Goal: Information Seeking & Learning: Learn about a topic

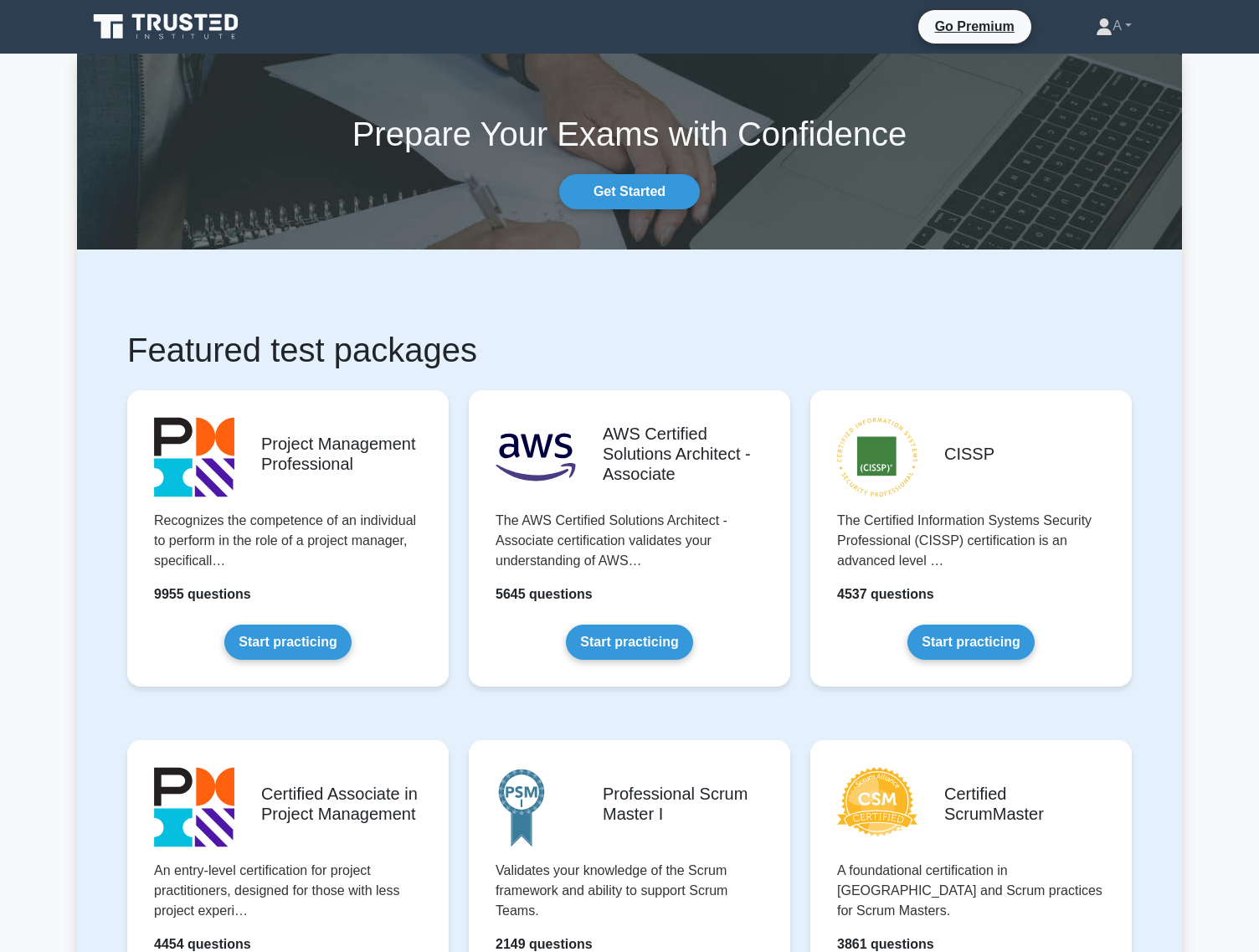
click at [1103, 19] on link "Register" at bounding box center [1108, 26] width 74 height 21
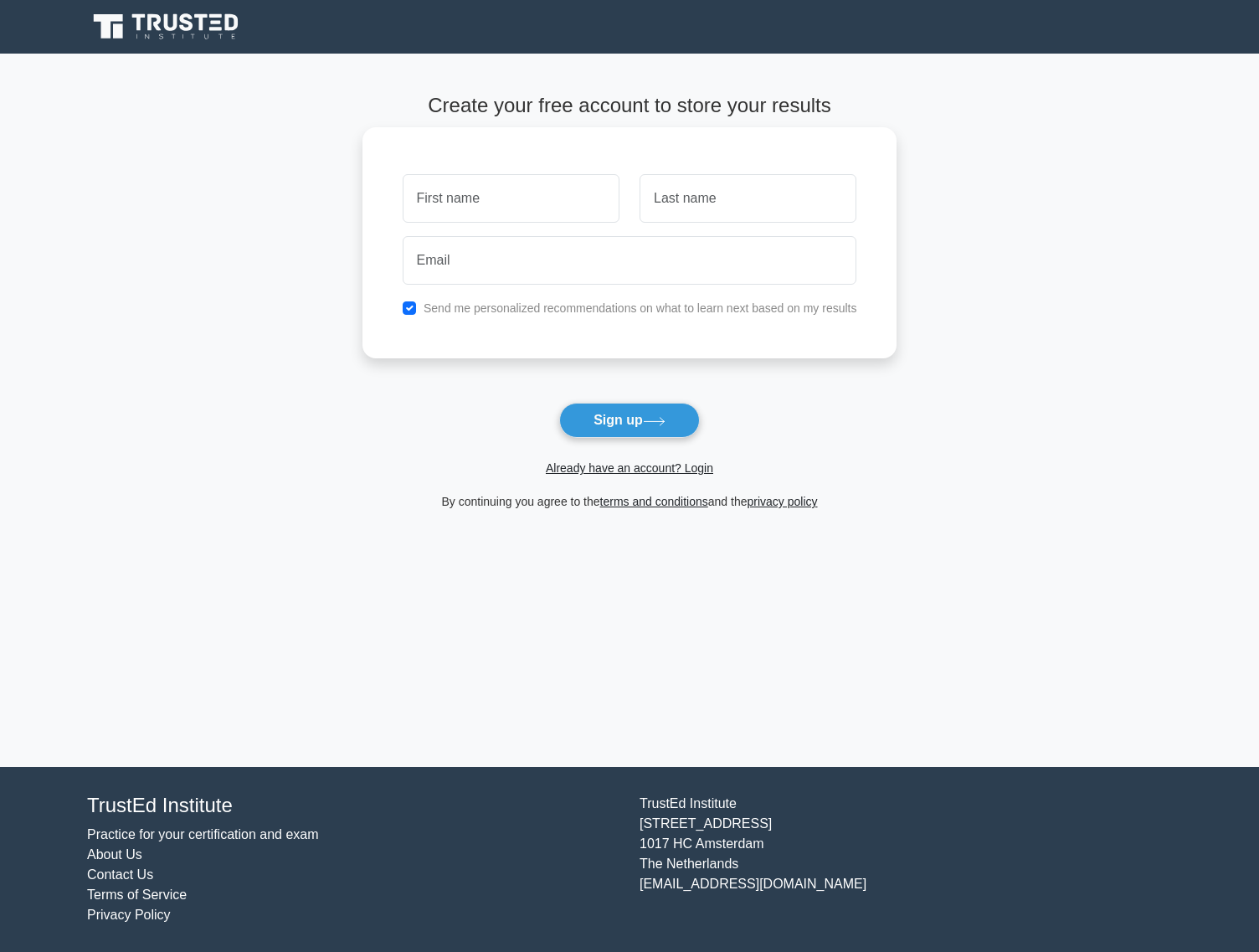
click at [598, 214] on input "text" at bounding box center [511, 198] width 217 height 48
type input "a"
click at [729, 200] on input "text" at bounding box center [748, 198] width 217 height 48
type input "b"
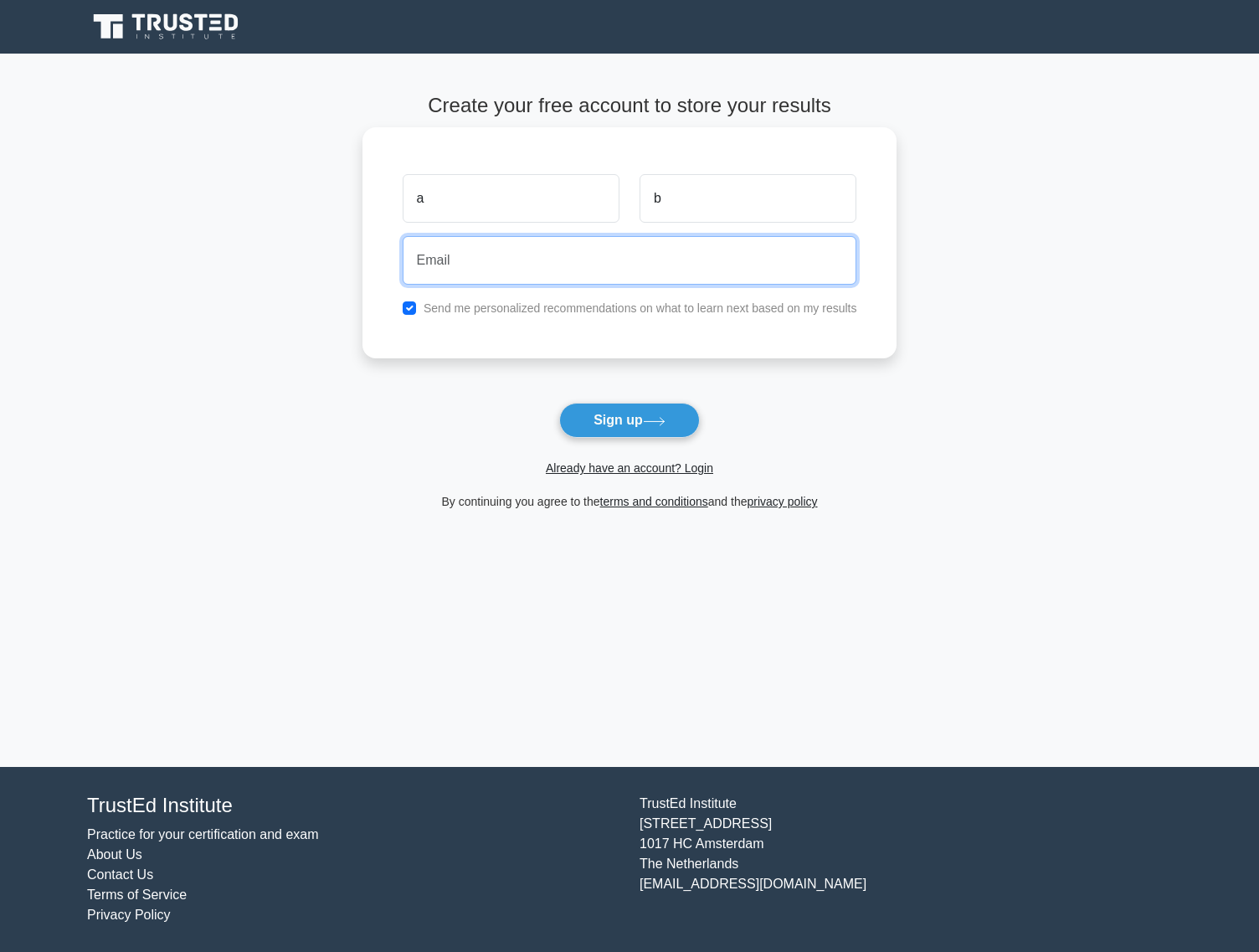
click at [583, 262] on input "email" at bounding box center [630, 260] width 454 height 48
click at [509, 261] on input "dantwoo+32143@gmail.com" at bounding box center [630, 260] width 454 height 48
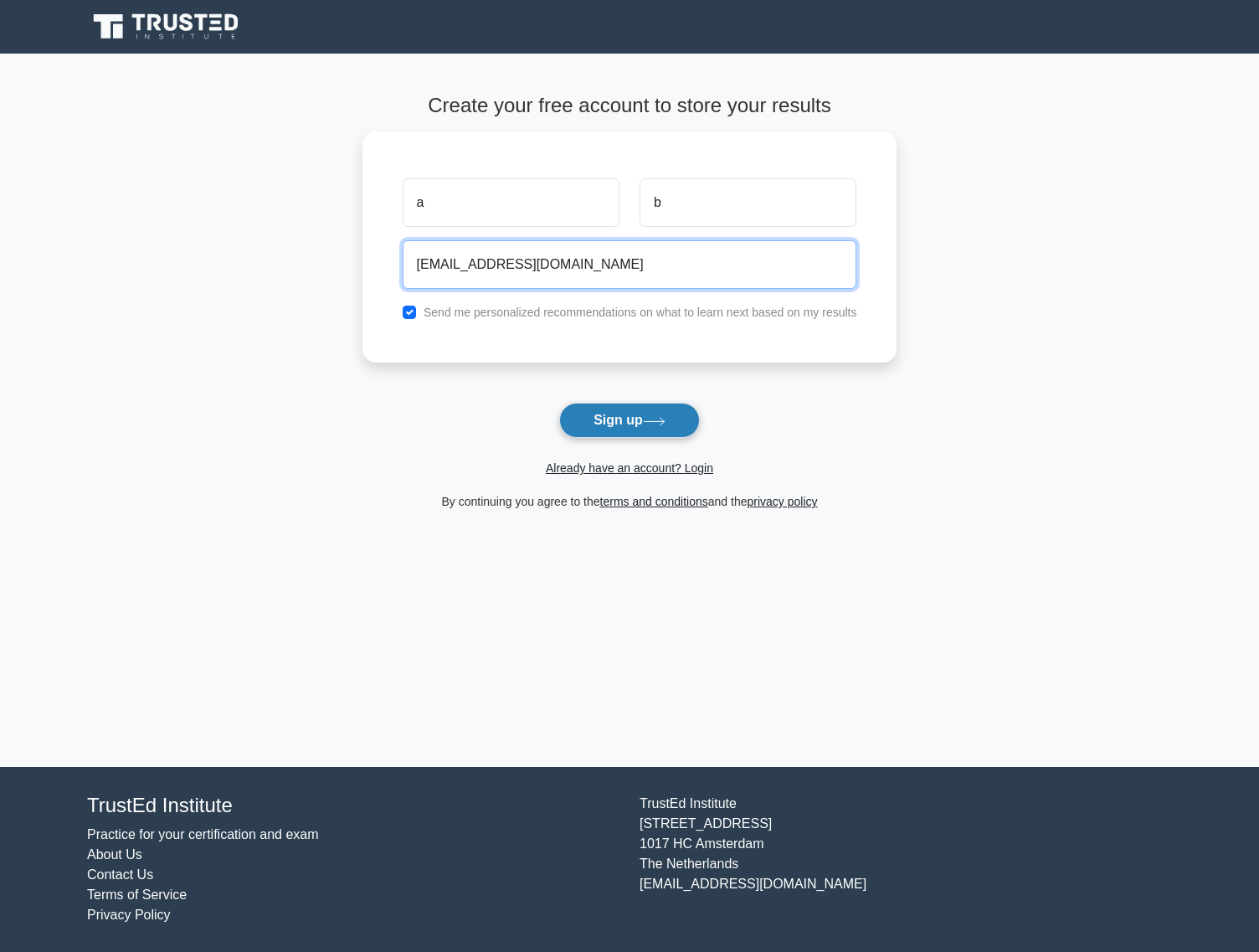
type input "dantwoo+3214asdfasdf3@gmail.com"
click at [627, 417] on button "Sign up" at bounding box center [629, 420] width 140 height 35
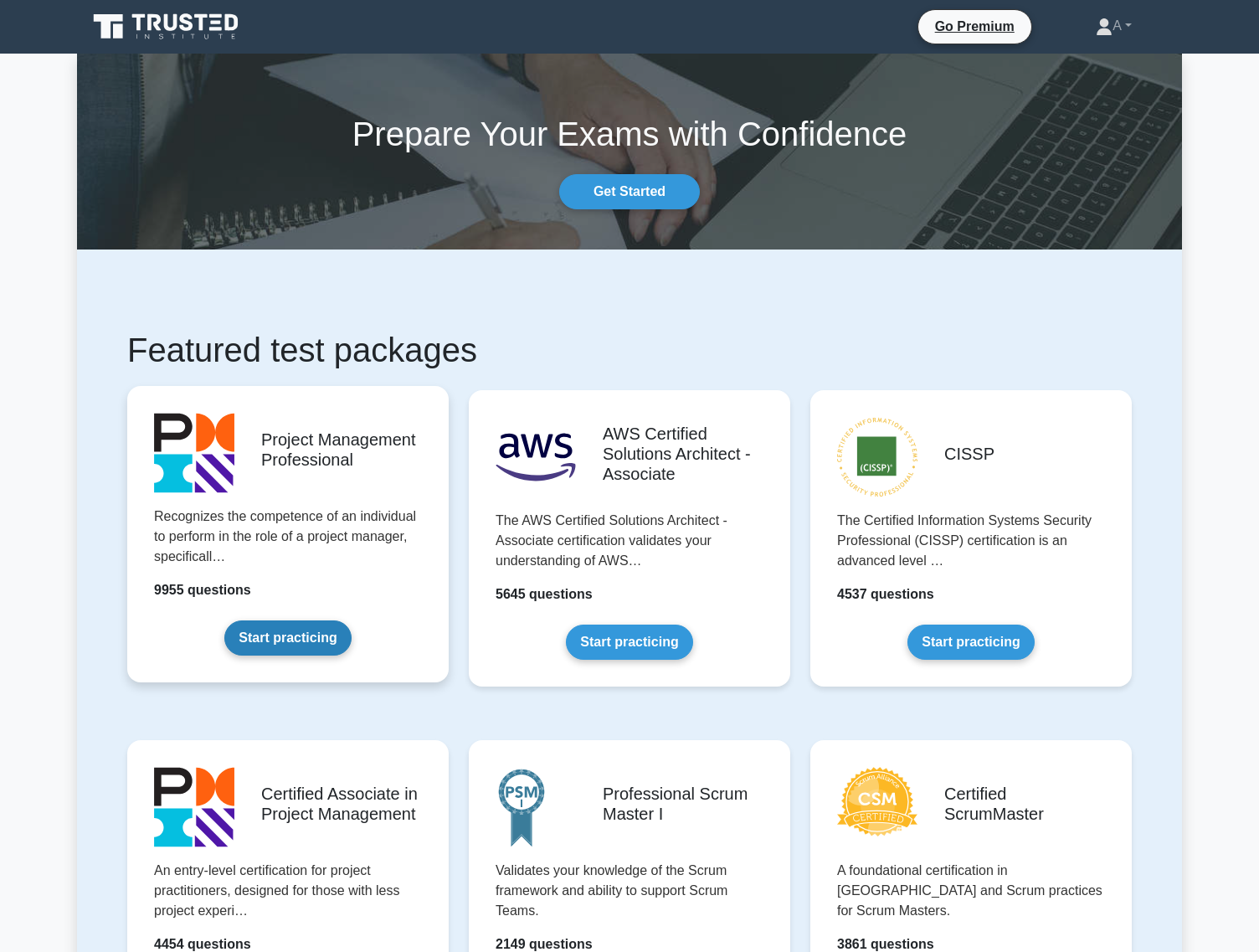
click at [351, 634] on link "Start practicing" at bounding box center [287, 638] width 127 height 35
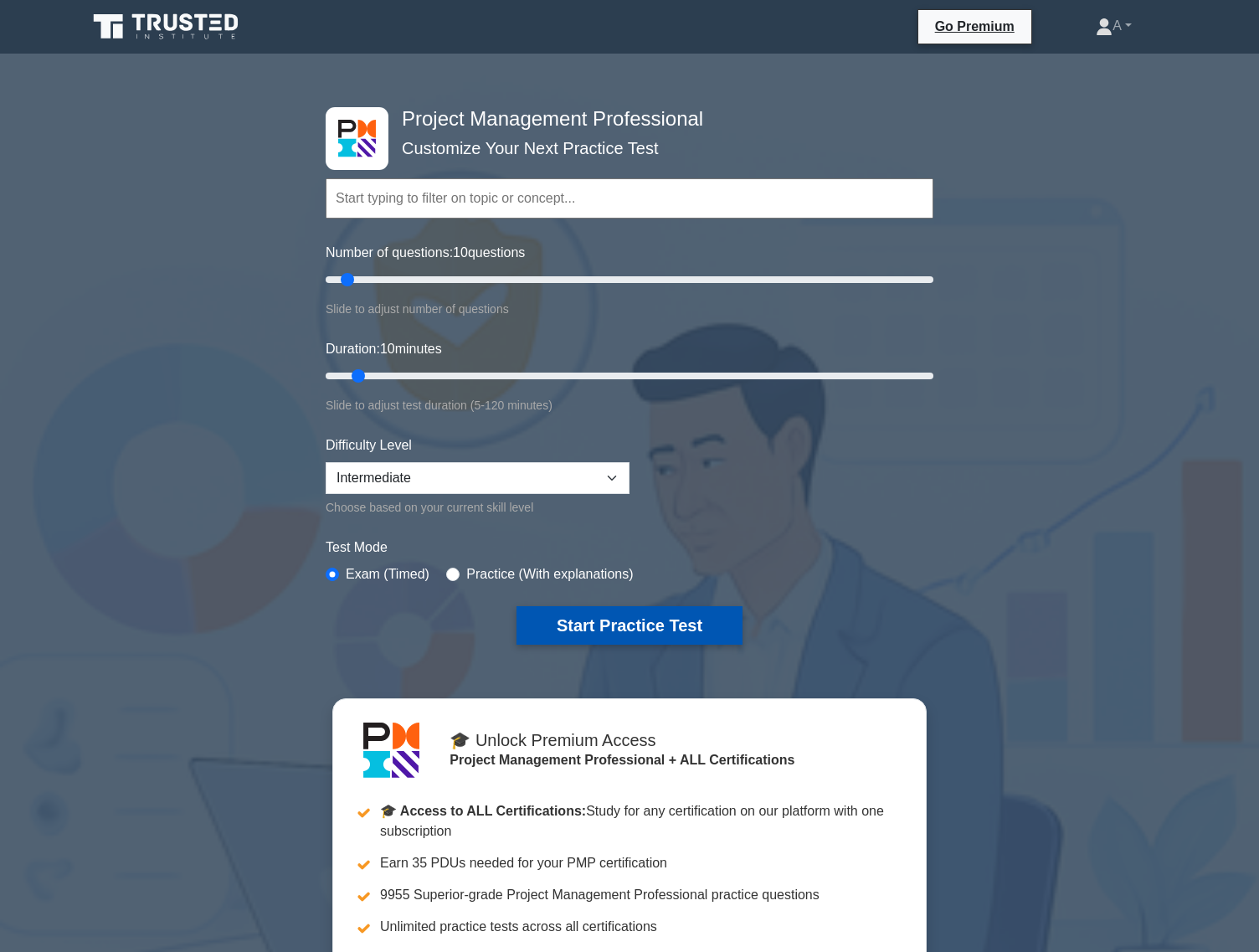
click at [622, 623] on button "Start Practice Test" at bounding box center [629, 625] width 226 height 39
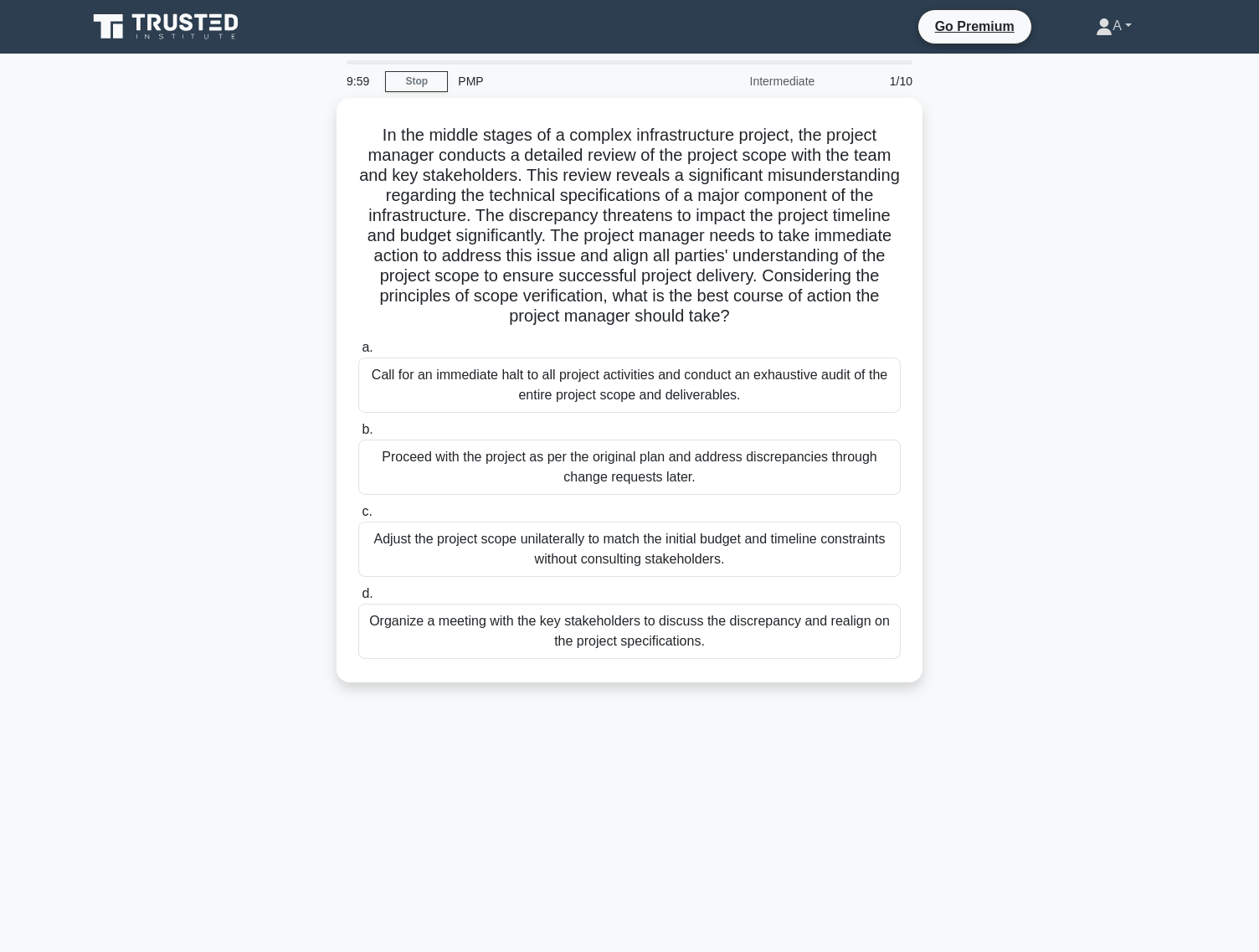
click at [1120, 15] on link "A" at bounding box center [1114, 26] width 116 height 34
click at [1111, 61] on link "Profile" at bounding box center [1123, 65] width 133 height 27
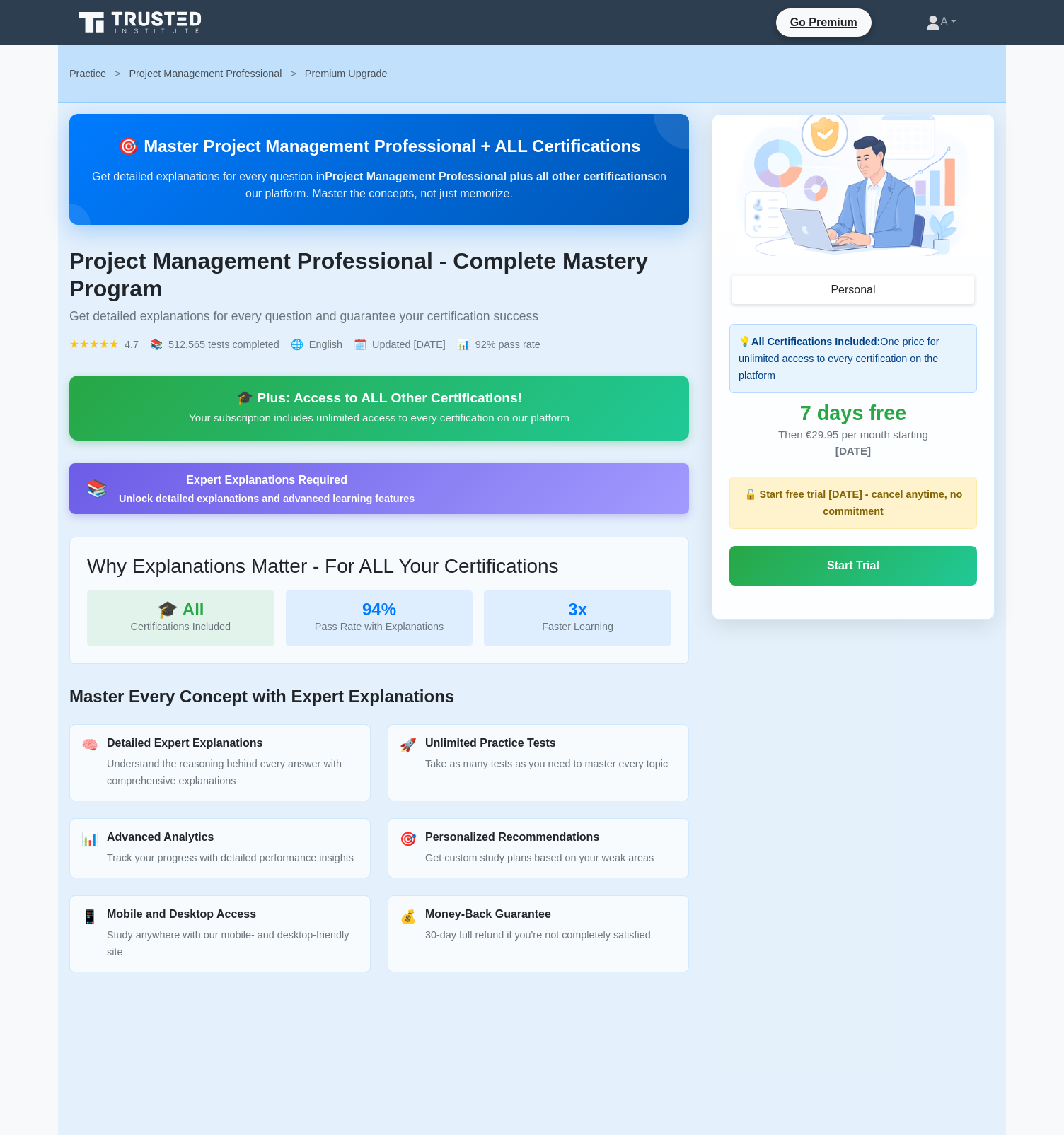
click at [279, 417] on p "Your subscription includes unlimited access to every certification on our platf…" at bounding box center [379, 417] width 585 height 17
click at [801, 298] on button "Personal" at bounding box center [853, 289] width 242 height 28
click at [818, 285] on button "Personal" at bounding box center [853, 289] width 242 height 28
click at [857, 299] on button "Personal" at bounding box center [853, 289] width 242 height 28
click at [857, 298] on button "Personal" at bounding box center [853, 289] width 242 height 28
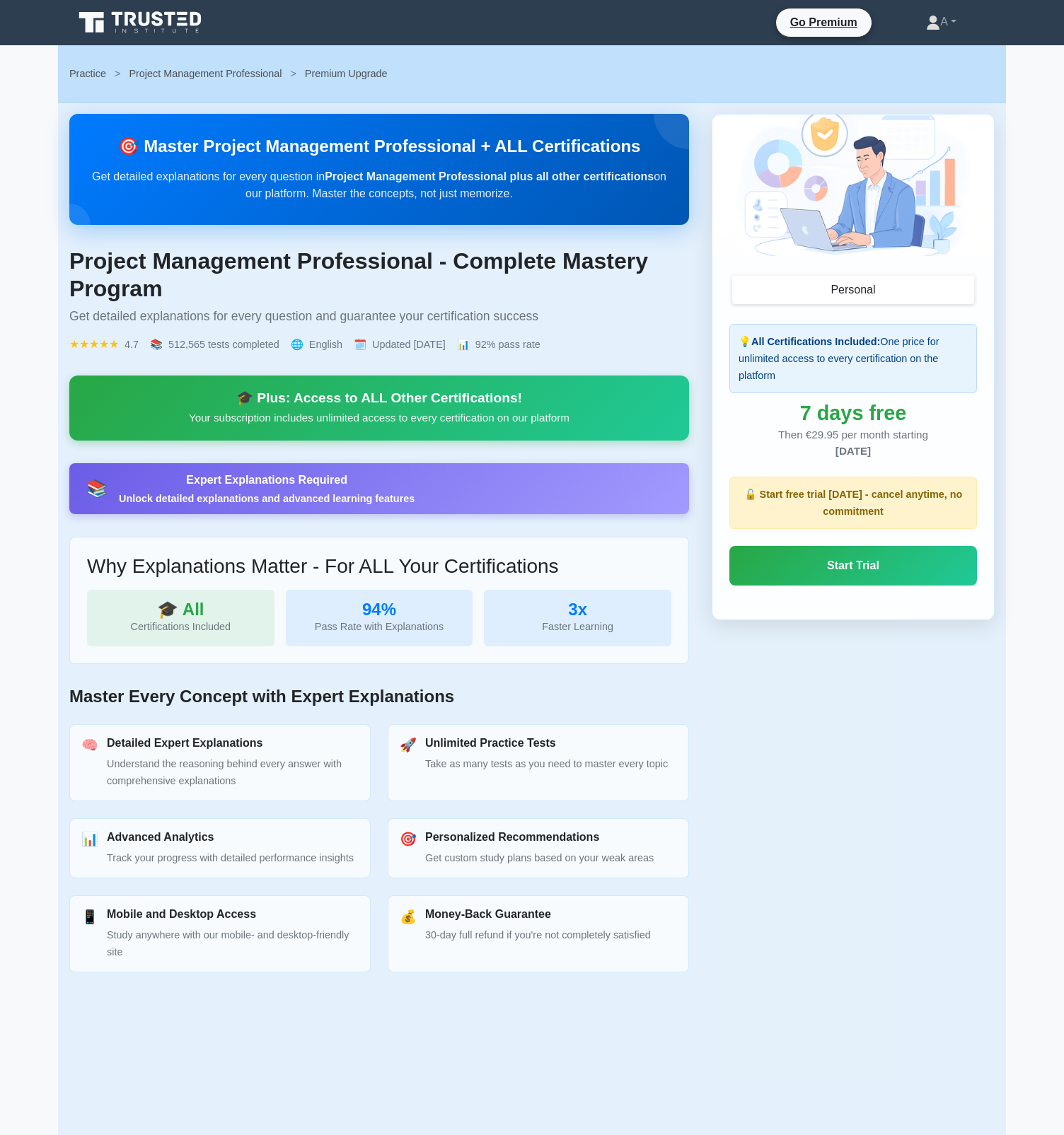
click at [229, 61] on div "Practice > Project Management Professional > Premium Upgrade" at bounding box center [532, 73] width 948 height 39
click at [235, 71] on link "Project Management Professional" at bounding box center [205, 73] width 153 height 12
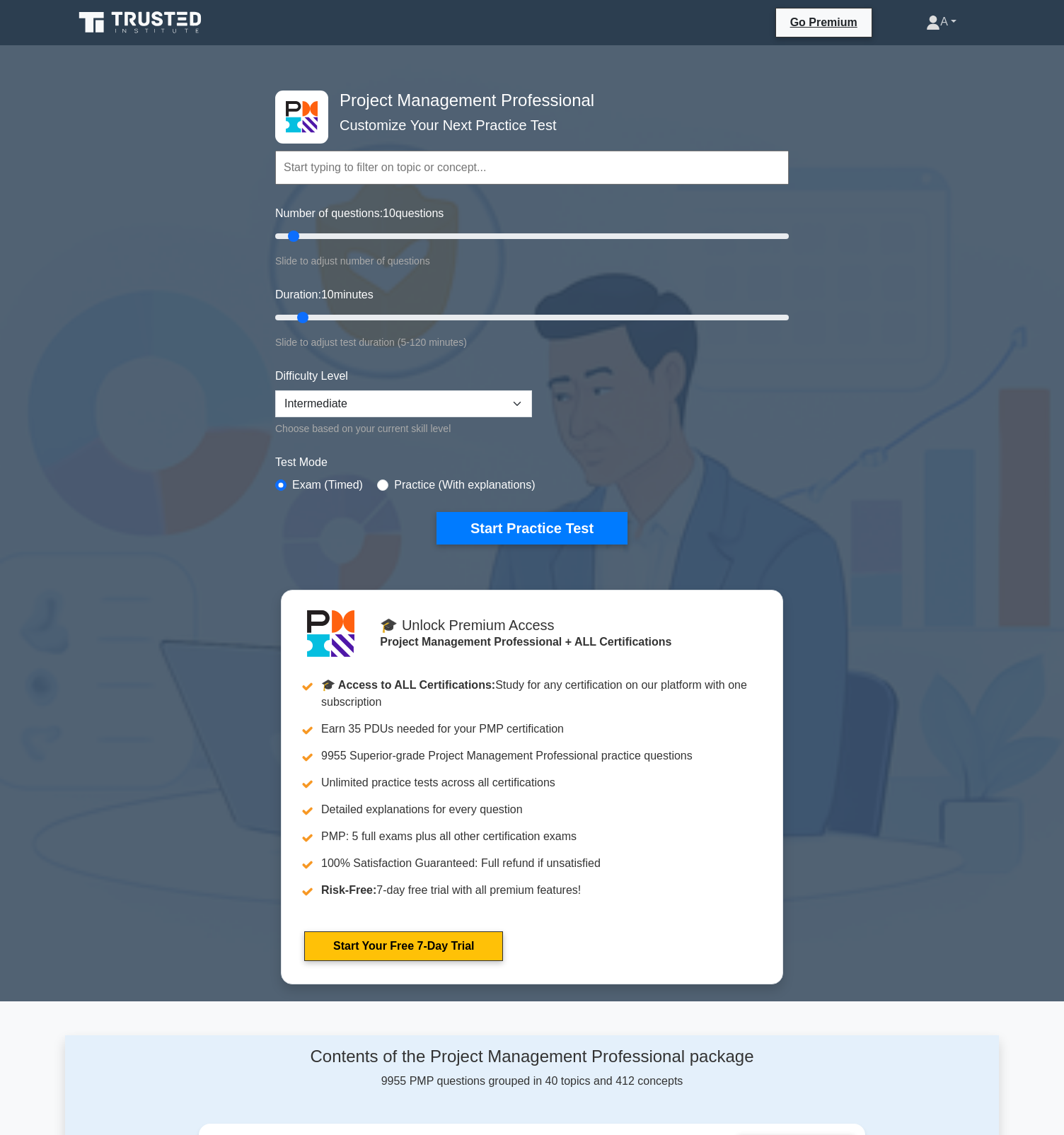
click at [951, 25] on link "A" at bounding box center [941, 22] width 98 height 28
click at [924, 50] on link "Profile" at bounding box center [949, 55] width 112 height 23
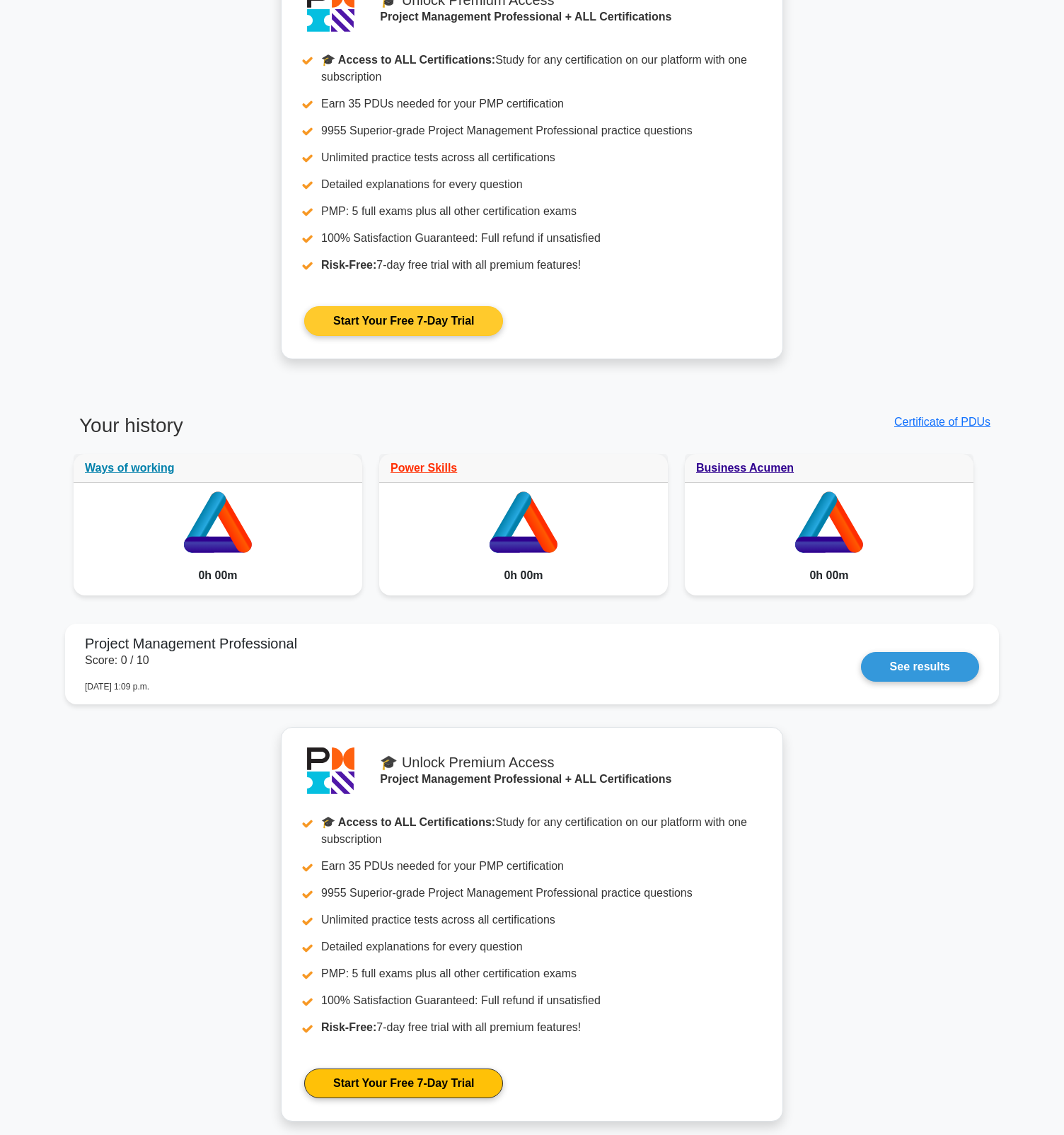
scroll to position [1025, 0]
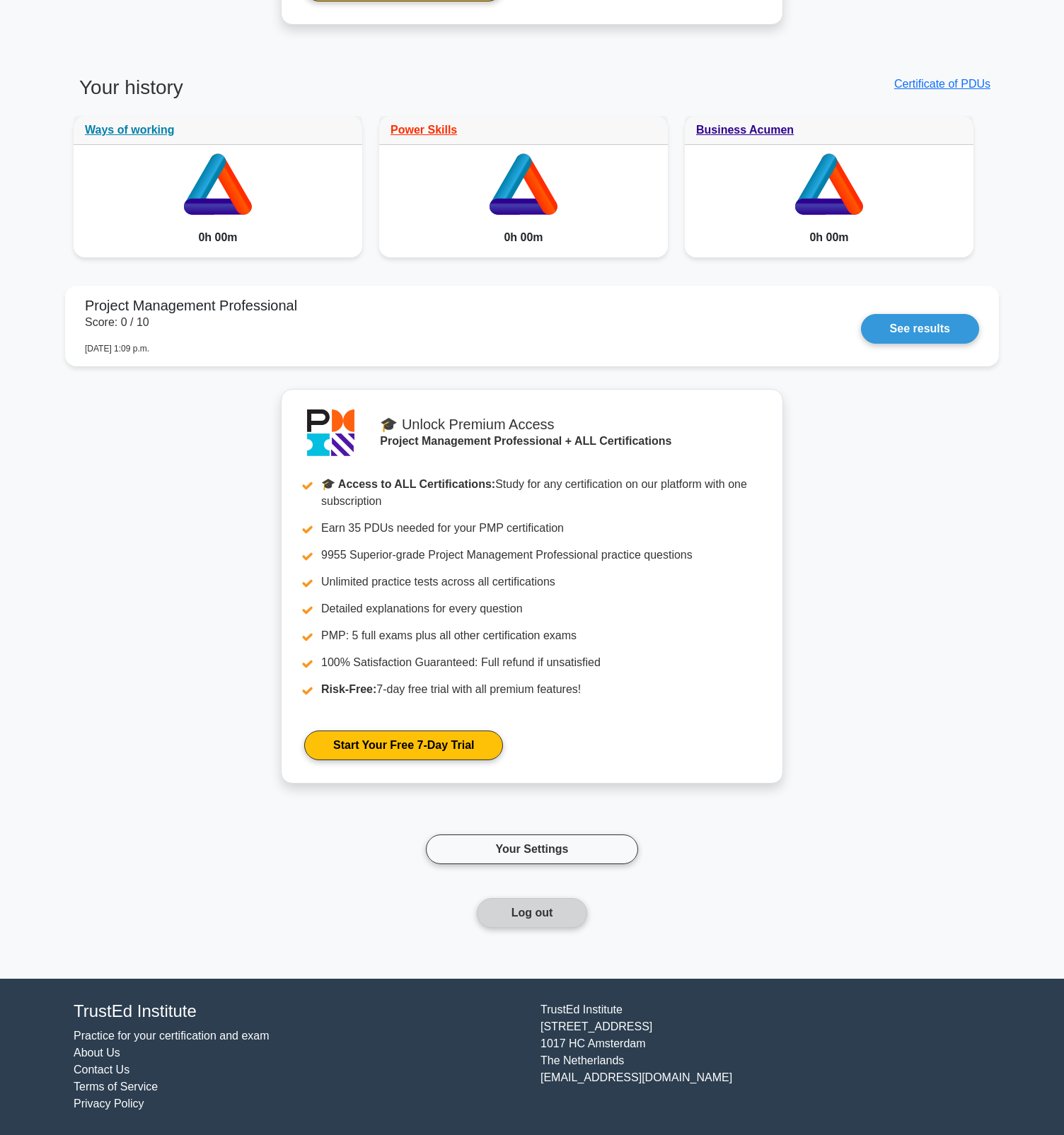
click at [557, 912] on button "Log out" at bounding box center [532, 913] width 111 height 30
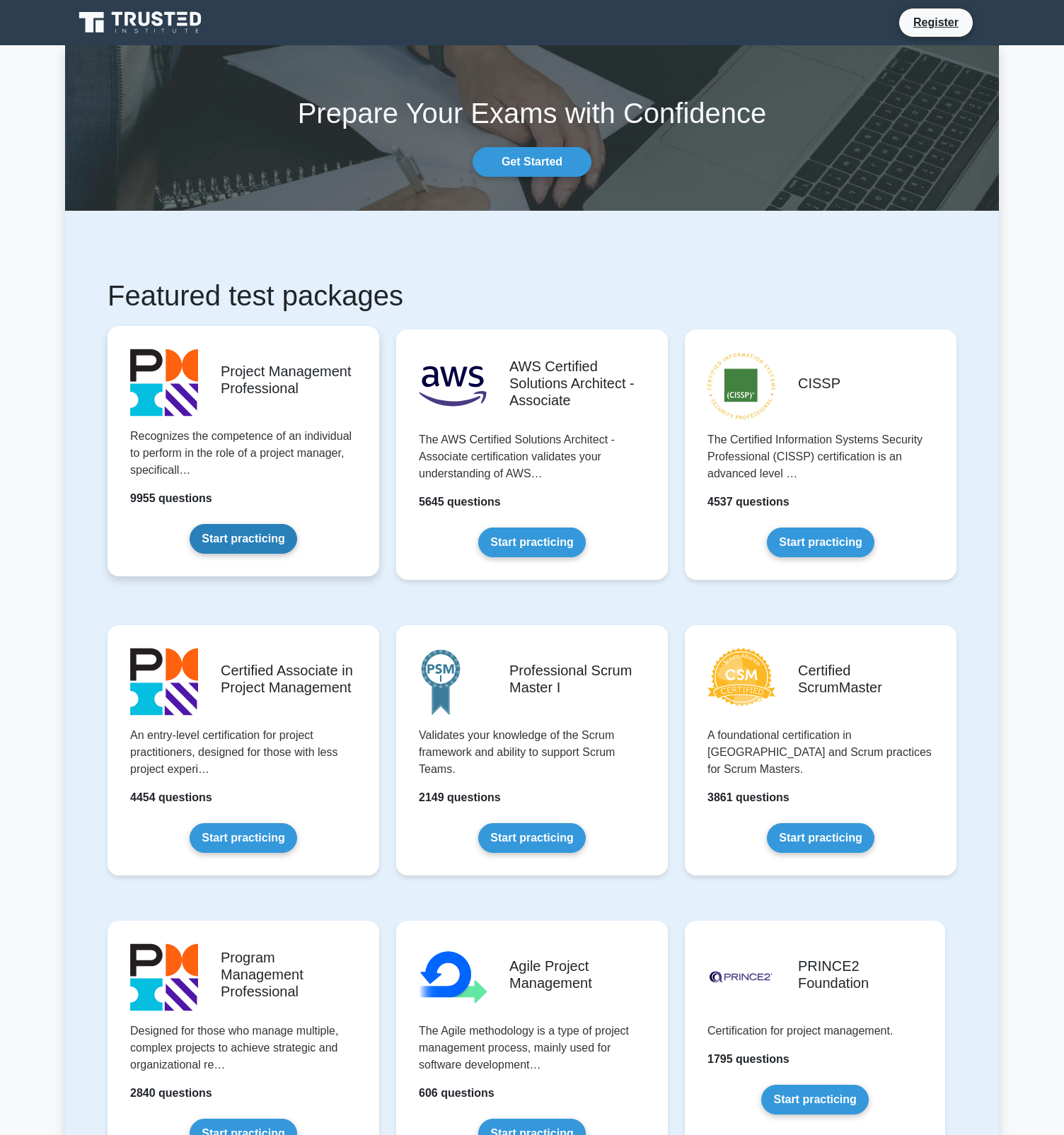
click at [271, 544] on link "Start practicing" at bounding box center [243, 539] width 107 height 30
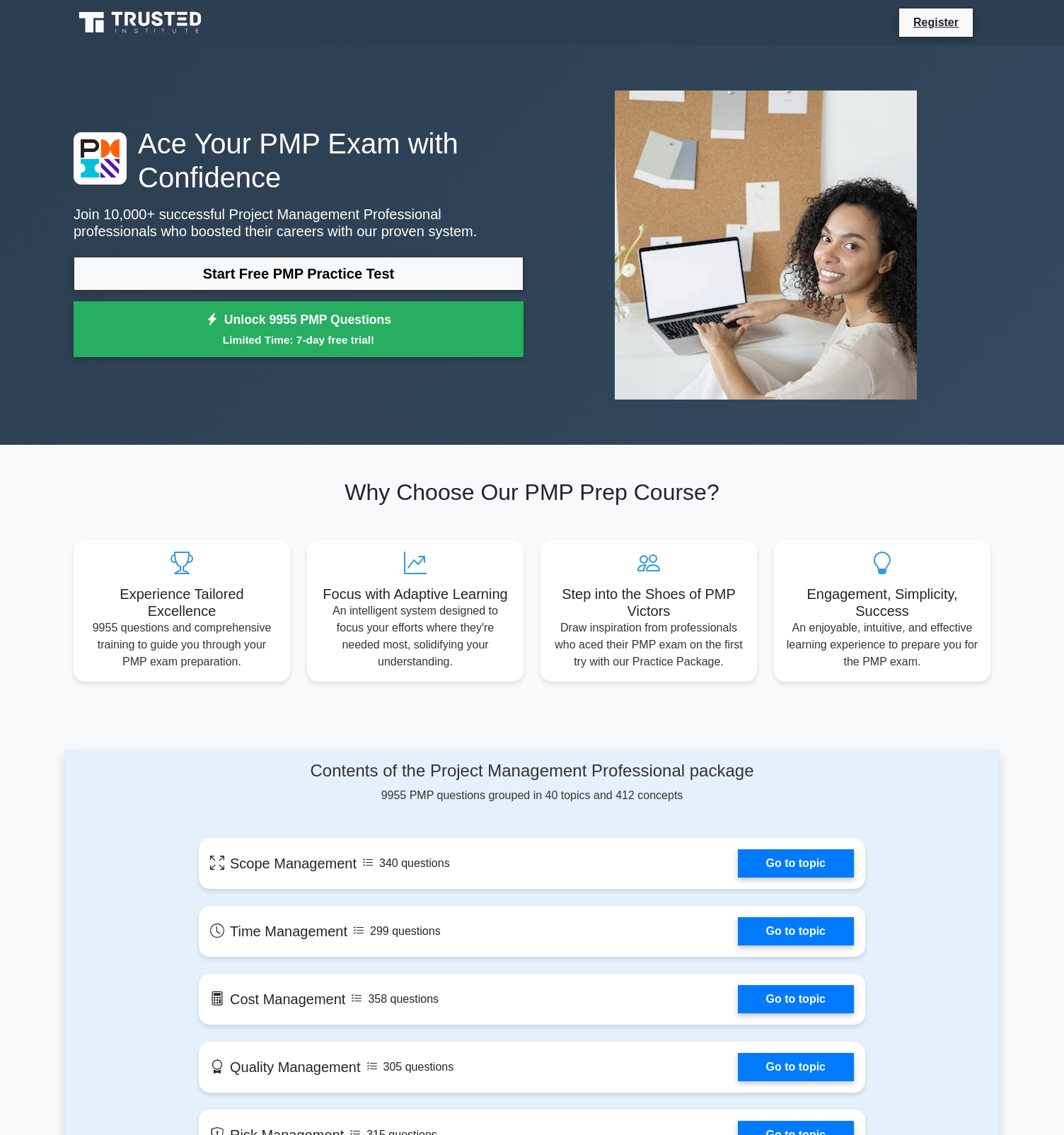
click at [437, 55] on div "Ace Your PMP Exam with Confidence Join 10,000+ successful Project Management Pr…" at bounding box center [532, 245] width 934 height 400
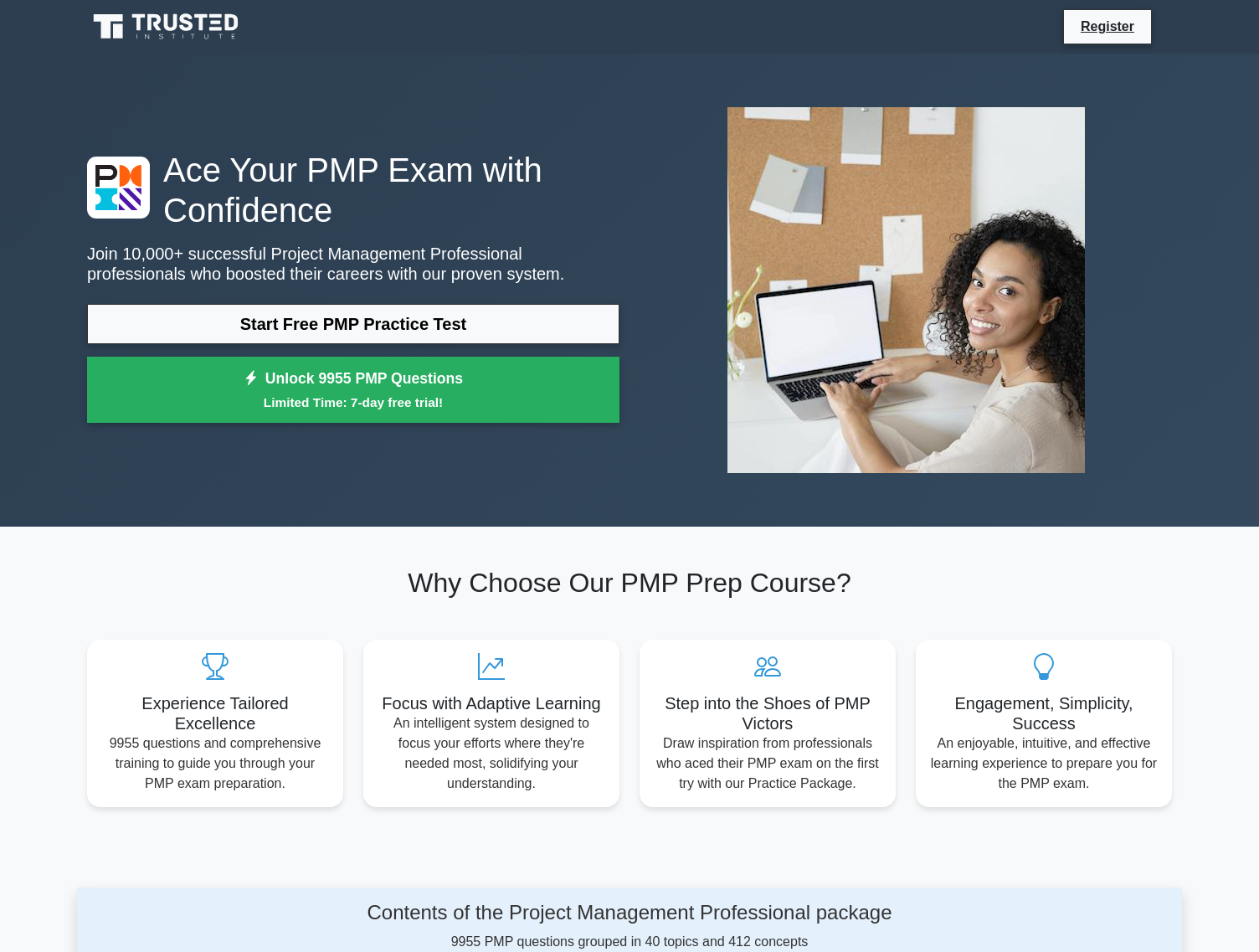
click at [324, 813] on section "Why Choose Our PMP Prep Course? Experience Tailored Excellence 9955 questions a…" at bounding box center [629, 687] width 1105 height 320
click at [320, 833] on section "Why Choose Our PMP Prep Course? Experience Tailored Excellence 9955 questions a…" at bounding box center [629, 687] width 1105 height 320
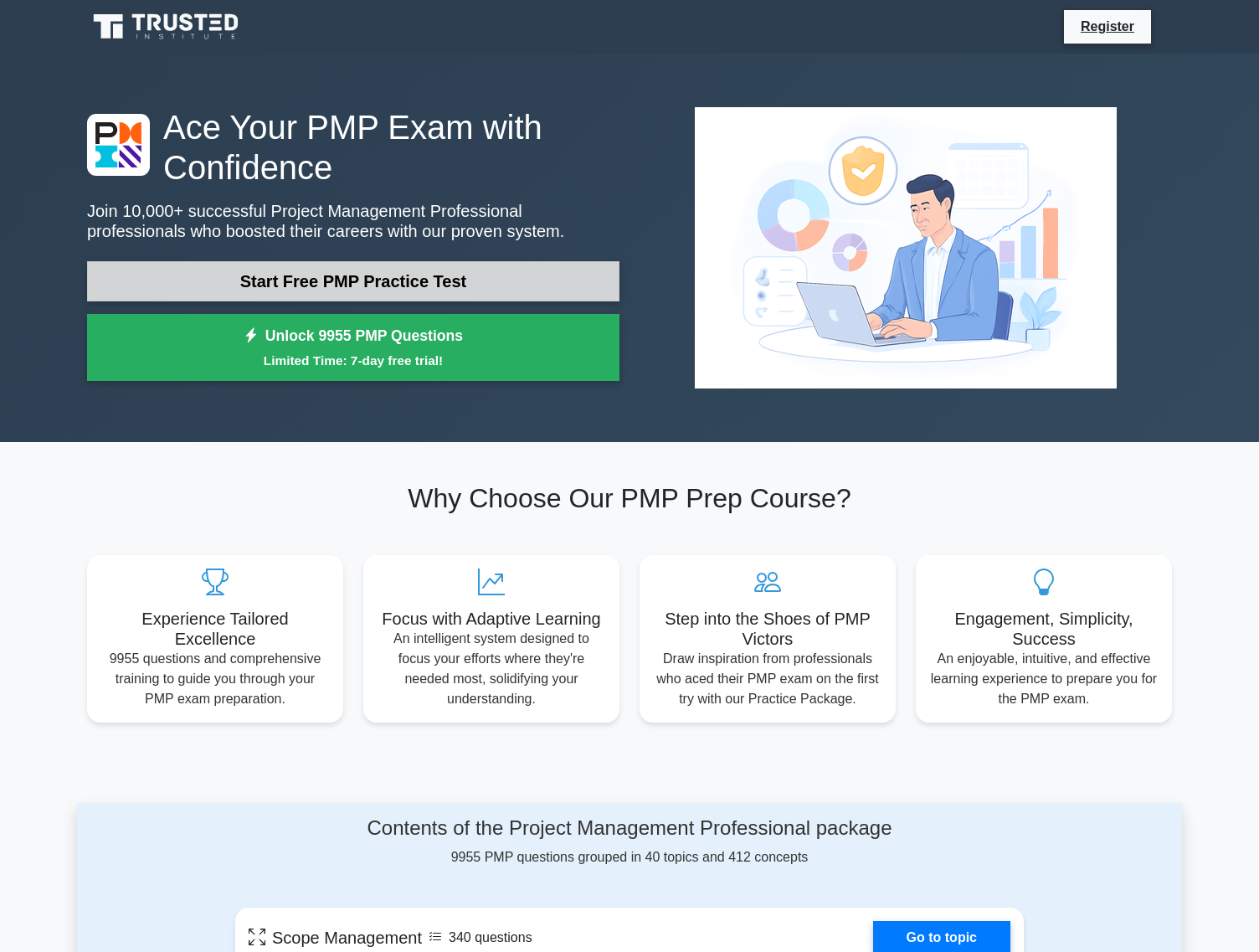
click at [465, 283] on link "Start Free PMP Practice Test" at bounding box center [353, 281] width 533 height 40
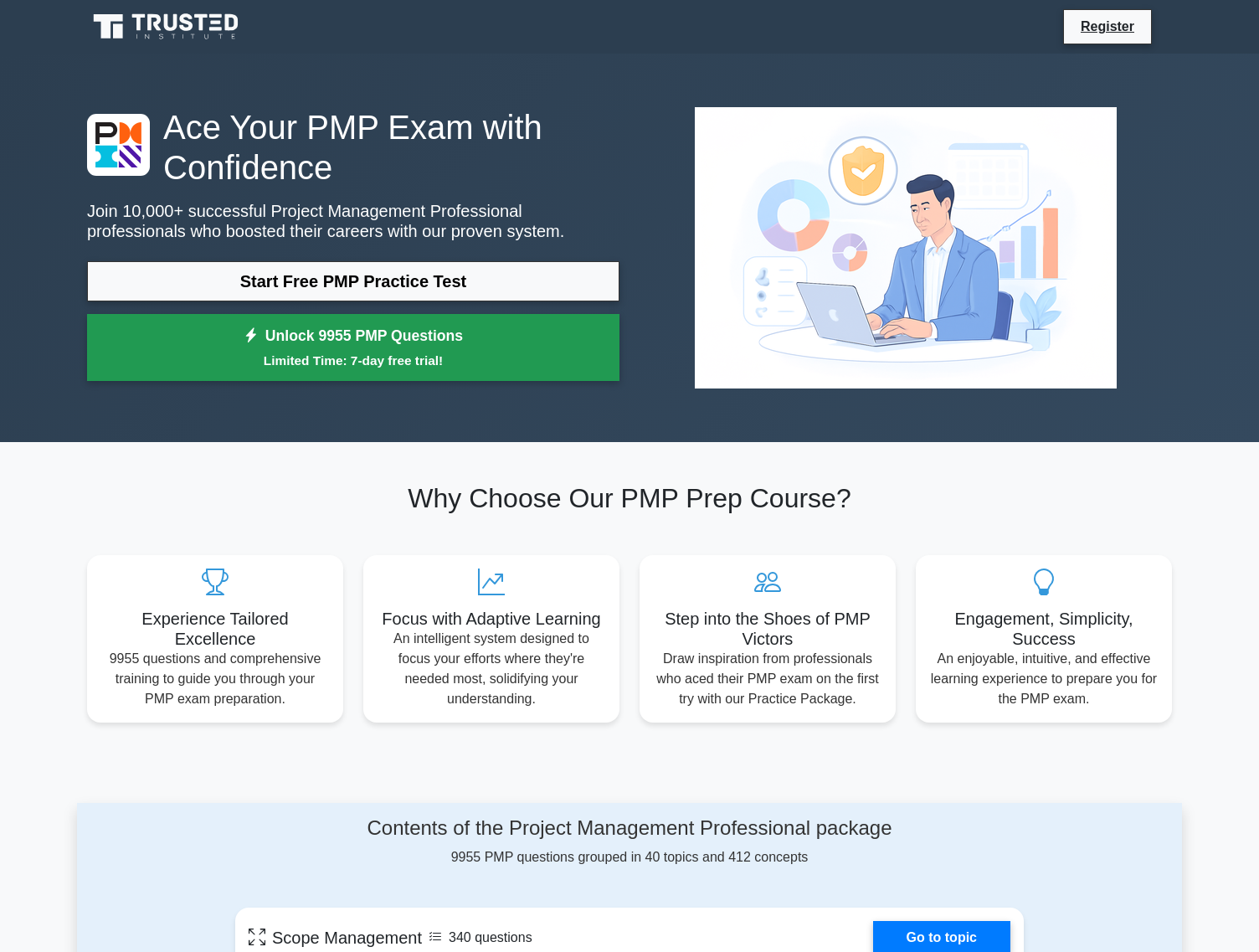
click at [380, 342] on link "Unlock 9955 PMP Questions Limited Time: 7-day free trial!" at bounding box center [353, 348] width 533 height 67
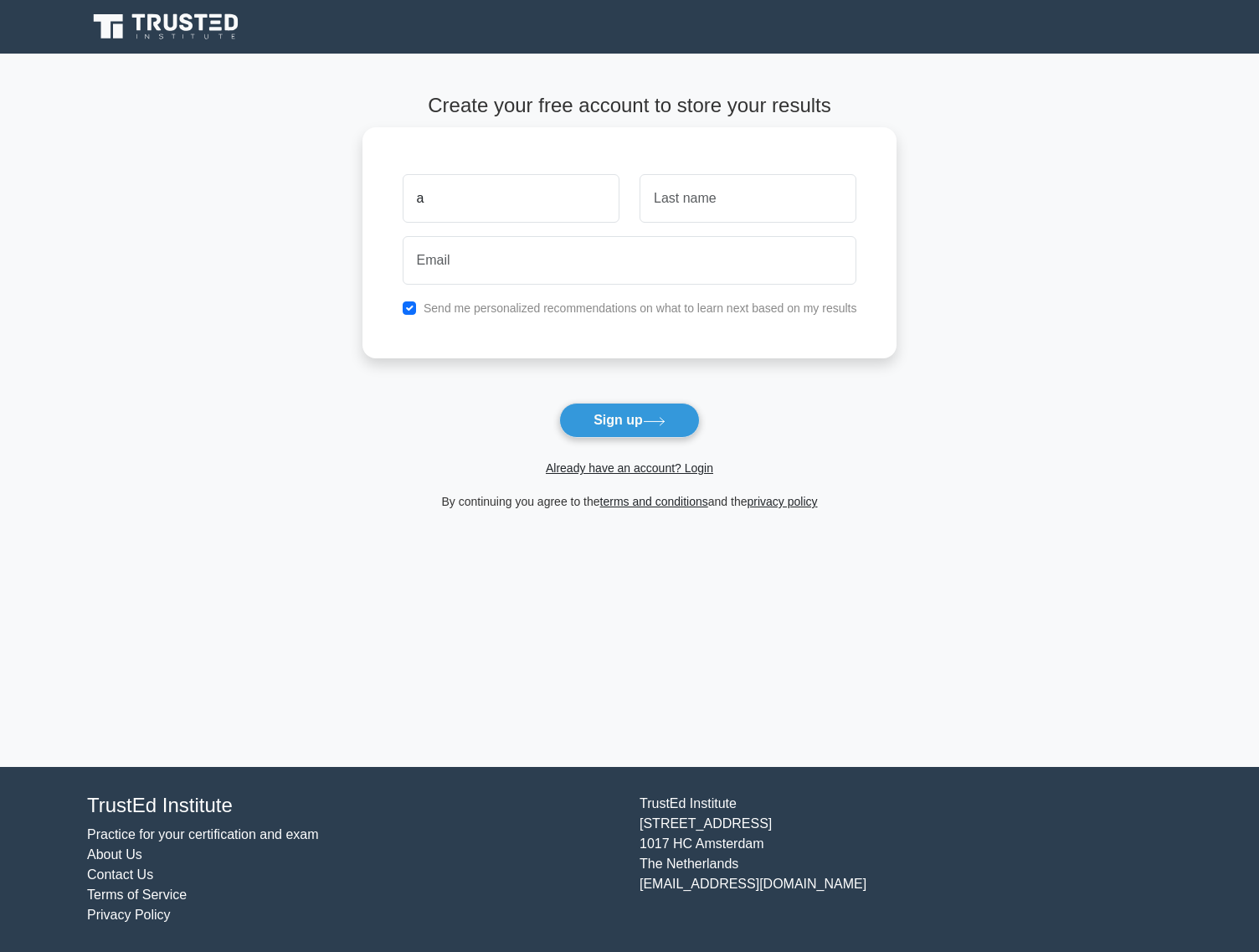
type input "a"
click at [718, 202] on input "text" at bounding box center [748, 198] width 217 height 48
type input "b"
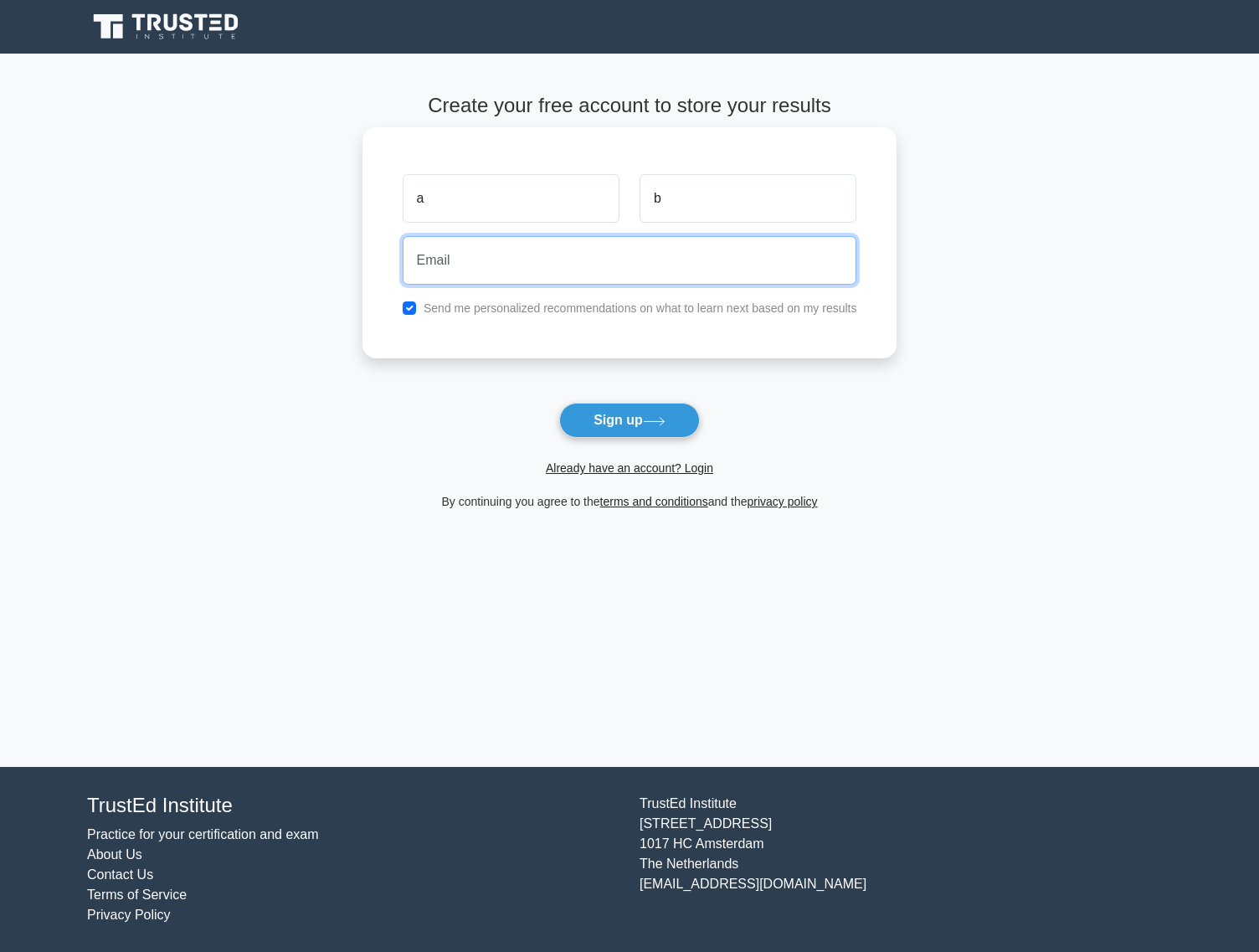
click at [574, 263] on input "email" at bounding box center [630, 260] width 454 height 48
click at [508, 263] on input "dantwoo+32143@gmail.com" at bounding box center [630, 260] width 454 height 48
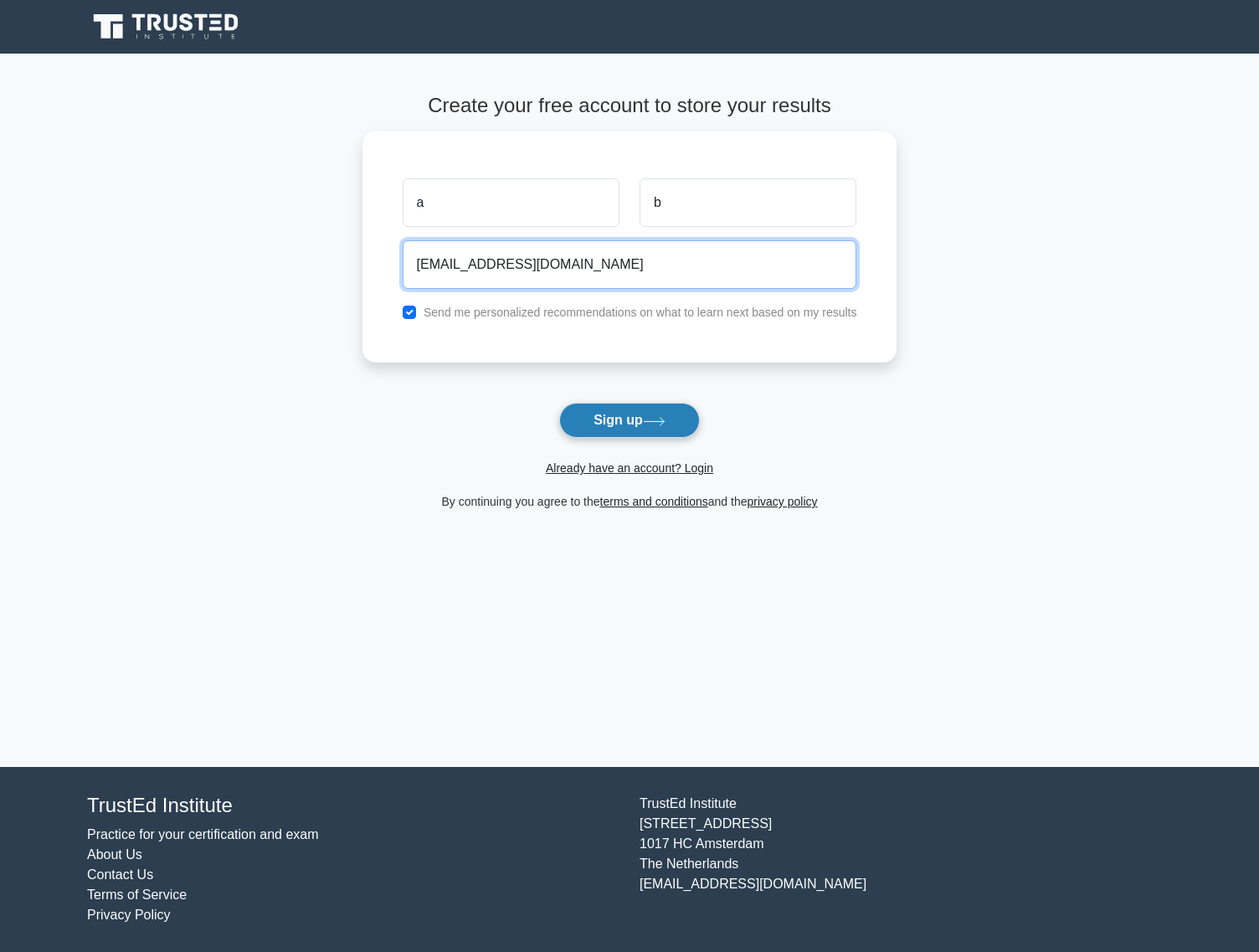
type input "dantwoo+3214asdfasdaa3@gmail.com"
click at [631, 421] on button "Sign up" at bounding box center [629, 420] width 140 height 35
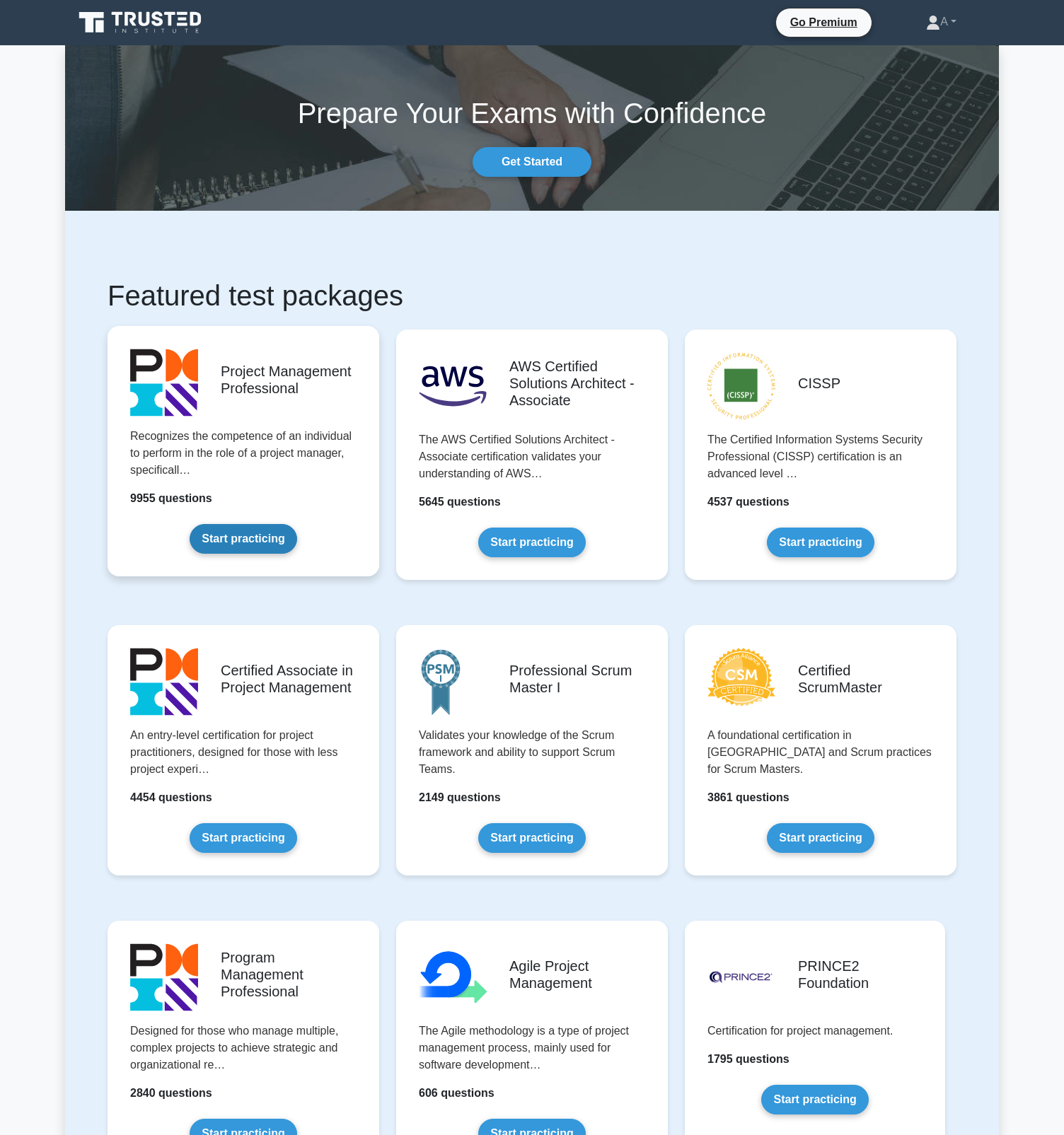
click at [224, 554] on link "Start practicing" at bounding box center [243, 539] width 107 height 30
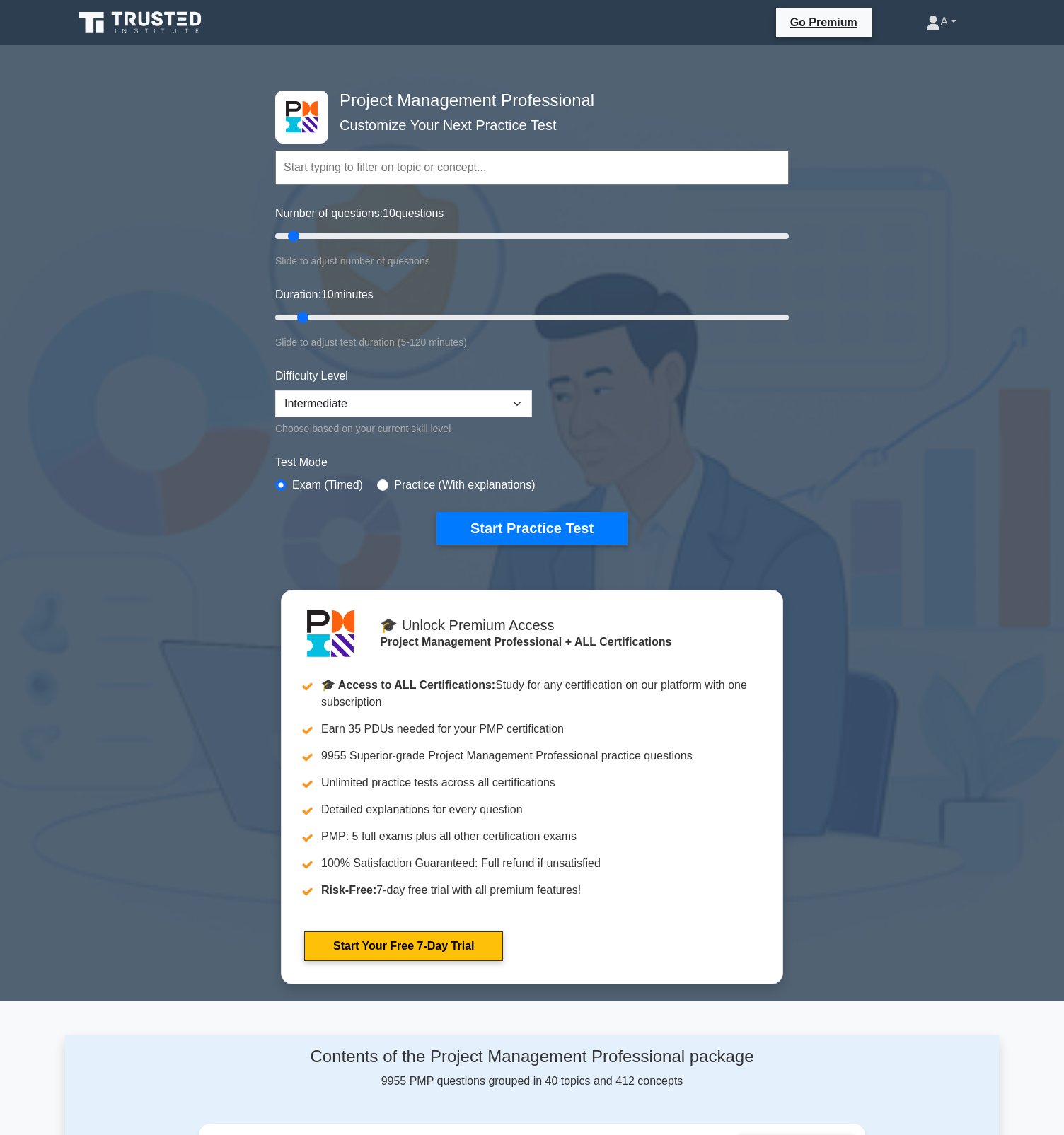
click at [946, 22] on link "A" at bounding box center [941, 22] width 98 height 28
click at [949, 22] on link "A" at bounding box center [941, 22] width 98 height 28
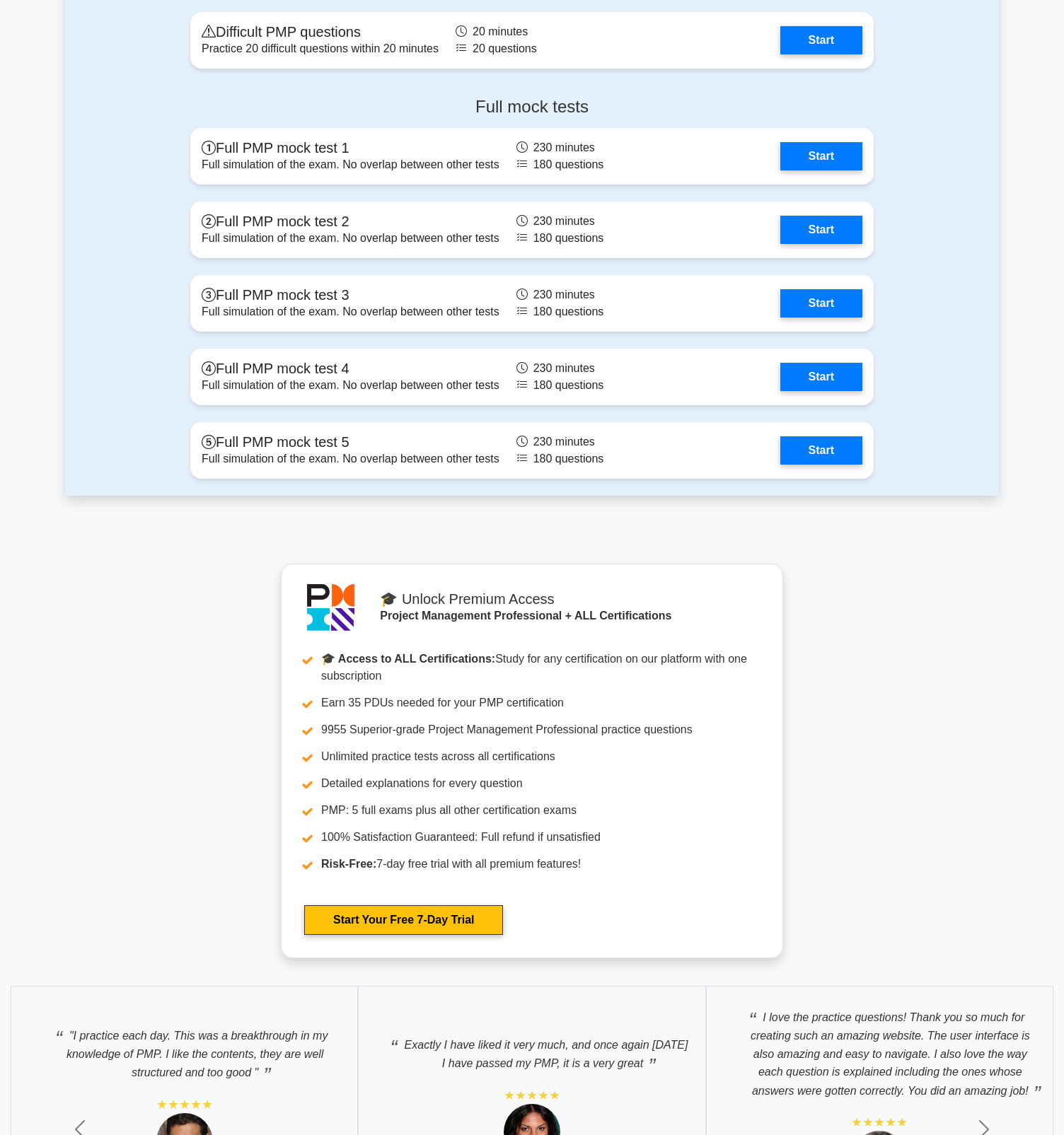
scroll to position [4353, 0]
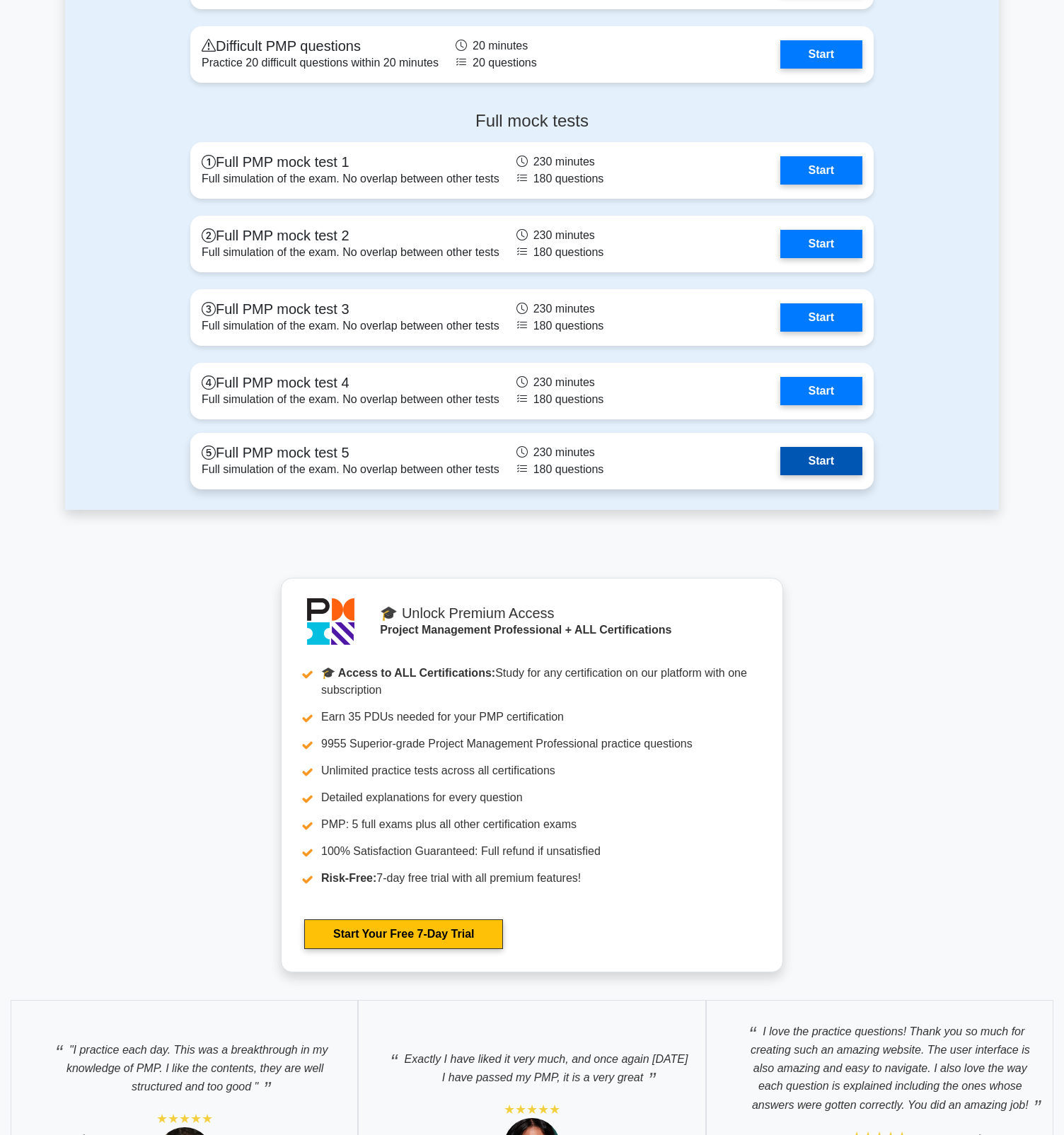
click at [818, 465] on link "Start" at bounding box center [821, 461] width 82 height 28
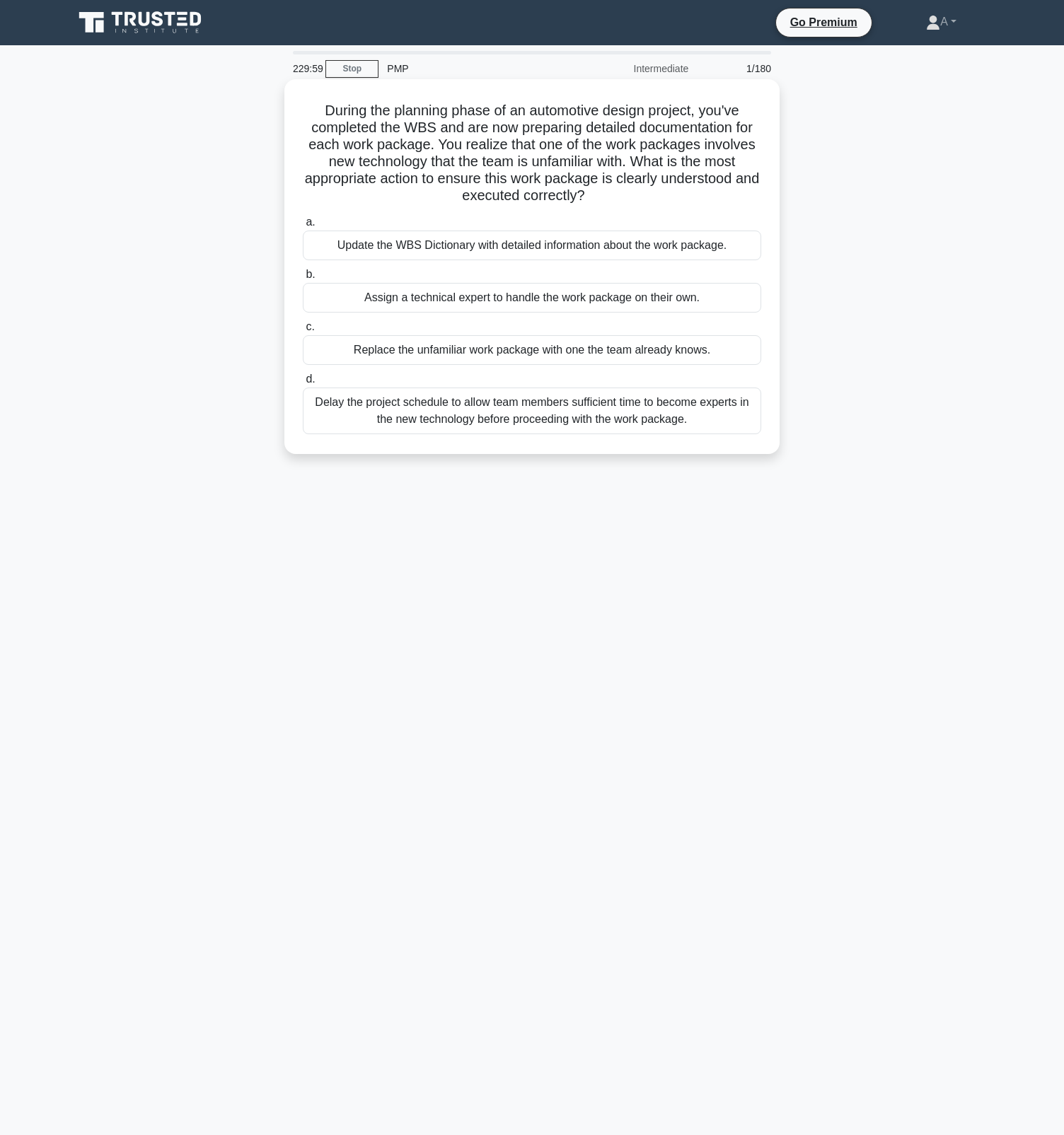
click at [576, 249] on div "Update the WBS Dictionary with detailed information about the work package." at bounding box center [532, 245] width 458 height 30
click at [303, 227] on input "a. Update the WBS Dictionary with detailed information about the work package." at bounding box center [303, 222] width 0 height 9
click at [576, 249] on div "Update the WBS Dictionary with detailed information about the work package." at bounding box center [532, 246] width 458 height 31
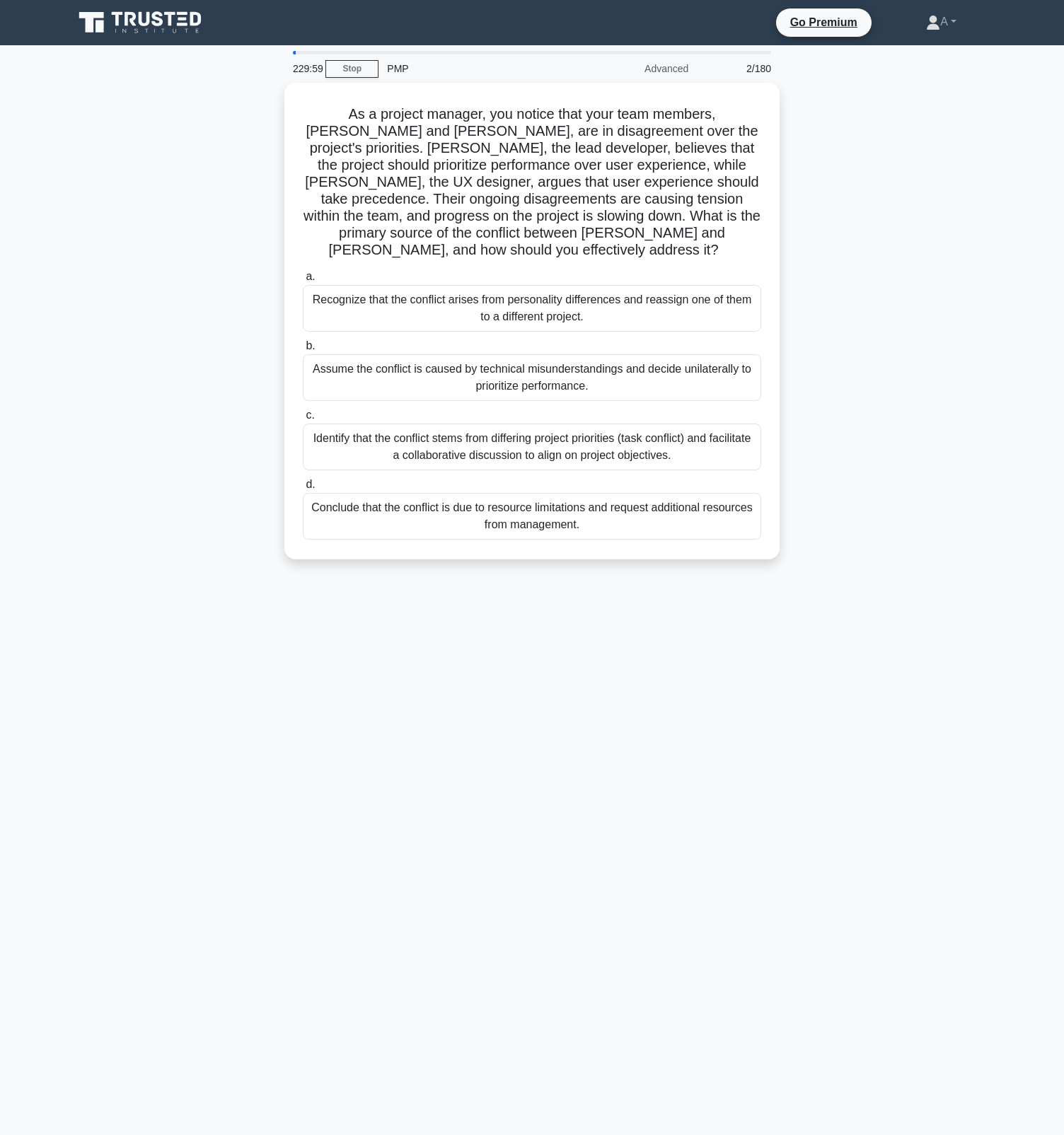
click at [576, 265] on div "a. Recognize that the conflict arises from personality differences and reassign…" at bounding box center [532, 404] width 476 height 277
click at [576, 268] on label "a. Recognize that the conflict arises from personality differences and reassign…" at bounding box center [532, 300] width 458 height 64
click at [303, 273] on input "a. Recognize that the conflict arises from personality differences and reassign…" at bounding box center [303, 277] width 0 height 9
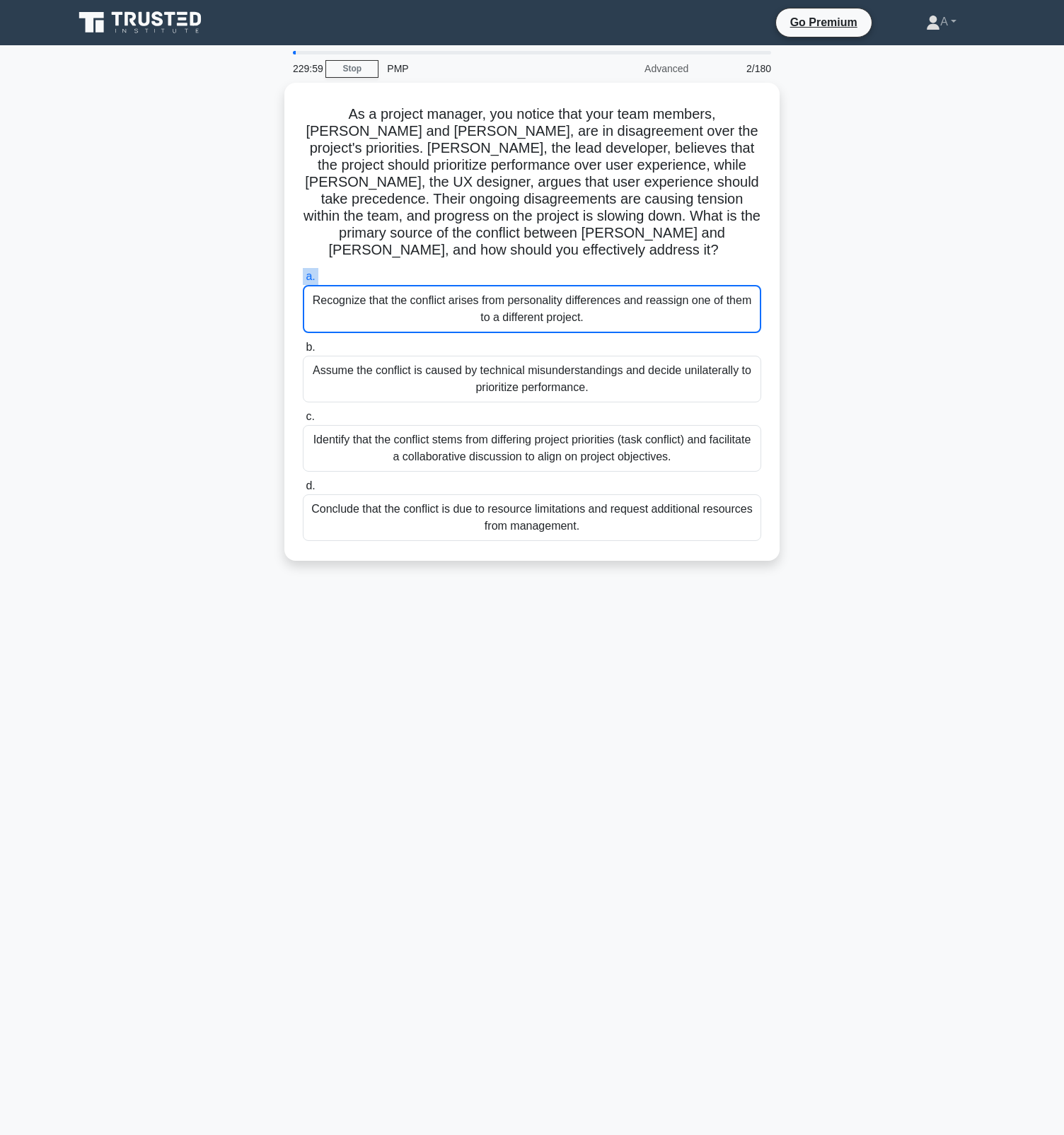
click at [576, 268] on label "a. Recognize that the conflict arises from personality differences and reassign…" at bounding box center [532, 300] width 458 height 65
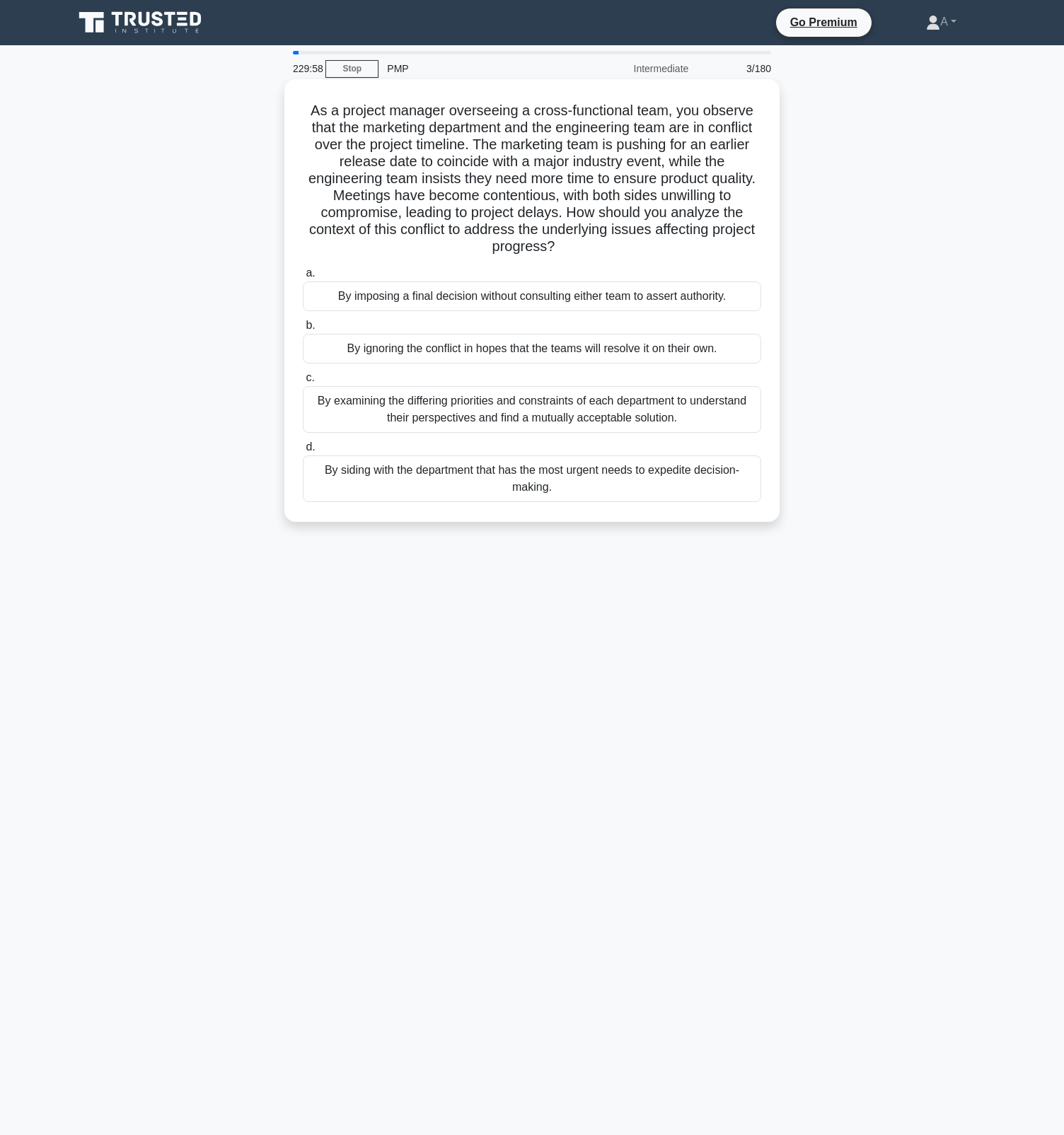
click at [577, 268] on label "a. By imposing a final decision without consulting either team to assert author…" at bounding box center [532, 288] width 458 height 47
click at [303, 269] on input "a. By imposing a final decision without consulting either team to assert author…" at bounding box center [303, 273] width 0 height 9
click at [577, 268] on label "a. By imposing a final decision without consulting either team to assert author…" at bounding box center [532, 289] width 458 height 48
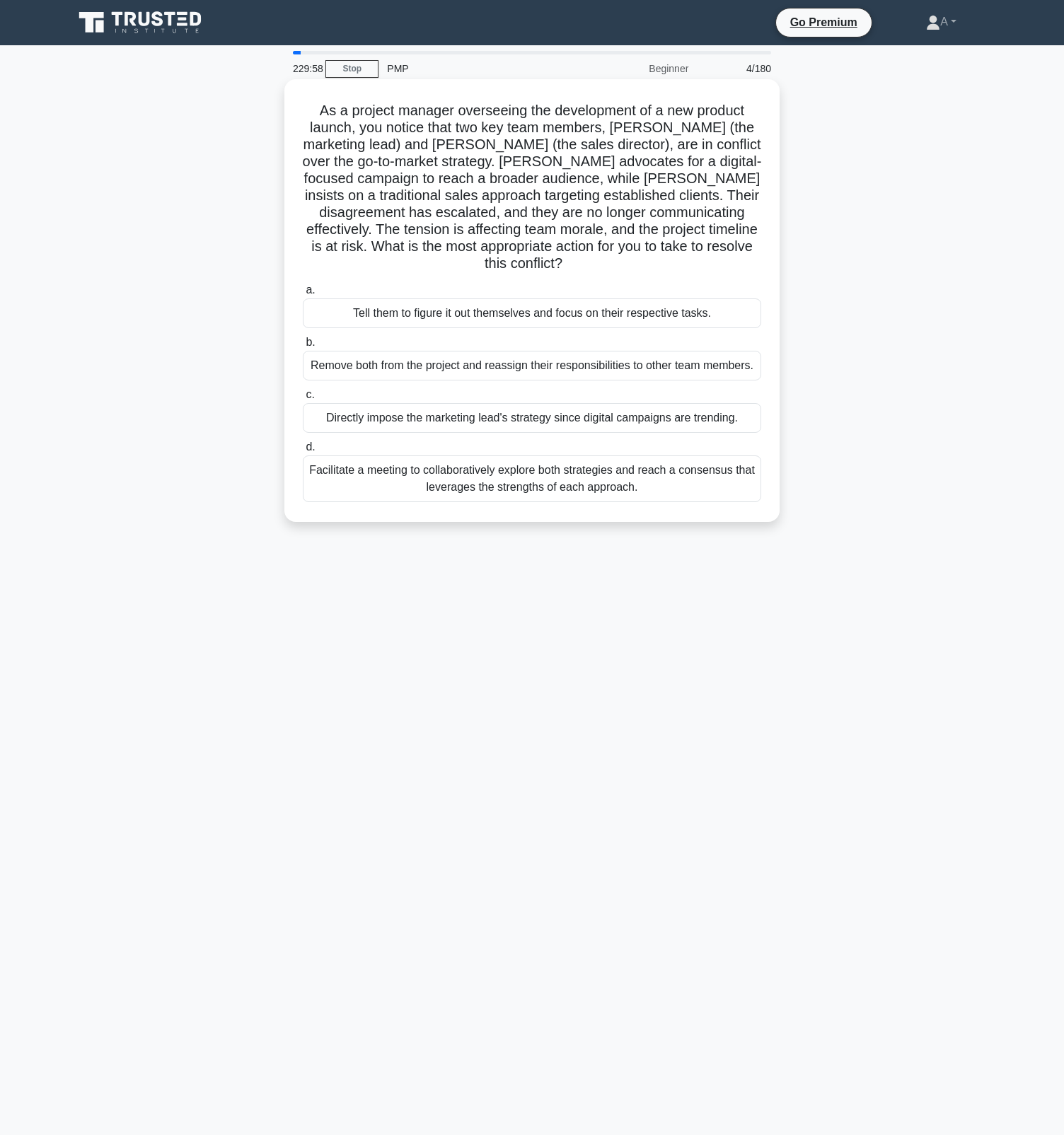
click at [577, 299] on div "Tell them to figure it out themselves and focus on their respective tasks." at bounding box center [532, 313] width 458 height 30
click at [303, 286] on input "a. Tell them to figure it out themselves and focus on their respective tasks." at bounding box center [303, 290] width 0 height 9
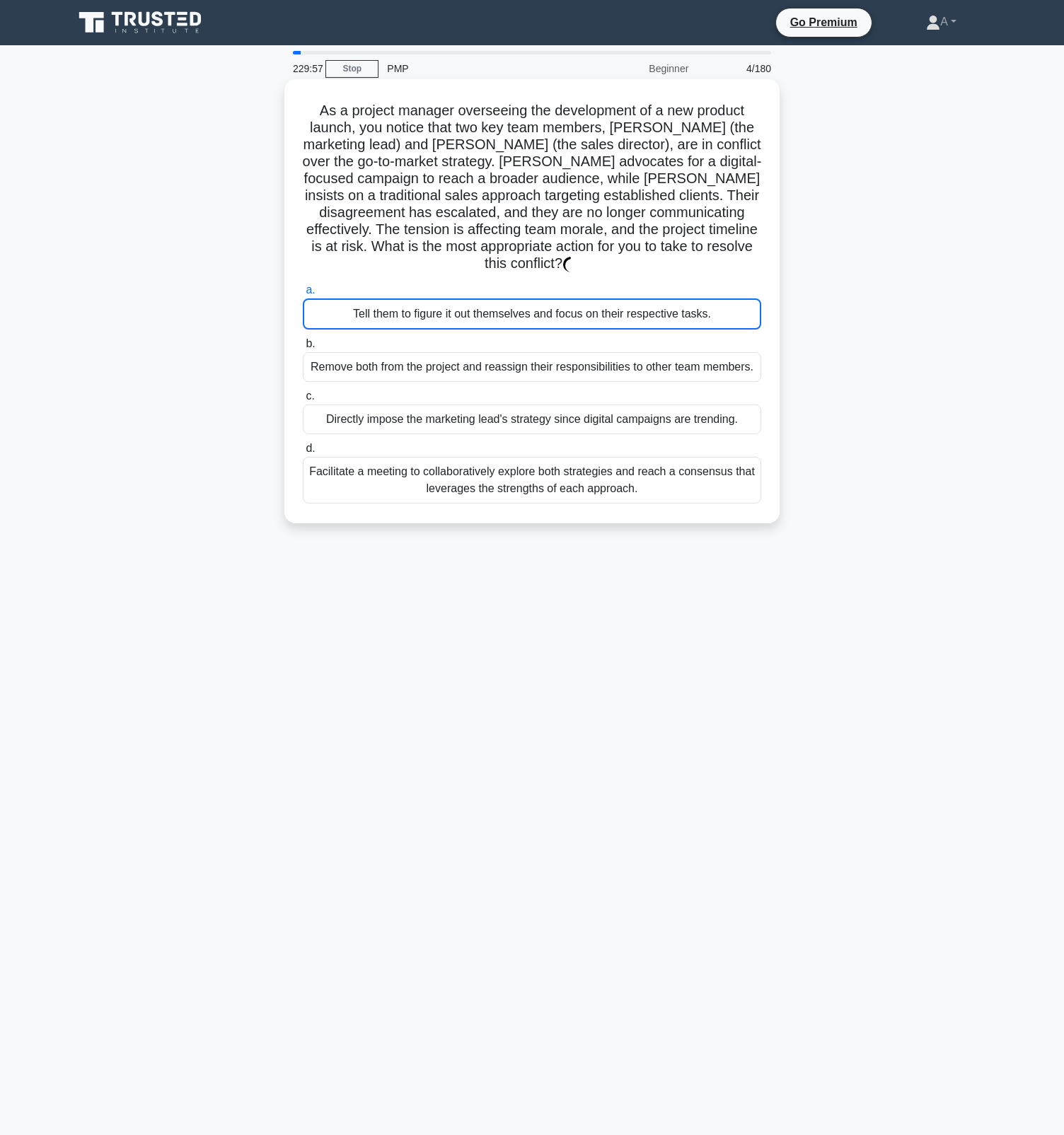
click at [577, 299] on div "Tell them to figure it out themselves and focus on their respective tasks." at bounding box center [532, 314] width 458 height 31
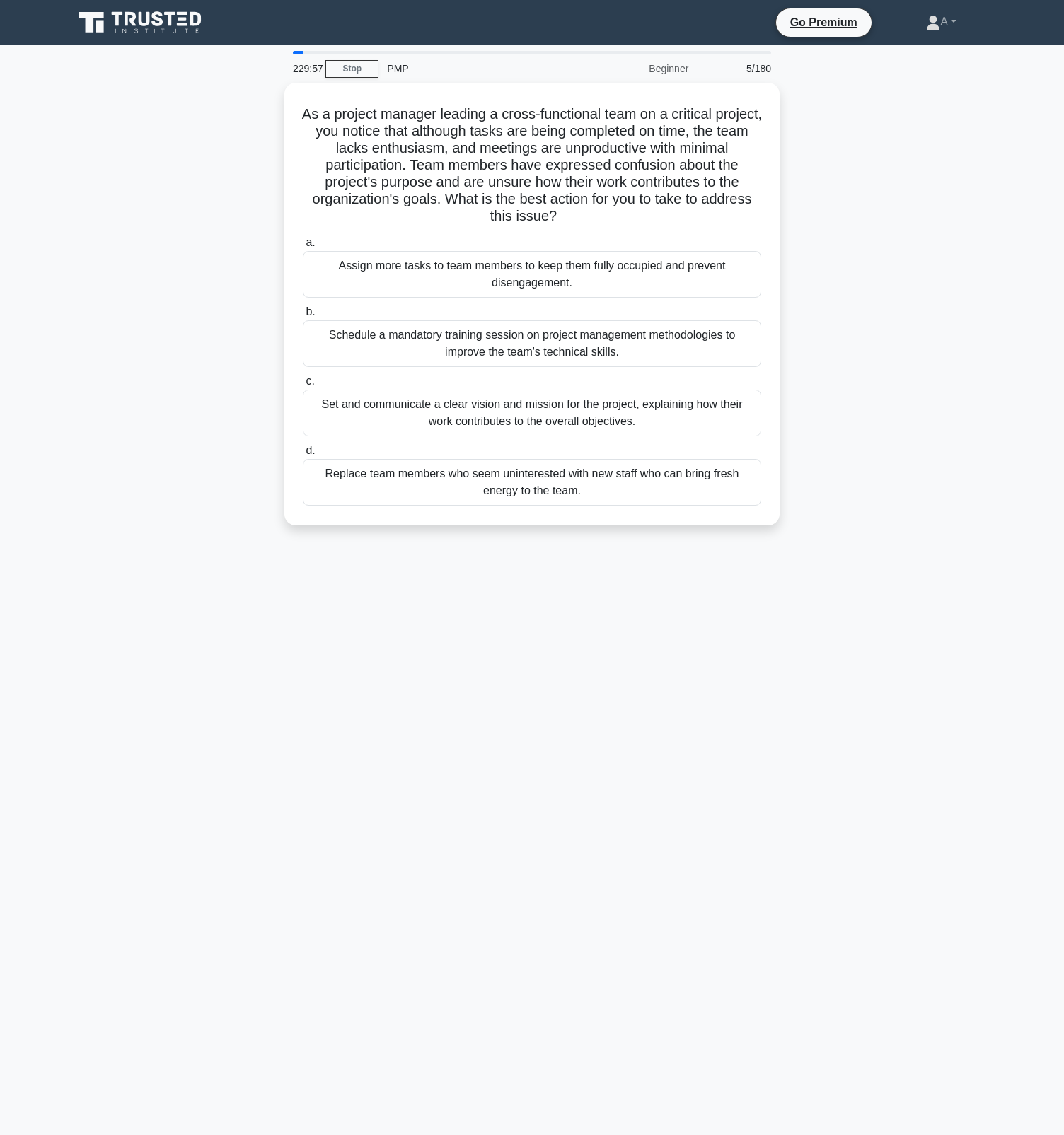
click at [577, 282] on div "Assign more tasks to team members to keep them fully occupied and prevent disen…" at bounding box center [532, 274] width 458 height 47
click at [303, 247] on input "a. Assign more tasks to team members to keep them fully occupied and prevent di…" at bounding box center [303, 243] width 0 height 9
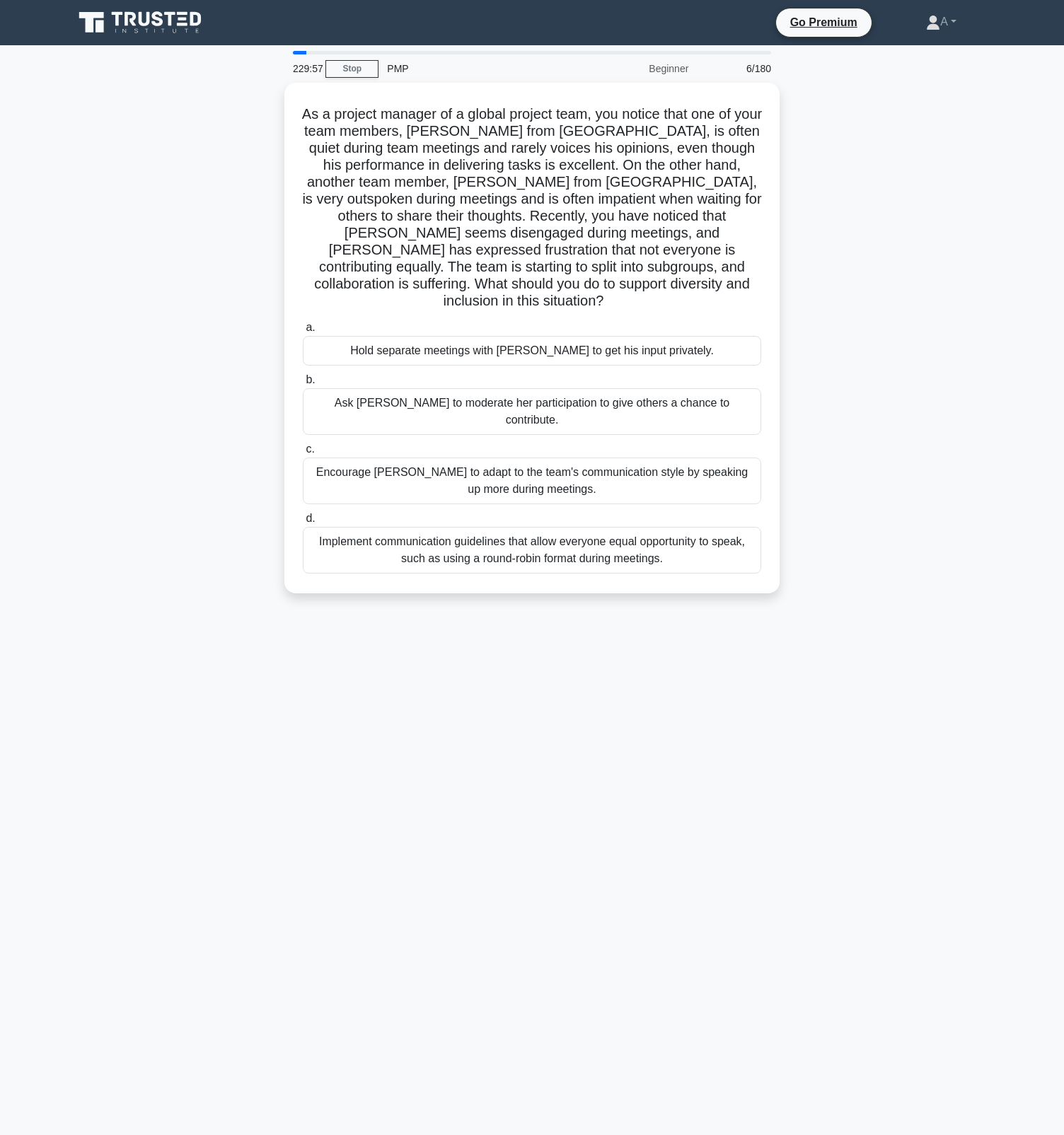
click at [577, 282] on h5 "As a project manager of a global project team, you notice that one of your team…" at bounding box center [532, 208] width 461 height 205
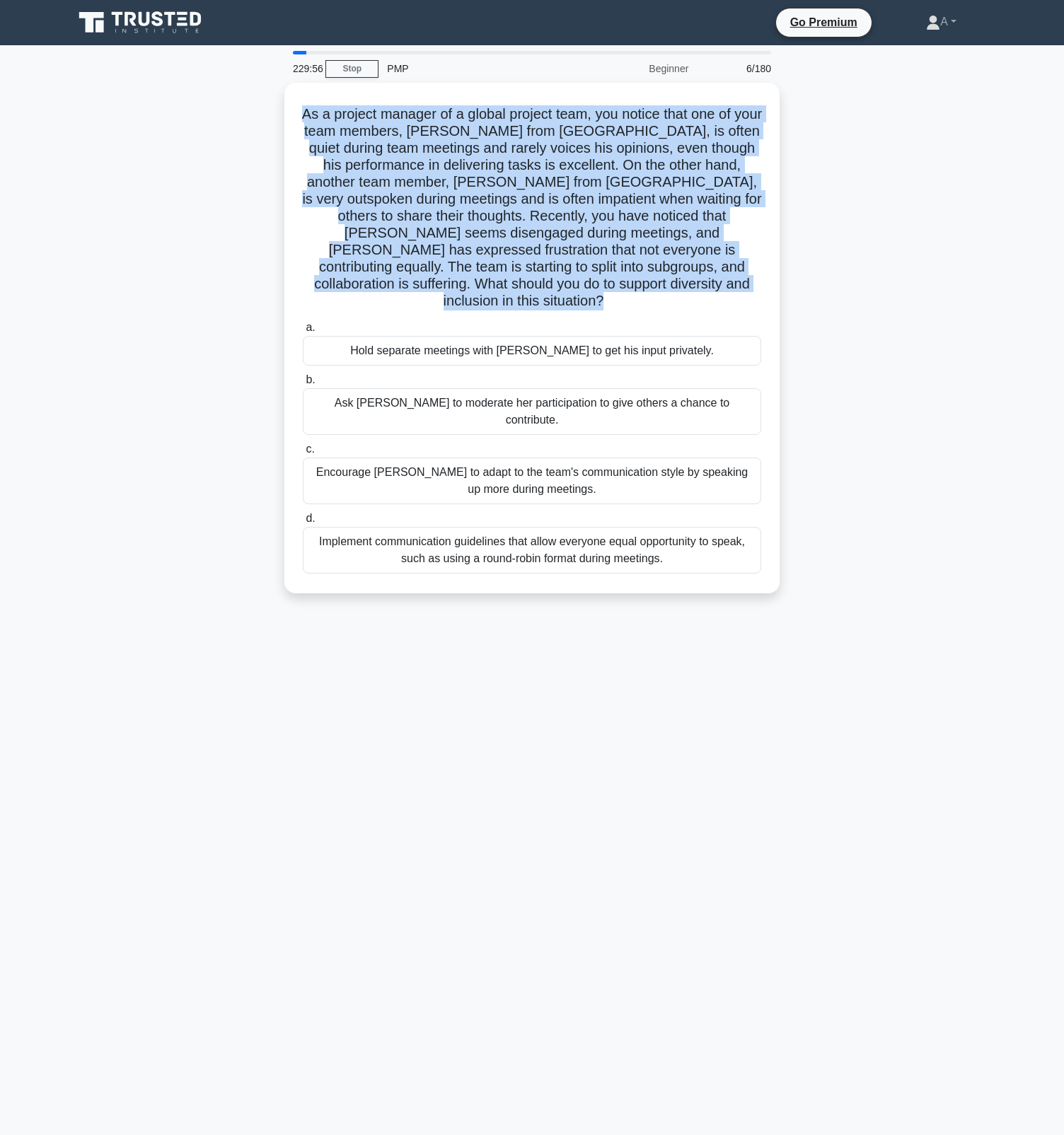
click at [577, 282] on h5 "As a project manager of a global project team, you notice that one of your team…" at bounding box center [532, 208] width 461 height 205
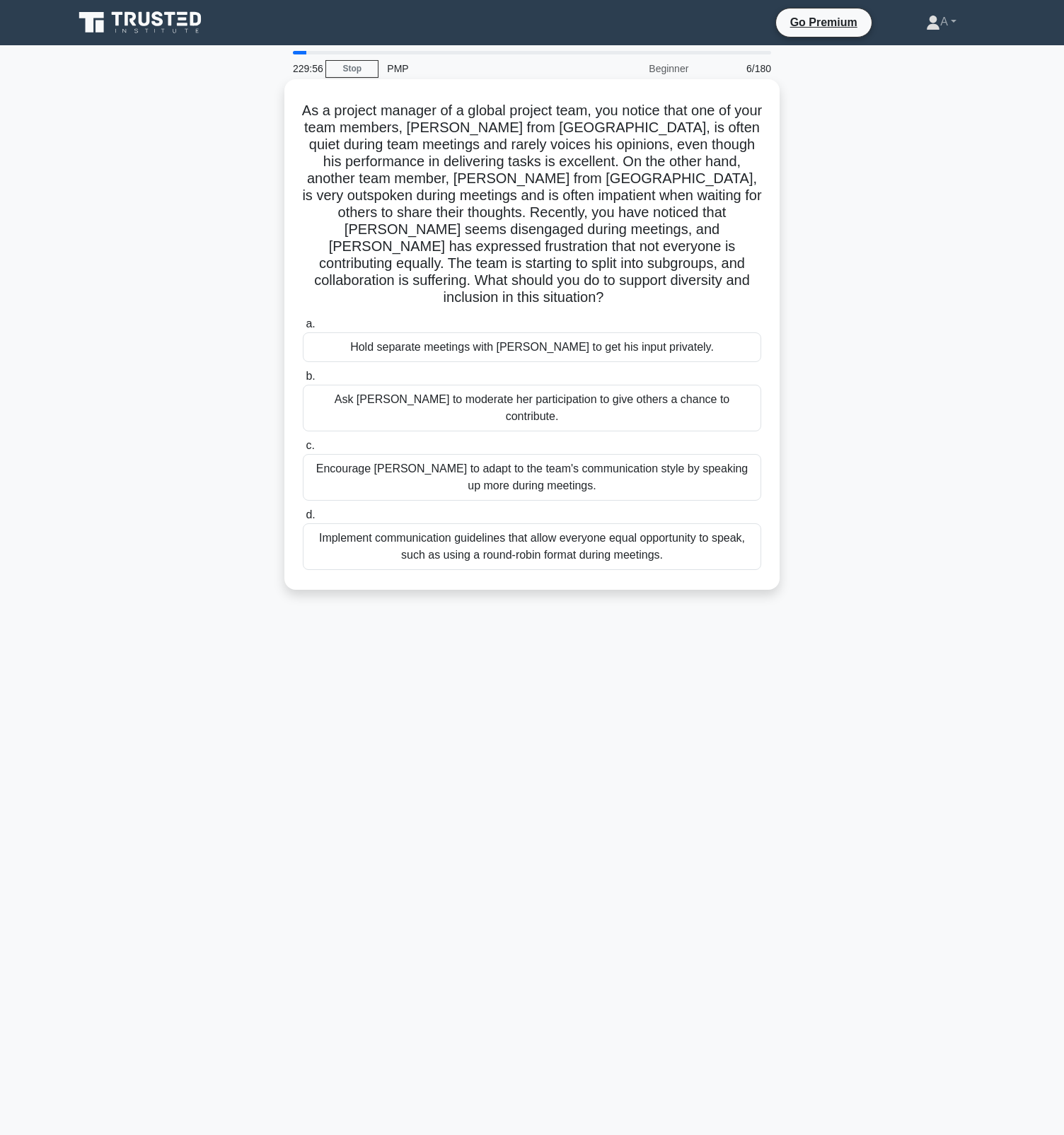
click at [577, 316] on label "a. Hold separate meetings with Li Wei to get his input privately." at bounding box center [532, 339] width 458 height 47
click at [303, 320] on input "a. Hold separate meetings with Li Wei to get his input privately." at bounding box center [303, 324] width 0 height 9
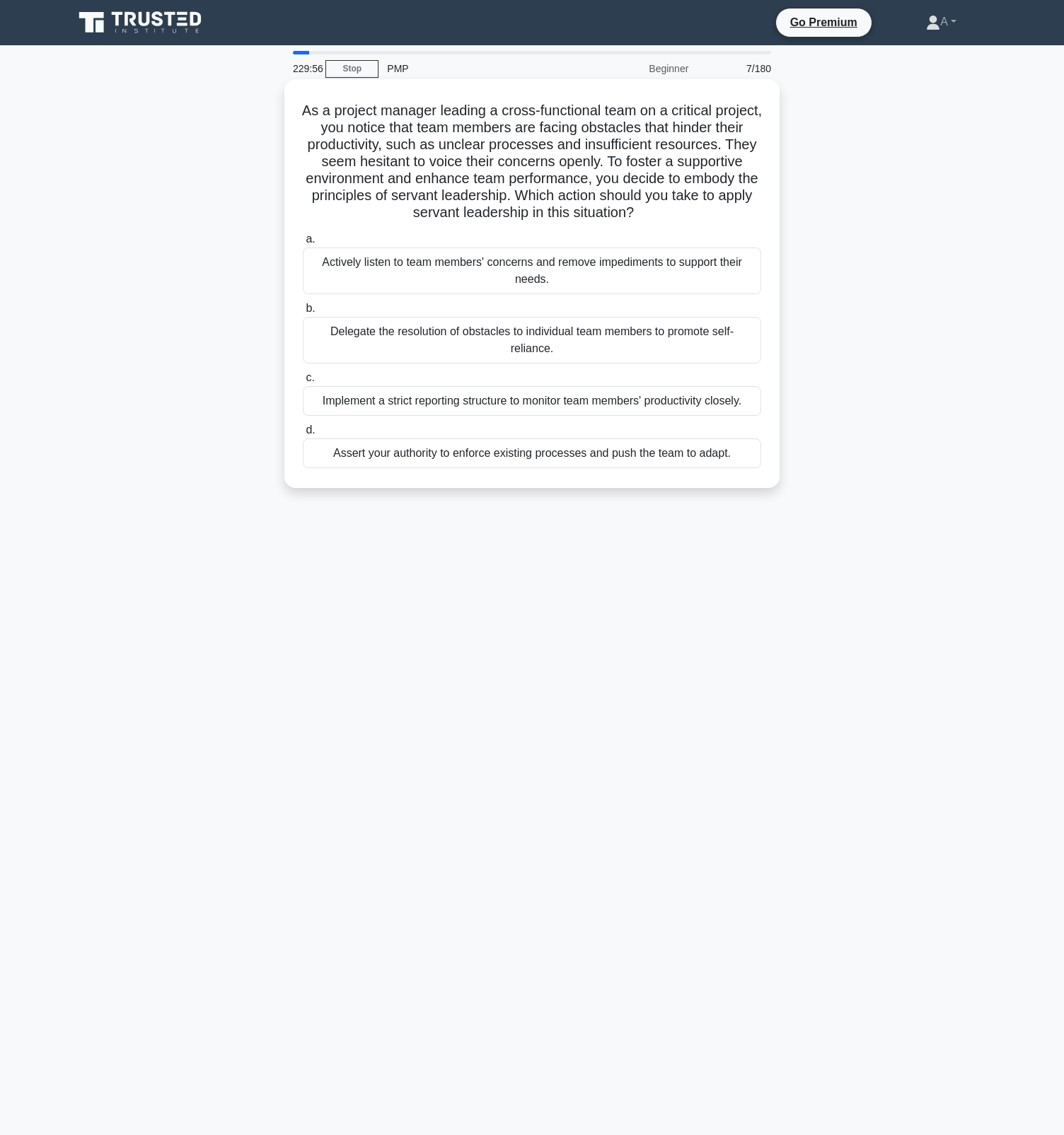
click at [578, 342] on div "Delegate the resolution of obstacles to individual team members to promote self…" at bounding box center [532, 340] width 458 height 47
click at [303, 313] on input "b. Delegate the resolution of obstacles to individual team members to promote s…" at bounding box center [303, 308] width 0 height 9
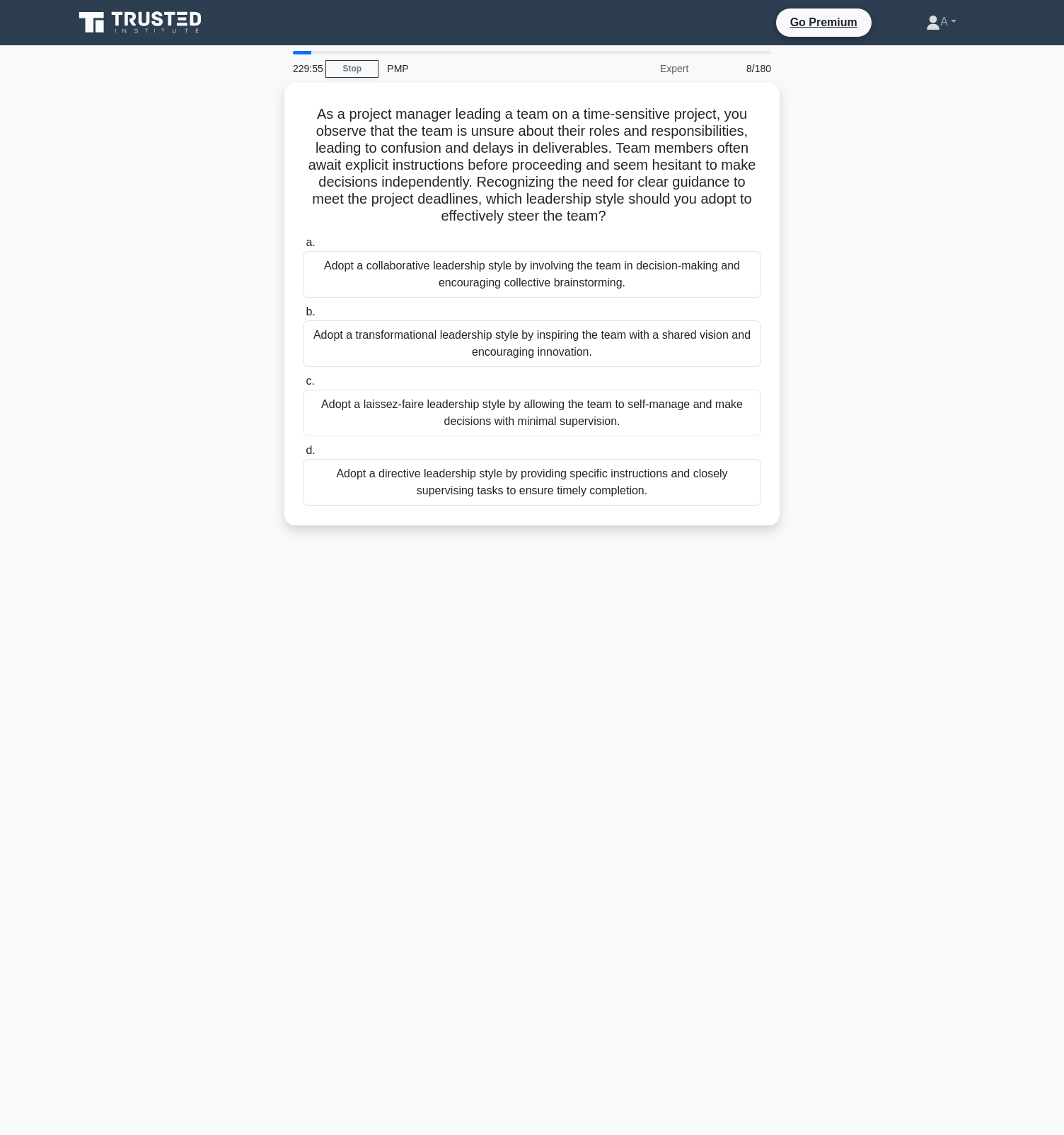
click at [578, 342] on div "Adopt a transformational leadership style by inspiring the team with a shared v…" at bounding box center [532, 344] width 458 height 47
click at [303, 317] on input "b. Adopt a transformational leadership style by inspiring the team with a share…" at bounding box center [303, 312] width 0 height 9
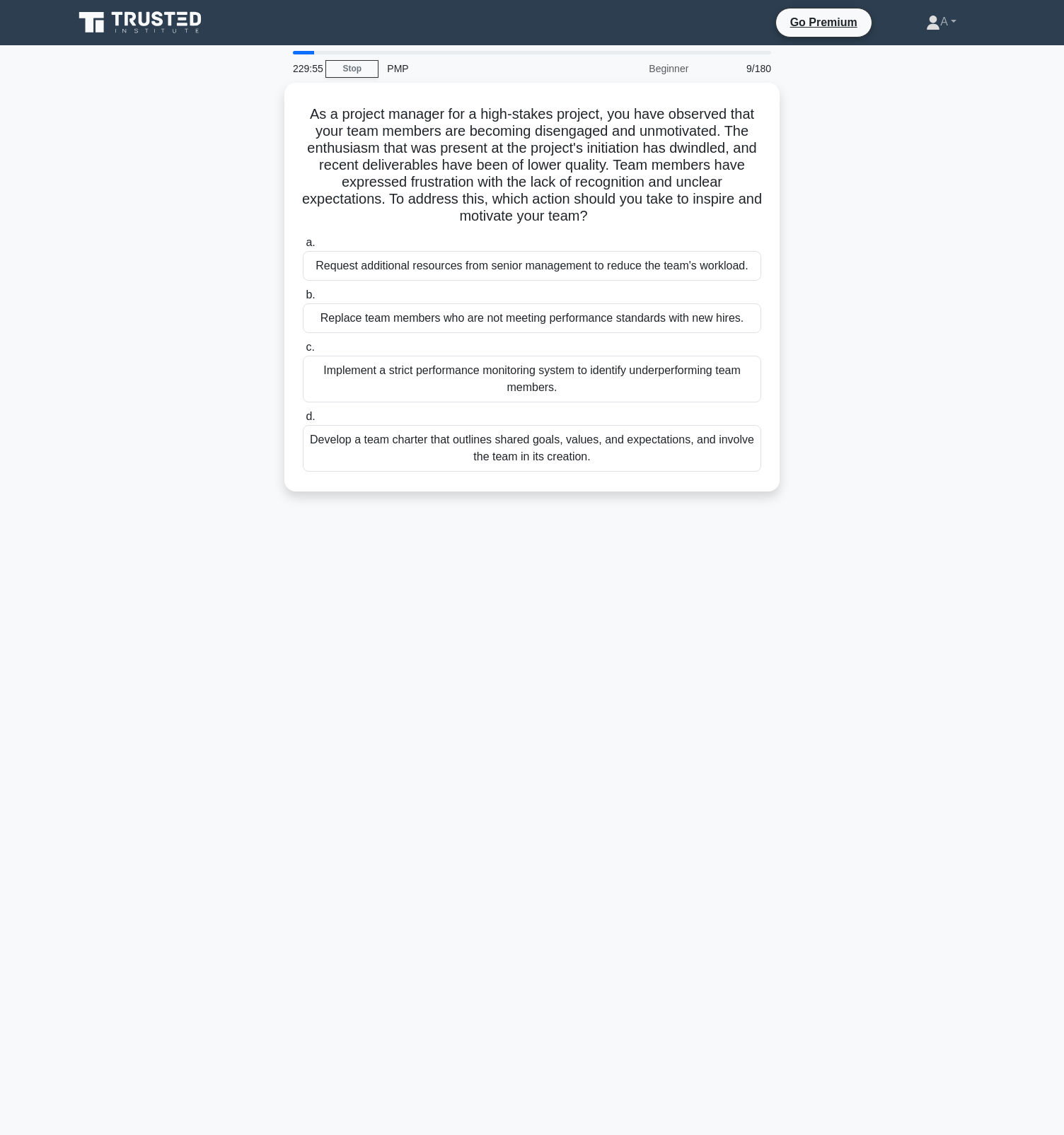
click at [578, 342] on label "c. Implement a strict performance monitoring system to identify underperforming…" at bounding box center [532, 371] width 458 height 64
click at [303, 343] on input "c. Implement a strict performance monitoring system to identify underperforming…" at bounding box center [303, 348] width 0 height 9
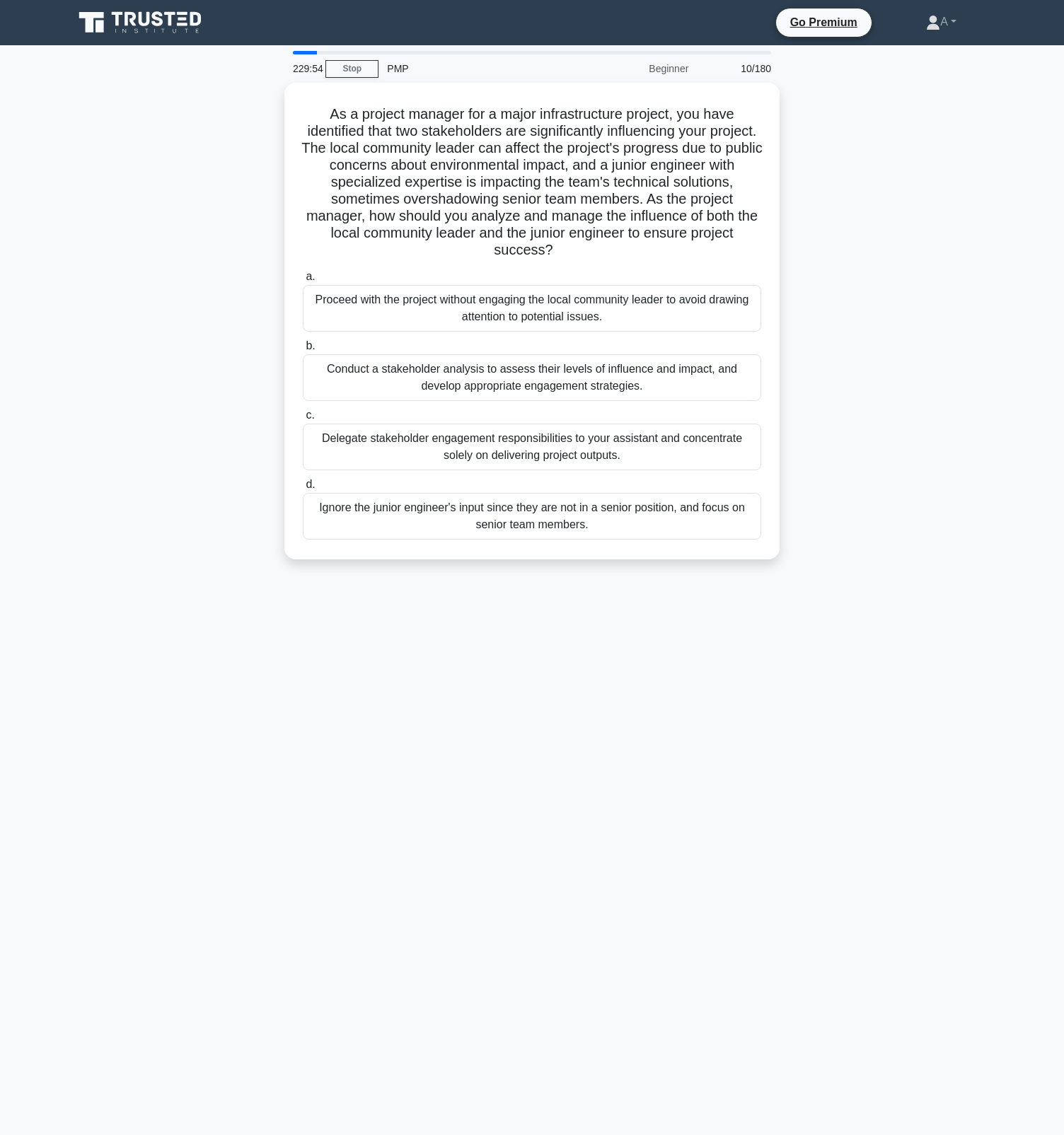
click at [578, 342] on label "b. Conduct a stakeholder analysis to assess their levels of influence and impac…" at bounding box center [532, 369] width 458 height 64
click at [303, 342] on input "b. Conduct a stakeholder analysis to assess their levels of influence and impac…" at bounding box center [303, 346] width 0 height 9
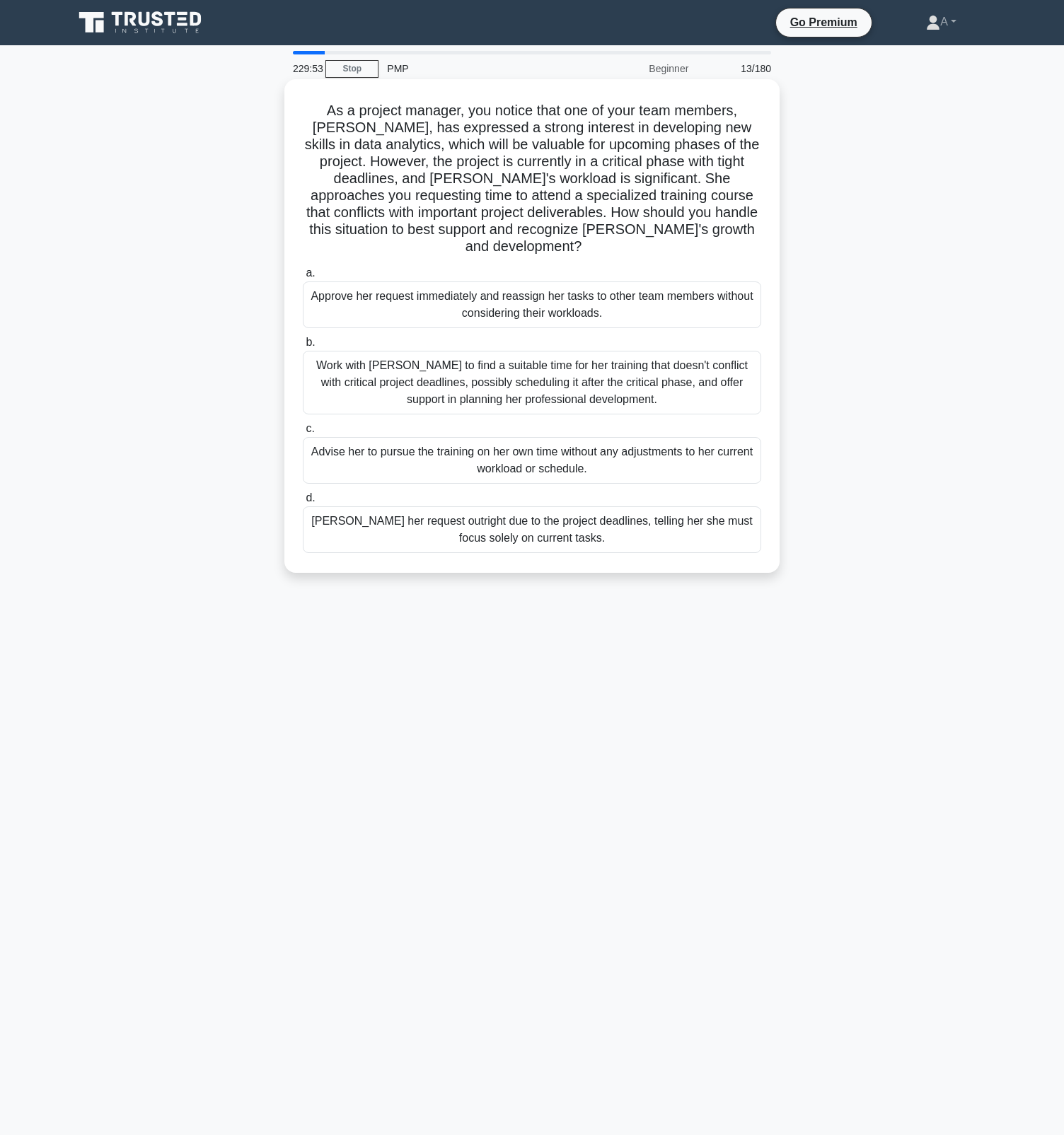
drag, startPoint x: 578, startPoint y: 342, endPoint x: 578, endPoint y: 352, distance: 10.0
click at [578, 352] on div "Work with Emily to find a suitable time for her training that doesn't conflict …" at bounding box center [532, 383] width 458 height 64
click at [303, 348] on input "b. Work with Emily to find a suitable time for her training that doesn't confli…" at bounding box center [303, 342] width 0 height 9
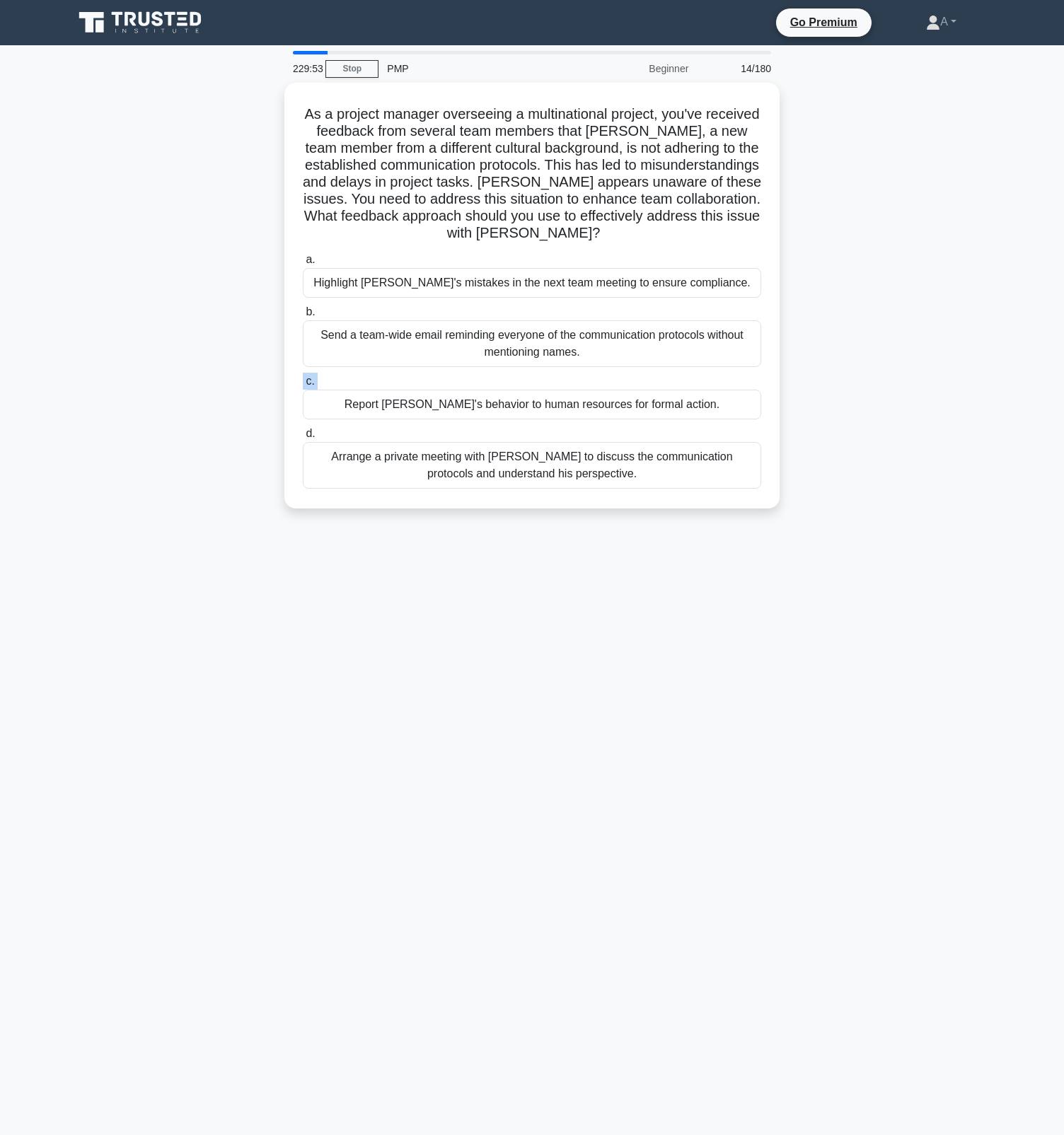
click at [578, 352] on div "a. Highlight Jacob's mistakes in the next team meeting to ensure compliance. b.…" at bounding box center [532, 369] width 476 height 244
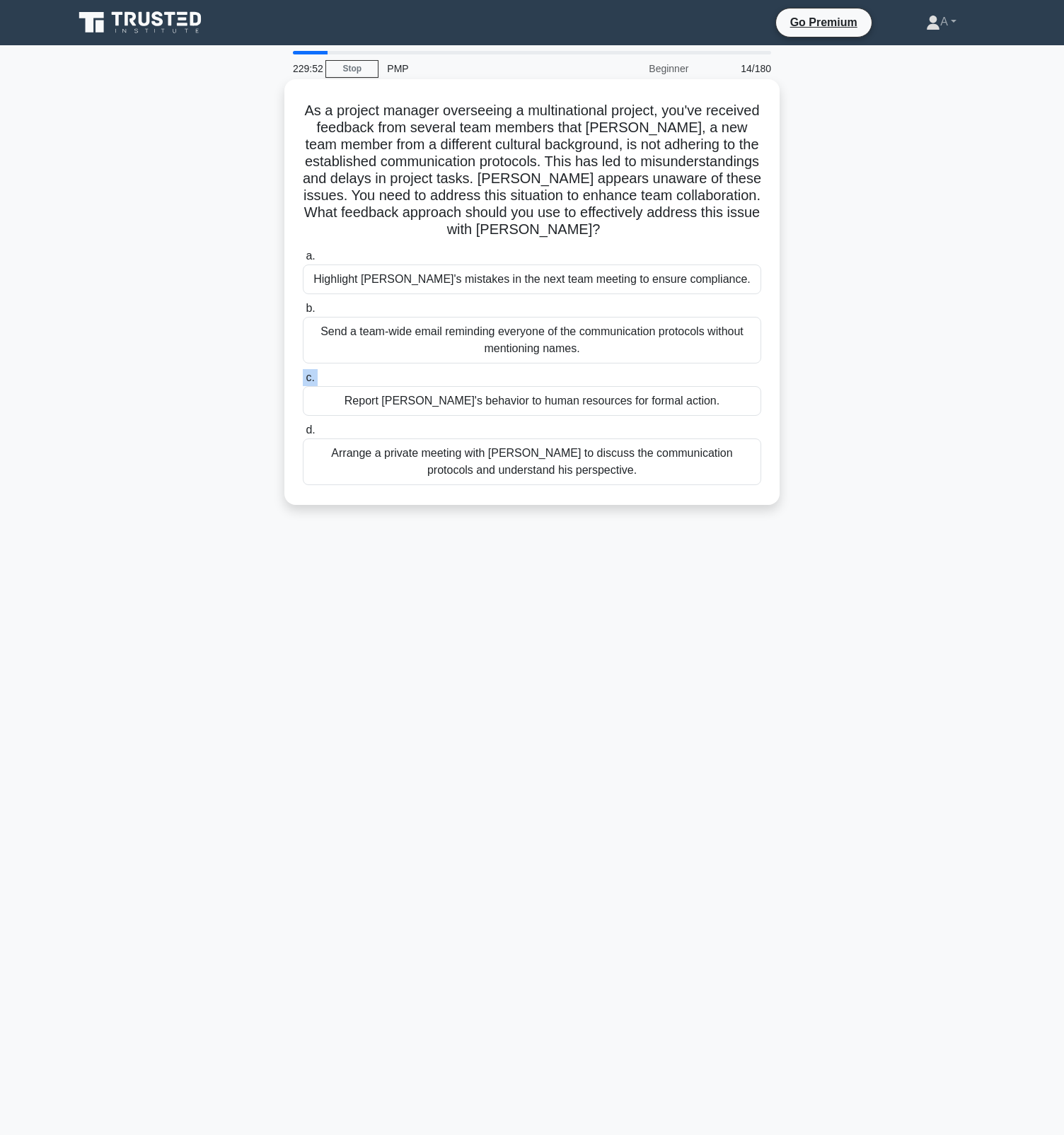
click at [578, 386] on div "Report Jacob's behavior to human resources for formal action." at bounding box center [532, 401] width 458 height 30
click at [303, 374] on input "c. Report Jacob's behavior to human resources for formal action." at bounding box center [303, 378] width 0 height 9
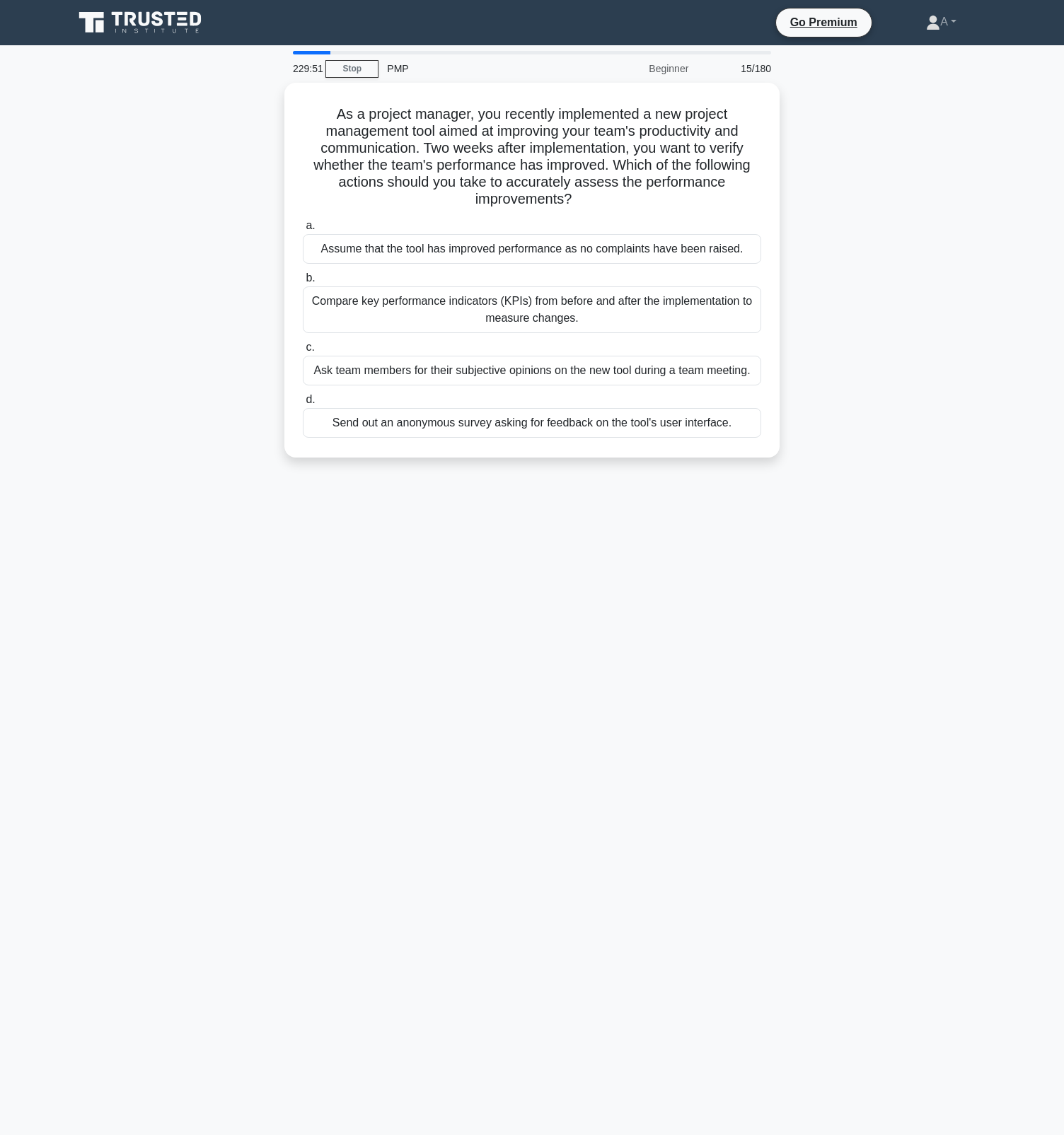
click at [578, 374] on div "Ask team members for their subjective opinions on the new tool during a team me…" at bounding box center [532, 370] width 458 height 30
click at [303, 352] on input "c. Ask team members for their subjective opinions on the new tool during a team…" at bounding box center [303, 348] width 0 height 9
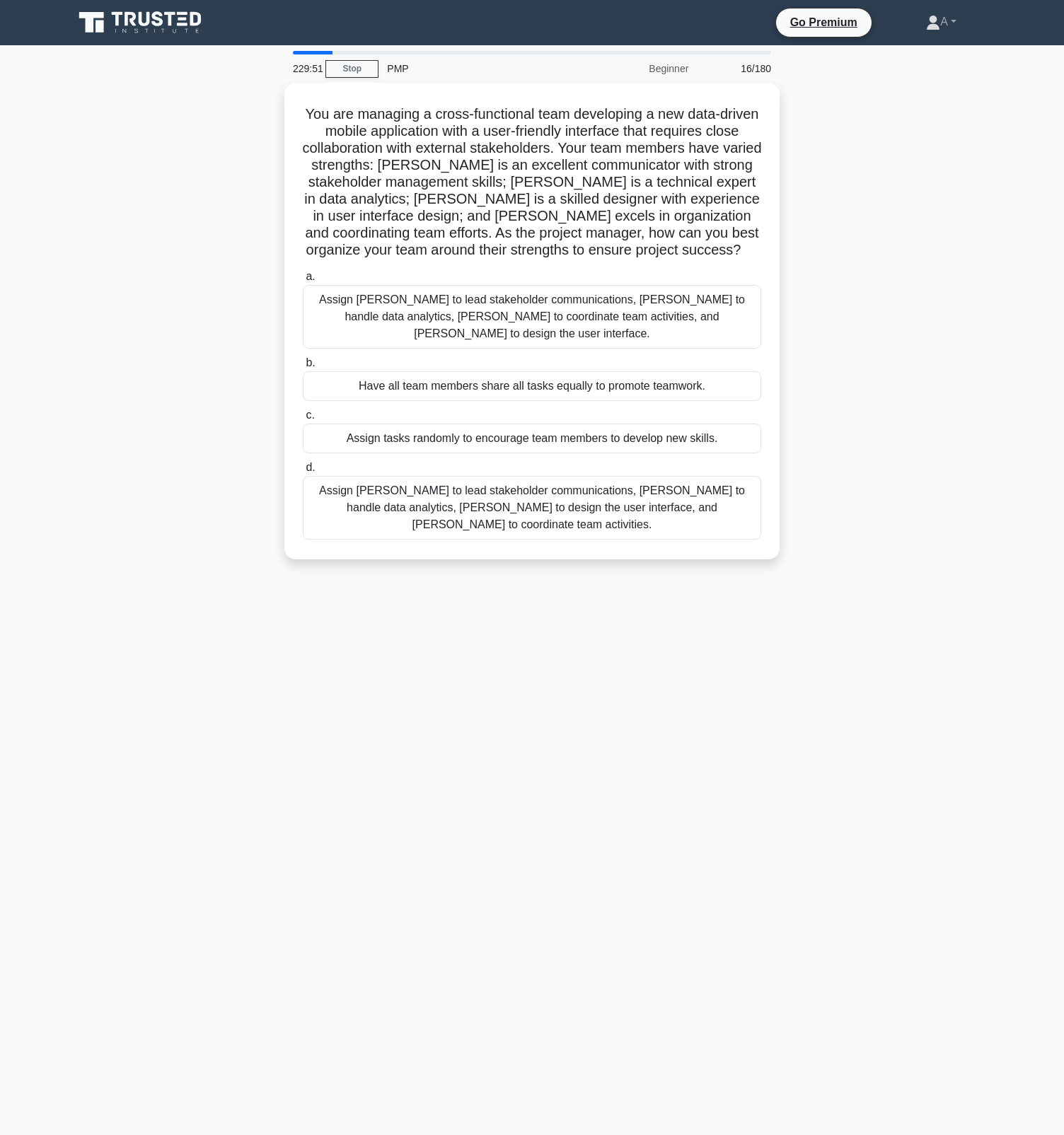
click at [578, 374] on div "Have all team members share all tasks equally to promote teamwork." at bounding box center [532, 386] width 458 height 30
click at [303, 368] on input "b. Have all team members share all tasks equally to promote teamwork." at bounding box center [303, 363] width 0 height 9
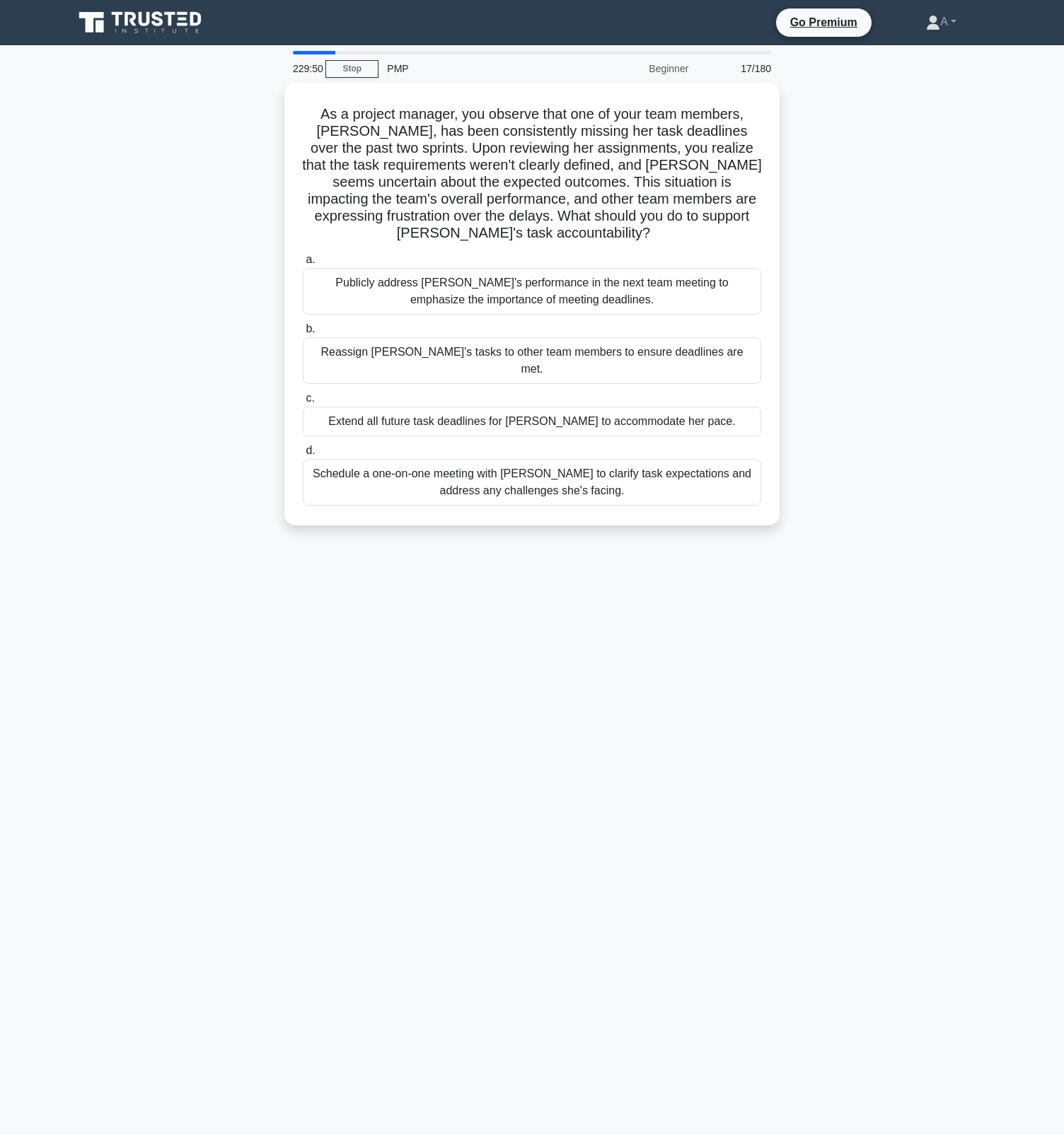
click at [578, 406] on div "Extend all future task deadlines for Emily to accommodate her pace." at bounding box center [532, 421] width 458 height 30
click at [303, 394] on input "c. Extend all future task deadlines for Emily to accommodate her pace." at bounding box center [303, 398] width 0 height 9
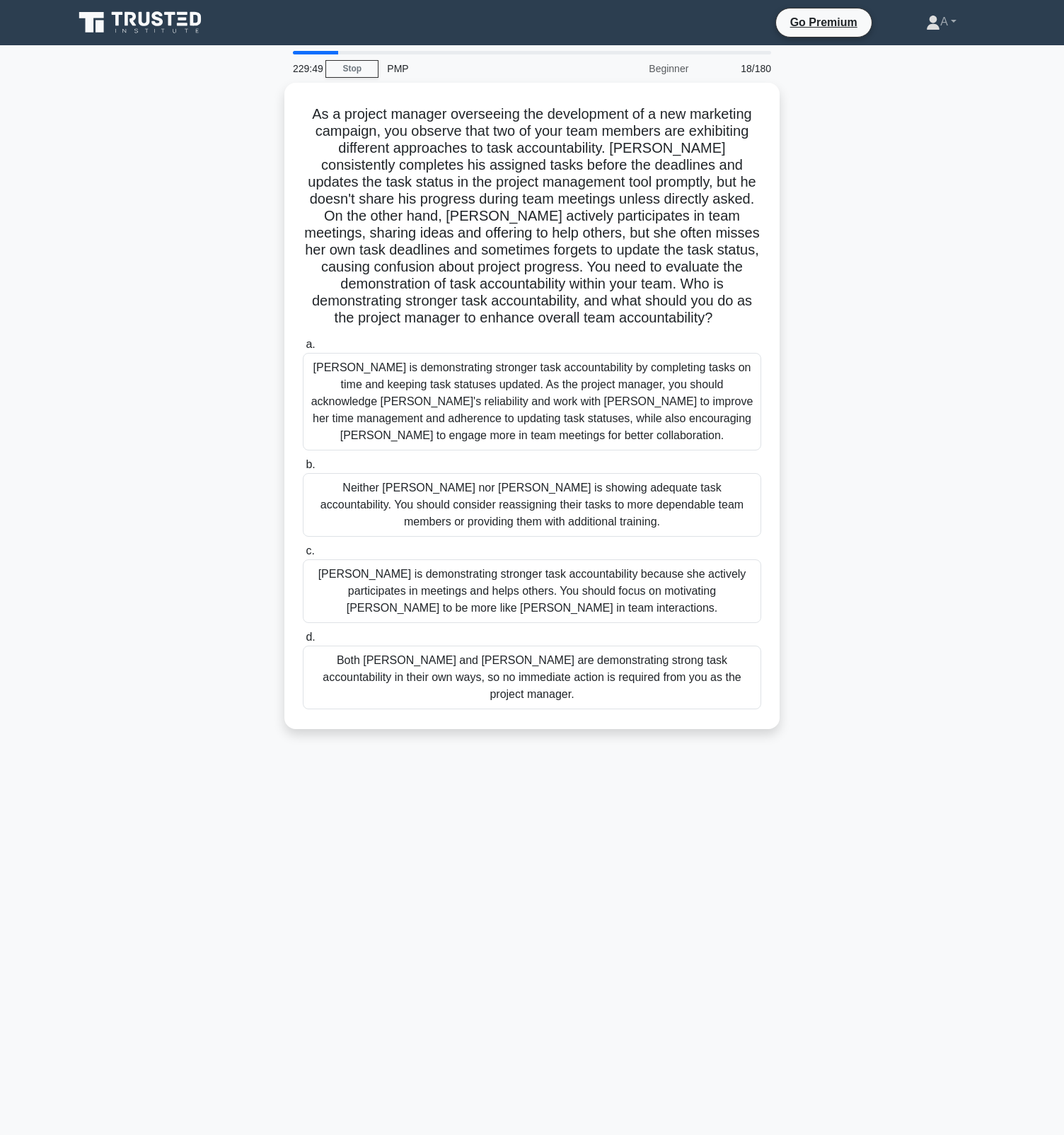
click at [578, 374] on div "Jacob is demonstrating stronger task accountability by completing tasks on time…" at bounding box center [532, 401] width 458 height 97
click at [303, 350] on input "a. Jacob is demonstrating stronger task accountability by completing tasks on t…" at bounding box center [303, 345] width 0 height 9
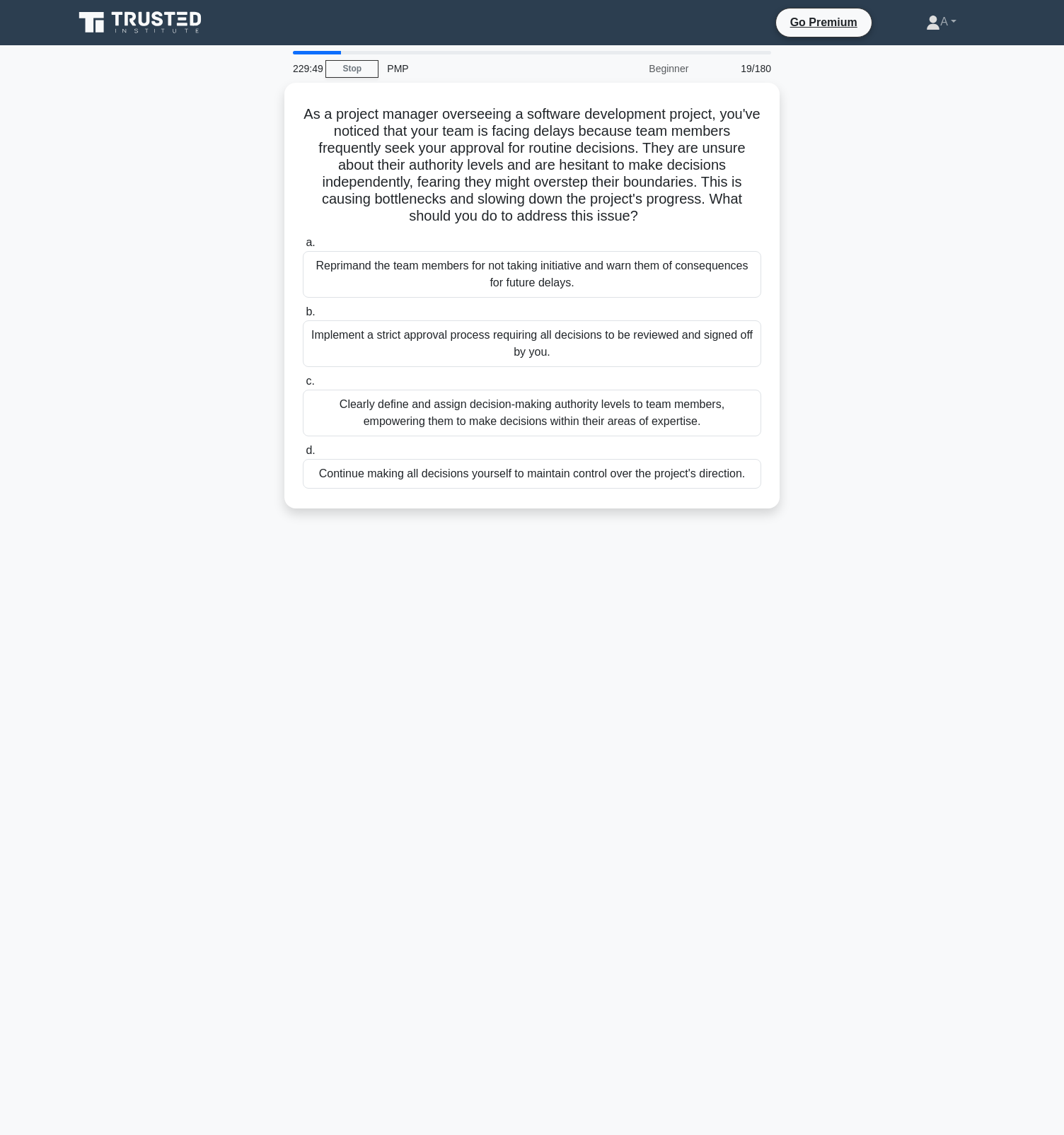
click at [578, 374] on label "c. Clearly define and assign decision-making authority levels to team members, …" at bounding box center [532, 405] width 458 height 64
click at [303, 377] on input "c. Clearly define and assign decision-making authority levels to team members, …" at bounding box center [303, 381] width 0 height 9
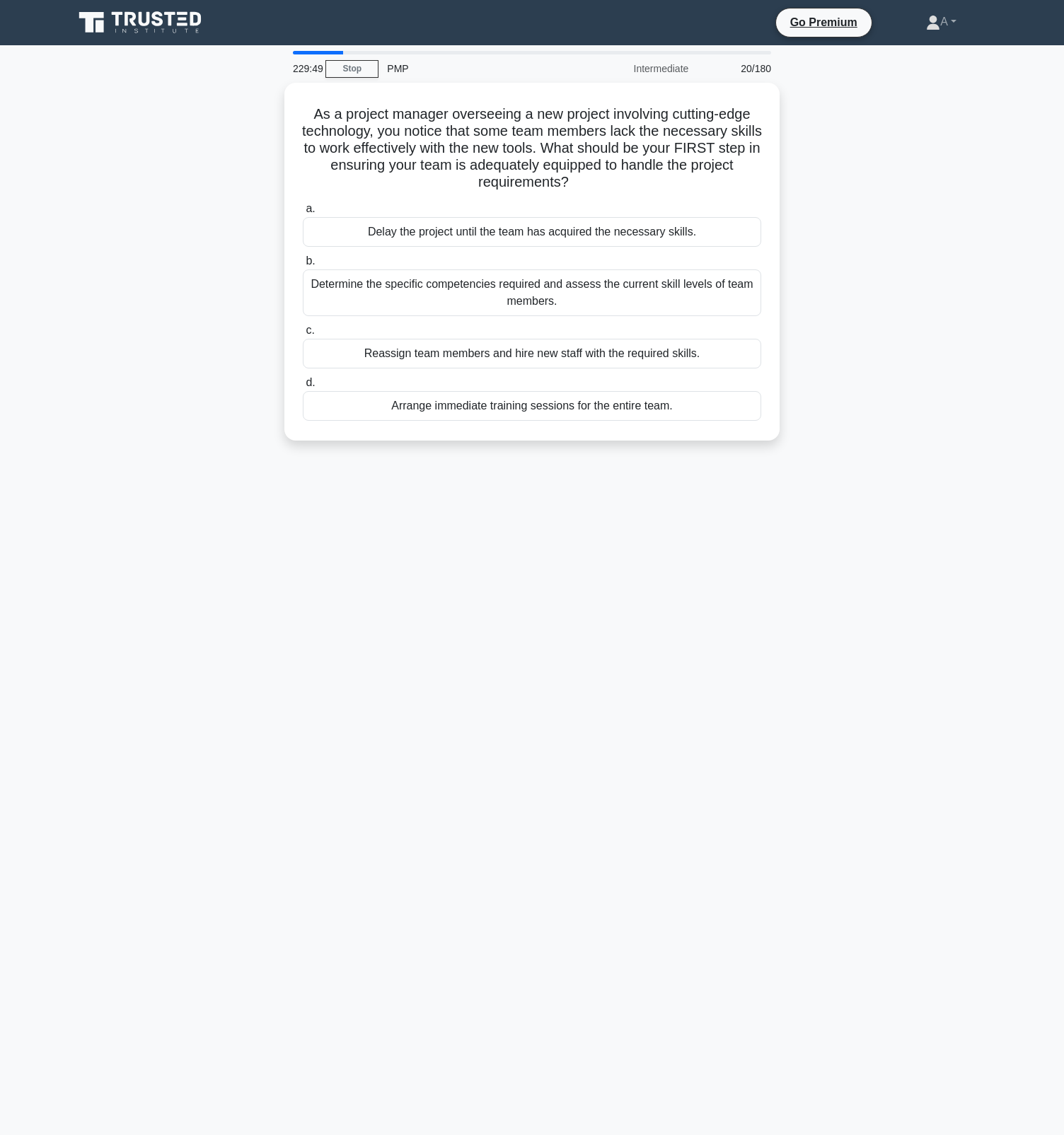
click at [578, 380] on label "d. Arrange immediate training sessions for the entire team." at bounding box center [532, 398] width 458 height 47
click at [303, 380] on input "d. Arrange immediate training sessions for the entire team." at bounding box center [303, 382] width 0 height 9
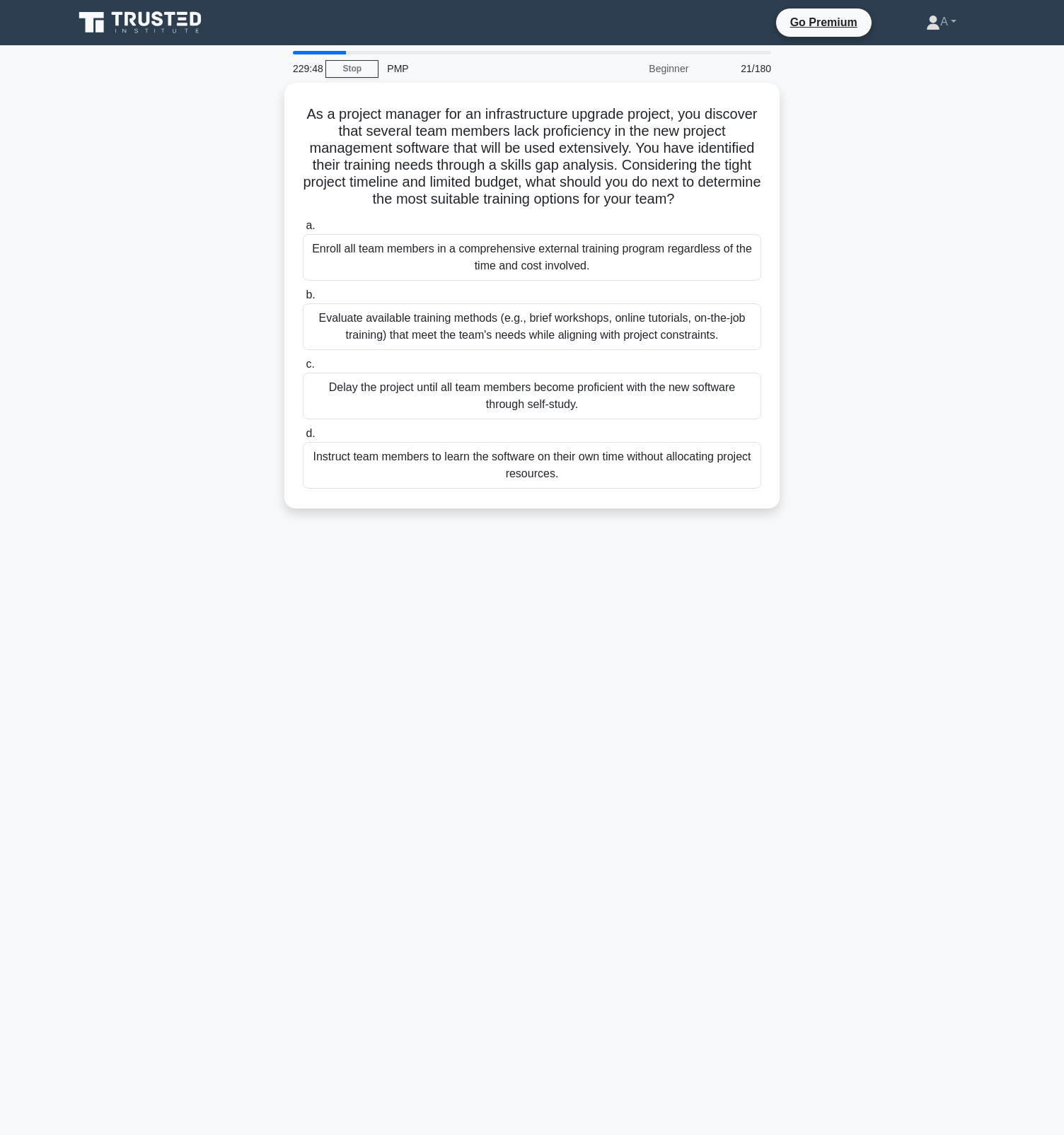
click at [578, 380] on div "Delay the project until all team members become proficient with the new softwar…" at bounding box center [532, 396] width 458 height 47
click at [303, 369] on input "c. Delay the project until all team members become proficient with the new soft…" at bounding box center [303, 364] width 0 height 9
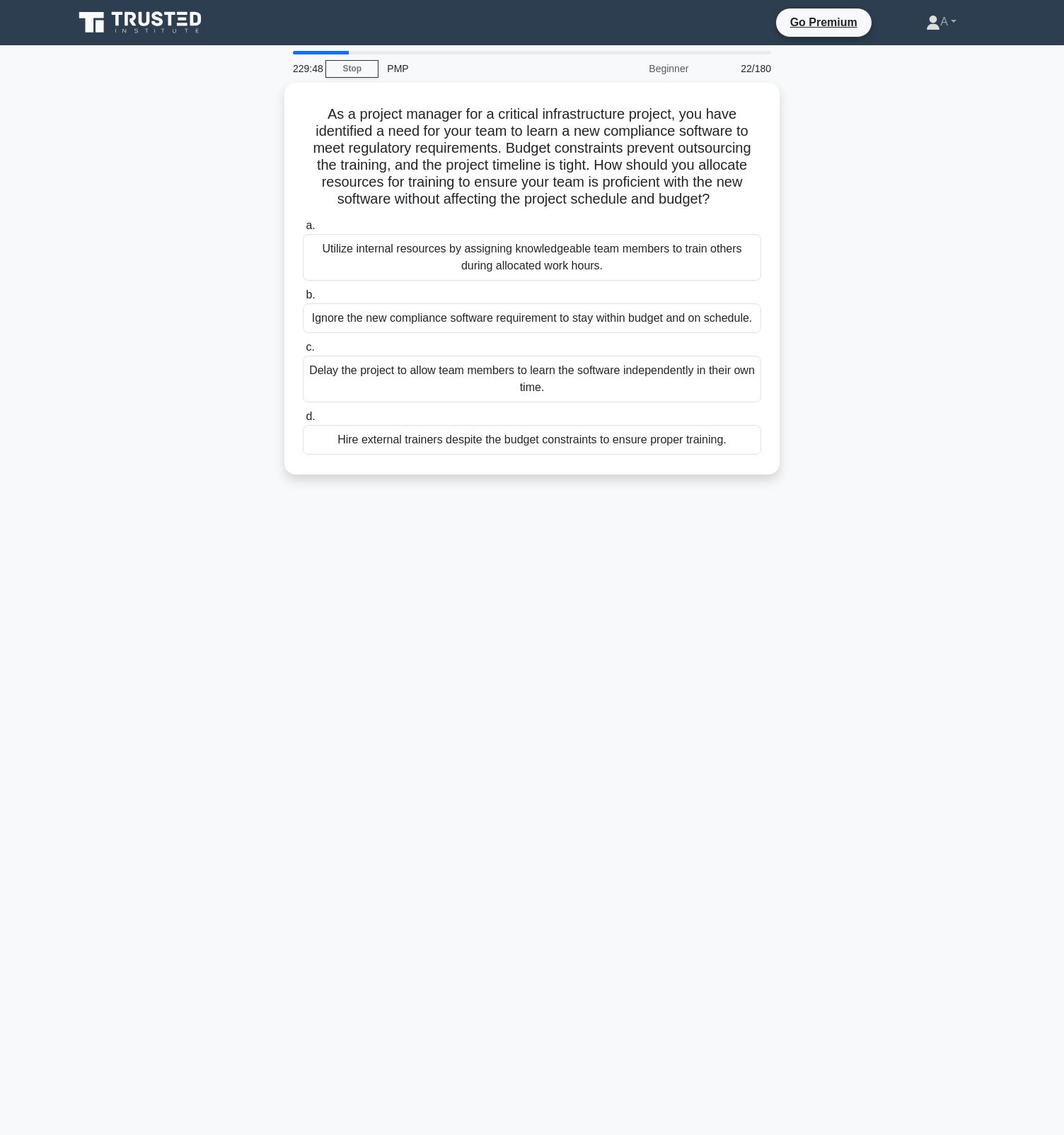
click at [578, 380] on div "Delay the project to allow team members to learn the software independently in …" at bounding box center [532, 379] width 458 height 47
click at [303, 352] on input "c. Delay the project to allow team members to learn the software independently …" at bounding box center [303, 348] width 0 height 9
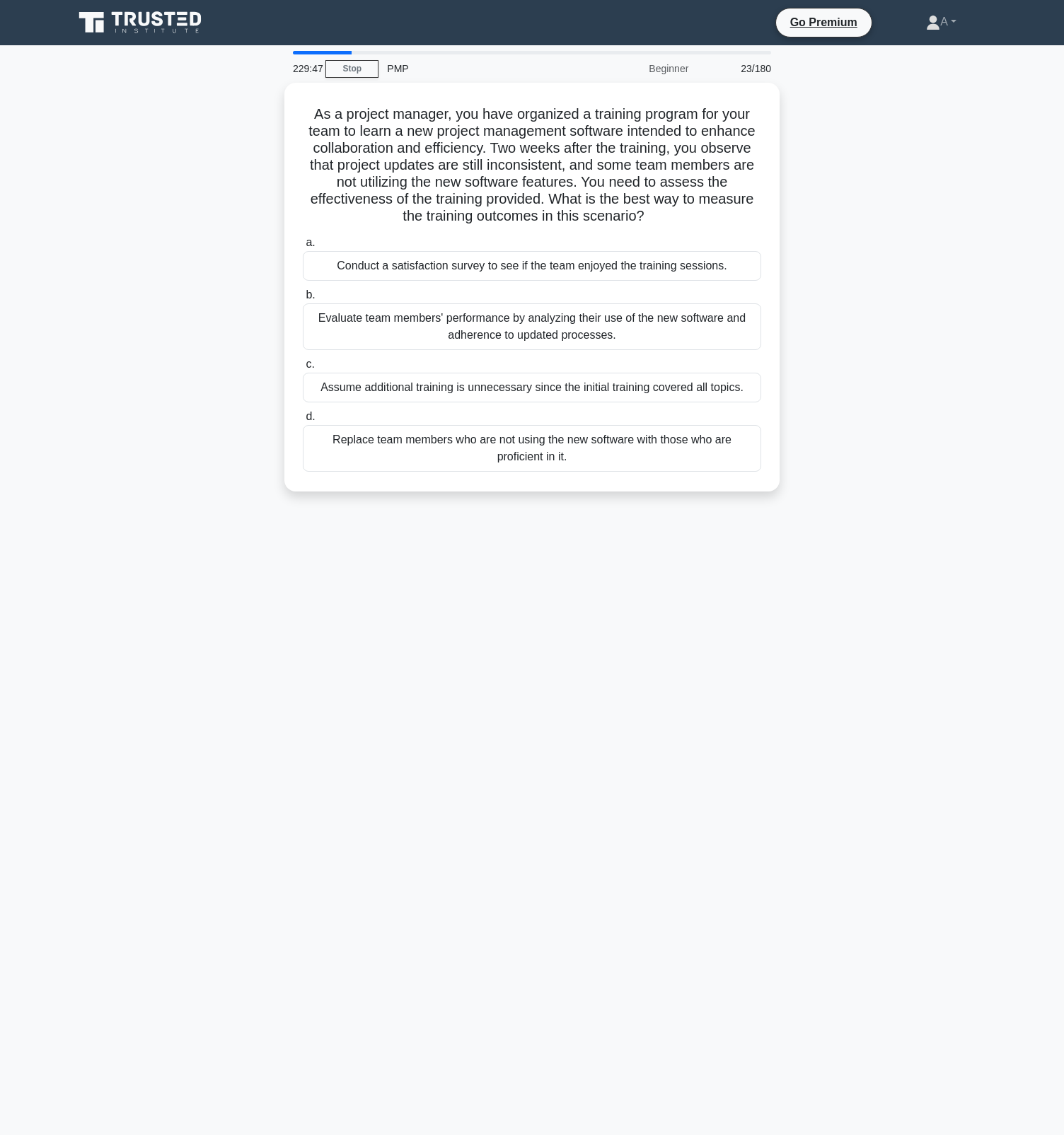
click at [578, 380] on div "Assume additional training is unnecessary since the initial training covered al…" at bounding box center [532, 388] width 458 height 30
click at [303, 369] on input "c. Assume additional training is unnecessary since the initial training covered…" at bounding box center [303, 364] width 0 height 9
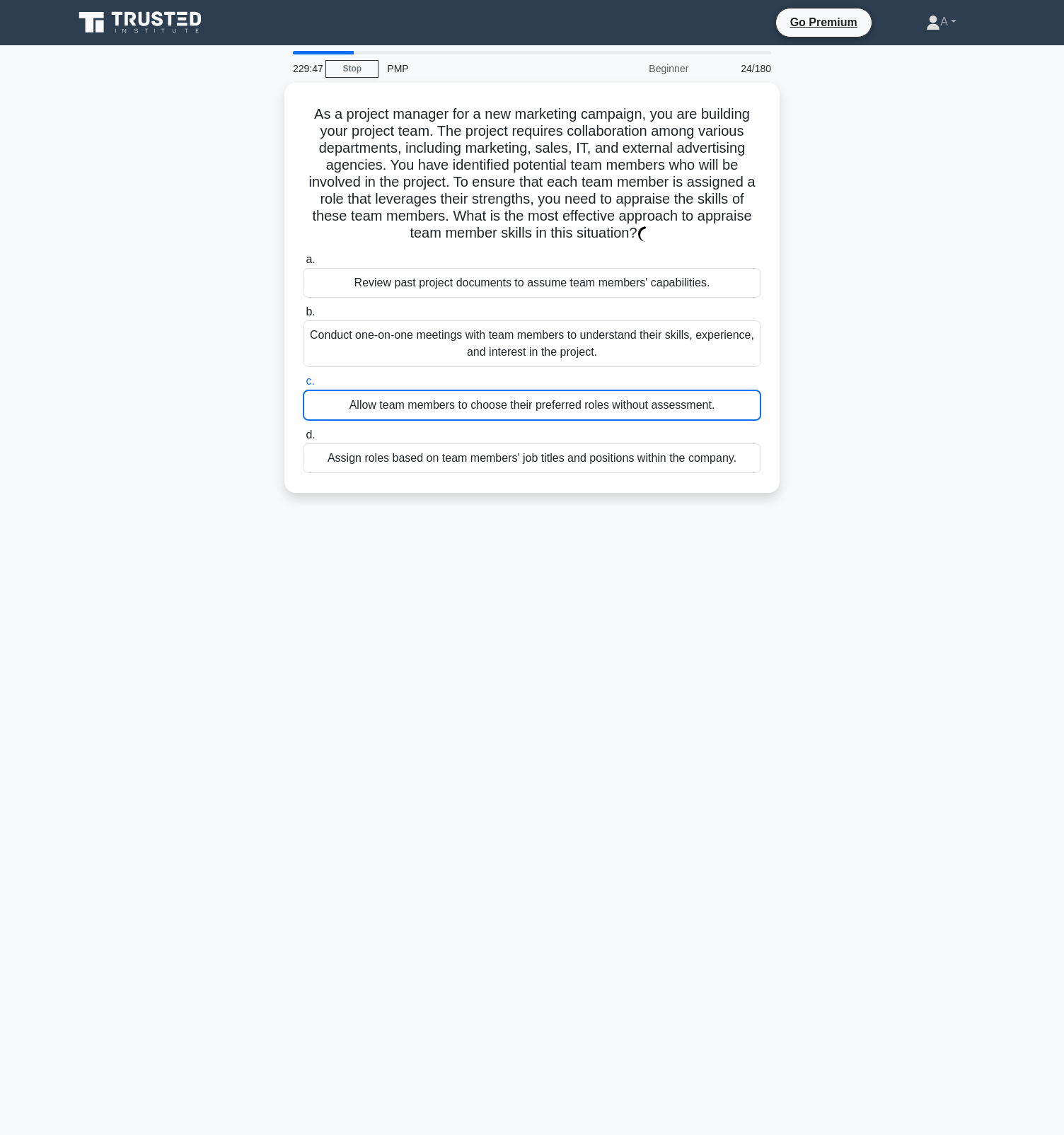
click at [578, 380] on label "c. Allow team members to choose their preferred roles without assessment." at bounding box center [532, 397] width 458 height 48
click at [303, 380] on input "c. Allow team members to choose their preferred roles without assessment." at bounding box center [303, 381] width 0 height 9
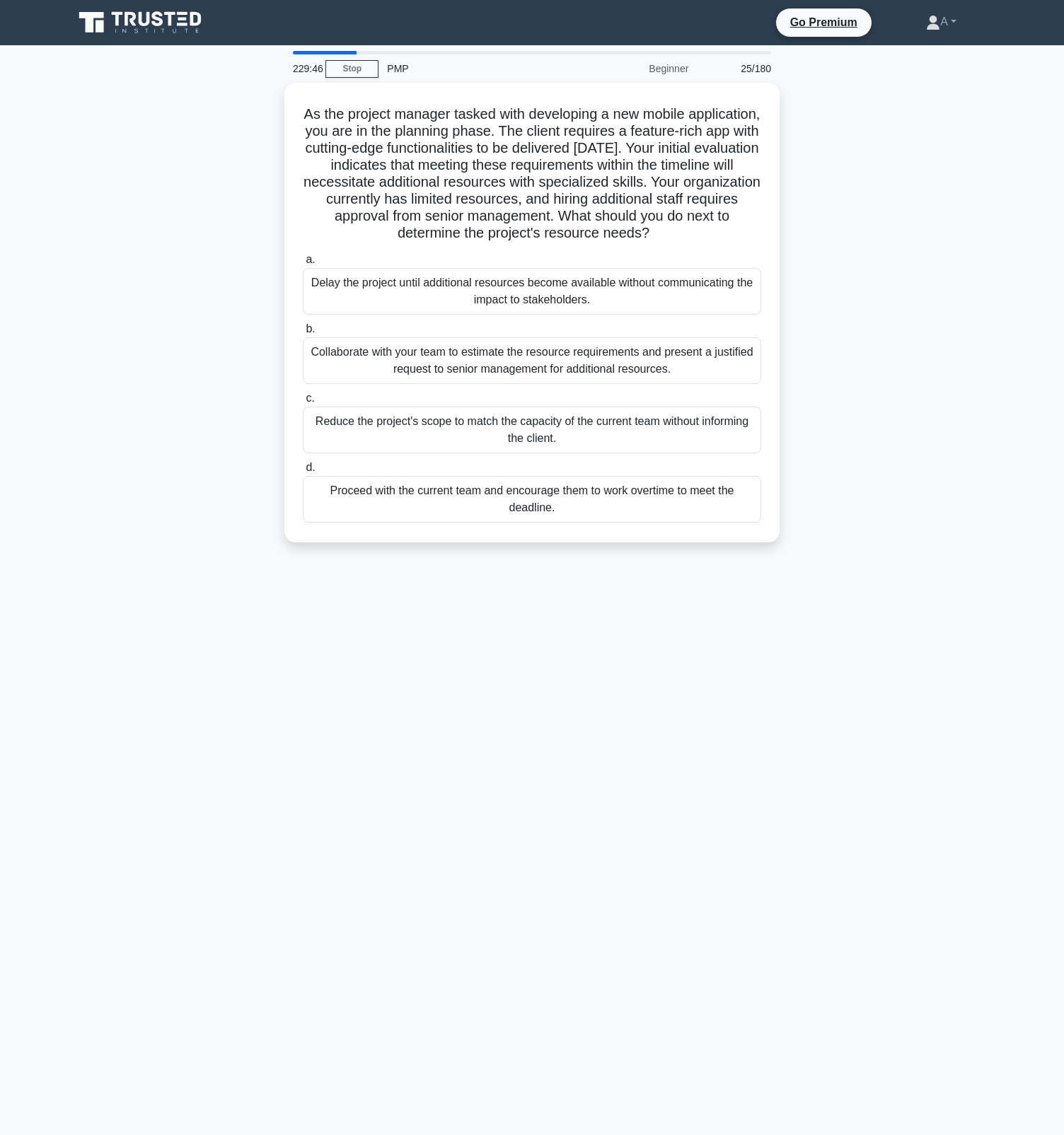
click at [578, 380] on div "Collaborate with your team to estimate the resource requirements and present a …" at bounding box center [532, 361] width 458 height 47
click at [303, 334] on input "b. Collaborate with your team to estimate the resource requirements and present…" at bounding box center [303, 329] width 0 height 9
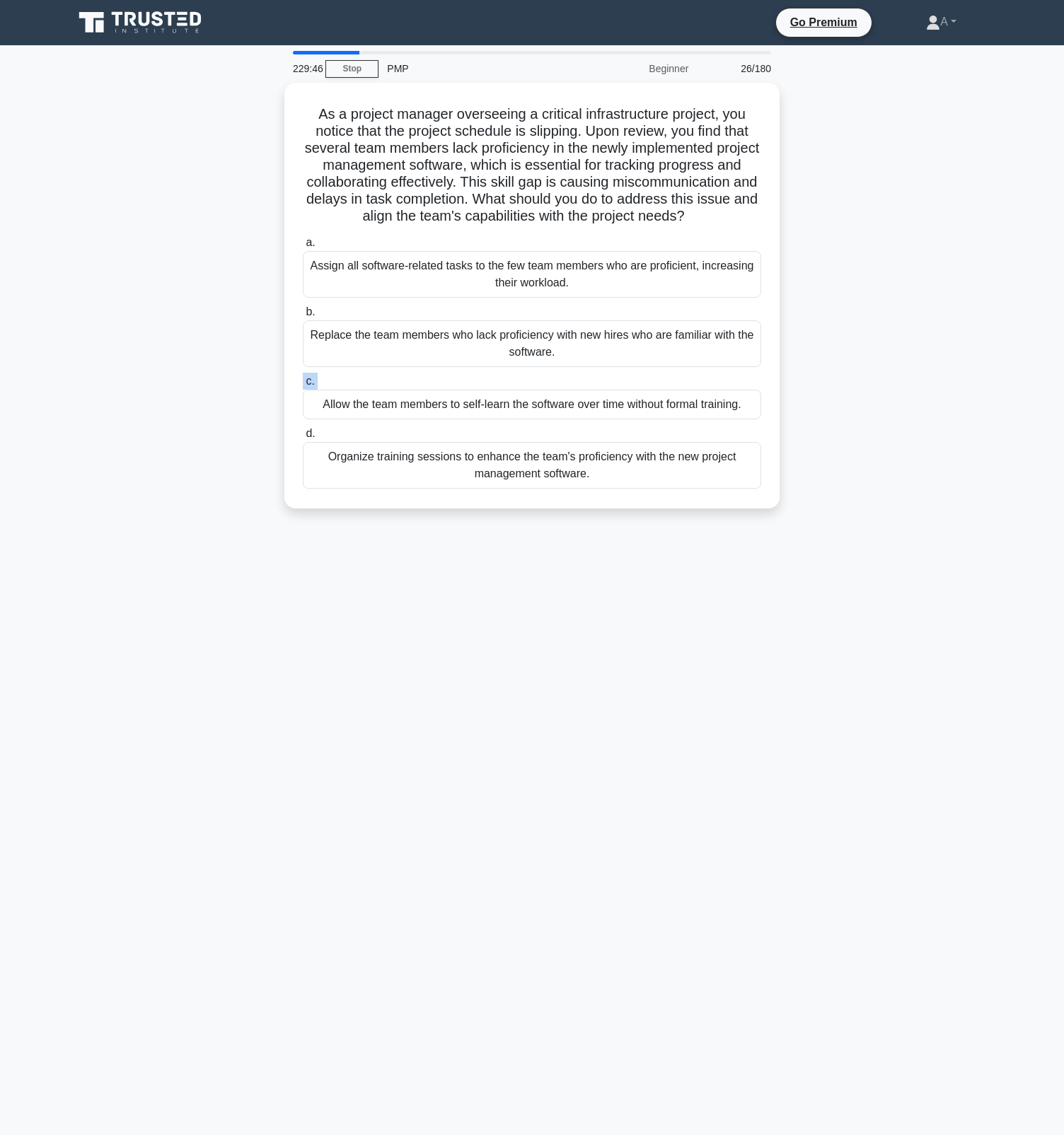
click at [578, 380] on label "c. Allow the team members to self-learn the software over time without formal t…" at bounding box center [532, 396] width 458 height 47
click at [303, 380] on input "c. Allow the team members to self-learn the software over time without formal t…" at bounding box center [303, 381] width 0 height 9
click at [578, 380] on label "c. Allow the team members to self-learn the software over time without formal t…" at bounding box center [532, 397] width 458 height 48
click at [303, 380] on input "c. Allow the team members to self-learn the software over time without formal t…" at bounding box center [303, 381] width 0 height 9
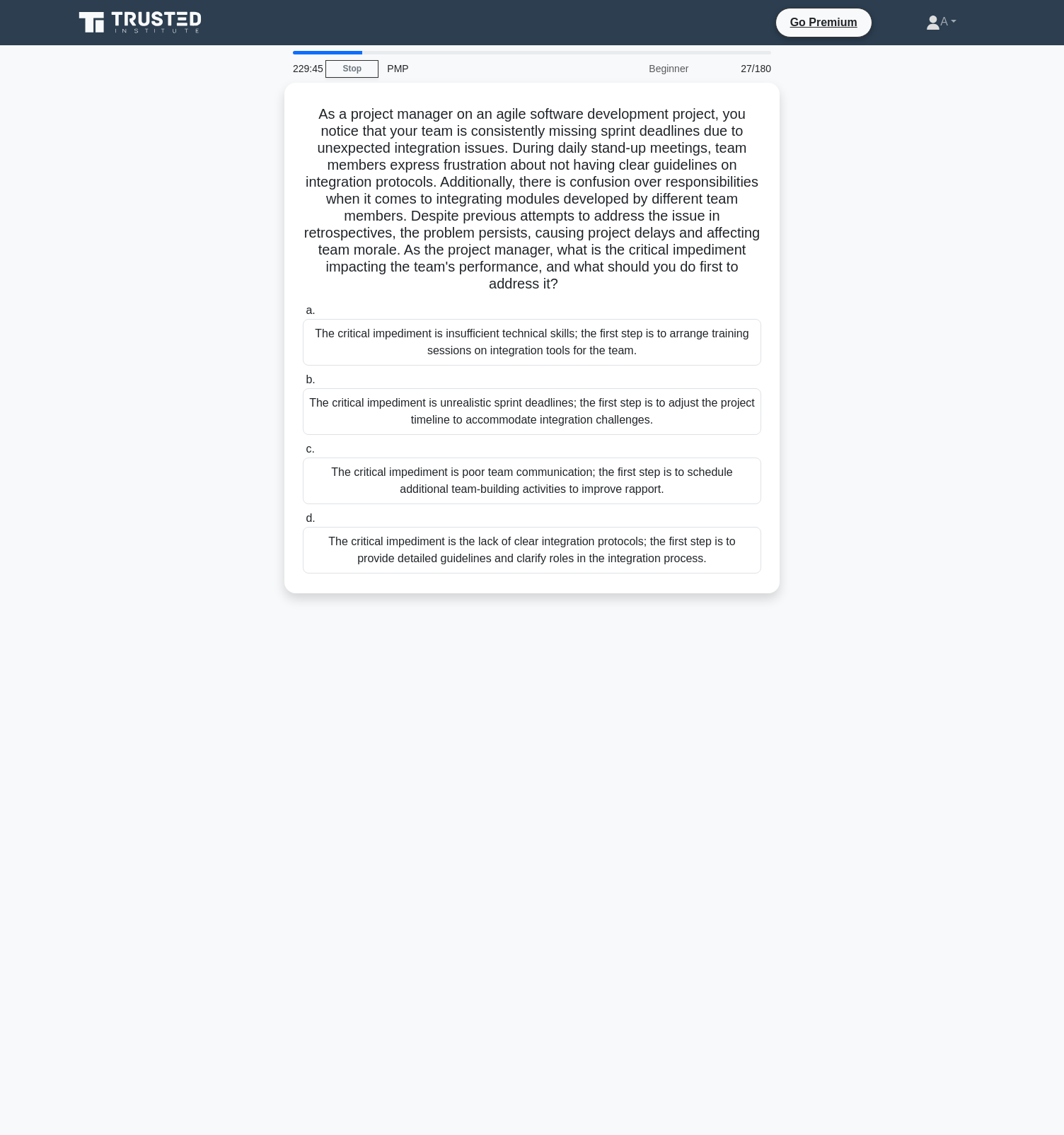
click at [578, 380] on label "b. The critical impediment is unrealistic sprint deadlines; the first step is t…" at bounding box center [532, 404] width 458 height 64
click at [303, 380] on input "b. The critical impediment is unrealistic sprint deadlines; the first step is t…" at bounding box center [303, 380] width 0 height 9
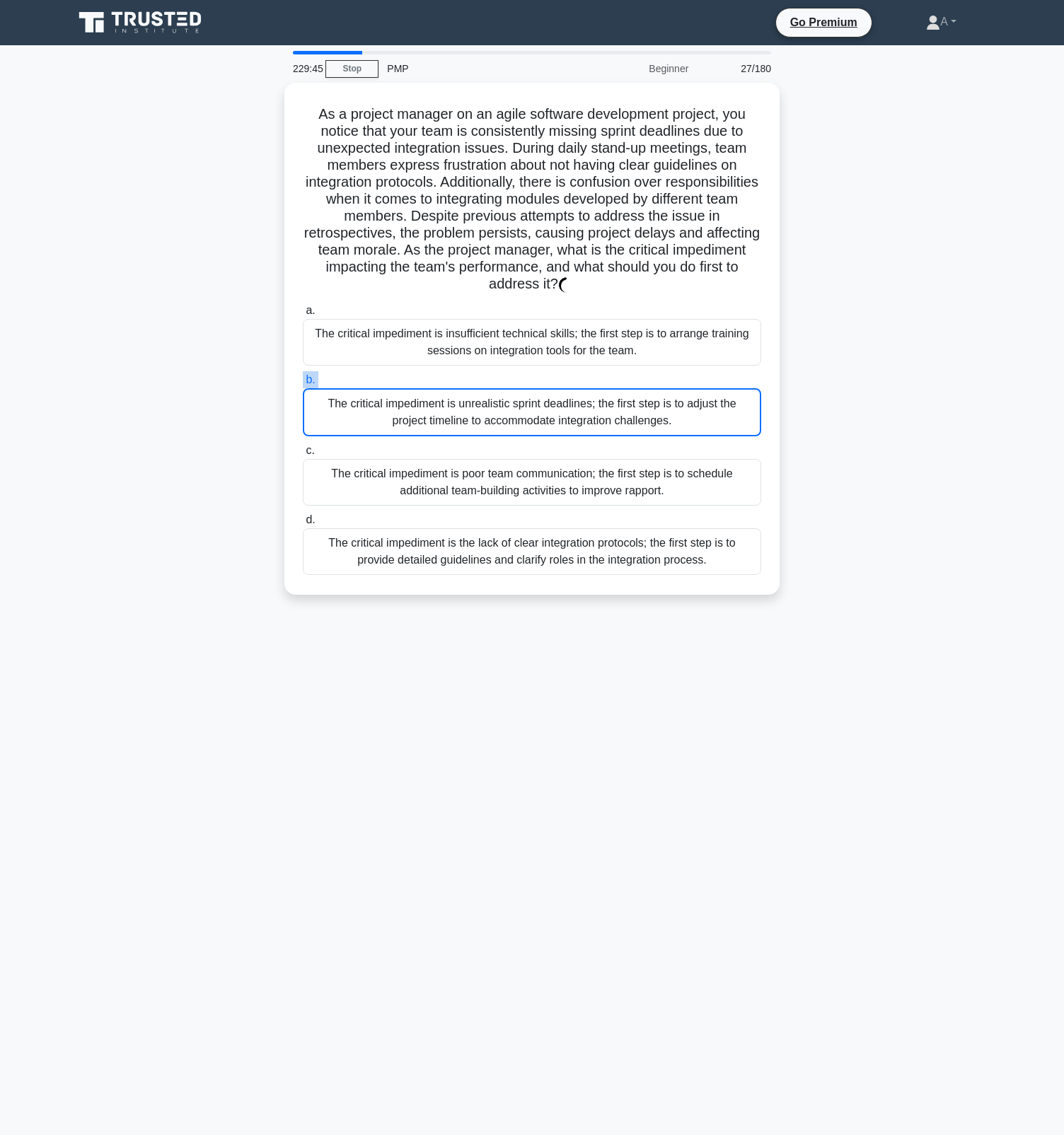
click at [578, 380] on label "b. The critical impediment is unrealistic sprint deadlines; the first step is t…" at bounding box center [532, 404] width 458 height 65
click at [303, 380] on input "b. The critical impediment is unrealistic sprint deadlines; the first step is t…" at bounding box center [303, 380] width 0 height 9
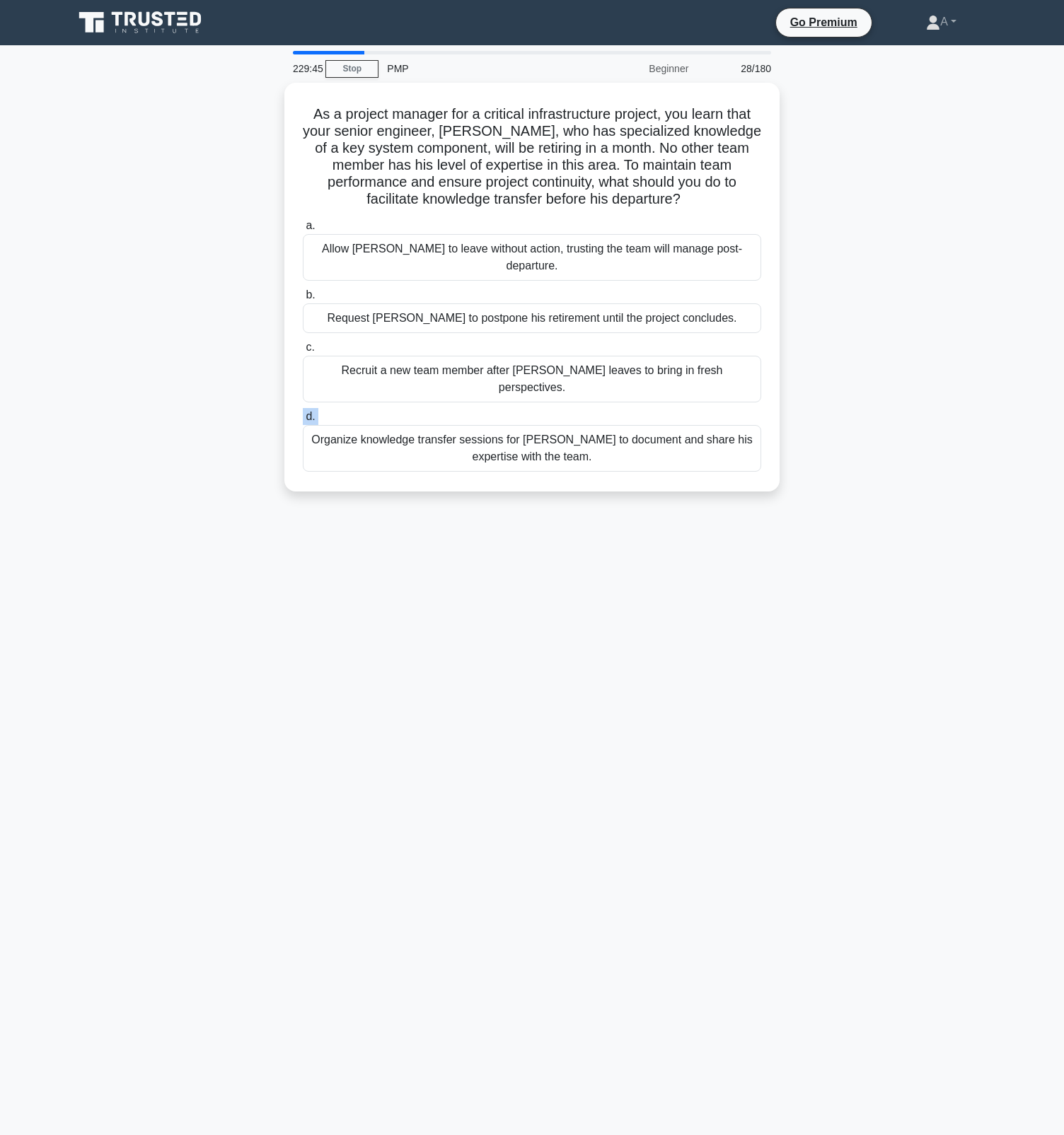
click at [578, 408] on label "d. Organize knowledge transfer sessions for Daniel to document and share his ex…" at bounding box center [532, 440] width 458 height 64
click at [303, 412] on input "d. Organize knowledge transfer sessions for Daniel to document and share his ex…" at bounding box center [303, 417] width 0 height 9
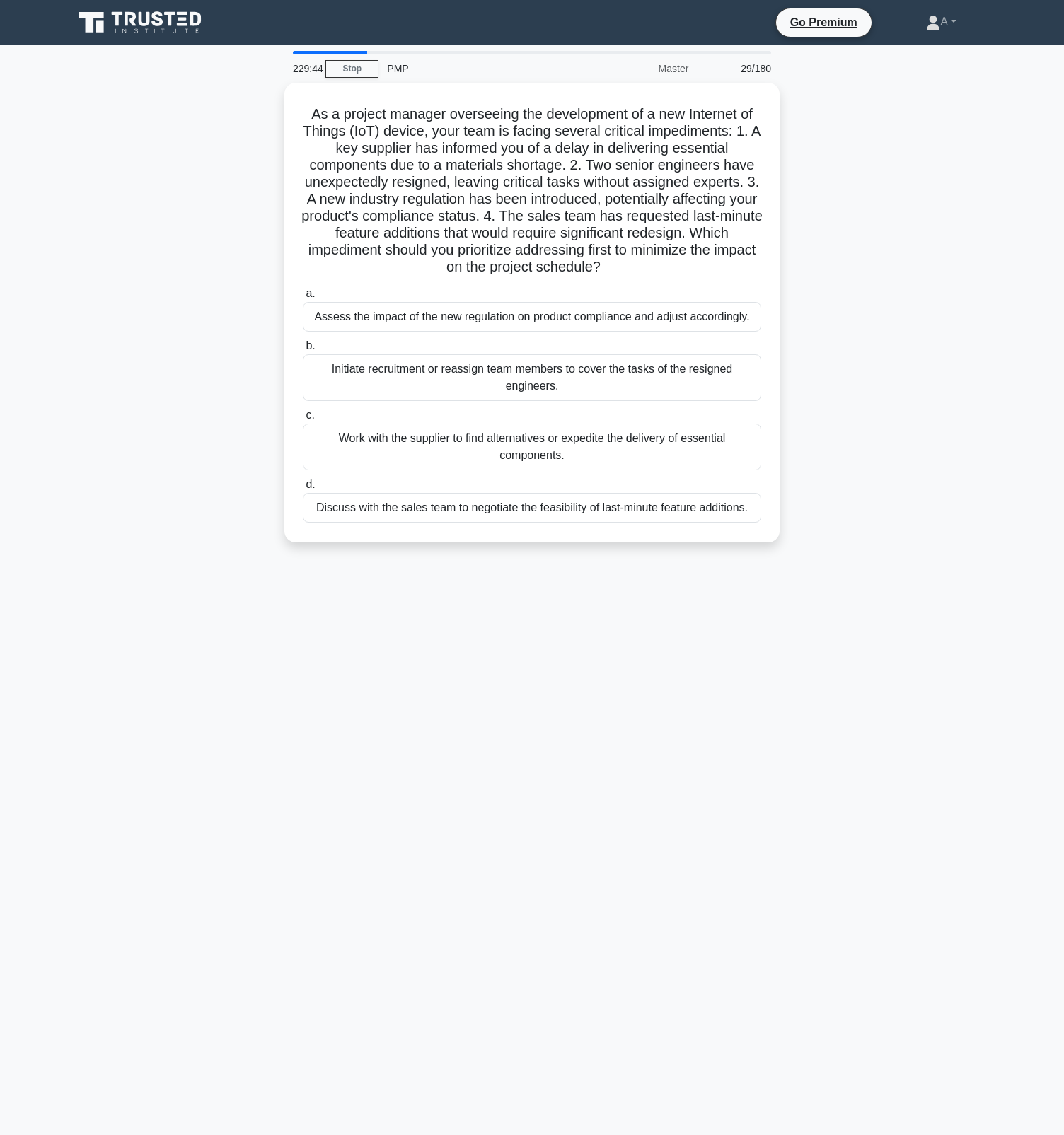
click at [578, 380] on div "Initiate recruitment or reassign team members to cover the tasks of the resigne…" at bounding box center [532, 377] width 458 height 47
click at [303, 351] on input "b. Initiate recruitment or reassign team members to cover the tasks of the resi…" at bounding box center [303, 346] width 0 height 9
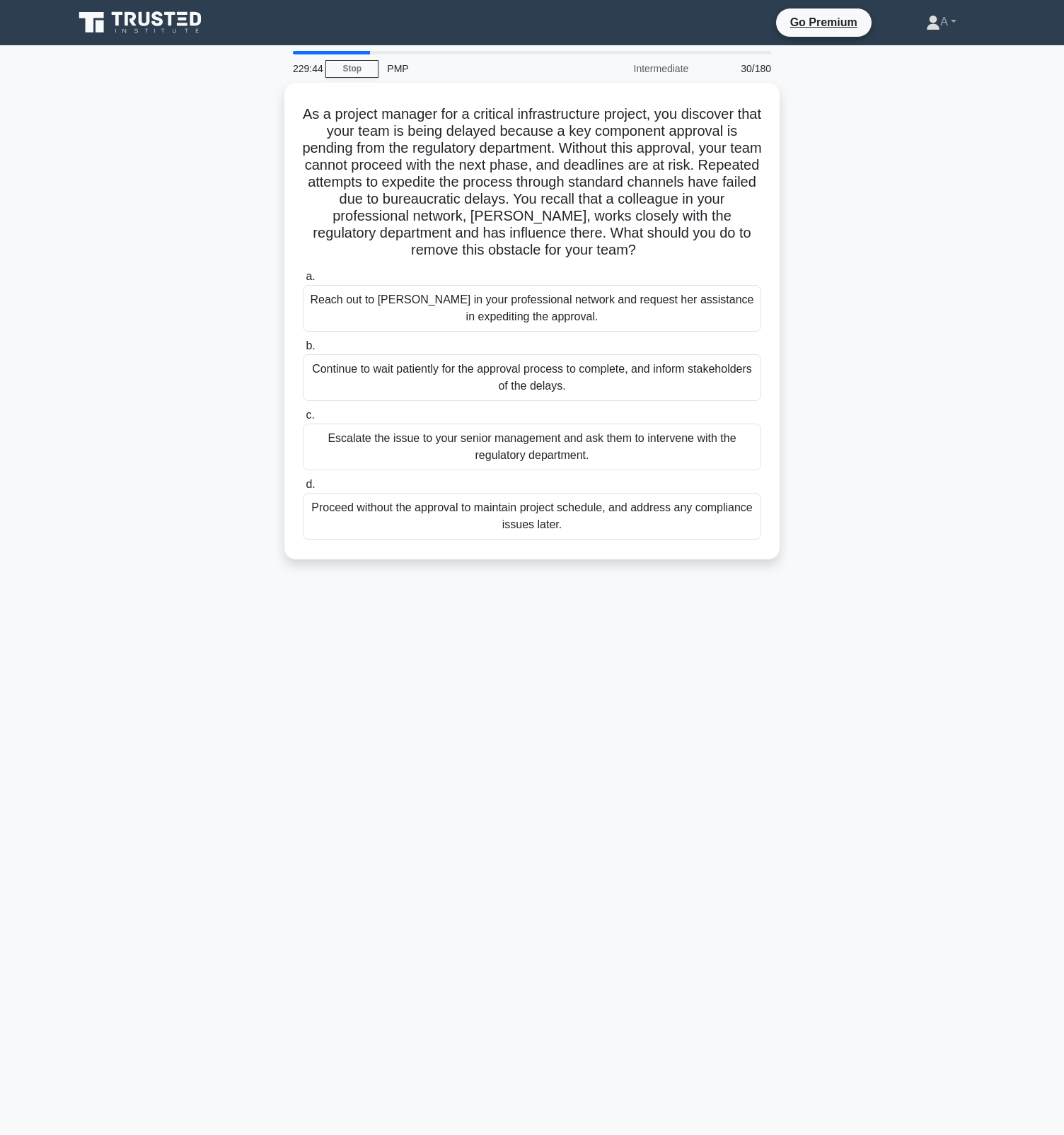
click at [578, 380] on div "Continue to wait patiently for the approval process to complete, and inform sta…" at bounding box center [532, 377] width 458 height 47
click at [303, 351] on input "b. Continue to wait patiently for the approval process to complete, and inform …" at bounding box center [303, 346] width 0 height 9
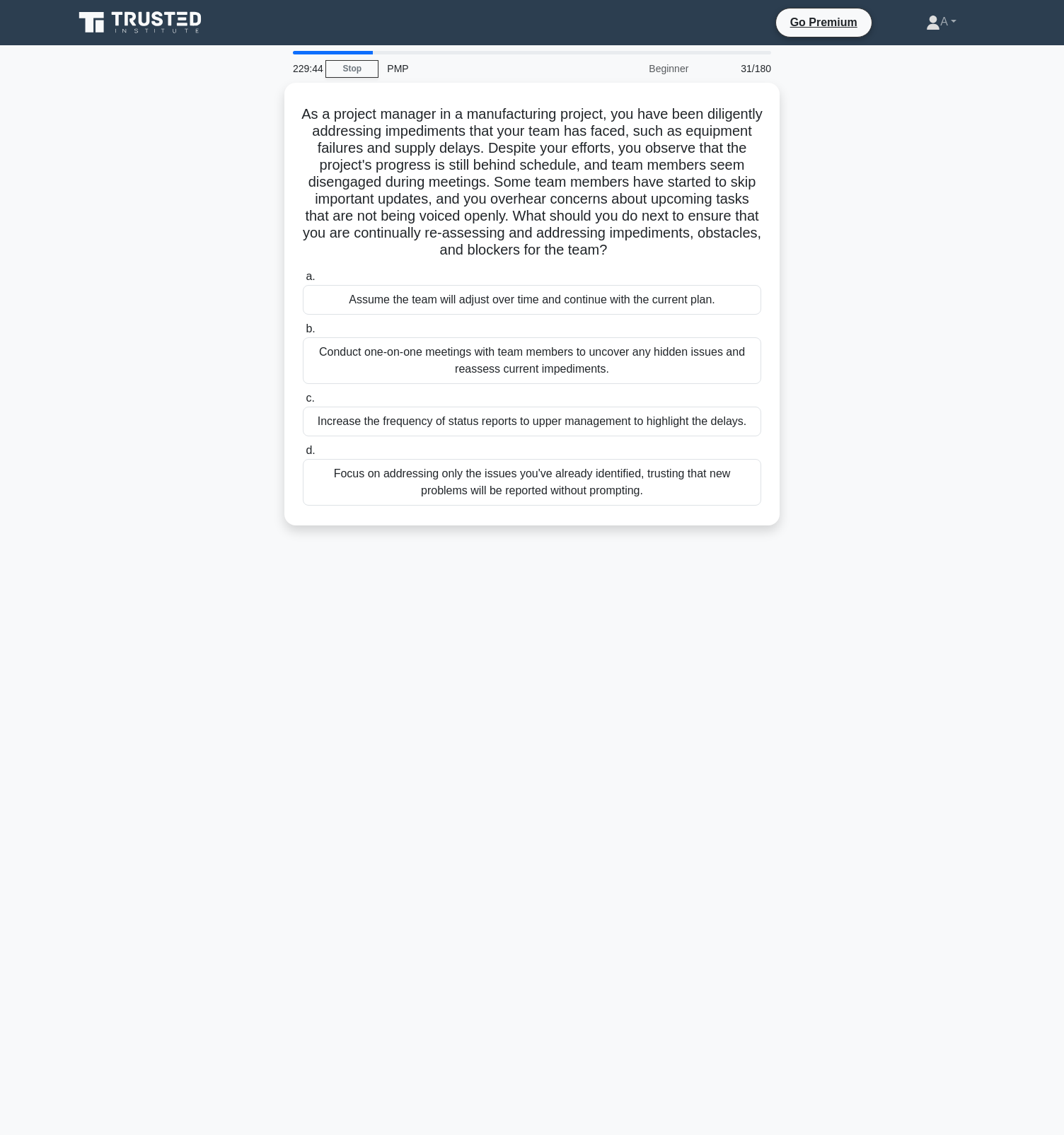
click at [578, 380] on div "Conduct one-on-one meetings with team members to uncover any hidden issues and …" at bounding box center [532, 361] width 458 height 47
click at [303, 334] on input "b. Conduct one-on-one meetings with team members to uncover any hidden issues a…" at bounding box center [303, 329] width 0 height 9
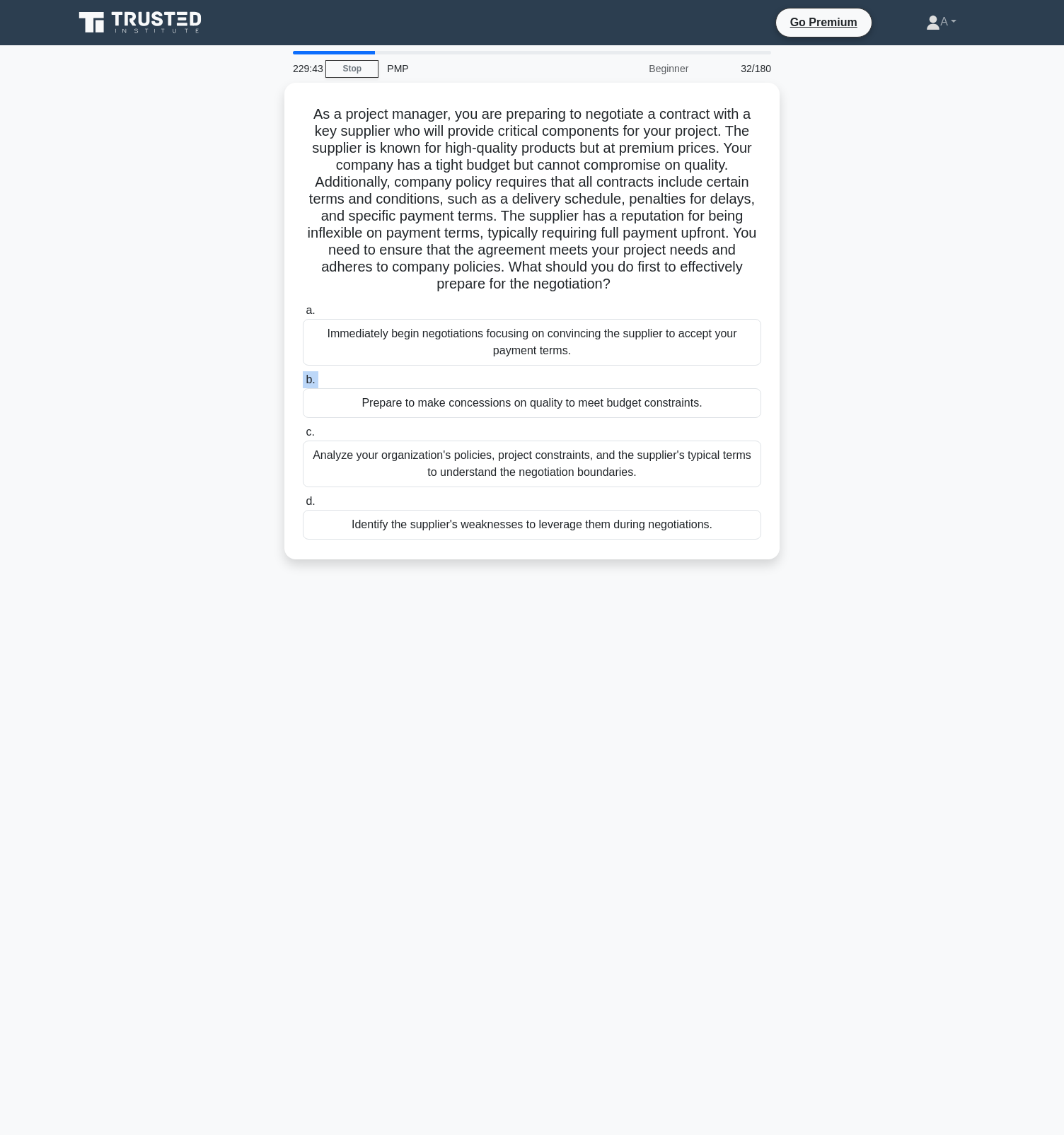
click at [578, 380] on label "b. Prepare to make concessions on quality to meet budget constraints." at bounding box center [532, 395] width 458 height 47
click at [303, 380] on input "b. Prepare to make concessions on quality to meet budget constraints." at bounding box center [303, 380] width 0 height 9
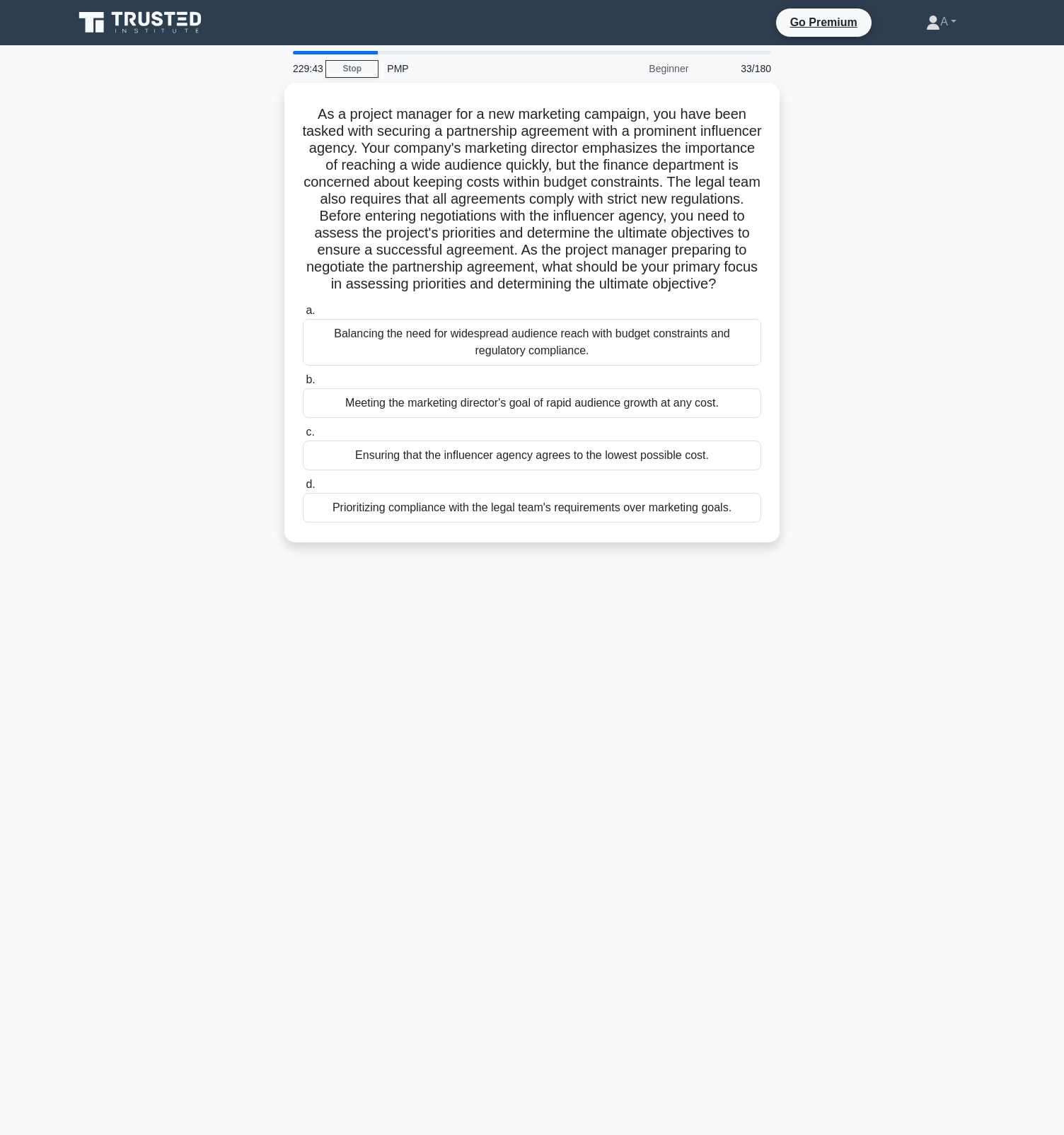
click at [578, 366] on div "Balancing the need for widespread audience reach with budget constraints and re…" at bounding box center [532, 342] width 458 height 47
click at [303, 316] on input "a. Balancing the need for widespread audience reach with budget constraints and…" at bounding box center [303, 310] width 0 height 9
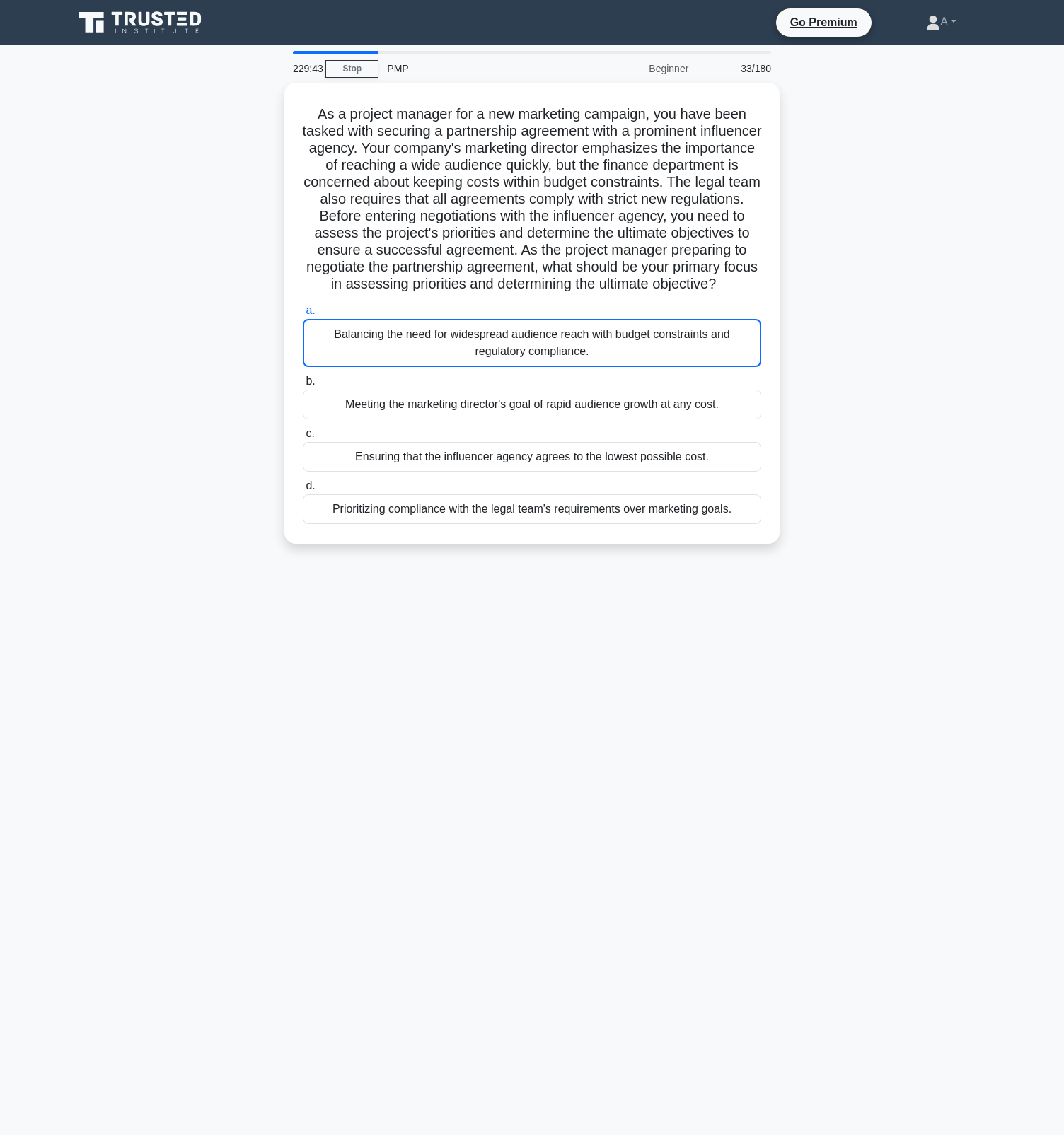
click at [578, 367] on div "Balancing the need for widespread audience reach with budget constraints and re…" at bounding box center [532, 343] width 458 height 48
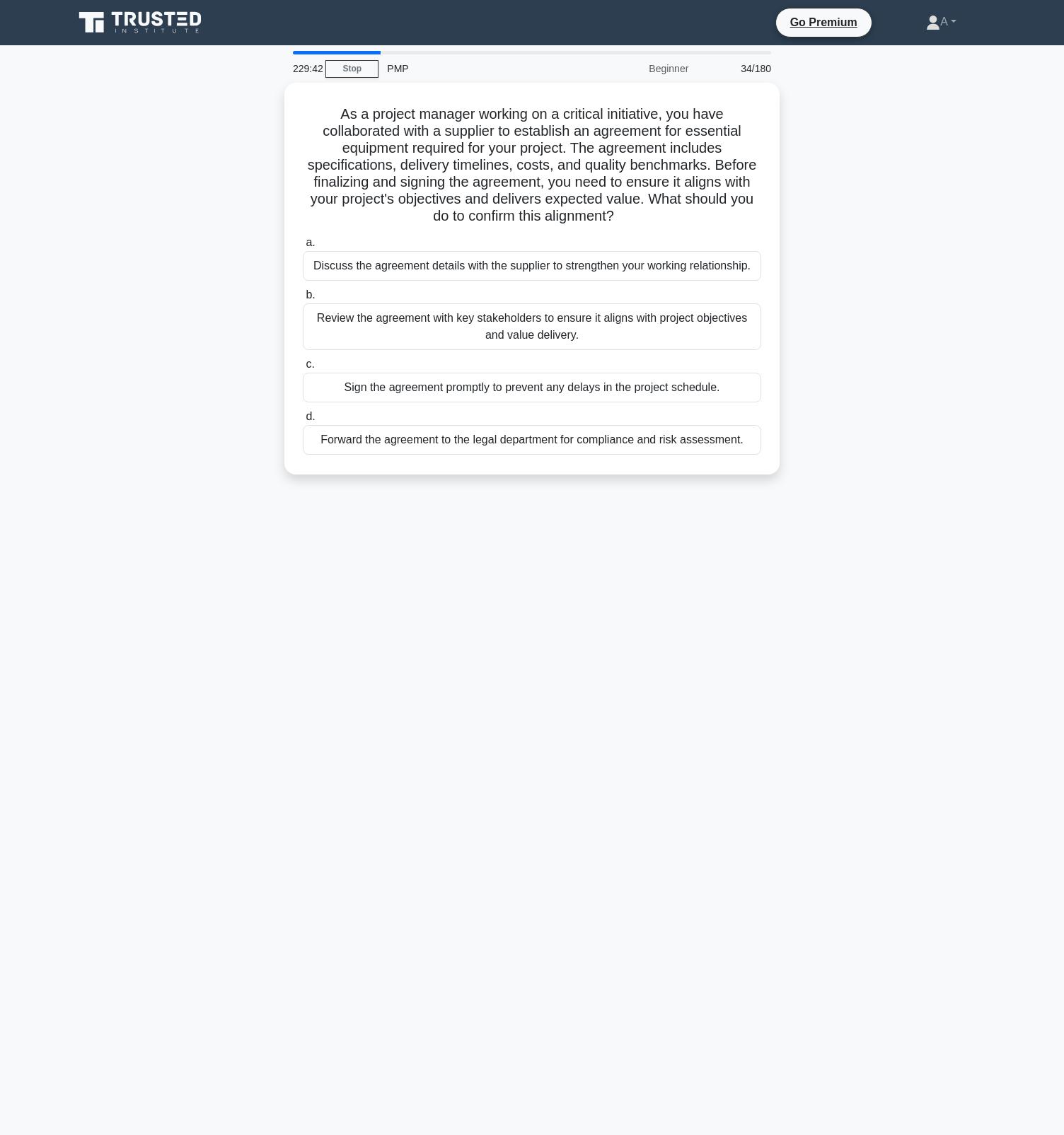
click at [578, 380] on div "Sign the agreement promptly to prevent any delays in the project schedule." at bounding box center [532, 388] width 458 height 30
click at [303, 369] on input "c. Sign the agreement promptly to prevent any delays in the project schedule." at bounding box center [303, 364] width 0 height 9
click at [578, 380] on div "Sign the agreement promptly to prevent any delays in the project schedule." at bounding box center [532, 388] width 458 height 31
click at [303, 369] on input "c. Sign the agreement promptly to prevent any delays in the project schedule." at bounding box center [303, 364] width 0 height 9
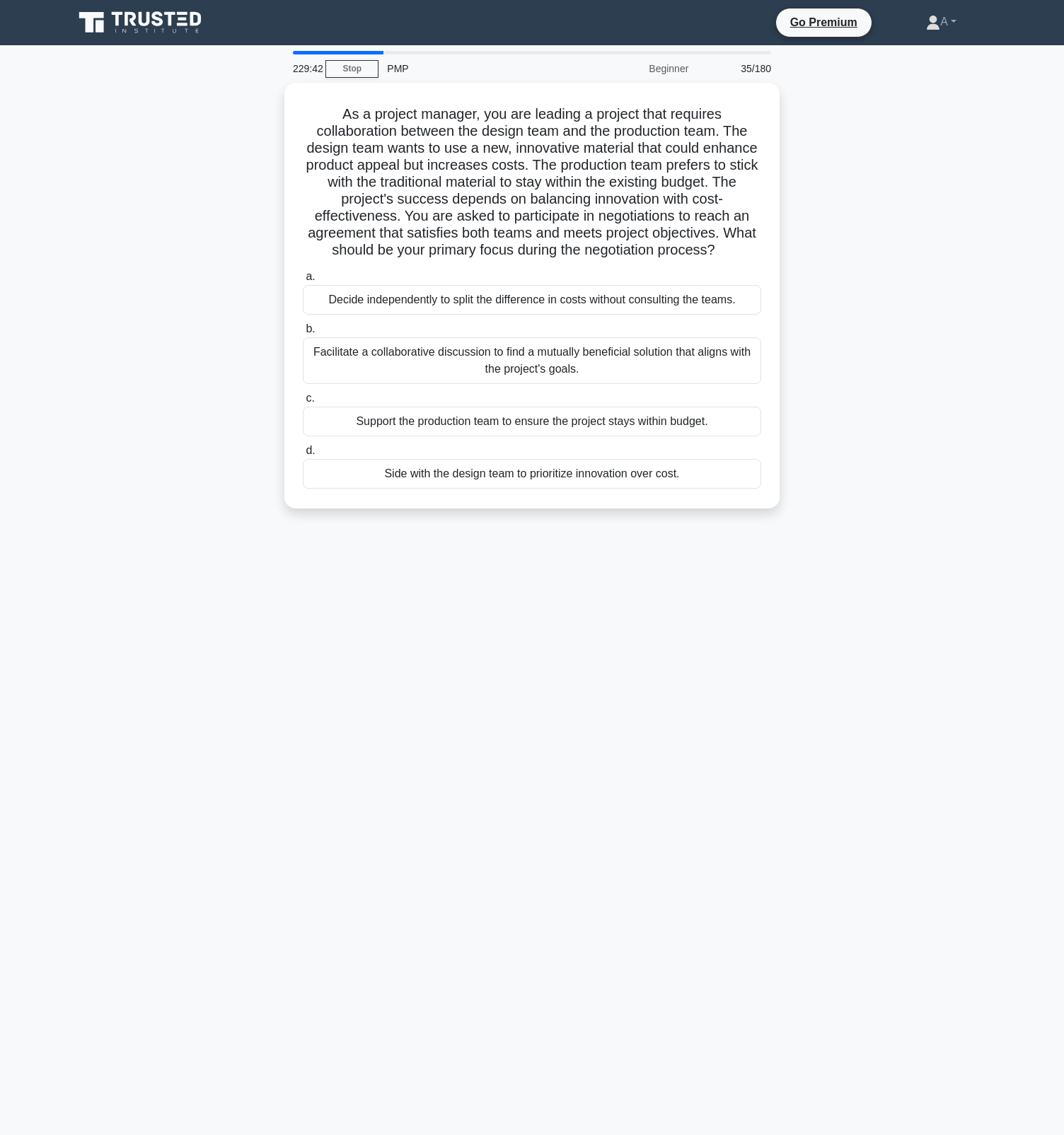
click at [578, 380] on div "Facilitate a collaborative discussion to find a mutually beneficial solution th…" at bounding box center [532, 361] width 458 height 47
click at [303, 334] on input "b. Facilitate a collaborative discussion to find a mutually beneficial solution…" at bounding box center [303, 329] width 0 height 9
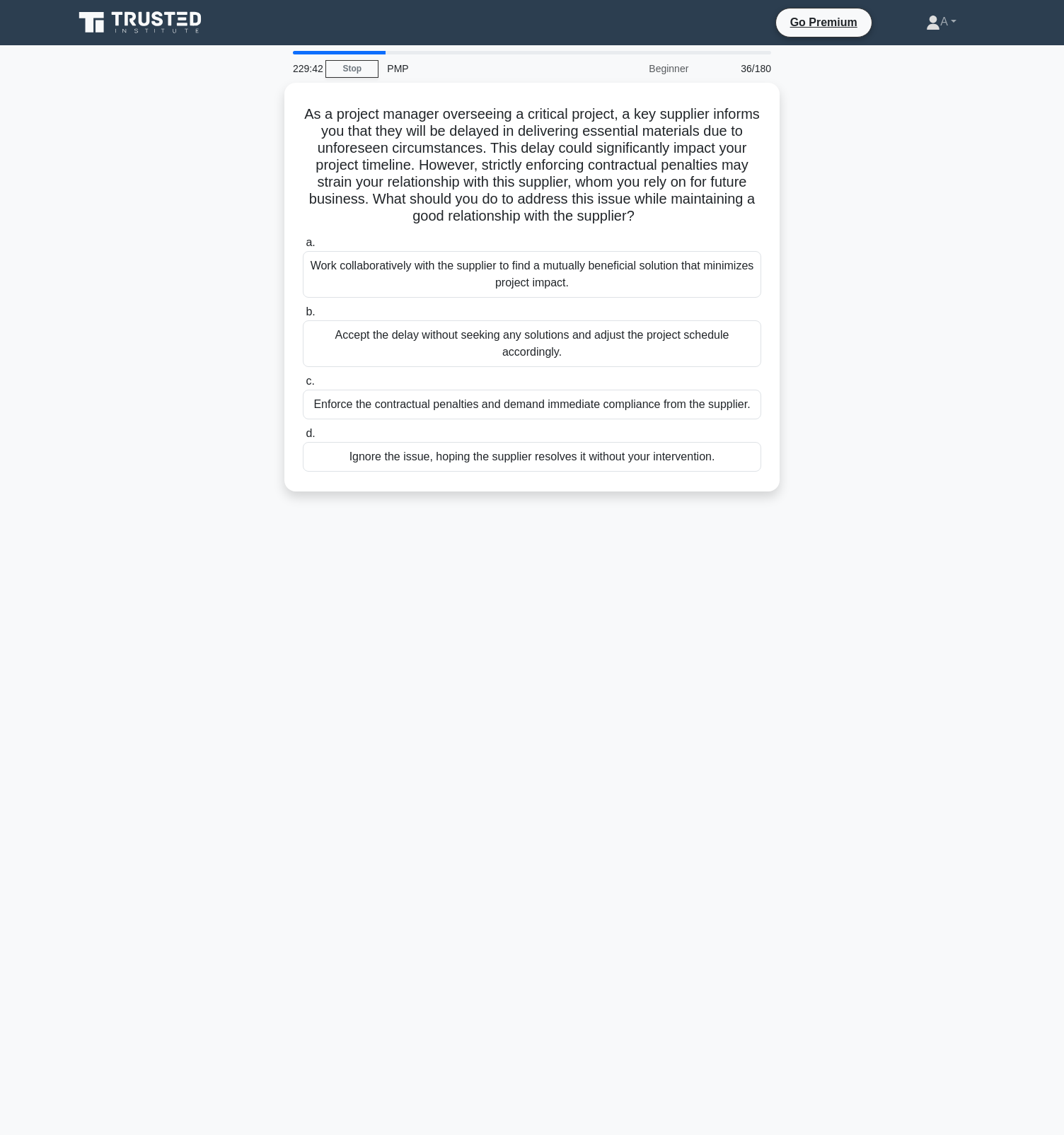
click at [578, 380] on label "c. Enforce the contractual penalties and demand immediate compliance from the s…" at bounding box center [532, 396] width 458 height 47
click at [303, 380] on input "c. Enforce the contractual penalties and demand immediate compliance from the s…" at bounding box center [303, 381] width 0 height 9
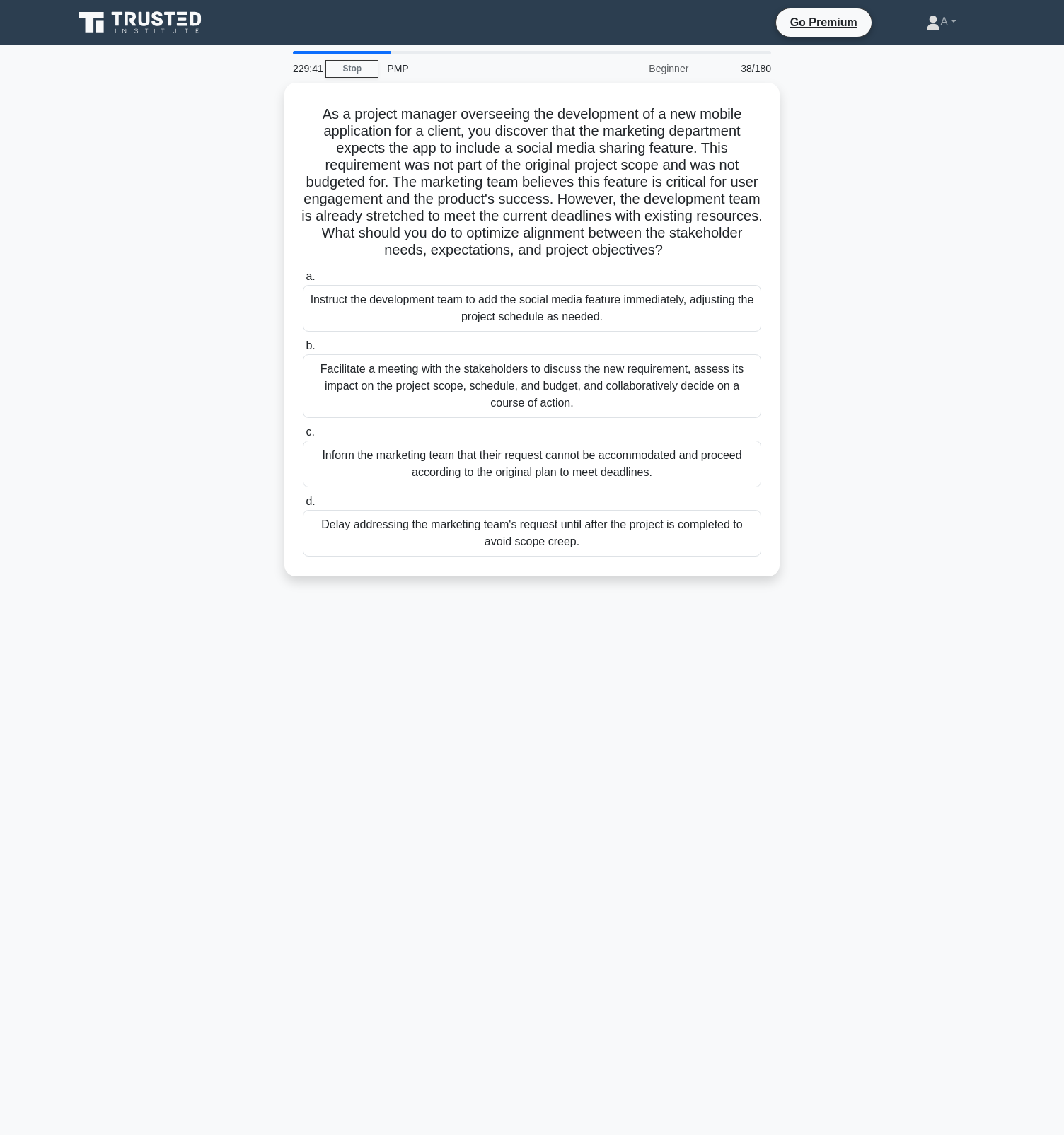
click at [578, 380] on div "Facilitate a meeting with the stakeholders to discuss the new requirement, asse…" at bounding box center [532, 386] width 458 height 64
click at [303, 351] on input "b. Facilitate a meeting with the stakeholders to discuss the new requirement, a…" at bounding box center [303, 346] width 0 height 9
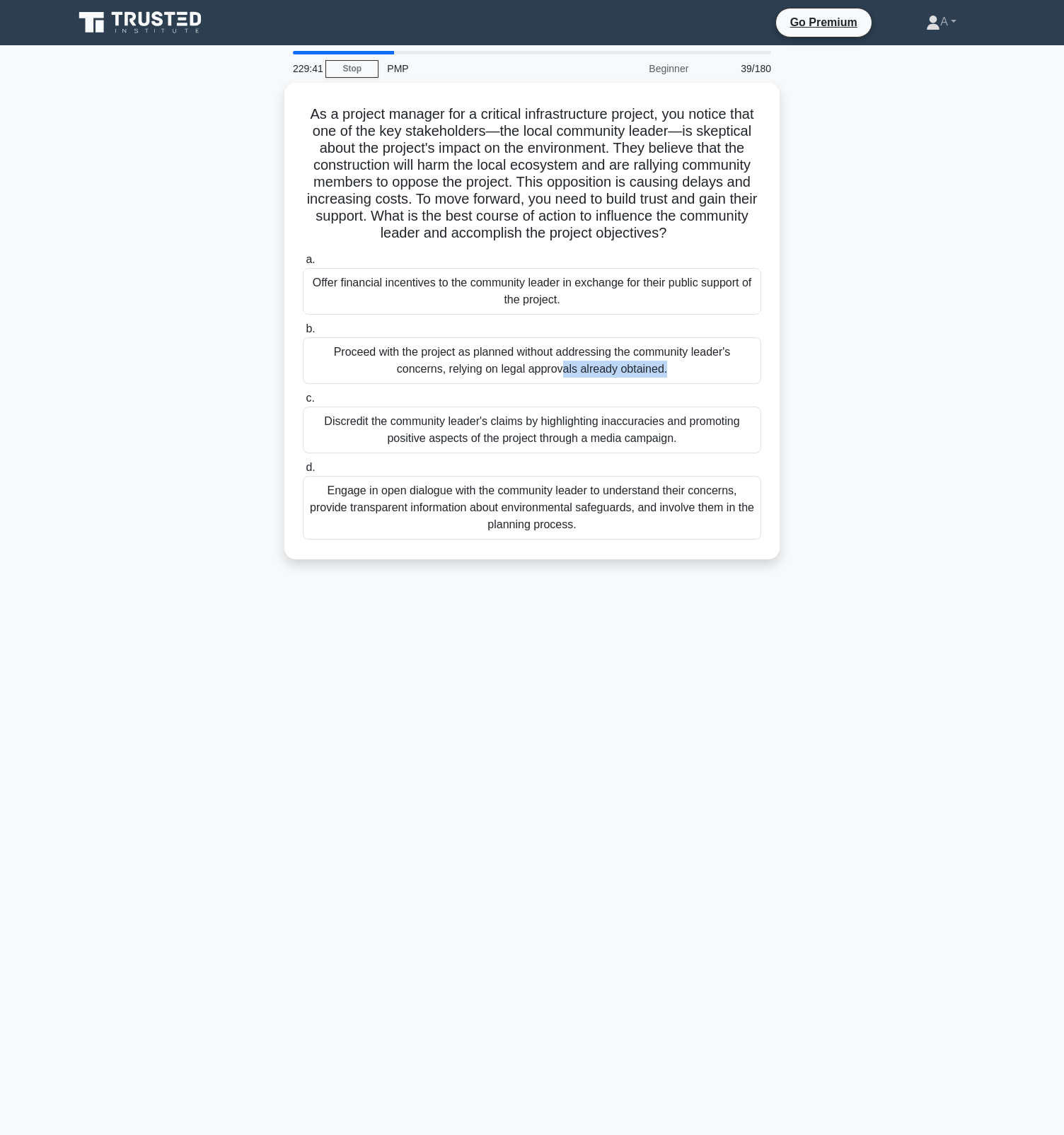
click at [578, 380] on div "Proceed with the project as planned without addressing the community leader's c…" at bounding box center [532, 361] width 458 height 47
click at [303, 334] on input "b. Proceed with the project as planned without addressing the community leader'…" at bounding box center [303, 329] width 0 height 9
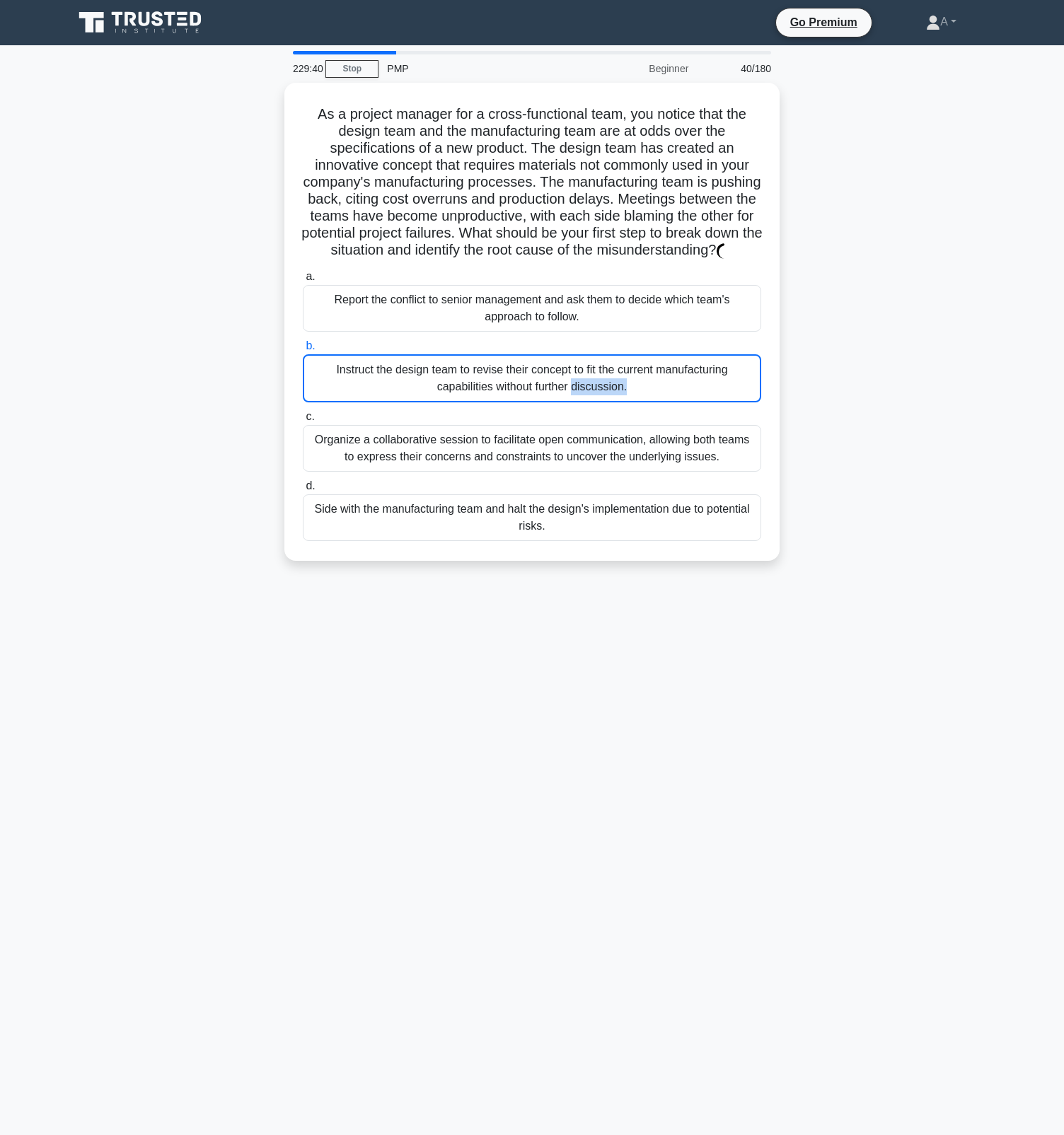
click at [578, 380] on div "Instruct the design team to revise their concept to fit the current manufacturi…" at bounding box center [532, 378] width 458 height 48
click at [303, 351] on input "b. Instruct the design team to revise their concept to fit the current manufact…" at bounding box center [303, 346] width 0 height 9
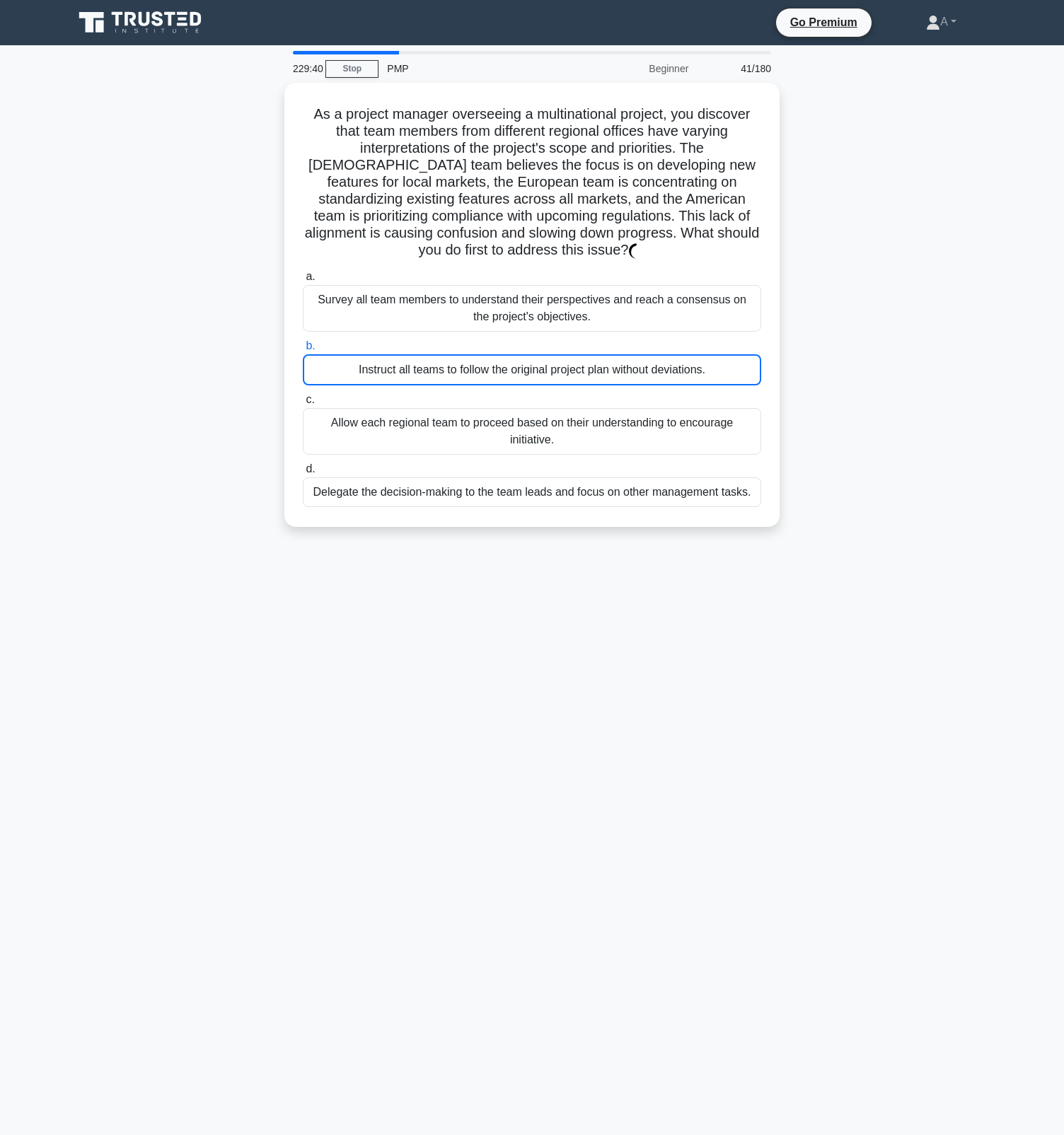
click at [578, 380] on div "Instruct all teams to follow the original project plan without deviations." at bounding box center [532, 369] width 458 height 31
click at [303, 351] on input "b. Instruct all teams to follow the original project plan without deviations." at bounding box center [303, 346] width 0 height 9
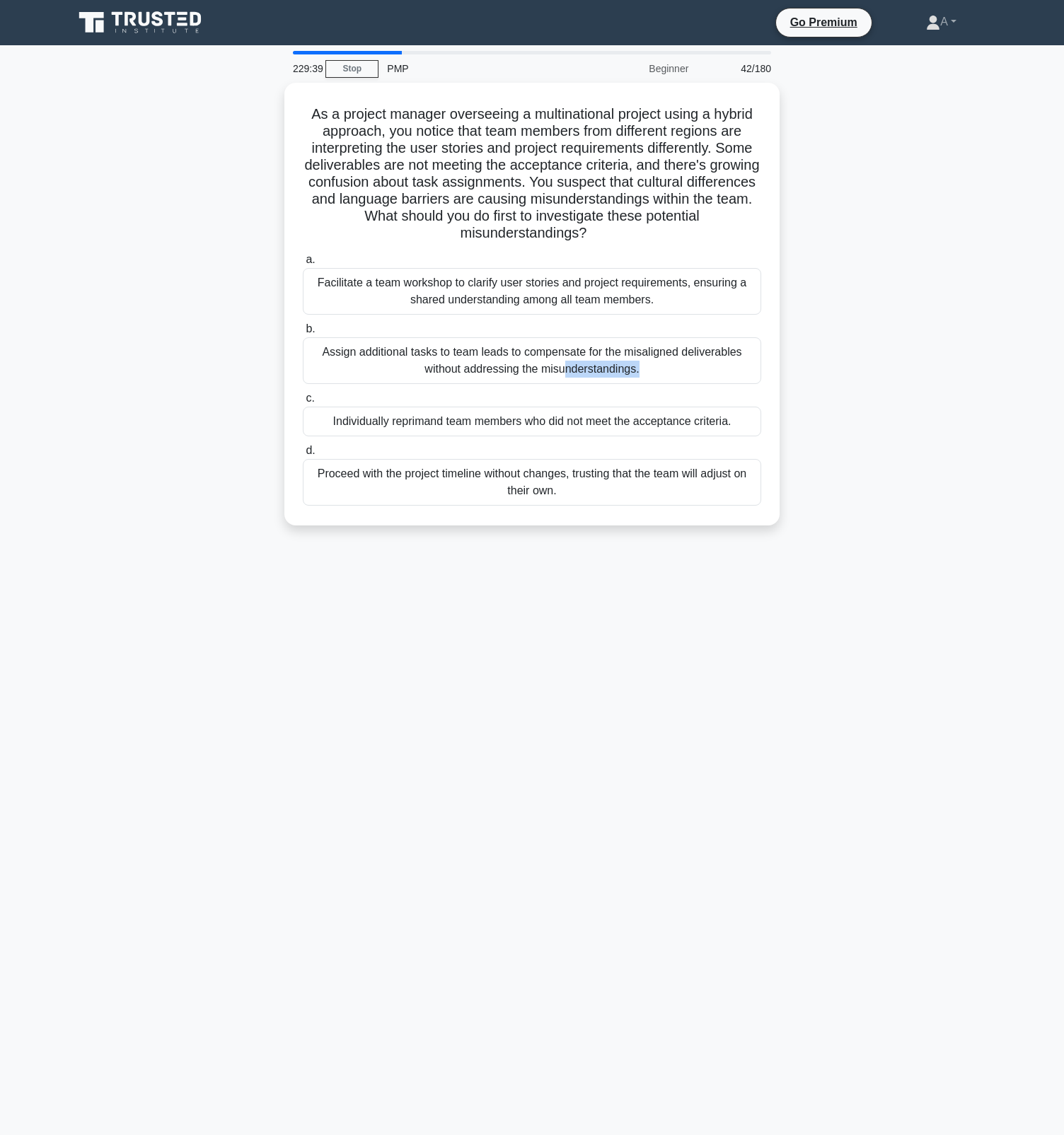
click at [578, 380] on div "Assign additional tasks to team leads to compensate for the misaligned delivera…" at bounding box center [532, 361] width 458 height 47
click at [303, 334] on input "b. Assign additional tasks to team leads to compensate for the misaligned deliv…" at bounding box center [303, 329] width 0 height 9
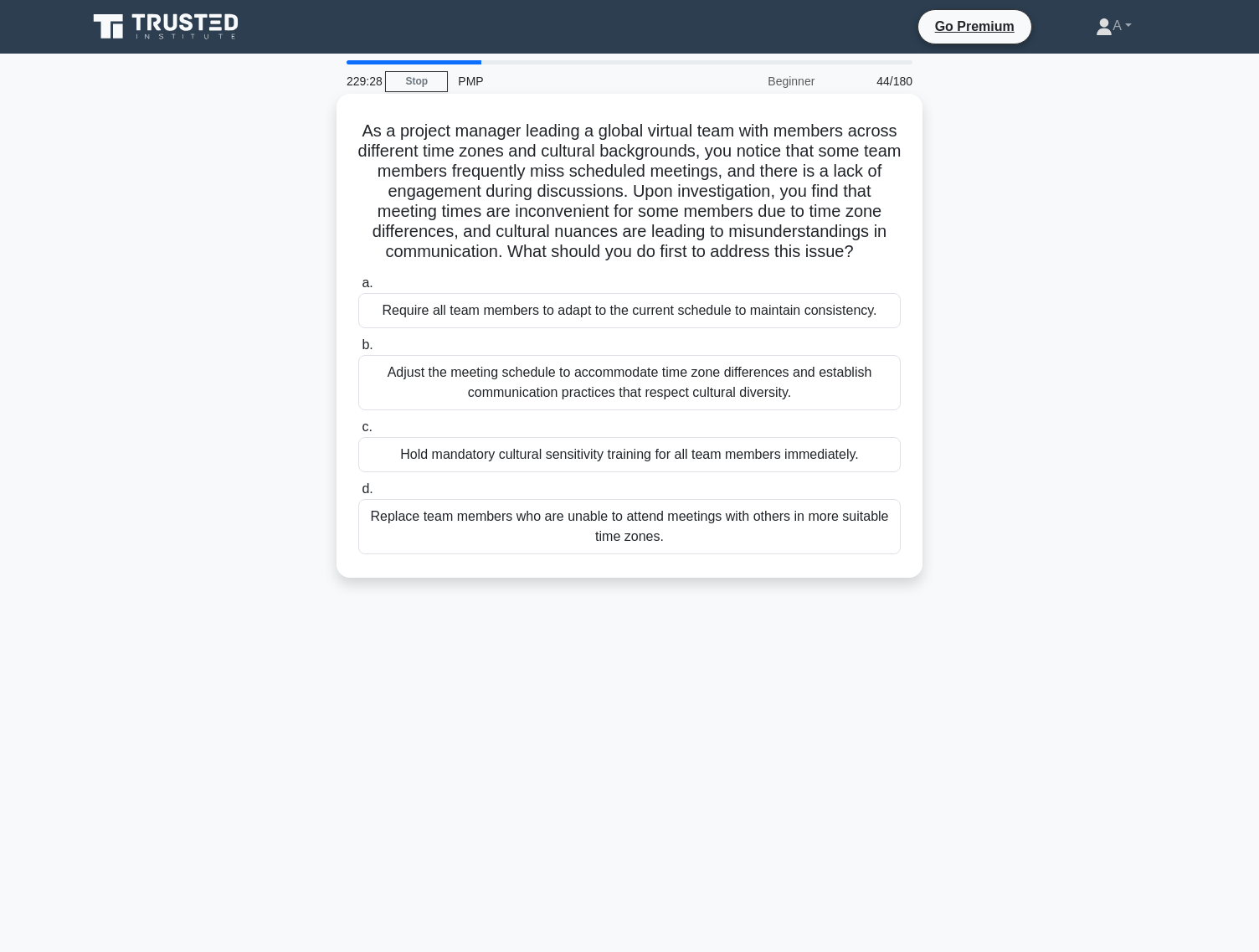
click at [579, 450] on div "Hold mandatory cultural sensitivity training for all team members immediately." at bounding box center [629, 454] width 542 height 35
click at [358, 433] on input "c. Hold mandatory cultural sensitivity training for all team members immediatel…" at bounding box center [358, 427] width 0 height 11
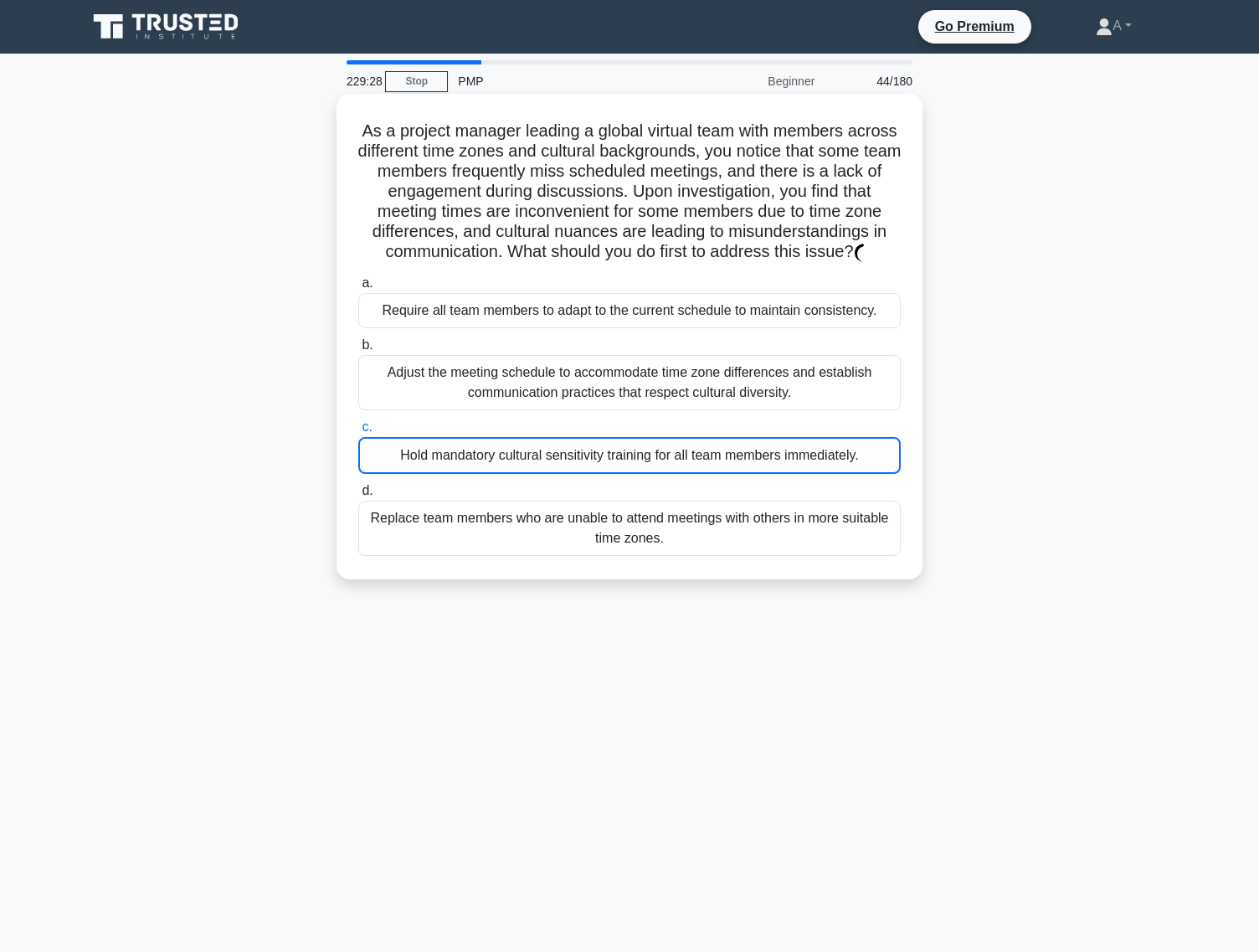
click at [579, 450] on div "Hold mandatory cultural sensitivity training for all team members immediately." at bounding box center [629, 455] width 542 height 37
click at [358, 433] on input "c. Hold mandatory cultural sensitivity training for all team members immediatel…" at bounding box center [358, 427] width 0 height 11
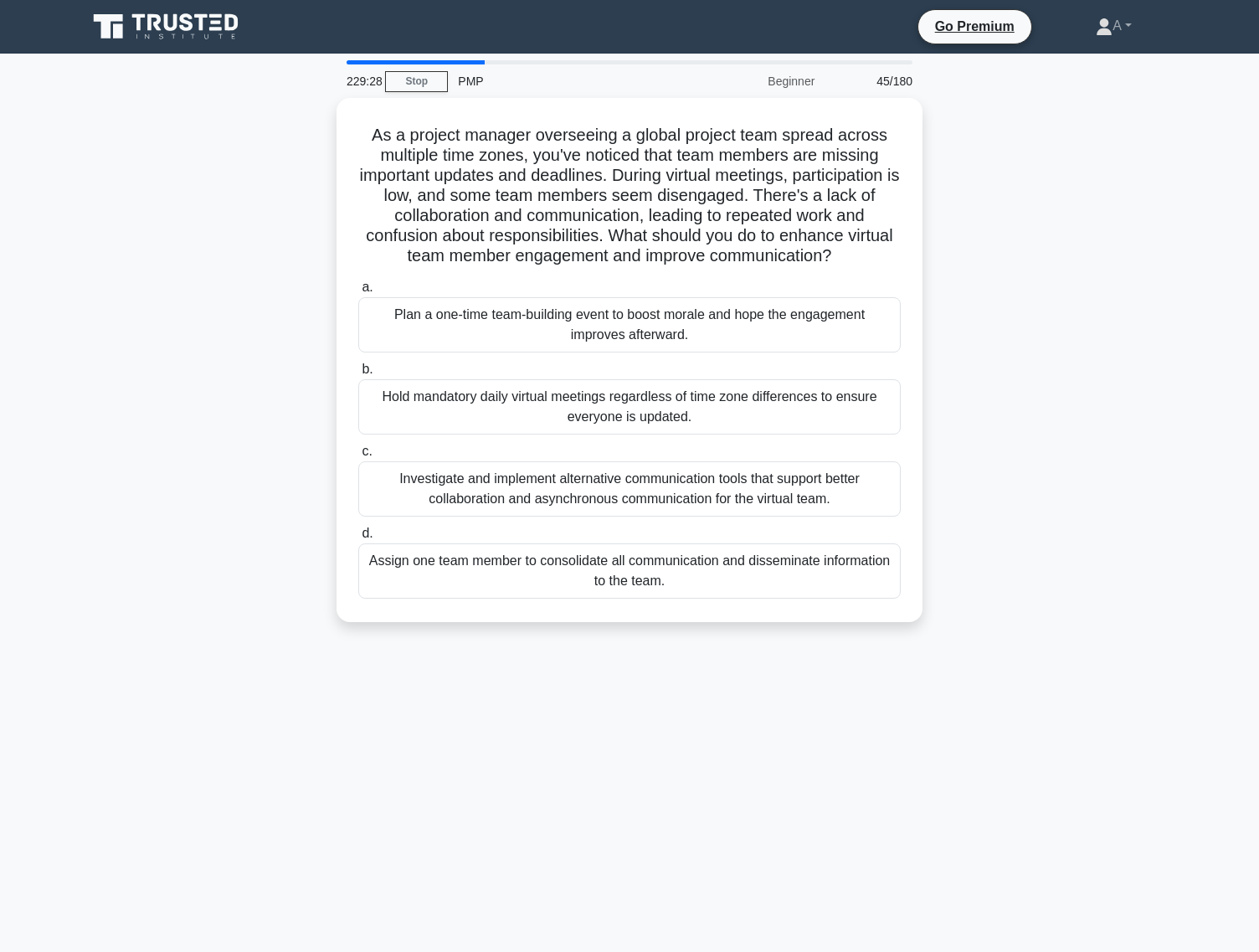
click at [579, 450] on label "c. Investigate and implement alternative communication tools that support bette…" at bounding box center [629, 479] width 542 height 76
click at [358, 450] on input "c. Investigate and implement alternative communication tools that support bette…" at bounding box center [358, 451] width 0 height 11
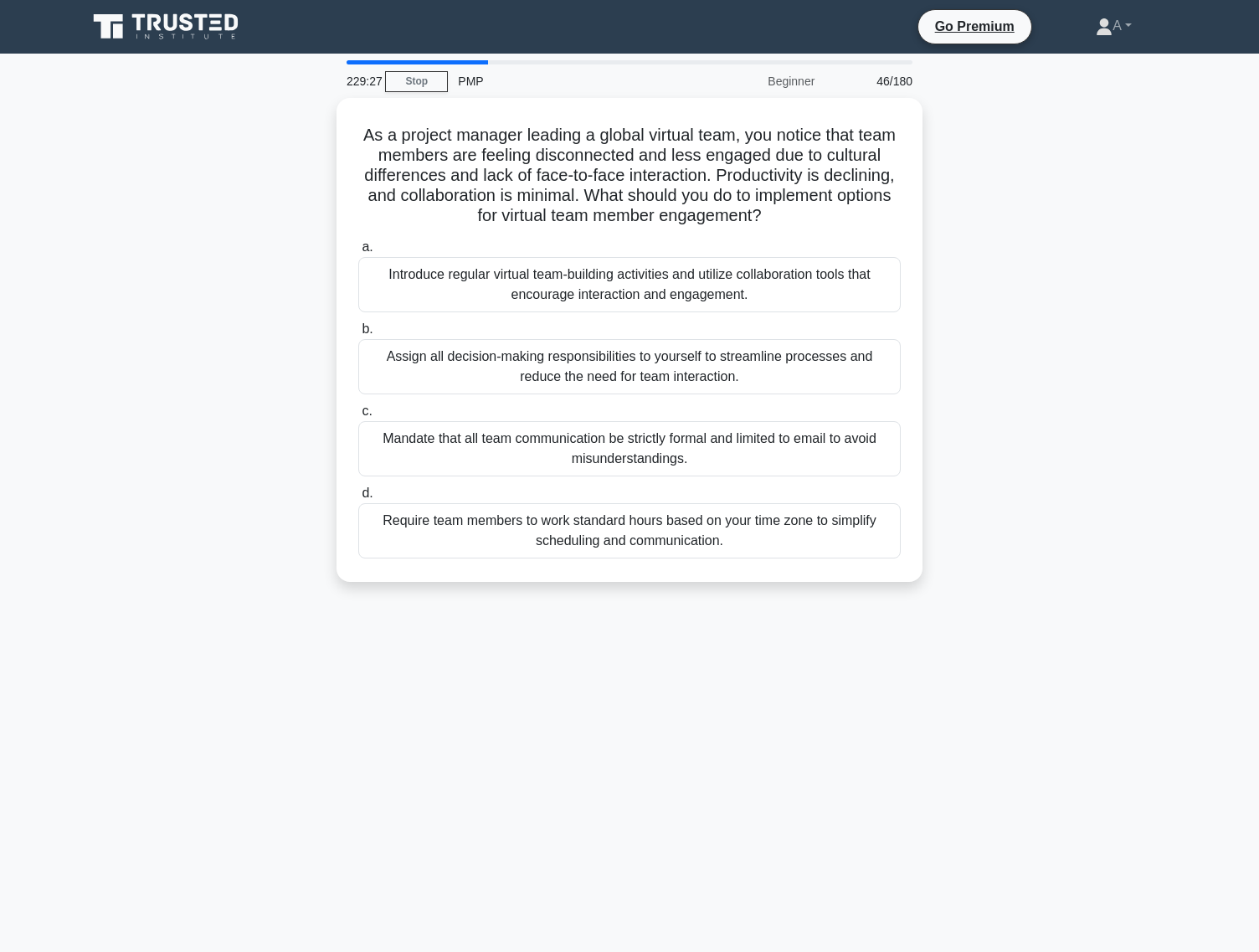
click at [579, 450] on div "Mandate that all team communication be strictly formal and limited to email to …" at bounding box center [629, 448] width 542 height 55
click at [358, 417] on input "c. Mandate that all team communication be strictly formal and limited to email …" at bounding box center [358, 411] width 0 height 11
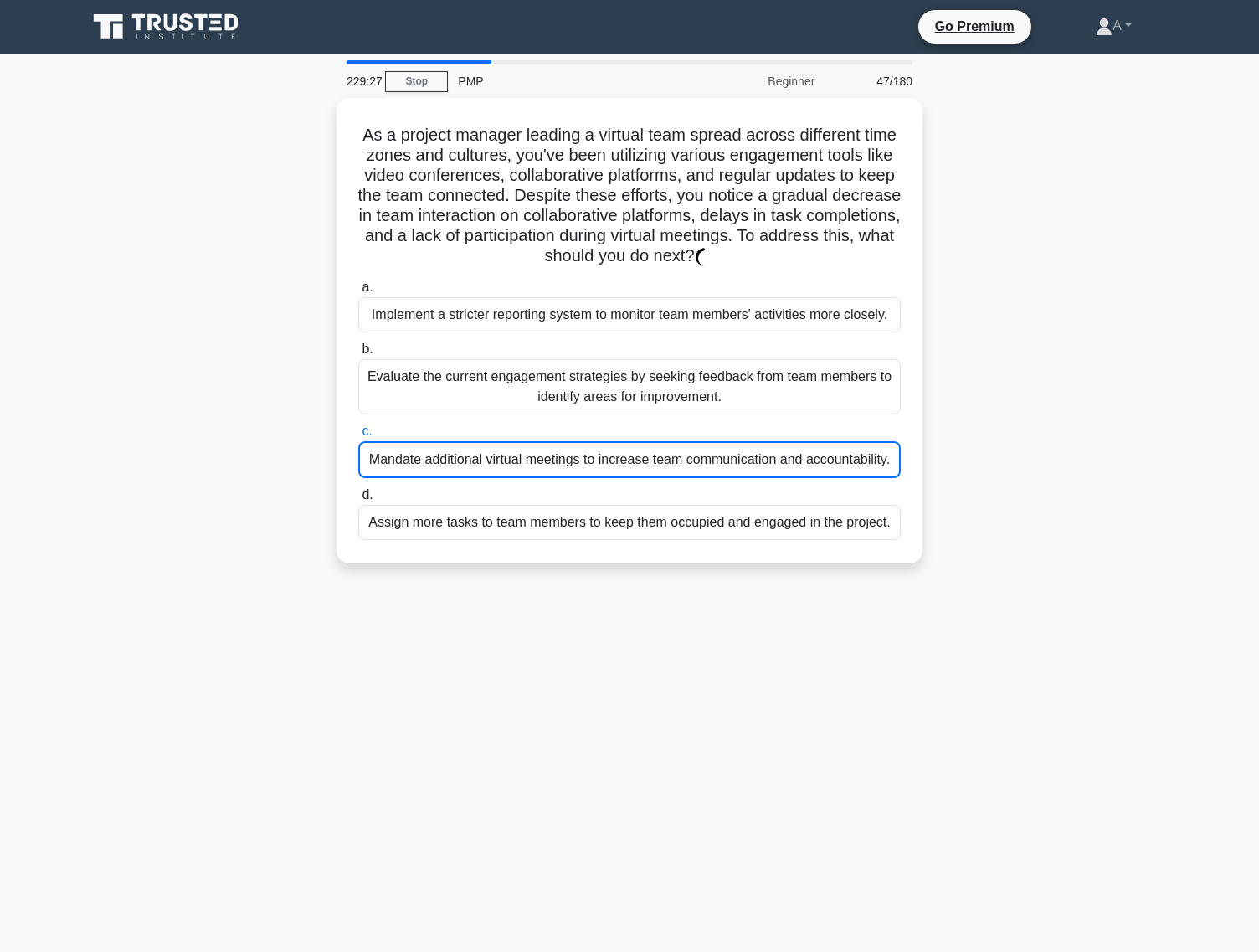
click at [579, 450] on div "Mandate additional virtual meetings to increase team communication and accounta…" at bounding box center [629, 460] width 542 height 37
click at [358, 437] on input "c. Mandate additional virtual meetings to increase team communication and accou…" at bounding box center [358, 431] width 0 height 11
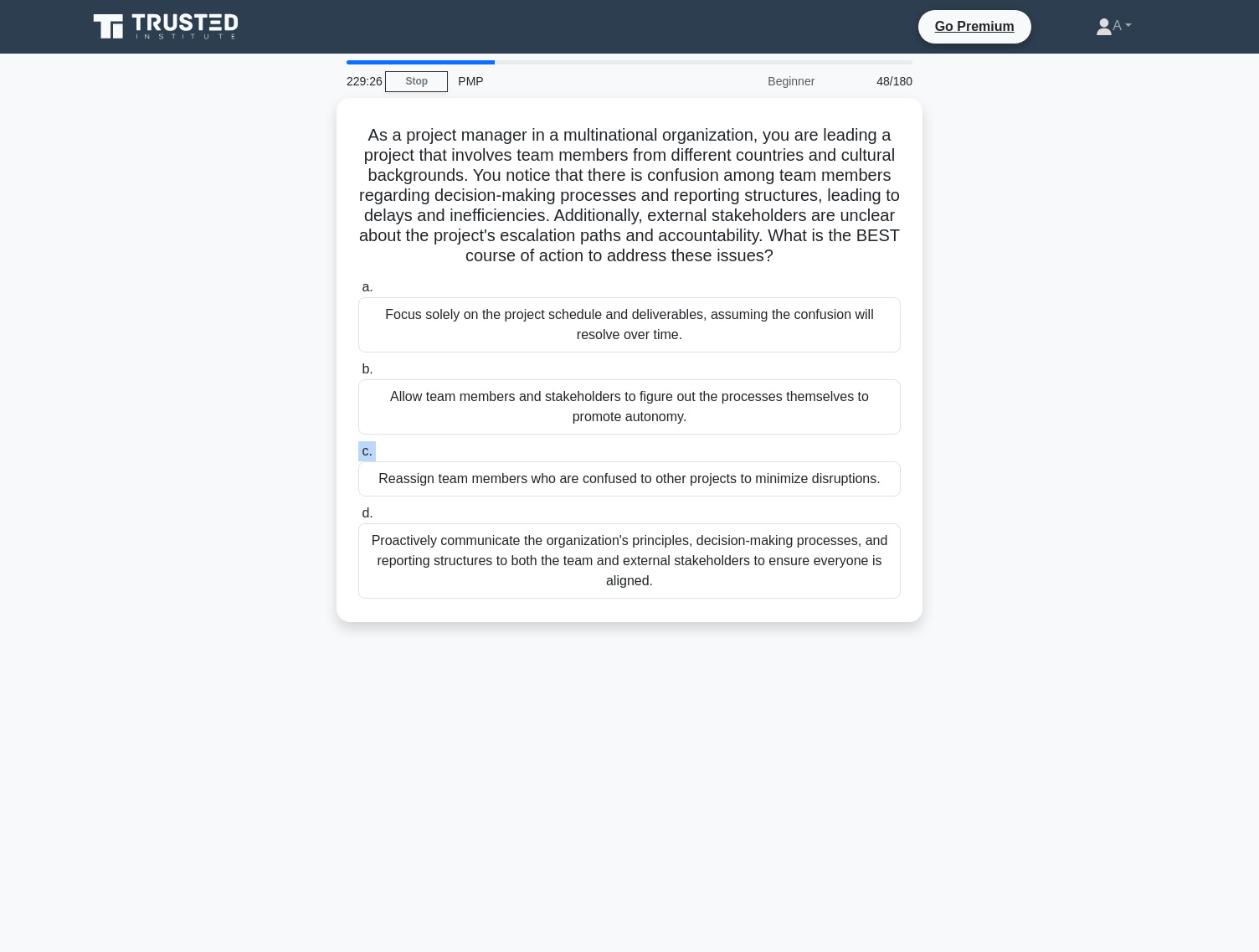
click at [579, 450] on label "c. Reassign team members who are confused to other projects to minimize disrupt…" at bounding box center [629, 469] width 542 height 55
click at [358, 450] on input "c. Reassign team members who are confused to other projects to minimize disrupt…" at bounding box center [358, 451] width 0 height 11
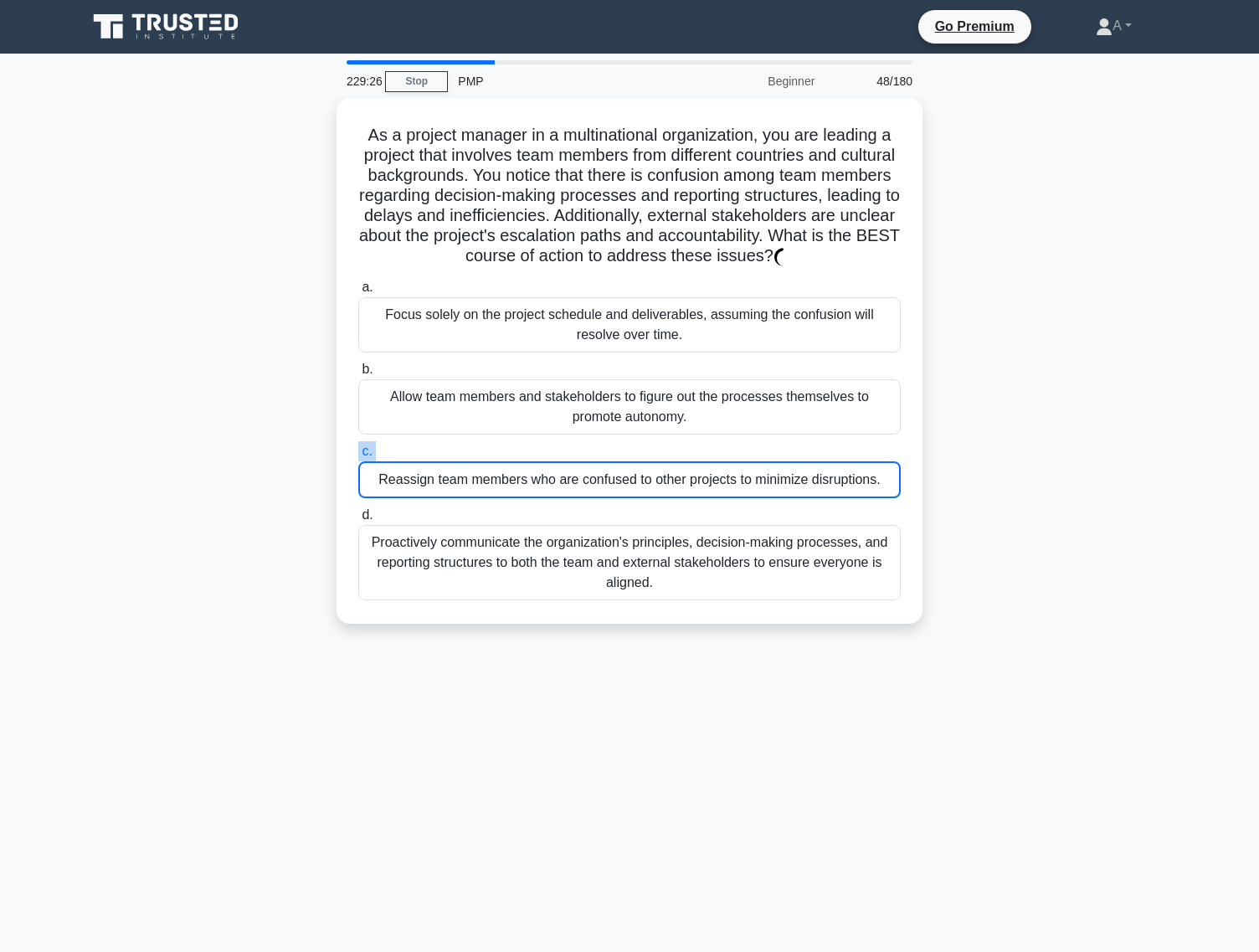
click at [579, 450] on label "c. Reassign team members who are confused to other projects to minimize disrupt…" at bounding box center [629, 470] width 542 height 57
click at [358, 450] on input "c. Reassign team members who are confused to other projects to minimize disrupt…" at bounding box center [358, 451] width 0 height 11
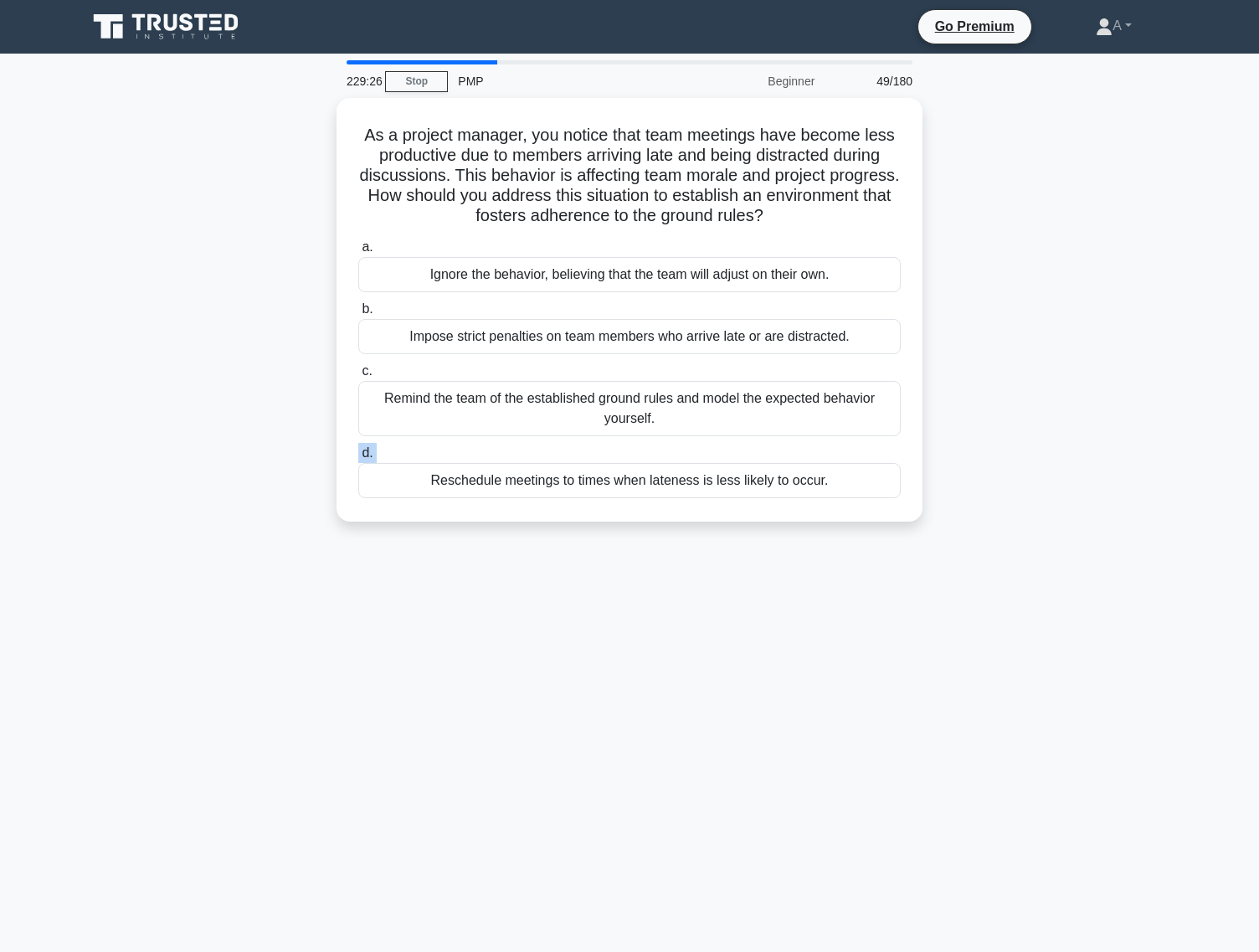
click at [579, 450] on label "d. Reschedule meetings to times when lateness is less likely to occur." at bounding box center [629, 471] width 542 height 55
click at [358, 450] on input "d. Reschedule meetings to times when lateness is less likely to occur." at bounding box center [358, 453] width 0 height 11
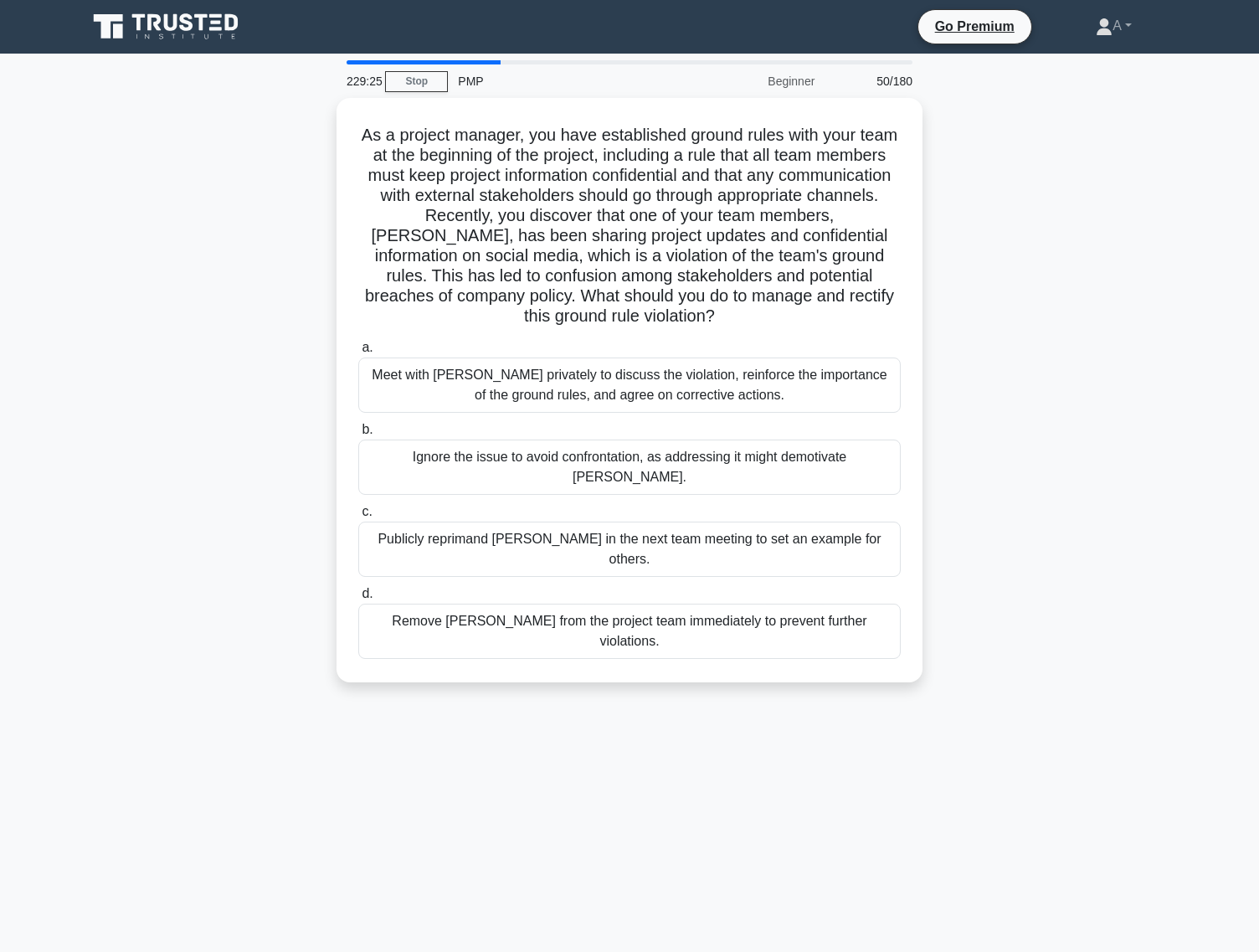
click at [579, 450] on div "Ignore the issue to avoid confrontation, as addressing it might demotivate Tom." at bounding box center [629, 467] width 542 height 55
click at [358, 436] on input "b. Ignore the issue to avoid confrontation, as addressing it might demotivate T…" at bounding box center [358, 430] width 0 height 11
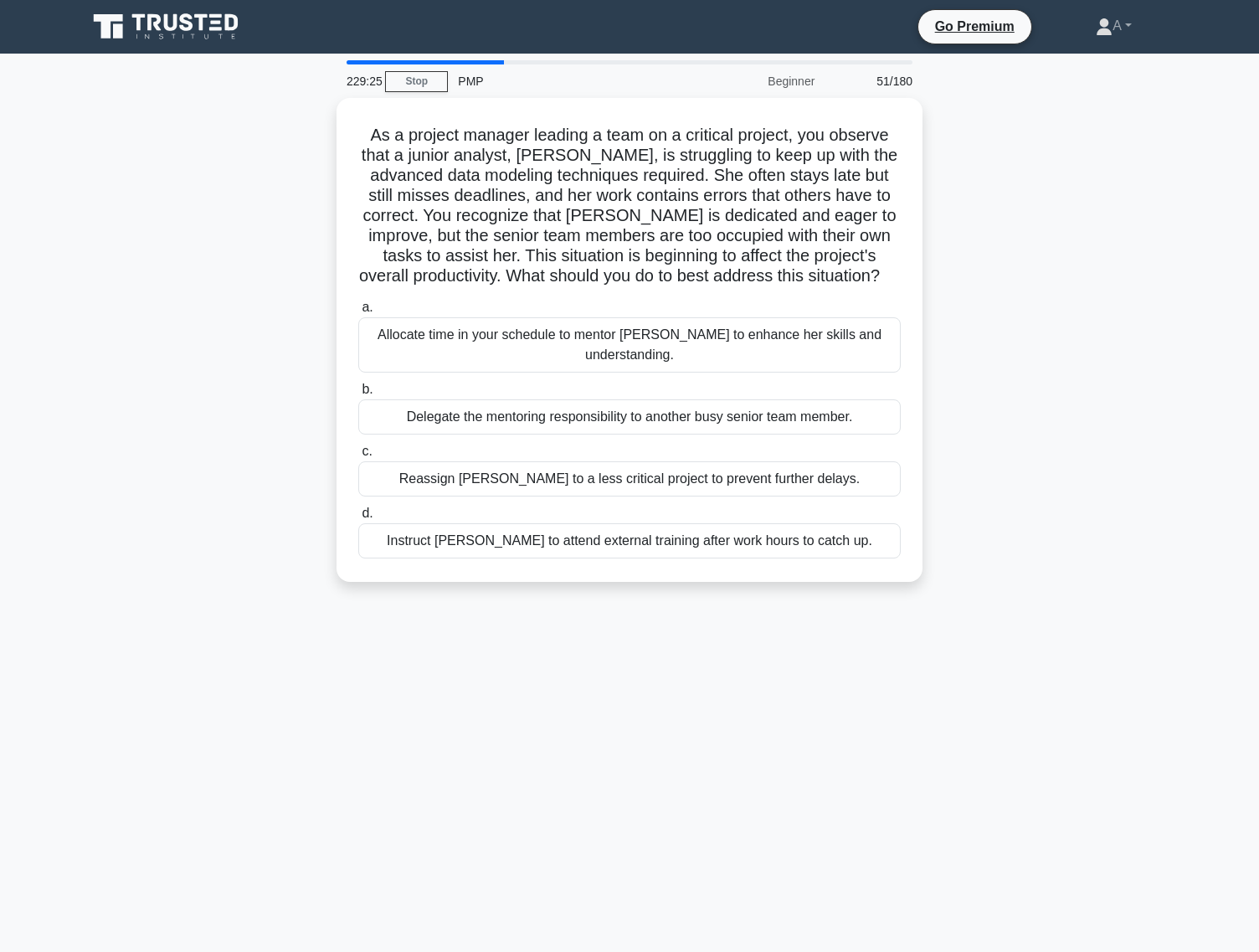
click at [579, 461] on div "Reassign Emma to a less critical project to prevent further delays." at bounding box center [629, 479] width 542 height 35
click at [358, 450] on input "c. Reassign Emma to a less critical project to prevent further delays." at bounding box center [358, 451] width 0 height 11
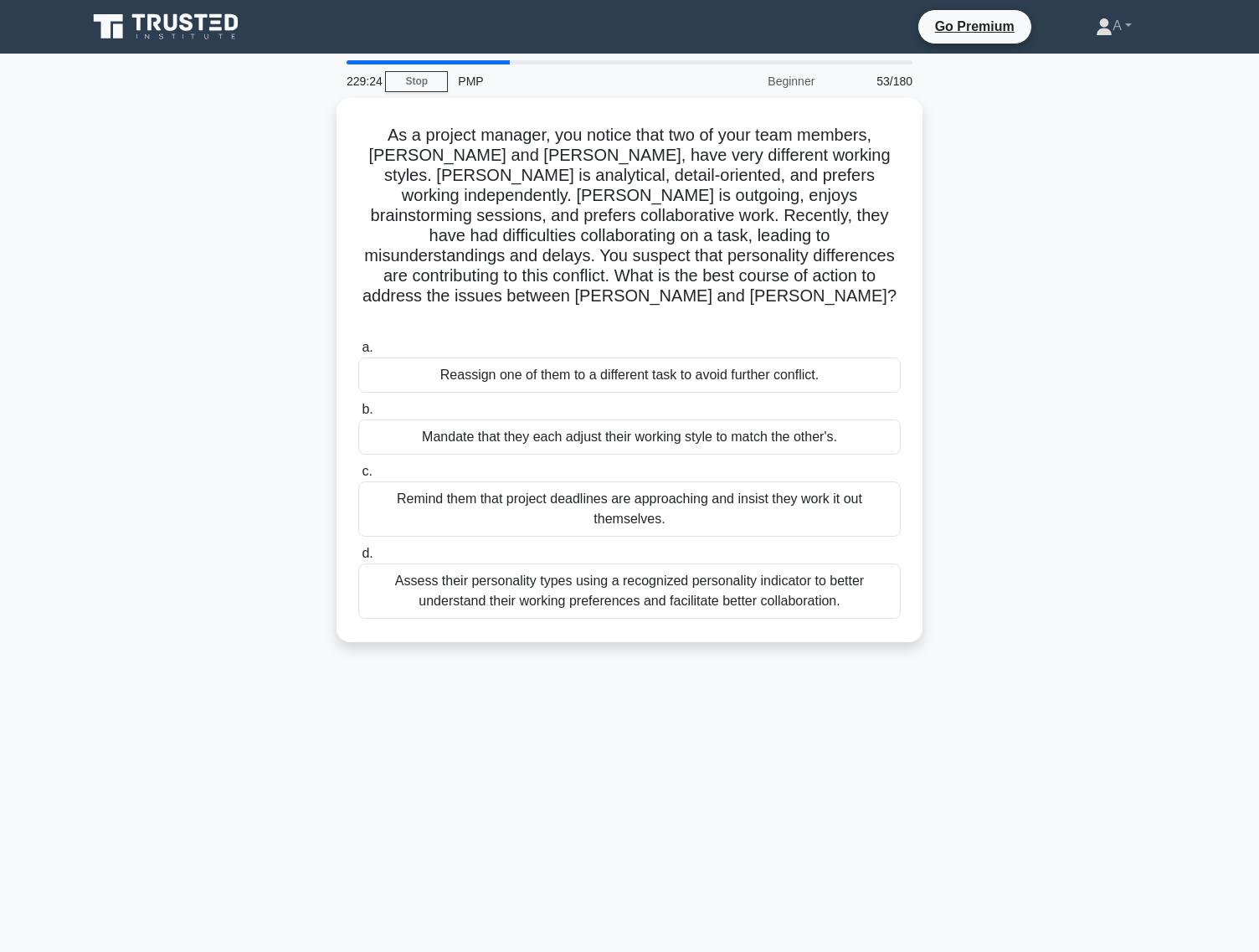
click at [579, 481] on div "Remind them that project deadlines are approaching and insist they work it out …" at bounding box center [629, 509] width 542 height 55
click at [358, 467] on input "c. Remind them that project deadlines are approaching and insist they work it o…" at bounding box center [358, 472] width 0 height 11
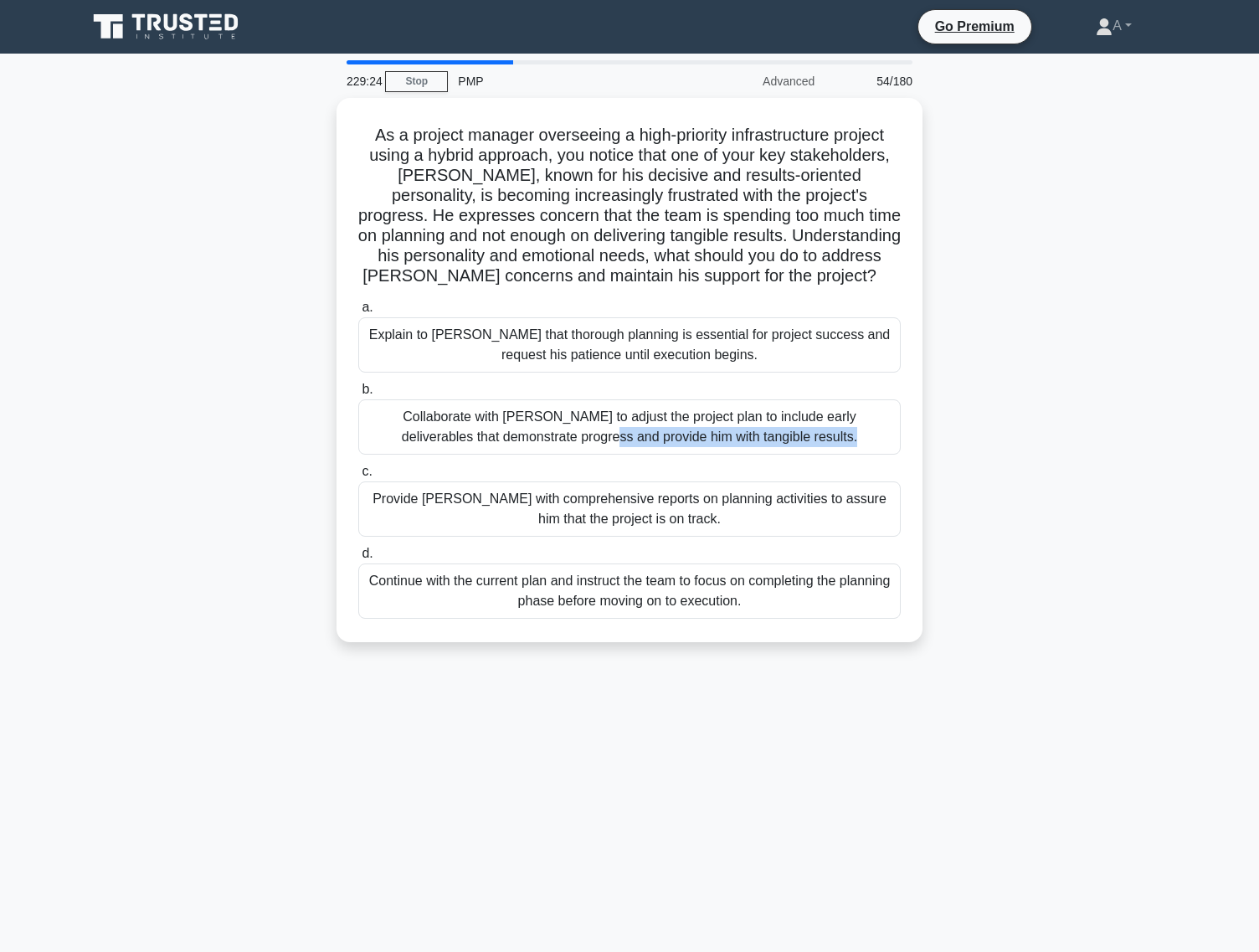
click at [579, 450] on div "Collaborate with Thomas to adjust the project plan to include early deliverable…" at bounding box center [629, 427] width 542 height 55
click at [358, 395] on input "b. Collaborate with Thomas to adjust the project plan to include early delivera…" at bounding box center [358, 390] width 0 height 11
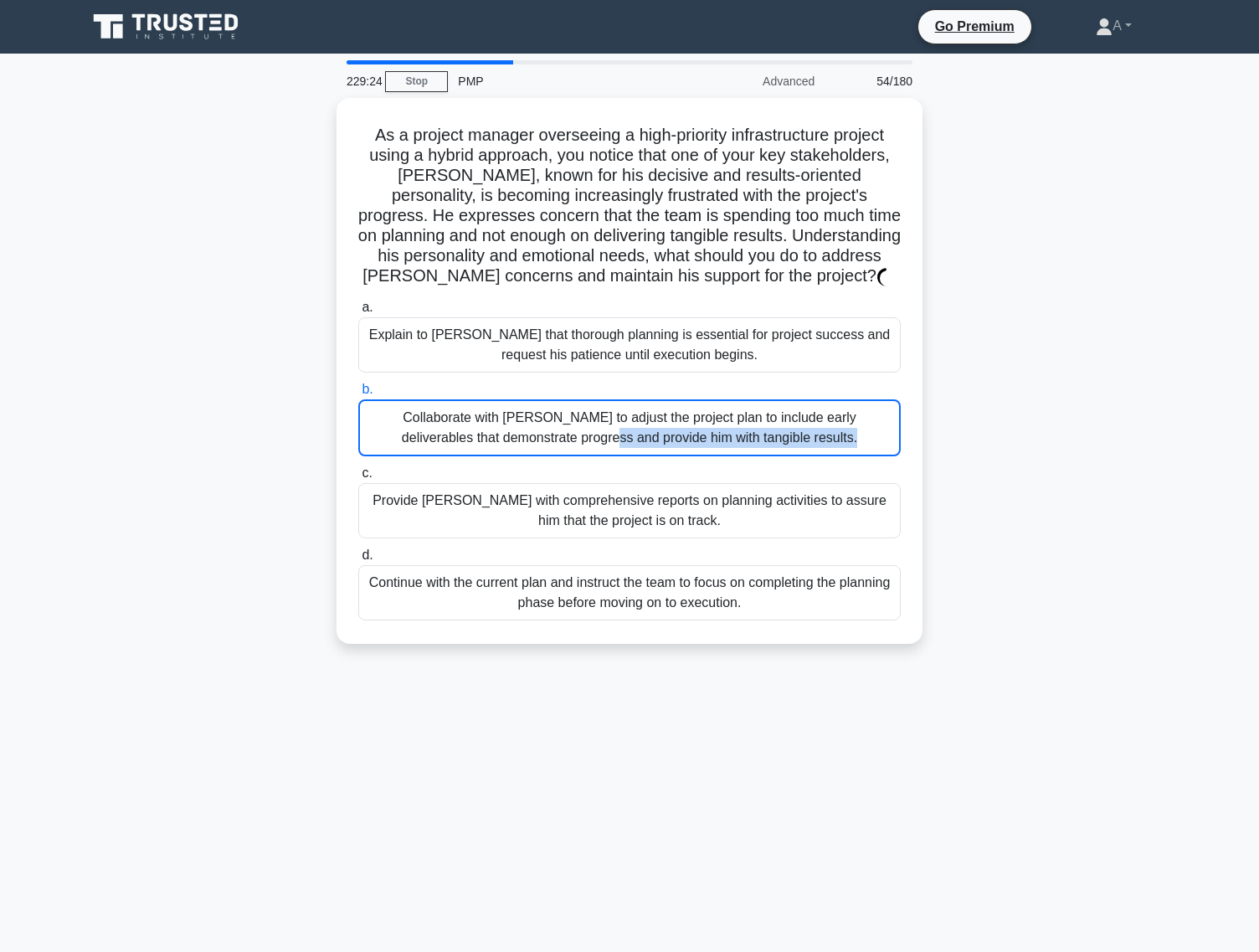
click at [579, 450] on div "Collaborate with Thomas to adjust the project plan to include early deliverable…" at bounding box center [629, 428] width 542 height 57
click at [358, 395] on input "b. Collaborate with Thomas to adjust the project plan to include early delivera…" at bounding box center [358, 390] width 0 height 11
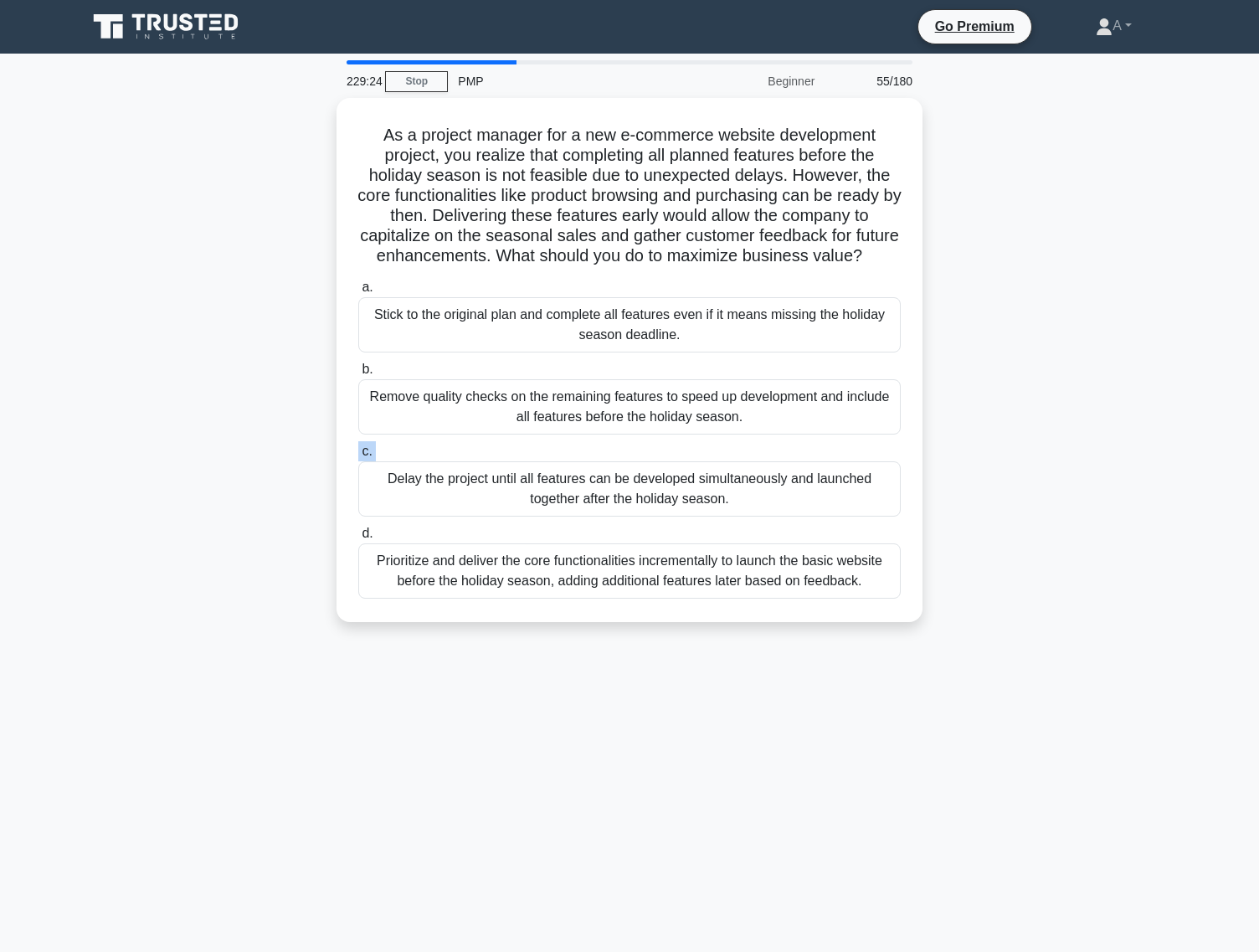
click at [579, 450] on label "c. Delay the project until all features can be developed simultaneously and lau…" at bounding box center [629, 479] width 542 height 76
click at [358, 450] on input "c. Delay the project until all features can be developed simultaneously and lau…" at bounding box center [358, 451] width 0 height 11
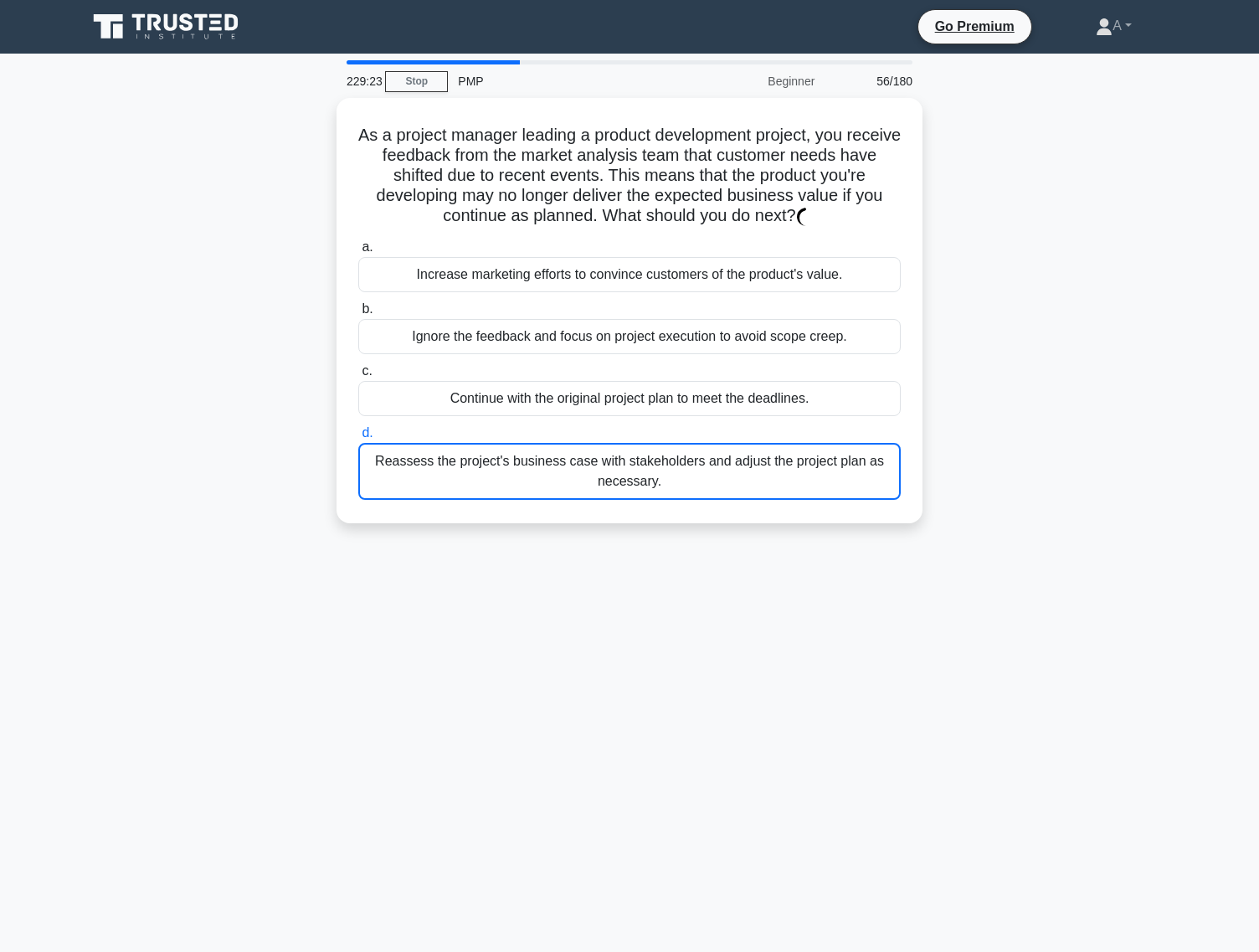
click at [579, 450] on div "Reassess the project's business case with stakeholders and adjust the project p…" at bounding box center [629, 472] width 542 height 57
click at [358, 439] on input "d. Reassess the project's business case with stakeholders and adjust the projec…" at bounding box center [358, 433] width 0 height 11
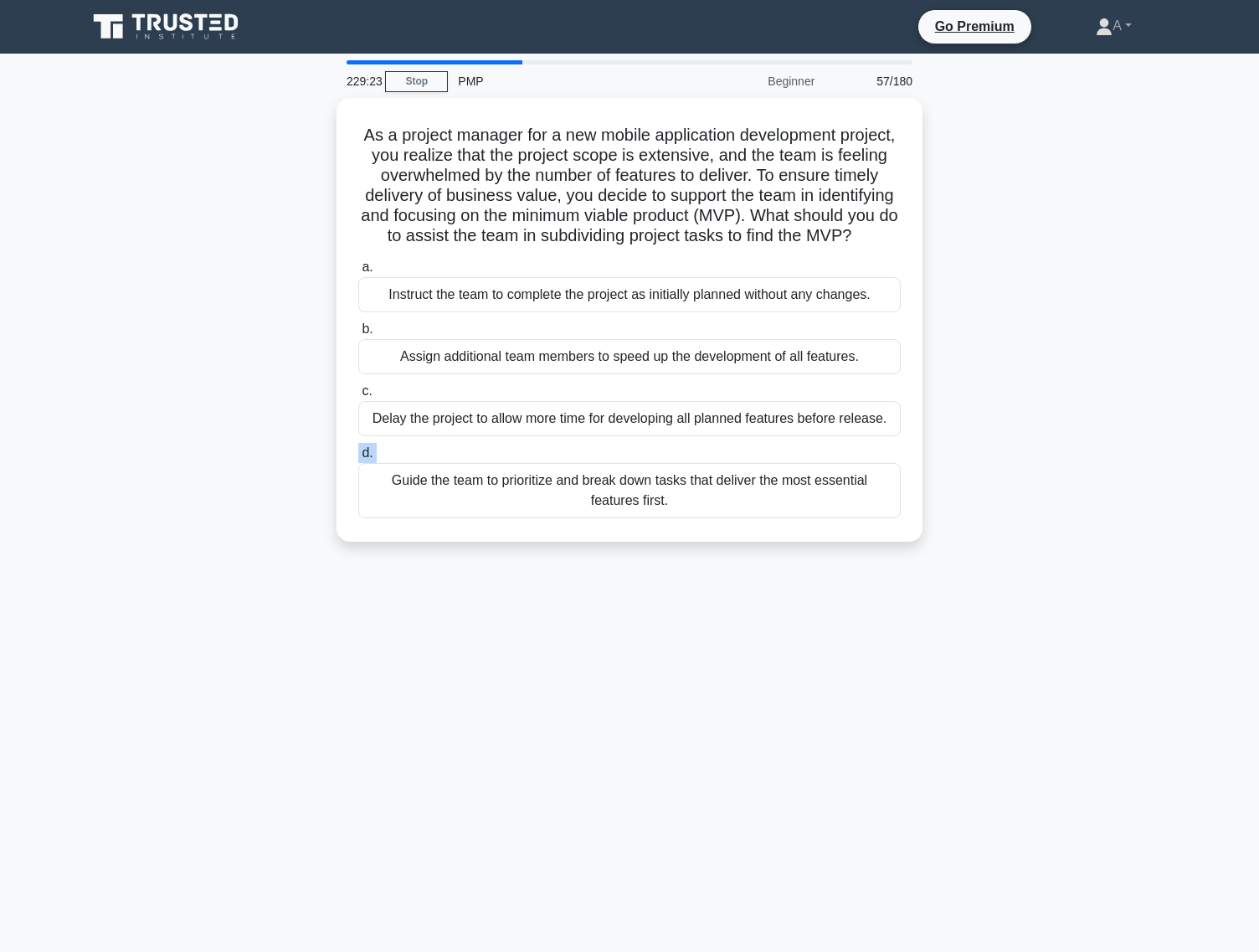
click at [579, 450] on label "d. Guide the team to prioritize and break down tasks that deliver the most esse…" at bounding box center [629, 481] width 542 height 76
click at [358, 450] on input "d. Guide the team to prioritize and break down tasks that deliver the most esse…" at bounding box center [358, 453] width 0 height 11
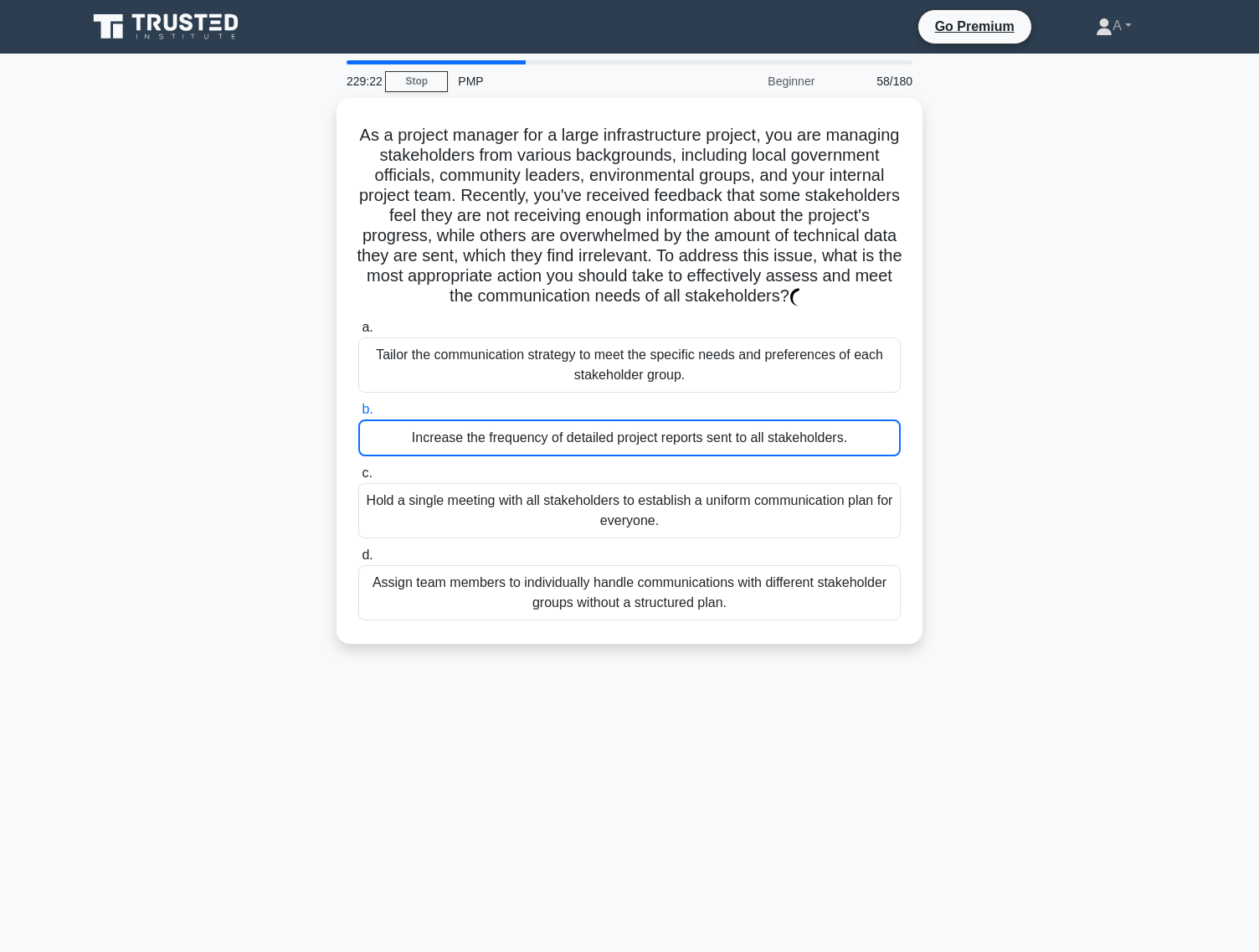
click at [579, 450] on div "Increase the frequency of detailed project reports sent to all stakeholders." at bounding box center [629, 437] width 542 height 37
click at [358, 416] on input "b. Increase the frequency of detailed project reports sent to all stakeholders." at bounding box center [358, 410] width 0 height 11
click at [579, 450] on div "Increase the frequency of detailed project reports sent to all stakeholders." at bounding box center [629, 437] width 542 height 37
click at [358, 416] on input "b. Increase the frequency of detailed project reports sent to all stakeholders." at bounding box center [358, 410] width 0 height 11
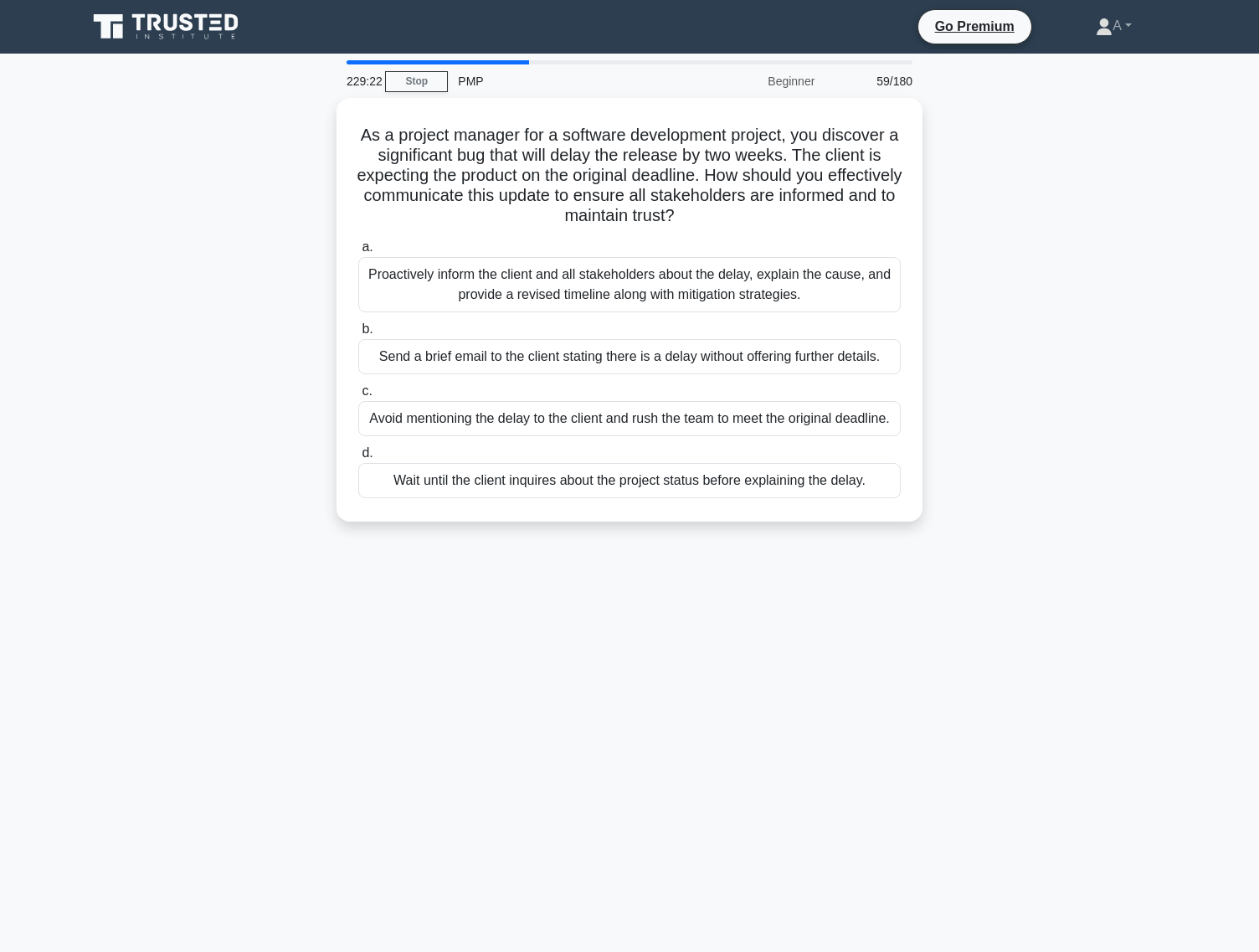
click at [579, 450] on label "d. Wait until the client inquires about the project status before explaining th…" at bounding box center [629, 471] width 542 height 55
click at [358, 450] on input "d. Wait until the client inquires about the project status before explaining th…" at bounding box center [358, 453] width 0 height 11
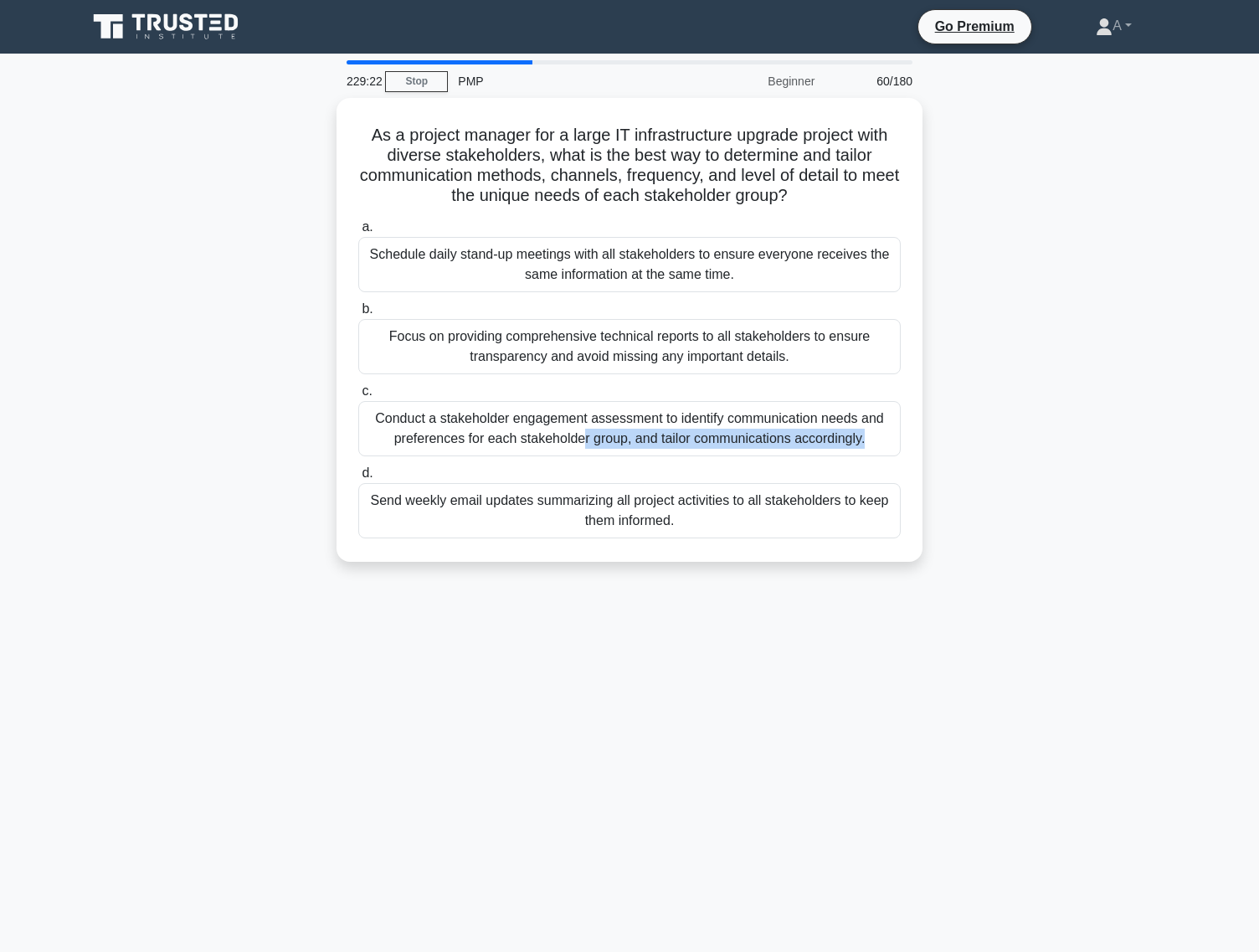
click at [579, 450] on div "Conduct a stakeholder engagement assessment to identify communication needs and…" at bounding box center [629, 429] width 542 height 55
click at [358, 397] on input "c. Conduct a stakeholder engagement assessment to identify communication needs …" at bounding box center [358, 391] width 0 height 11
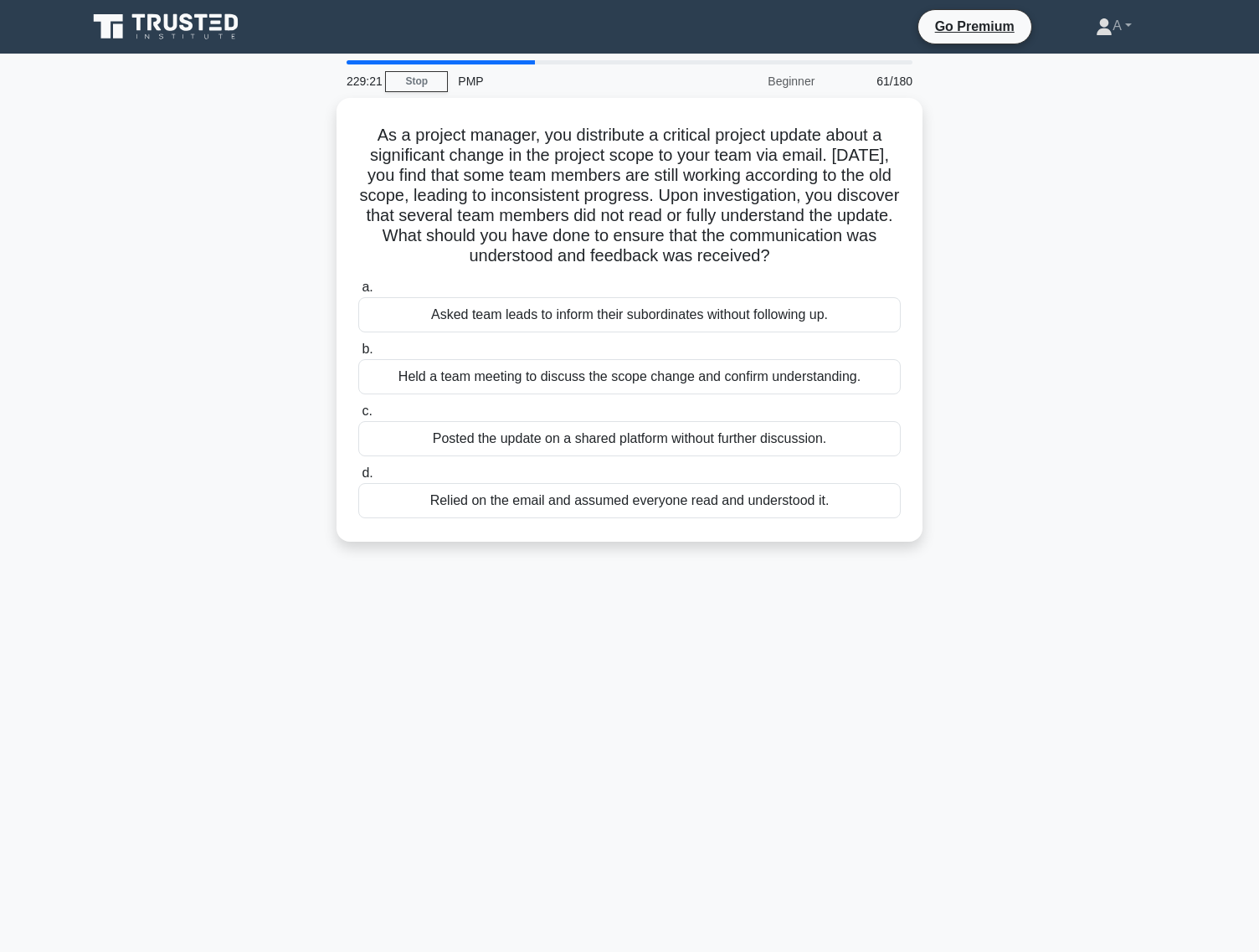
click at [579, 450] on div "Posted the update on a shared platform without further discussion." at bounding box center [629, 438] width 542 height 35
click at [358, 417] on input "c. Posted the update on a shared platform without further discussion." at bounding box center [358, 411] width 0 height 11
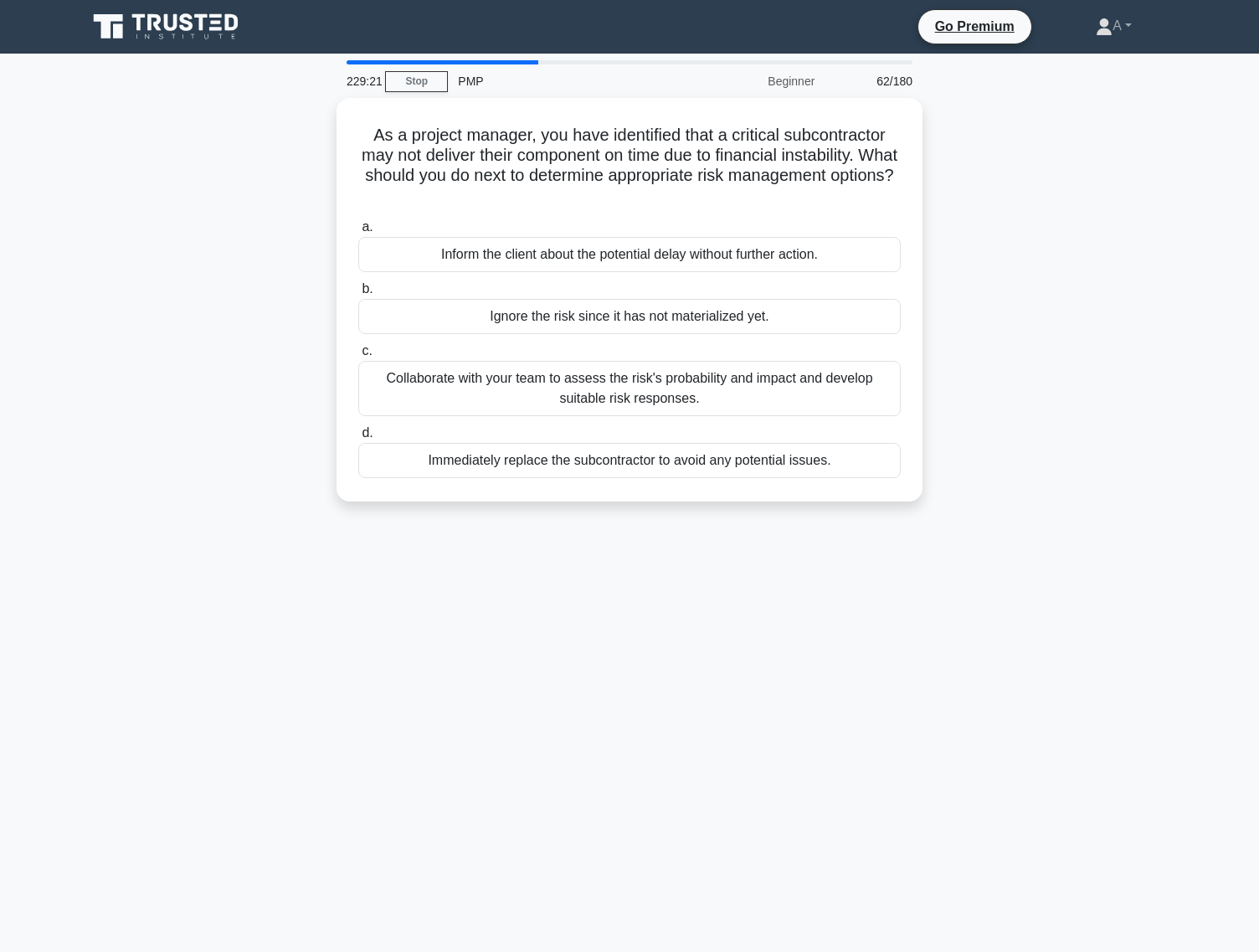
click at [579, 450] on div "Immediately replace the subcontractor to avoid any potential issues." at bounding box center [629, 461] width 542 height 35
click at [358, 439] on input "d. Immediately replace the subcontractor to avoid any potential issues." at bounding box center [358, 433] width 0 height 11
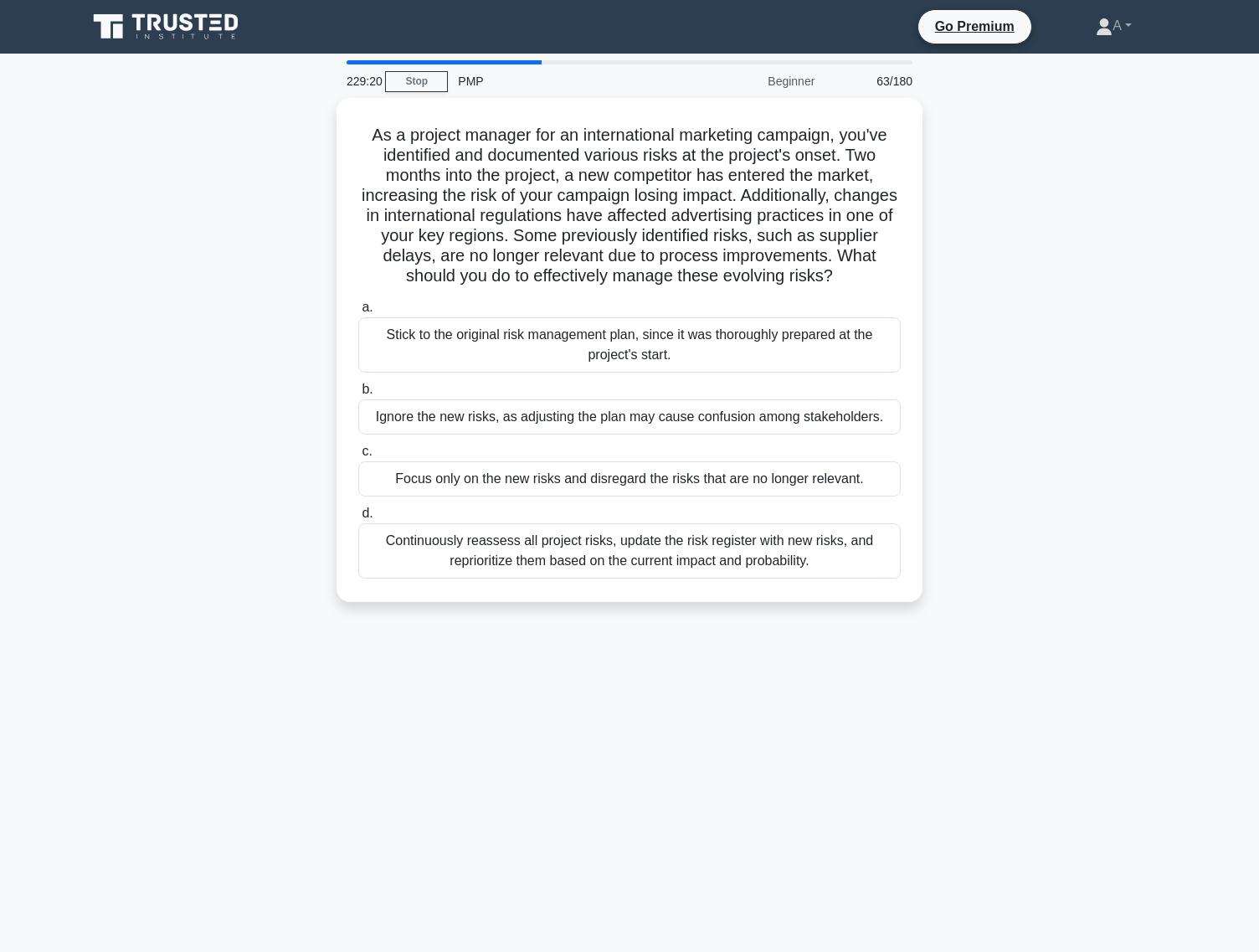
click at [579, 450] on label "c. Focus only on the new risks and disregard the risks that are no longer relev…" at bounding box center [629, 469] width 542 height 55
click at [358, 450] on input "c. Focus only on the new risks and disregard the risks that are no longer relev…" at bounding box center [358, 451] width 0 height 11
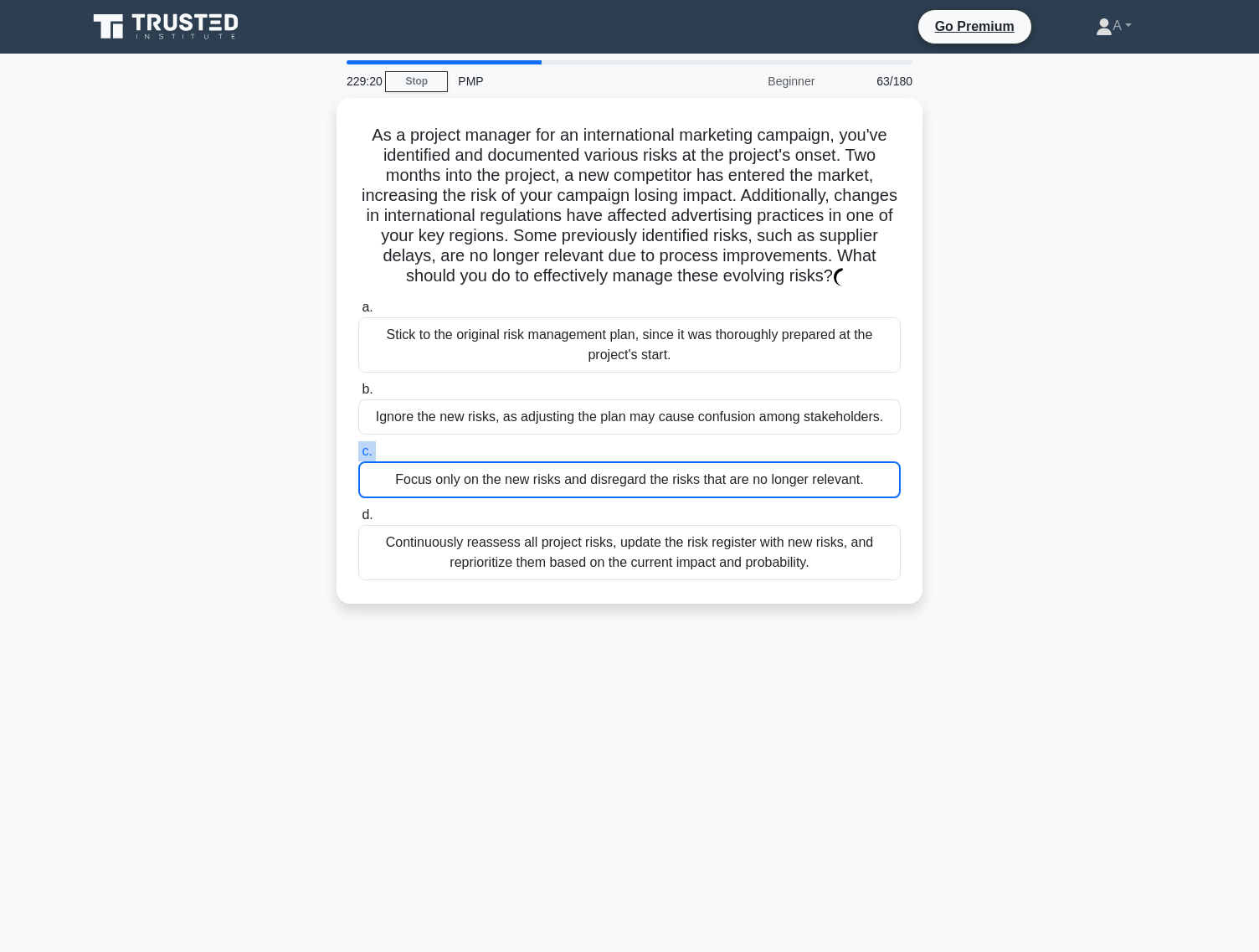
click at [579, 450] on label "c. Focus only on the new risks and disregard the risks that are no longer relev…" at bounding box center [629, 470] width 542 height 57
click at [358, 450] on input "c. Focus only on the new risks and disregard the risks that are no longer relev…" at bounding box center [358, 451] width 0 height 11
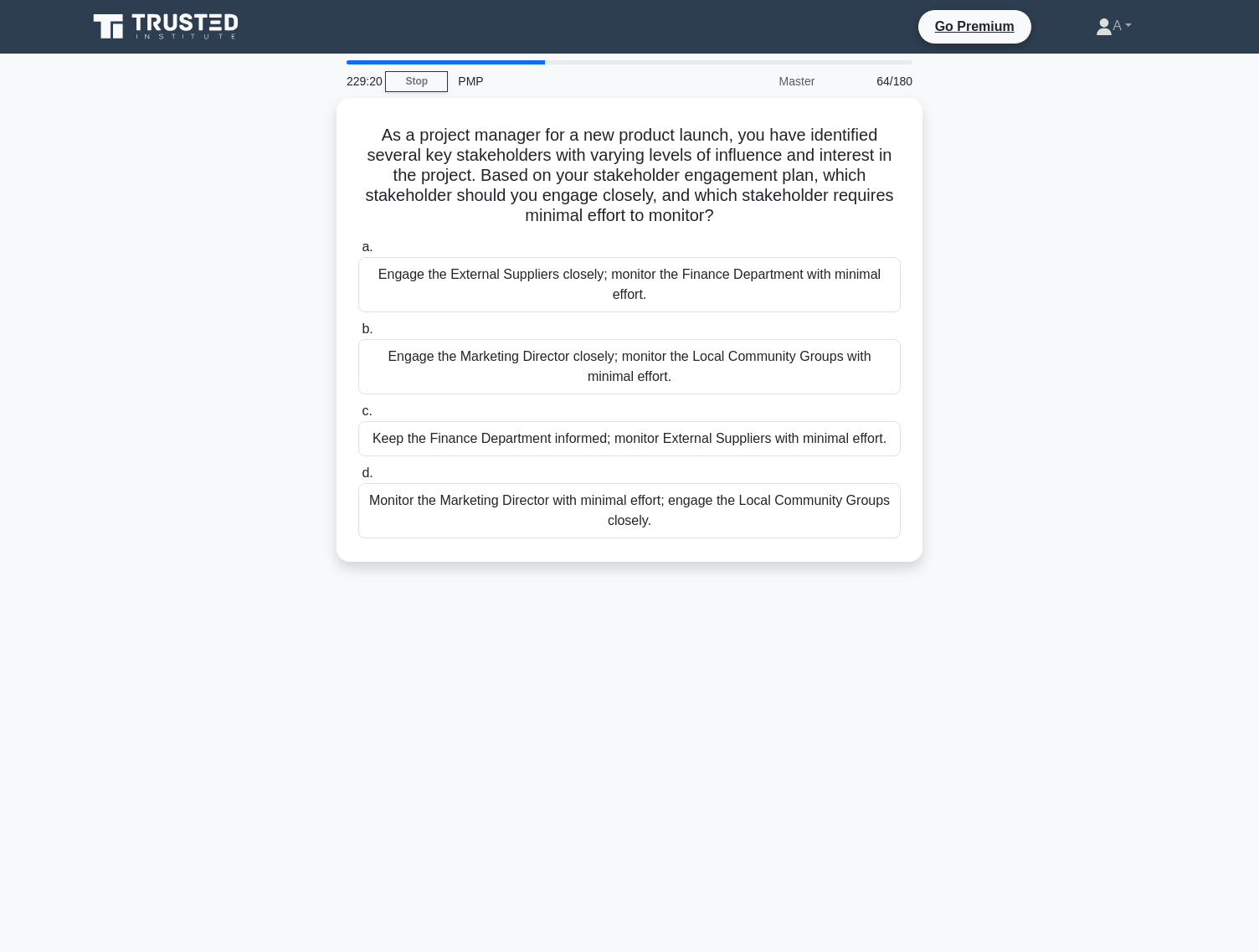
click at [579, 450] on div "Keep the Finance Department informed; monitor External Suppliers with minimal e…" at bounding box center [629, 438] width 542 height 35
click at [358, 417] on input "c. Keep the Finance Department informed; monitor External Suppliers with minima…" at bounding box center [358, 411] width 0 height 11
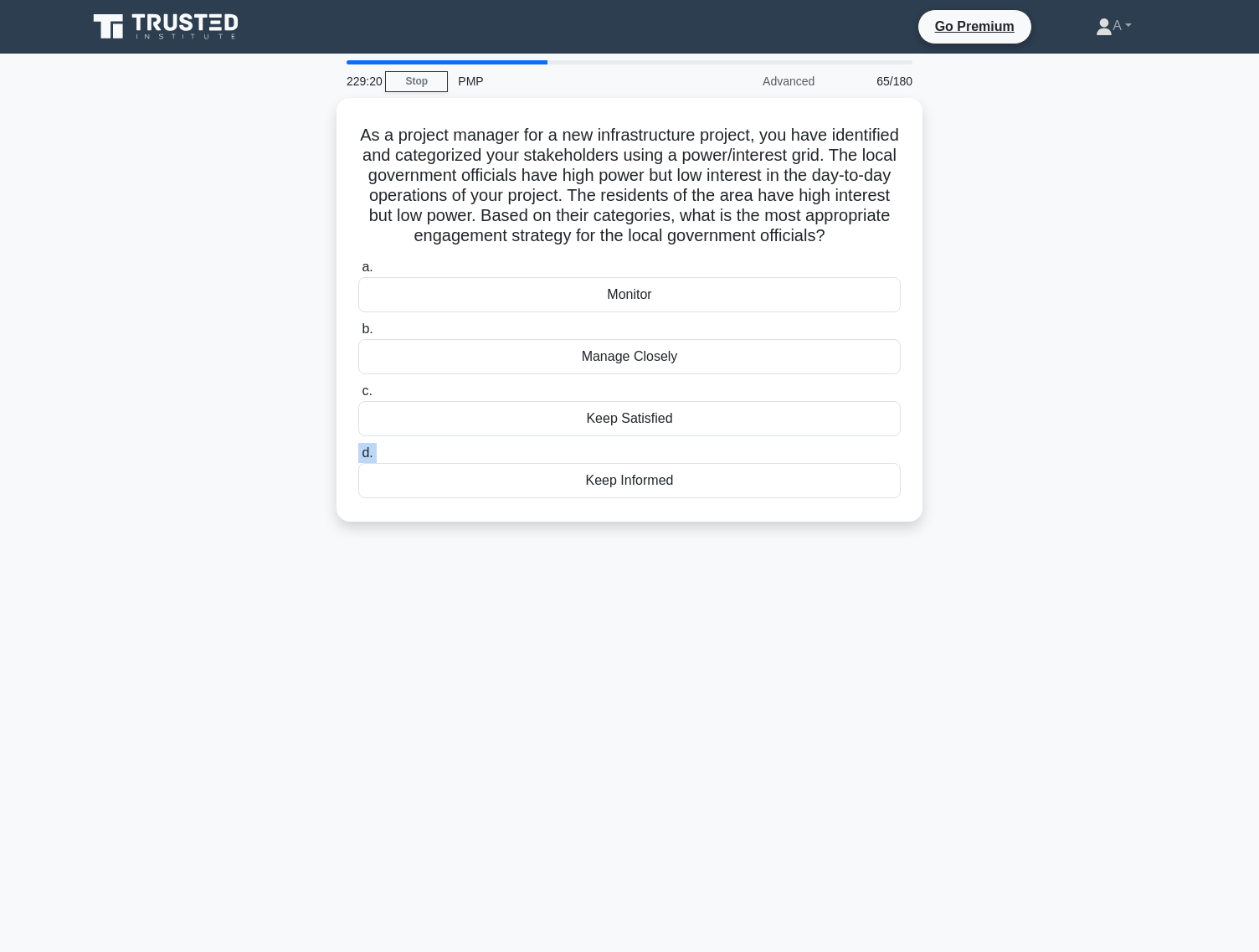
click at [579, 450] on label "d. Keep Informed" at bounding box center [629, 471] width 542 height 55
click at [358, 450] on input "d. Keep Informed" at bounding box center [358, 453] width 0 height 11
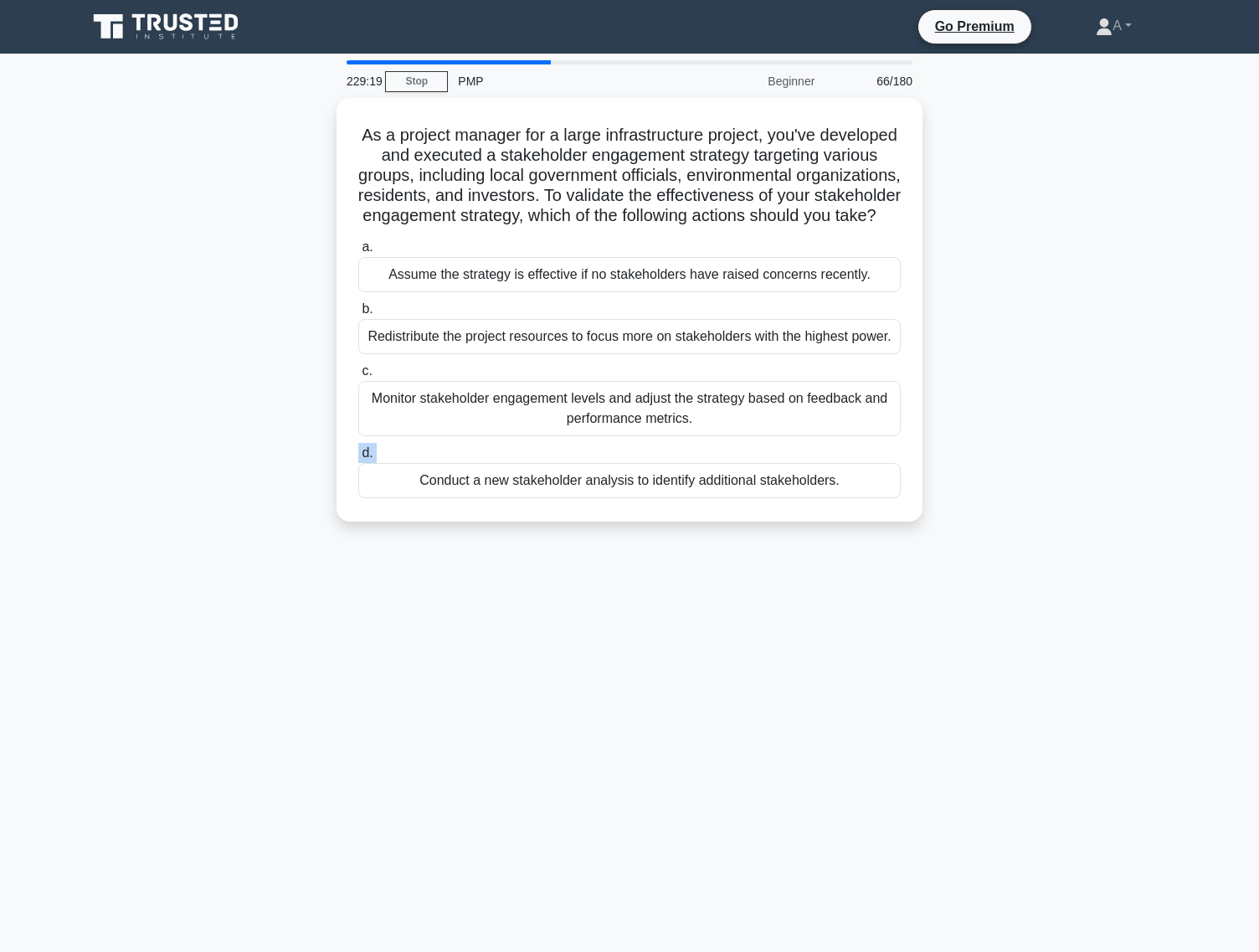
click at [579, 450] on label "d. Conduct a new stakeholder analysis to identify additional stakeholders." at bounding box center [629, 471] width 542 height 55
click at [358, 450] on input "d. Conduct a new stakeholder analysis to identify additional stakeholders." at bounding box center [358, 453] width 0 height 11
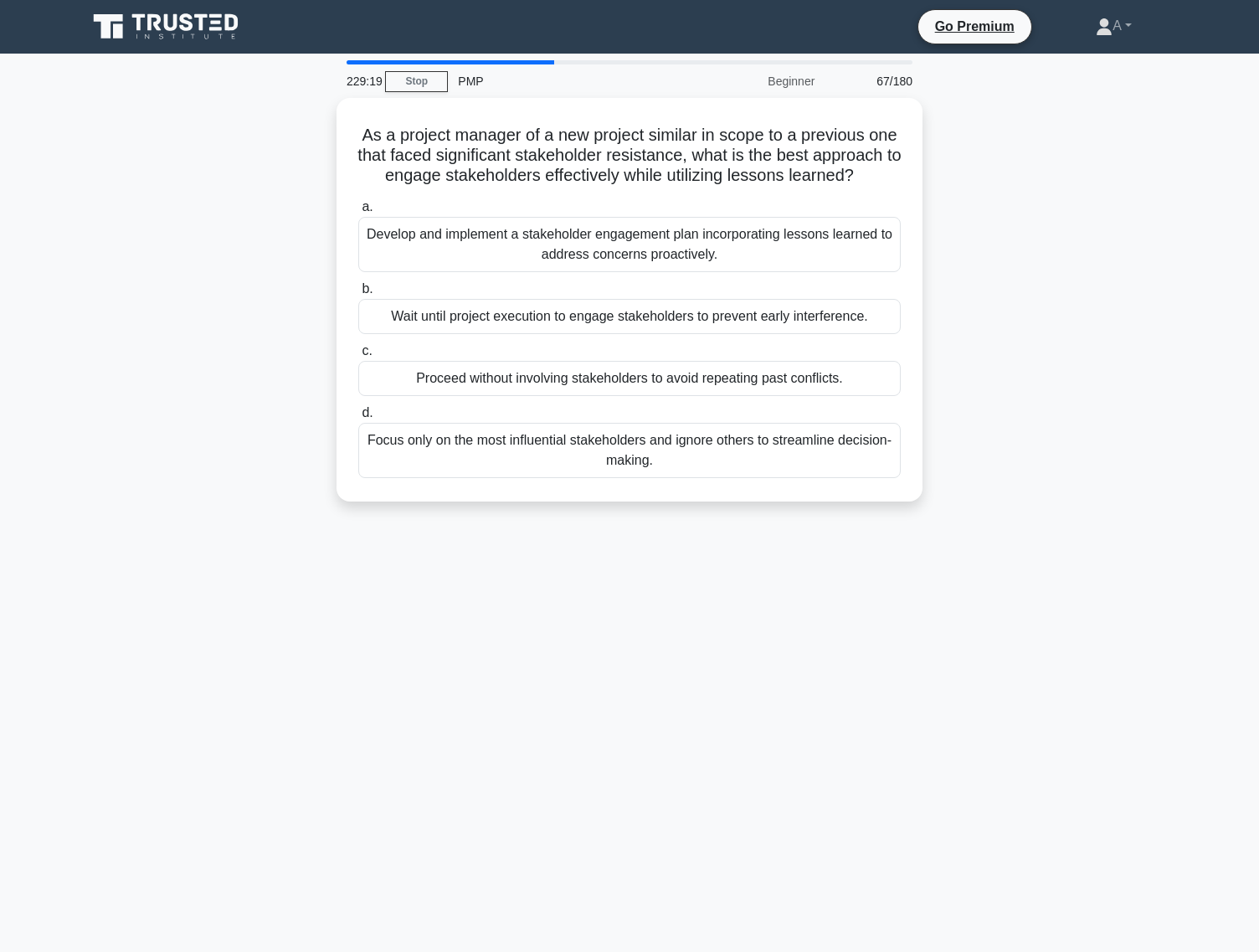
click at [579, 450] on div "Focus only on the most influential stakeholders and ignore others to streamline…" at bounding box center [629, 450] width 542 height 55
click at [358, 418] on input "d. Focus only on the most influential stakeholders and ignore others to streaml…" at bounding box center [358, 413] width 0 height 11
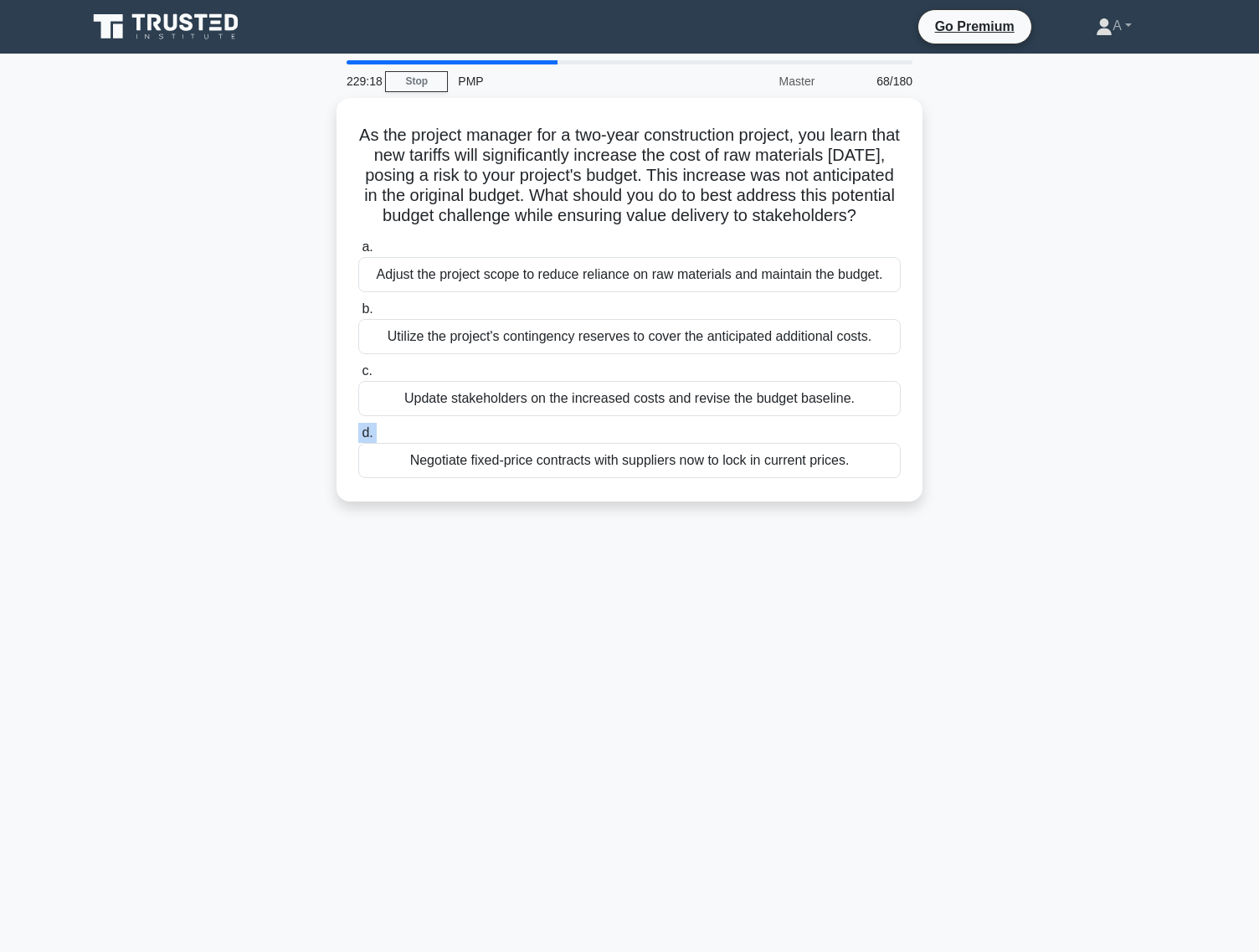
click at [579, 450] on label "d. Negotiate fixed-price contracts with suppliers now to lock in current prices." at bounding box center [629, 450] width 542 height 55
click at [358, 439] on input "d. Negotiate fixed-price contracts with suppliers now to lock in current prices." at bounding box center [358, 433] width 0 height 11
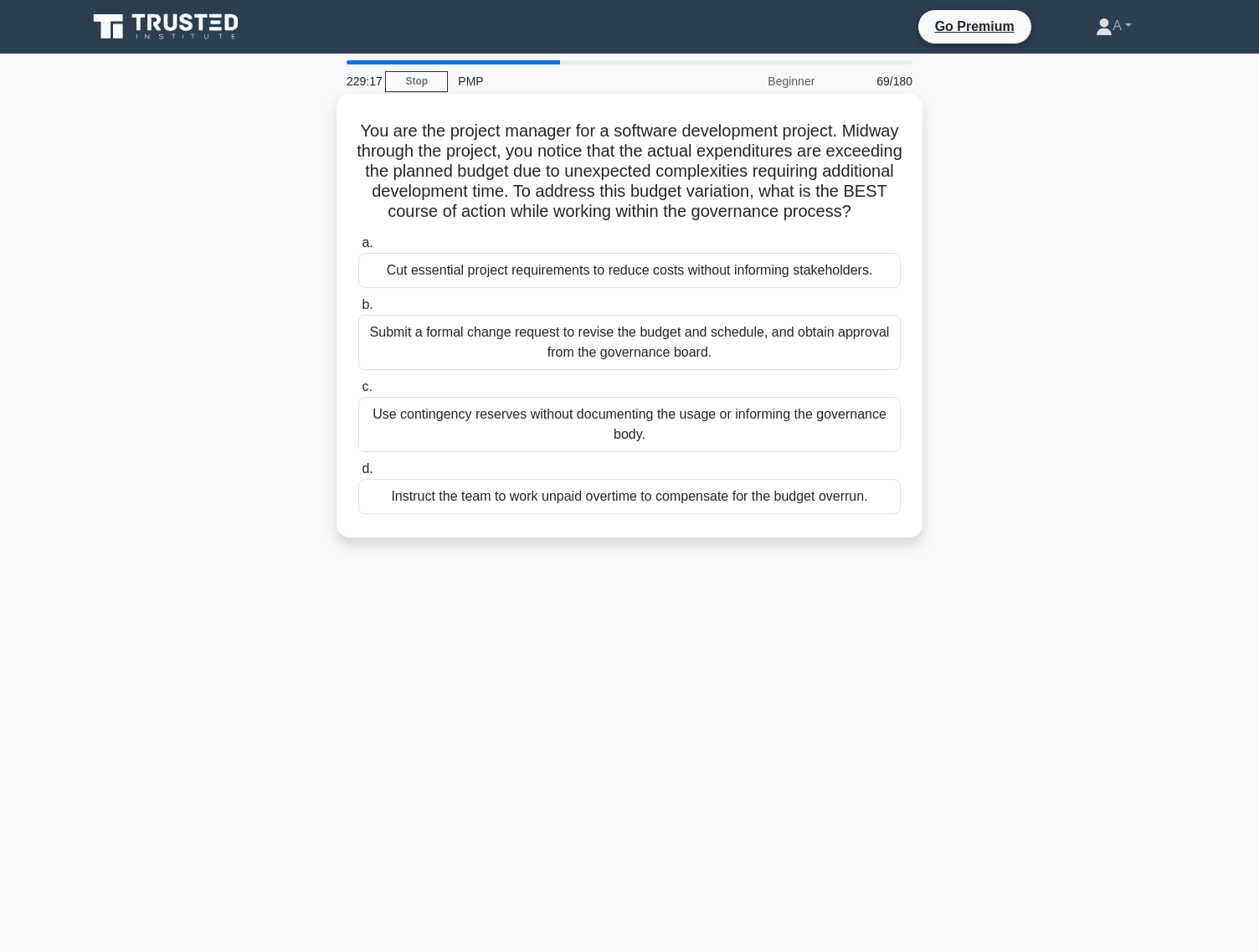
click at [629, 423] on div "Use contingency reserves without documenting the usage or informing the governa…" at bounding box center [629, 424] width 542 height 55
click at [358, 393] on input "c. Use contingency reserves without documenting the usage or informing the gove…" at bounding box center [358, 387] width 0 height 11
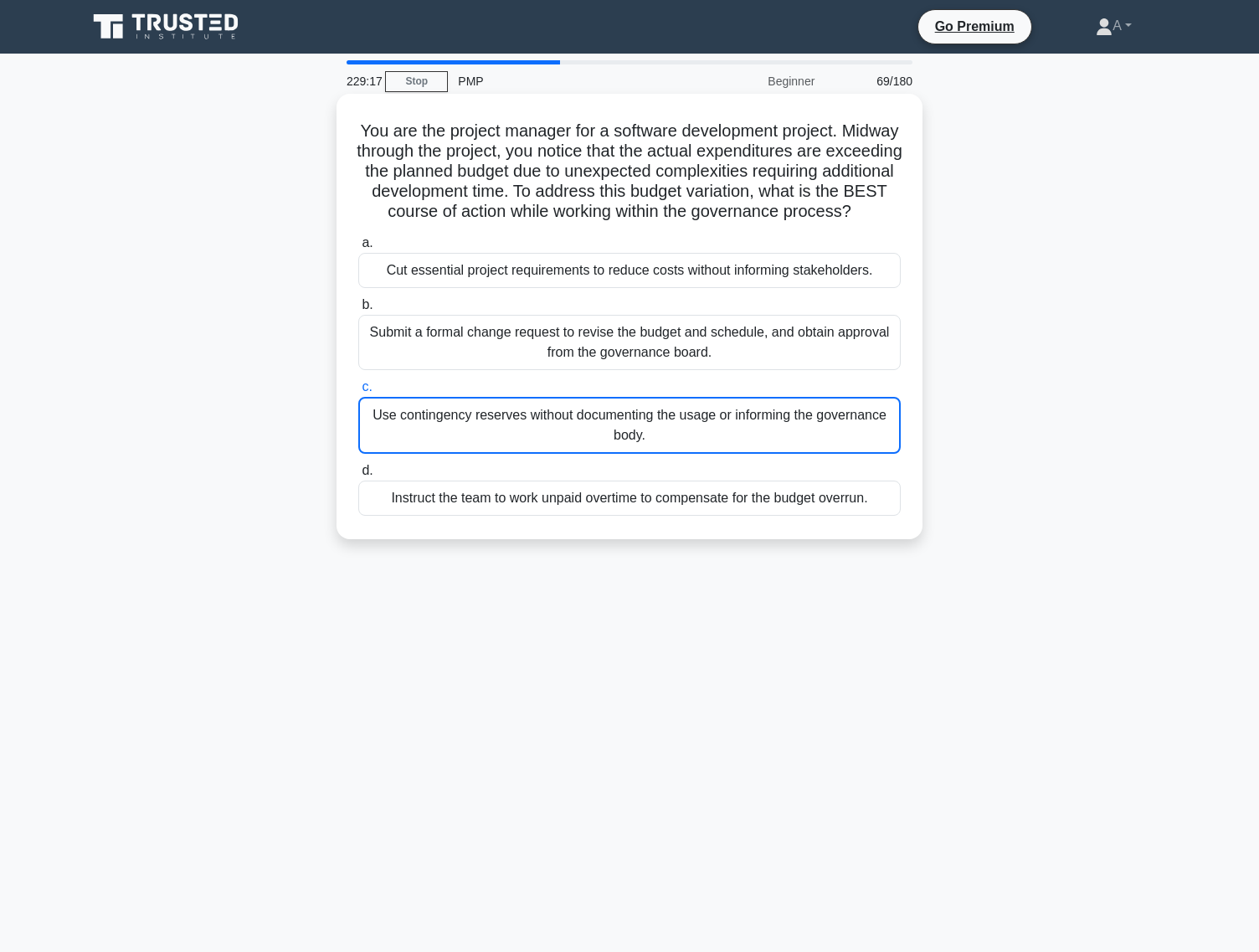
click at [629, 423] on div "Use contingency reserves without documenting the usage or informing the governa…" at bounding box center [629, 425] width 542 height 57
click at [358, 393] on input "c. Use contingency reserves without documenting the usage or informing the gove…" at bounding box center [358, 387] width 0 height 11
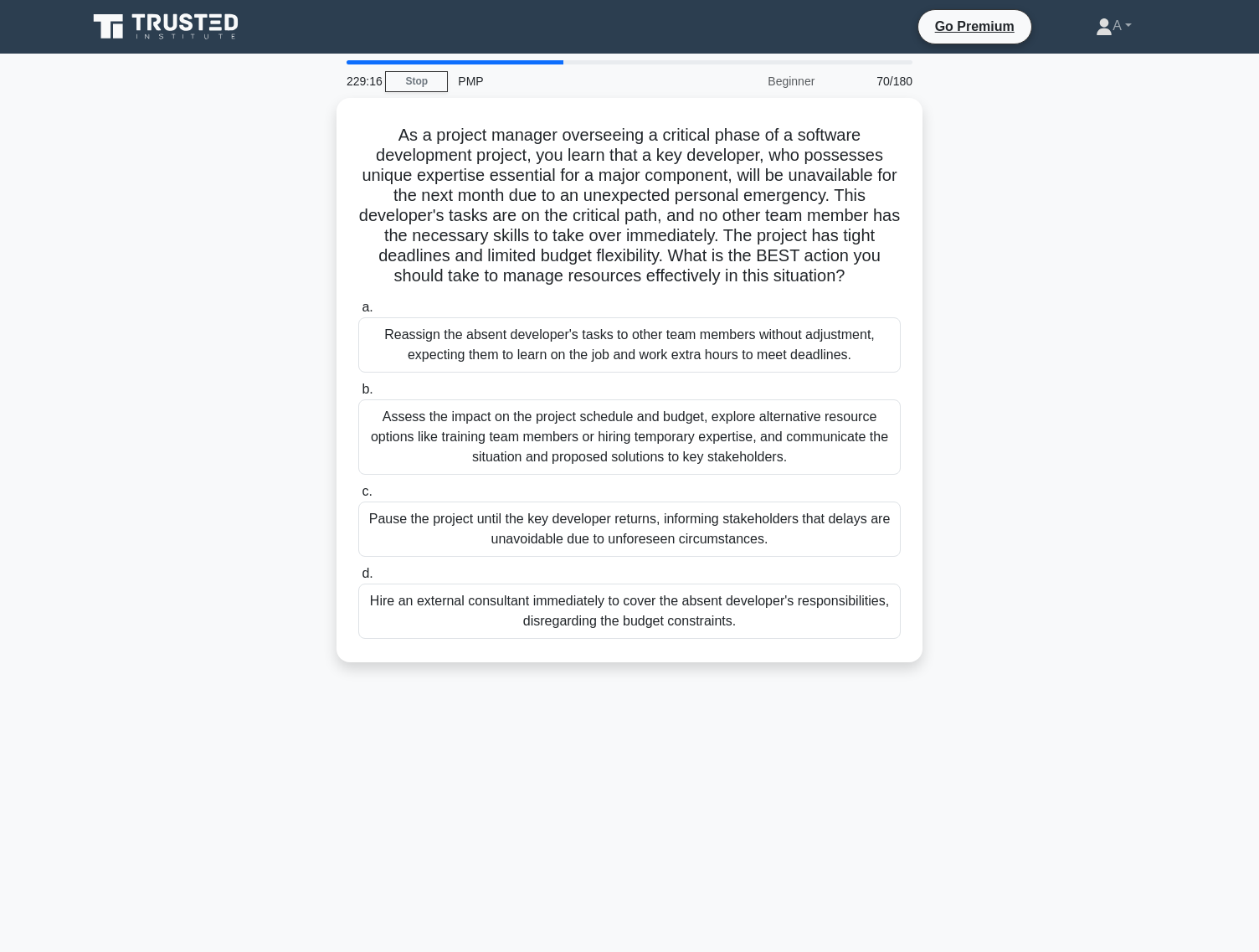
click at [629, 423] on div "Assess the impact on the project schedule and budget, explore alternative resou…" at bounding box center [629, 437] width 542 height 76
click at [358, 395] on input "b. Assess the impact on the project schedule and budget, explore alternative re…" at bounding box center [358, 390] width 0 height 11
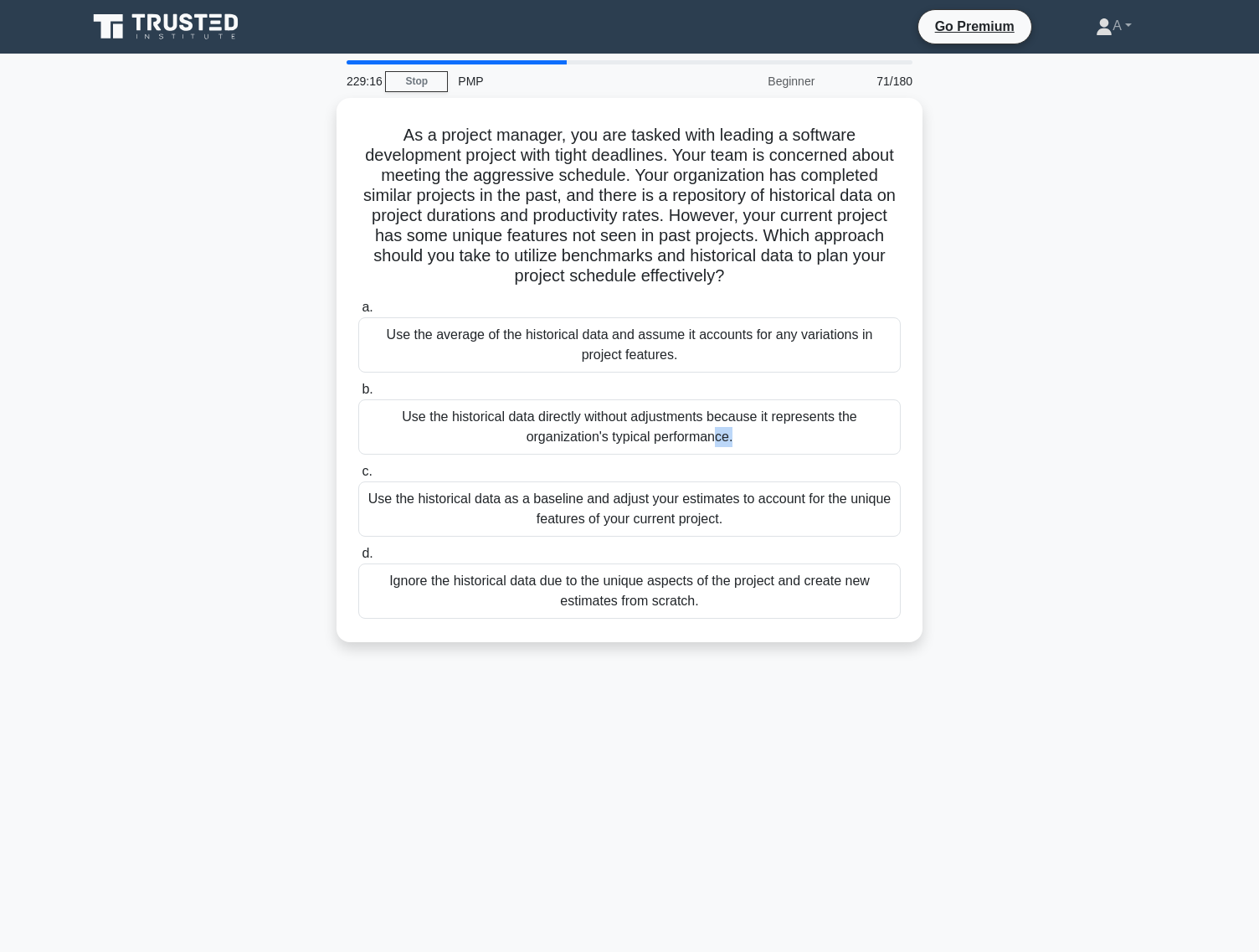
click at [629, 423] on div "Use the historical data directly without adjustments because it represents the …" at bounding box center [629, 427] width 542 height 55
click at [358, 395] on input "b. Use the historical data directly without adjustments because it represents t…" at bounding box center [358, 390] width 0 height 11
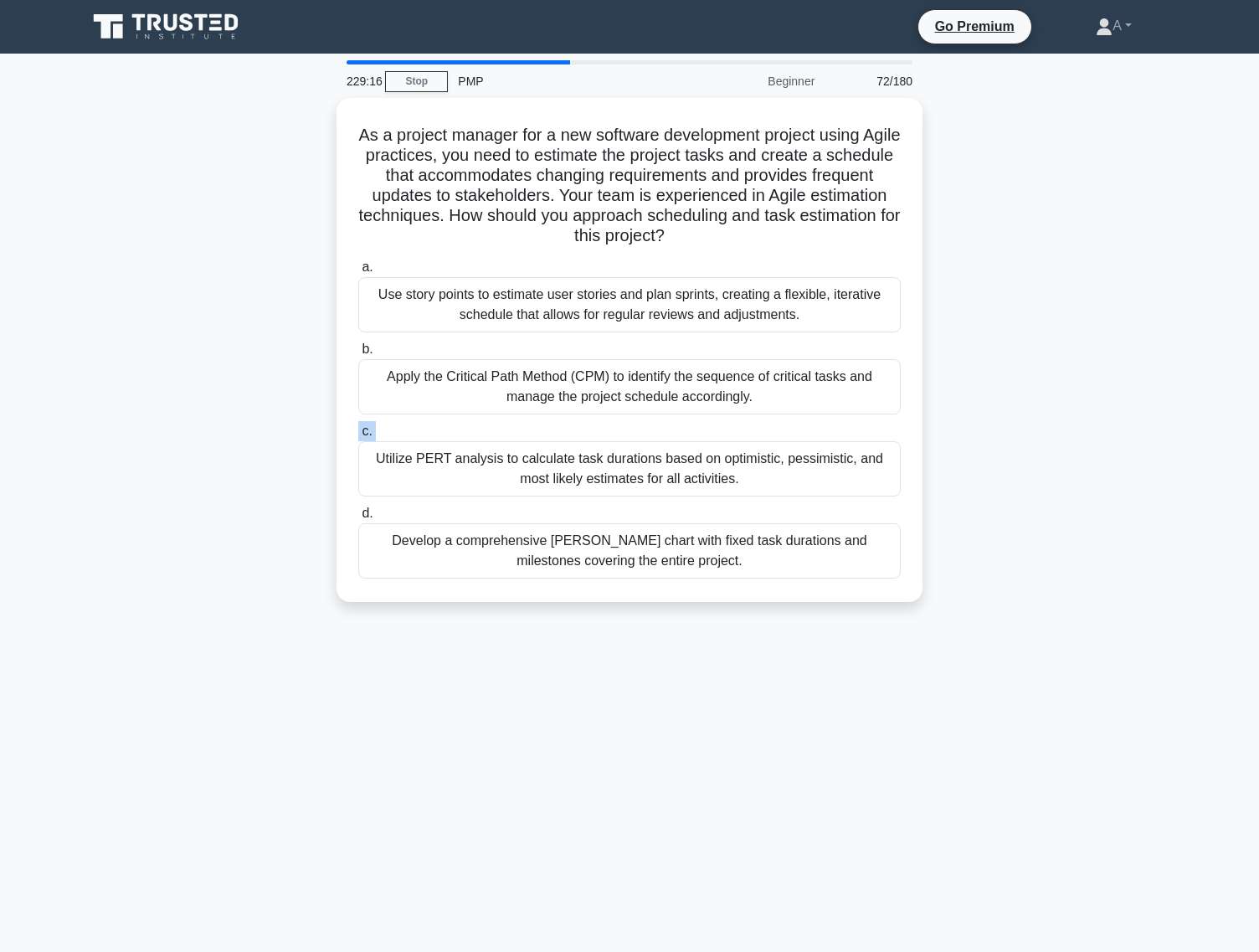
click at [629, 423] on label "c. Utilize PERT analysis to calculate task durations based on optimistic, pessi…" at bounding box center [629, 459] width 542 height 76
click at [358, 426] on input "c. Utilize PERT analysis to calculate task durations based on optimistic, pessi…" at bounding box center [358, 431] width 0 height 11
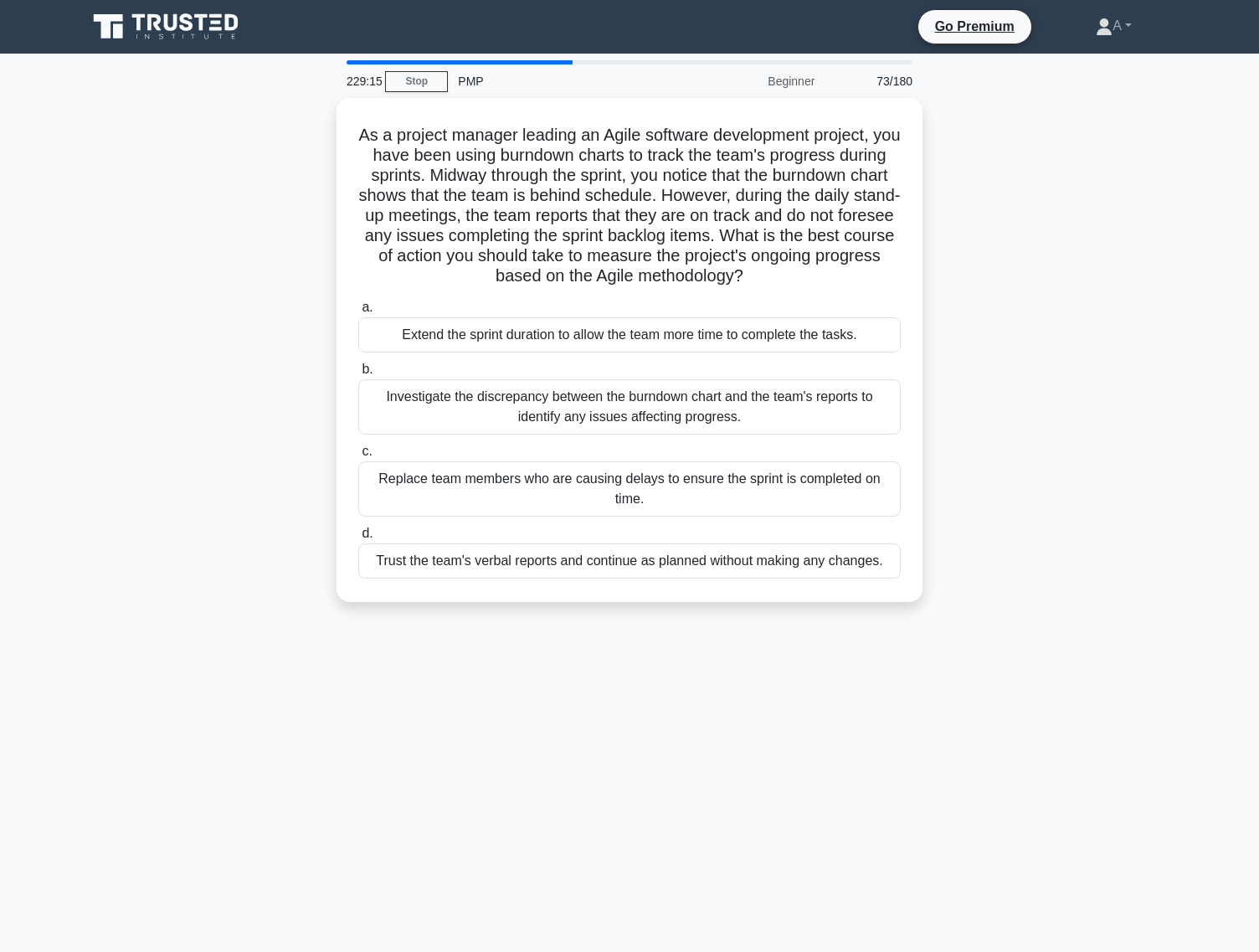
click at [629, 423] on div "Investigate the discrepancy between the burndown chart and the team's reports t…" at bounding box center [629, 407] width 542 height 55
click at [358, 375] on input "b. Investigate the discrepancy between the burndown chart and the team's report…" at bounding box center [358, 369] width 0 height 11
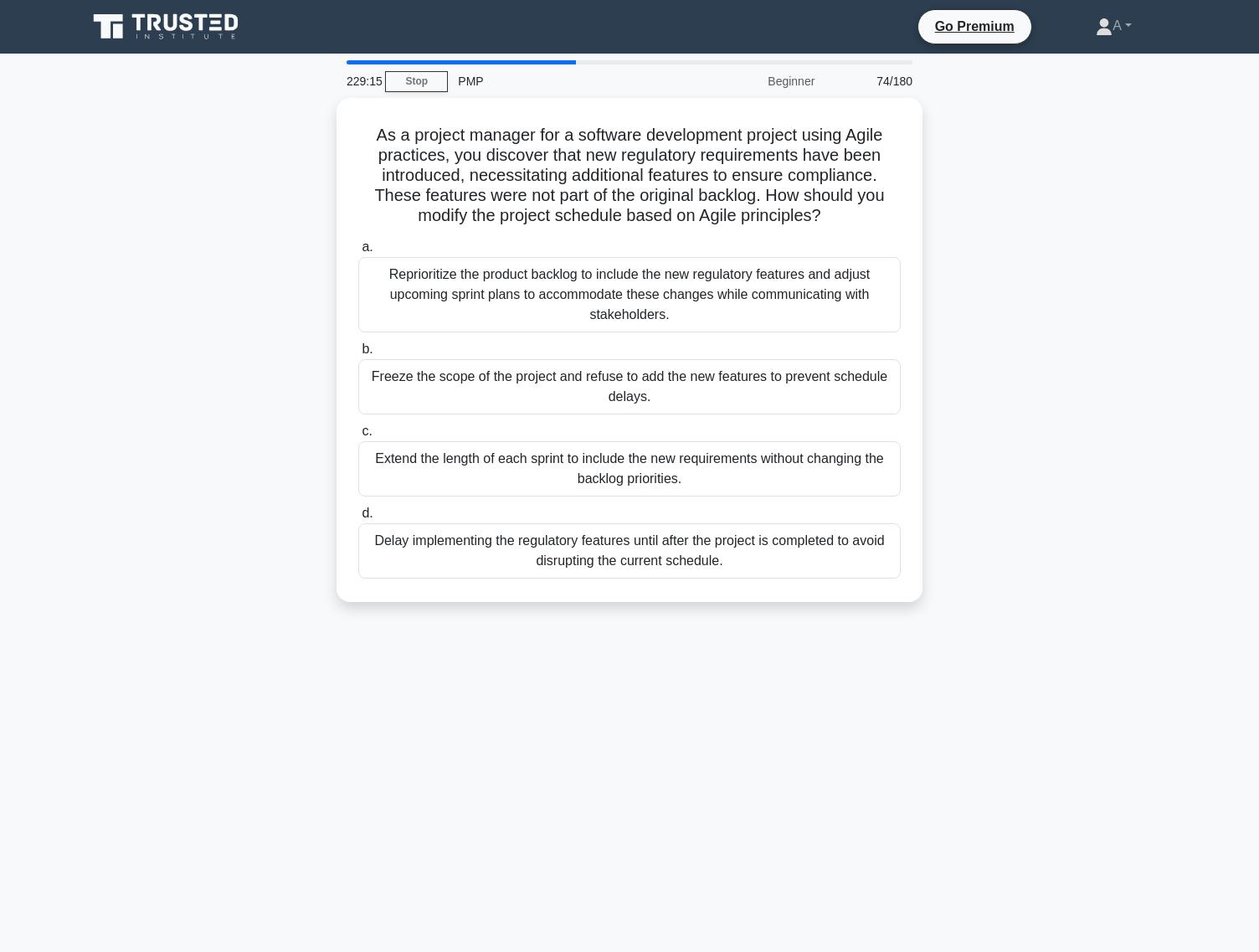
click at [629, 423] on label "c. Extend the length of each sprint to include the new requirements without cha…" at bounding box center [629, 459] width 542 height 76
click at [358, 426] on input "c. Extend the length of each sprint to include the new requirements without cha…" at bounding box center [358, 431] width 0 height 11
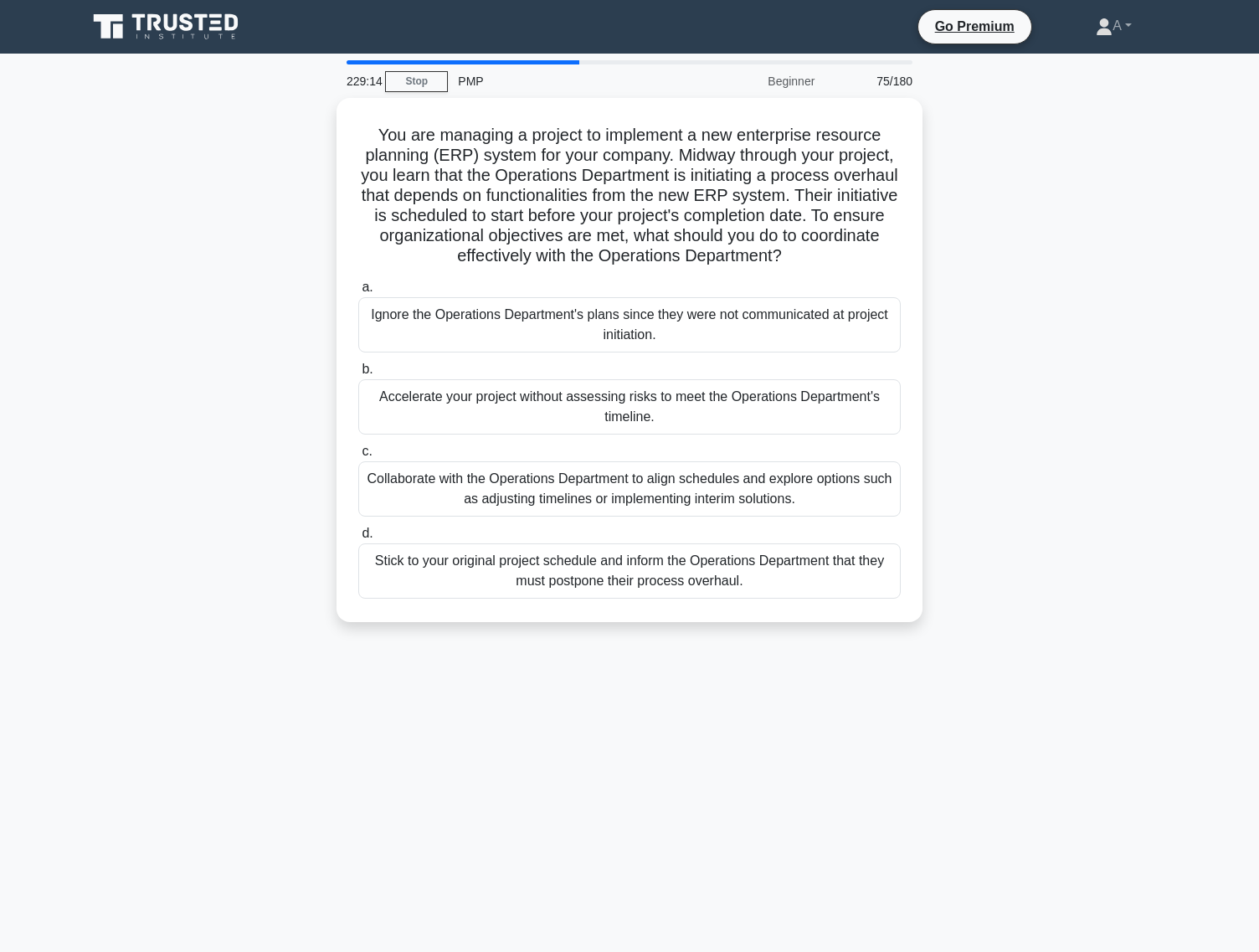
click at [629, 423] on div "Accelerate your project without assessing risks to meet the Operations Departme…" at bounding box center [629, 407] width 542 height 55
click at [358, 375] on input "b. Accelerate your project without assessing risks to meet the Operations Depar…" at bounding box center [358, 369] width 0 height 11
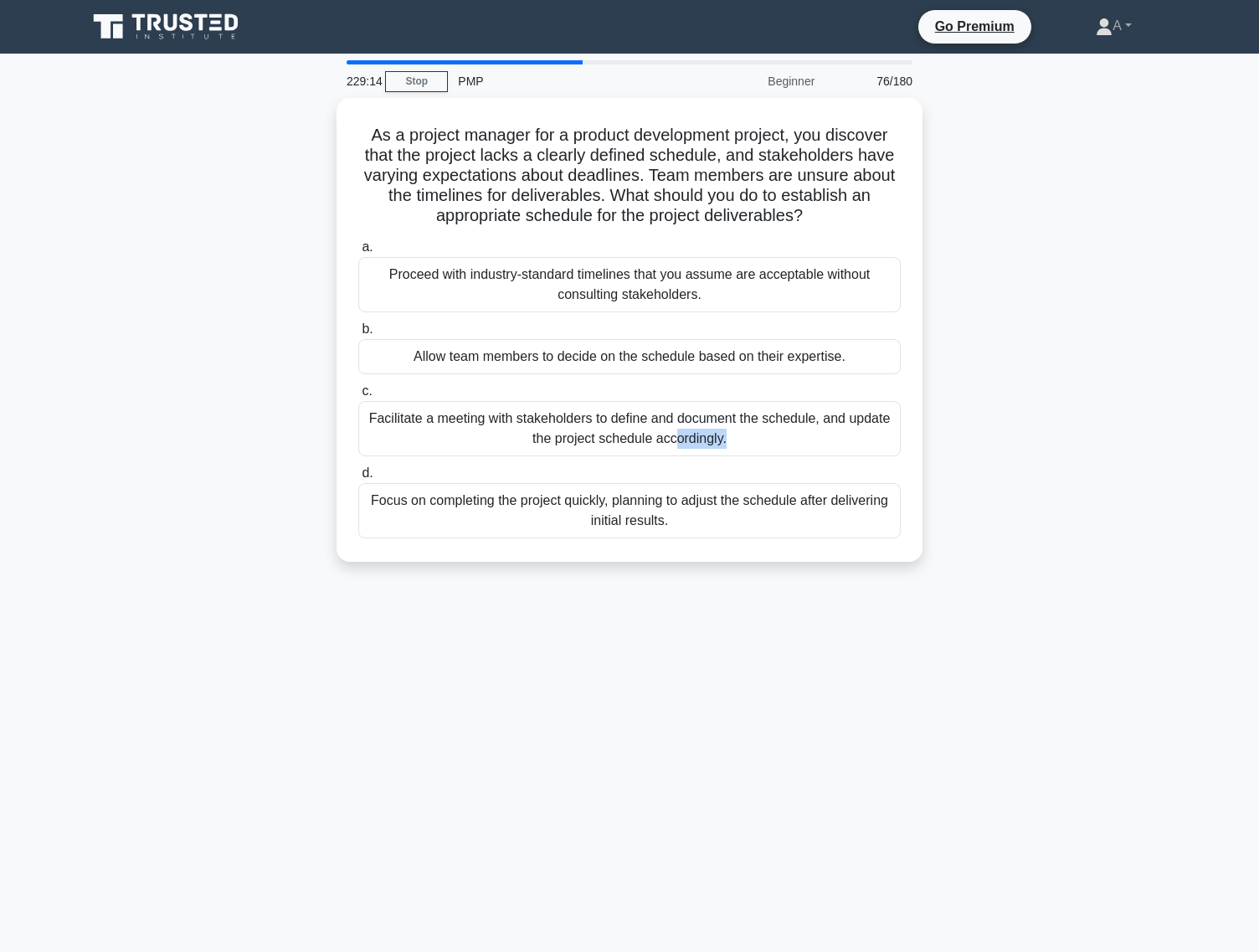
click at [629, 423] on div "Facilitate a meeting with stakeholders to define and document the schedule, and…" at bounding box center [629, 429] width 542 height 55
click at [358, 397] on input "c. Facilitate a meeting with stakeholders to define and document the schedule, …" at bounding box center [358, 391] width 0 height 11
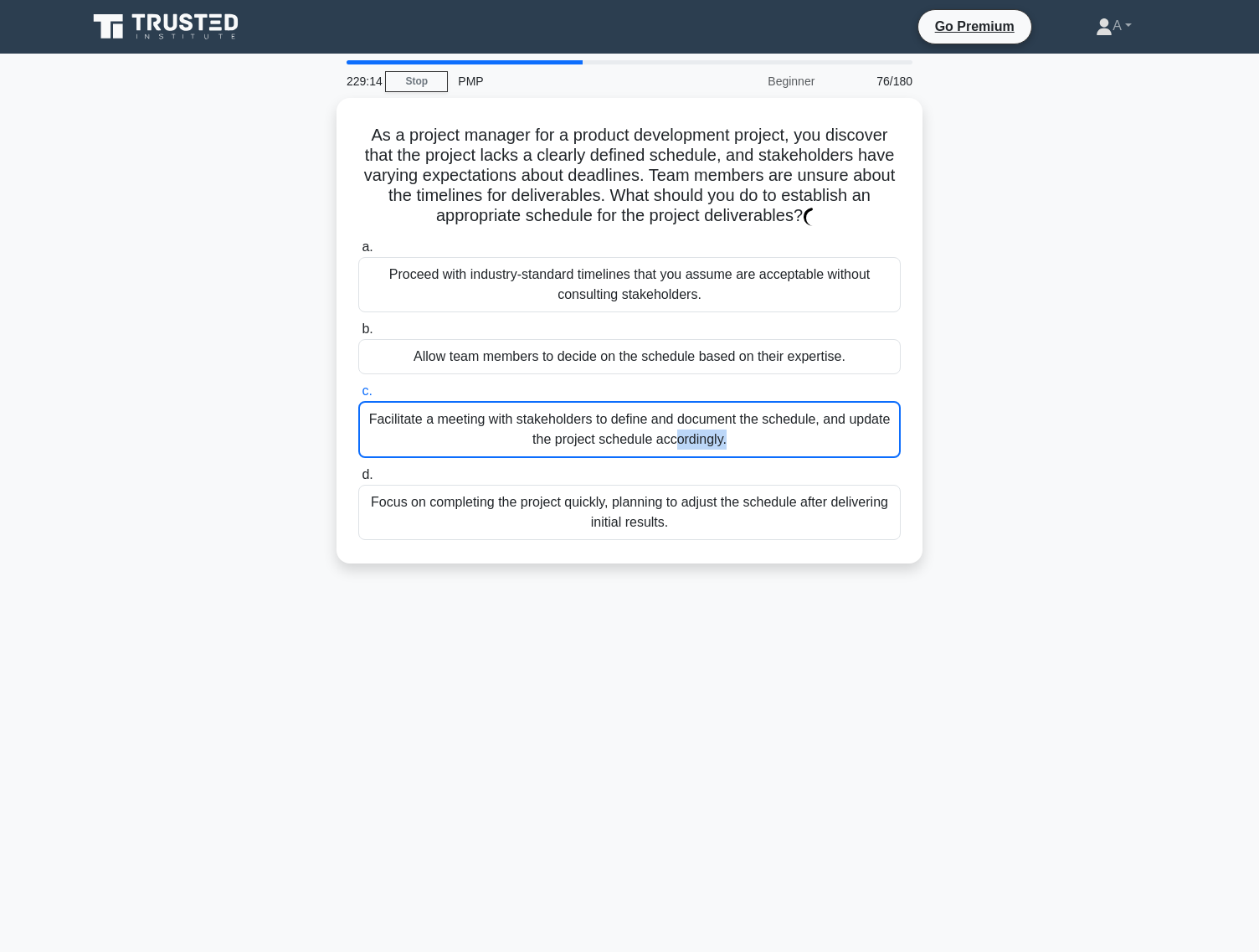
click at [629, 423] on div "Facilitate a meeting with stakeholders to define and document the schedule, and…" at bounding box center [629, 430] width 542 height 57
click at [358, 397] on input "c. Facilitate a meeting with stakeholders to define and document the schedule, …" at bounding box center [358, 391] width 0 height 11
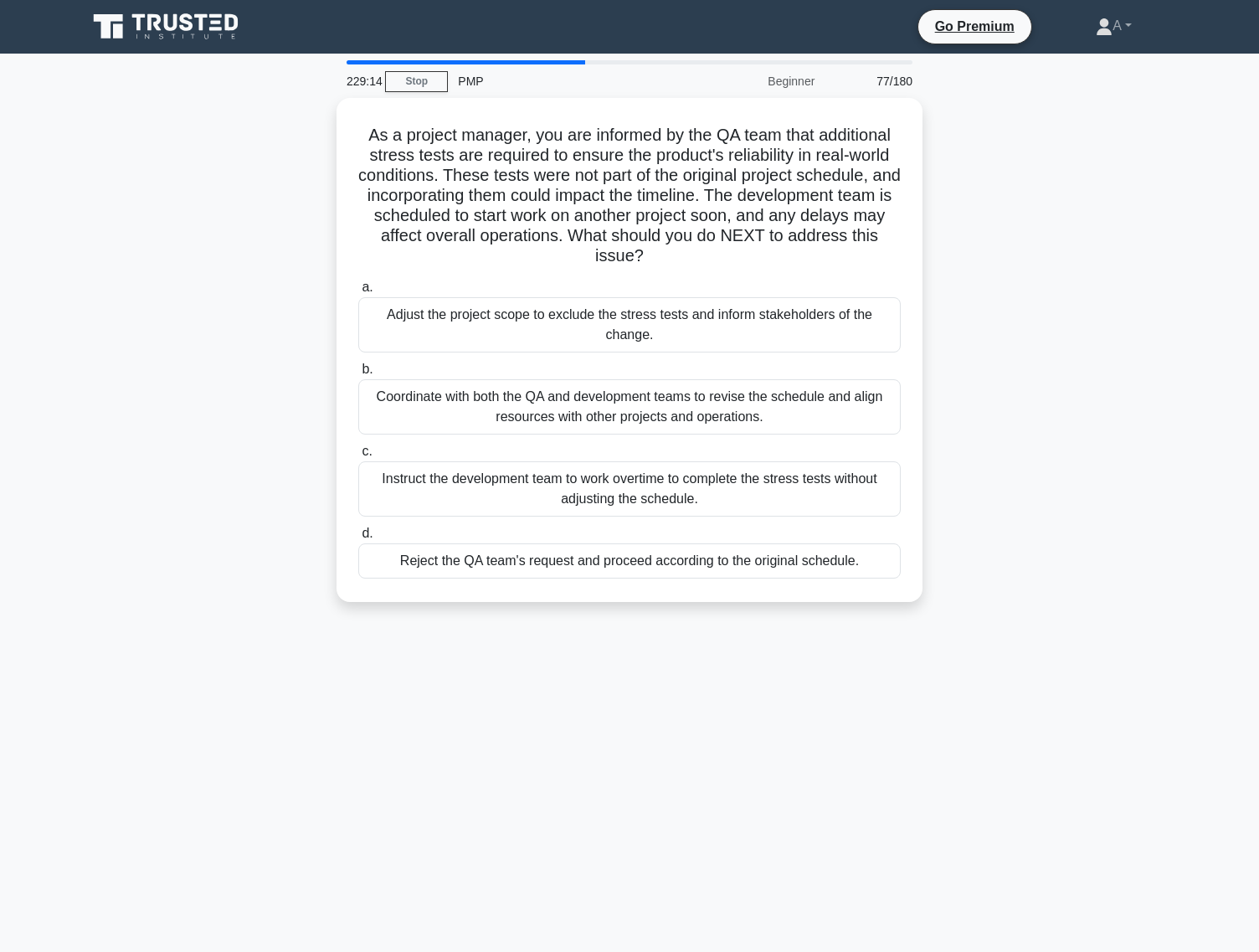
click at [629, 423] on div "Coordinate with both the QA and development teams to revise the schedule and al…" at bounding box center [629, 407] width 542 height 55
click at [358, 375] on input "b. Coordinate with both the QA and development teams to revise the schedule and…" at bounding box center [358, 369] width 0 height 11
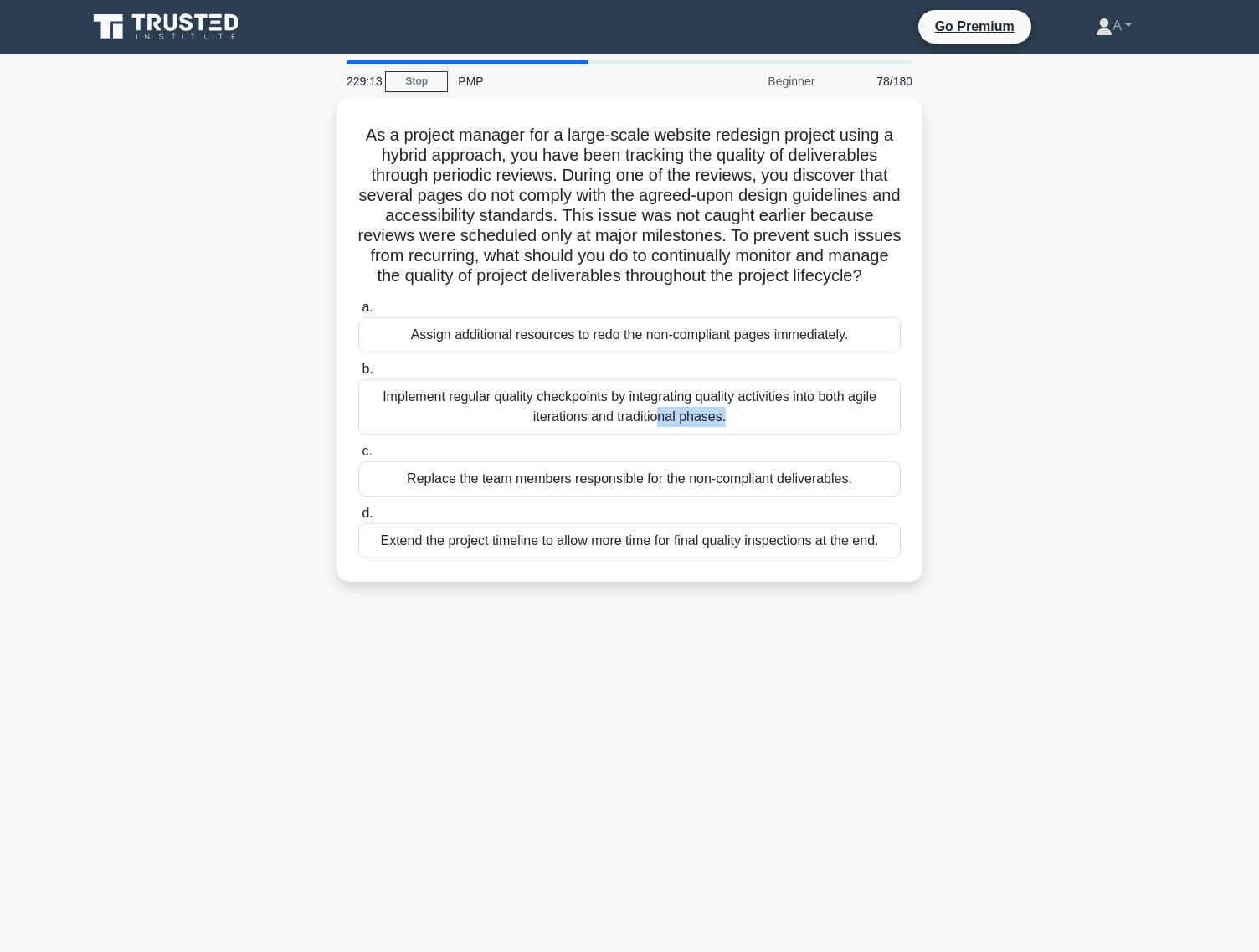
click at [629, 423] on div "Implement regular quality checkpoints by integrating quality activities into bo…" at bounding box center [629, 407] width 542 height 55
click at [358, 375] on input "b. Implement regular quality checkpoints by integrating quality activities into…" at bounding box center [358, 369] width 0 height 11
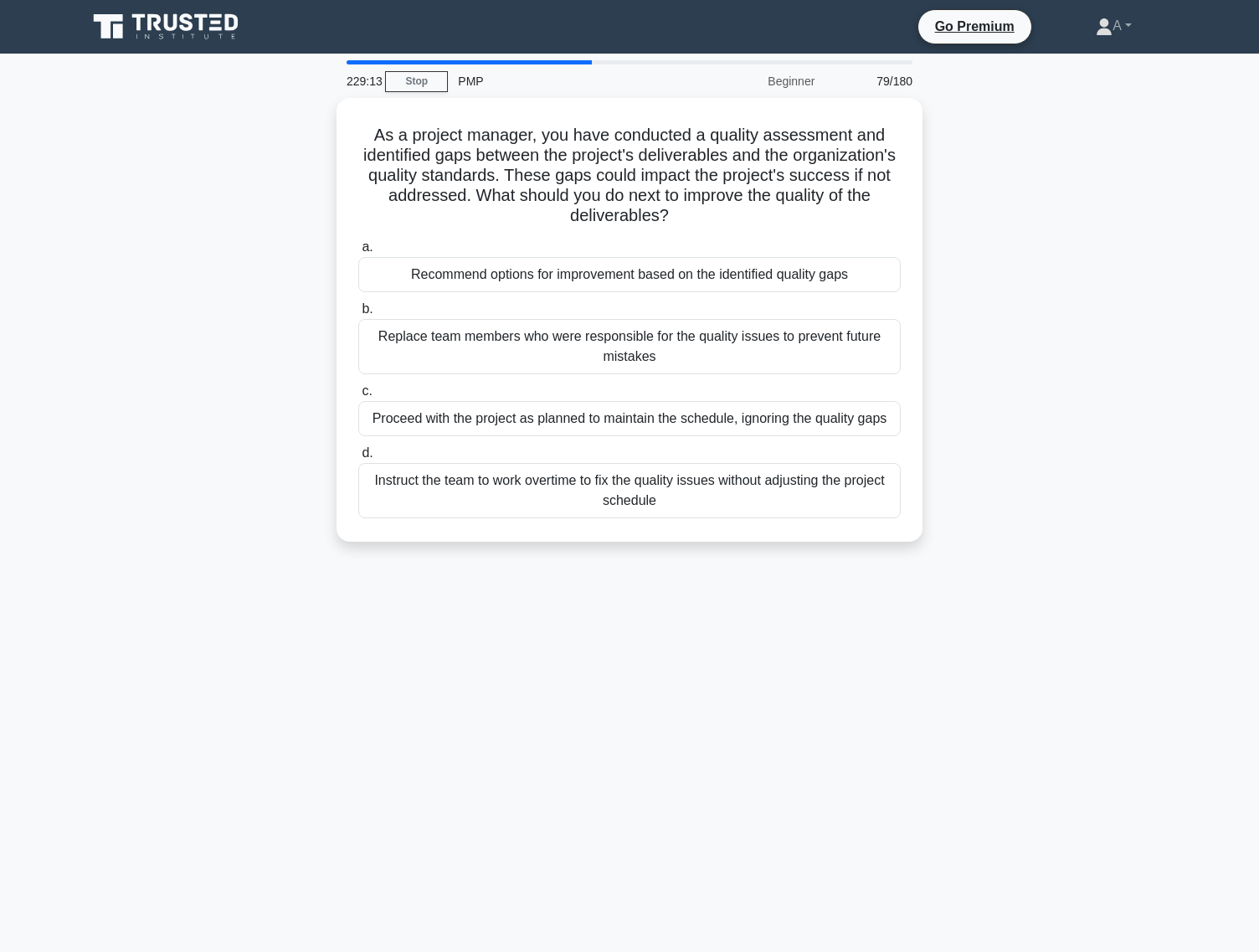
click at [629, 423] on div "Proceed with the project as planned to maintain the schedule, ignoring the qual…" at bounding box center [629, 418] width 542 height 35
click at [358, 397] on input "c. Proceed with the project as planned to maintain the schedule, ignoring the q…" at bounding box center [358, 391] width 0 height 11
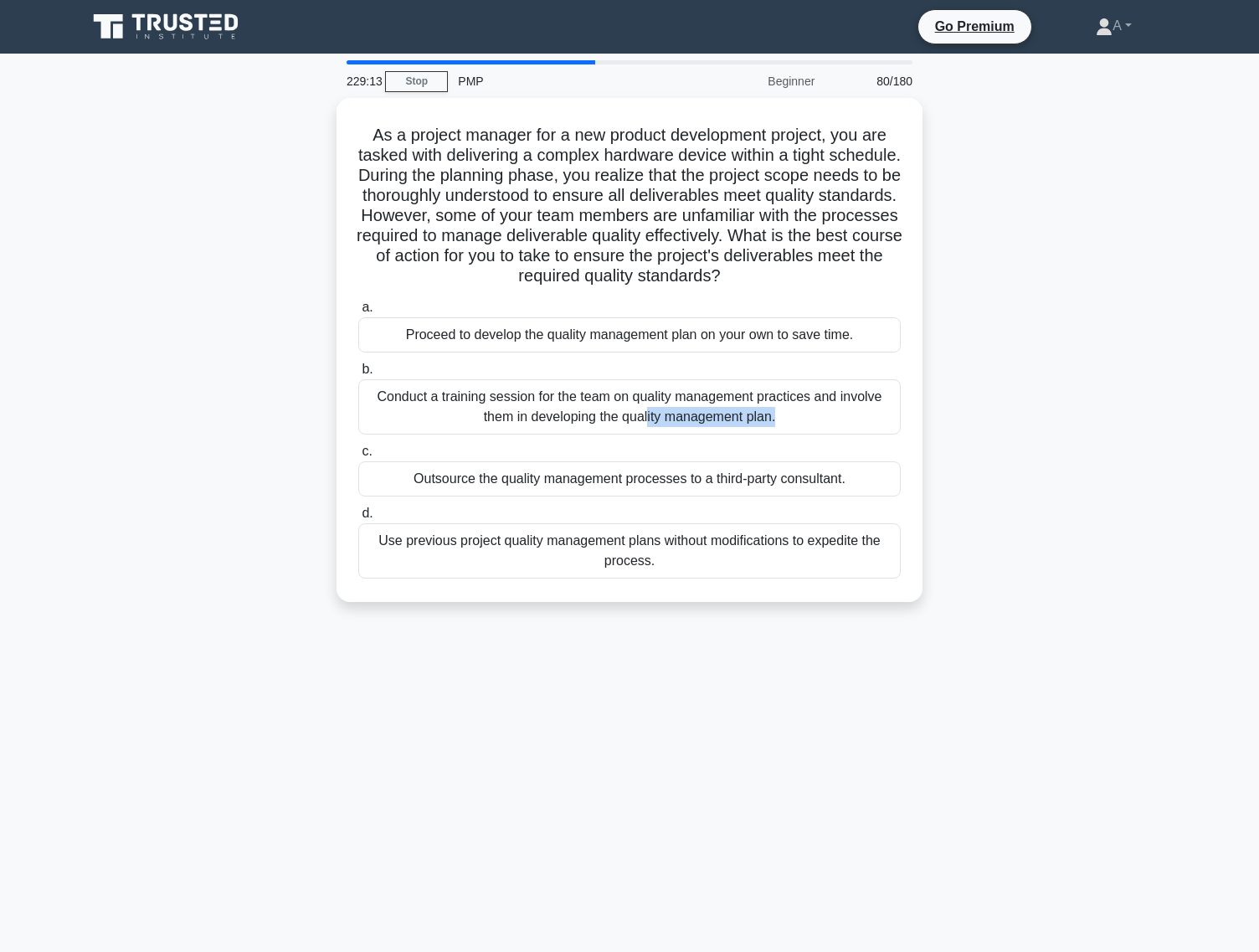
click at [629, 423] on div "Conduct a training session for the team on quality management practices and inv…" at bounding box center [629, 407] width 542 height 55
click at [358, 375] on input "b. Conduct a training session for the team on quality management practices and …" at bounding box center [358, 369] width 0 height 11
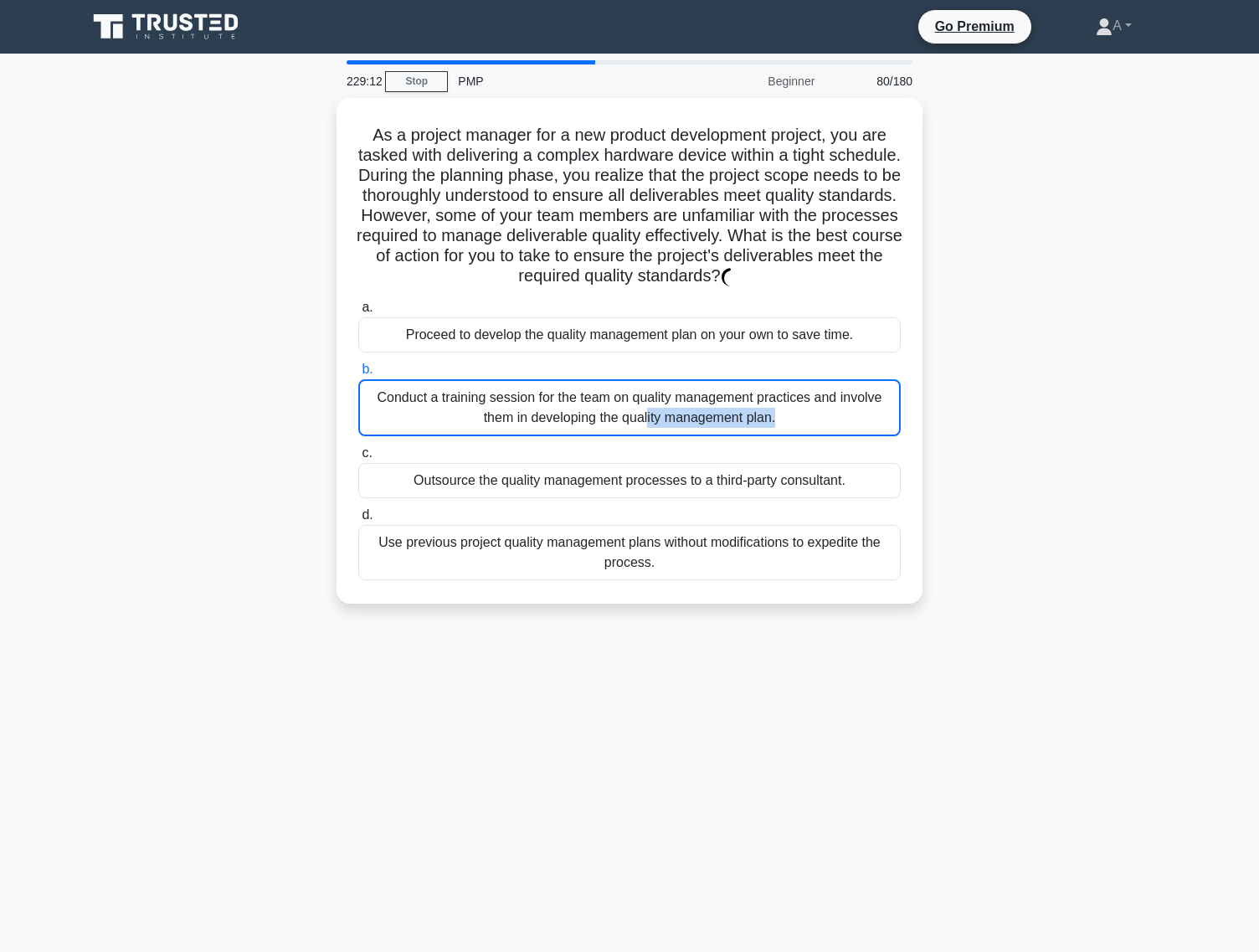
click at [629, 423] on div "Conduct a training session for the team on quality management practices and inv…" at bounding box center [629, 408] width 542 height 57
click at [358, 375] on input "b. Conduct a training session for the team on quality management practices and …" at bounding box center [358, 369] width 0 height 11
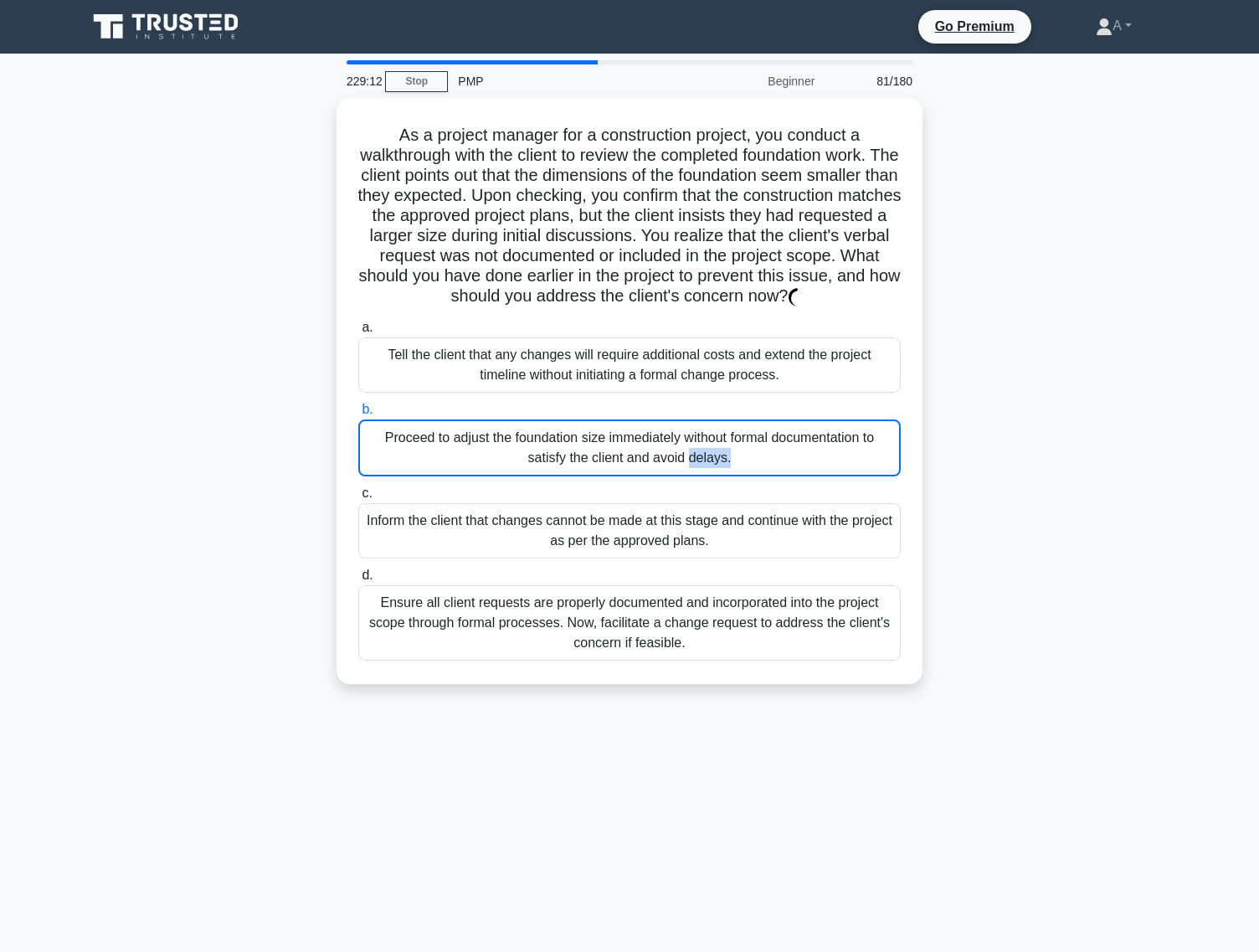
click at [629, 423] on div "Proceed to adjust the foundation size immediately without formal documentation …" at bounding box center [629, 448] width 542 height 57
click at [358, 416] on input "b. Proceed to adjust the foundation size immediately without formal documentati…" at bounding box center [358, 410] width 0 height 11
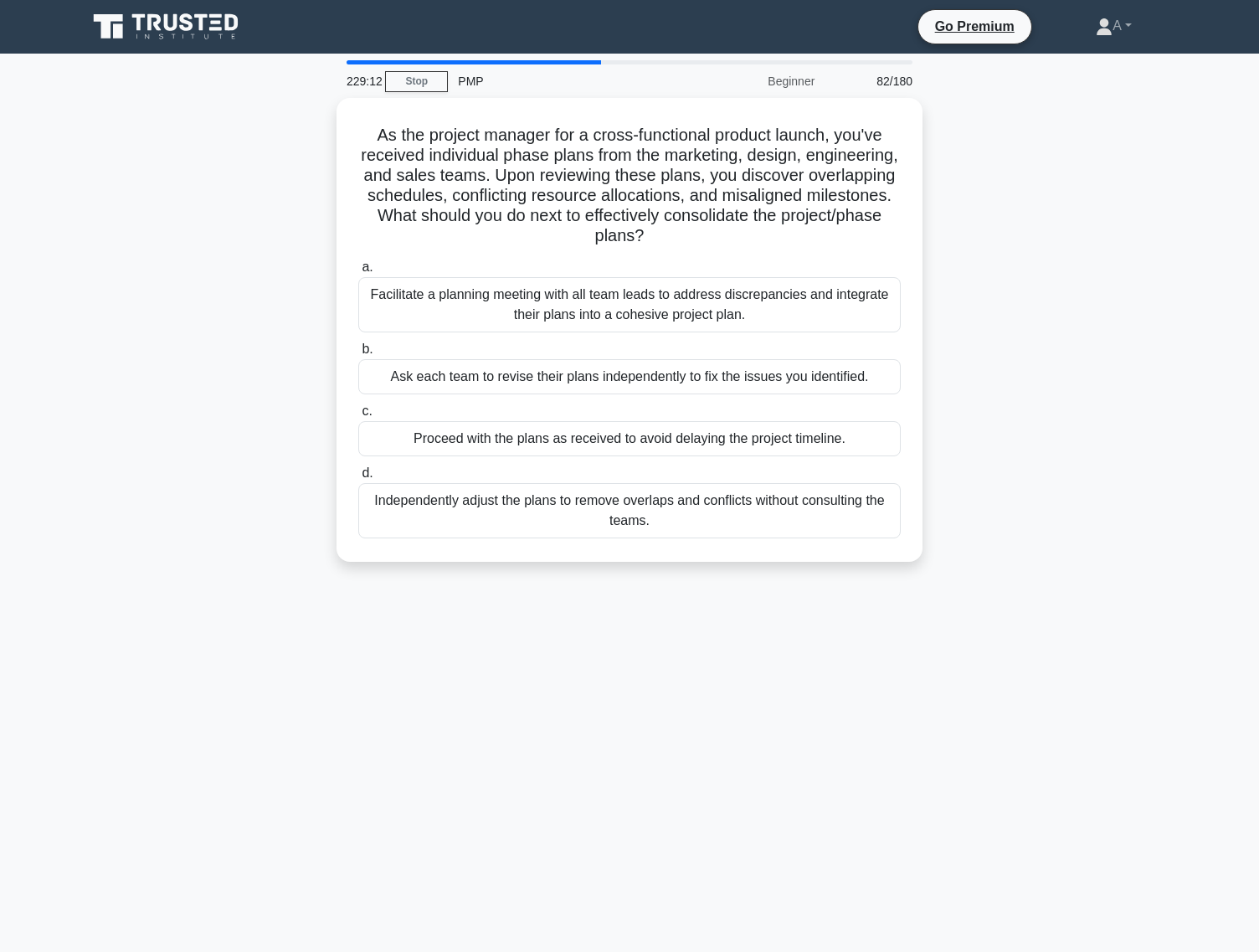
click at [629, 423] on div "Proceed with the plans as received to avoid delaying the project timeline." at bounding box center [629, 438] width 542 height 35
click at [358, 417] on input "c. Proceed with the plans as received to avoid delaying the project timeline." at bounding box center [358, 411] width 0 height 11
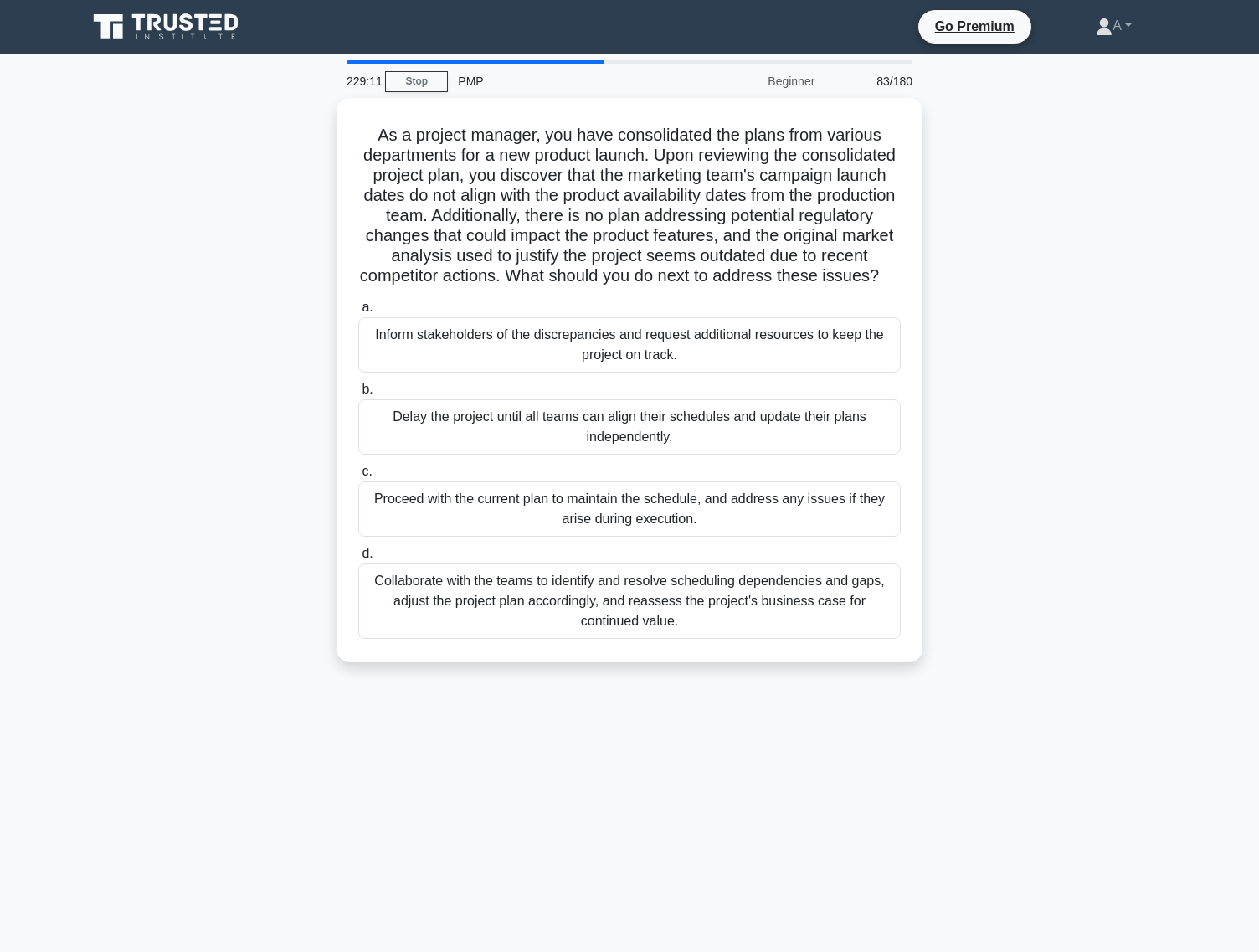
click at [629, 423] on div "Delay the project until all teams can align their schedules and update their pl…" at bounding box center [629, 427] width 542 height 55
click at [358, 395] on input "b. Delay the project until all teams can align their schedules and update their…" at bounding box center [358, 390] width 0 height 11
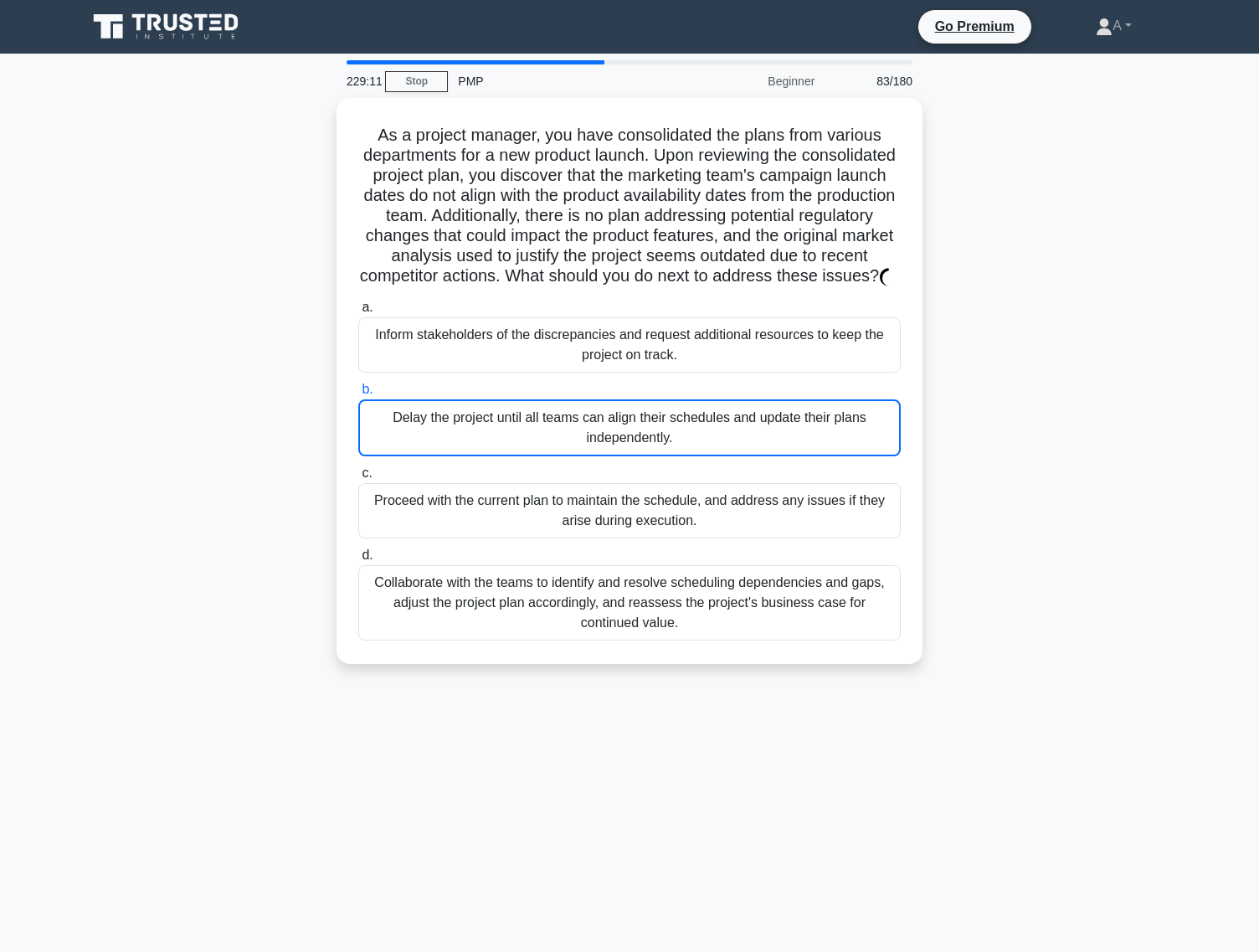
click at [629, 423] on div "Delay the project until all teams can align their schedules and update their pl…" at bounding box center [629, 428] width 542 height 57
click at [358, 395] on input "b. Delay the project until all teams can align their schedules and update their…" at bounding box center [358, 390] width 0 height 11
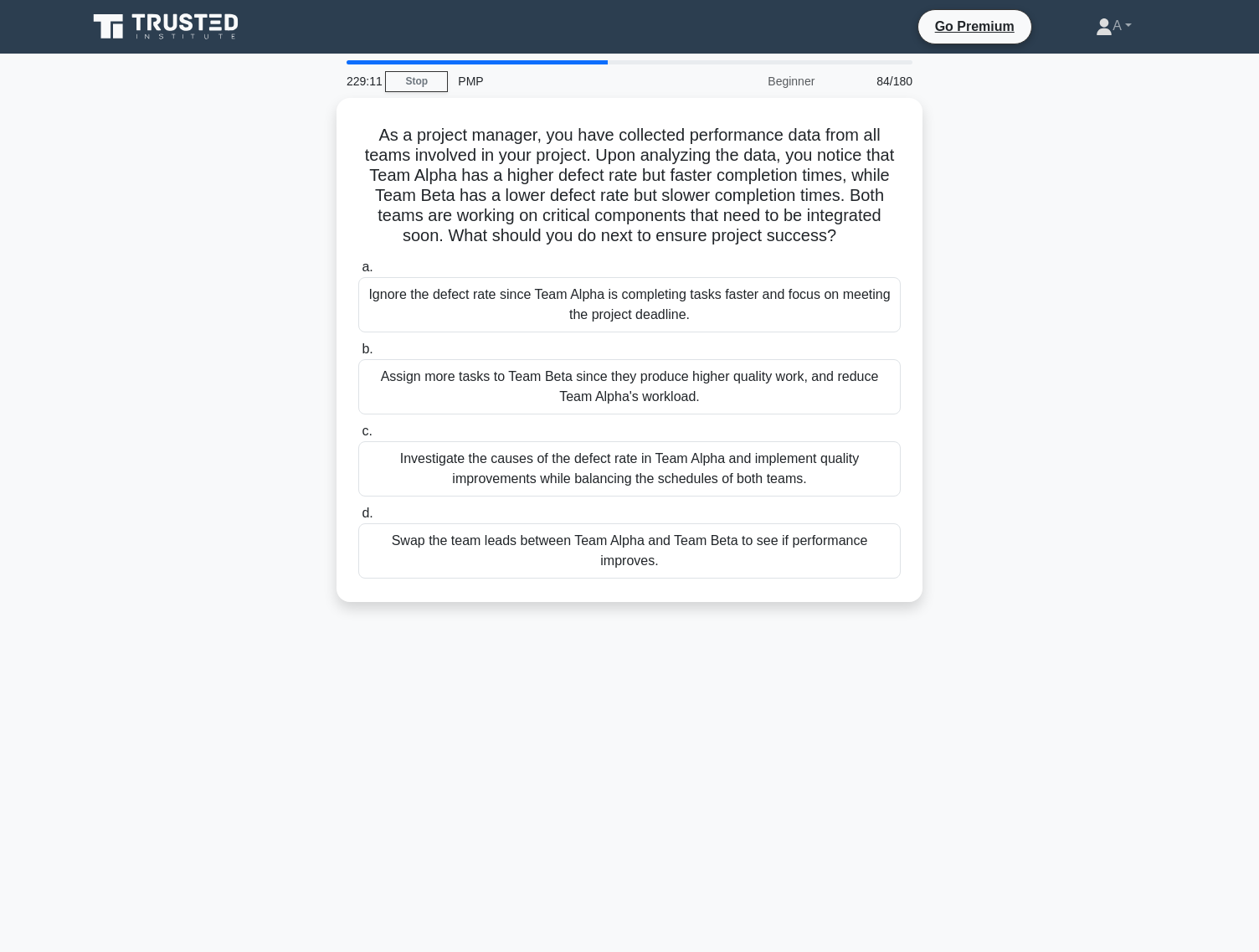
click at [629, 423] on label "c. Investigate the causes of the defect rate in Team Alpha and implement qualit…" at bounding box center [629, 459] width 542 height 76
click at [358, 426] on input "c. Investigate the causes of the defect rate in Team Alpha and implement qualit…" at bounding box center [358, 431] width 0 height 11
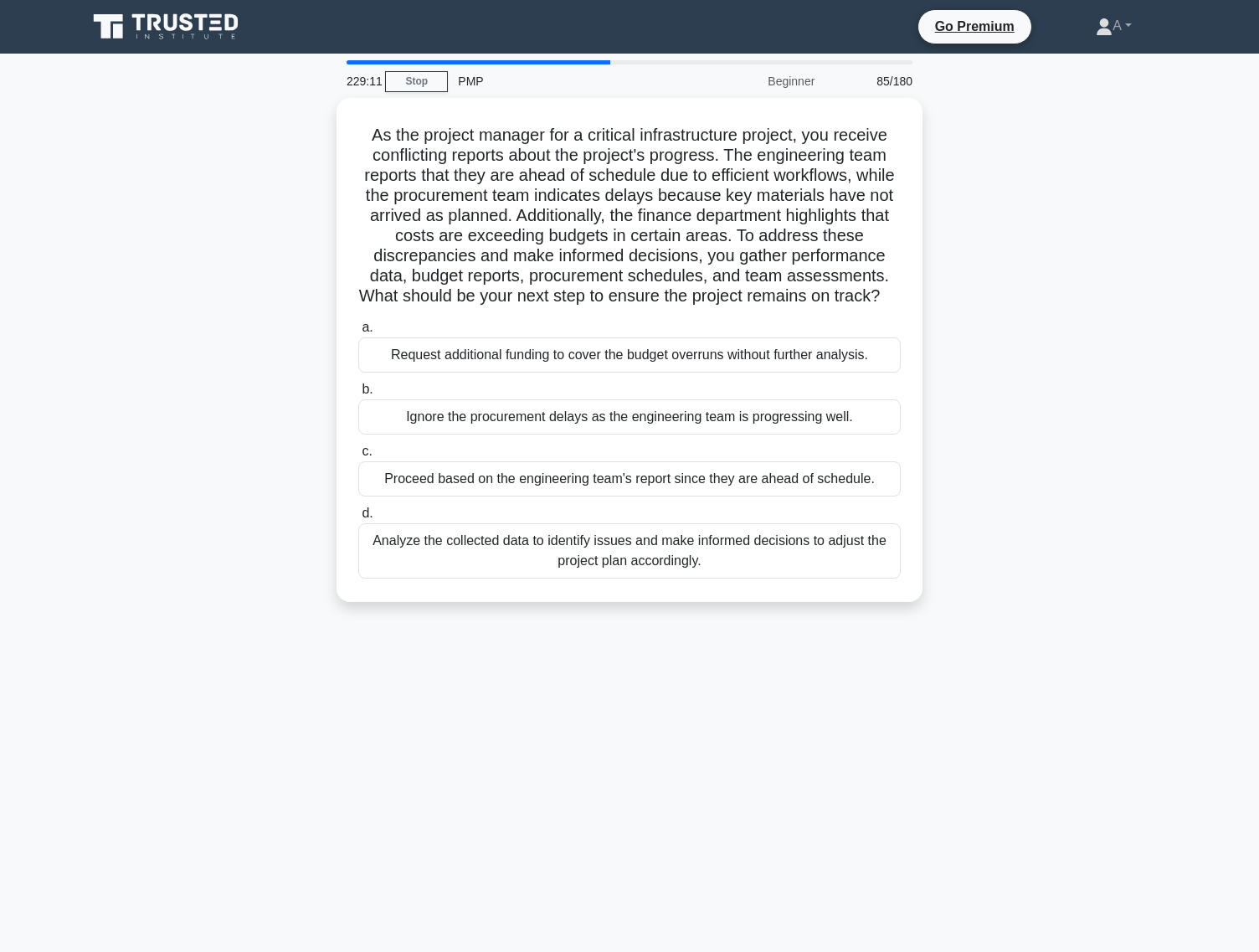
click at [629, 423] on div "Ignore the procurement delays as the engineering team is progressing well." at bounding box center [629, 417] width 542 height 35
click at [358, 395] on input "b. Ignore the procurement delays as the engineering team is progressing well." at bounding box center [358, 390] width 0 height 11
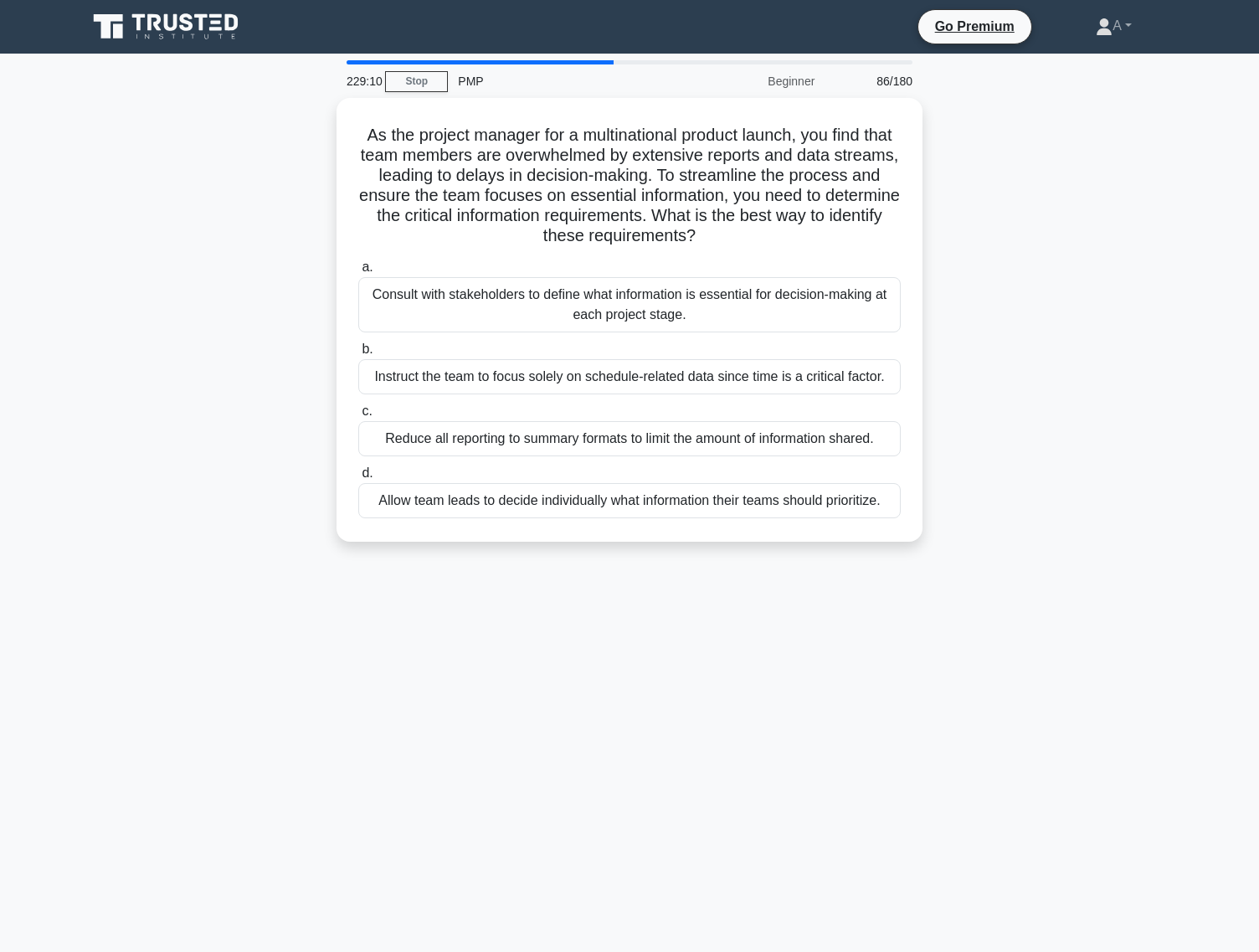
click at [629, 423] on div "Reduce all reporting to summary formats to limit the amount of information shar…" at bounding box center [629, 438] width 542 height 35
click at [358, 417] on input "c. Reduce all reporting to summary formats to limit the amount of information s…" at bounding box center [358, 411] width 0 height 11
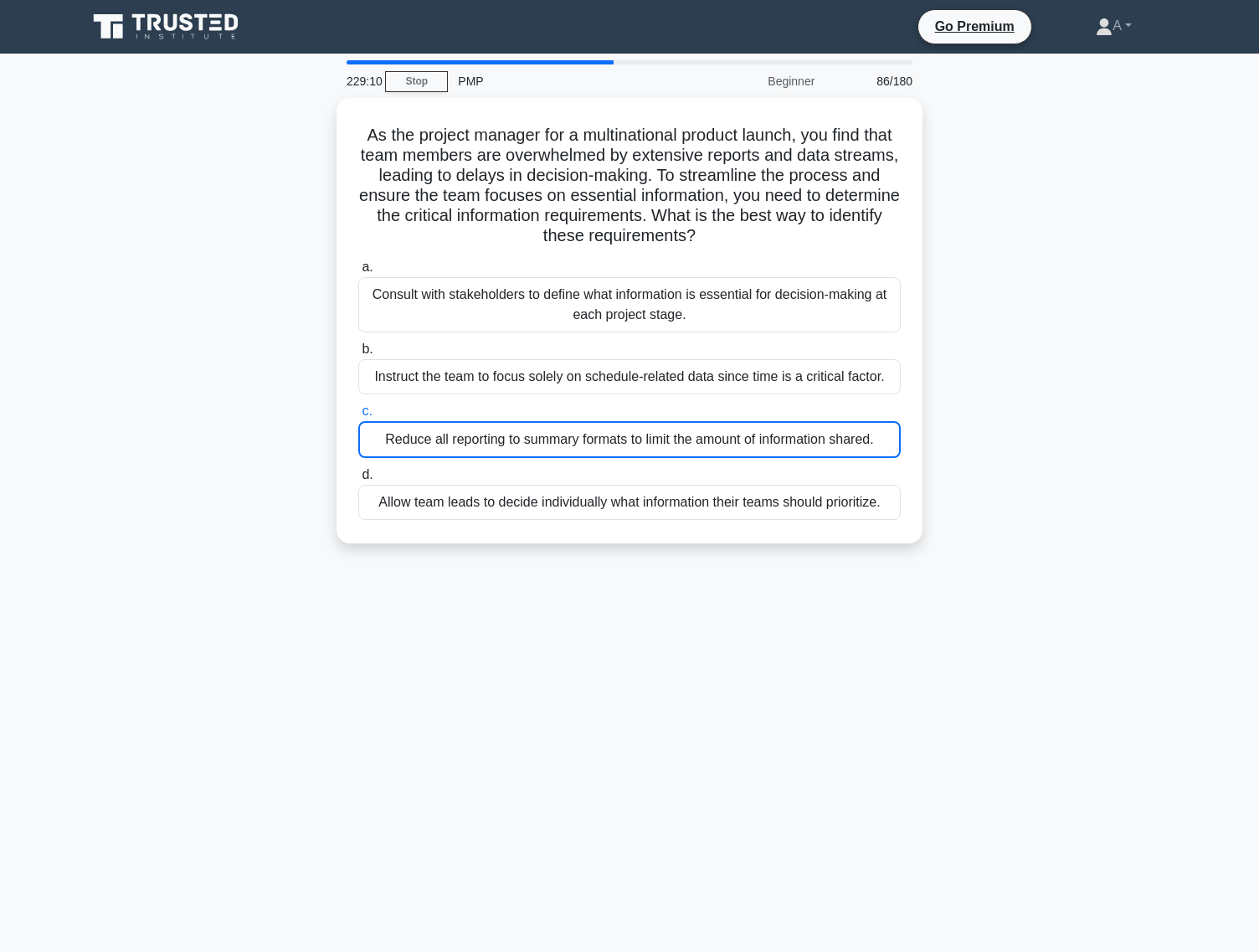
click at [629, 423] on div "Reduce all reporting to summary formats to limit the amount of information shar…" at bounding box center [629, 439] width 542 height 37
click at [358, 417] on input "c. Reduce all reporting to summary formats to limit the amount of information s…" at bounding box center [358, 411] width 0 height 11
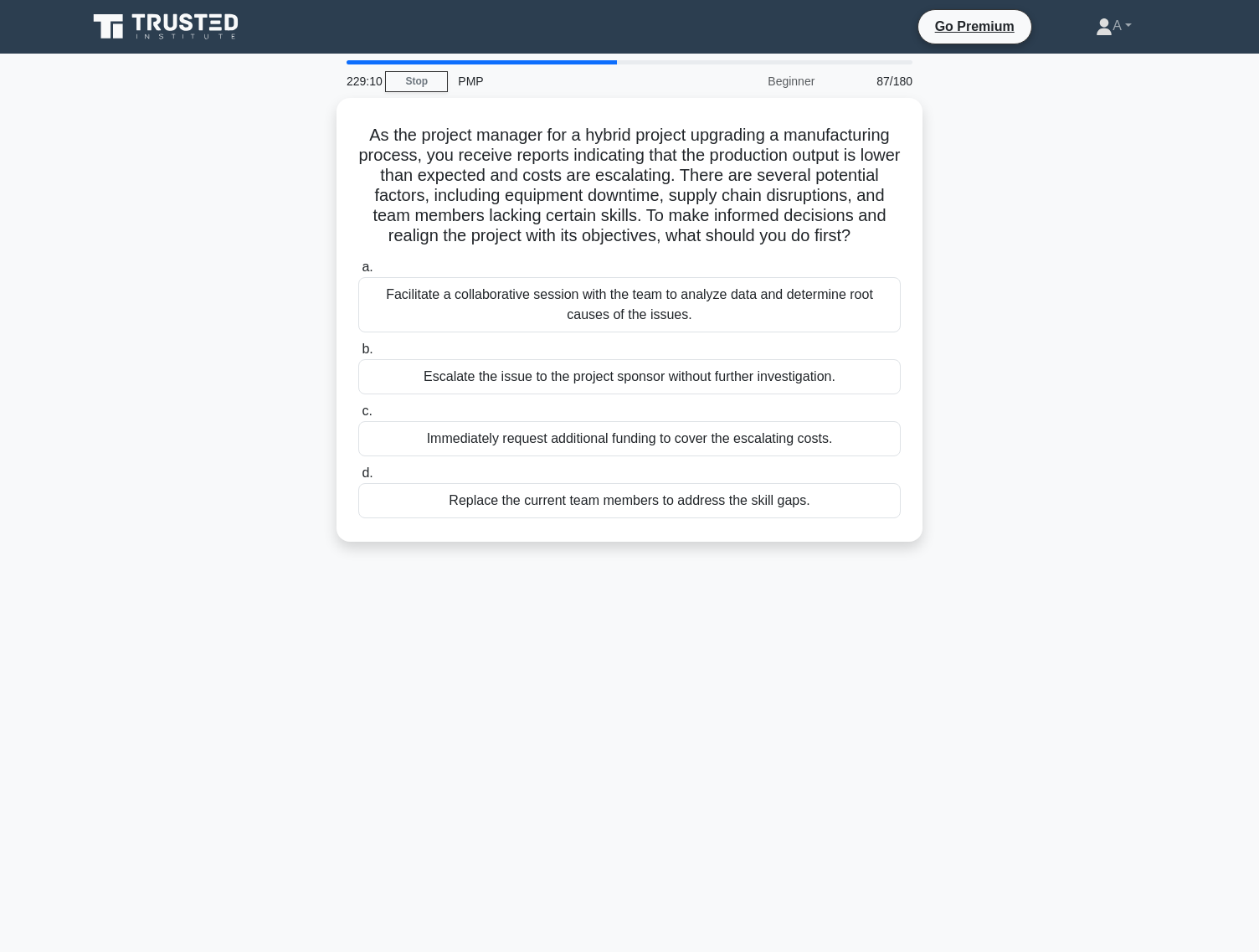
click at [629, 423] on div "Immediately request additional funding to cover the escalating costs." at bounding box center [629, 438] width 542 height 35
click at [358, 417] on input "c. Immediately request additional funding to cover the escalating costs." at bounding box center [358, 411] width 0 height 11
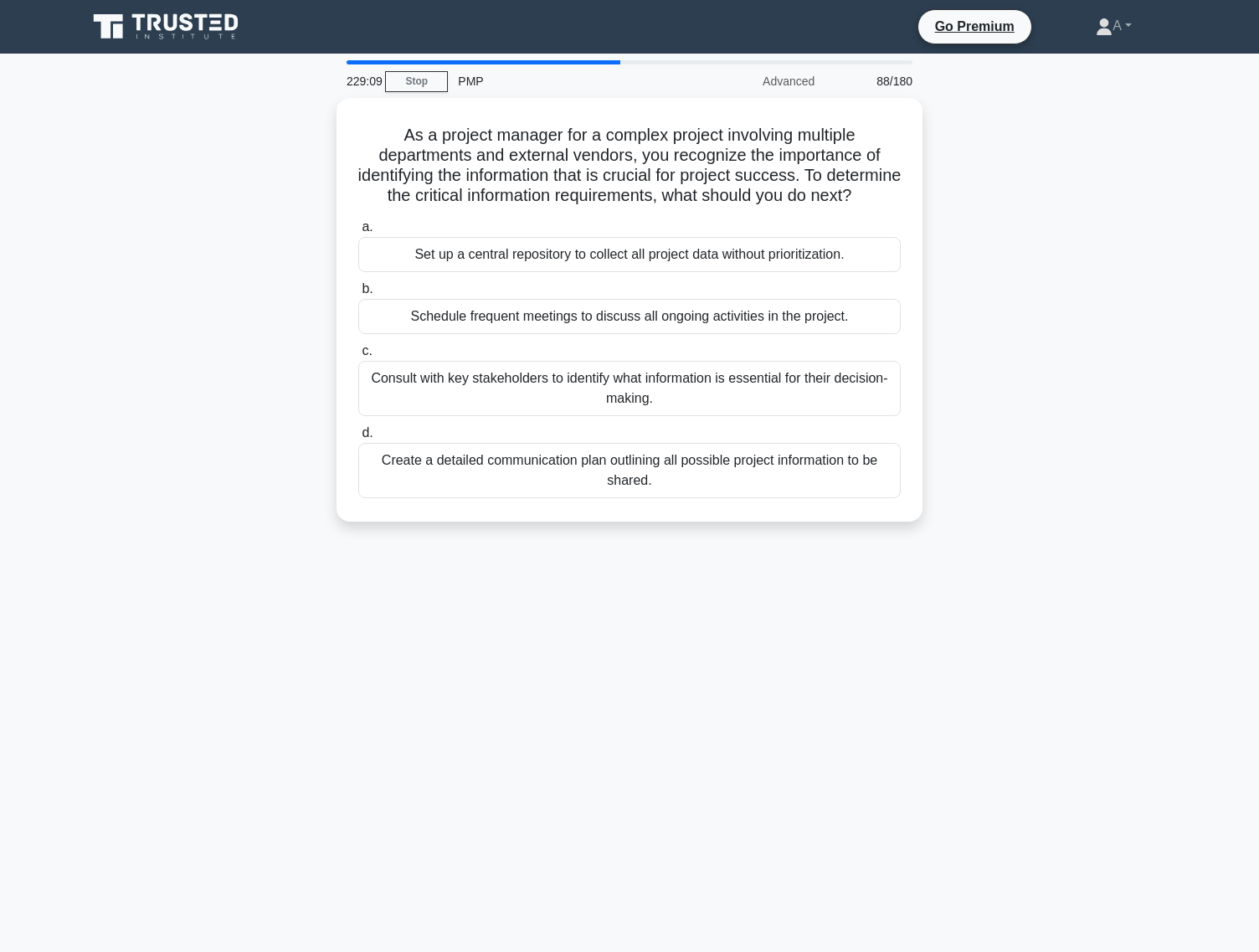
click at [629, 416] on div "Consult with key stakeholders to identify what information is essential for the…" at bounding box center [629, 388] width 542 height 55
click at [358, 356] on input "c. Consult with key stakeholders to identify what information is essential for …" at bounding box center [358, 351] width 0 height 11
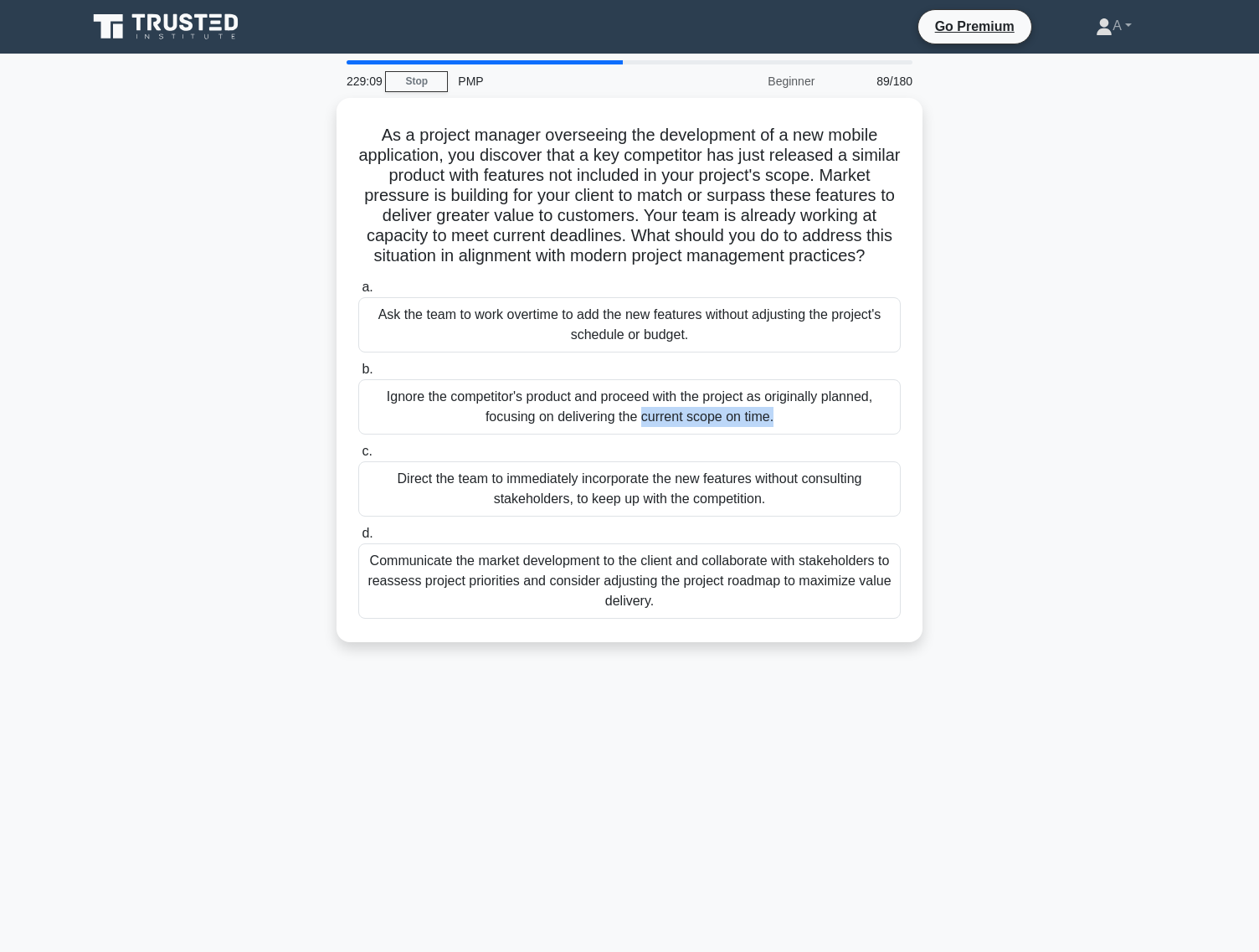
click at [629, 423] on div "Ignore the competitor's product and proceed with the project as originally plan…" at bounding box center [629, 407] width 542 height 55
click at [358, 375] on input "b. Ignore the competitor's product and proceed with the project as originally p…" at bounding box center [358, 369] width 0 height 11
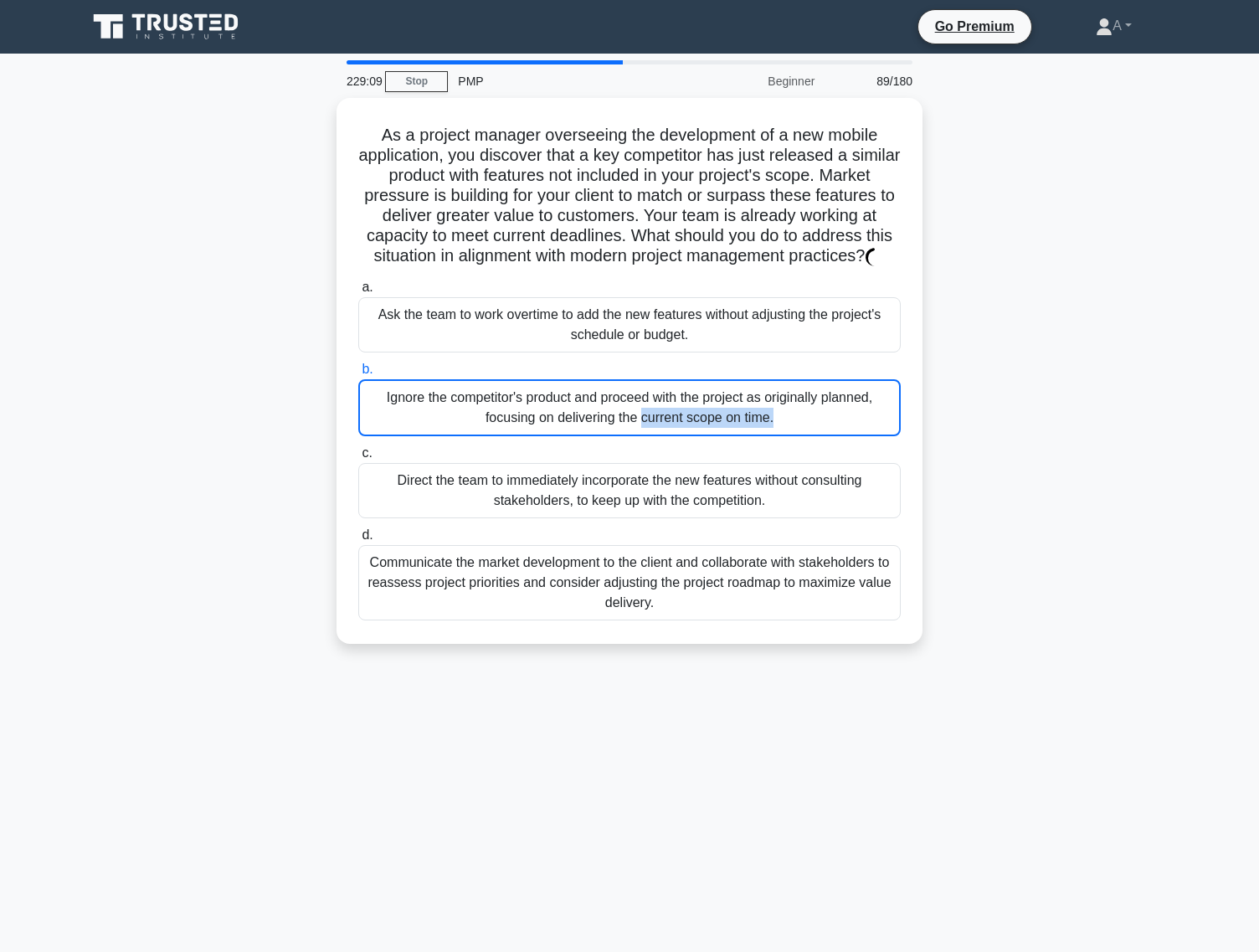
click at [629, 423] on div "Ignore the competitor's product and proceed with the project as originally plan…" at bounding box center [629, 408] width 542 height 57
click at [358, 375] on input "b. Ignore the competitor's product and proceed with the project as originally p…" at bounding box center [358, 369] width 0 height 11
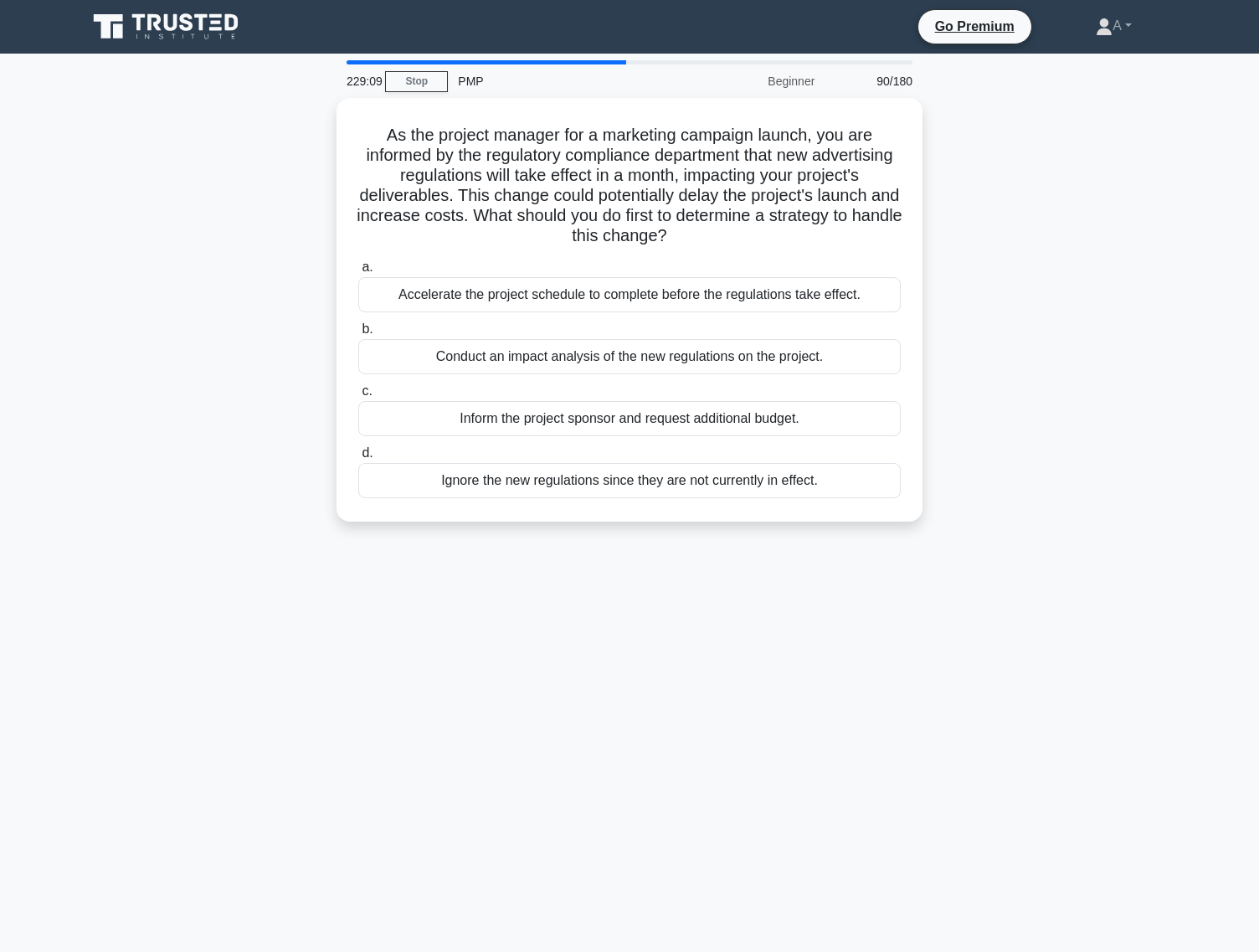
click at [629, 423] on div "Inform the project sponsor and request additional budget." at bounding box center [629, 418] width 542 height 35
click at [358, 397] on input "c. Inform the project sponsor and request additional budget." at bounding box center [358, 391] width 0 height 11
click at [629, 423] on div "Inform the project sponsor and request additional budget." at bounding box center [629, 419] width 542 height 37
click at [358, 397] on input "c. Inform the project sponsor and request additional budget." at bounding box center [358, 391] width 0 height 11
click at [629, 423] on div "Inform the project sponsor and request additional budget." at bounding box center [629, 419] width 542 height 37
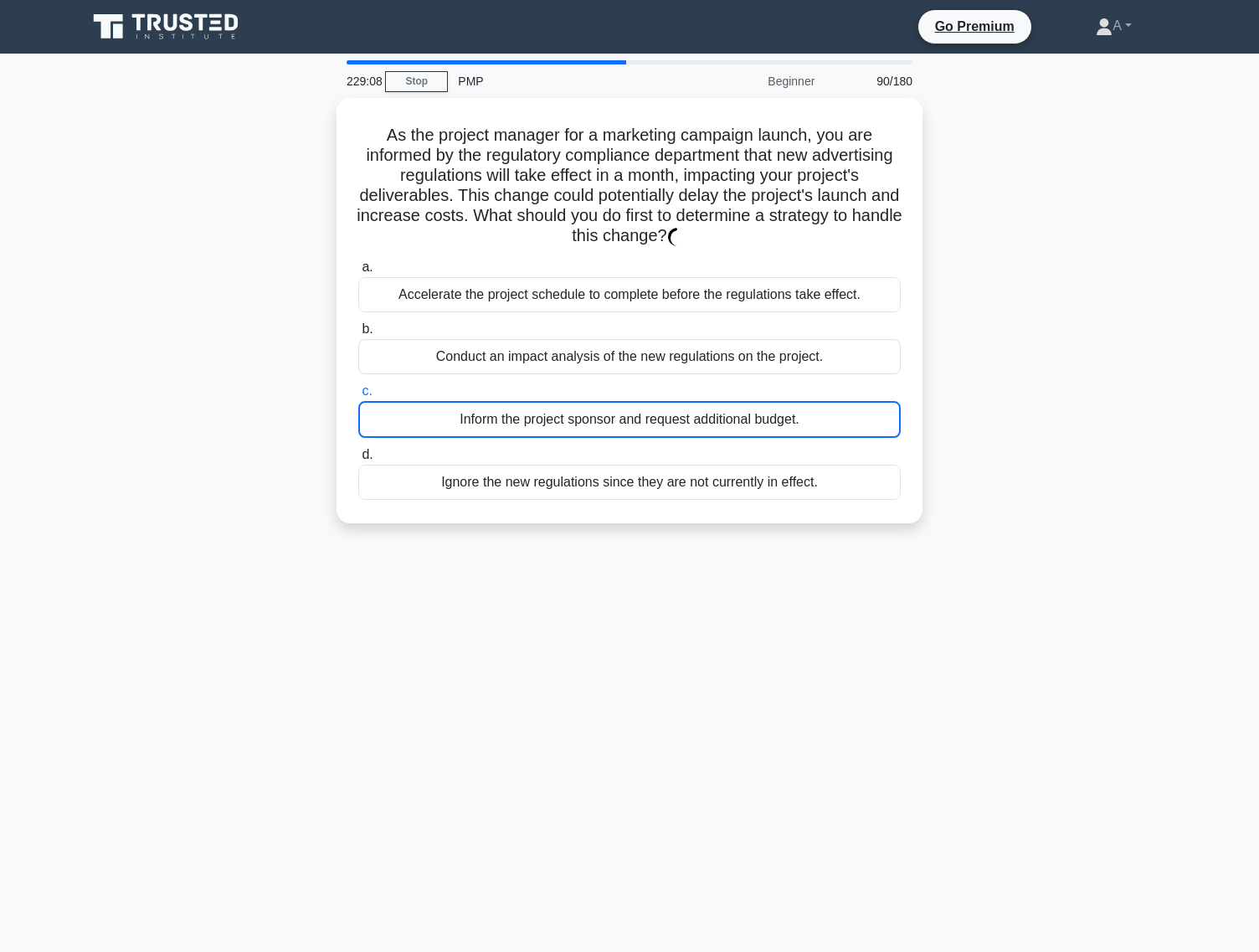
click at [358, 397] on input "c. Inform the project sponsor and request additional budget." at bounding box center [358, 391] width 0 height 11
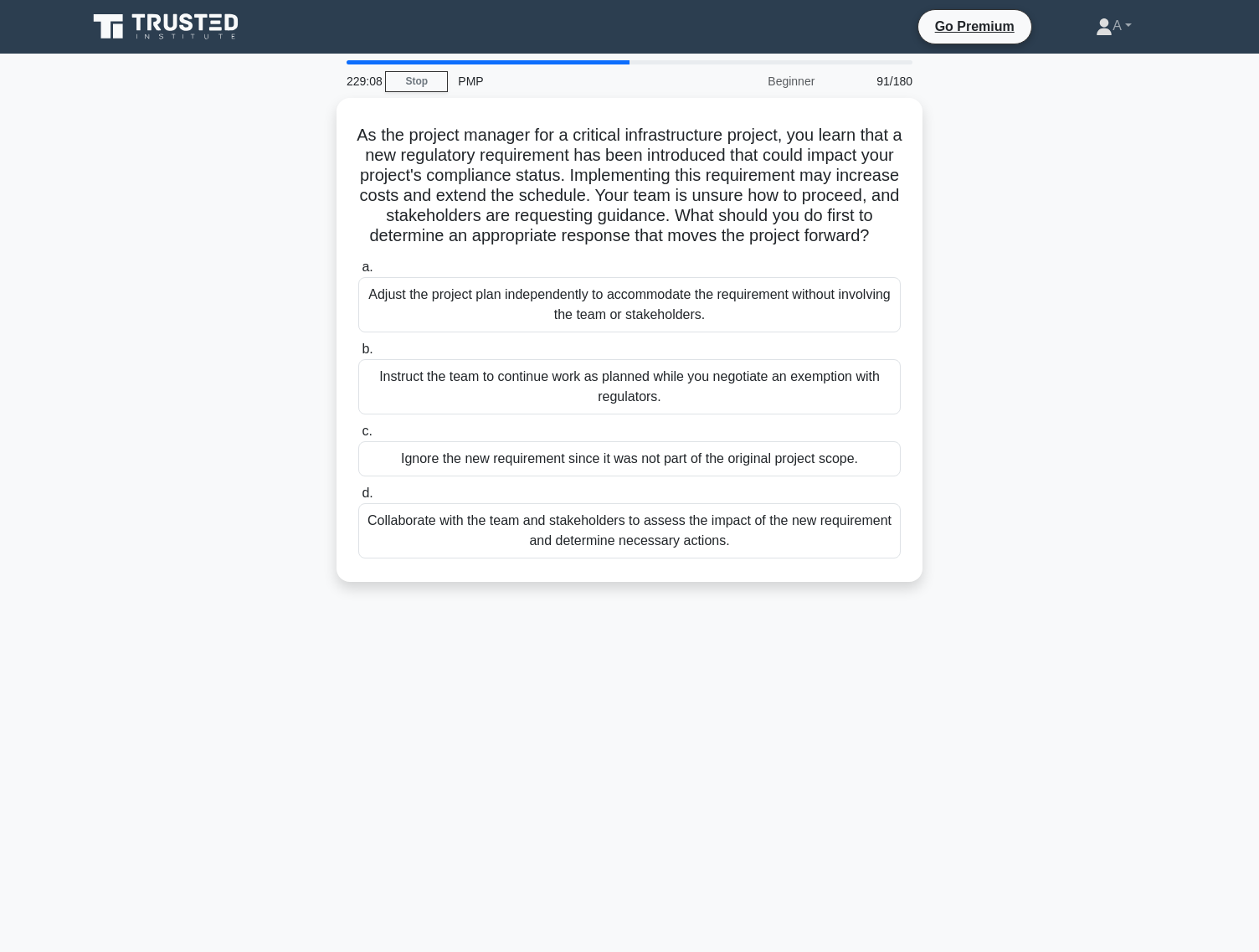
click at [629, 415] on div "Instruct the team to continue work as planned while you negotiate an exemption …" at bounding box center [629, 386] width 542 height 55
click at [358, 355] on input "b. Instruct the team to continue work as planned while you negotiate an exempti…" at bounding box center [358, 349] width 0 height 11
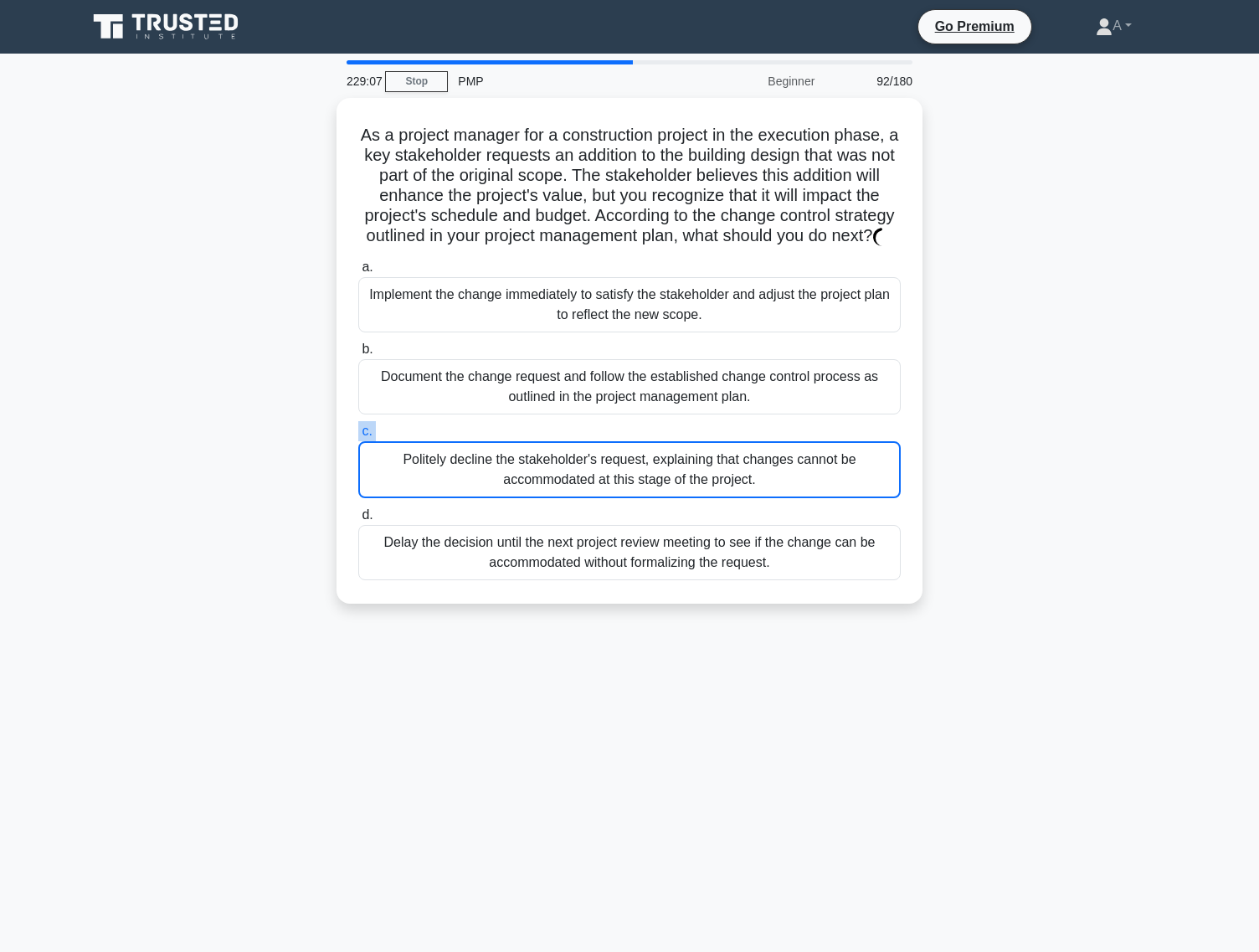
click at [629, 423] on label "c. Politely decline the stakeholder's request, explaining that changes cannot b…" at bounding box center [629, 459] width 542 height 77
click at [358, 426] on input "c. Politely decline the stakeholder's request, explaining that changes cannot b…" at bounding box center [358, 431] width 0 height 11
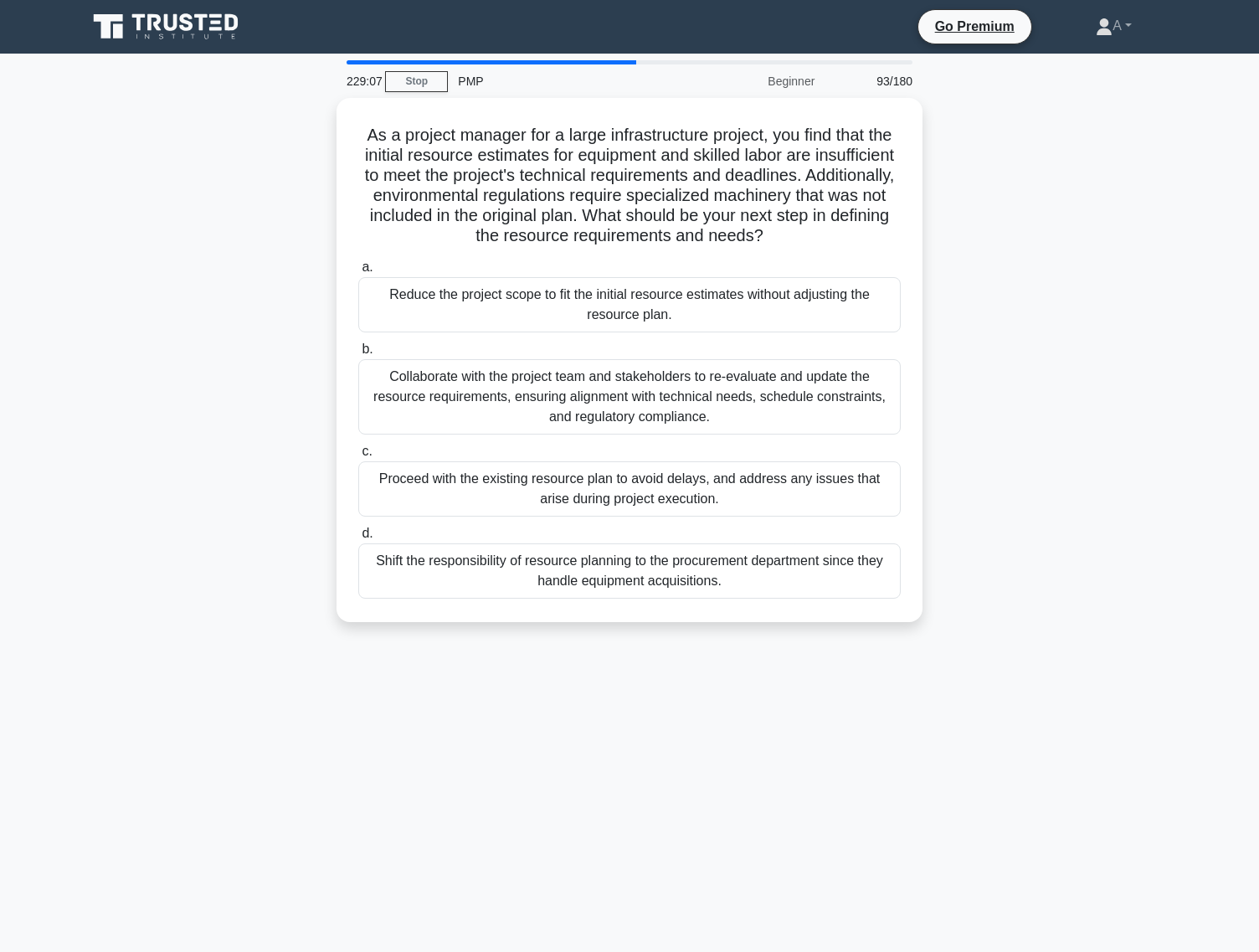
click at [629, 423] on div "Collaborate with the project team and stakeholders to re-evaluate and update th…" at bounding box center [629, 397] width 542 height 76
click at [358, 355] on input "b. Collaborate with the project team and stakeholders to re-evaluate and update…" at bounding box center [358, 349] width 0 height 11
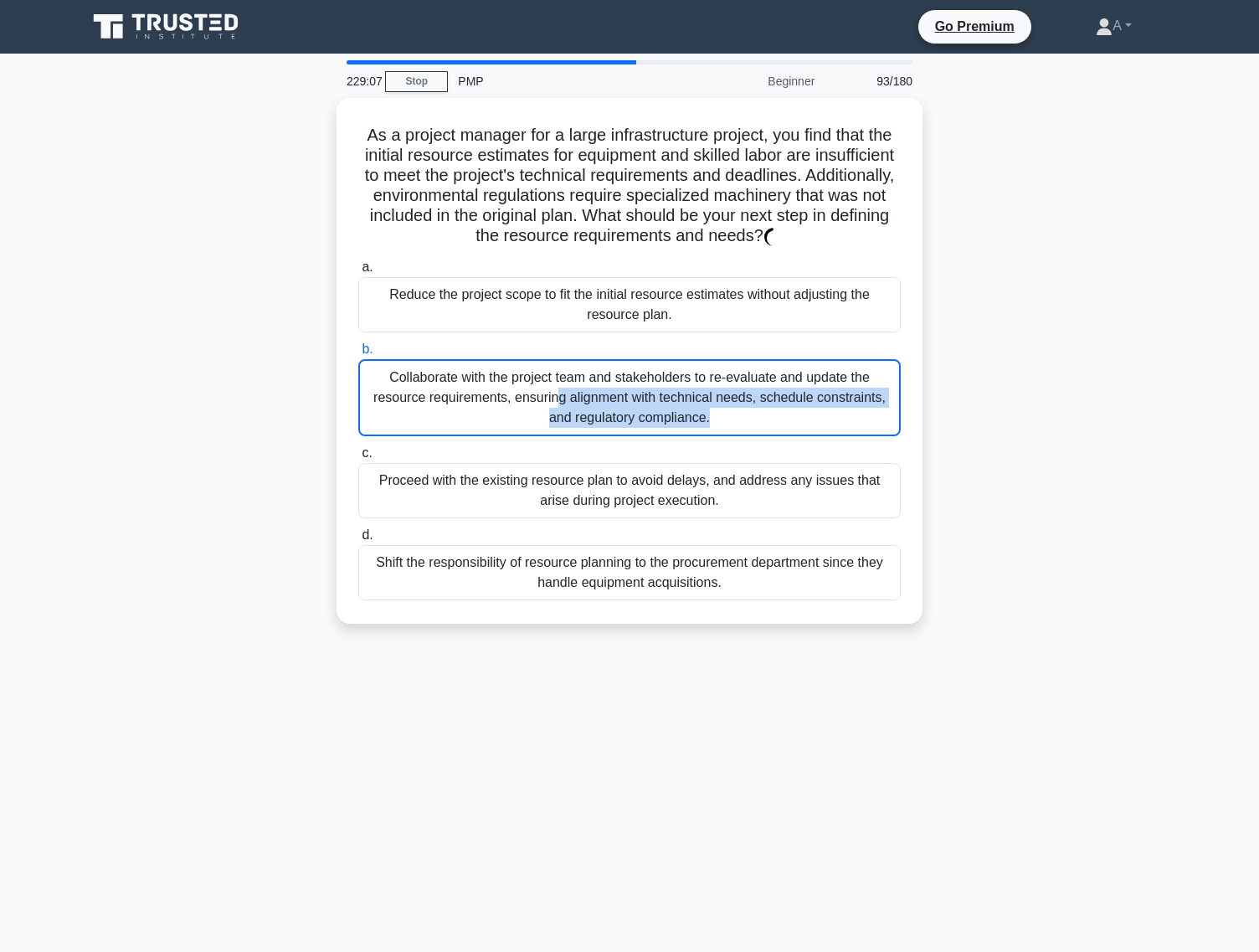
click at [629, 423] on div "Collaborate with the project team and stakeholders to re-evaluate and update th…" at bounding box center [629, 397] width 542 height 77
click at [358, 355] on input "b. Collaborate with the project team and stakeholders to re-evaluate and update…" at bounding box center [358, 349] width 0 height 11
click at [629, 423] on div "Collaborate with the project team and stakeholders to re-evaluate and update th…" at bounding box center [629, 397] width 542 height 77
click at [358, 355] on input "b. Collaborate with the project team and stakeholders to re-evaluate and update…" at bounding box center [358, 349] width 0 height 11
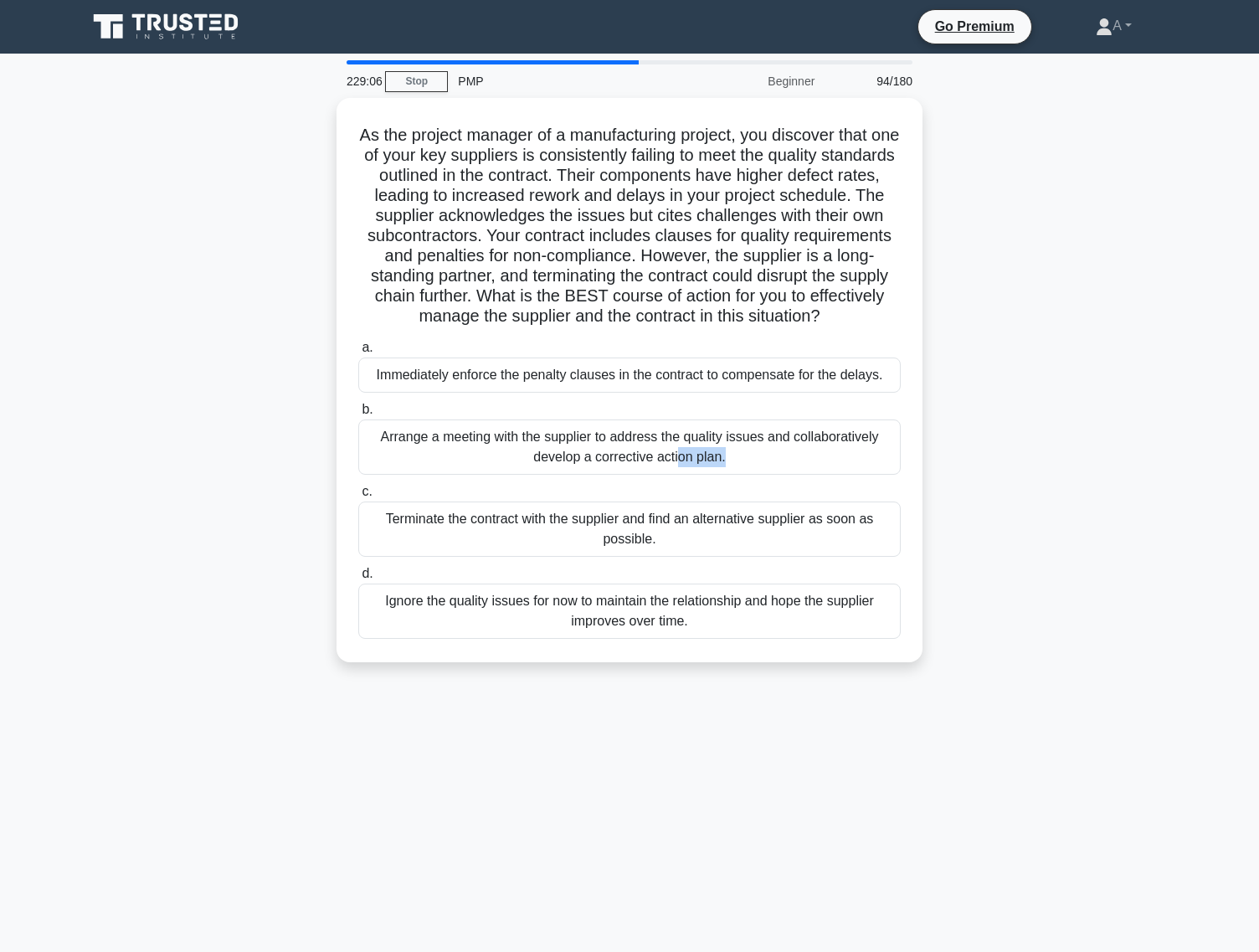
click at [629, 423] on div "Arrange a meeting with the supplier to address the quality issues and collabora…" at bounding box center [629, 447] width 542 height 55
click at [358, 416] on input "b. Arrange a meeting with the supplier to address the quality issues and collab…" at bounding box center [358, 410] width 0 height 11
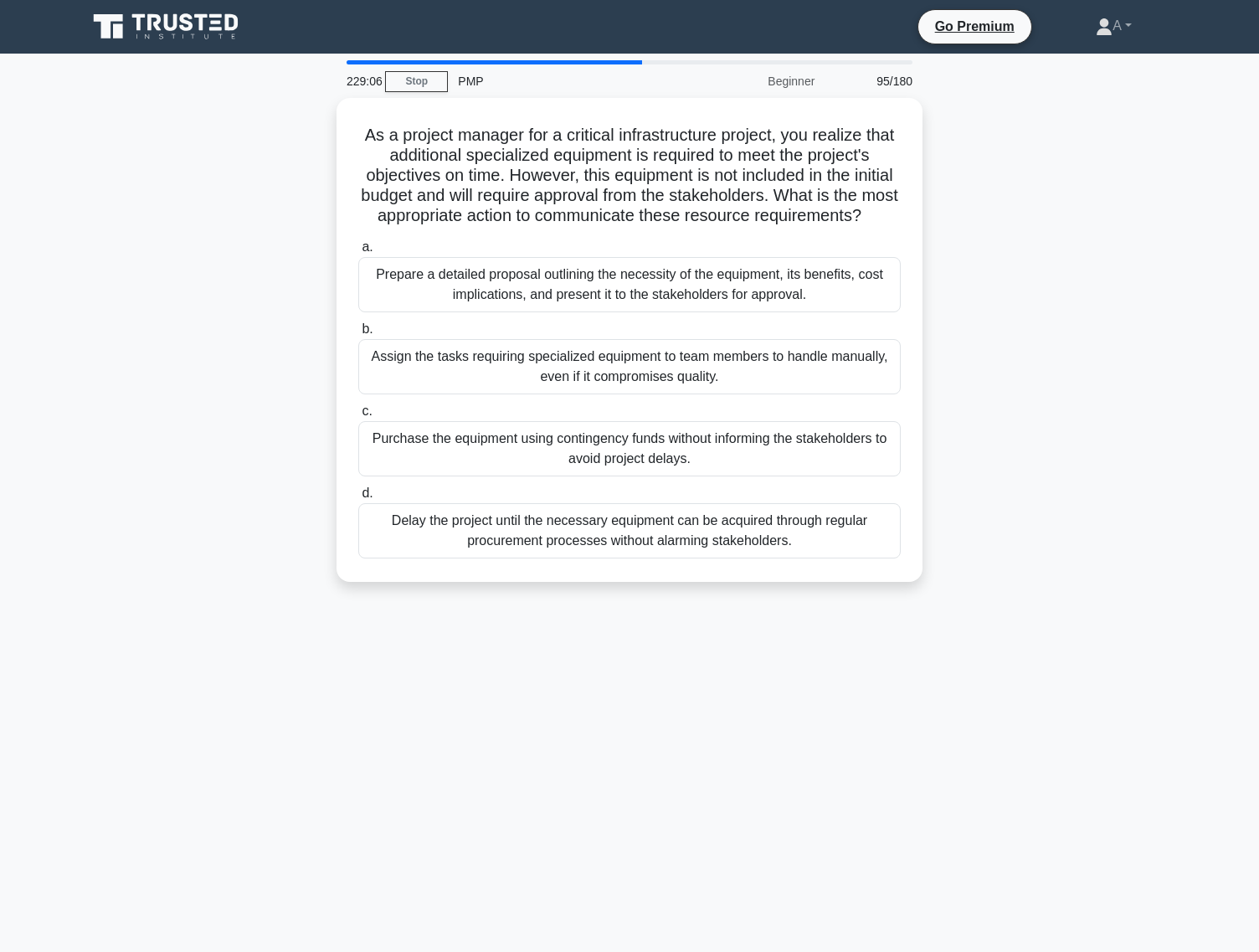
click at [629, 423] on div "Purchase the equipment using contingency funds without informing the stakeholde…" at bounding box center [629, 448] width 542 height 55
click at [358, 417] on input "c. Purchase the equipment using contingency funds without informing the stakeho…" at bounding box center [358, 411] width 0 height 11
click at [629, 423] on div "Purchase the equipment using contingency funds without informing the stakeholde…" at bounding box center [629, 449] width 542 height 57
click at [358, 417] on input "c. Purchase the equipment using contingency funds without informing the stakeho…" at bounding box center [358, 411] width 0 height 11
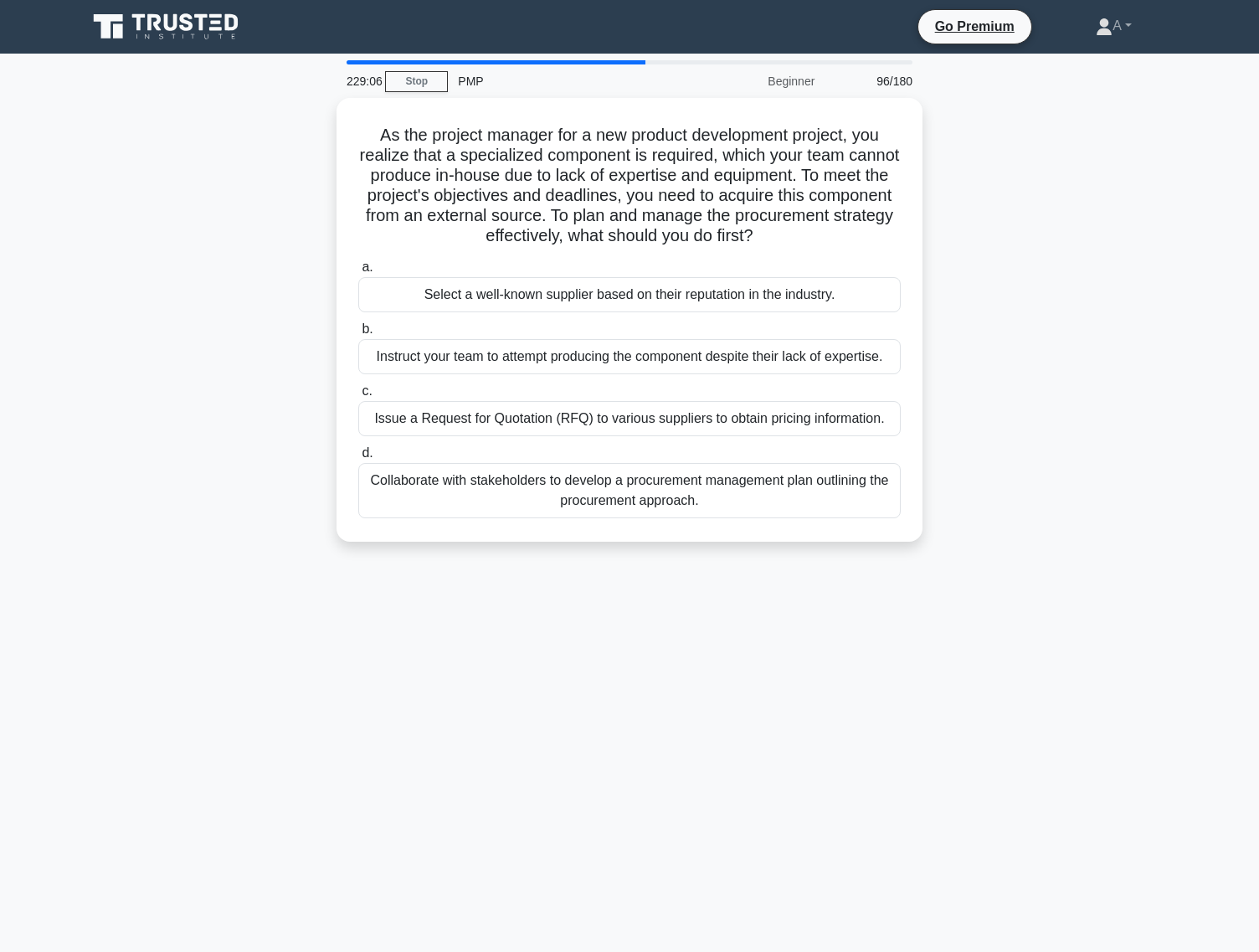
click at [629, 423] on div "Issue a Request for Quotation (RFQ) to various suppliers to obtain pricing info…" at bounding box center [629, 418] width 542 height 35
click at [358, 397] on input "c. Issue a Request for Quotation (RFQ) to various suppliers to obtain pricing i…" at bounding box center [358, 391] width 0 height 11
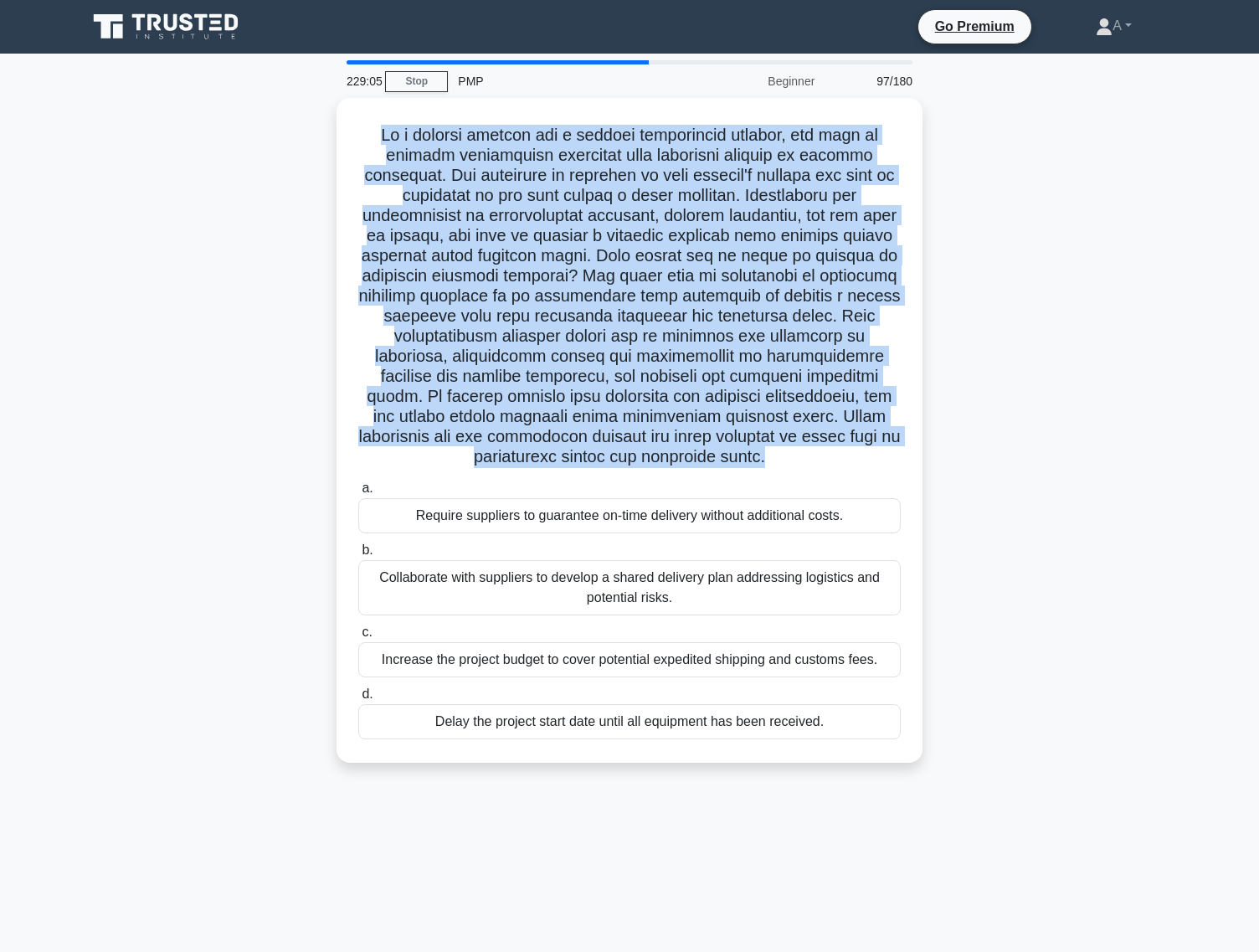
click at [629, 423] on h5 ".spinner_0XTQ{transform-origin:center;animation:spinner_y6GP .75s linear infini…" at bounding box center [629, 296] width 546 height 343
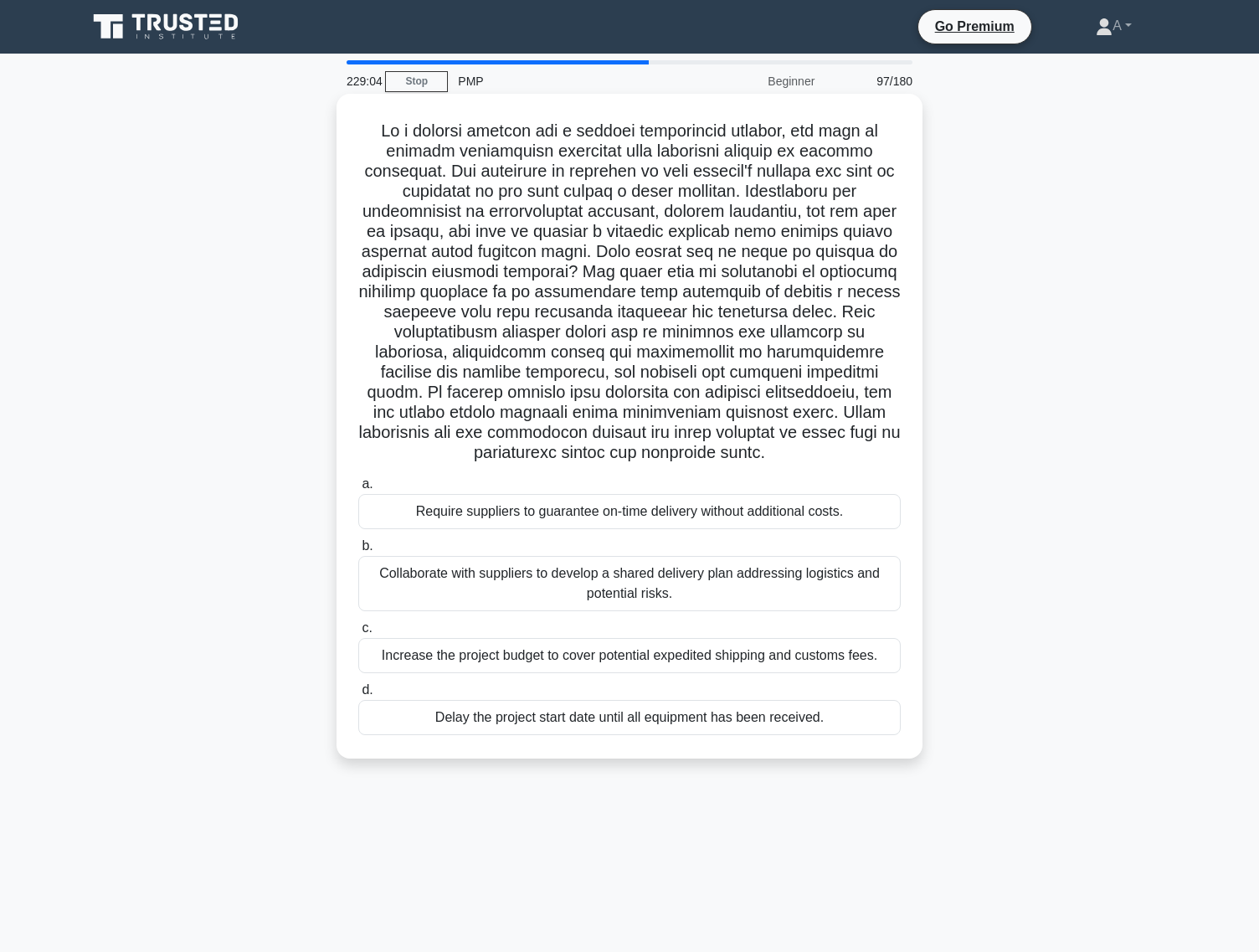
click at [602, 575] on div "Collaborate with suppliers to develop a shared delivery plan addressing logisti…" at bounding box center [629, 584] width 542 height 55
click at [358, 552] on input "b. Collaborate with suppliers to develop a shared delivery plan addressing logi…" at bounding box center [358, 546] width 0 height 11
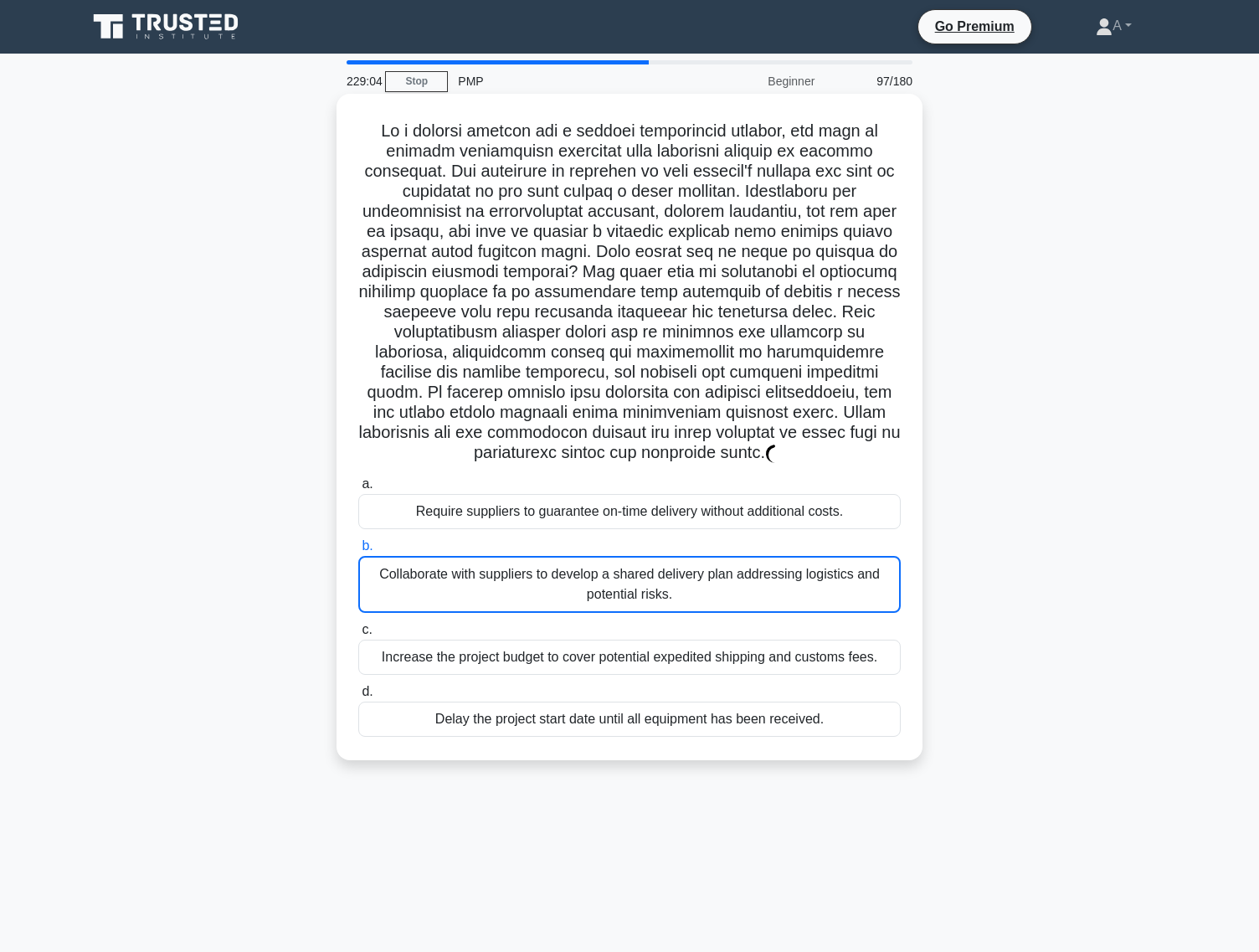
click at [602, 575] on div "Collaborate with suppliers to develop a shared delivery plan addressing logisti…" at bounding box center [629, 584] width 542 height 57
click at [358, 552] on input "b. Collaborate with suppliers to develop a shared delivery plan addressing logi…" at bounding box center [358, 546] width 0 height 11
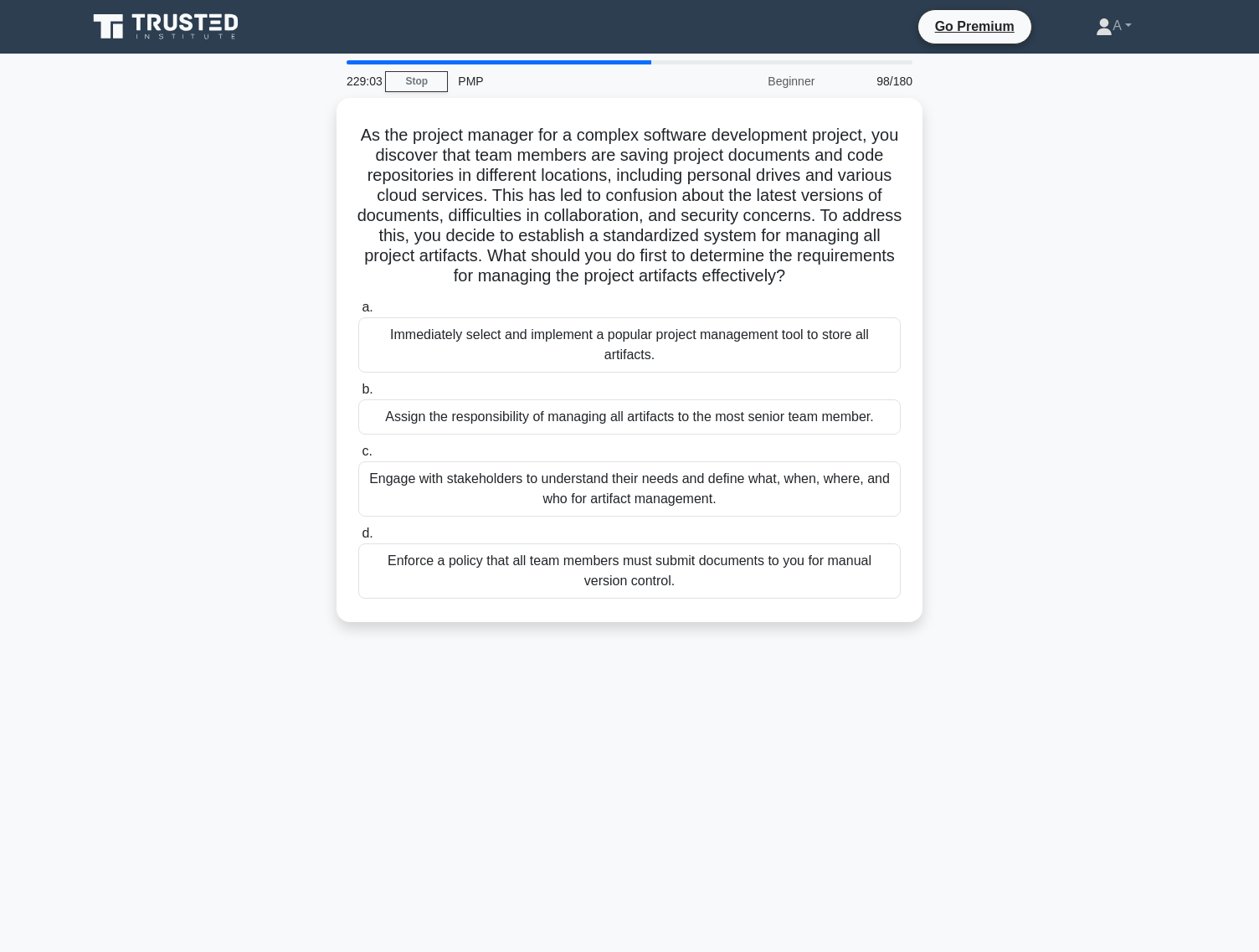
click at [602, 575] on div "Enforce a policy that all team members must submit documents to you for manual …" at bounding box center [629, 571] width 542 height 55
click at [358, 539] on input "d. Enforce a policy that all team members must submit documents to you for manu…" at bounding box center [358, 534] width 0 height 11
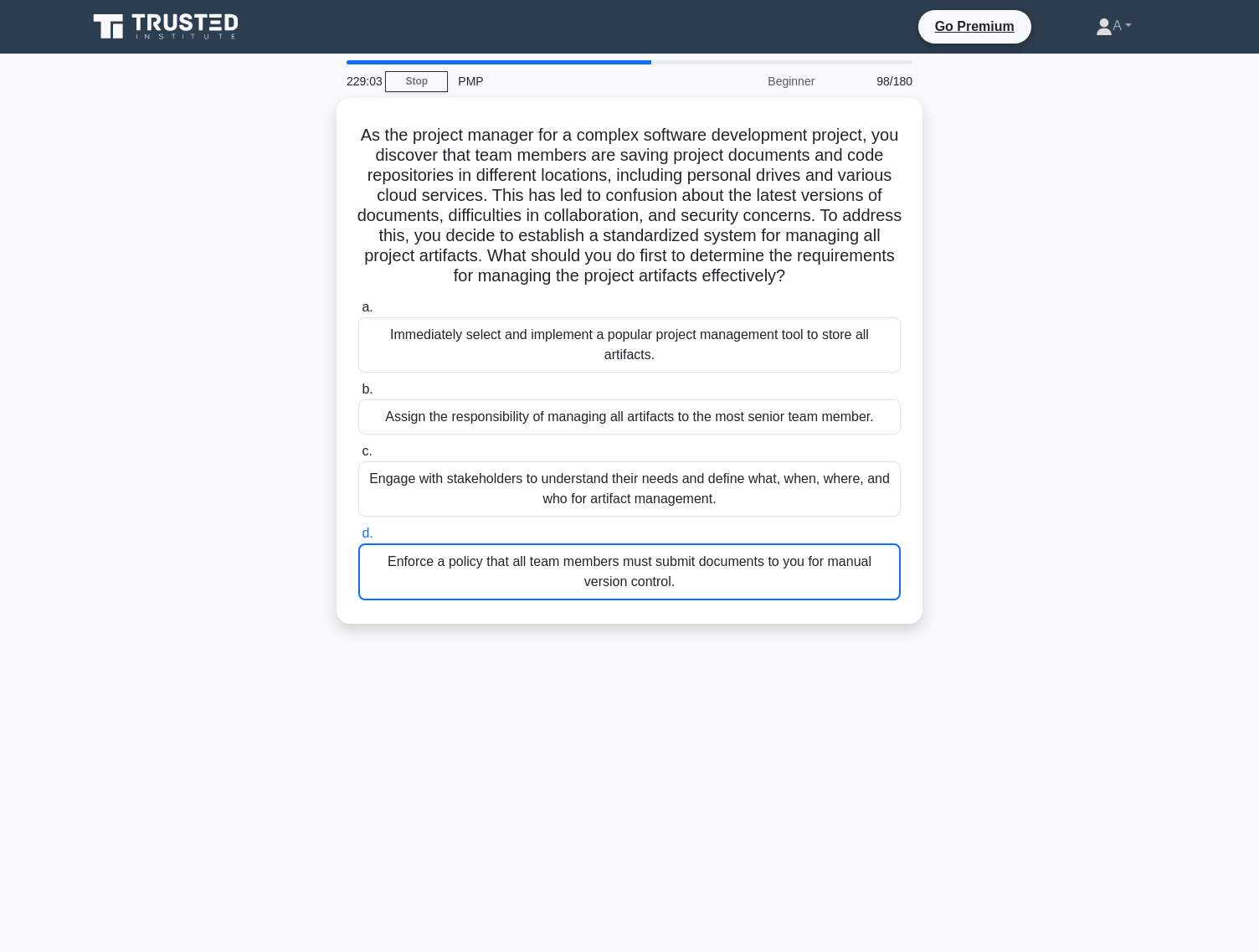
click at [602, 575] on div "Enforce a policy that all team members must submit documents to you for manual …" at bounding box center [629, 572] width 542 height 57
click at [358, 539] on input "d. Enforce a policy that all team members must submit documents to you for manu…" at bounding box center [358, 534] width 0 height 11
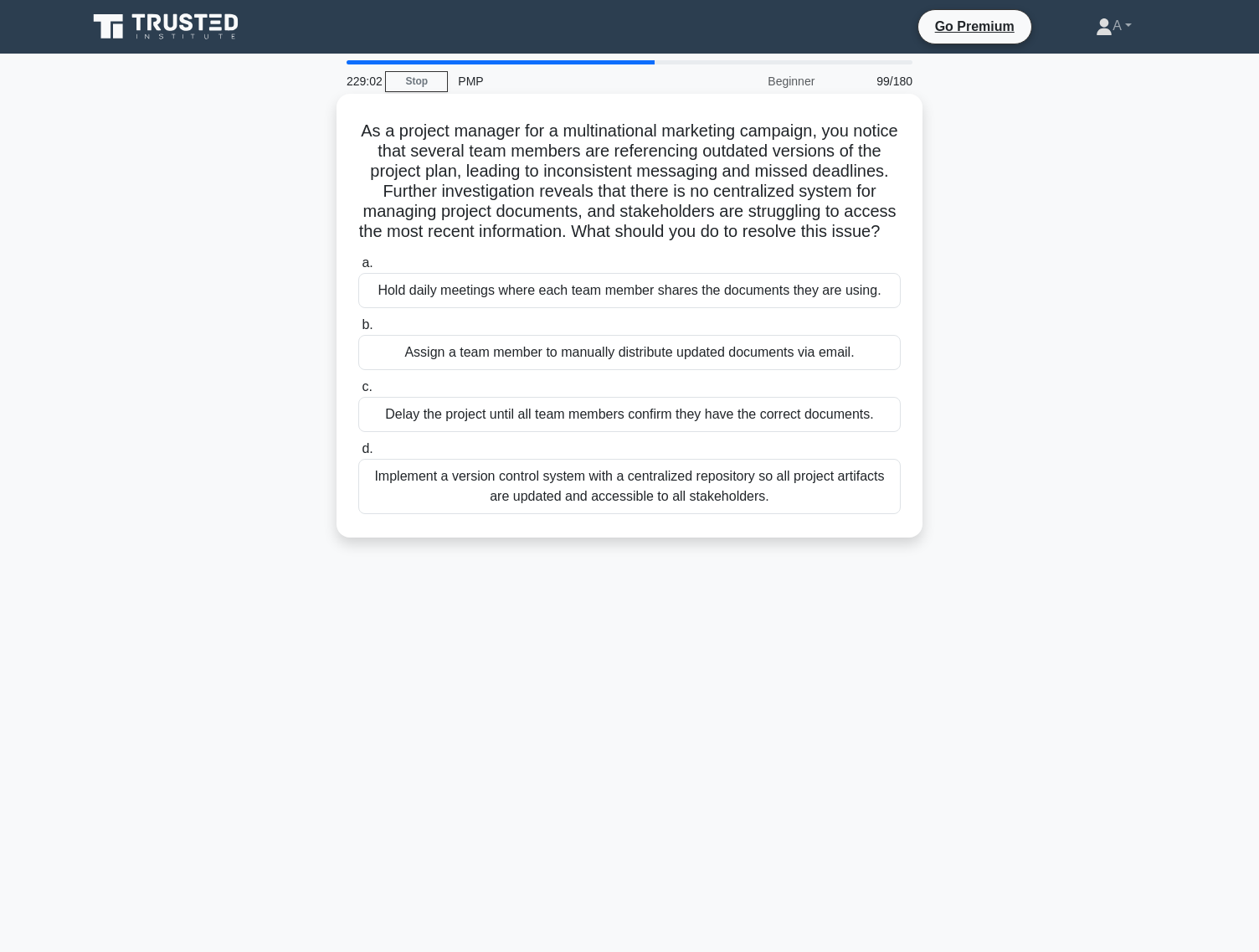
click at [616, 514] on div "Implement a version control system with a centralized repository so all project…" at bounding box center [629, 486] width 542 height 55
click at [358, 454] on input "d. Implement a version control system with a centralized repository so all proj…" at bounding box center [358, 449] width 0 height 11
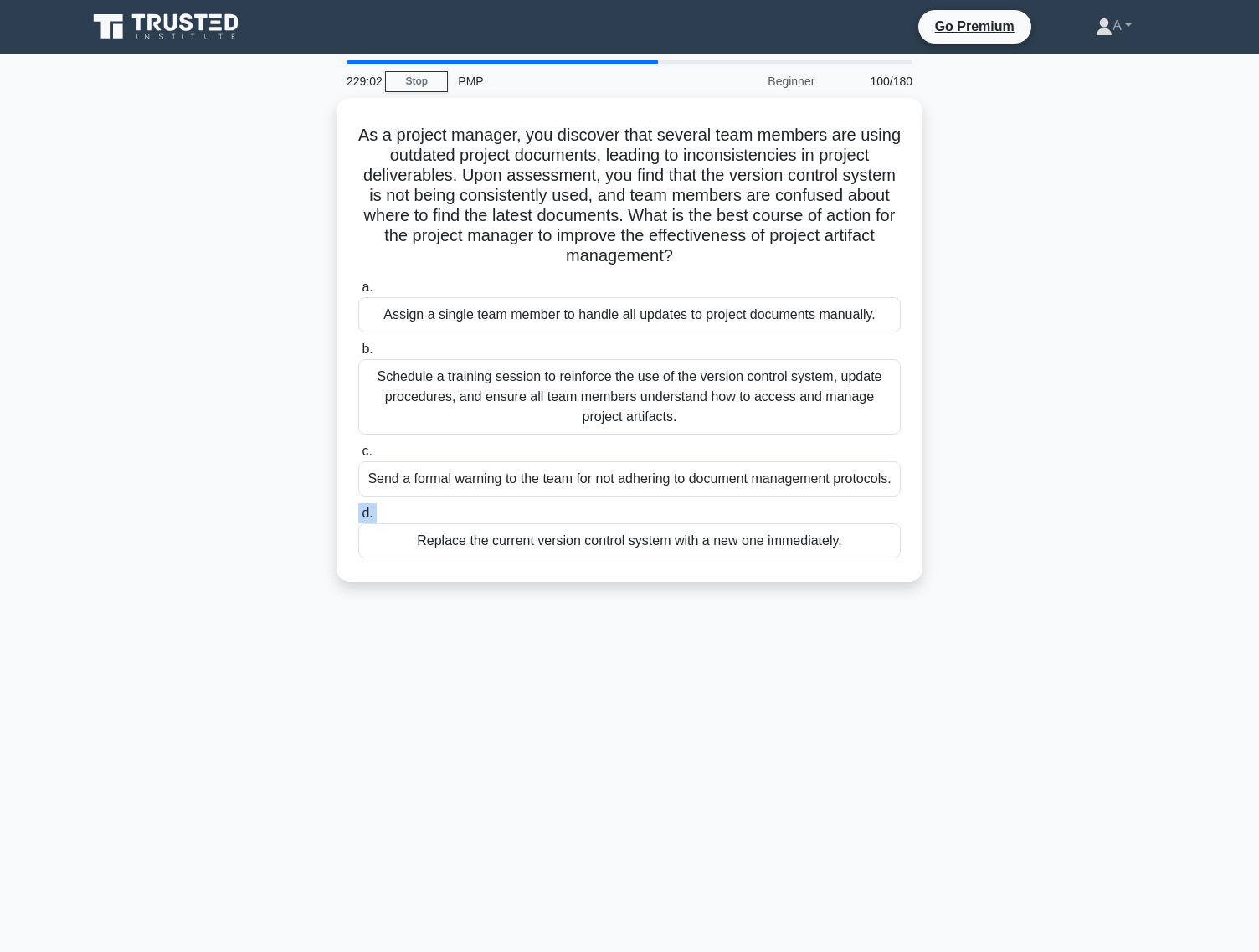
click at [616, 528] on label "d. Replace the current version control system with a new one immediately." at bounding box center [629, 531] width 542 height 55
click at [358, 519] on input "d. Replace the current version control system with a new one immediately." at bounding box center [358, 513] width 0 height 11
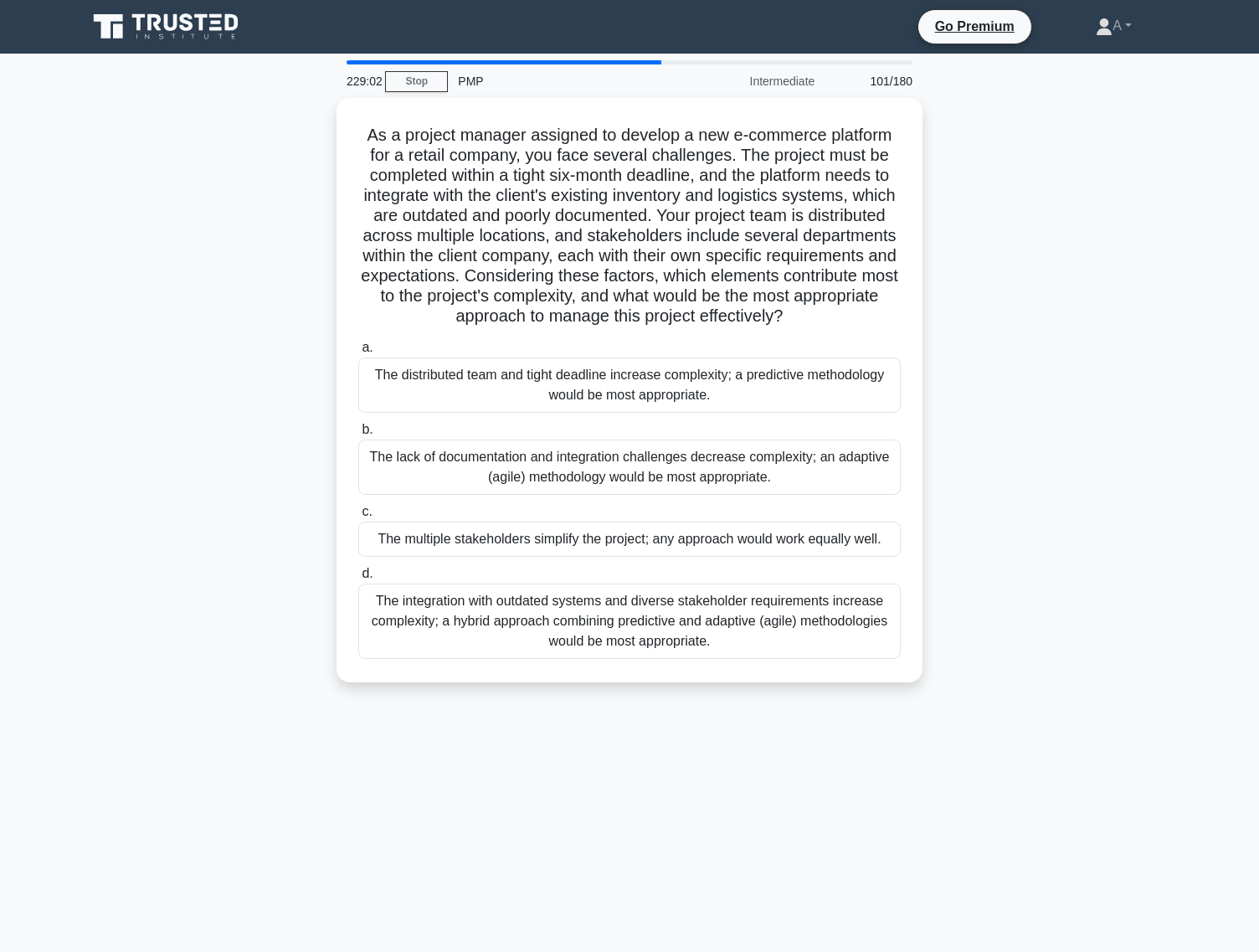
click at [617, 522] on div "The multiple stakeholders simplify the project; any approach would work equally…" at bounding box center [629, 539] width 542 height 35
click at [358, 517] on input "c. The multiple stakeholders simplify the project; any approach would work equa…" at bounding box center [358, 512] width 0 height 11
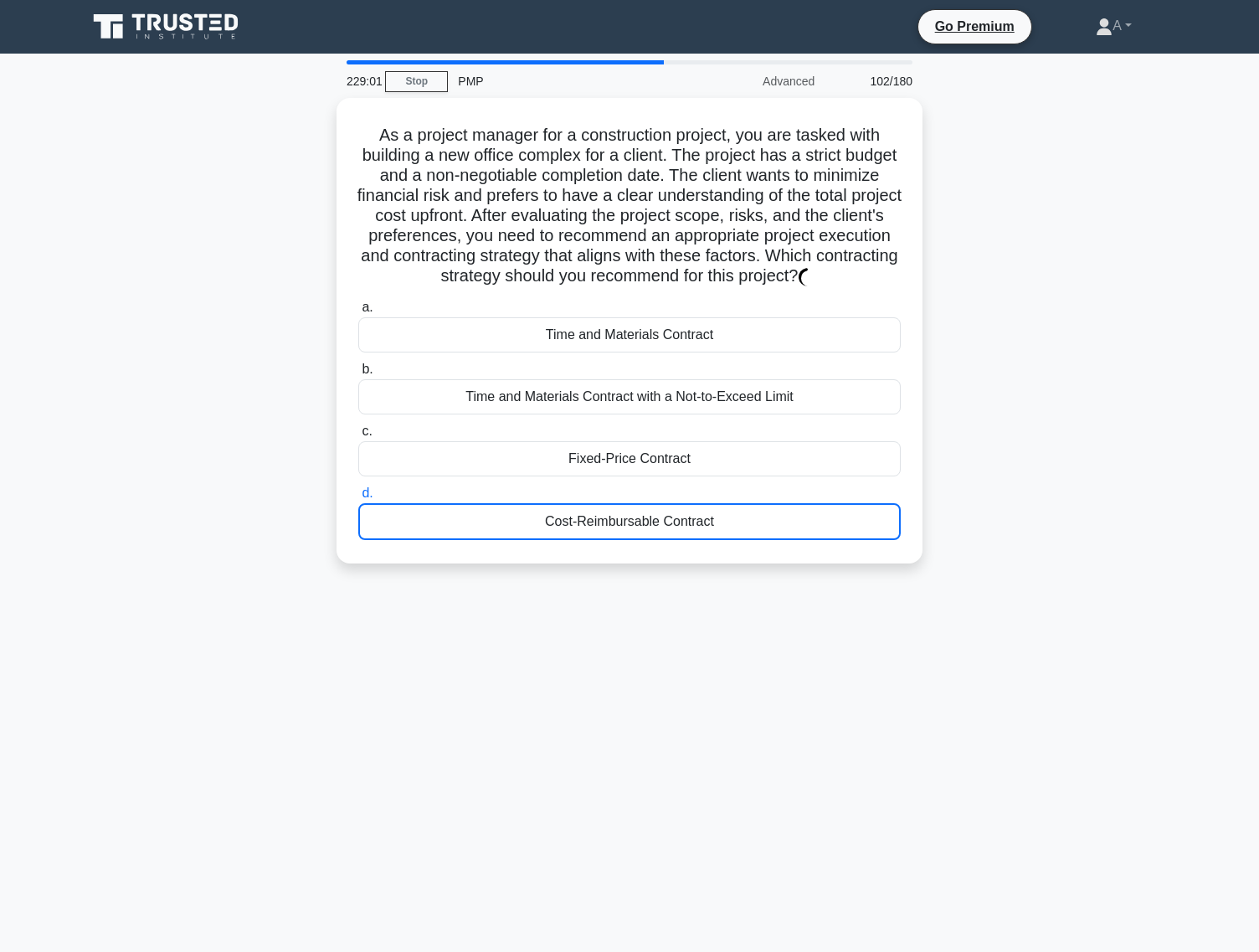
click at [617, 521] on div "Cost-Reimbursable Contract" at bounding box center [629, 522] width 542 height 37
click at [358, 499] on input "d. Cost-Reimbursable Contract" at bounding box center [358, 493] width 0 height 11
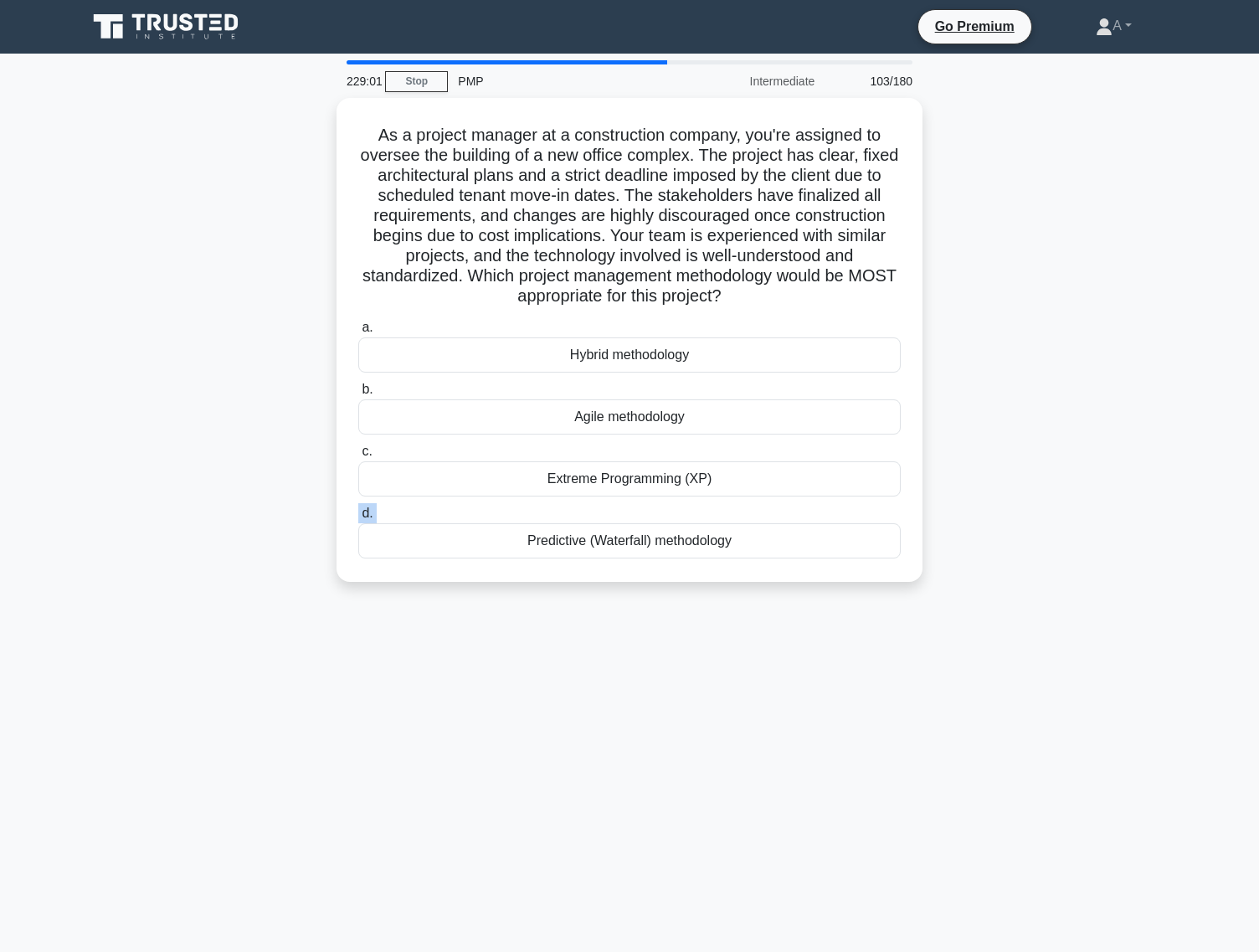
click at [617, 521] on label "d. Predictive (Waterfall) methodology" at bounding box center [629, 531] width 542 height 55
click at [358, 519] on input "d. Predictive (Waterfall) methodology" at bounding box center [358, 513] width 0 height 11
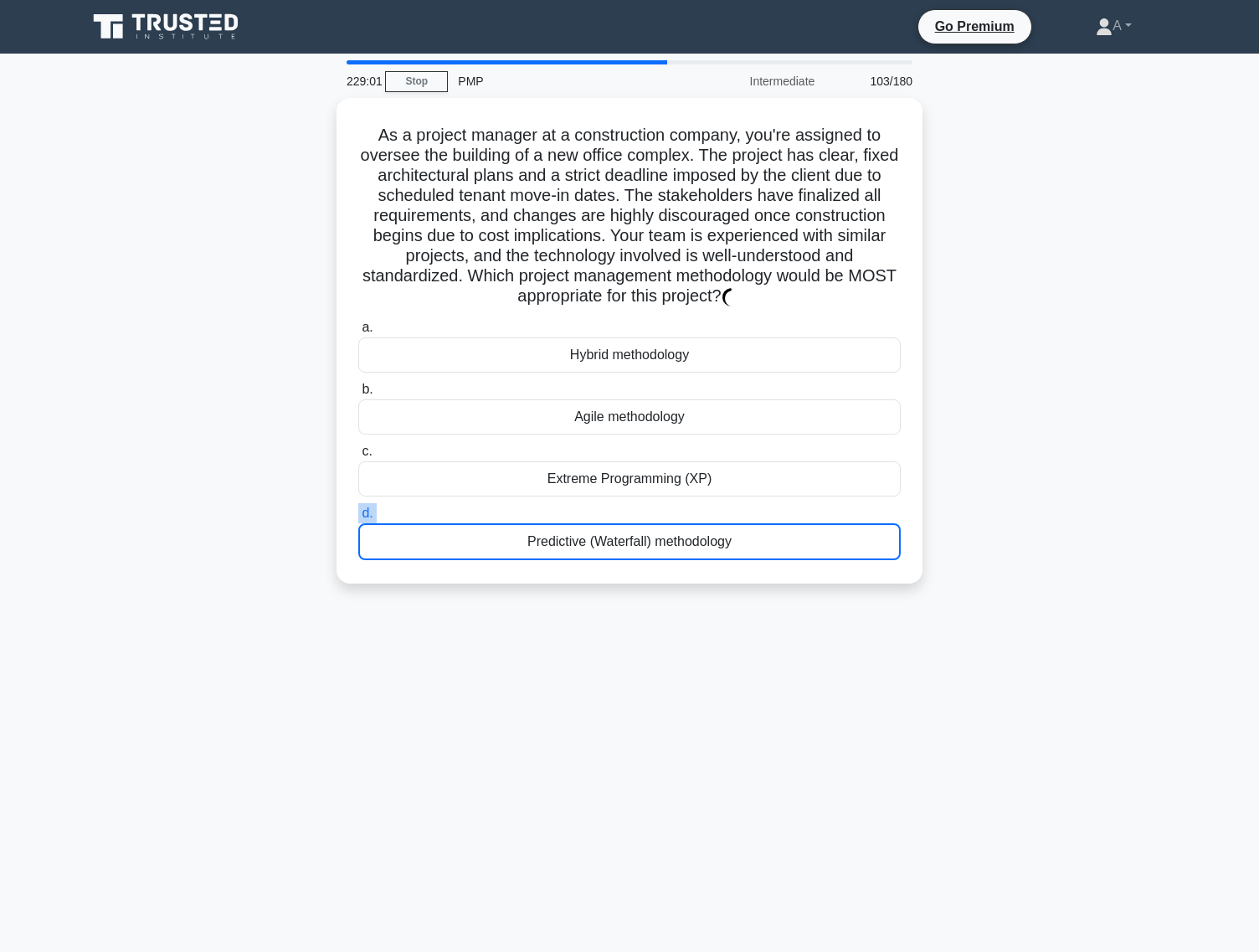
click at [617, 523] on div "Predictive (Waterfall) methodology" at bounding box center [629, 541] width 542 height 37
click at [358, 519] on input "d. Predictive (Waterfall) methodology" at bounding box center [358, 513] width 0 height 11
click at [617, 523] on div "Predictive (Waterfall) methodology" at bounding box center [629, 541] width 542 height 37
click at [358, 519] on input "d. Predictive (Waterfall) methodology" at bounding box center [358, 513] width 0 height 11
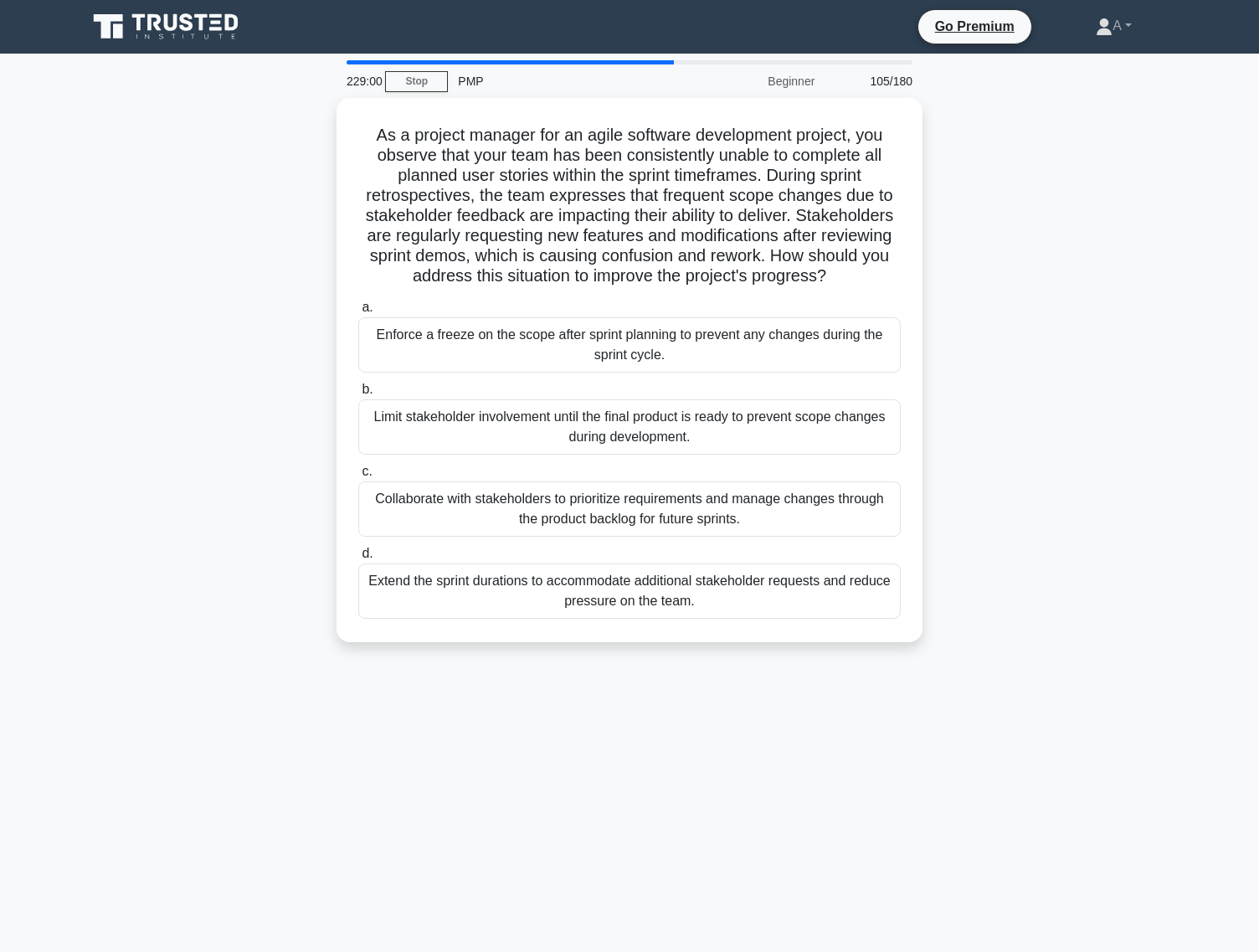
click at [596, 572] on div "Extend the sprint durations to accommodate additional stakeholder requests and …" at bounding box center [629, 591] width 542 height 55
click at [358, 559] on input "d. Extend the sprint durations to accommodate additional stakeholder requests a…" at bounding box center [358, 553] width 0 height 11
click at [596, 572] on div "Extend the sprint durations to accommodate additional stakeholder requests and …" at bounding box center [629, 592] width 542 height 57
click at [358, 559] on input "d. Extend the sprint durations to accommodate additional stakeholder requests a…" at bounding box center [358, 553] width 0 height 11
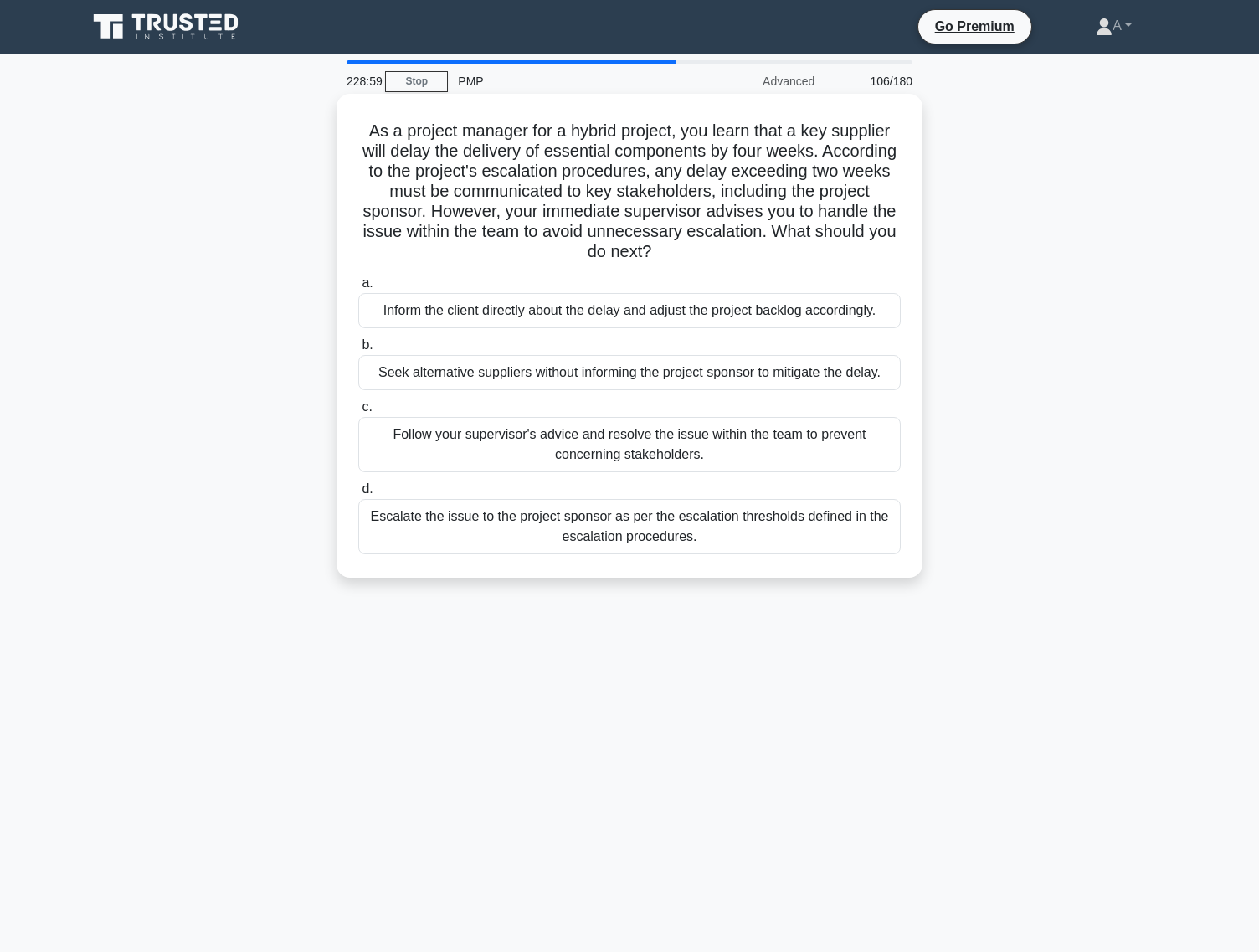
click at [608, 553] on div "Escalate the issue to the project sponsor as per the escalation thresholds defi…" at bounding box center [629, 527] width 542 height 55
click at [358, 495] on input "d. Escalate the issue to the project sponsor as per the escalation thresholds d…" at bounding box center [358, 489] width 0 height 11
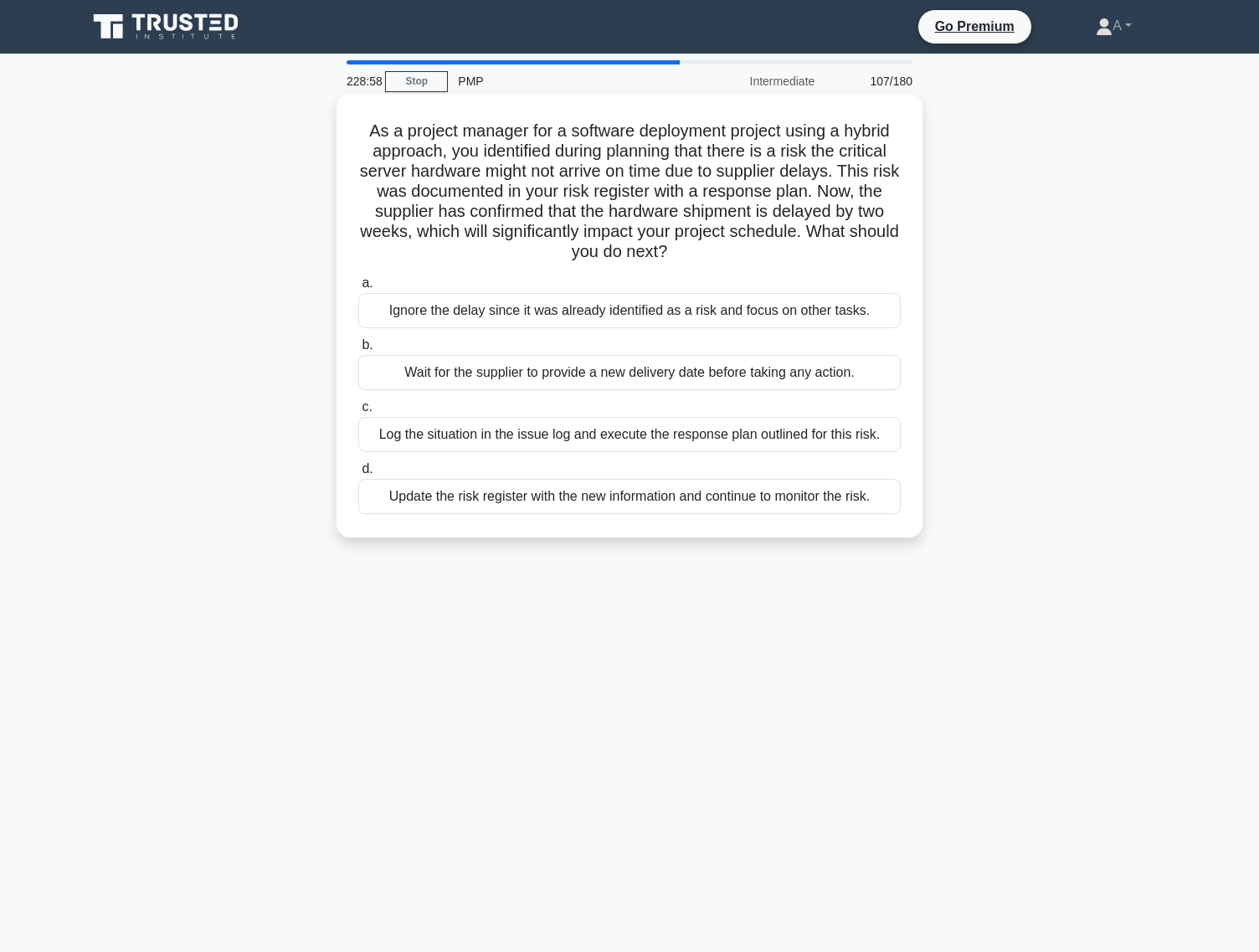
click at [657, 452] on div "Log the situation in the issue log and execute the response plan outlined for t…" at bounding box center [629, 434] width 542 height 35
click at [358, 413] on input "c. Log the situation in the issue log and execute the response plan outlined fo…" at bounding box center [358, 407] width 0 height 11
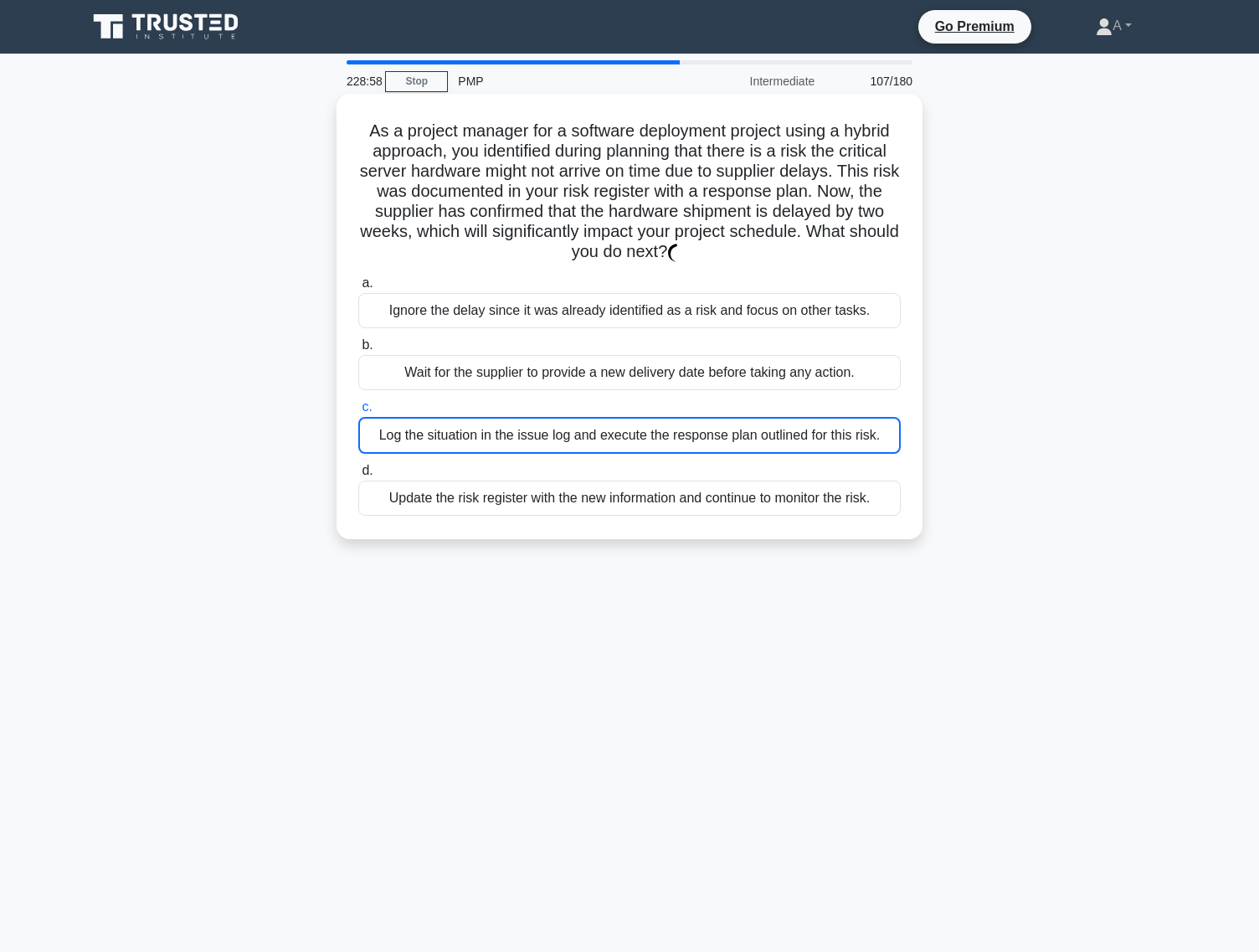
click at [657, 452] on div "Log the situation in the issue log and execute the response plan outlined for t…" at bounding box center [629, 435] width 542 height 37
click at [358, 413] on input "c. Log the situation in the issue log and execute the response plan outlined fo…" at bounding box center [358, 407] width 0 height 11
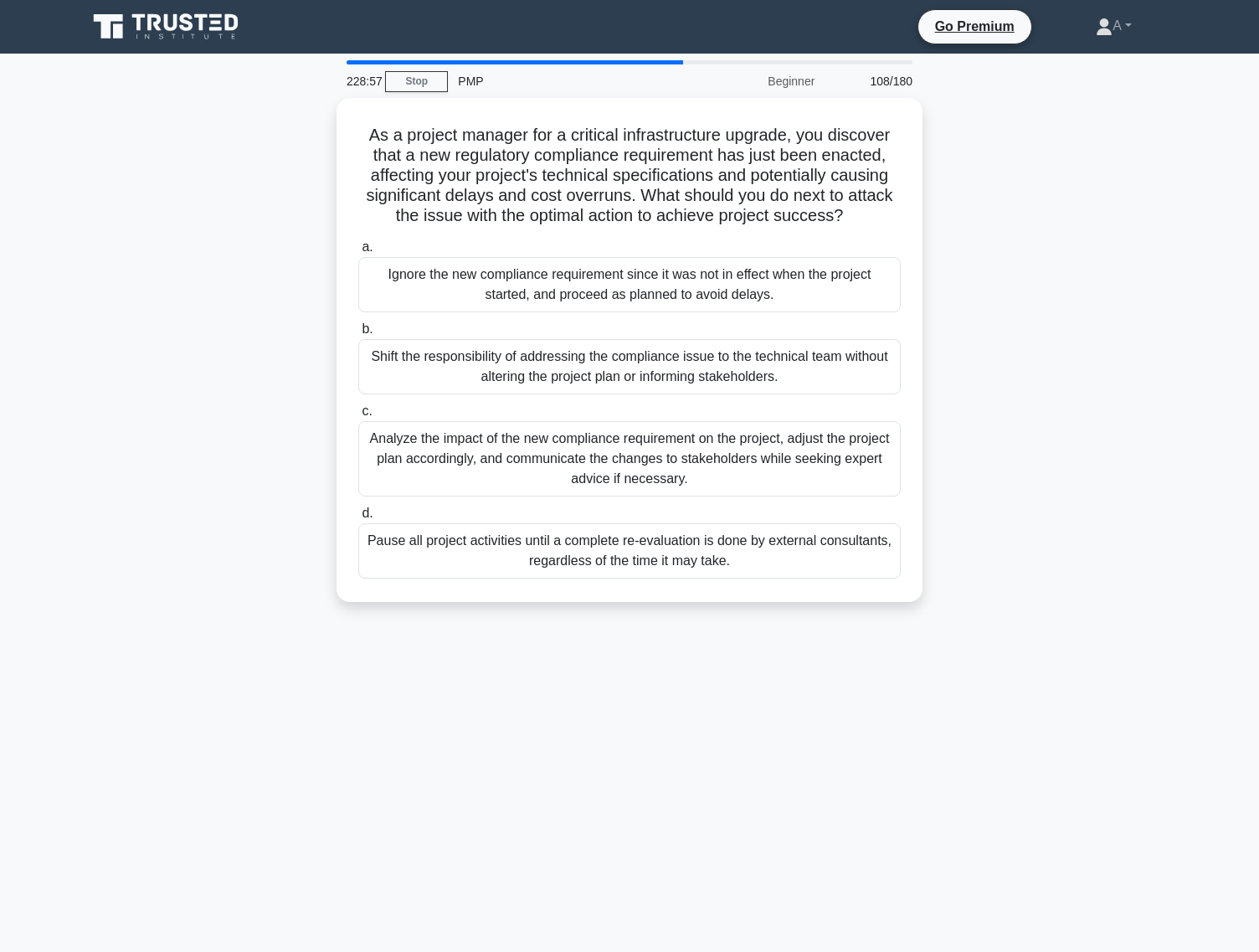
click at [657, 452] on div "Analyze the impact of the new compliance requirement on the project, adjust the…" at bounding box center [629, 459] width 542 height 76
click at [358, 417] on input "c. Analyze the impact of the new compliance requirement on the project, adjust …" at bounding box center [358, 411] width 0 height 11
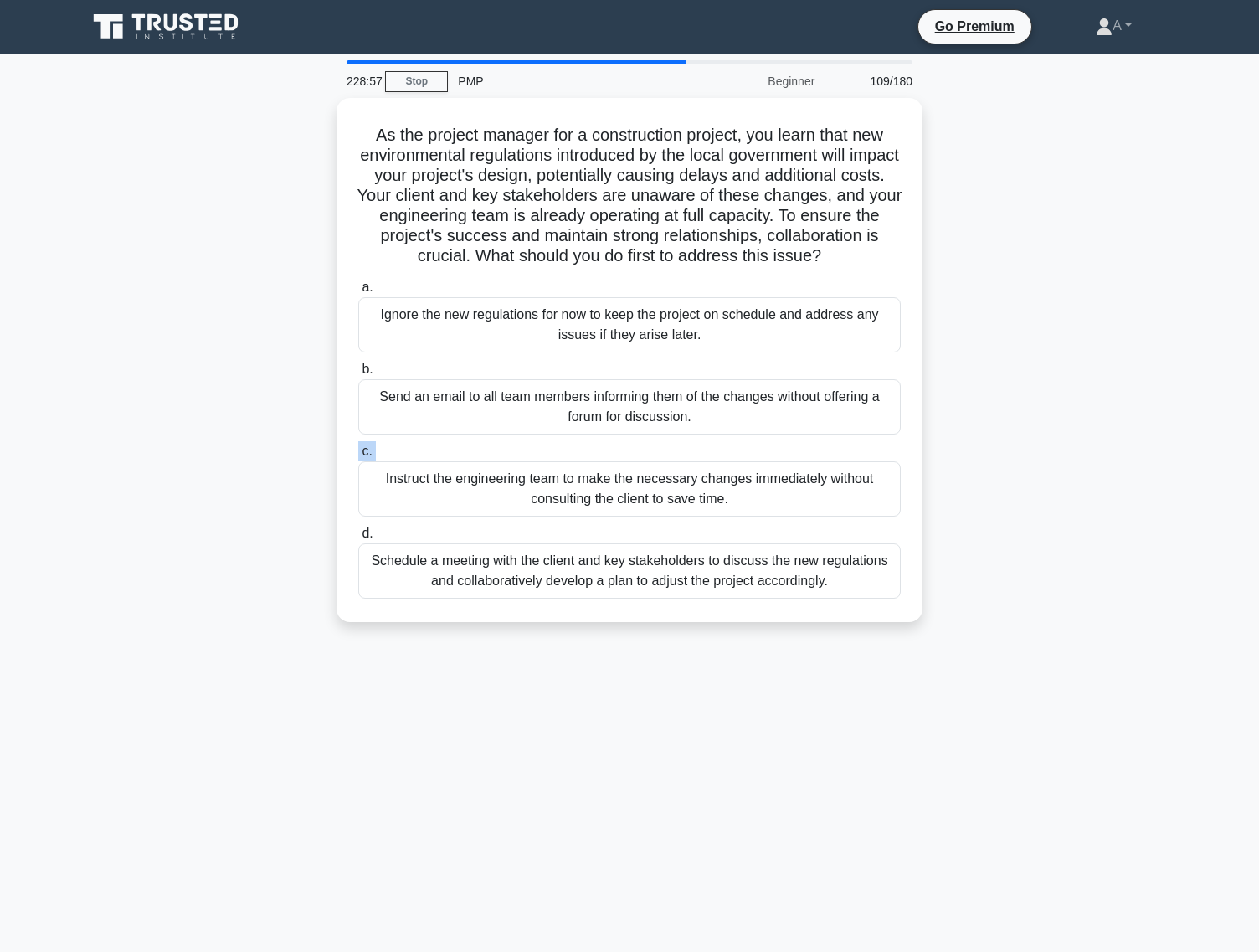
click at [657, 452] on label "c. Instruct the engineering team to make the necessary changes immediately with…" at bounding box center [629, 479] width 542 height 76
click at [358, 452] on input "c. Instruct the engineering team to make the necessary changes immediately with…" at bounding box center [358, 451] width 0 height 11
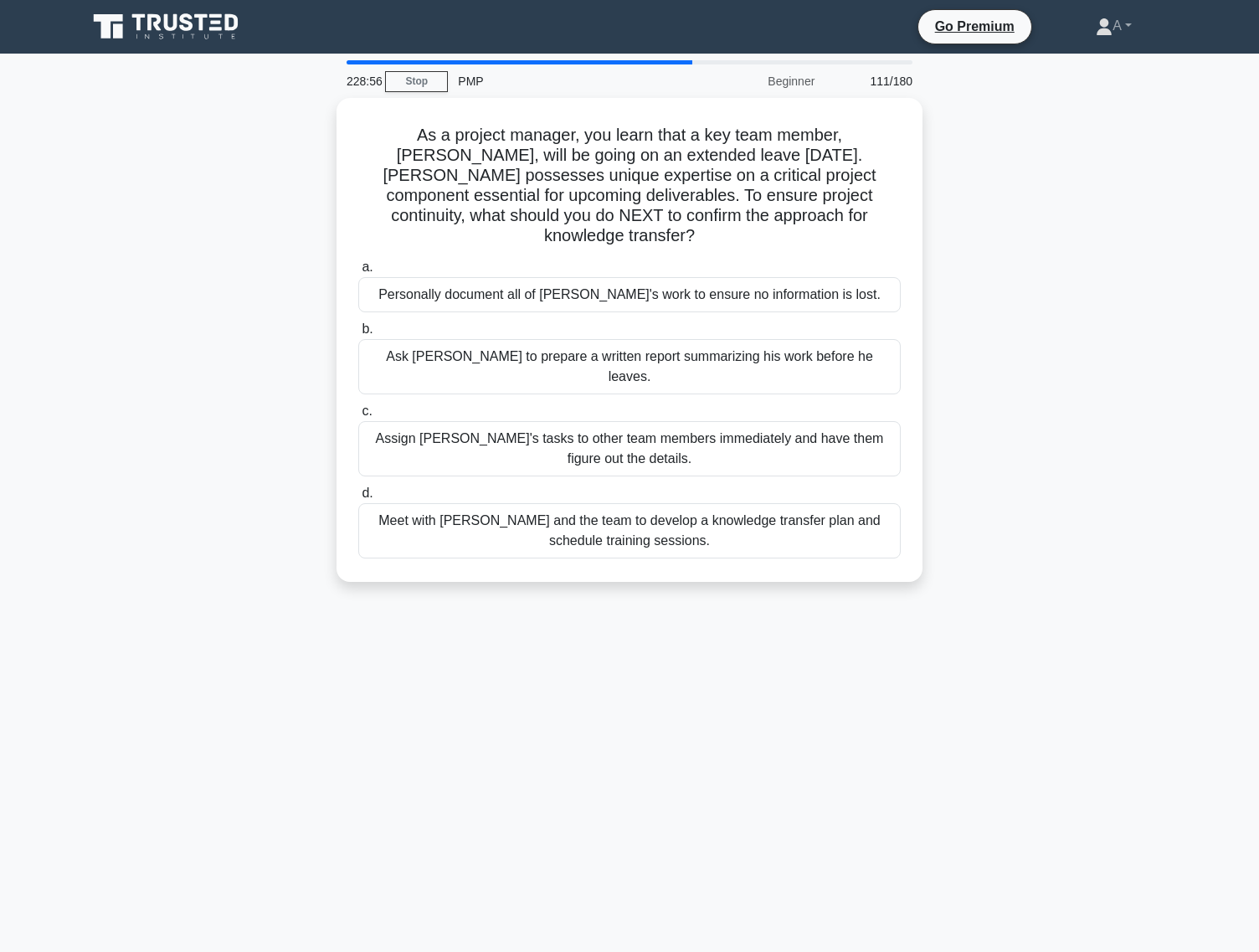
click at [654, 483] on label "d. Meet with Tom and the team to develop a knowledge transfer plan and schedule…" at bounding box center [629, 521] width 542 height 76
click at [358, 488] on input "d. Meet with Tom and the team to develop a knowledge transfer plan and schedule…" at bounding box center [358, 493] width 0 height 11
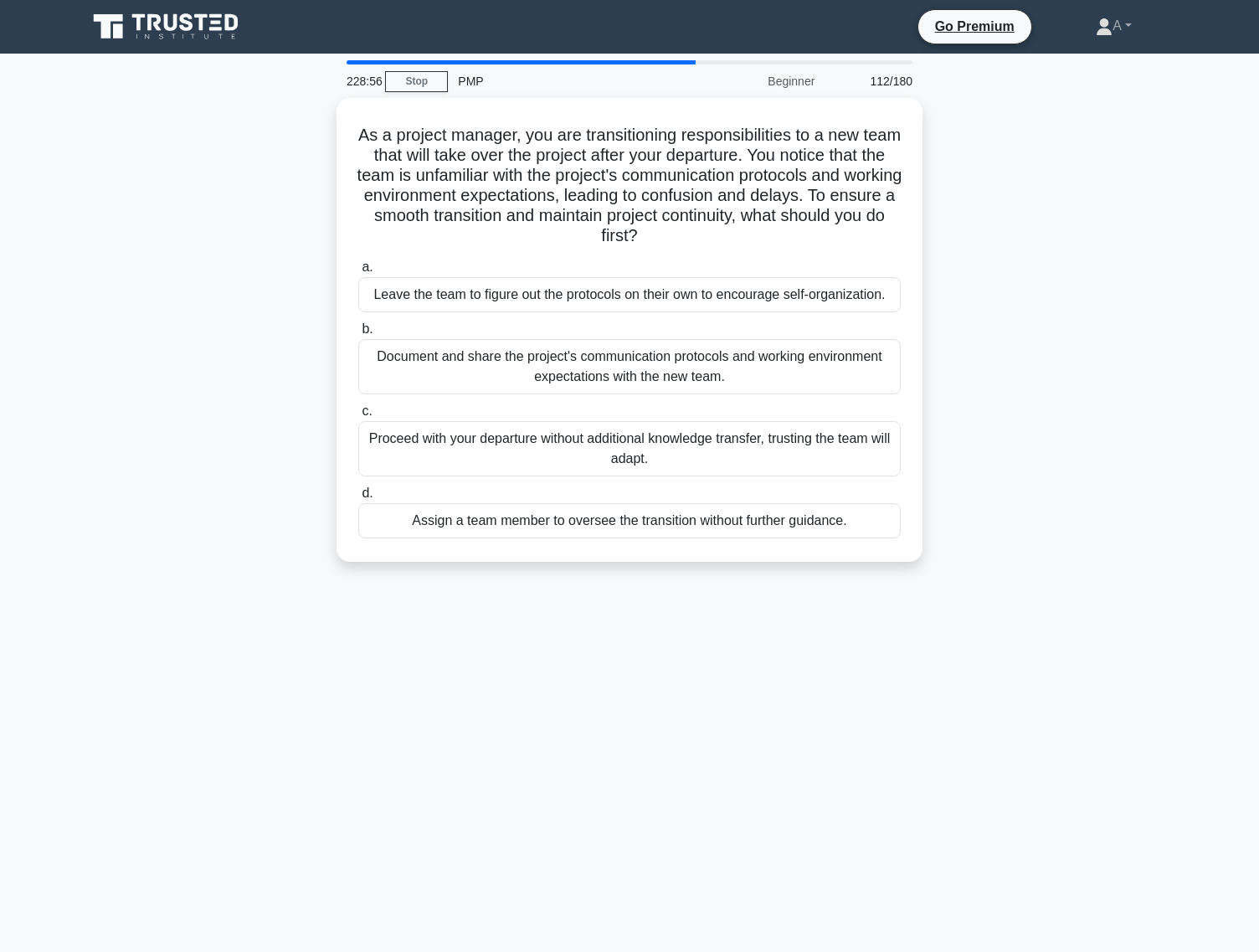
click at [654, 461] on div "Proceed with your departure without additional knowledge transfer, trusting the…" at bounding box center [629, 448] width 542 height 55
click at [358, 417] on input "c. Proceed with your departure without additional knowledge transfer, trusting …" at bounding box center [358, 411] width 0 height 11
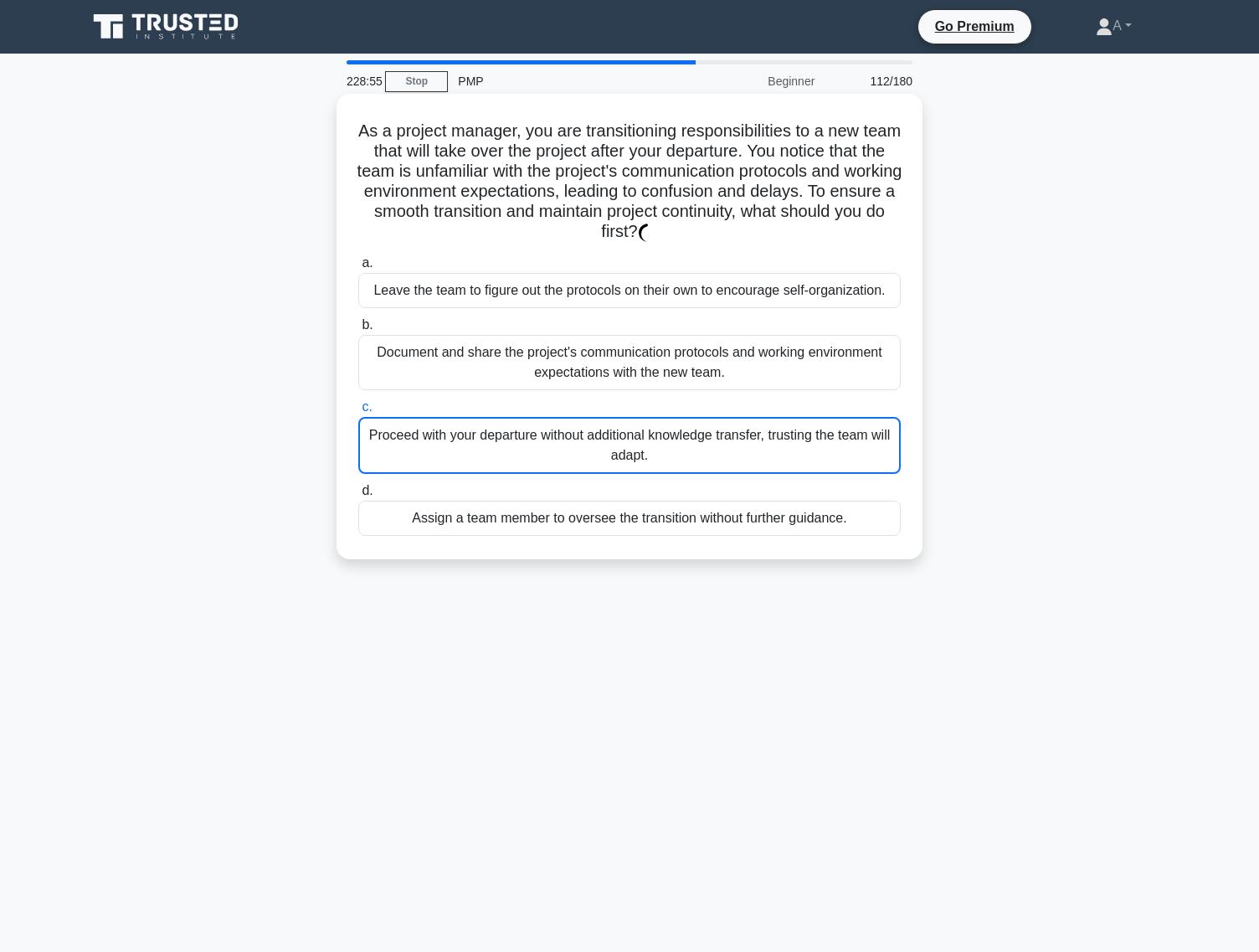
click at [656, 439] on div "Proceed with your departure without additional knowledge transfer, trusting the…" at bounding box center [629, 445] width 542 height 57
click at [358, 413] on input "c. Proceed with your departure without additional knowledge transfer, trusting …" at bounding box center [358, 407] width 0 height 11
click at [656, 439] on div "Proceed with your departure without additional knowledge transfer, trusting the…" at bounding box center [629, 445] width 542 height 57
click at [358, 413] on input "c. Proceed with your departure without additional knowledge transfer, trusting …" at bounding box center [358, 407] width 0 height 11
click at [656, 439] on div "Proceed with your departure without additional knowledge transfer, trusting the…" at bounding box center [629, 445] width 542 height 57
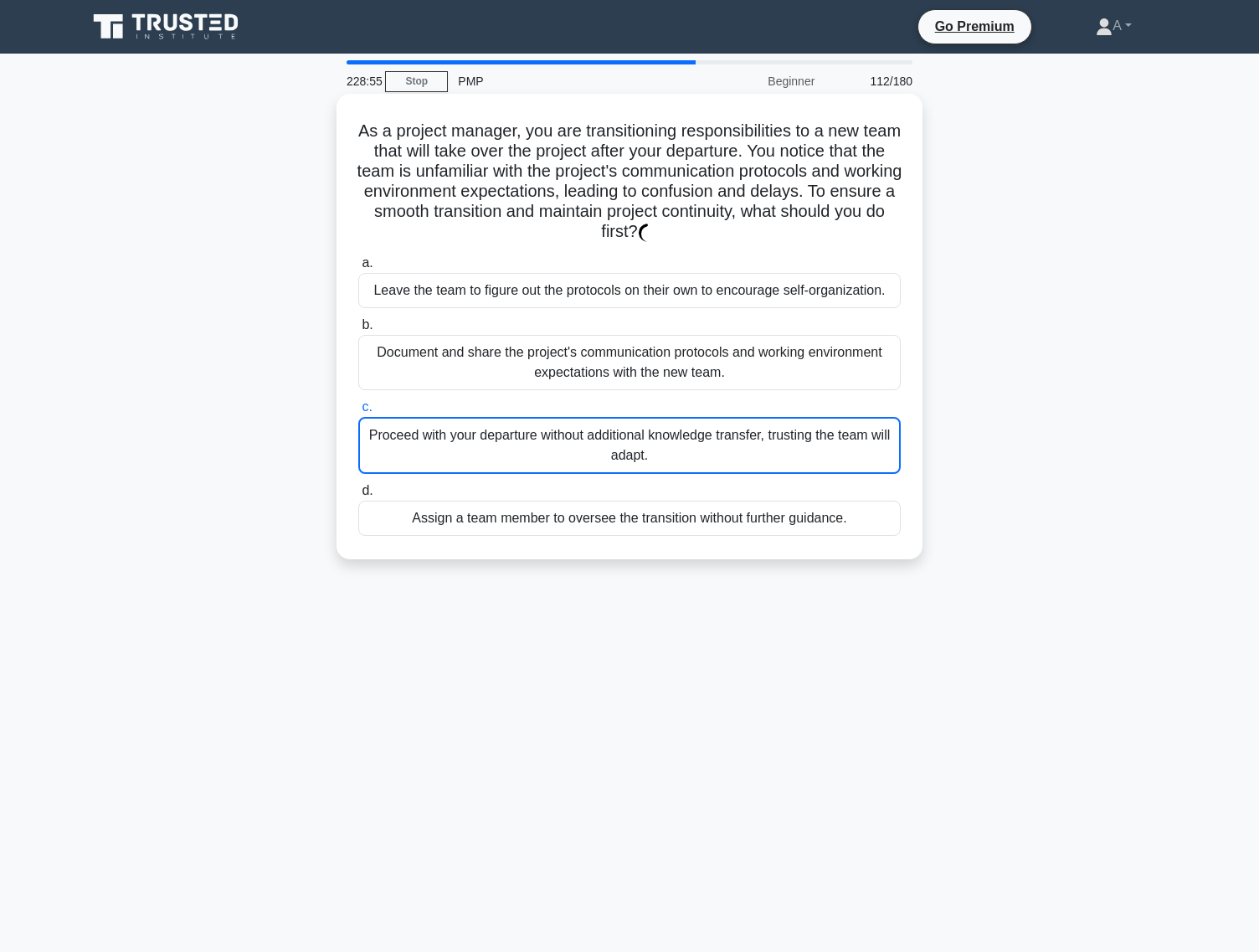
click at [358, 413] on input "c. Proceed with your departure without additional knowledge transfer, trusting …" at bounding box center [358, 407] width 0 height 11
click at [656, 439] on div "Proceed with your departure without additional knowledge transfer, trusting the…" at bounding box center [629, 445] width 542 height 57
click at [358, 413] on input "c. Proceed with your departure without additional knowledge transfer, trusting …" at bounding box center [358, 407] width 0 height 11
click at [671, 380] on div "Document and share the project's communication protocols and working environmen…" at bounding box center [629, 362] width 542 height 55
click at [358, 331] on input "b. Document and share the project's communication protocols and working environ…" at bounding box center [358, 325] width 0 height 11
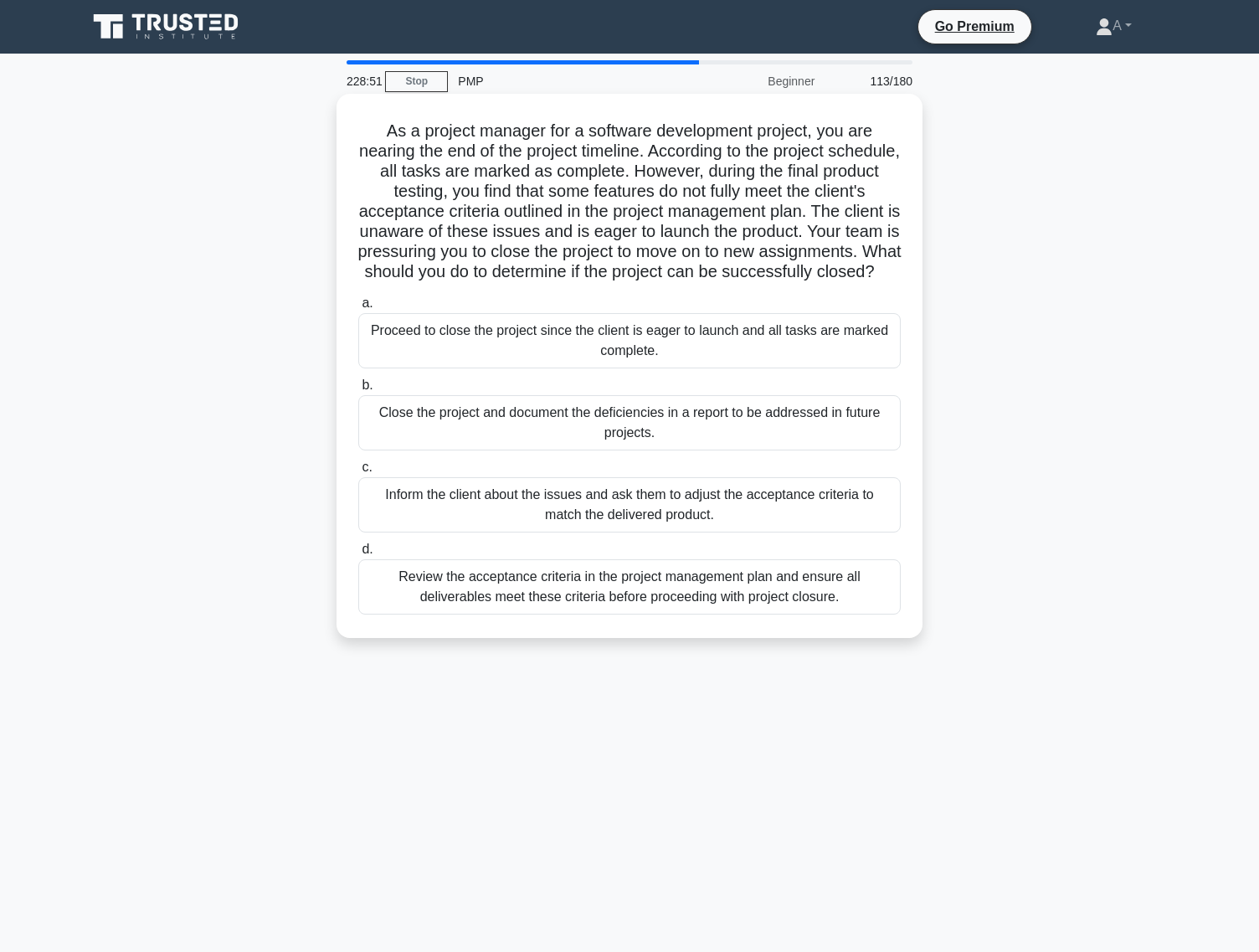
click at [669, 340] on div "Proceed to close the project since the client is eager to launch and all tasks …" at bounding box center [629, 341] width 542 height 55
click at [358, 309] on input "a. Proceed to close the project since the client is eager to launch and all tas…" at bounding box center [358, 303] width 0 height 11
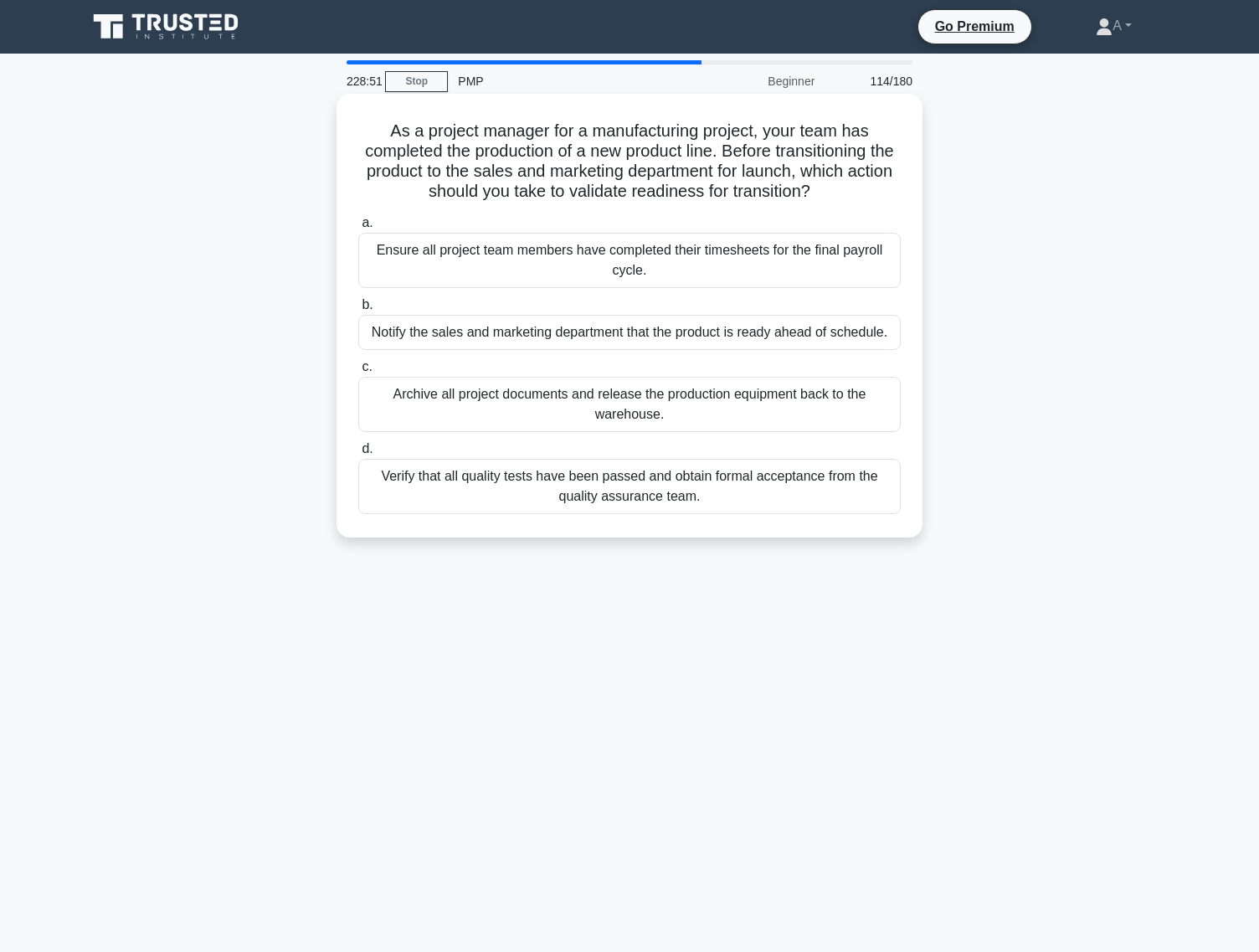
click at [666, 354] on div "a. Ensure all project team members have completed their timesheets for the fina…" at bounding box center [630, 363] width 563 height 308
click at [668, 354] on div "a. Ensure all project team members have completed their timesheets for the fina…" at bounding box center [630, 363] width 563 height 308
click at [668, 322] on div "Notify the sales and marketing department that the product is ready ahead of sc…" at bounding box center [629, 332] width 542 height 35
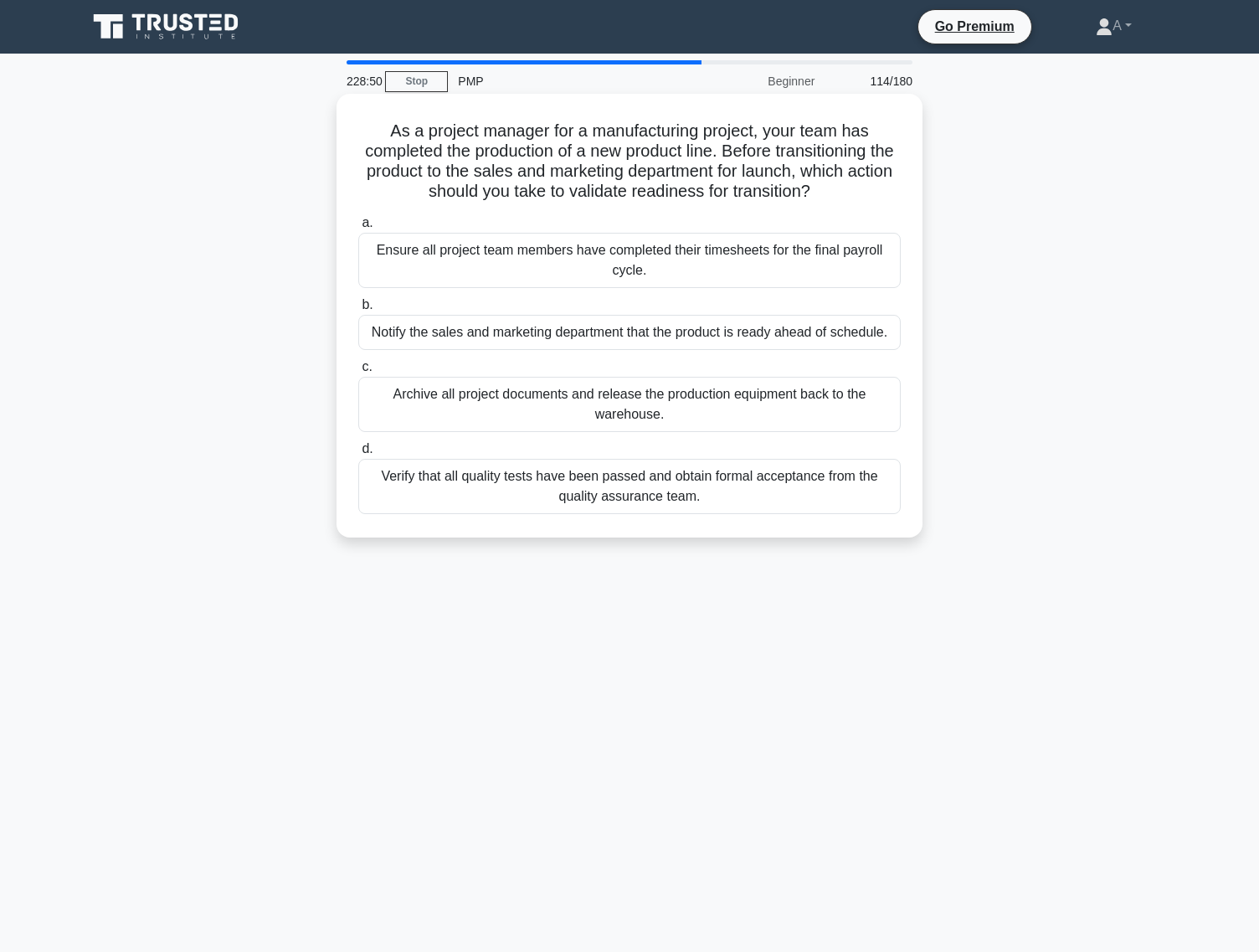
click at [358, 311] on input "b. Notify the sales and marketing department that the product is ready ahead of…" at bounding box center [358, 305] width 0 height 11
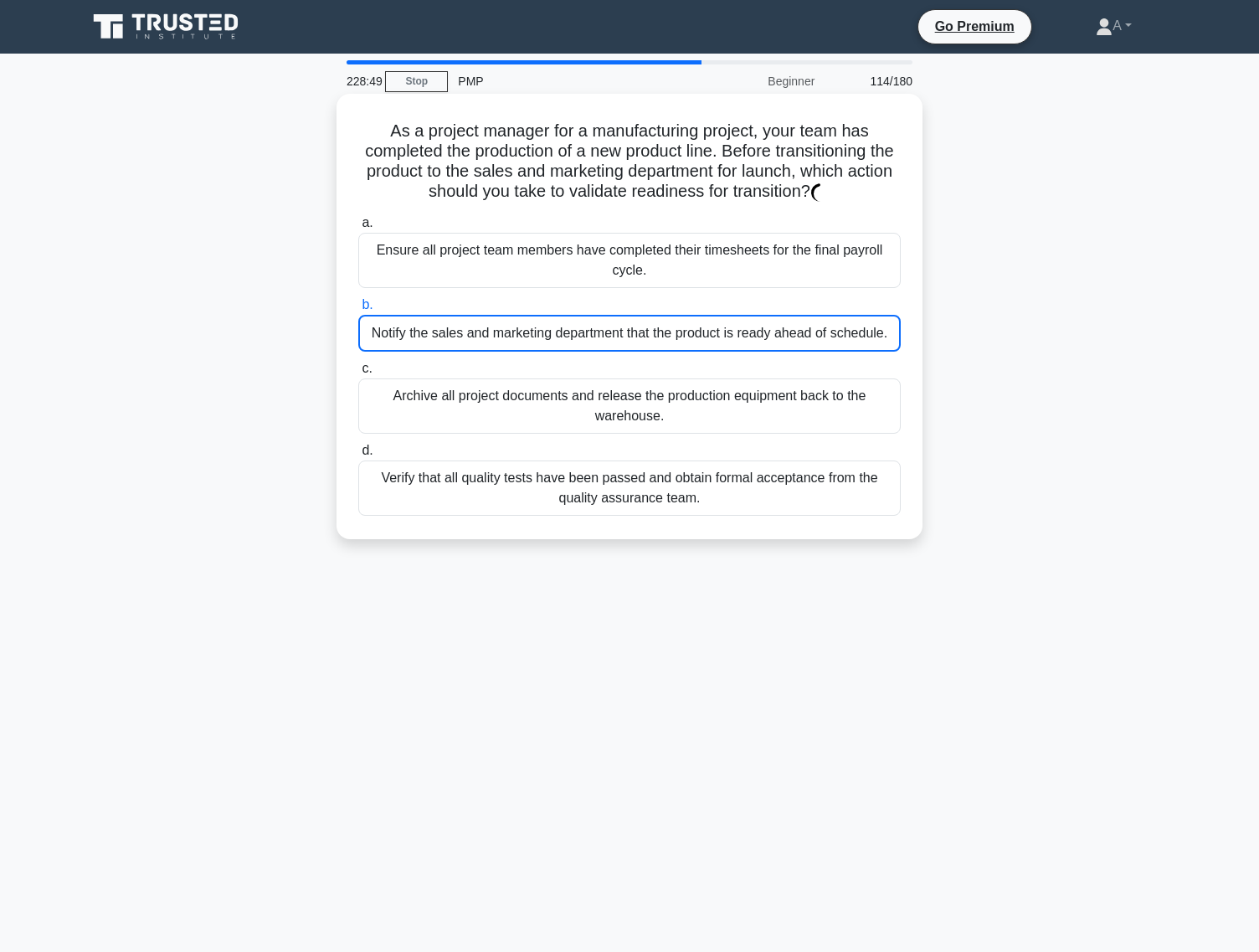
click at [668, 322] on div "Notify the sales and marketing department that the product is ready ahead of sc…" at bounding box center [629, 333] width 542 height 37
click at [358, 311] on input "b. Notify the sales and marketing department that the product is ready ahead of…" at bounding box center [358, 305] width 0 height 11
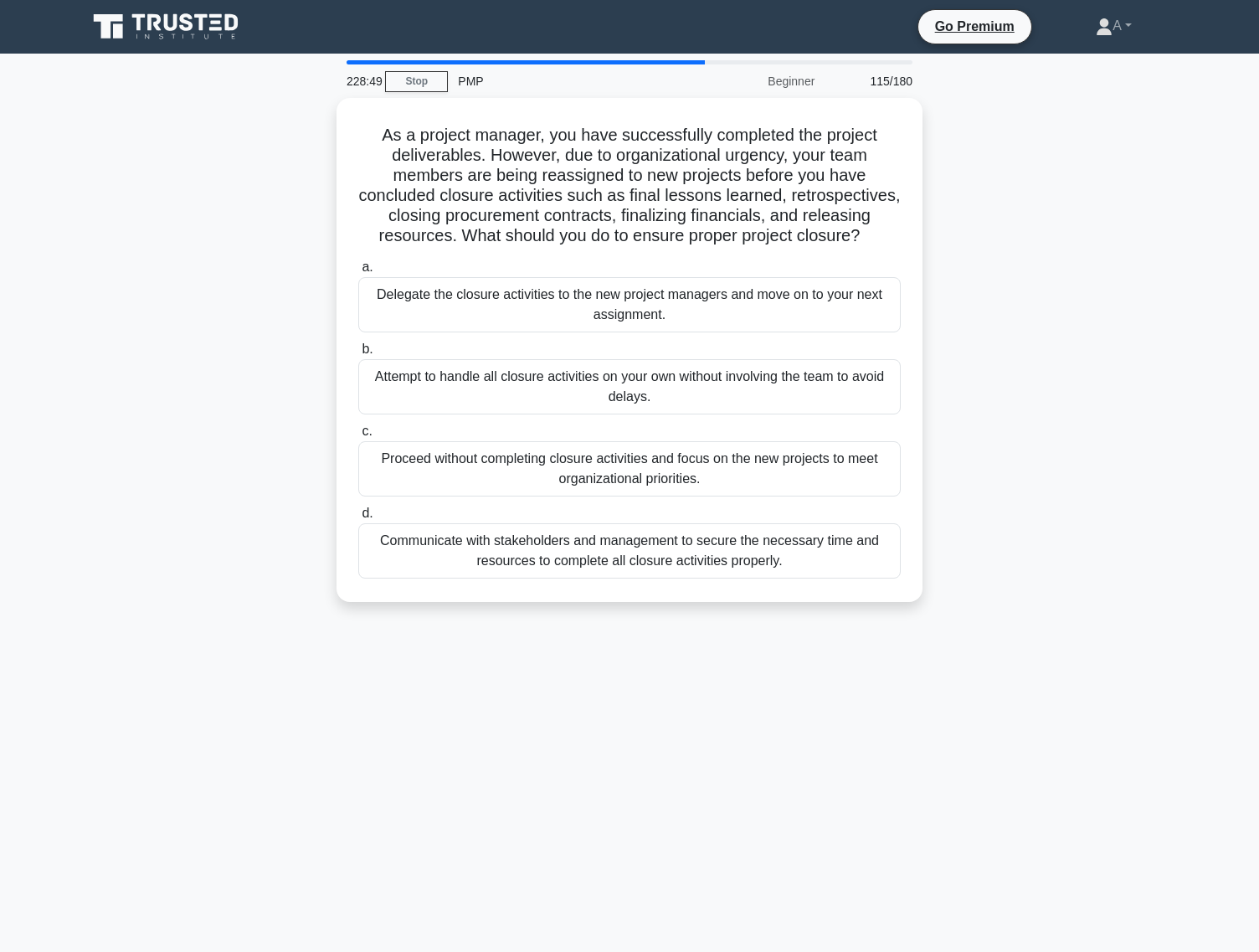
click at [668, 332] on div "a. Delegate the closure activities to the new project managers and move on to y…" at bounding box center [630, 417] width 563 height 328
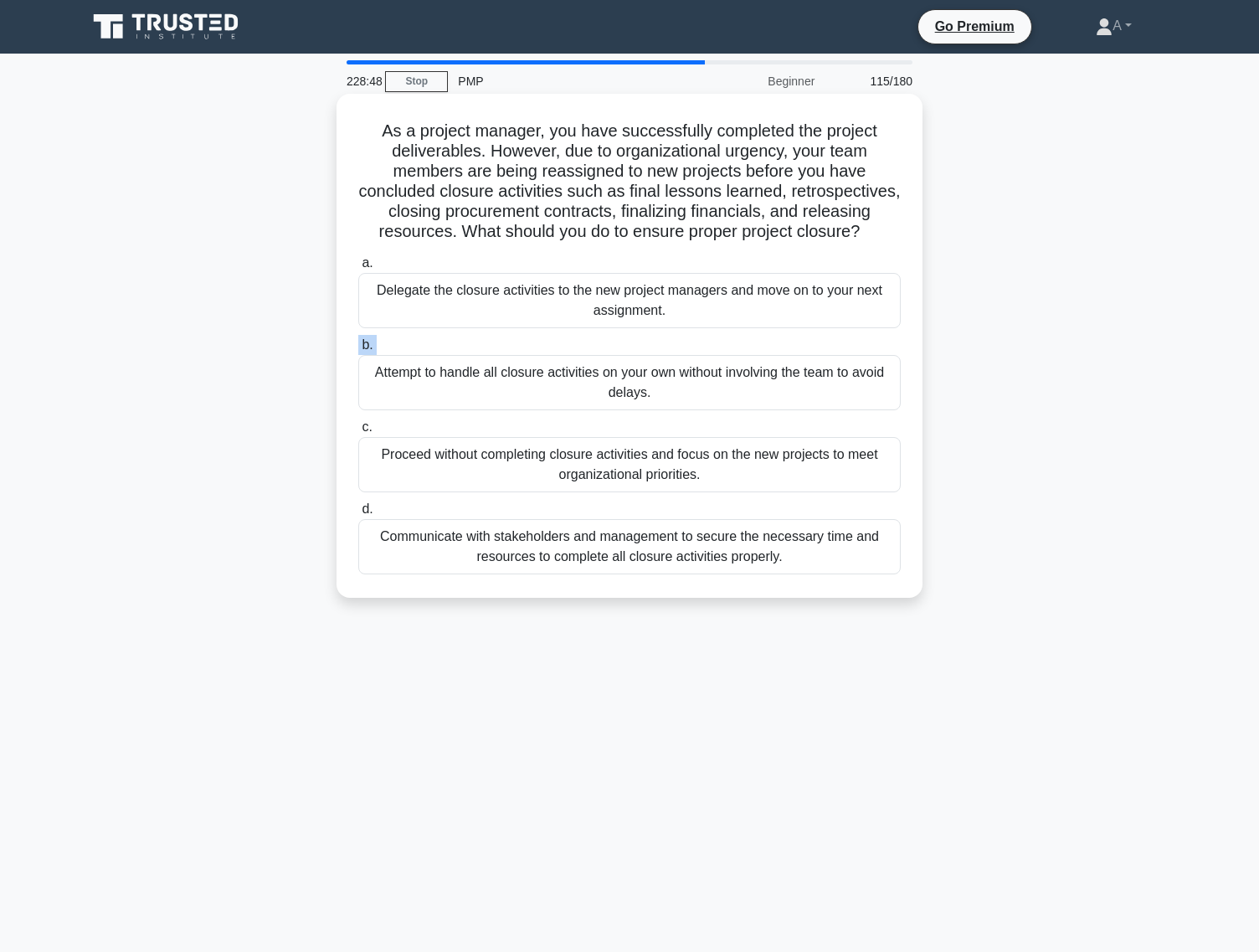
click at [668, 359] on div "Attempt to handle all closure activities on your own without involving the team…" at bounding box center [629, 382] width 542 height 55
click at [358, 351] on input "b. Attempt to handle all closure activities on your own without involving the t…" at bounding box center [358, 345] width 0 height 11
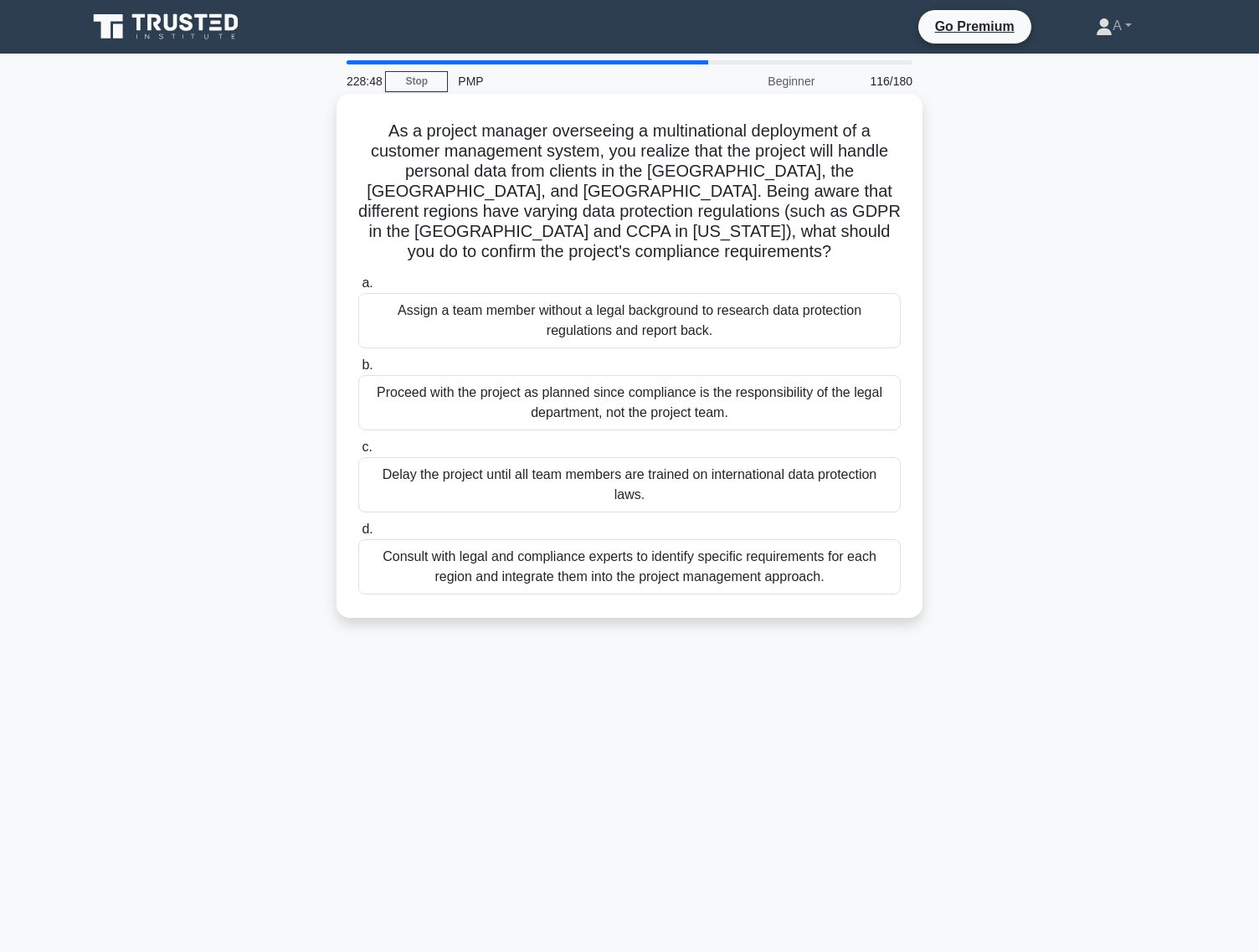
click at [668, 375] on div "Proceed with the project as planned since compliance is the responsibility of t…" at bounding box center [629, 403] width 542 height 55
click at [358, 371] on input "b. Proceed with the project as planned since compliance is the responsibility o…" at bounding box center [358, 365] width 0 height 11
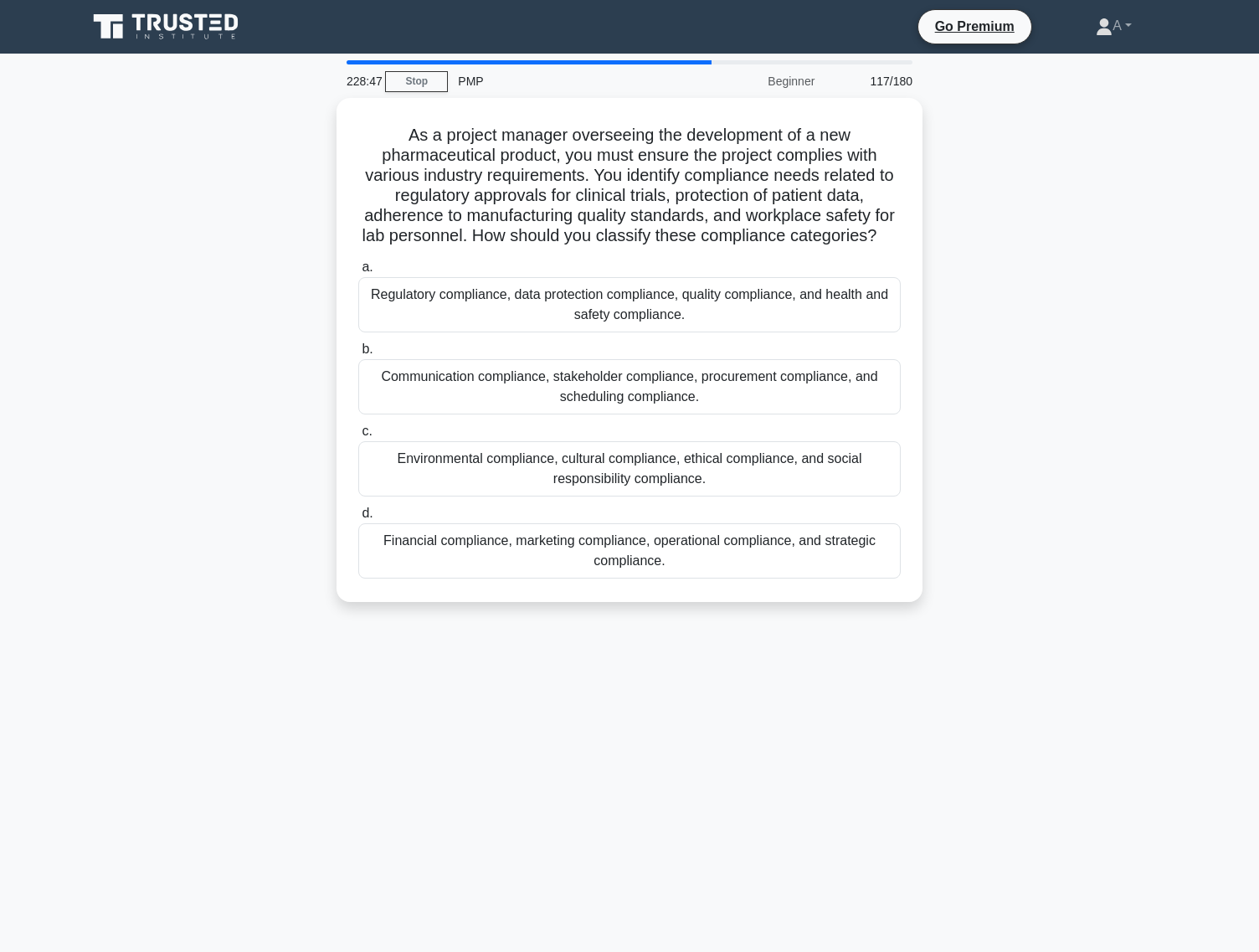
click at [668, 375] on div "Communication compliance, stakeholder compliance, procurement compliance, and s…" at bounding box center [629, 386] width 542 height 55
click at [358, 355] on input "b. Communication compliance, stakeholder compliance, procurement compliance, an…" at bounding box center [358, 349] width 0 height 11
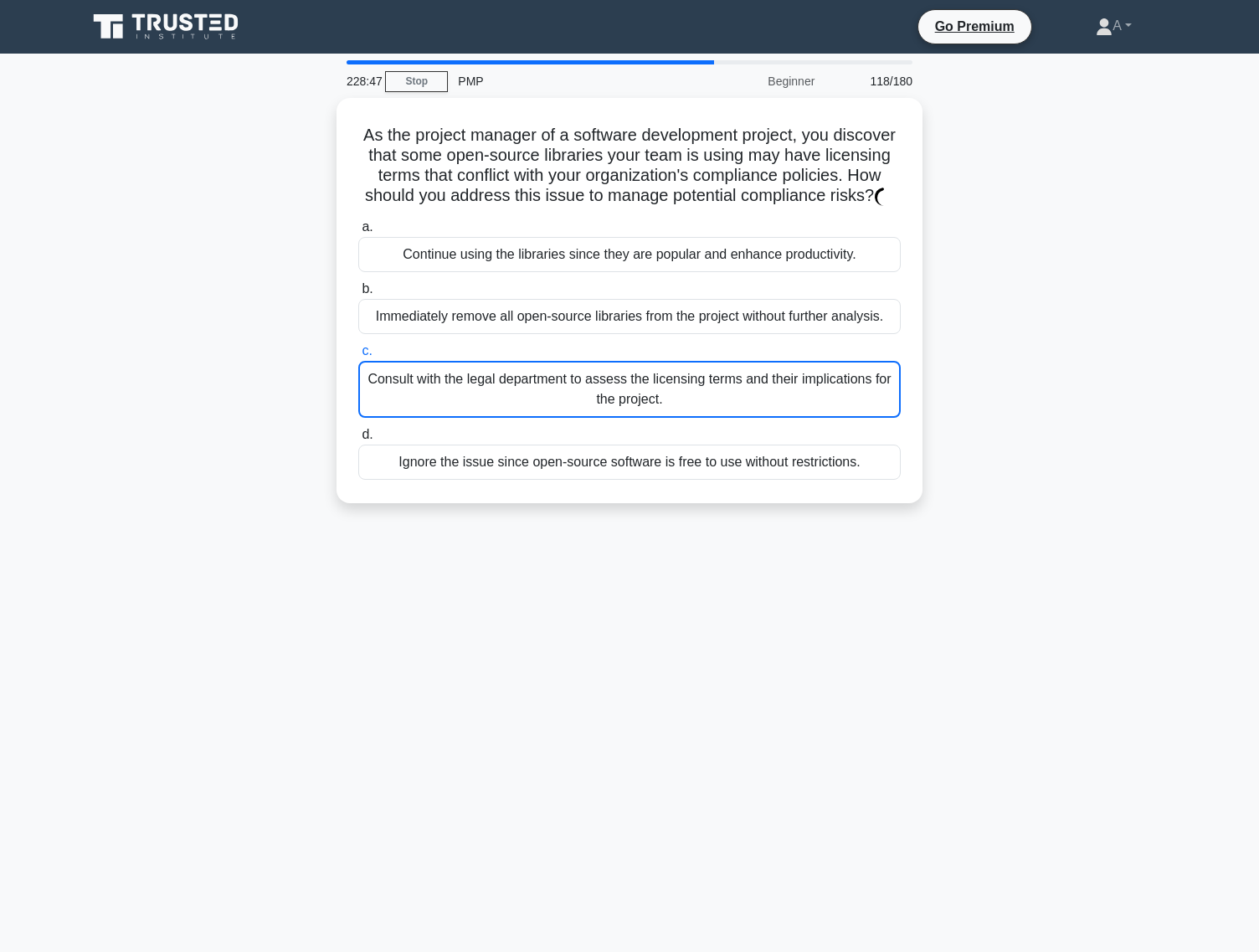
click at [668, 375] on div "Consult with the legal department to assess the licensing terms and their impli…" at bounding box center [629, 389] width 542 height 57
click at [358, 356] on input "c. Consult with the legal department to assess the licensing terms and their im…" at bounding box center [358, 351] width 0 height 11
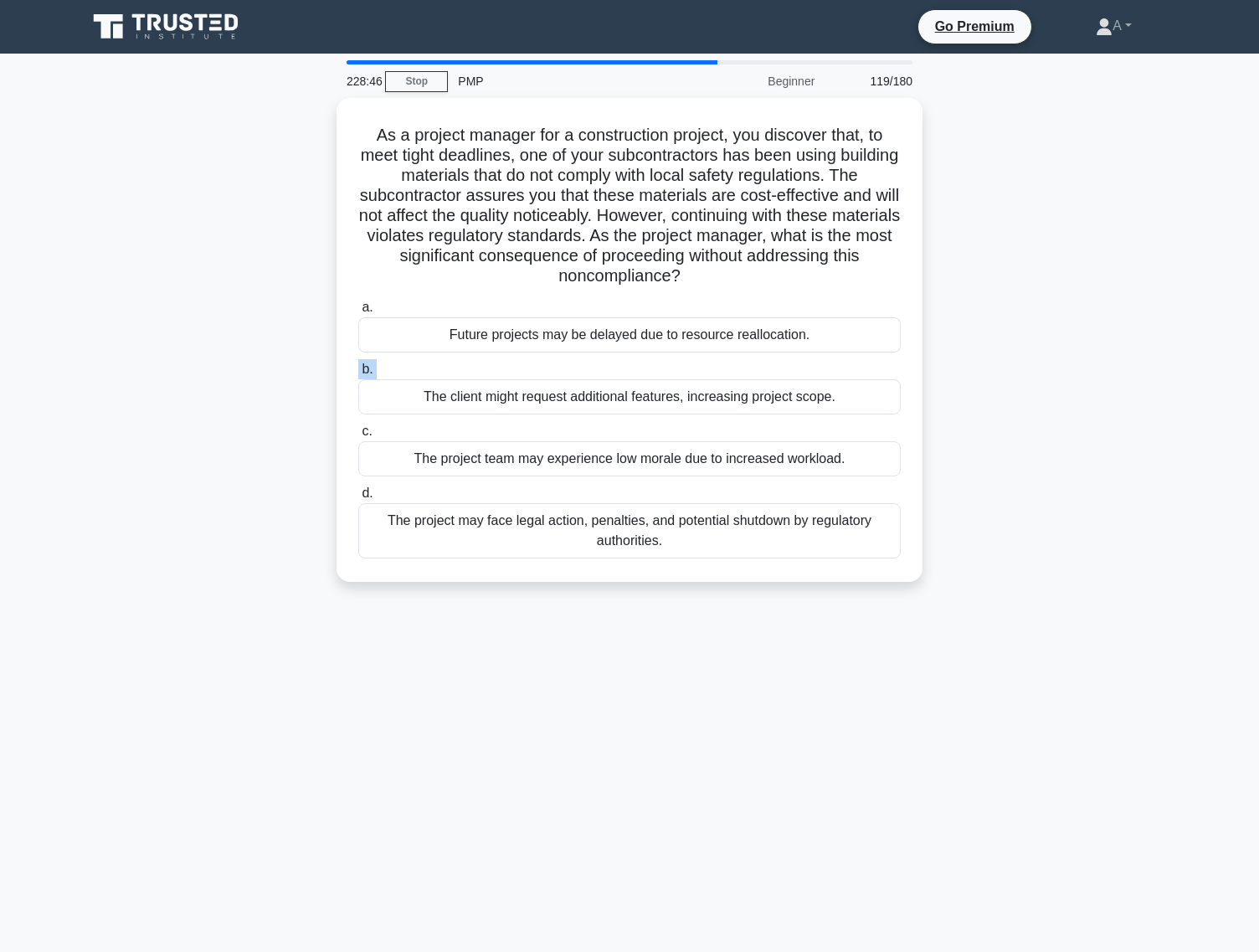
click at [668, 375] on label "b. The client might request additional features, increasing project scope." at bounding box center [629, 386] width 542 height 55
click at [358, 375] on input "b. The client might request additional features, increasing project scope." at bounding box center [358, 369] width 0 height 11
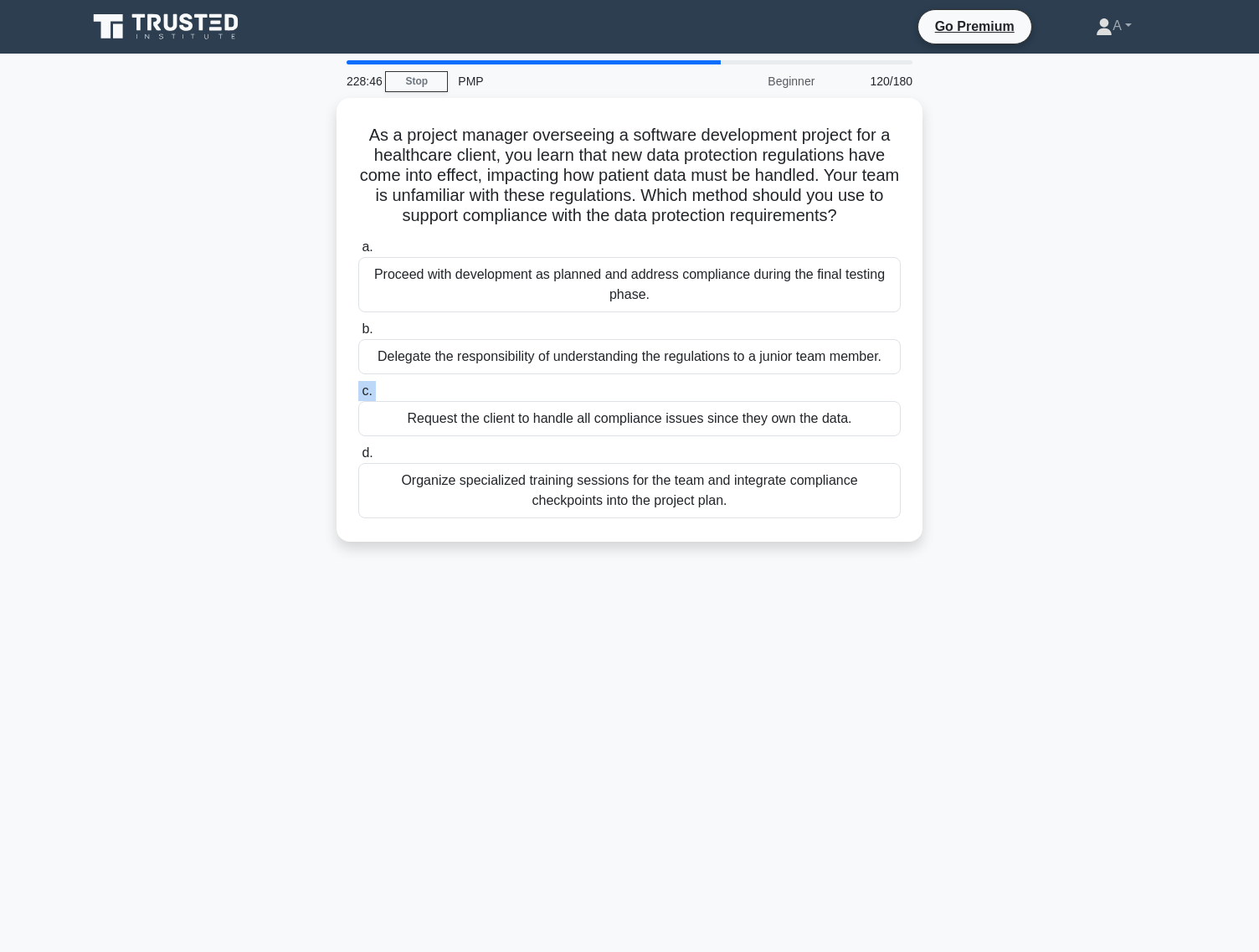
click at [668, 375] on div "a. Proceed with development as planned and address compliance during the final …" at bounding box center [630, 377] width 563 height 288
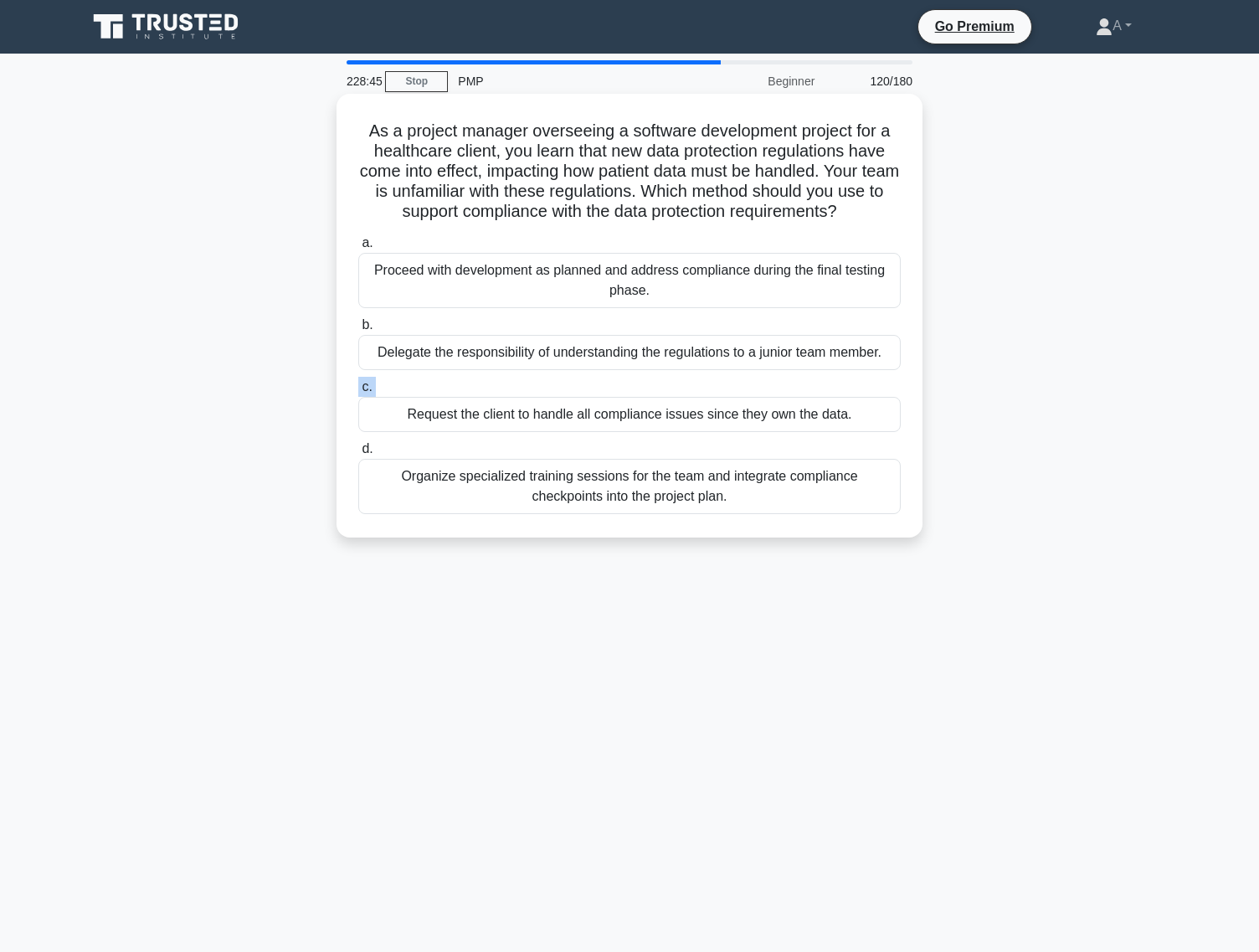
click at [668, 385] on label "c. Request the client to handle all compliance issues since they own the data." at bounding box center [629, 405] width 542 height 55
click at [358, 385] on input "c. Request the client to handle all compliance issues since they own the data." at bounding box center [358, 387] width 0 height 11
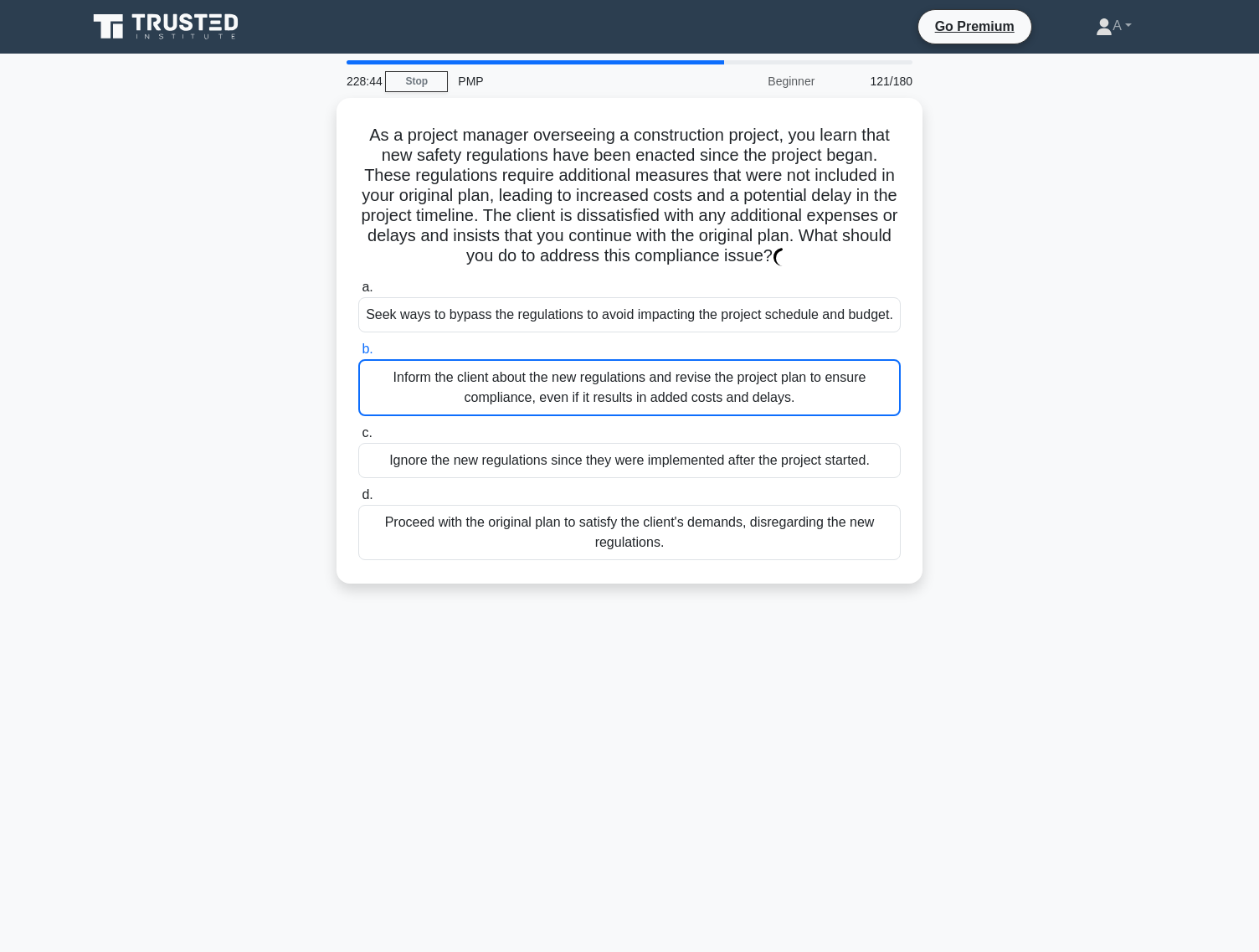
click at [668, 409] on div "Inform the client about the new regulations and revise the project plan to ensu…" at bounding box center [629, 387] width 542 height 57
click at [358, 355] on input "b. Inform the client about the new regulations and revise the project plan to e…" at bounding box center [358, 349] width 0 height 11
click at [668, 409] on div "Inform the client about the new regulations and revise the project plan to ensu…" at bounding box center [629, 387] width 542 height 57
click at [358, 355] on input "b. Inform the client about the new regulations and revise the project plan to e…" at bounding box center [358, 349] width 0 height 11
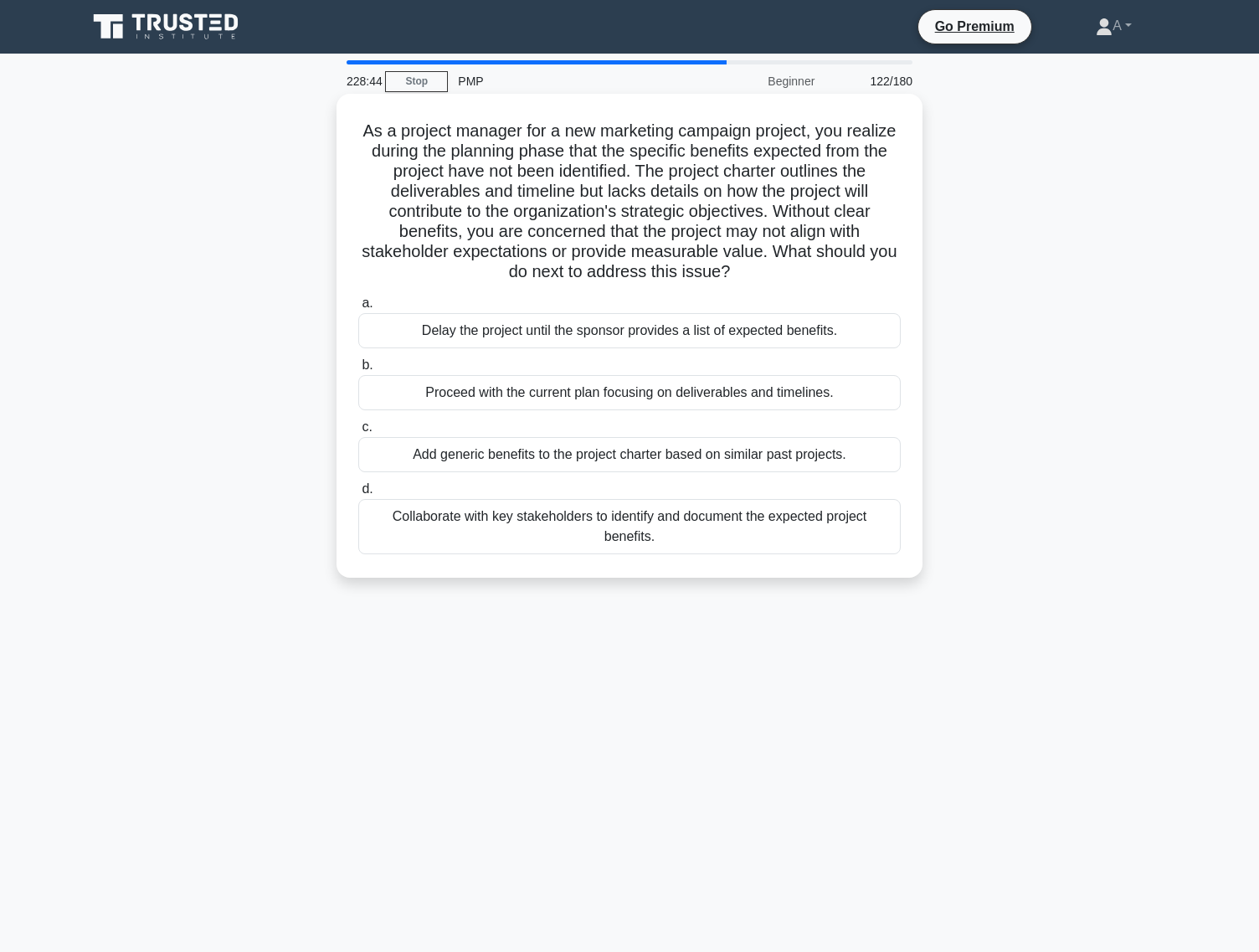
click at [667, 418] on label "c. Add generic benefits to the project charter based on similar past projects." at bounding box center [629, 444] width 542 height 55
click at [358, 422] on input "c. Add generic benefits to the project charter based on similar past projects." at bounding box center [358, 427] width 0 height 11
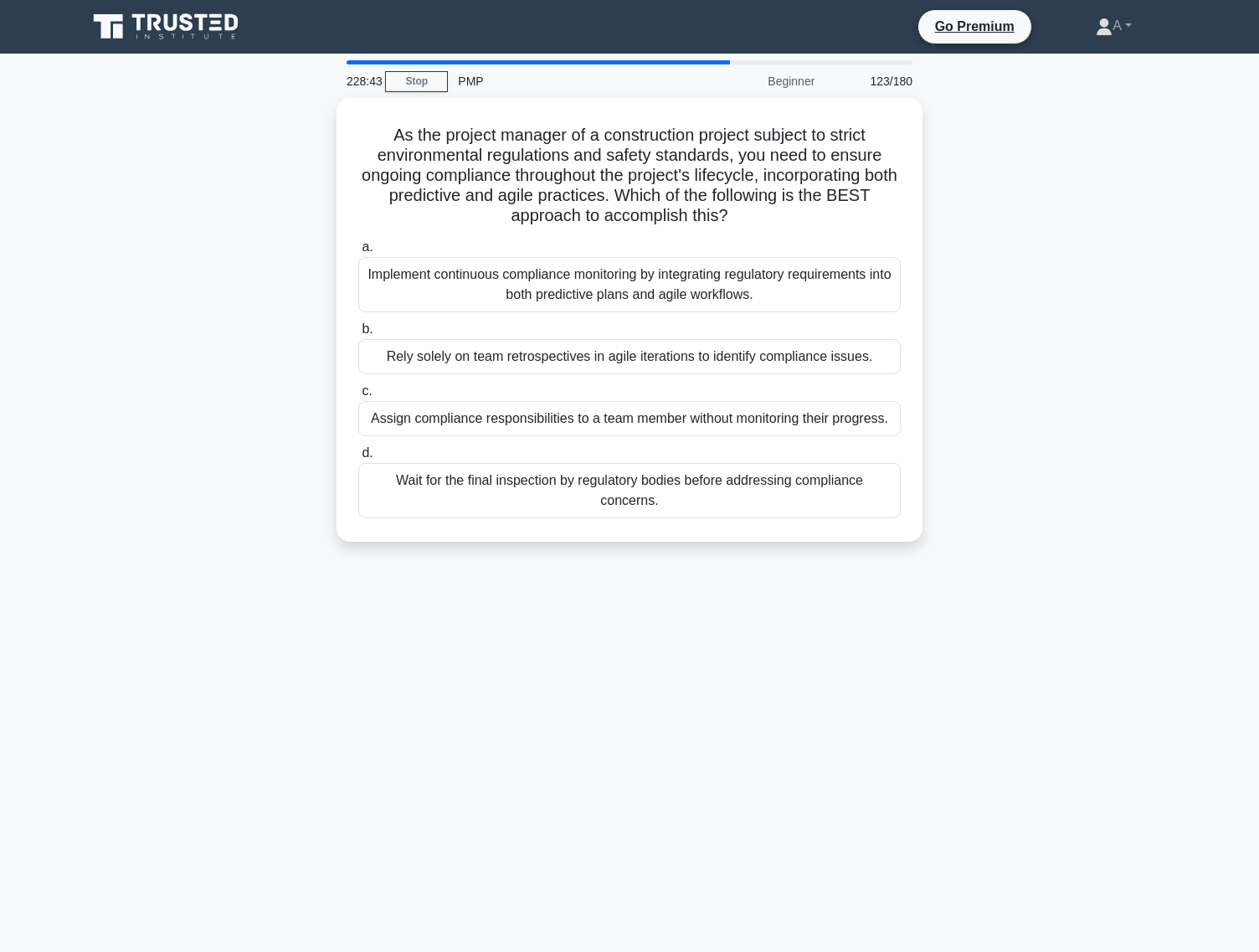
click at [667, 418] on div "Assign compliance responsibilities to a team member without monitoring their pr…" at bounding box center [629, 418] width 542 height 35
click at [358, 397] on input "c. Assign compliance responsibilities to a team member without monitoring their…" at bounding box center [358, 391] width 0 height 11
click at [667, 418] on div "Assign compliance responsibilities to a team member without monitoring their pr…" at bounding box center [629, 419] width 542 height 37
click at [358, 397] on input "c. Assign compliance responsibilities to a team member without monitoring their…" at bounding box center [358, 391] width 0 height 11
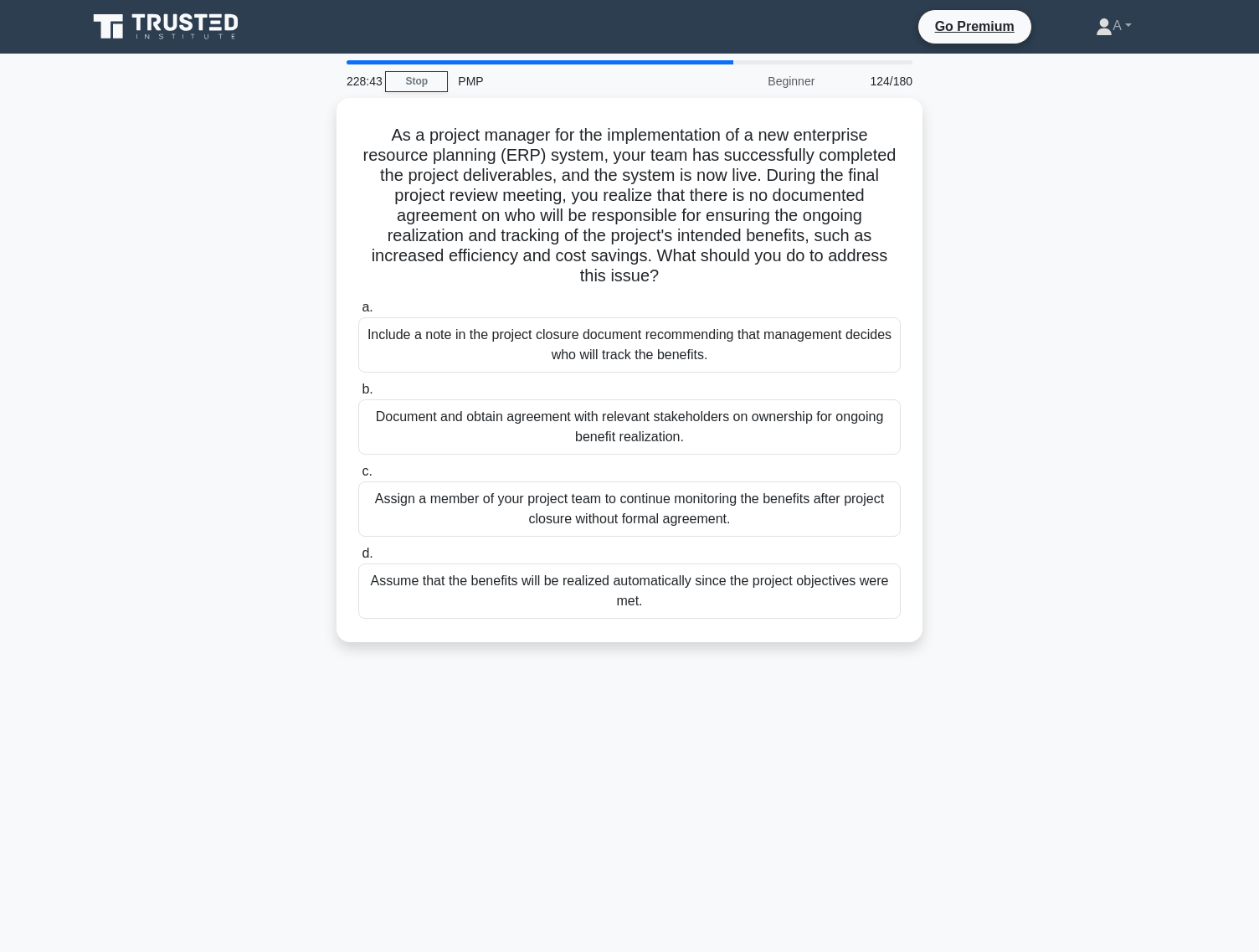
click at [667, 418] on div "Document and obtain agreement with relevant stakeholders on ownership for ongoi…" at bounding box center [629, 427] width 542 height 55
click at [358, 395] on input "b. Document and obtain agreement with relevant stakeholders on ownership for on…" at bounding box center [358, 390] width 0 height 11
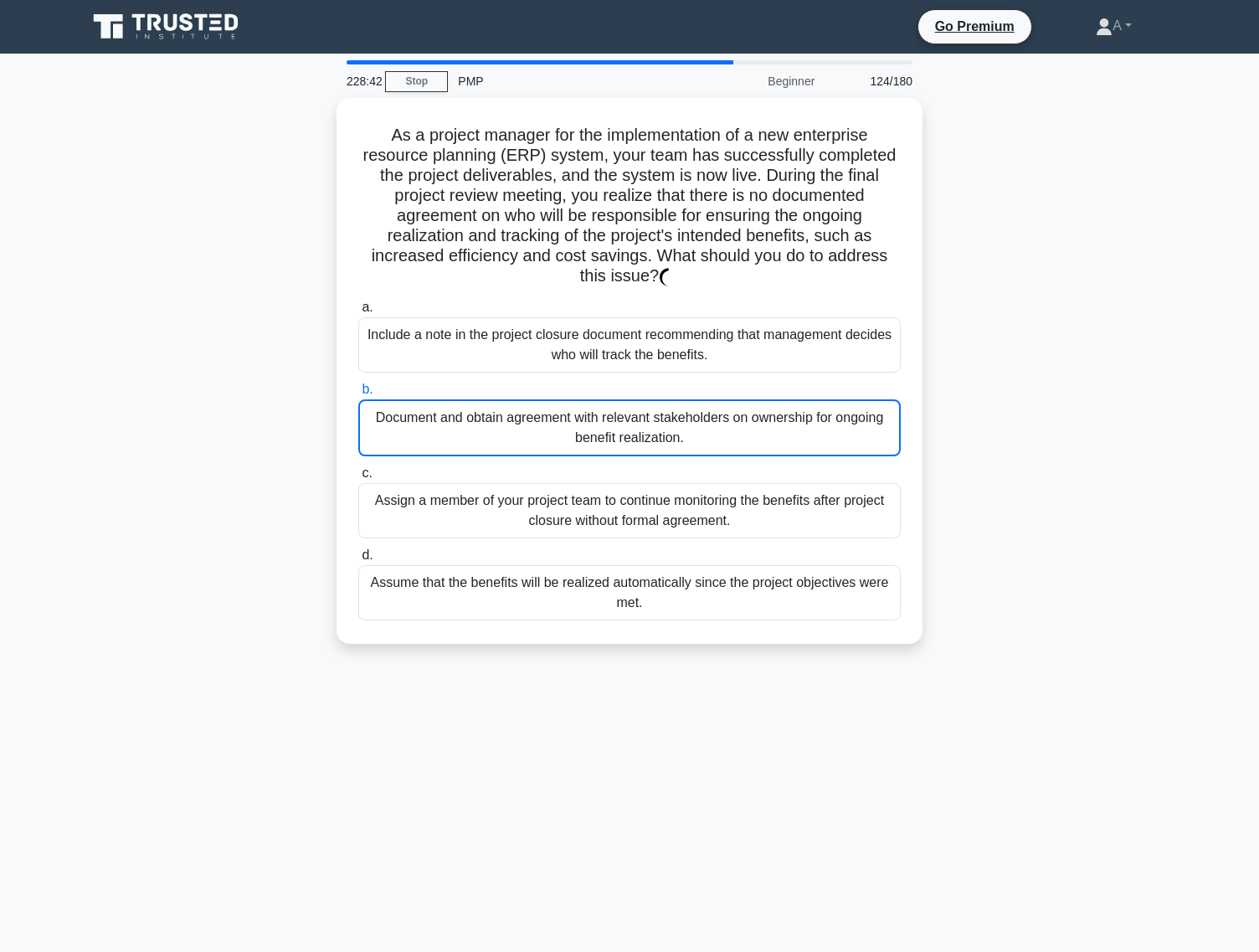
click at [667, 418] on div "Document and obtain agreement with relevant stakeholders on ownership for ongoi…" at bounding box center [629, 428] width 542 height 57
click at [358, 395] on input "b. Document and obtain agreement with relevant stakeholders on ownership for on…" at bounding box center [358, 390] width 0 height 11
click at [667, 418] on div "Document and obtain agreement with relevant stakeholders on ownership for ongoi…" at bounding box center [629, 428] width 542 height 57
click at [358, 395] on input "b. Document and obtain agreement with relevant stakeholders on ownership for on…" at bounding box center [358, 390] width 0 height 11
click at [667, 418] on div "Document and obtain agreement with relevant stakeholders on ownership for ongoi…" at bounding box center [629, 428] width 542 height 57
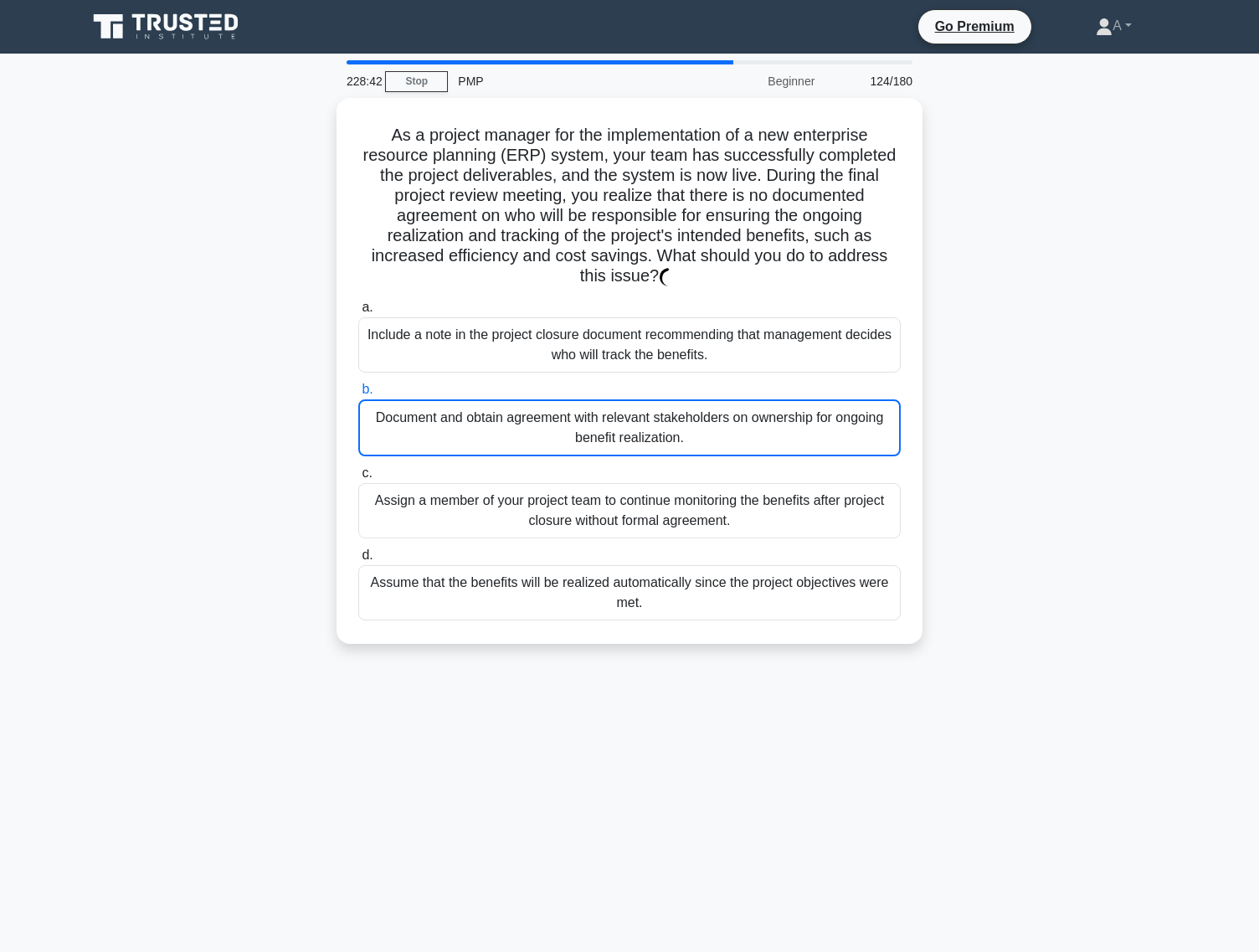
click at [358, 395] on input "b. Document and obtain agreement with relevant stakeholders on ownership for on…" at bounding box center [358, 390] width 0 height 11
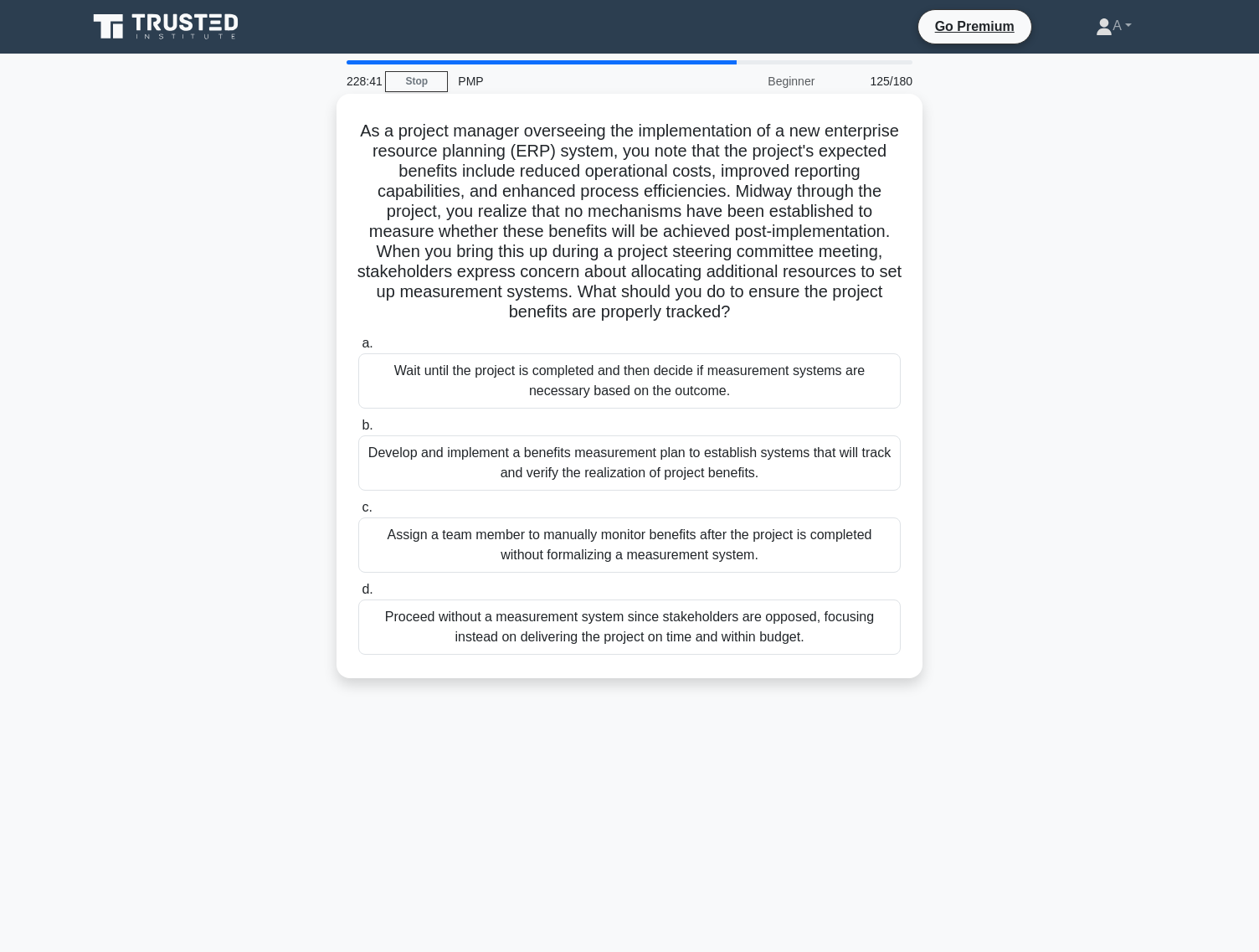
click at [672, 452] on div "Develop and implement a benefits measurement plan to establish systems that wil…" at bounding box center [629, 463] width 542 height 55
click at [358, 431] on input "b. Develop and implement a benefits measurement plan to establish systems that …" at bounding box center [358, 425] width 0 height 11
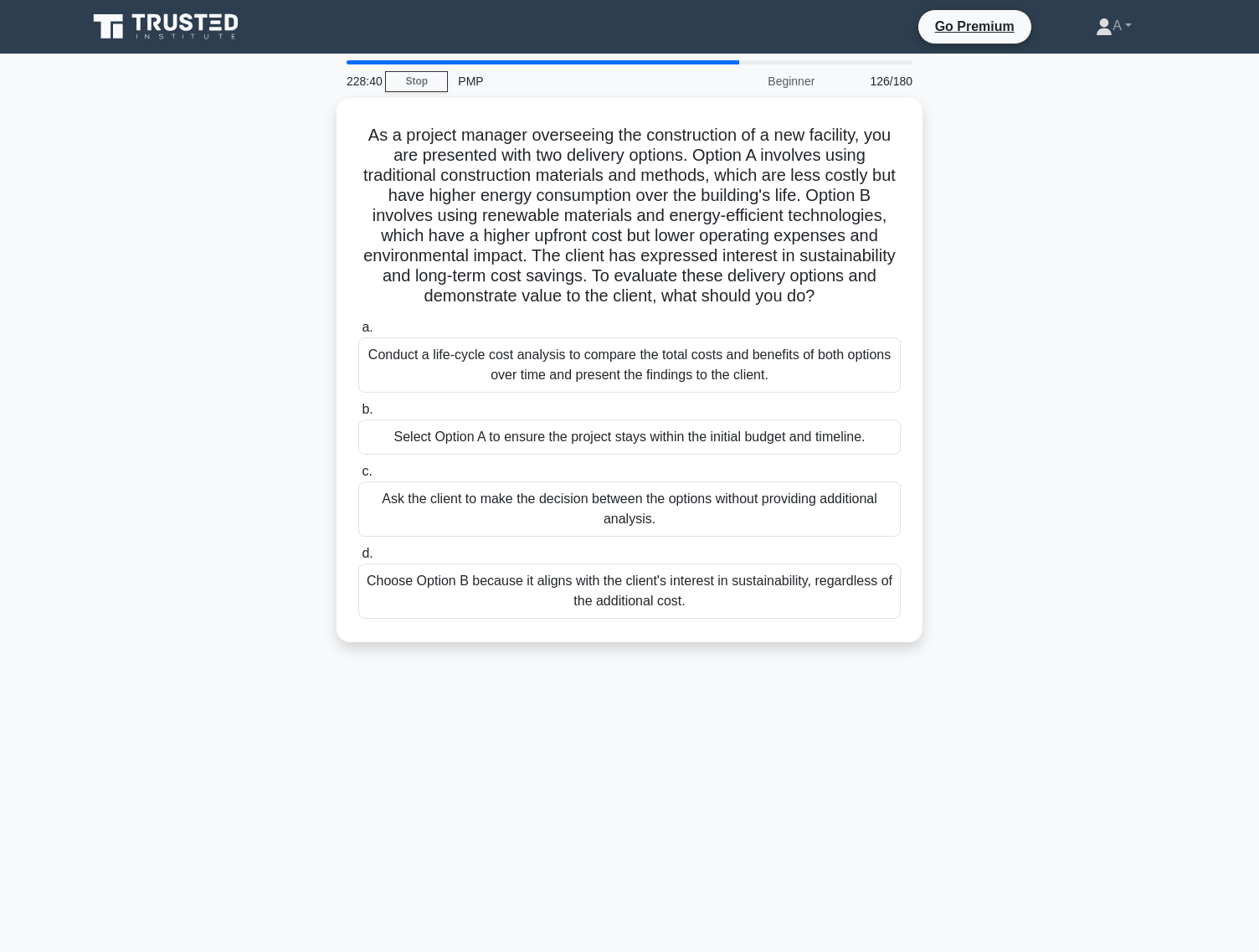
click at [672, 452] on div "a. Conduct a life-cycle cost analysis to compare the total costs and benefits o…" at bounding box center [630, 468] width 563 height 308
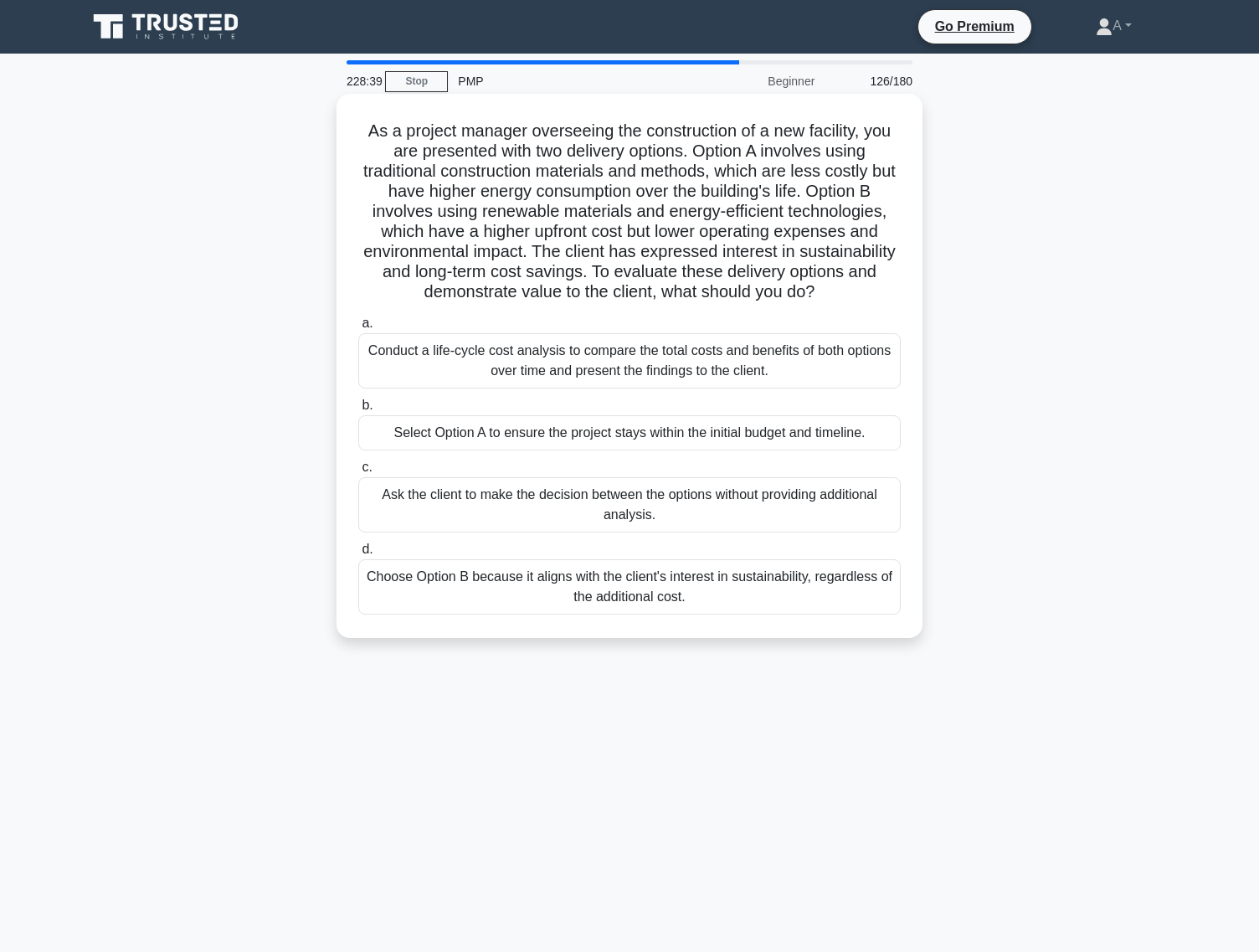
click at [673, 441] on div "Select Option A to ensure the project stays within the initial budget and timel…" at bounding box center [629, 433] width 542 height 35
click at [358, 411] on input "b. Select Option A to ensure the project stays within the initial budget and ti…" at bounding box center [358, 405] width 0 height 11
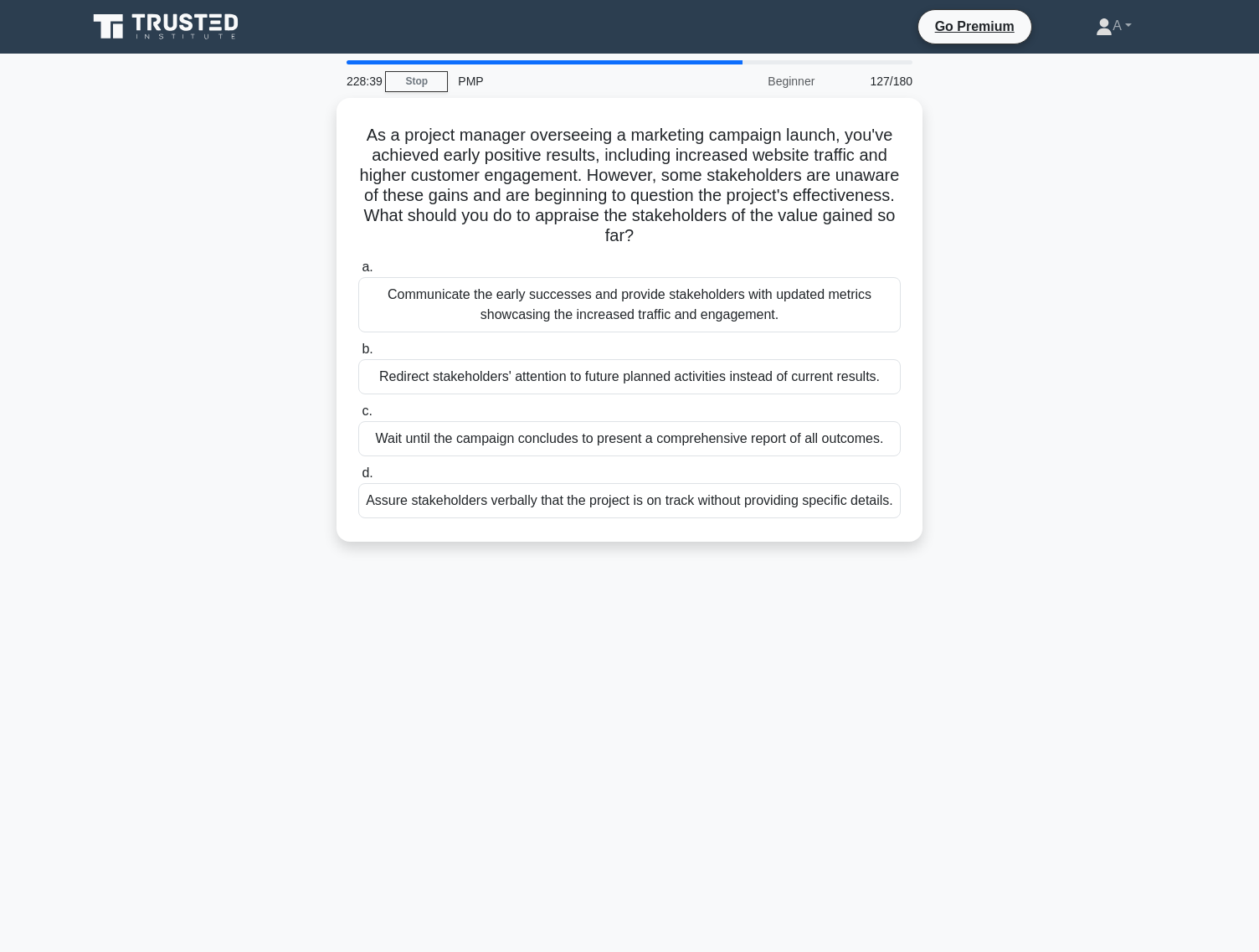
click at [673, 441] on div "Wait until the campaign concludes to present a comprehensive report of all outc…" at bounding box center [629, 438] width 542 height 35
click at [358, 417] on input "c. Wait until the campaign concludes to present a comprehensive report of all o…" at bounding box center [358, 411] width 0 height 11
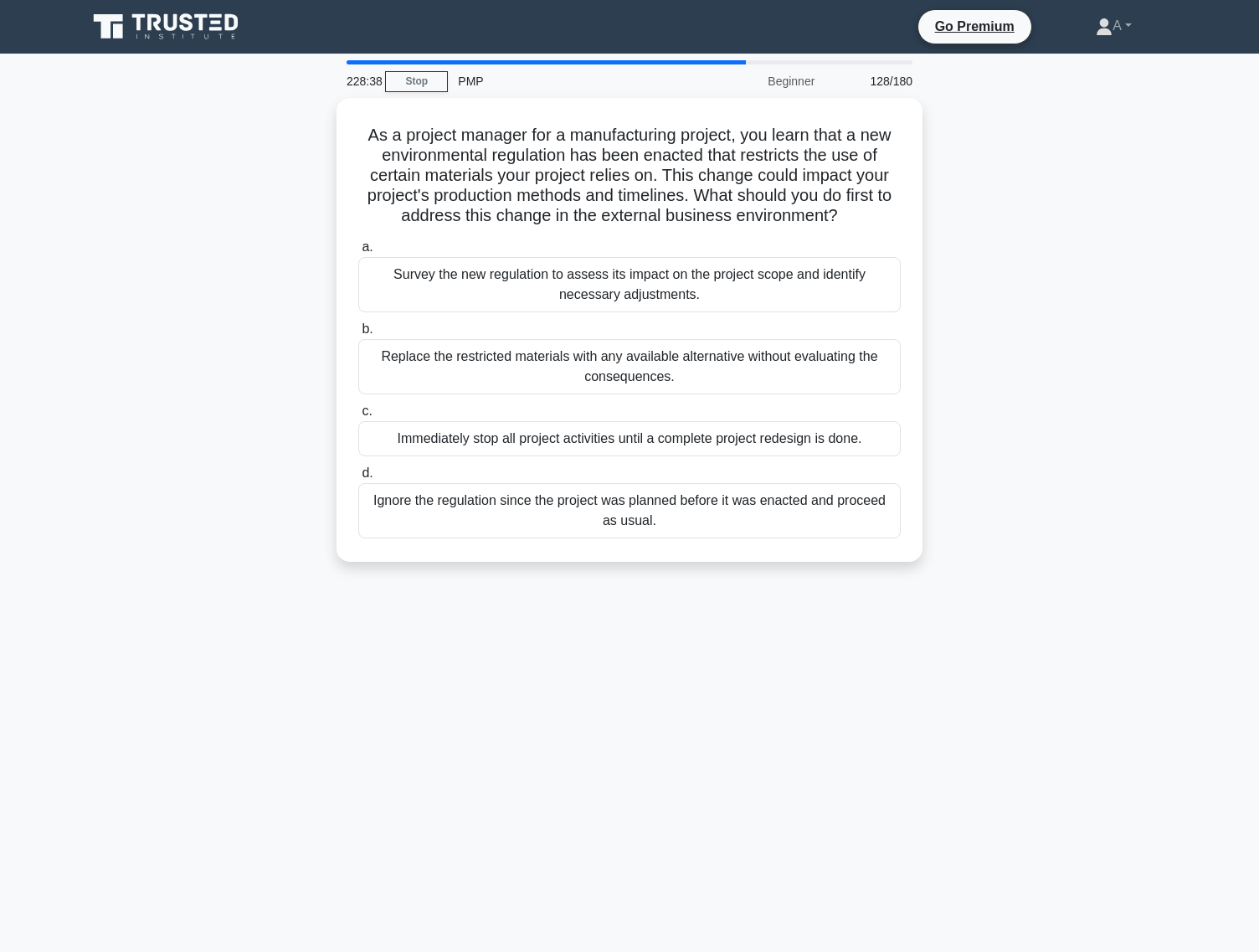
click at [673, 441] on div "Immediately stop all project activities until a complete project redesign is do…" at bounding box center [629, 438] width 542 height 35
click at [358, 417] on input "c. Immediately stop all project activities until a complete project redesign is…" at bounding box center [358, 411] width 0 height 11
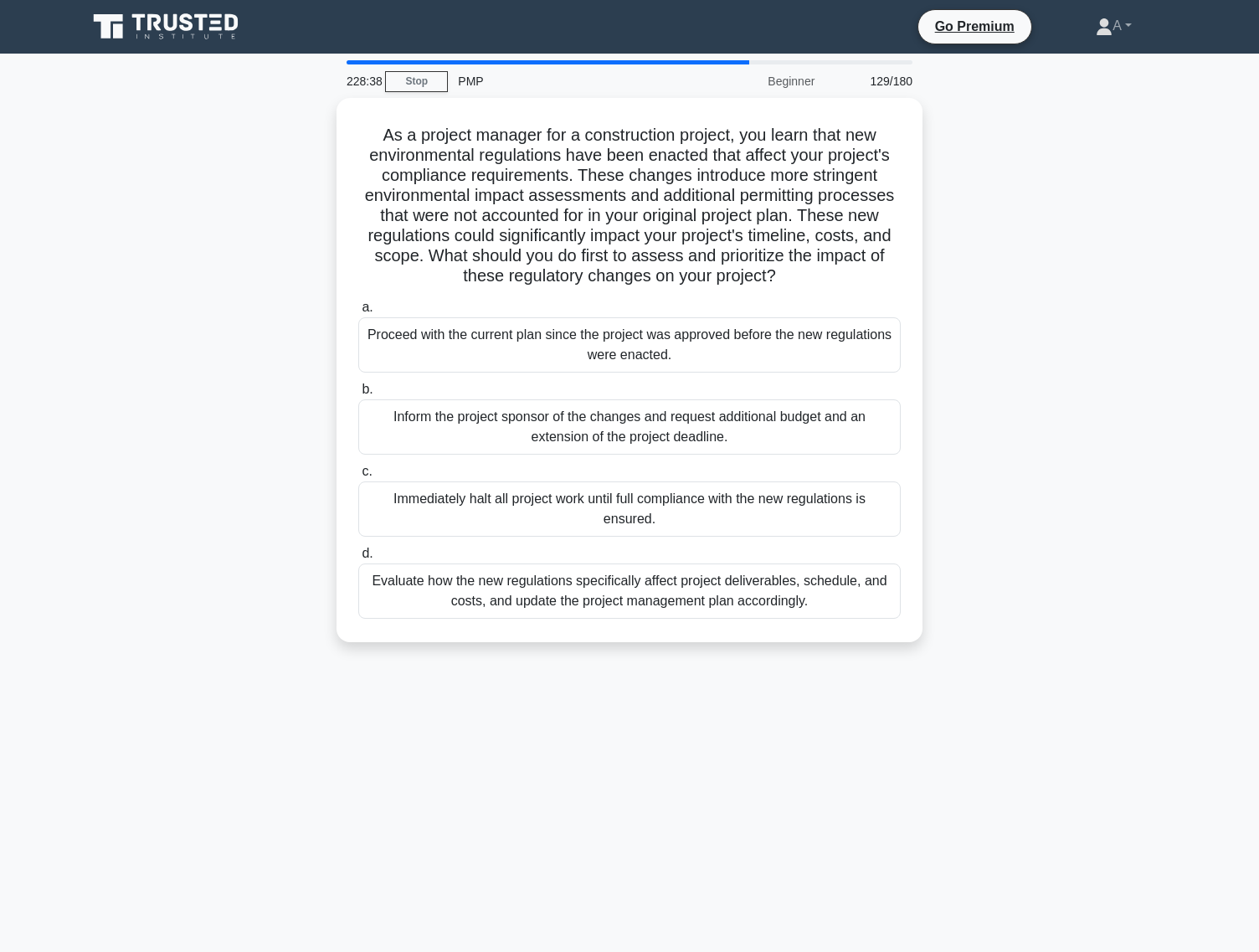
click at [673, 441] on div "Inform the project sponsor of the changes and request additional budget and an …" at bounding box center [629, 427] width 542 height 55
click at [358, 395] on input "b. Inform the project sponsor of the changes and request additional budget and …" at bounding box center [358, 390] width 0 height 11
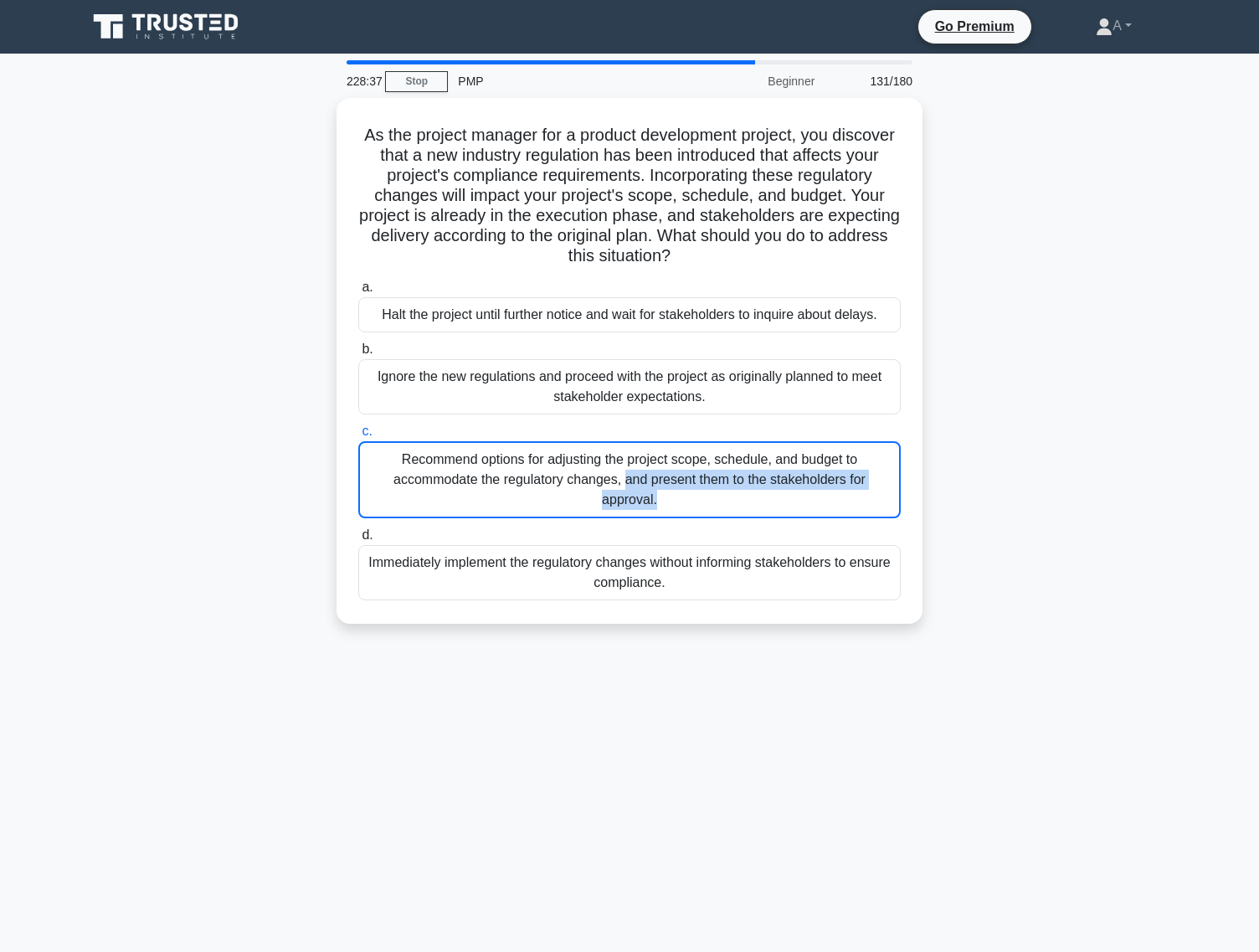
click at [673, 442] on div "Recommend options for adjusting the project scope, schedule, and budget to acco…" at bounding box center [629, 479] width 542 height 77
click at [358, 437] on input "c. Recommend options for adjusting the project scope, schedule, and budget to a…" at bounding box center [358, 431] width 0 height 11
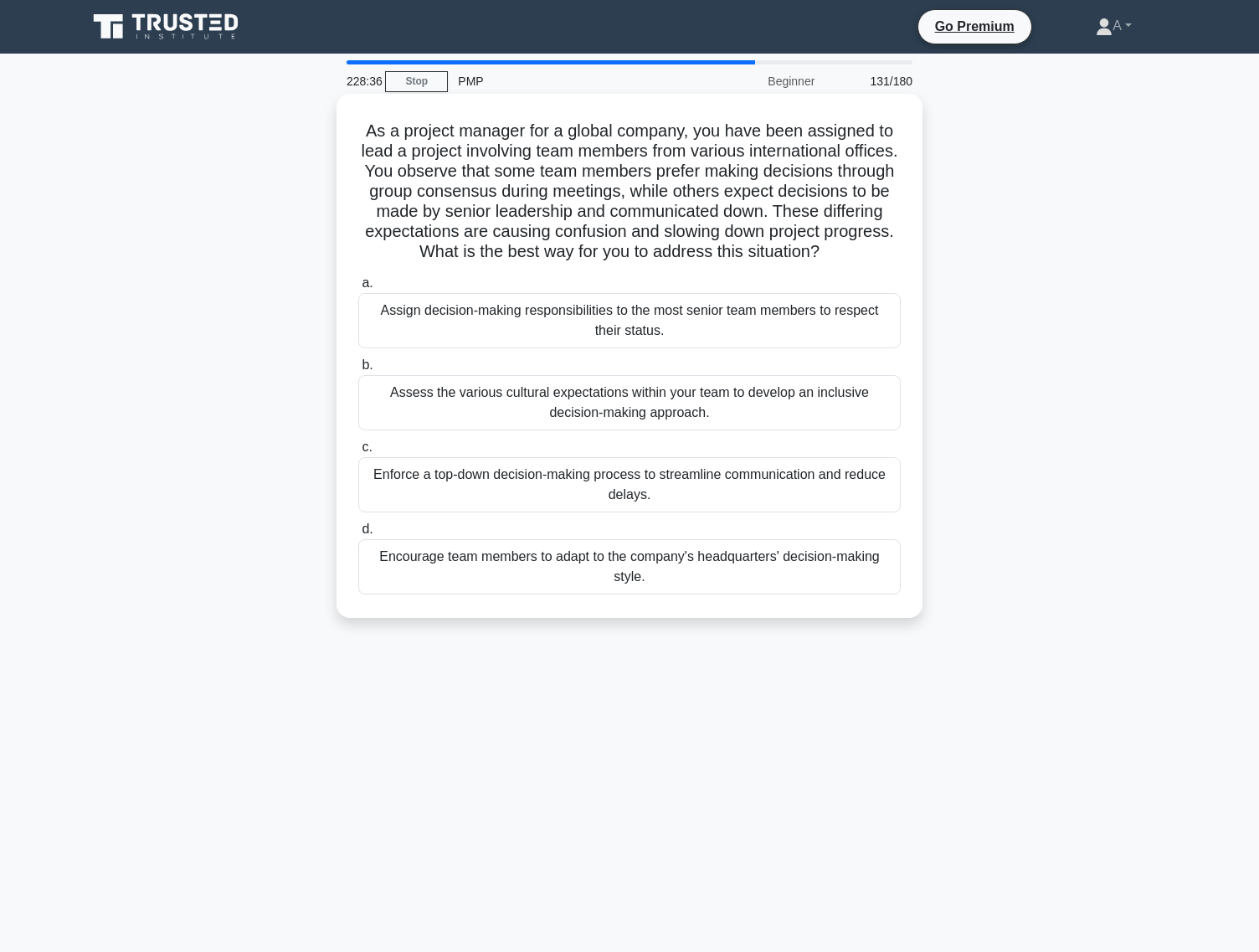
click at [677, 421] on div "Assess the various cultural expectations within your team to develop an inclusi…" at bounding box center [629, 403] width 542 height 55
click at [358, 371] on input "b. Assess the various cultural expectations within your team to develop an incl…" at bounding box center [358, 365] width 0 height 11
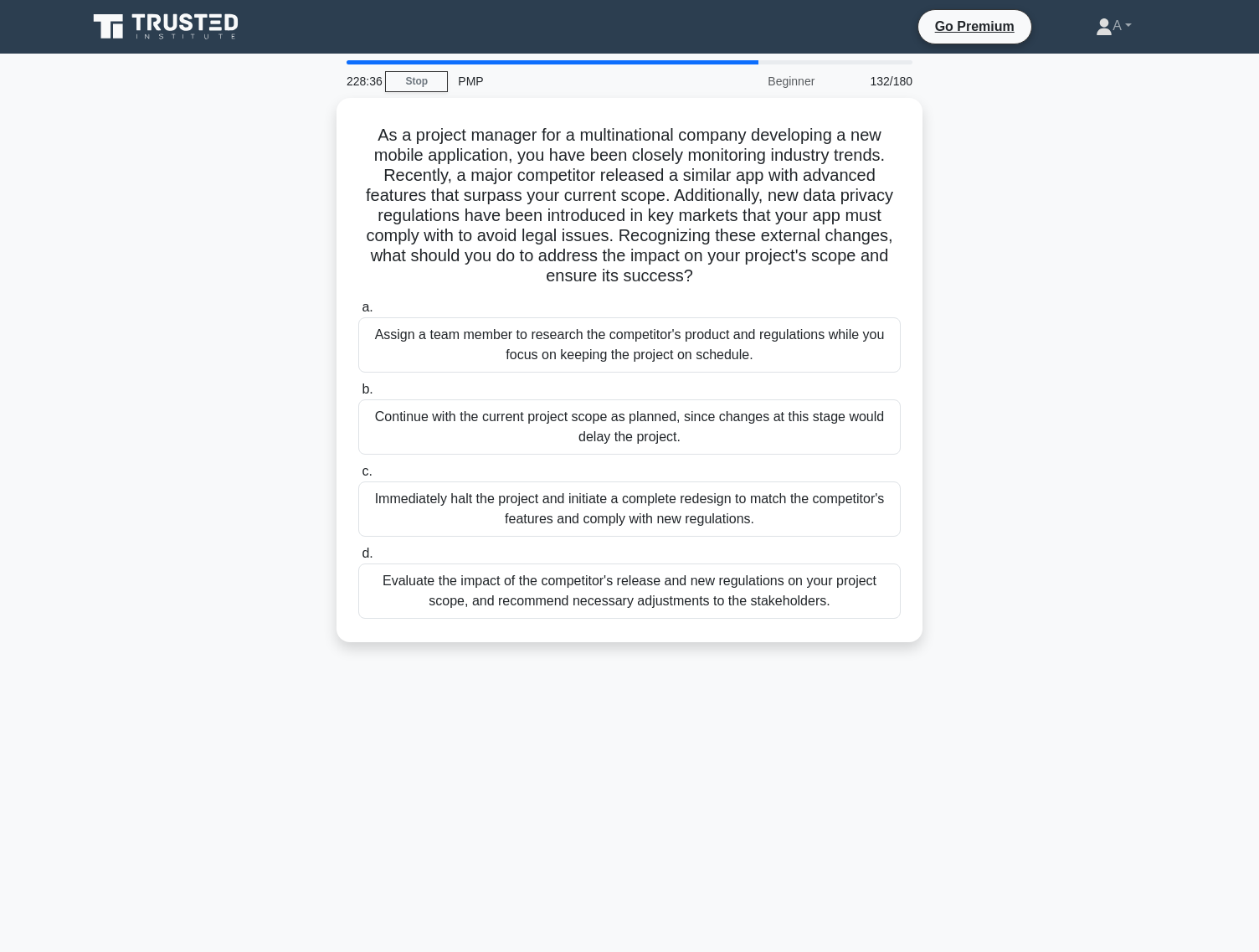
click at [677, 421] on div "Continue with the current project scope as planned, since changes at this stage…" at bounding box center [629, 427] width 542 height 55
click at [358, 395] on input "b. Continue with the current project scope as planned, since changes at this st…" at bounding box center [358, 390] width 0 height 11
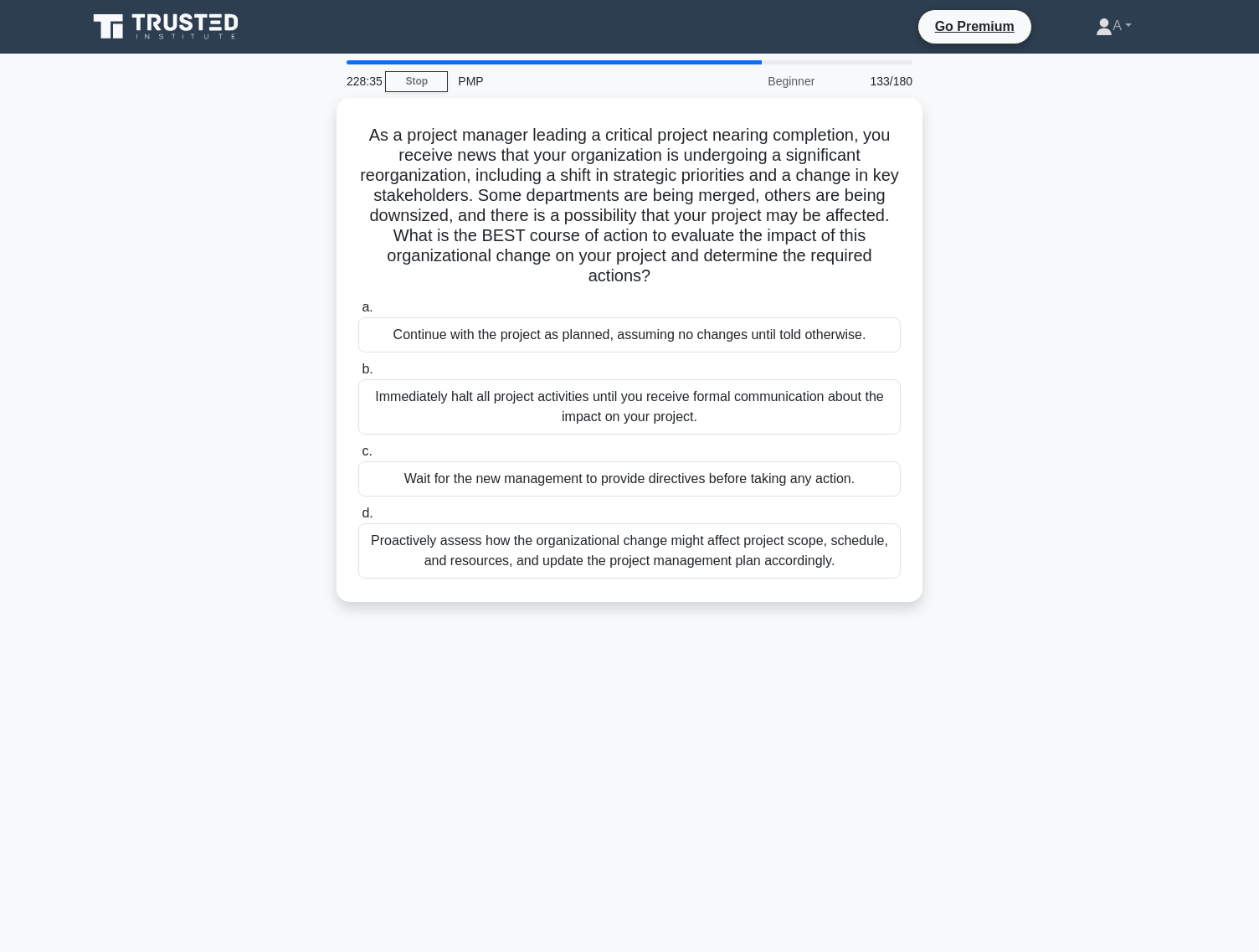
click at [677, 421] on div "Immediately halt all project activities until you receive formal communication …" at bounding box center [629, 407] width 542 height 55
click at [358, 375] on input "b. Immediately halt all project activities until you receive formal communicati…" at bounding box center [358, 369] width 0 height 11
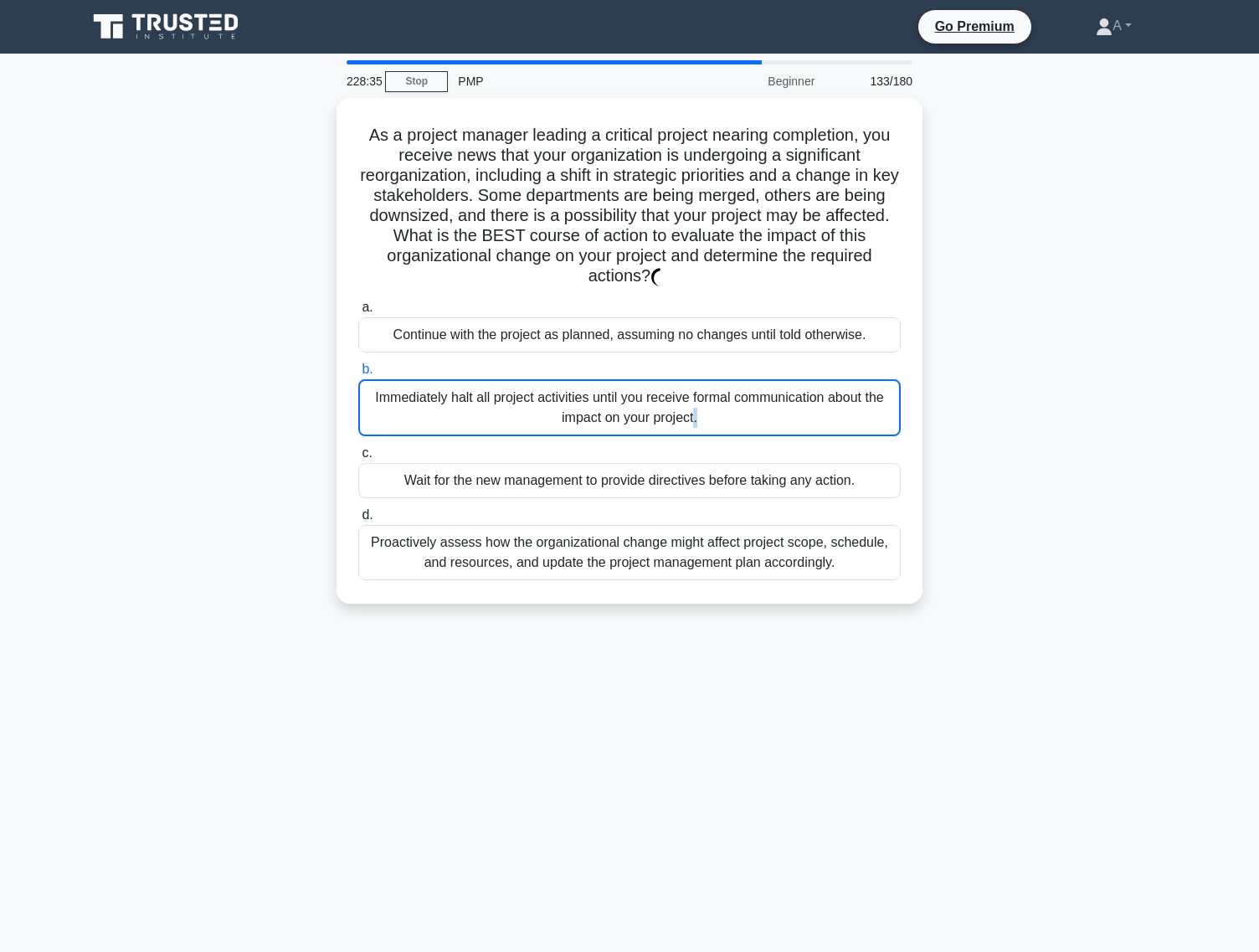
click at [677, 421] on div "Immediately halt all project activities until you receive formal communication …" at bounding box center [629, 408] width 542 height 57
click at [358, 375] on input "b. Immediately halt all project activities until you receive formal communicati…" at bounding box center [358, 369] width 0 height 11
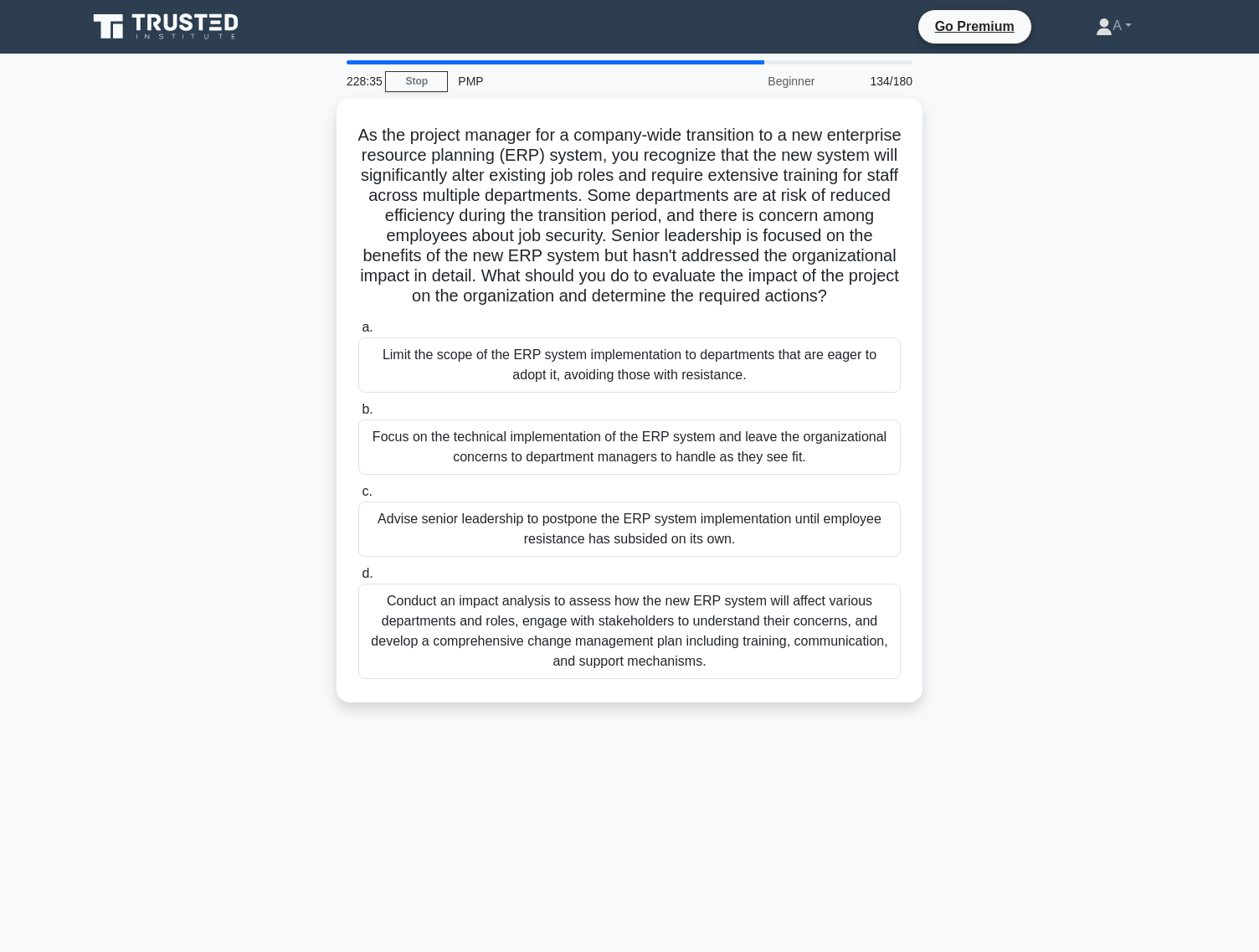
click at [677, 421] on label "b. Focus on the technical implementation of the ERP system and leave the organi…" at bounding box center [629, 437] width 542 height 76
click at [358, 416] on input "b. Focus on the technical implementation of the ERP system and leave the organi…" at bounding box center [358, 410] width 0 height 11
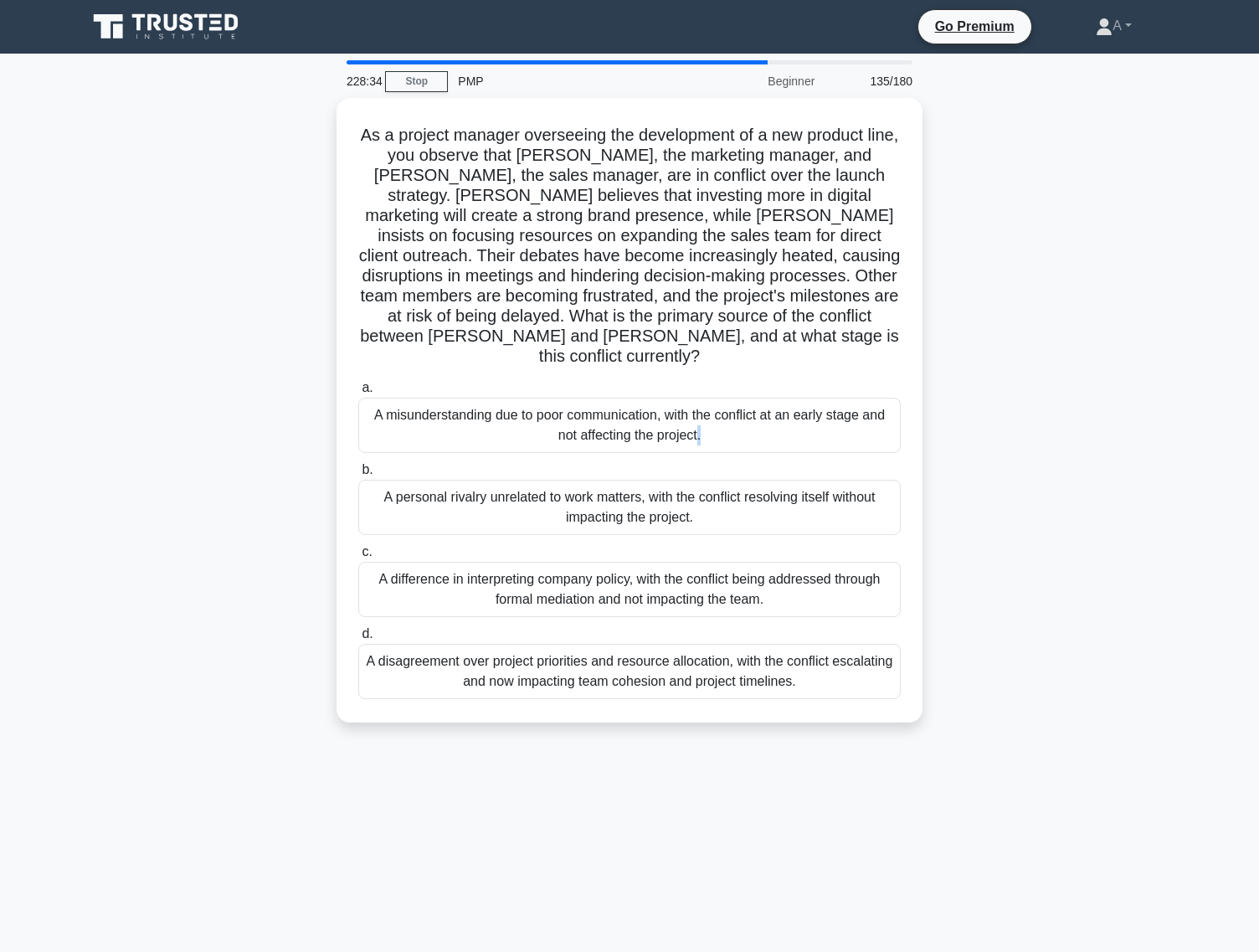
click at [677, 421] on div "A misunderstanding due to poor communication, with the conflict at an early sta…" at bounding box center [629, 425] width 542 height 55
click at [358, 393] on input "a. A misunderstanding due to poor communication, with the conflict at an early …" at bounding box center [358, 388] width 0 height 11
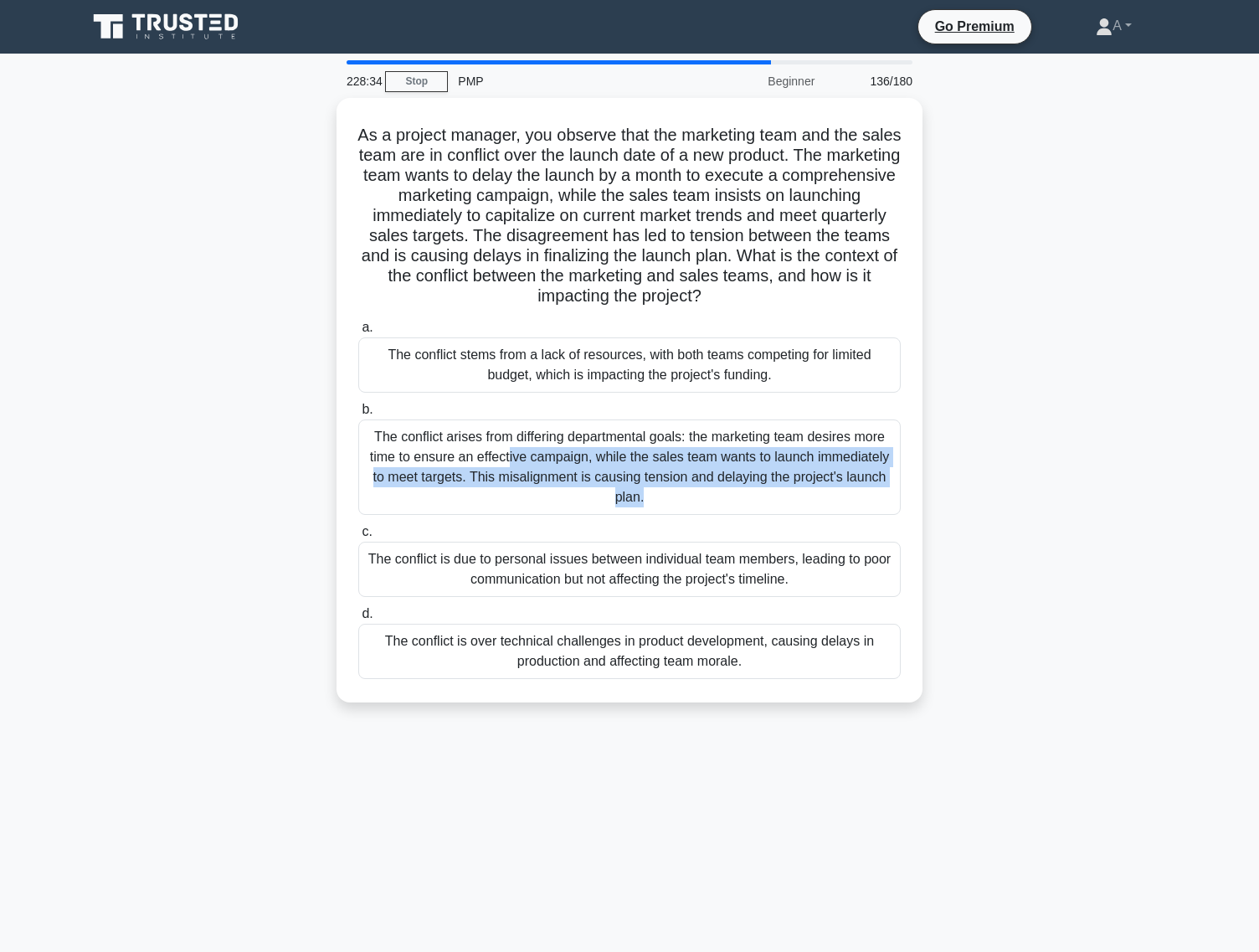
click at [677, 421] on div "The conflict arises from differing departmental goals: the marketing team desir…" at bounding box center [629, 467] width 542 height 96
click at [358, 416] on input "b. The conflict arises from differing departmental goals: the marketing team de…" at bounding box center [358, 410] width 0 height 11
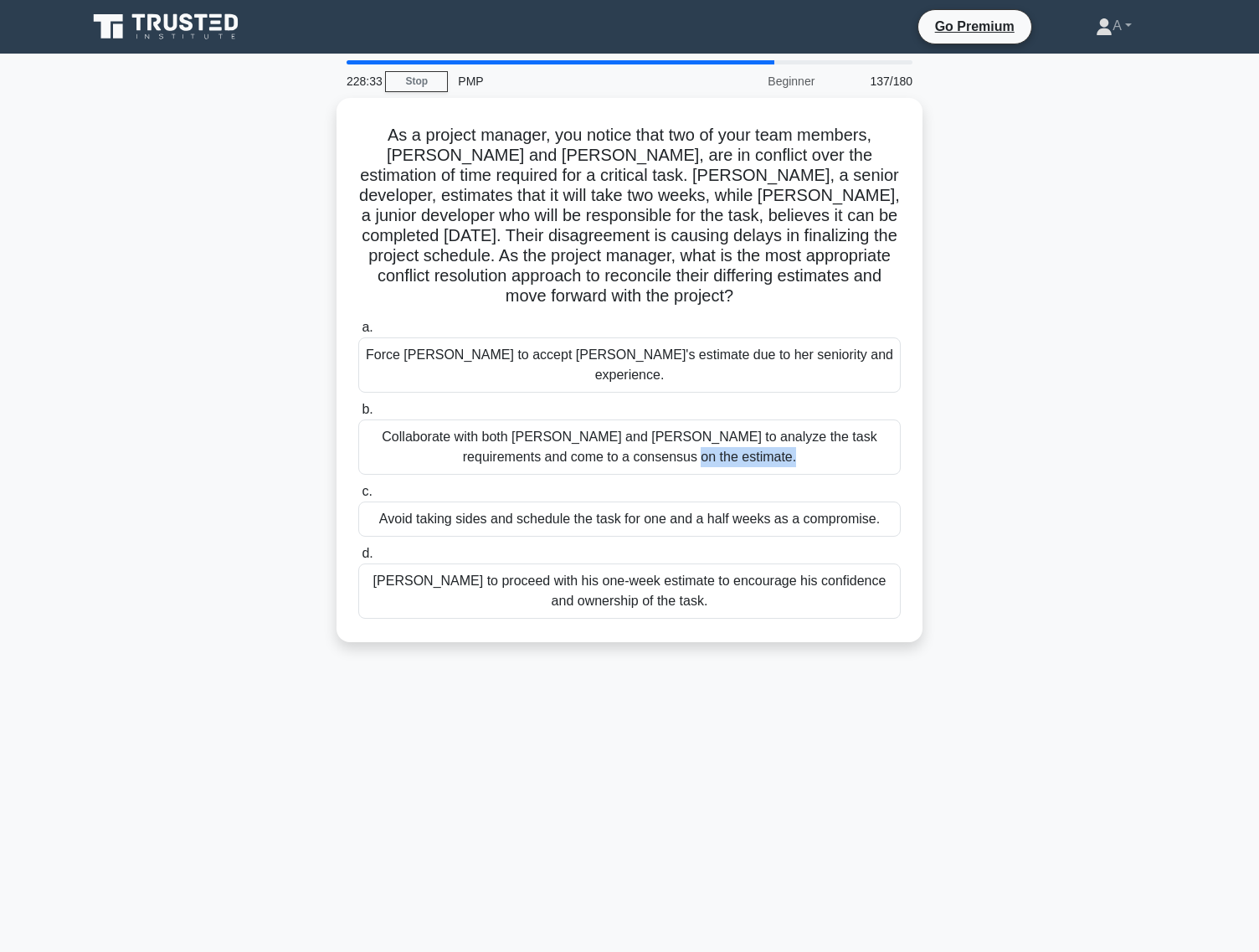
click at [677, 421] on div "Collaborate with both Emily and Raj to analyze the task requirements and come t…" at bounding box center [629, 447] width 542 height 55
click at [358, 416] on input "b. Collaborate with both Emily and Raj to analyze the task requirements and com…" at bounding box center [358, 410] width 0 height 11
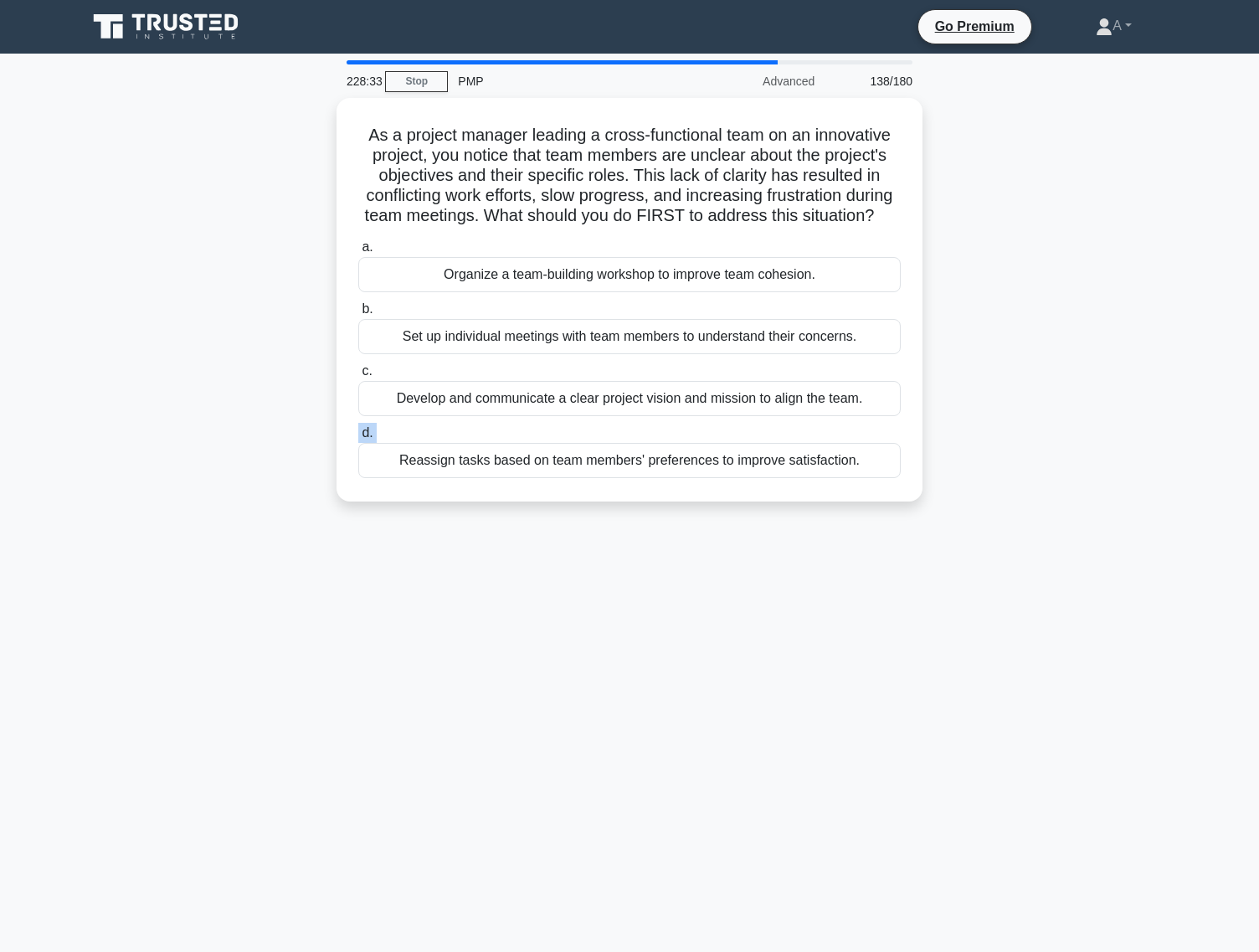
click at [677, 423] on label "d. Reassign tasks based on team members' preferences to improve satisfaction." at bounding box center [629, 450] width 542 height 55
click at [358, 428] on input "d. Reassign tasks based on team members' preferences to improve satisfaction." at bounding box center [358, 433] width 0 height 11
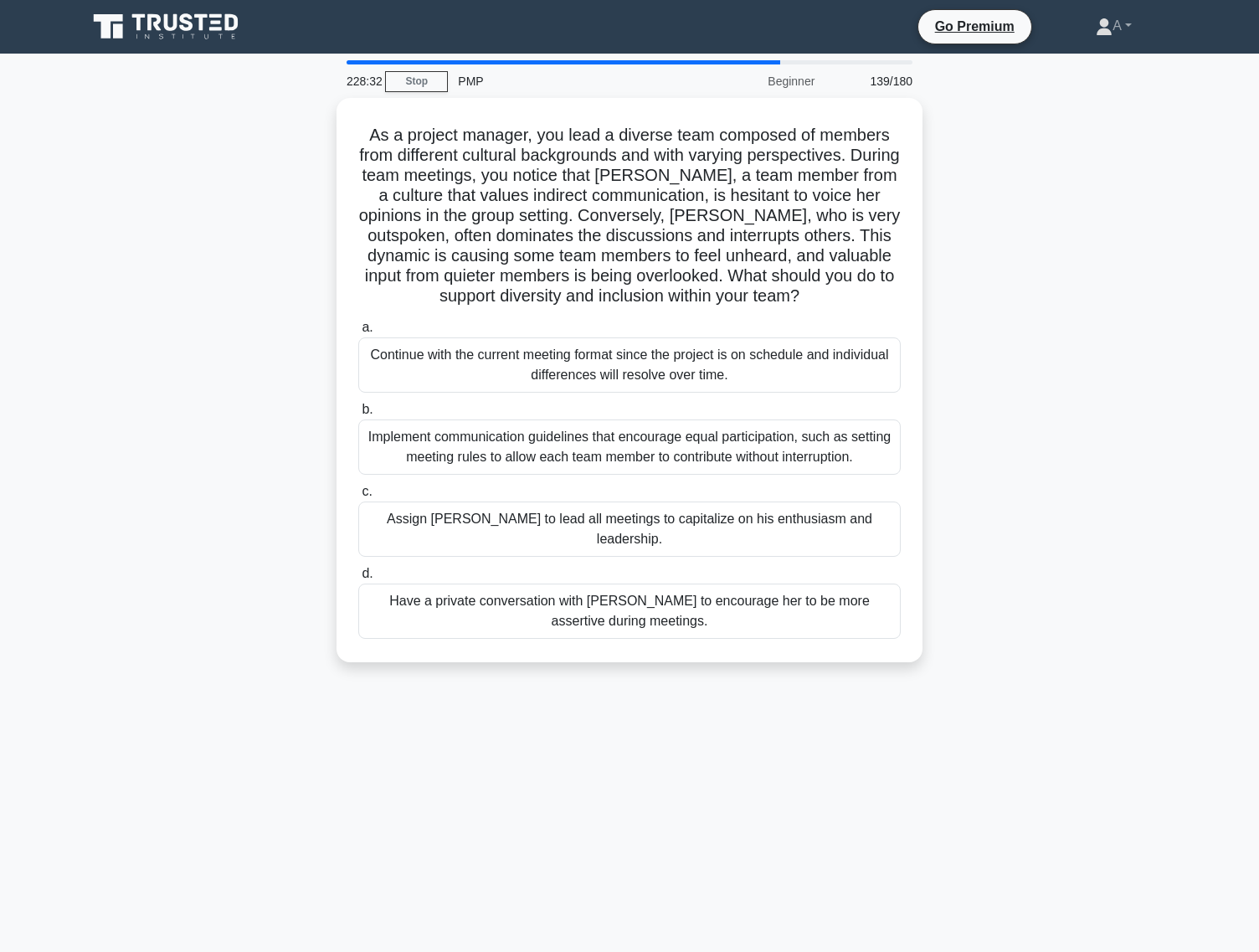
click at [677, 421] on div "Implement communication guidelines that encourage equal participation, such as …" at bounding box center [629, 447] width 542 height 55
click at [358, 416] on input "b. Implement communication guidelines that encourage equal participation, such …" at bounding box center [358, 410] width 0 height 11
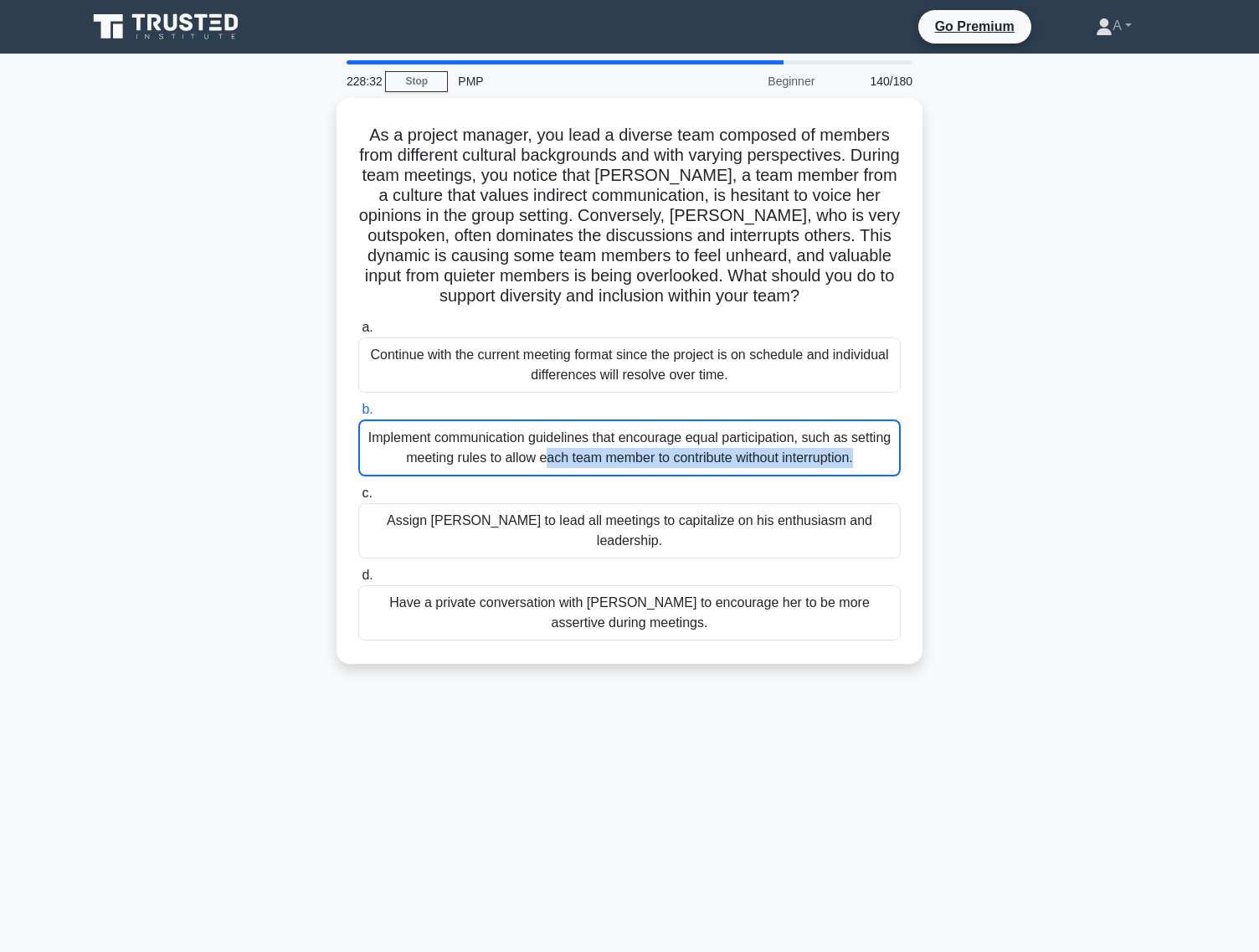
click at [677, 421] on div "Implement communication guidelines that encourage equal participation, such as …" at bounding box center [629, 448] width 542 height 57
click at [358, 416] on input "b. Implement communication guidelines that encourage equal participation, such …" at bounding box center [358, 410] width 0 height 11
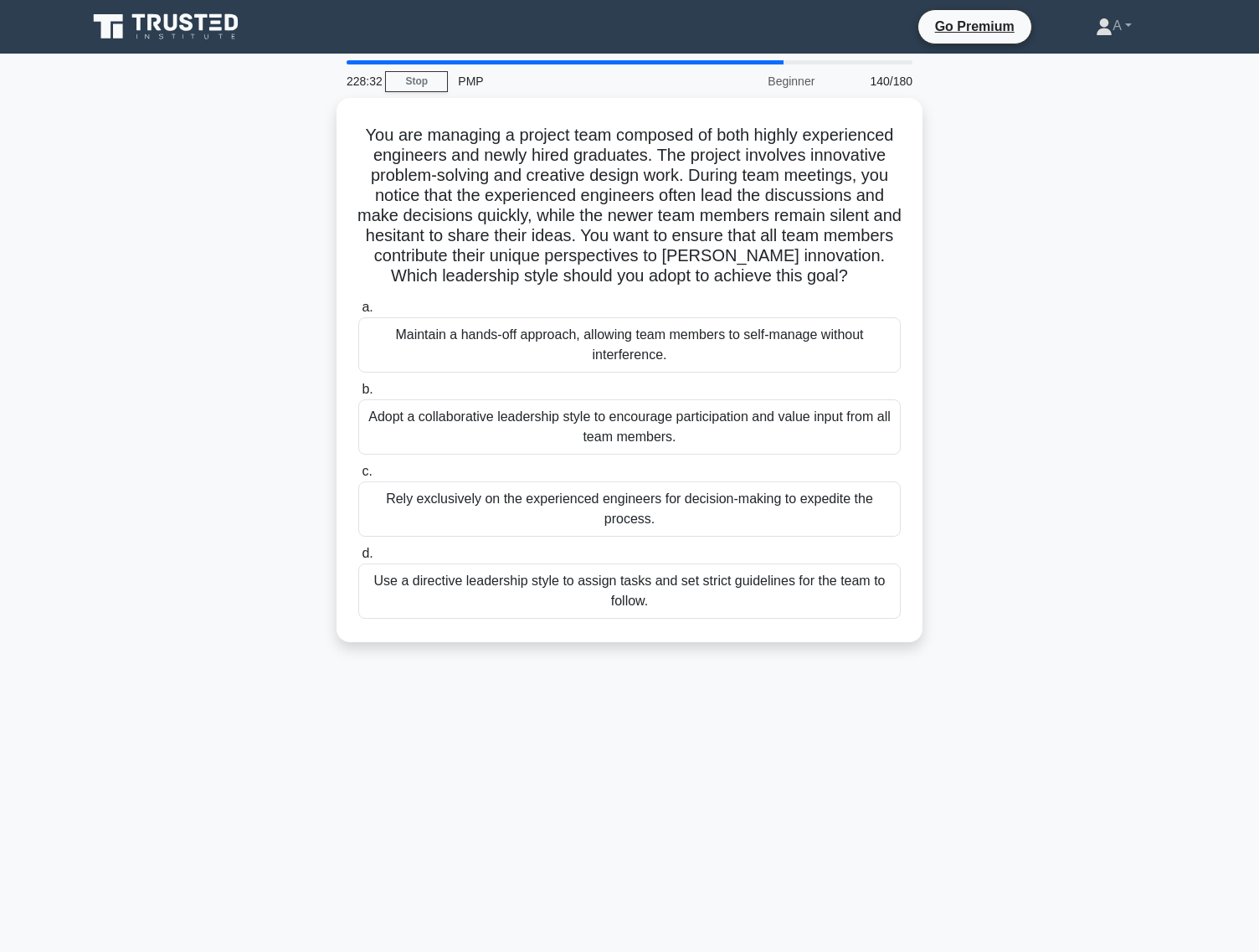
click at [677, 421] on div "Adopt a collaborative leadership style to encourage participation and value inp…" at bounding box center [629, 427] width 542 height 55
click at [358, 395] on input "b. Adopt a collaborative leadership style to encourage participation and value …" at bounding box center [358, 390] width 0 height 11
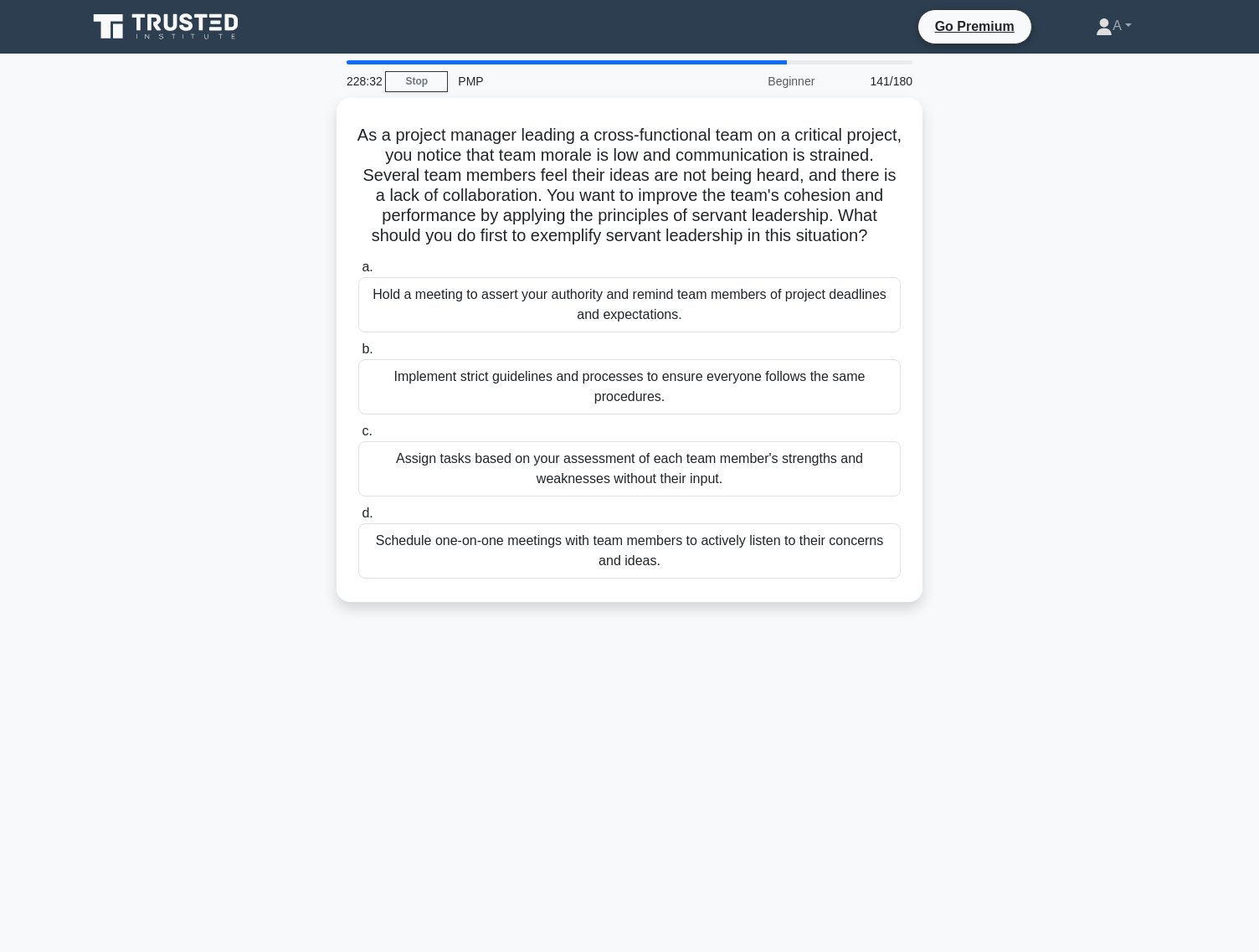
click at [677, 421] on div "a. Hold a meeting to assert your authority and remind team members of project d…" at bounding box center [630, 417] width 563 height 328
click at [677, 421] on label "c. Assign tasks based on your assessment of each team member's strengths and we…" at bounding box center [629, 459] width 542 height 76
click at [358, 426] on input "c. Assign tasks based on your assessment of each team member's strengths and we…" at bounding box center [358, 431] width 0 height 11
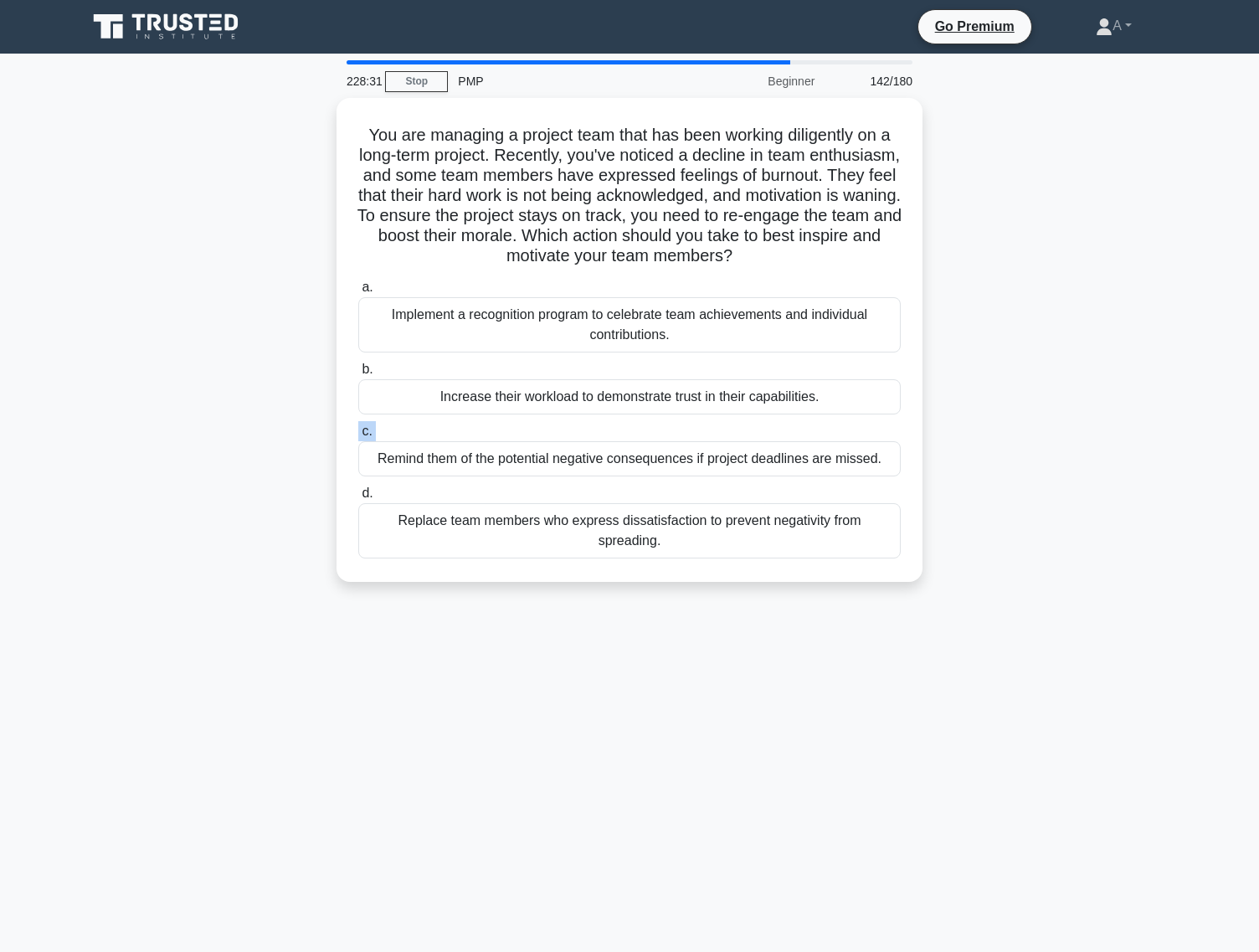
click at [677, 421] on label "c. Remind them of the potential negative consequences if project deadlines are …" at bounding box center [629, 448] width 542 height 55
click at [358, 426] on input "c. Remind them of the potential negative consequences if project deadlines are …" at bounding box center [358, 431] width 0 height 11
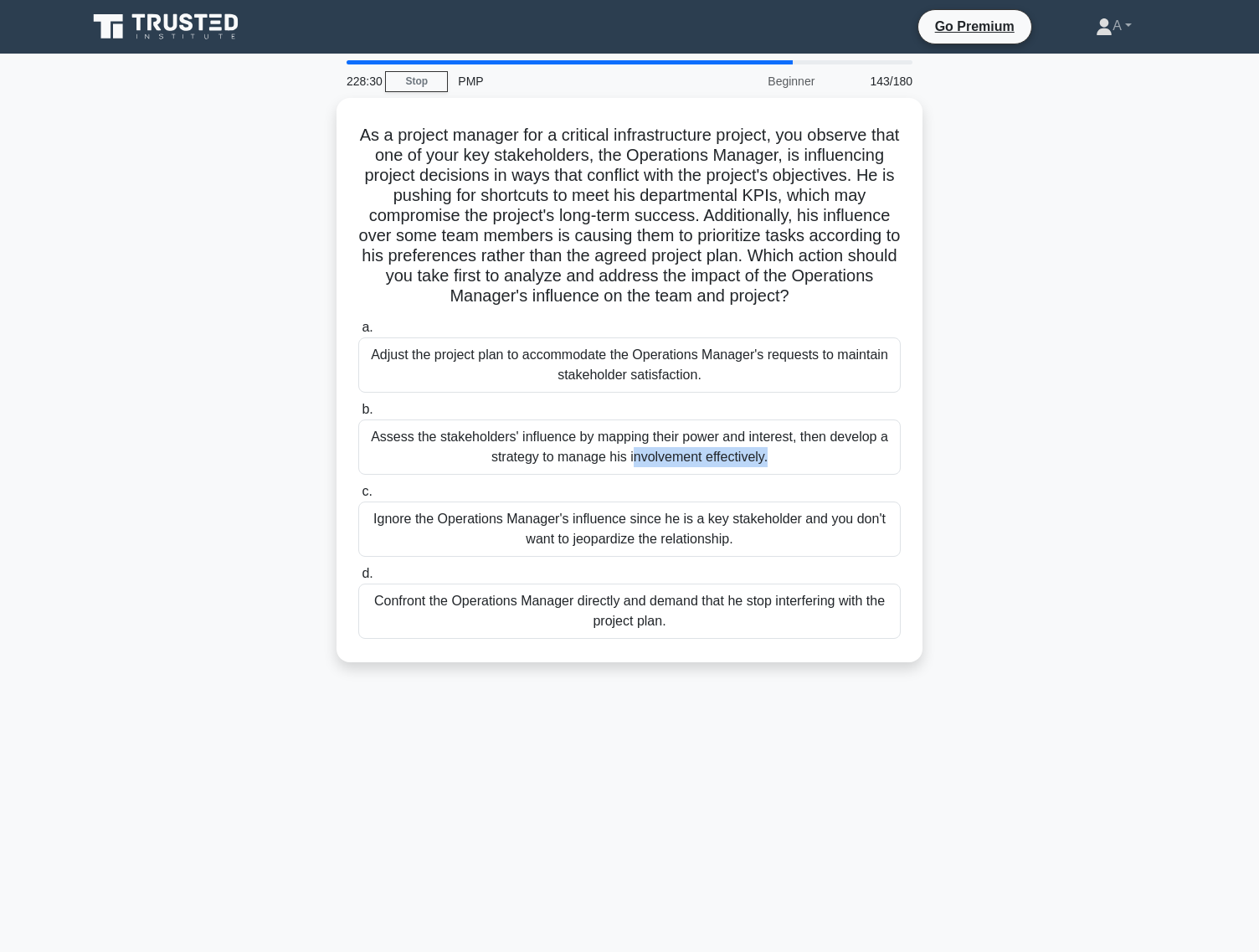
click at [677, 421] on div "Assess the stakeholders' influence by mapping their power and interest, then de…" at bounding box center [629, 447] width 542 height 55
click at [358, 416] on input "b. Assess the stakeholders' influence by mapping their power and interest, then…" at bounding box center [358, 410] width 0 height 11
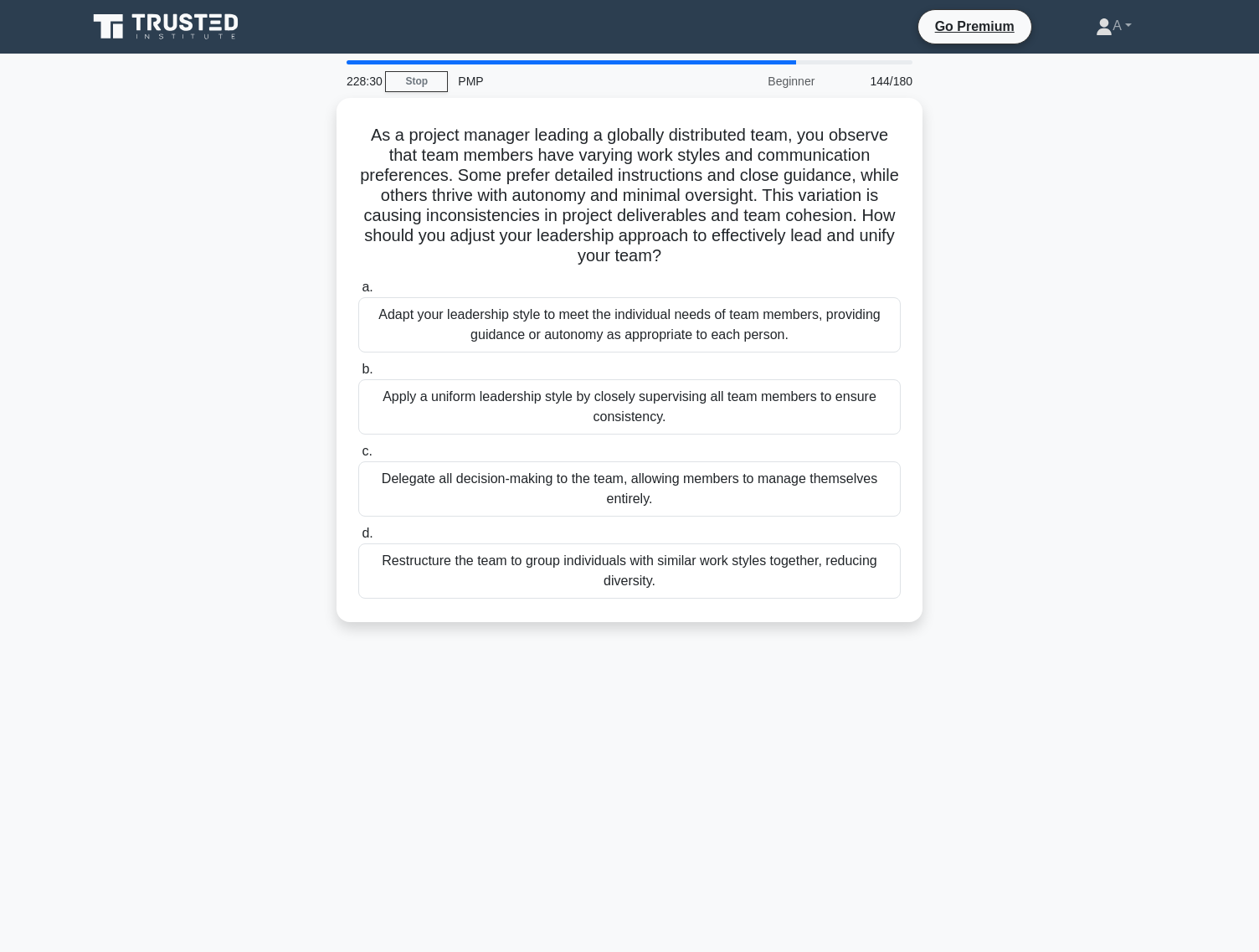
click at [677, 421] on div "Apply a uniform leadership style by closely supervising all team members to ens…" at bounding box center [629, 407] width 542 height 55
click at [358, 375] on input "b. Apply a uniform leadership style by closely supervising all team members to …" at bounding box center [358, 369] width 0 height 11
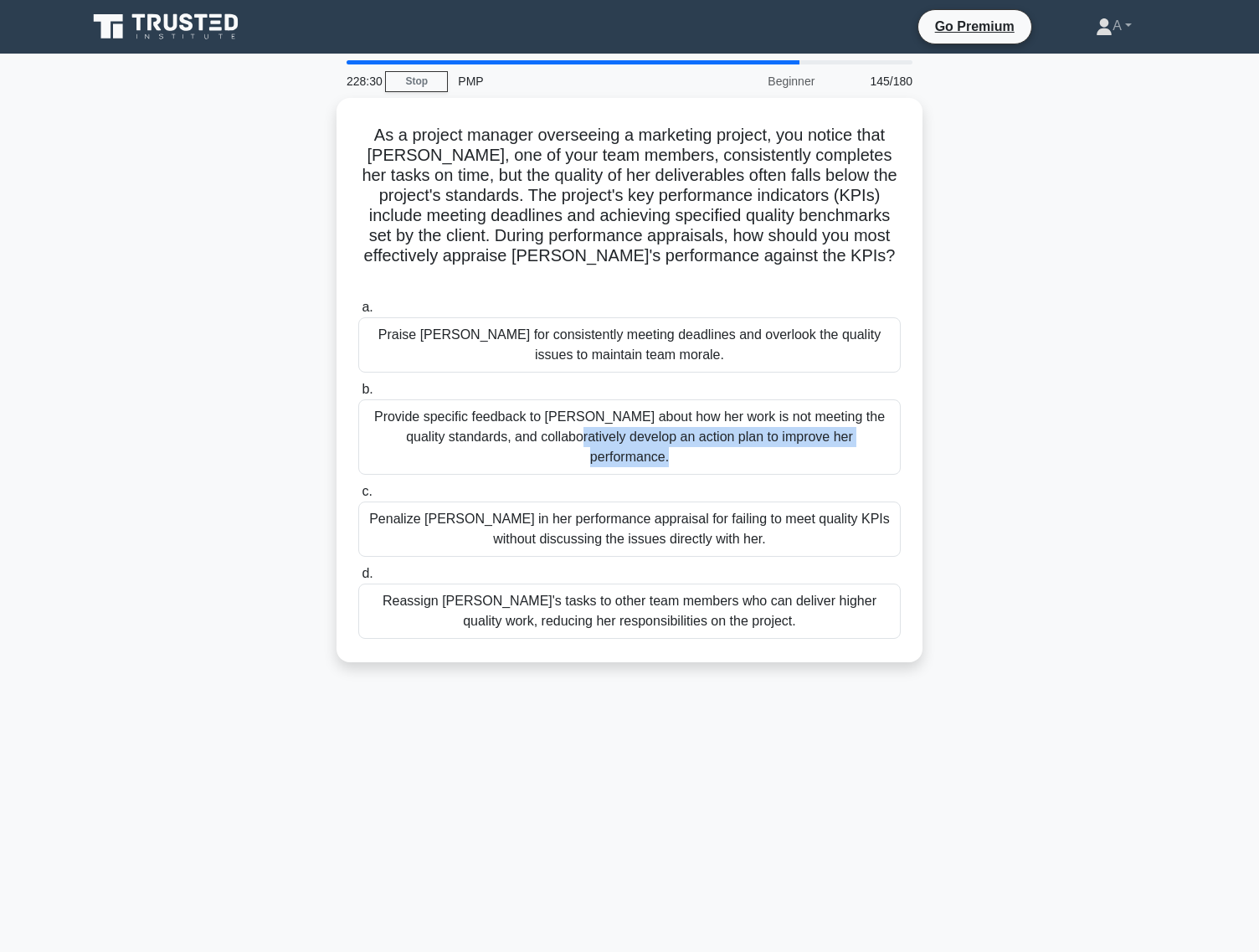
click at [677, 421] on div "Provide specific feedback to Emma about how her work is not meeting the quality…" at bounding box center [629, 437] width 542 height 76
click at [358, 395] on input "b. Provide specific feedback to Emma about how her work is not meeting the qual…" at bounding box center [358, 390] width 0 height 11
click at [677, 421] on div "Provide specific feedback to Emma about how her work is not meeting the quality…" at bounding box center [629, 437] width 542 height 77
click at [358, 395] on input "b. Provide specific feedback to Emma about how her work is not meeting the qual…" at bounding box center [358, 390] width 0 height 11
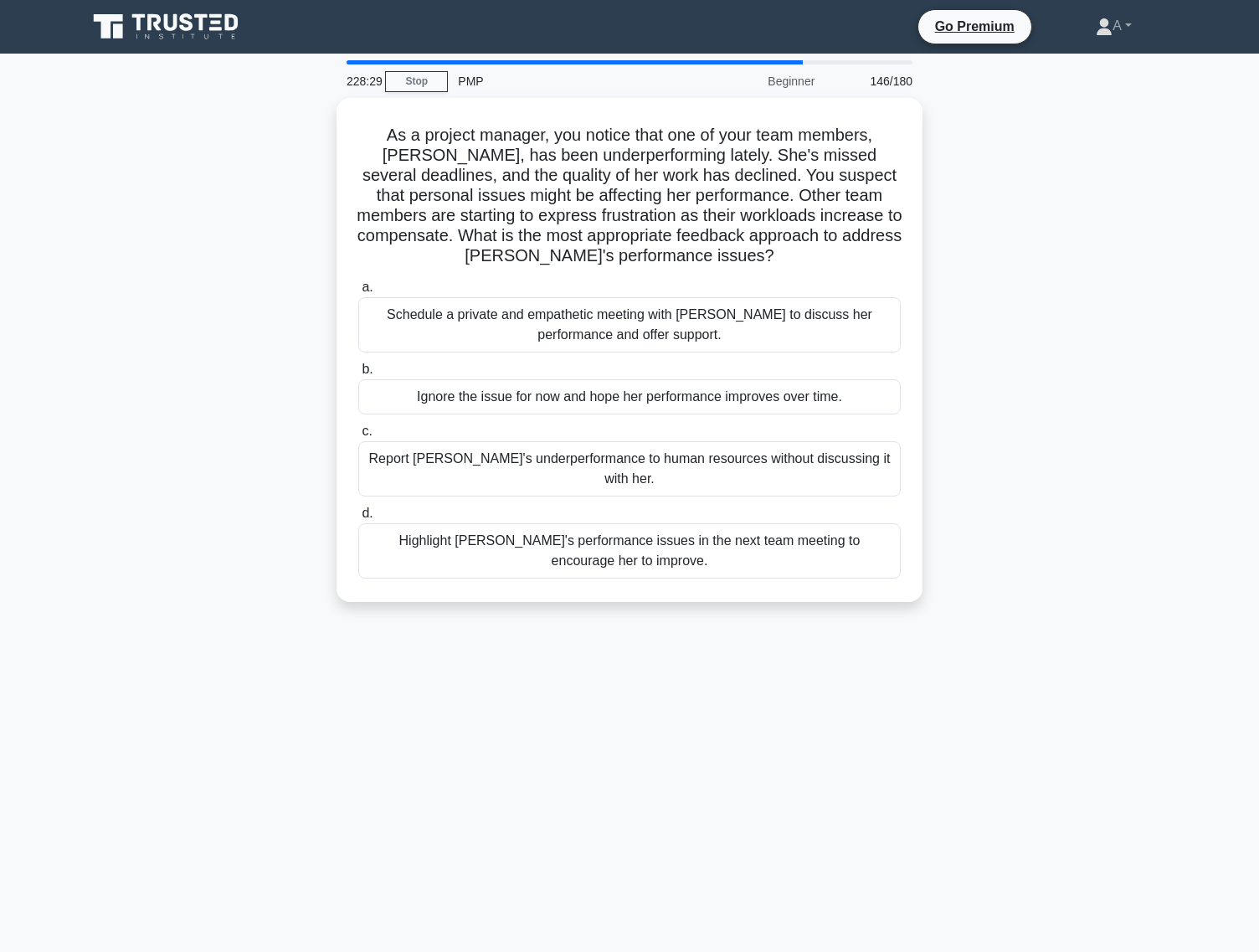
click at [677, 421] on label "c. Report Karen's underperformance to human resources without discussing it wit…" at bounding box center [629, 459] width 542 height 76
click at [358, 426] on input "c. Report Karen's underperformance to human resources without discussing it wit…" at bounding box center [358, 431] width 0 height 11
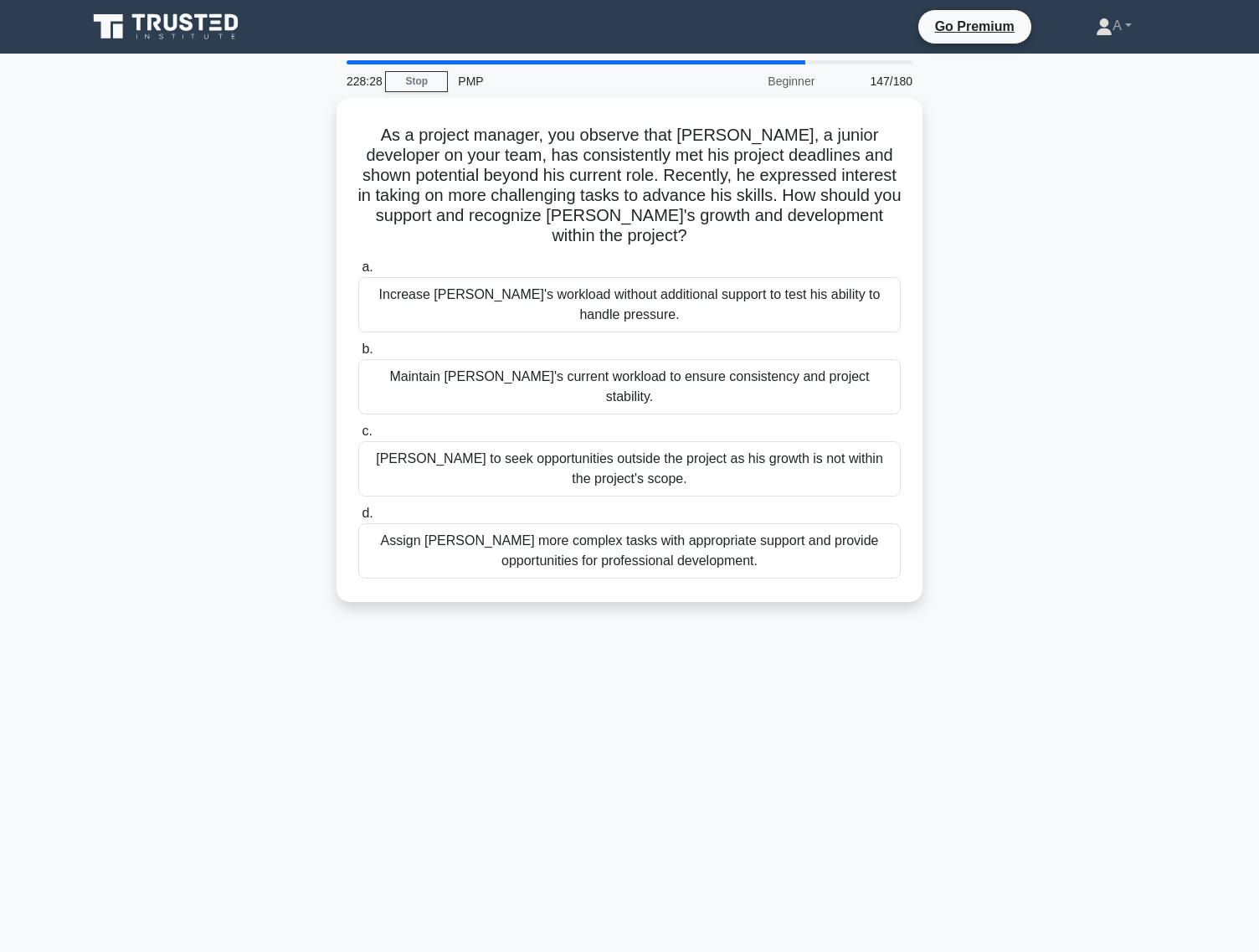
click at [677, 442] on div "Advise Jamal to seek opportunities outside the project as his growth is not wit…" at bounding box center [629, 469] width 542 height 55
click at [358, 426] on input "c. Advise Jamal to seek opportunities outside the project as his growth is not …" at bounding box center [358, 431] width 0 height 11
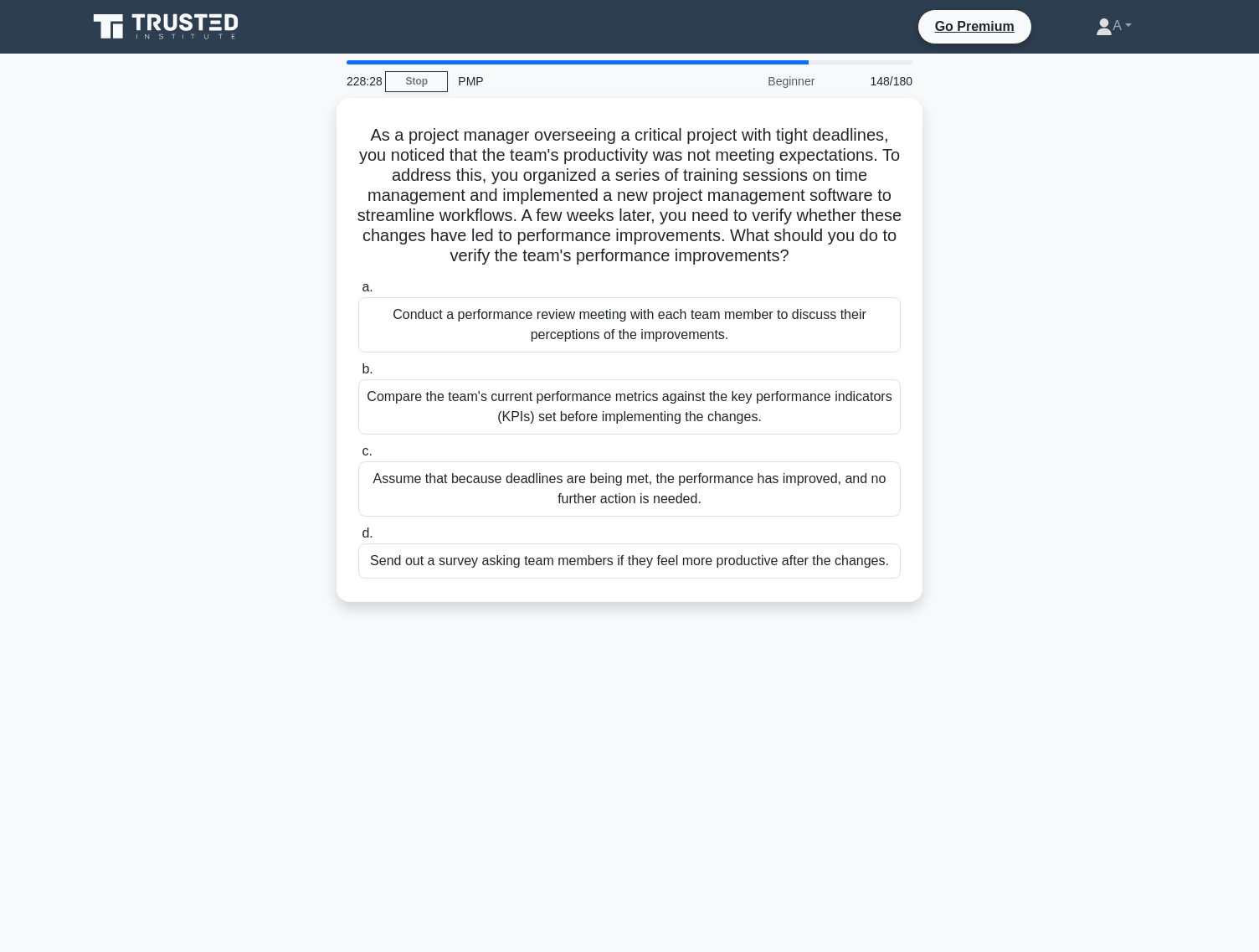
click at [677, 421] on div "Compare the team's current performance metrics against the key performance indi…" at bounding box center [629, 407] width 542 height 55
click at [358, 375] on input "b. Compare the team's current performance metrics against the key performance i…" at bounding box center [358, 369] width 0 height 11
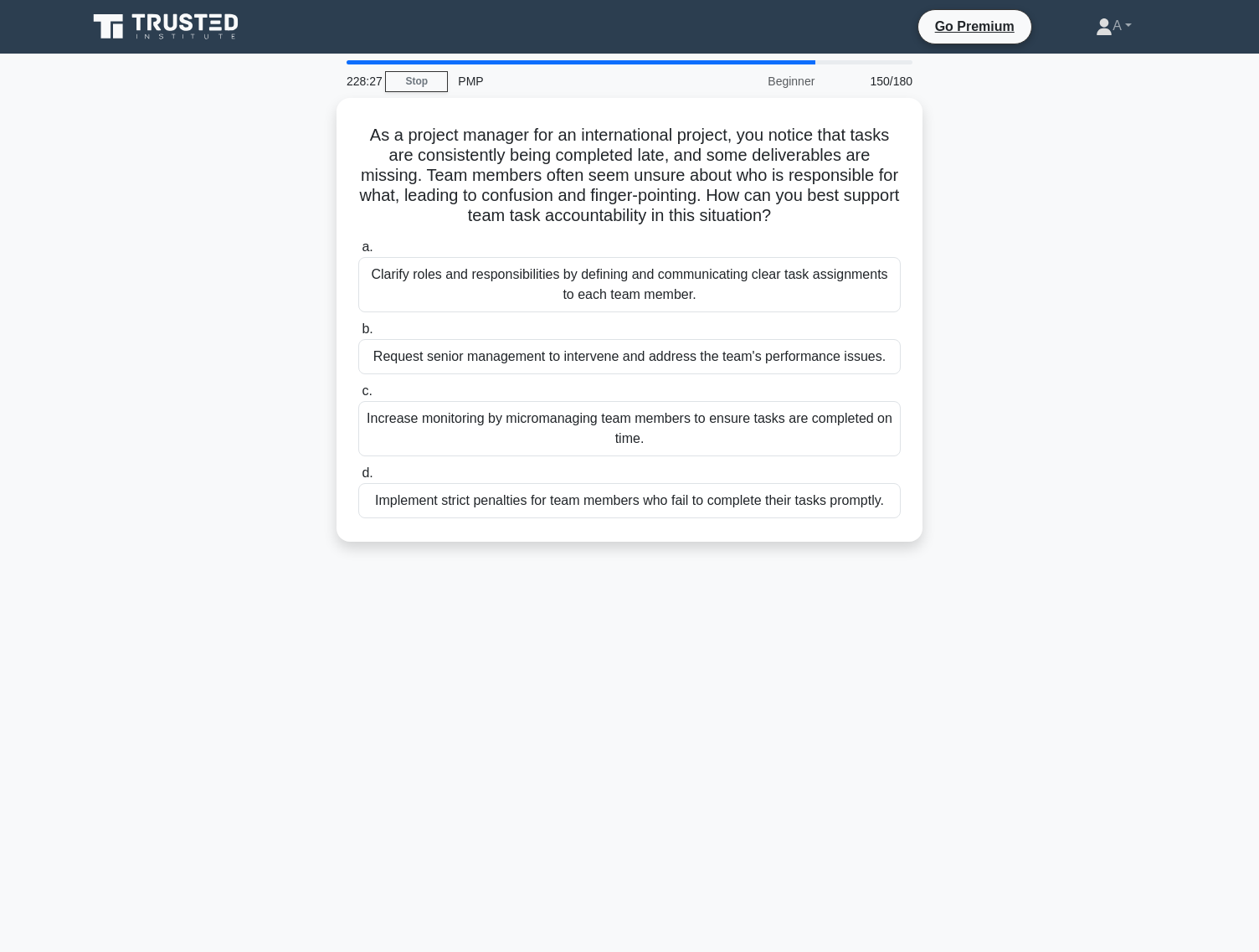
click at [677, 421] on div "Increase monitoring by micromanaging team members to ensure tasks are completed…" at bounding box center [629, 429] width 542 height 55
click at [358, 397] on input "c. Increase monitoring by micromanaging team members to ensure tasks are comple…" at bounding box center [358, 391] width 0 height 11
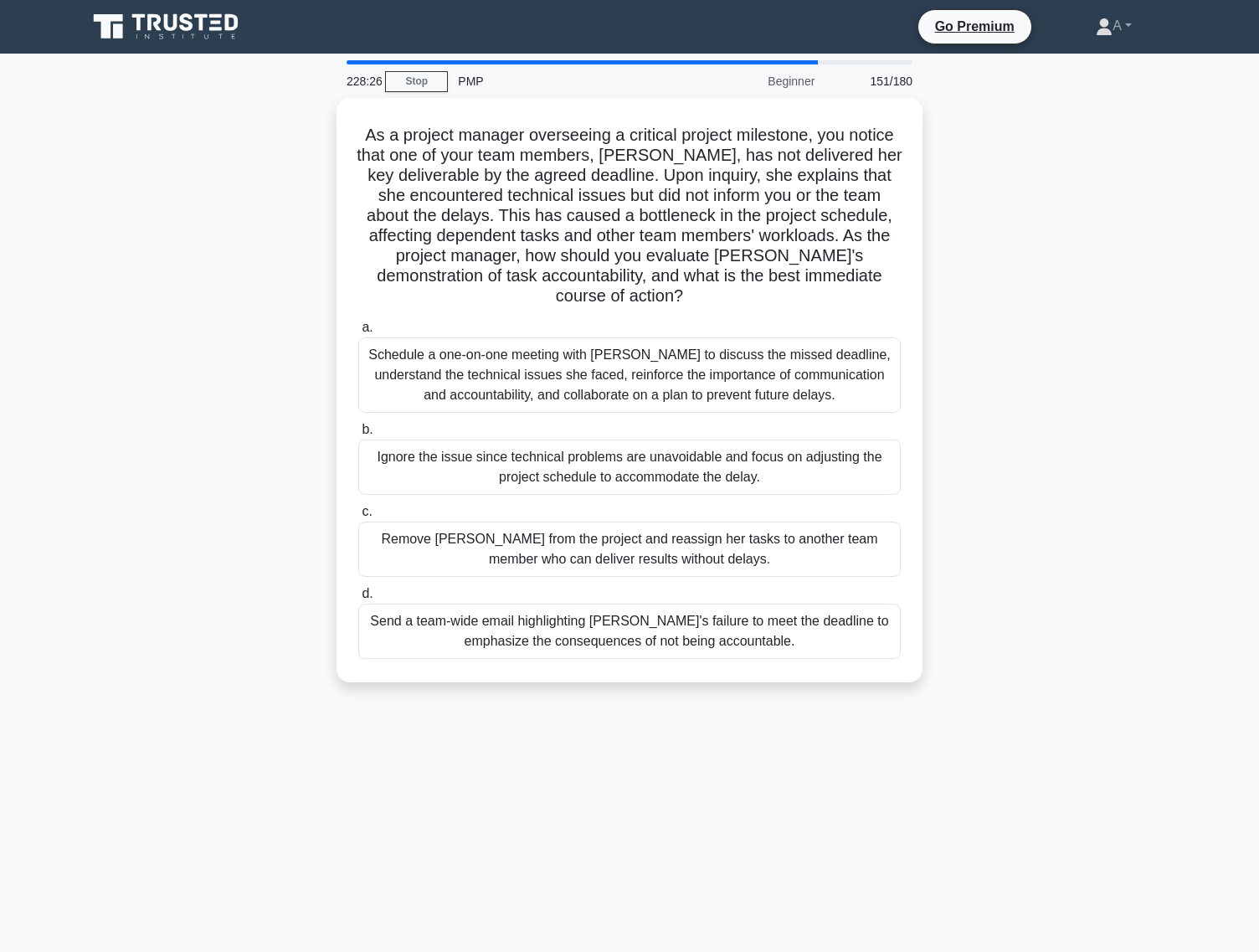
click at [677, 440] on div "Ignore the issue since technical problems are unavoidable and focus on adjustin…" at bounding box center [629, 467] width 542 height 55
click at [358, 424] on input "b. Ignore the issue since technical problems are unavoidable and focus on adjus…" at bounding box center [358, 430] width 0 height 11
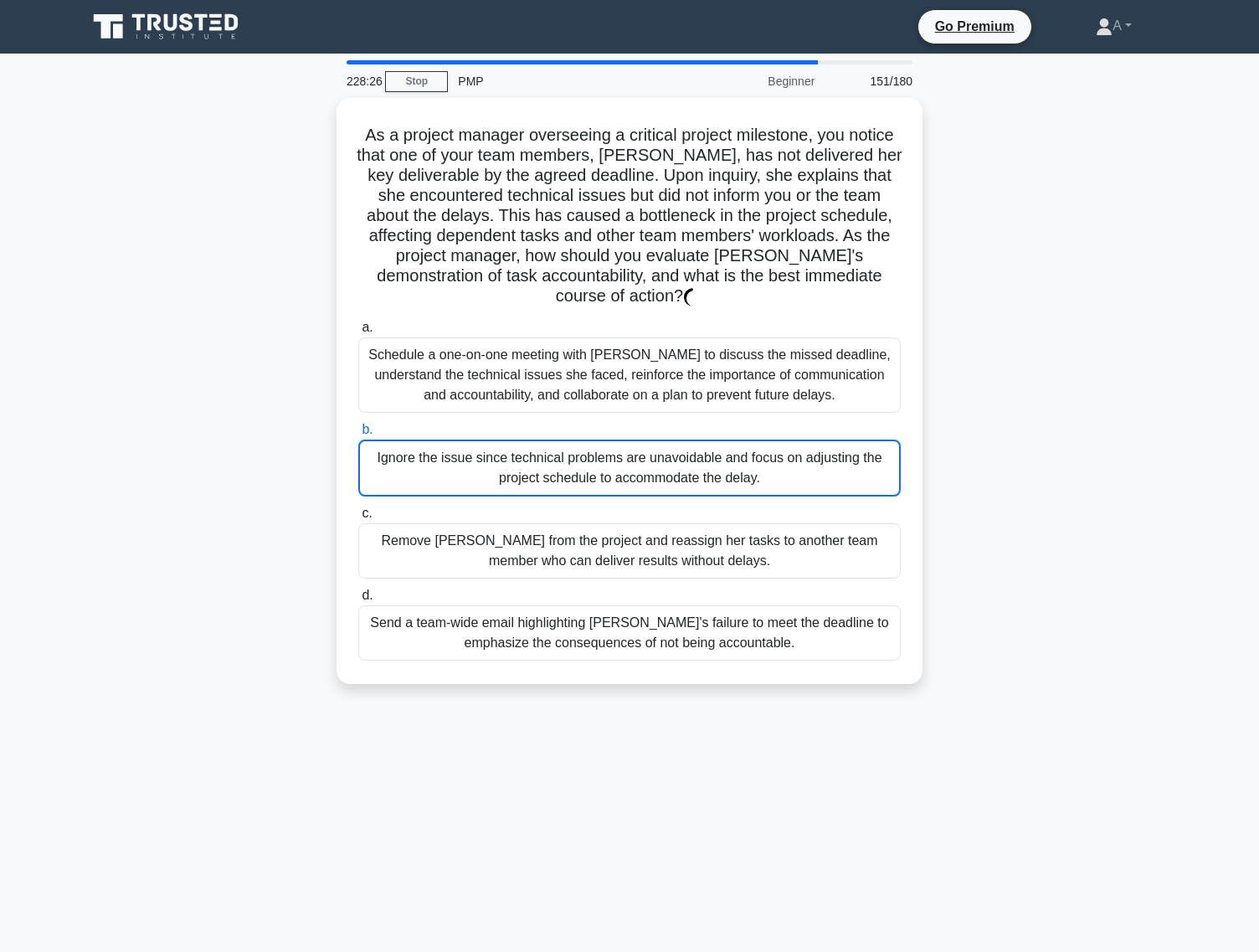
click at [677, 440] on div "Ignore the issue since technical problems are unavoidable and focus on adjustin…" at bounding box center [629, 468] width 542 height 57
click at [358, 424] on input "b. Ignore the issue since technical problems are unavoidable and focus on adjus…" at bounding box center [358, 430] width 0 height 11
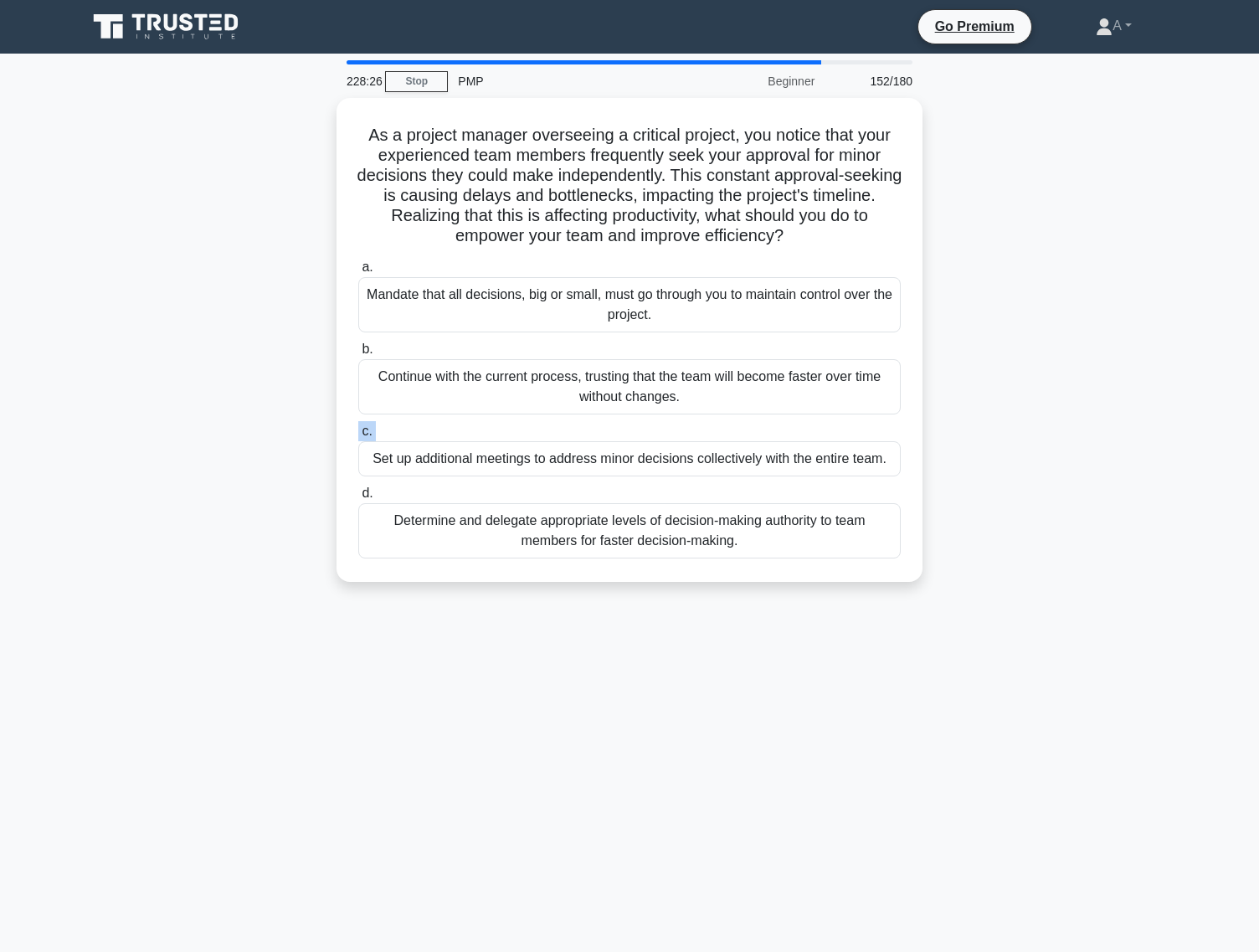
click at [677, 421] on div "a. Mandate that all decisions, big or small, must go through you to maintain co…" at bounding box center [630, 408] width 563 height 308
click at [677, 421] on label "c. Set up additional meetings to address minor decisions collectively with the …" at bounding box center [629, 448] width 542 height 55
click at [358, 426] on input "c. Set up additional meetings to address minor decisions collectively with the …" at bounding box center [358, 431] width 0 height 11
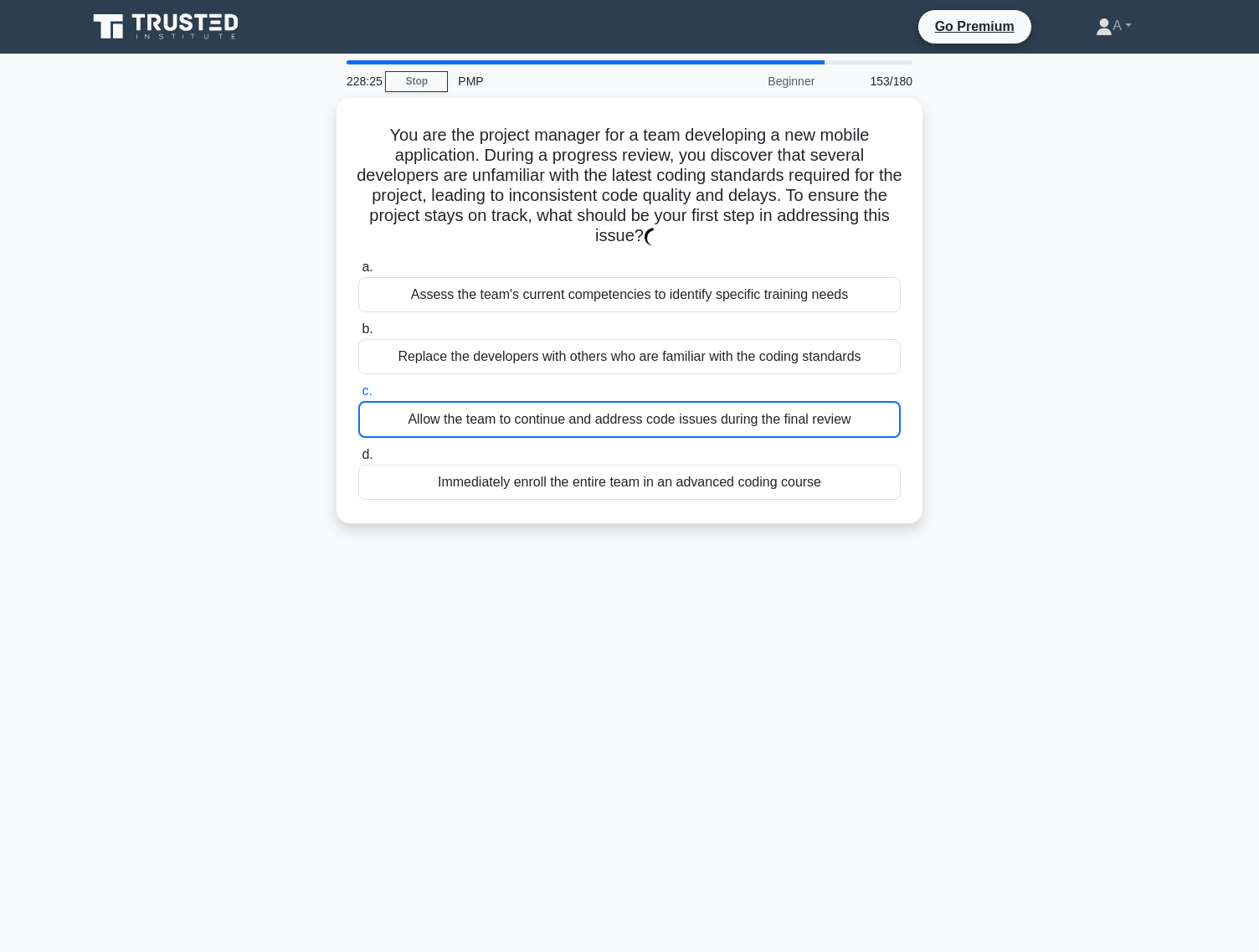
click at [677, 421] on div "Allow the team to continue and address code issues during the final review" at bounding box center [629, 419] width 542 height 37
click at [358, 397] on input "c. Allow the team to continue and address code issues during the final review" at bounding box center [358, 391] width 0 height 11
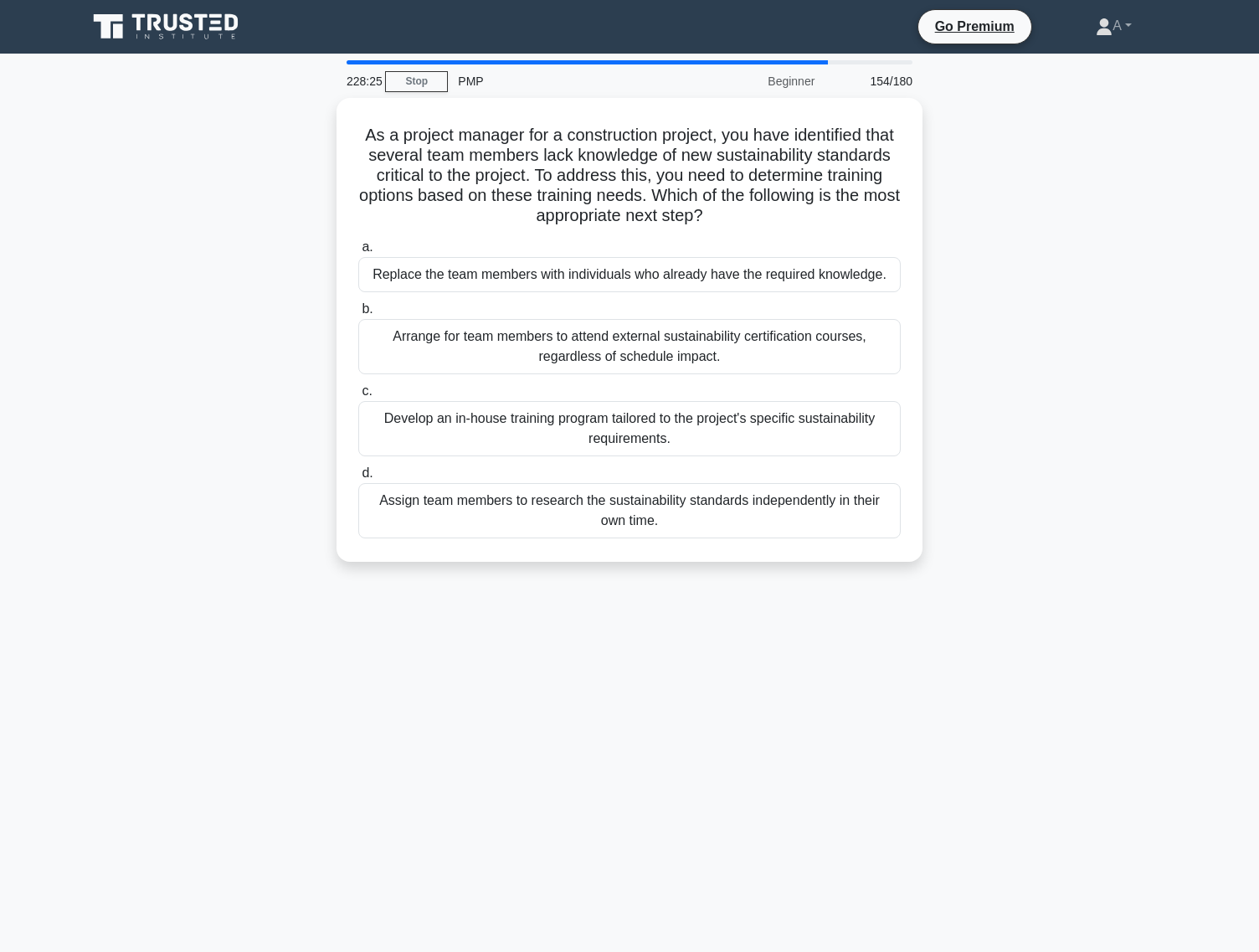
click at [677, 421] on div "Develop an in-house training program tailored to the project's specific sustain…" at bounding box center [629, 429] width 542 height 55
click at [358, 397] on input "c. Develop an in-house training program tailored to the project's specific sust…" at bounding box center [358, 391] width 0 height 11
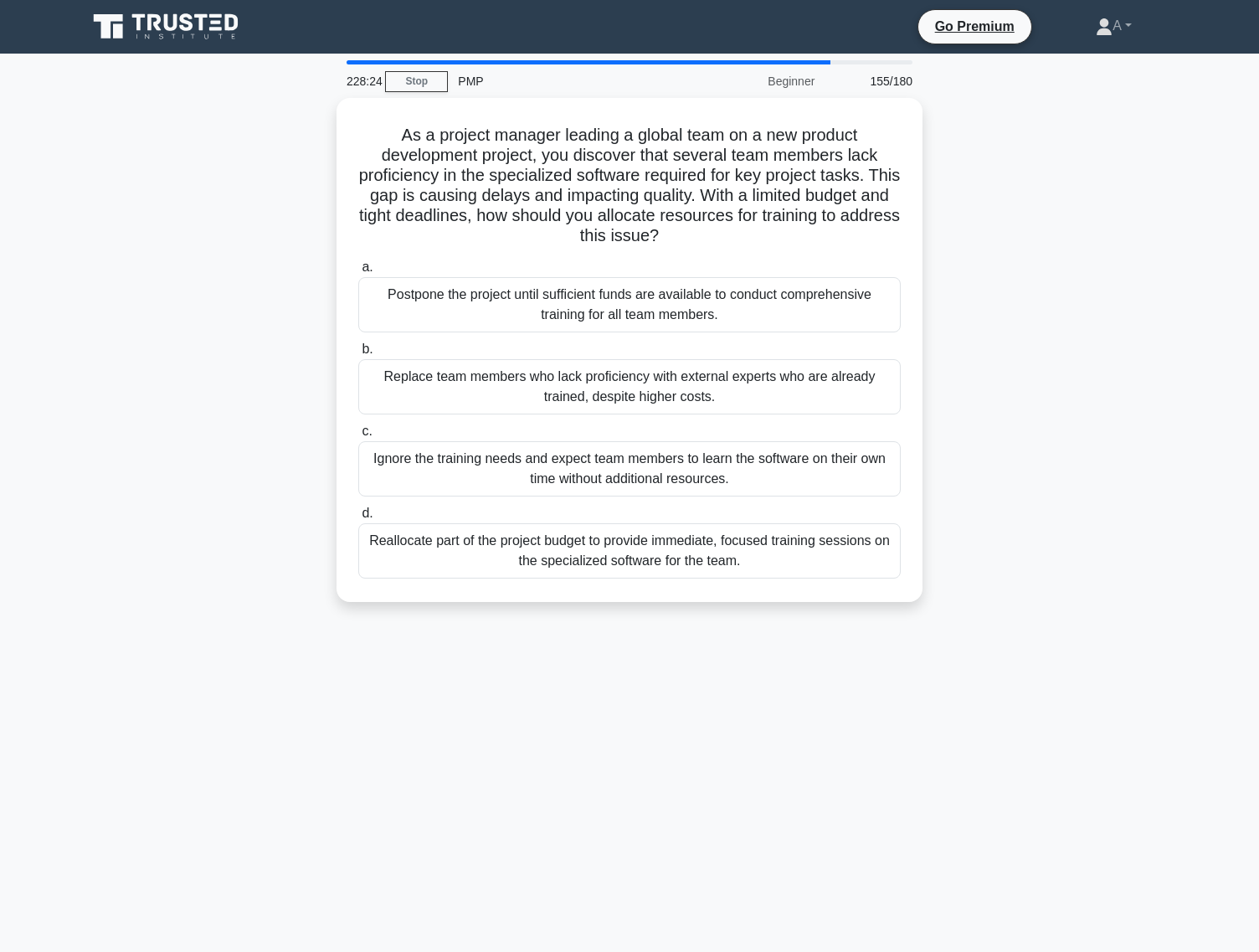
click at [677, 421] on div "a. Postpone the project until sufficient funds are available to conduct compreh…" at bounding box center [630, 417] width 563 height 328
click at [677, 421] on label "c. Ignore the training needs and expect team members to learn the software on t…" at bounding box center [629, 459] width 542 height 76
click at [358, 426] on input "c. Ignore the training needs and expect team members to learn the software on t…" at bounding box center [358, 431] width 0 height 11
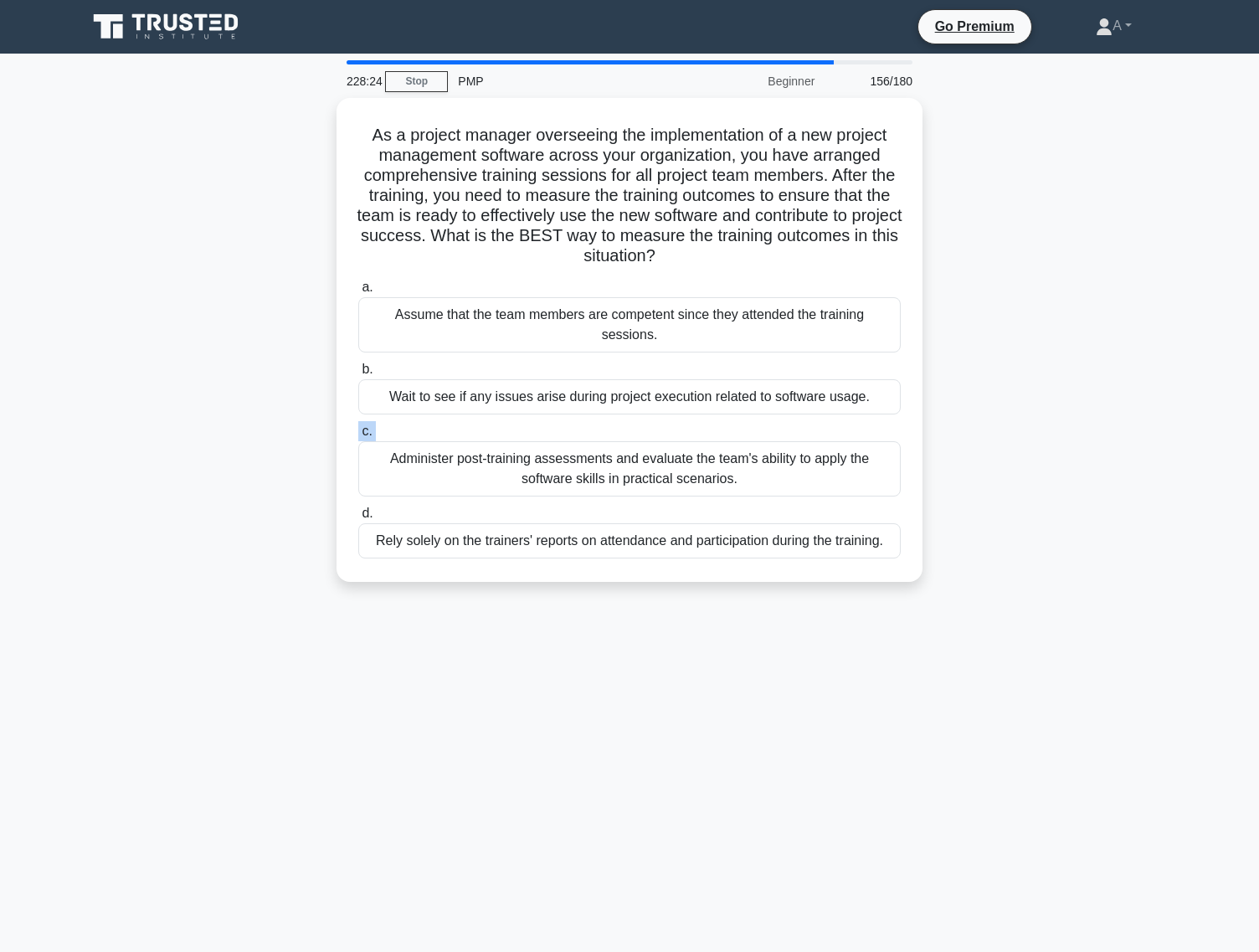
click at [677, 421] on label "c. Administer post-training assessments and evaluate the team's ability to appl…" at bounding box center [629, 459] width 542 height 76
click at [358, 426] on input "c. Administer post-training assessments and evaluate the team's ability to appl…" at bounding box center [358, 431] width 0 height 11
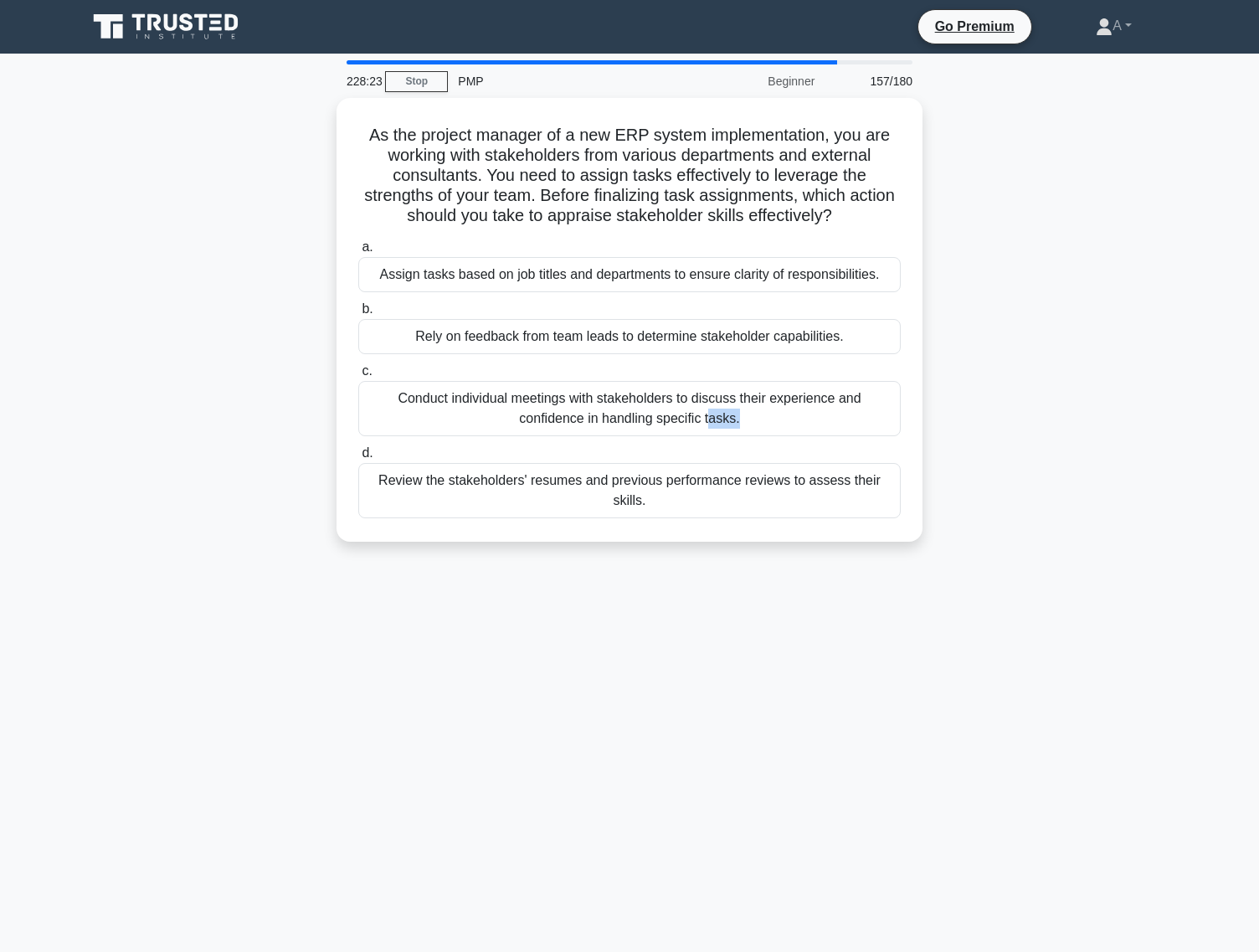
click at [677, 421] on div "Conduct individual meetings with stakeholders to discuss their experience and c…" at bounding box center [629, 409] width 542 height 55
click at [358, 377] on input "c. Conduct individual meetings with stakeholders to discuss their experience an…" at bounding box center [358, 371] width 0 height 11
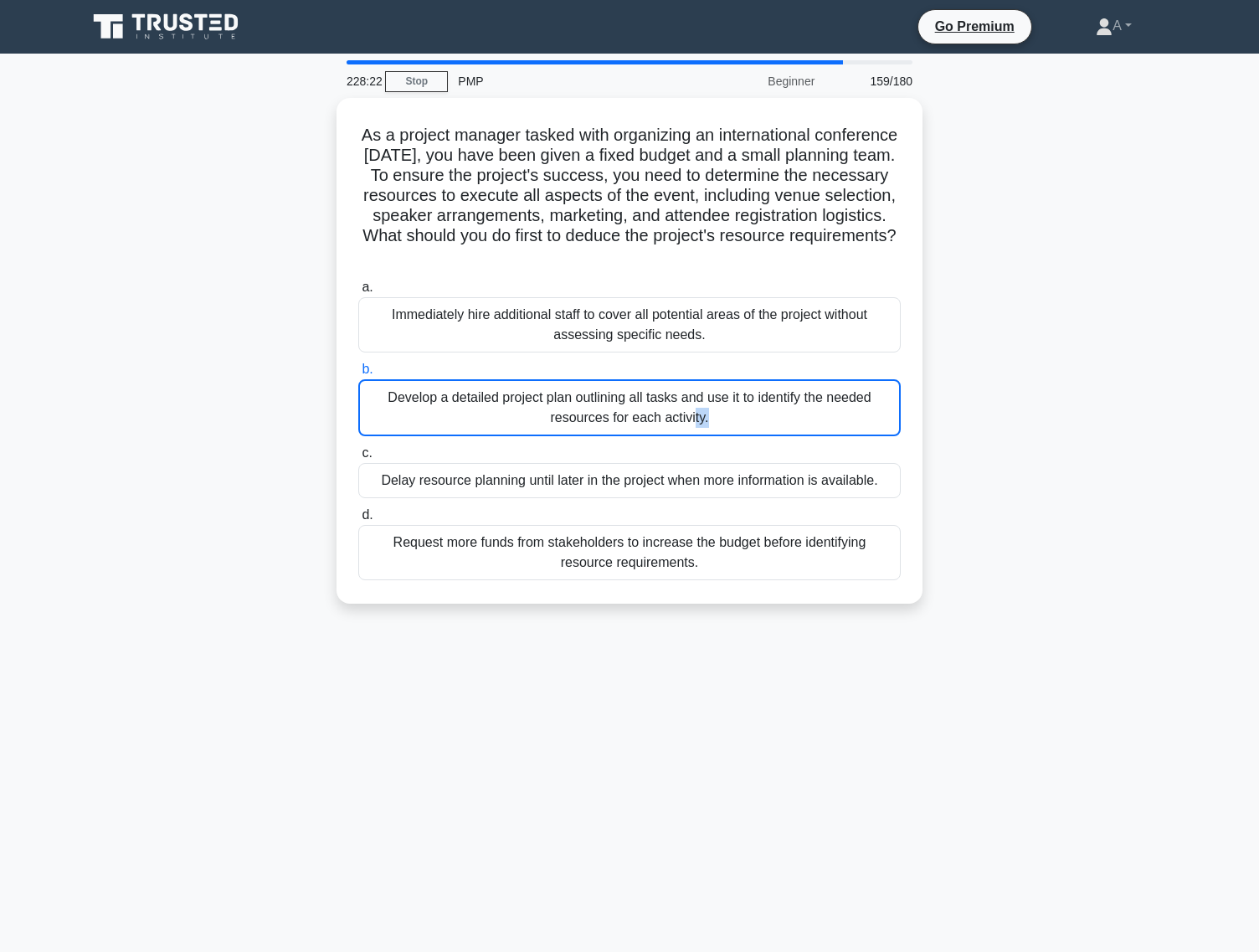
click at [677, 421] on div "Develop a detailed project plan outlining all tasks and use it to identify the …" at bounding box center [629, 408] width 542 height 57
click at [358, 375] on input "b. Develop a detailed project plan outlining all tasks and use it to identify t…" at bounding box center [358, 369] width 0 height 11
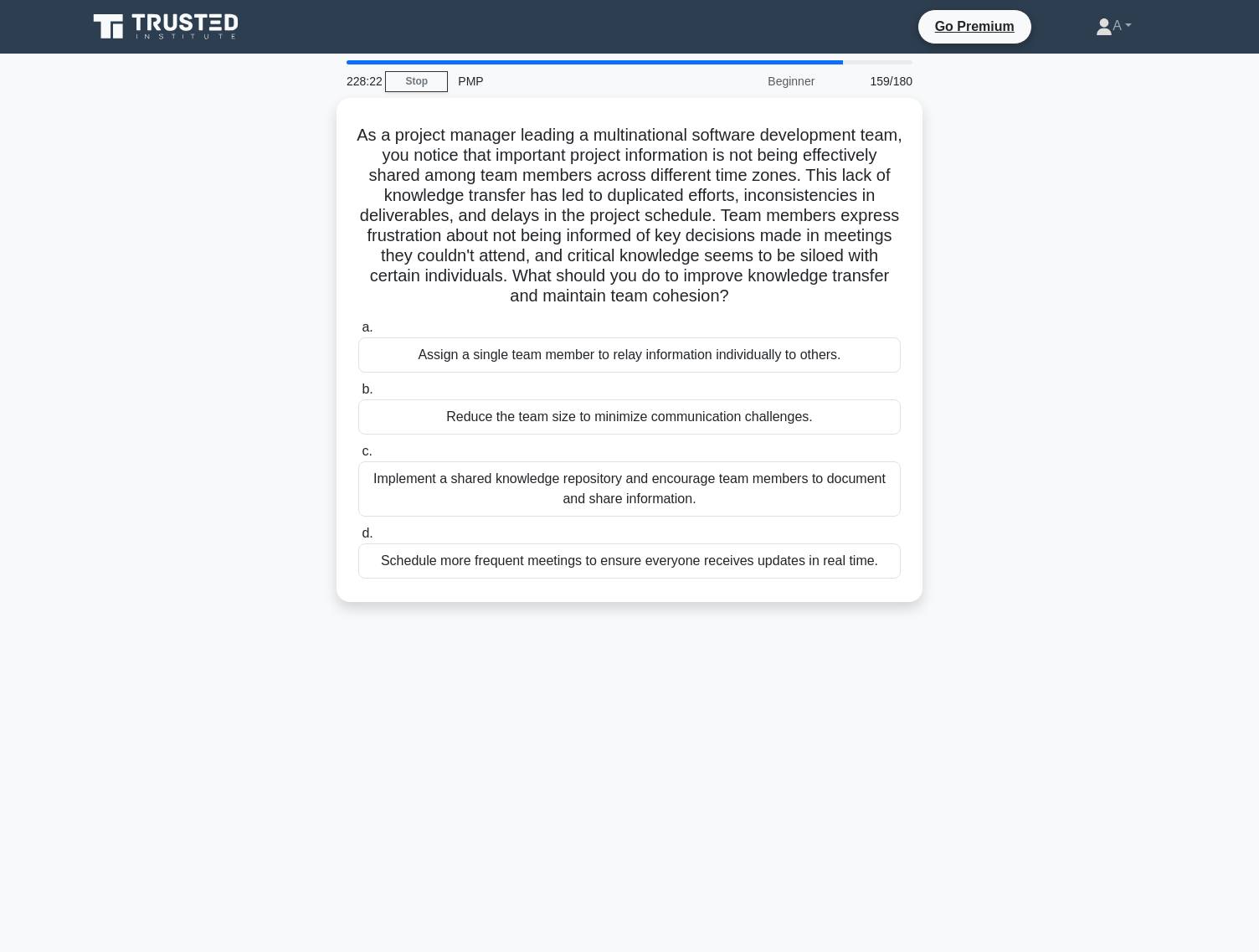
click at [677, 421] on div "Reduce the team size to minimize communication challenges." at bounding box center [629, 417] width 542 height 35
click at [358, 395] on input "b. Reduce the team size to minimize communication challenges." at bounding box center [358, 390] width 0 height 11
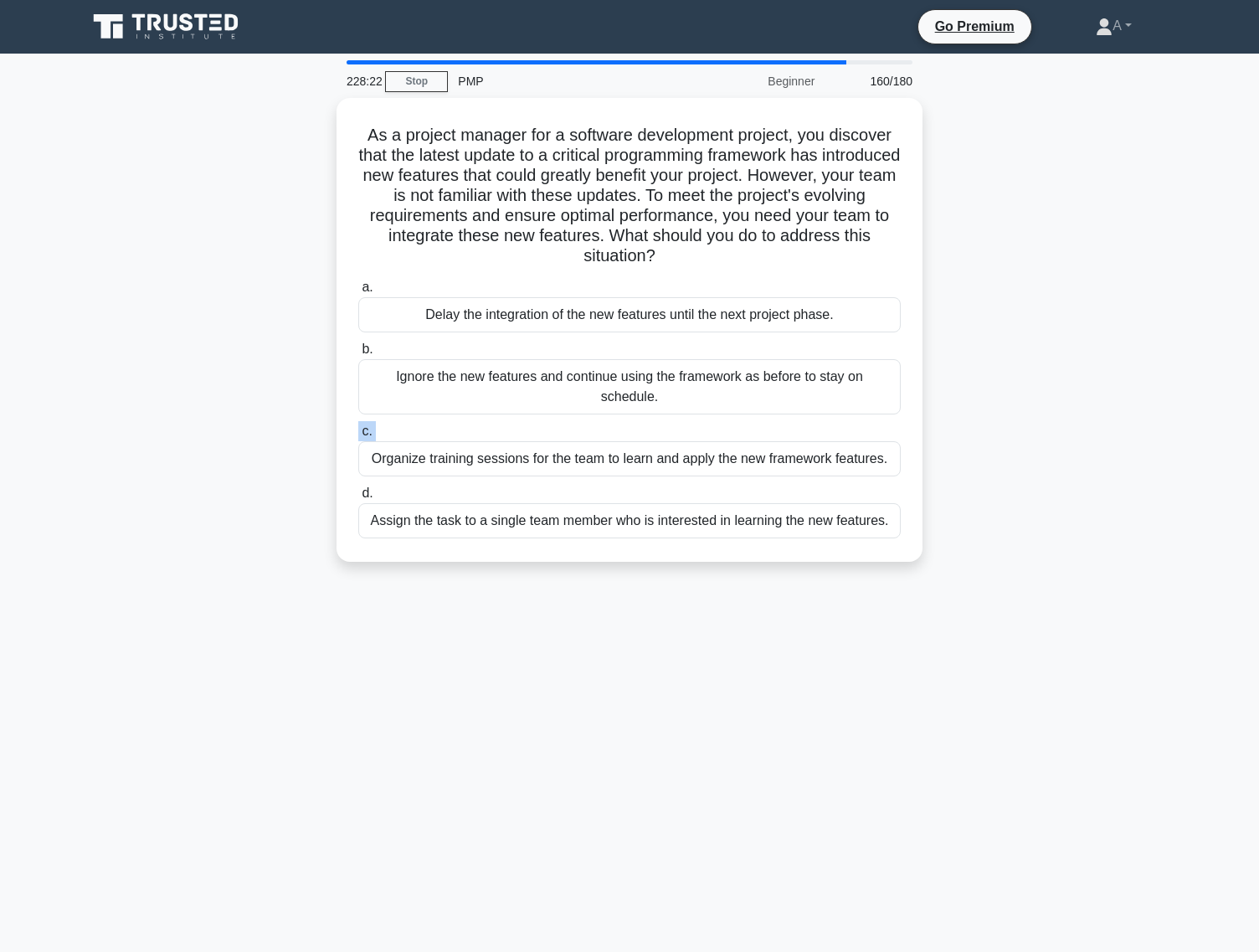
click at [677, 421] on div "a. Delay the integration of the new features until the next project phase. b. I…" at bounding box center [630, 407] width 563 height 268
click at [677, 421] on label "c. Organize training sessions for the team to learn and apply the new framework…" at bounding box center [629, 448] width 542 height 55
click at [358, 426] on input "c. Organize training sessions for the team to learn and apply the new framework…" at bounding box center [358, 431] width 0 height 11
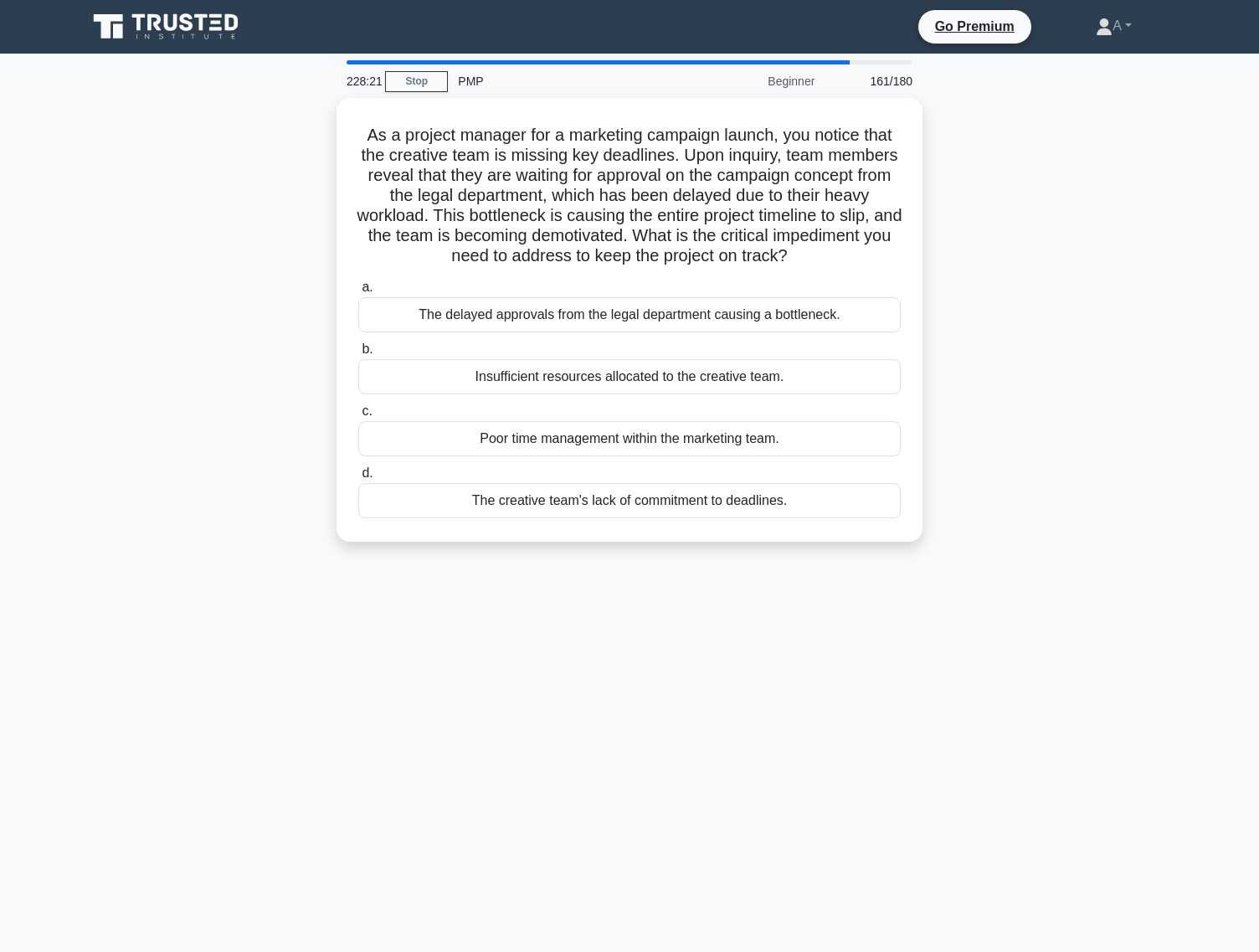
click at [677, 421] on div "Poor time management within the marketing team." at bounding box center [629, 438] width 542 height 35
click at [358, 417] on input "c. Poor time management within the marketing team." at bounding box center [358, 411] width 0 height 11
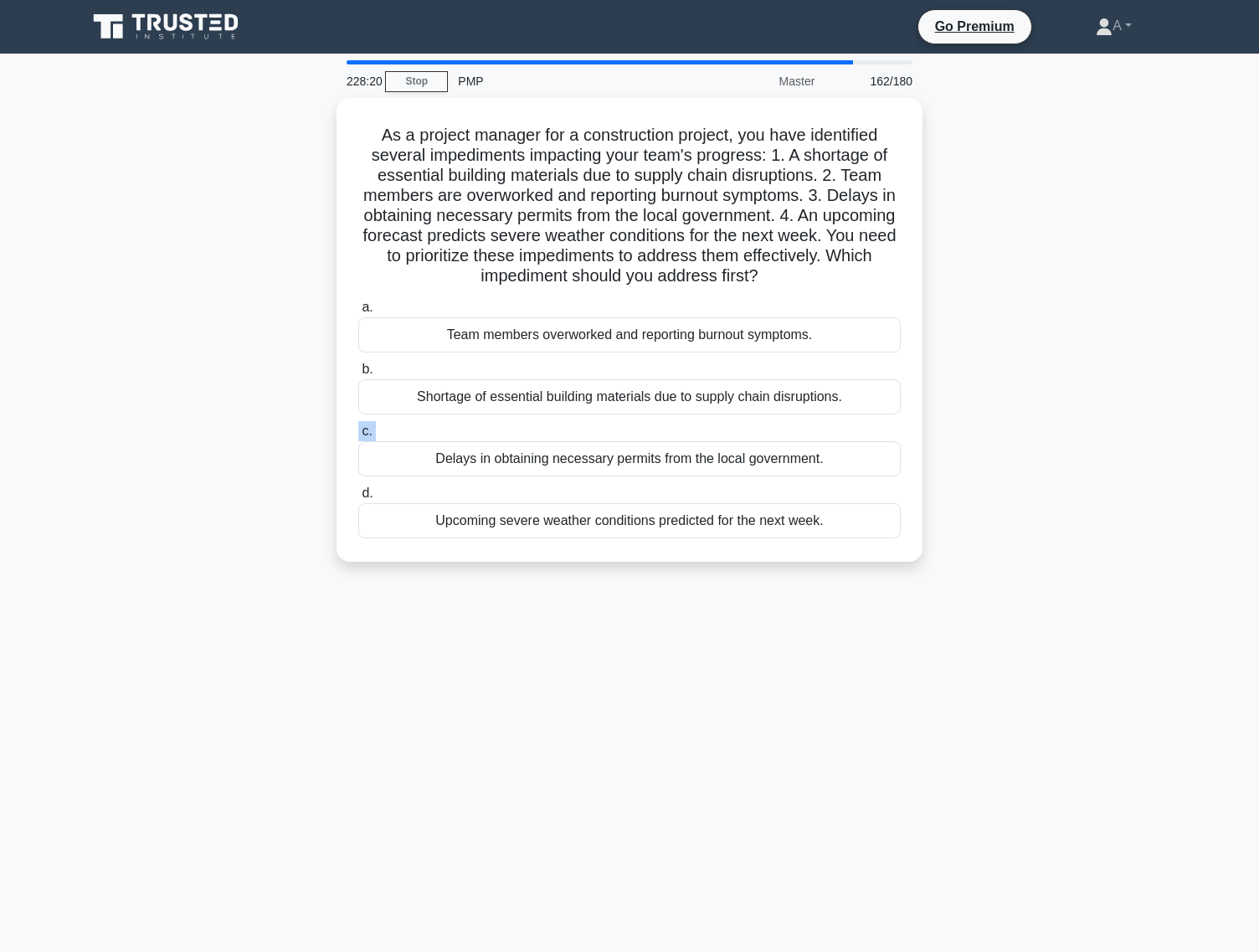
click at [677, 421] on label "c. Delays in obtaining necessary permits from the local government." at bounding box center [629, 448] width 542 height 55
click at [358, 426] on input "c. Delays in obtaining necessary permits from the local government." at bounding box center [358, 431] width 0 height 11
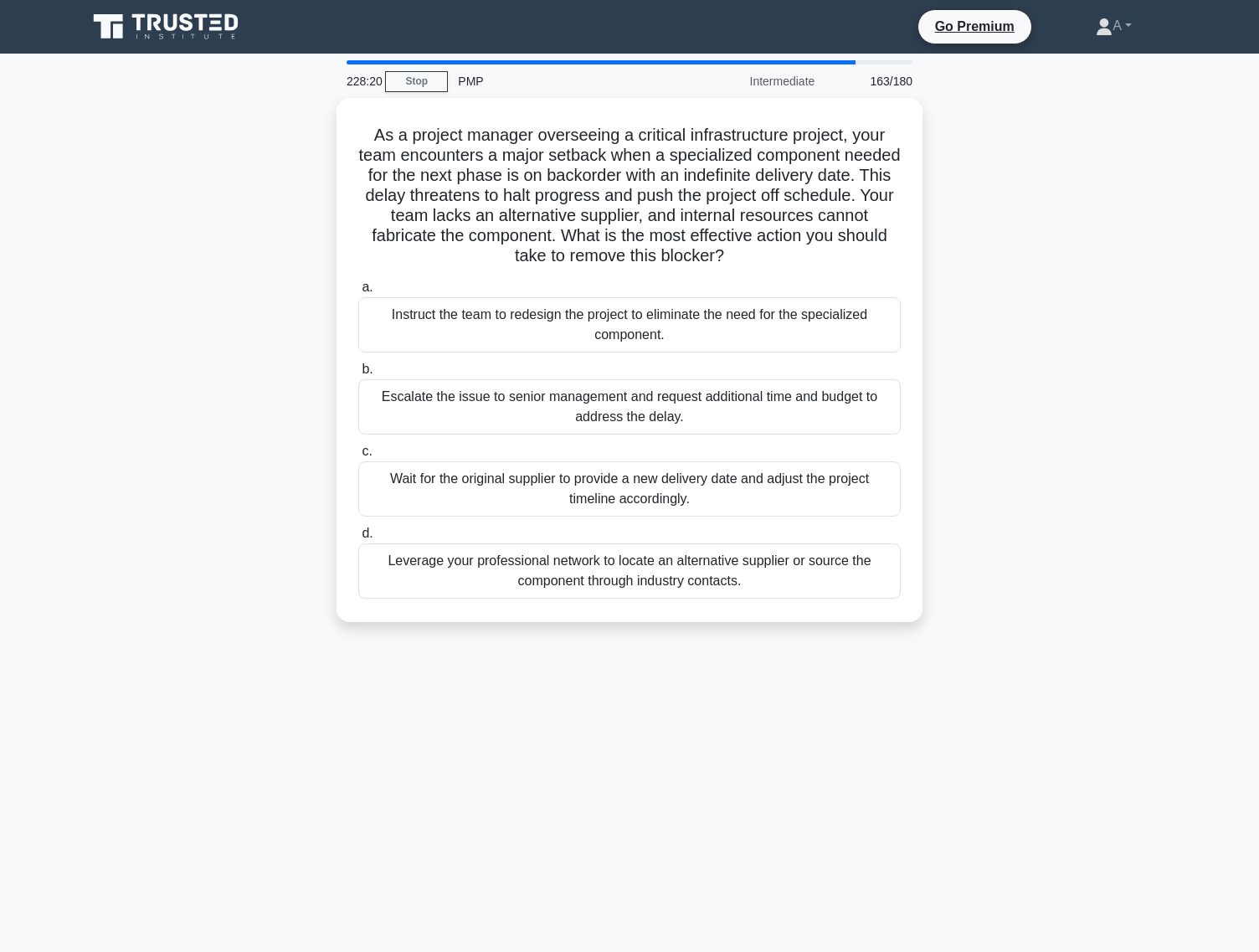
click at [677, 421] on div "Escalate the issue to senior management and request additional time and budget …" at bounding box center [629, 407] width 542 height 55
click at [358, 375] on input "b. Escalate the issue to senior management and request additional time and budg…" at bounding box center [358, 369] width 0 height 11
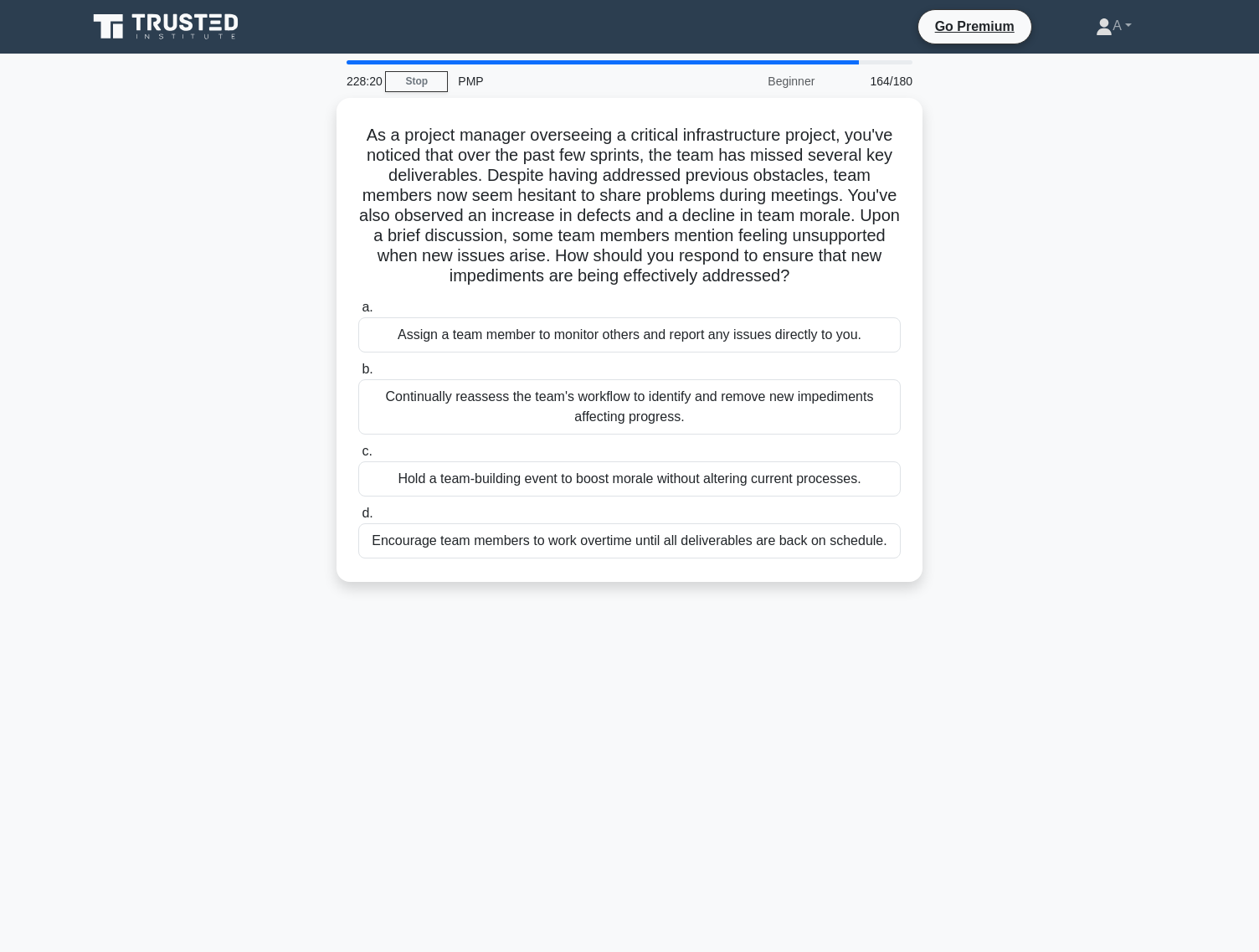
click at [677, 421] on div "Continually reassess the team's workflow to identify and remove new impediments…" at bounding box center [629, 407] width 542 height 55
click at [358, 375] on input "b. Continually reassess the team's workflow to identify and remove new impedime…" at bounding box center [358, 369] width 0 height 11
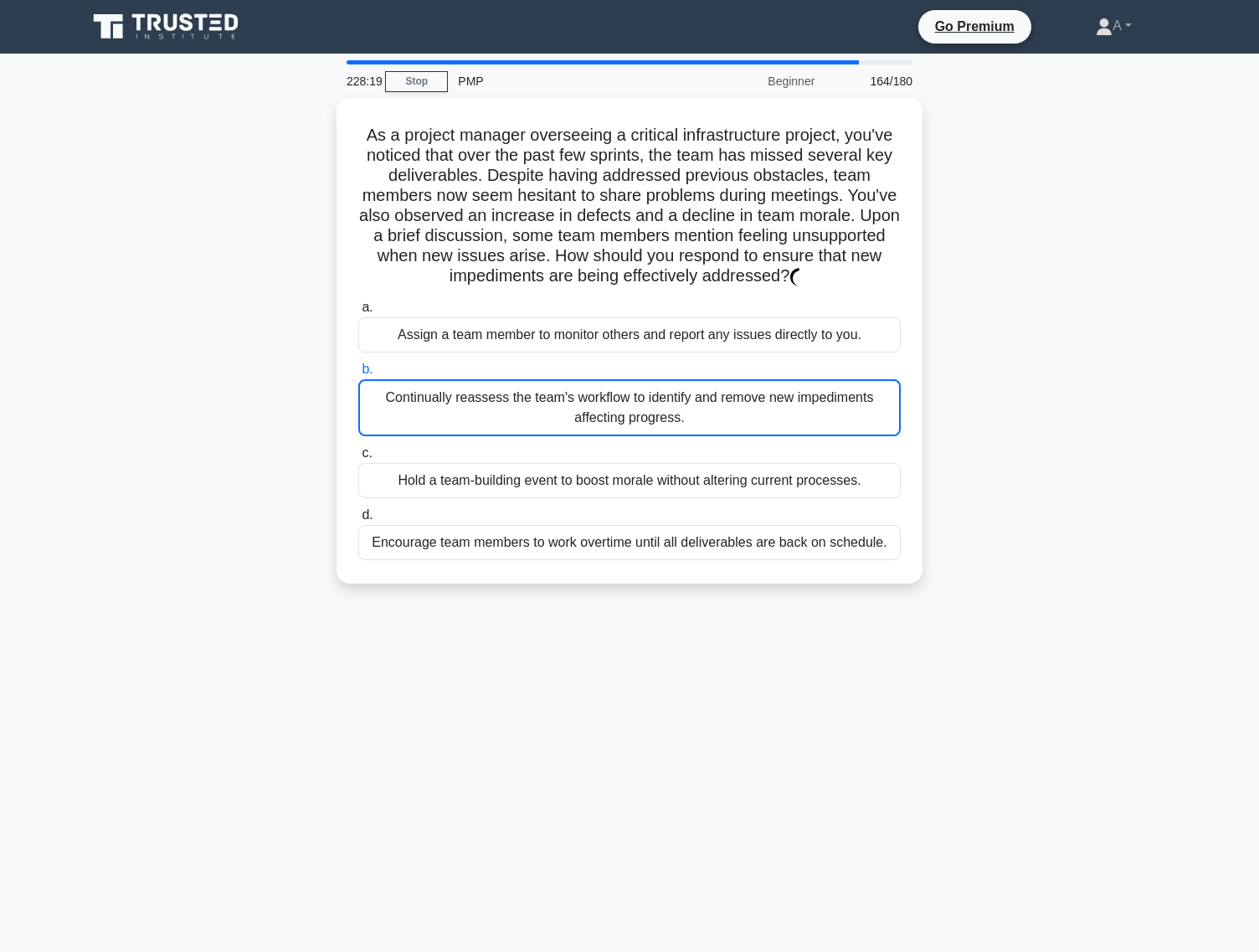
click at [677, 421] on div "Continually reassess the team's workflow to identify and remove new impediments…" at bounding box center [629, 408] width 542 height 57
click at [358, 375] on input "b. Continually reassess the team's workflow to identify and remove new impedime…" at bounding box center [358, 369] width 0 height 11
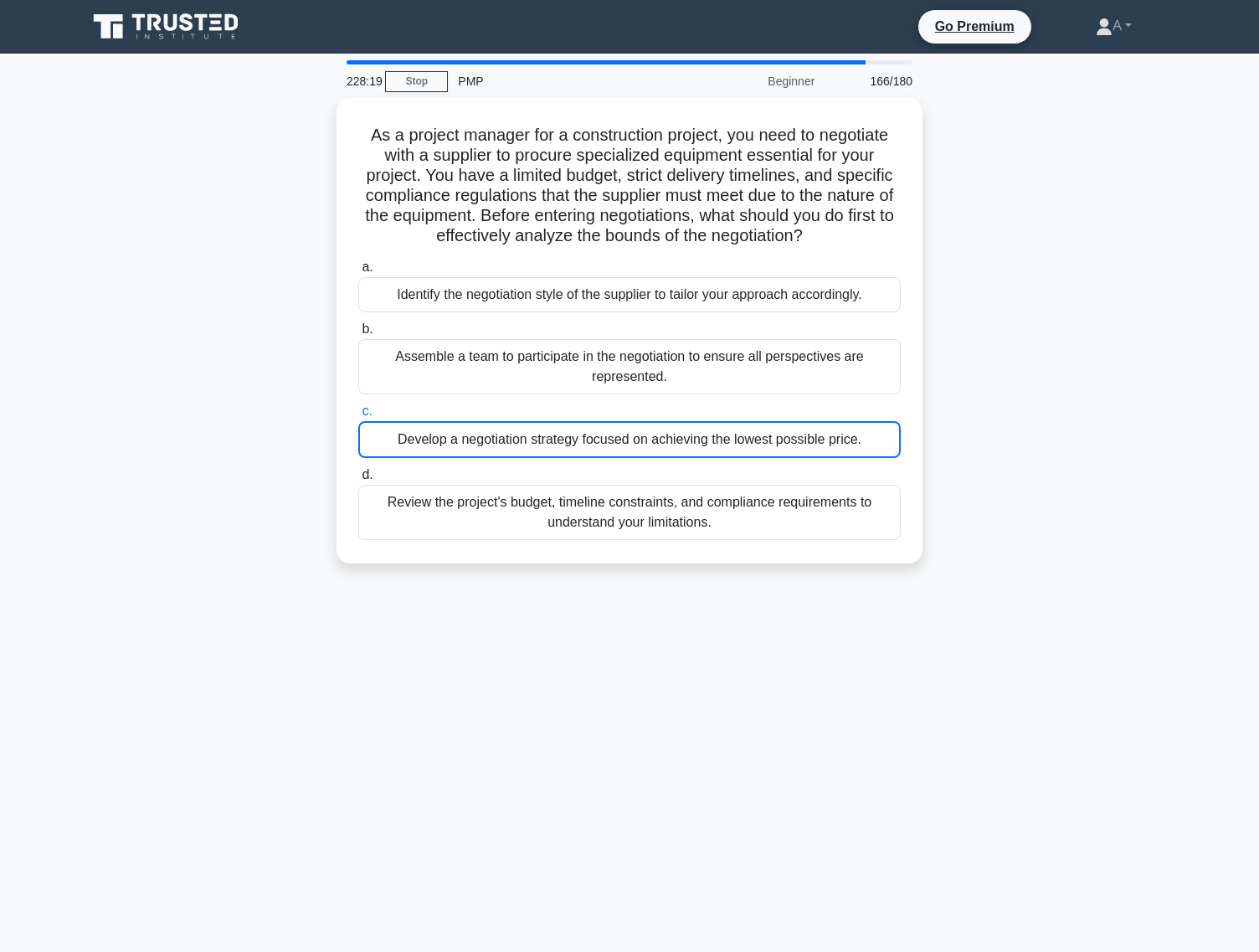
click at [677, 421] on div "Develop a negotiation strategy focused on achieving the lowest possible price." at bounding box center [629, 439] width 542 height 37
click at [358, 417] on input "c. Develop a negotiation strategy focused on achieving the lowest possible pric…" at bounding box center [358, 411] width 0 height 11
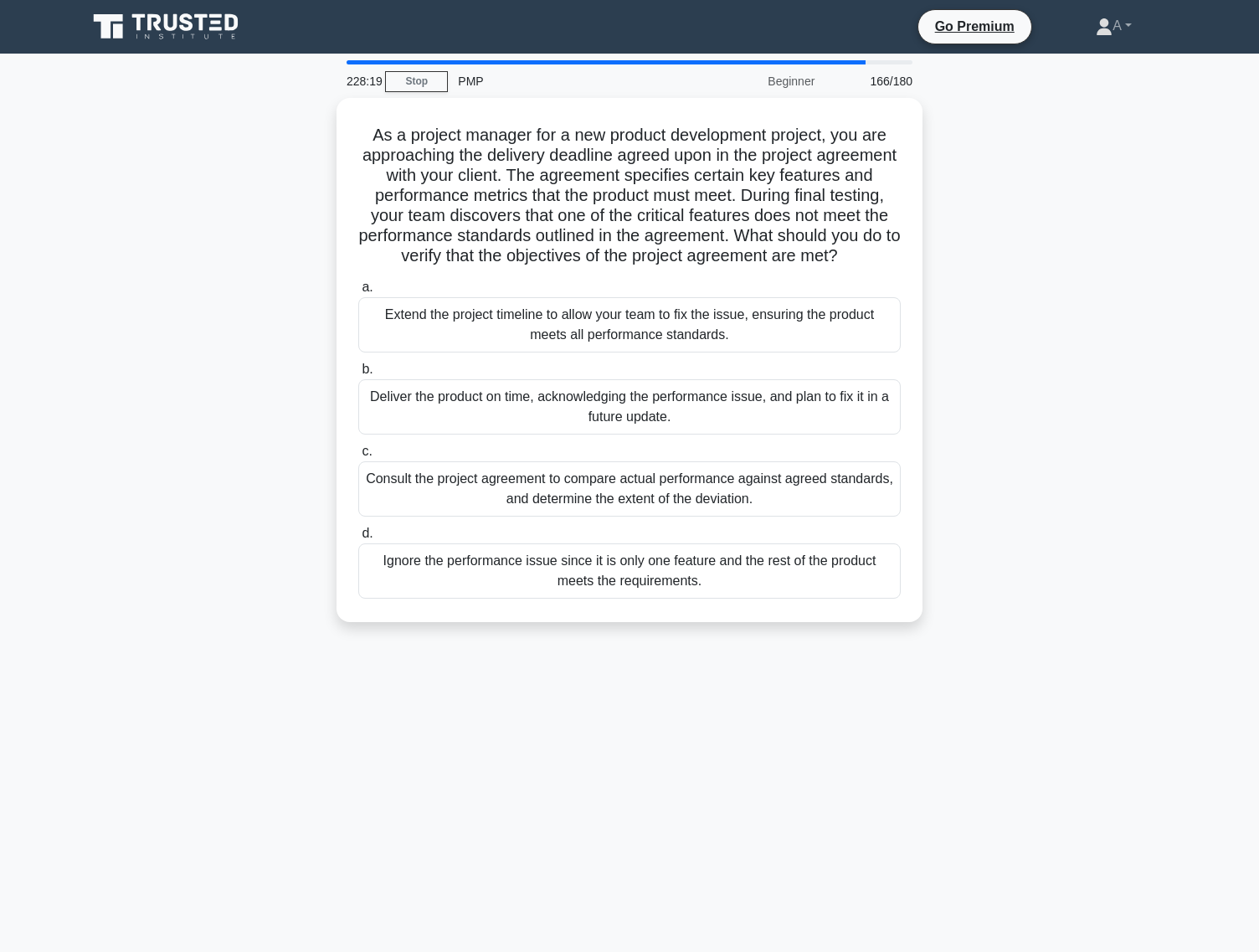
click at [677, 421] on div "Deliver the product on time, acknowledging the performance issue, and plan to f…" at bounding box center [629, 407] width 542 height 55
click at [358, 375] on input "b. Deliver the product on time, acknowledging the performance issue, and plan t…" at bounding box center [358, 369] width 0 height 11
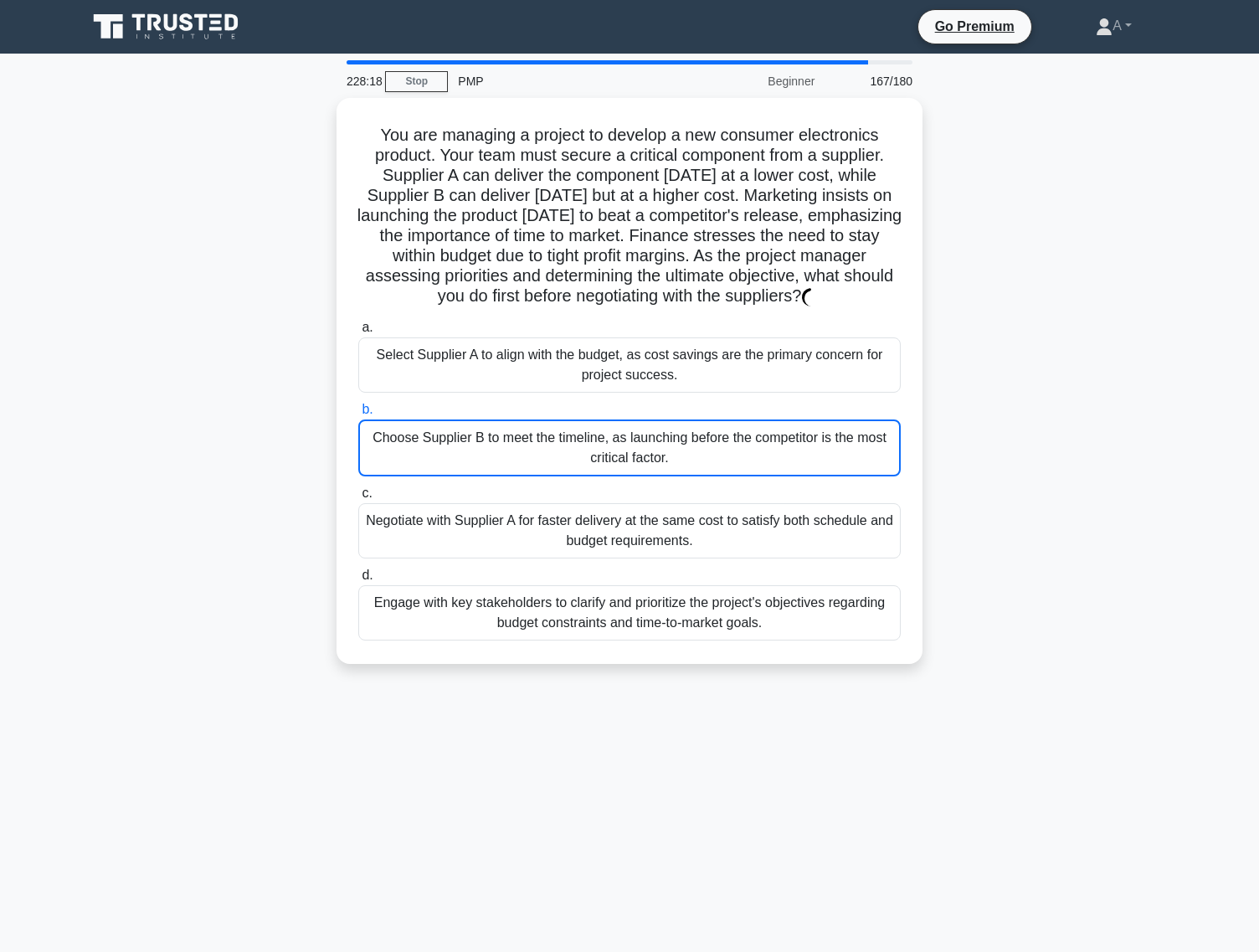
click at [677, 421] on div "Choose Supplier B to meet the timeline, as launching before the competitor is t…" at bounding box center [629, 448] width 542 height 57
click at [358, 416] on input "b. Choose Supplier B to meet the timeline, as launching before the competitor i…" at bounding box center [358, 410] width 0 height 11
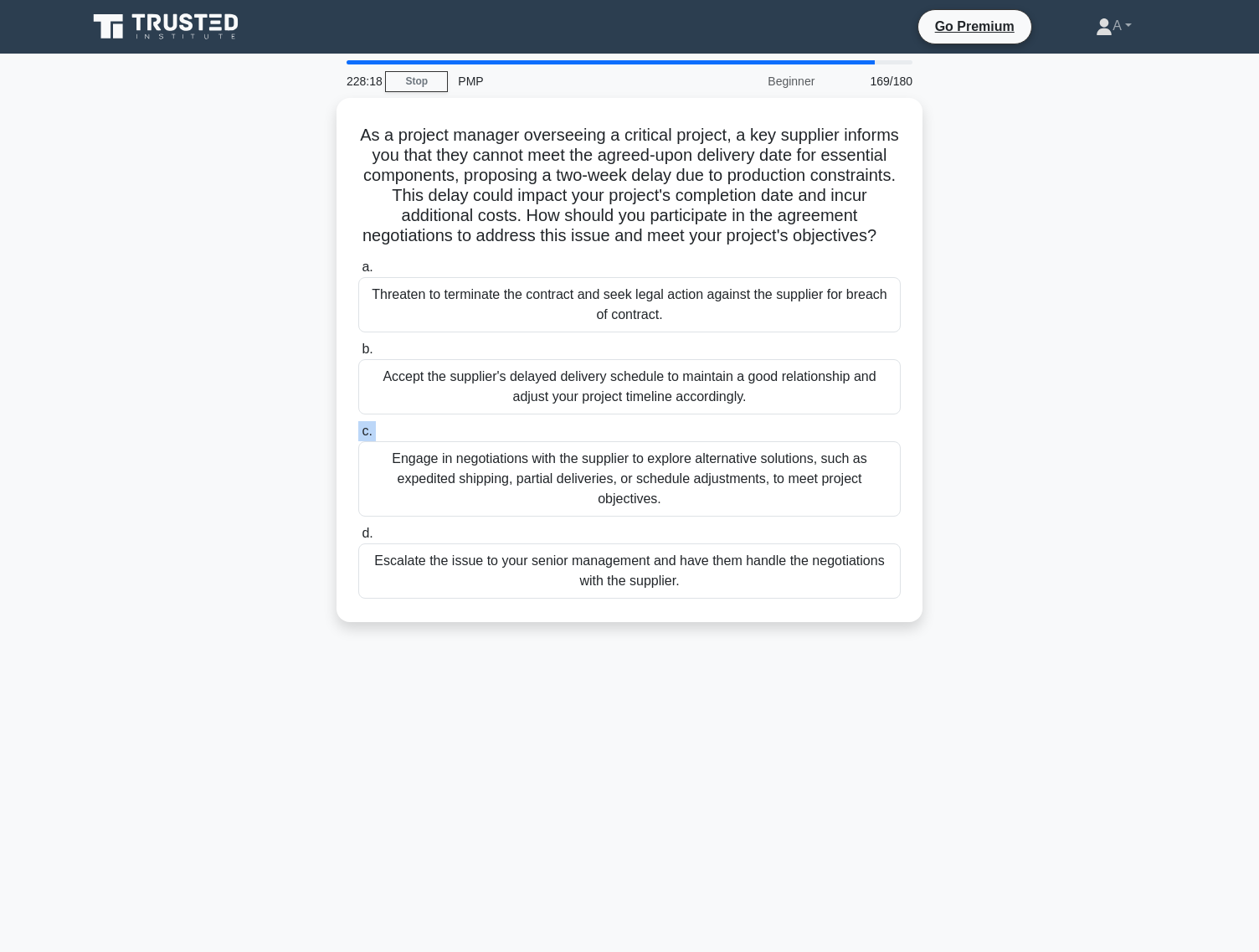
click at [677, 421] on div "a. Threaten to terminate the contract and seek legal action against the supplie…" at bounding box center [630, 428] width 563 height 349
click at [677, 421] on label "c. Engage in negotiations with the supplier to explore alternative solutions, s…" at bounding box center [629, 468] width 542 height 96
click at [358, 426] on input "c. Engage in negotiations with the supplier to explore alternative solutions, s…" at bounding box center [358, 431] width 0 height 11
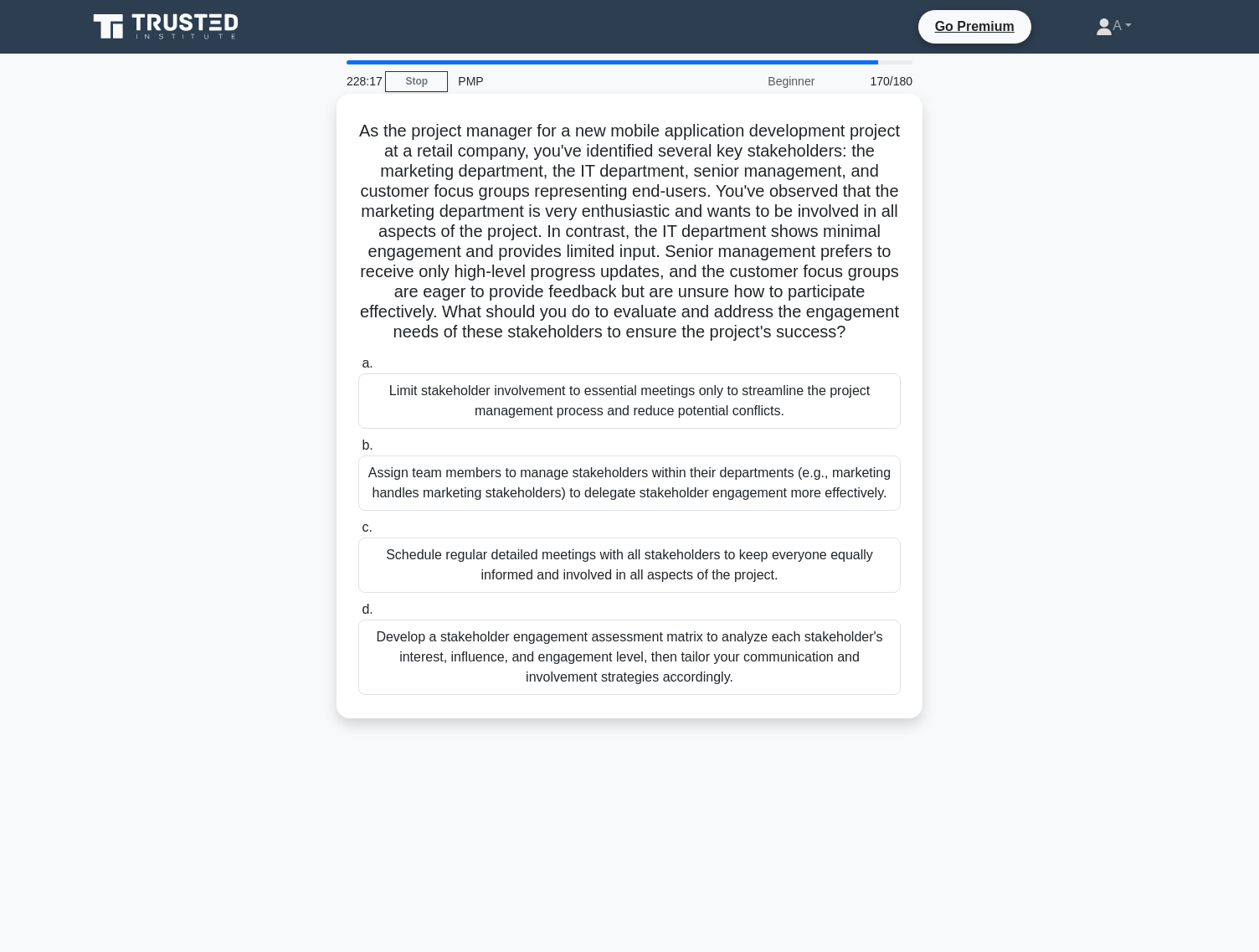
click at [677, 423] on div "Limit stakeholder involvement to essential meetings only to streamline the proj…" at bounding box center [629, 401] width 542 height 55
click at [358, 369] on input "a. Limit stakeholder involvement to essential meetings only to streamline the p…" at bounding box center [358, 363] width 0 height 11
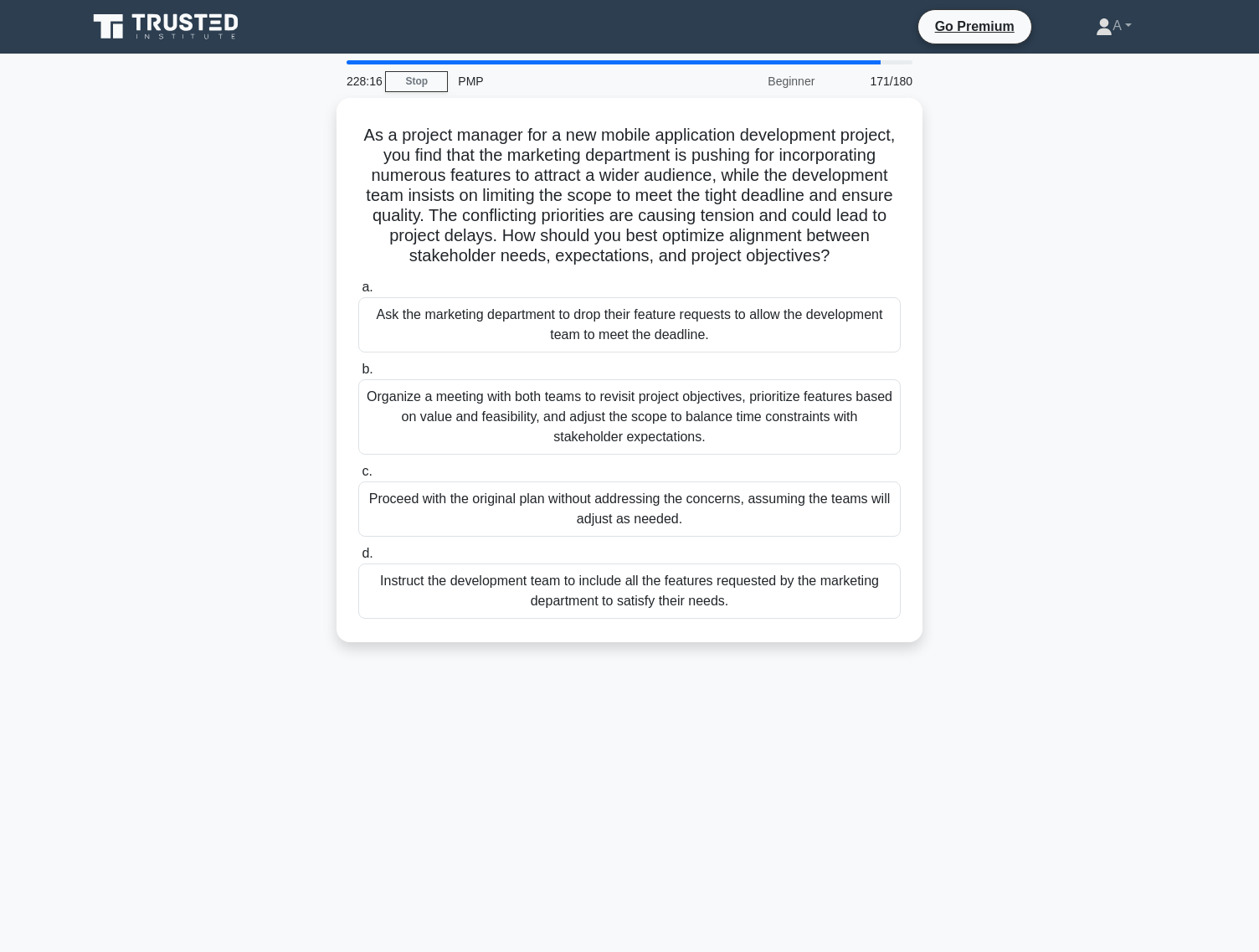
click at [677, 423] on div "Organize a meeting with both teams to revisit project objectives, prioritize fe…" at bounding box center [629, 417] width 542 height 76
click at [358, 375] on input "b. Organize a meeting with both teams to revisit project objectives, prioritize…" at bounding box center [358, 369] width 0 height 11
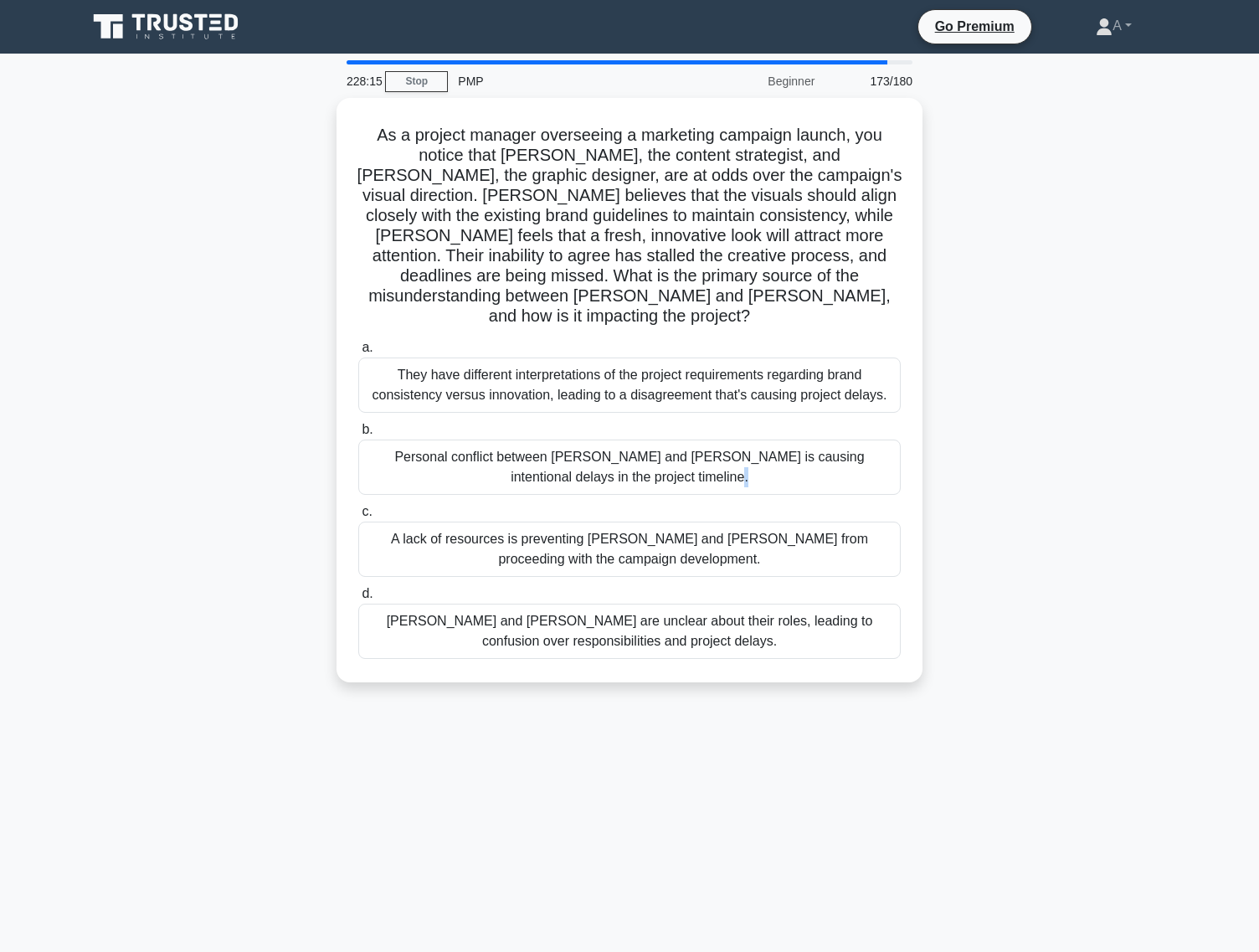
click at [677, 440] on div "Personal conflict between Olivia and Liam is causing intentional delays in the …" at bounding box center [629, 467] width 542 height 55
click at [358, 424] on input "b. Personal conflict between Olivia and Liam is causing intentional delays in t…" at bounding box center [358, 430] width 0 height 11
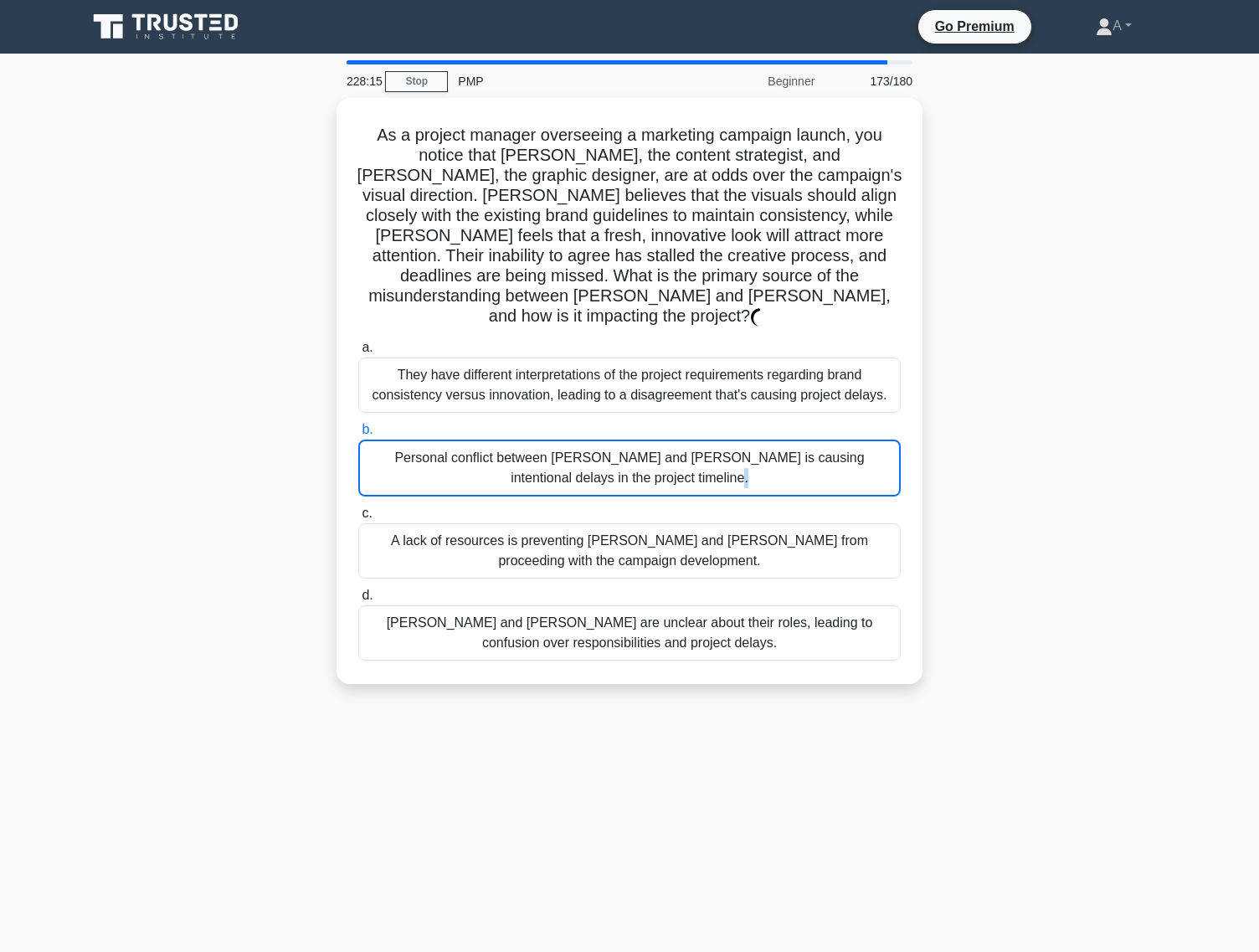
click at [677, 440] on div "Personal conflict between Olivia and Liam is causing intentional delays in the …" at bounding box center [629, 468] width 542 height 57
click at [358, 424] on input "b. Personal conflict between Olivia and Liam is causing intentional delays in t…" at bounding box center [358, 430] width 0 height 11
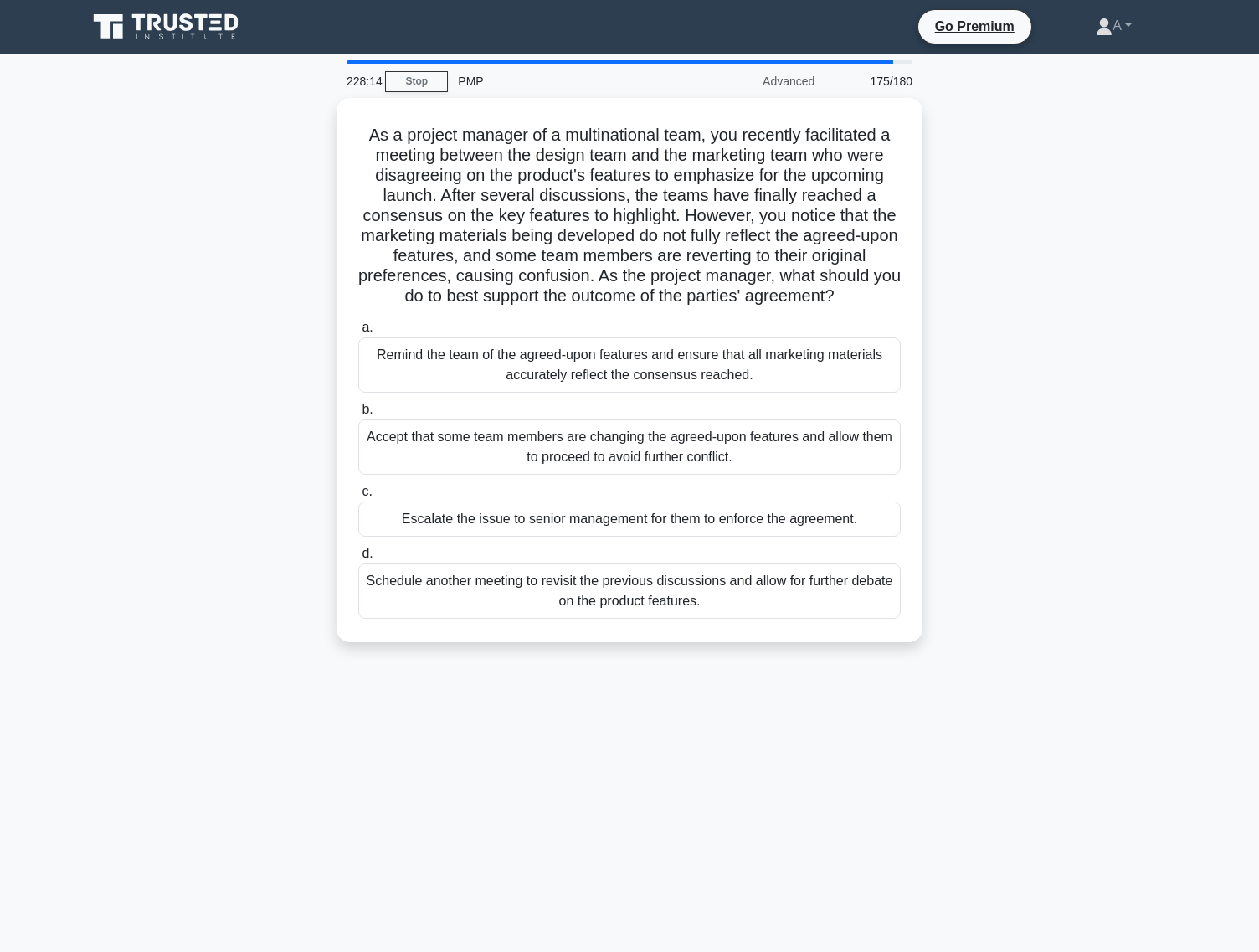
click at [677, 423] on div "Accept that some team members are changing the agreed-upon features and allow t…" at bounding box center [629, 447] width 542 height 55
click at [358, 416] on input "b. Accept that some team members are changing the agreed-upon features and allo…" at bounding box center [358, 410] width 0 height 11
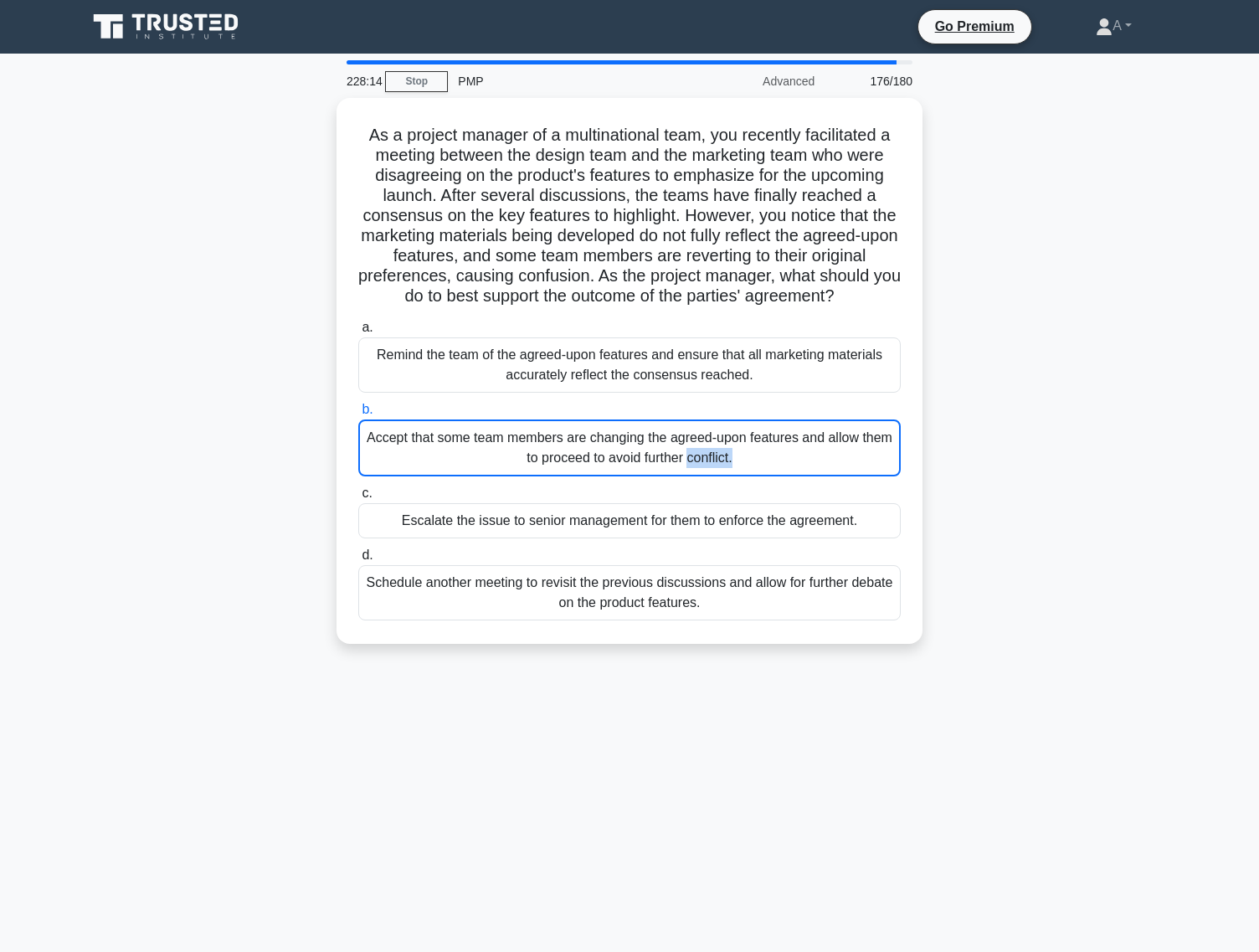
click at [677, 423] on div "Accept that some team members are changing the agreed-upon features and allow t…" at bounding box center [629, 448] width 542 height 57
click at [358, 416] on input "b. Accept that some team members are changing the agreed-upon features and allo…" at bounding box center [358, 410] width 0 height 11
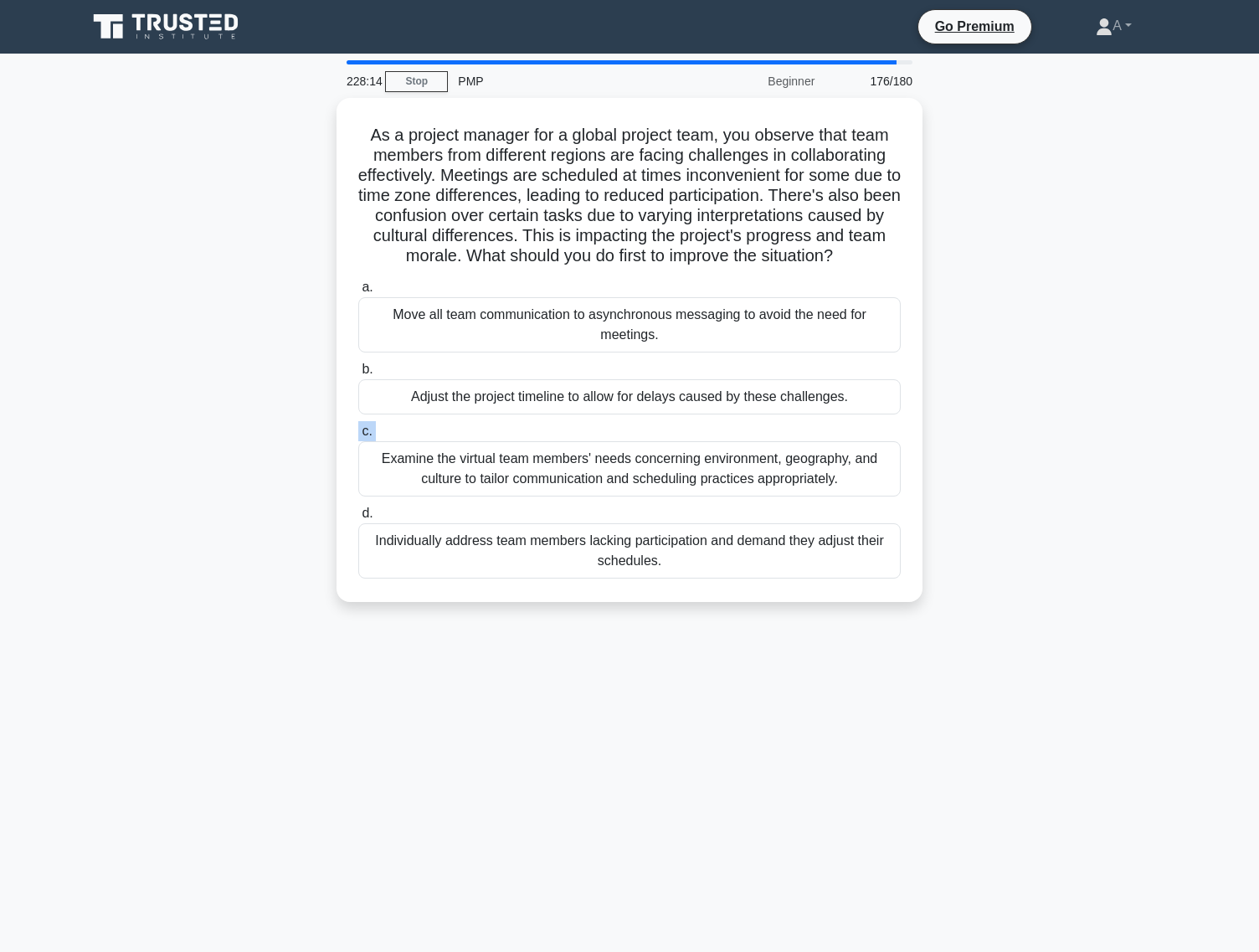
click at [677, 423] on label "c. Examine the virtual team members' needs concerning environment, geography, a…" at bounding box center [629, 459] width 542 height 76
click at [358, 426] on input "c. Examine the virtual team members' needs concerning environment, geography, a…" at bounding box center [358, 431] width 0 height 11
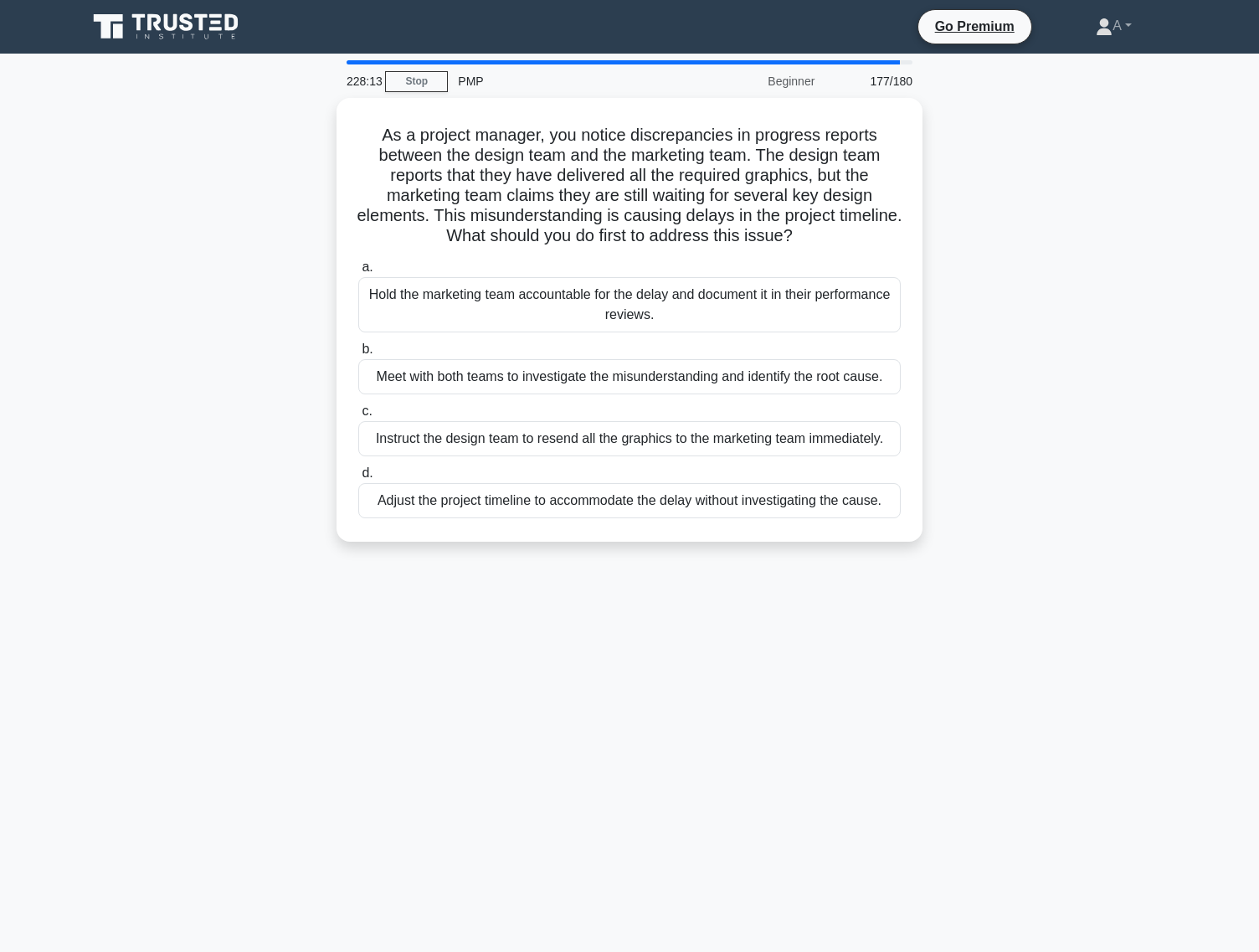
click at [677, 423] on div "Instruct the design team to resend all the graphics to the marketing team immed…" at bounding box center [629, 438] width 542 height 35
click at [358, 417] on input "c. Instruct the design team to resend all the graphics to the marketing team im…" at bounding box center [358, 411] width 0 height 11
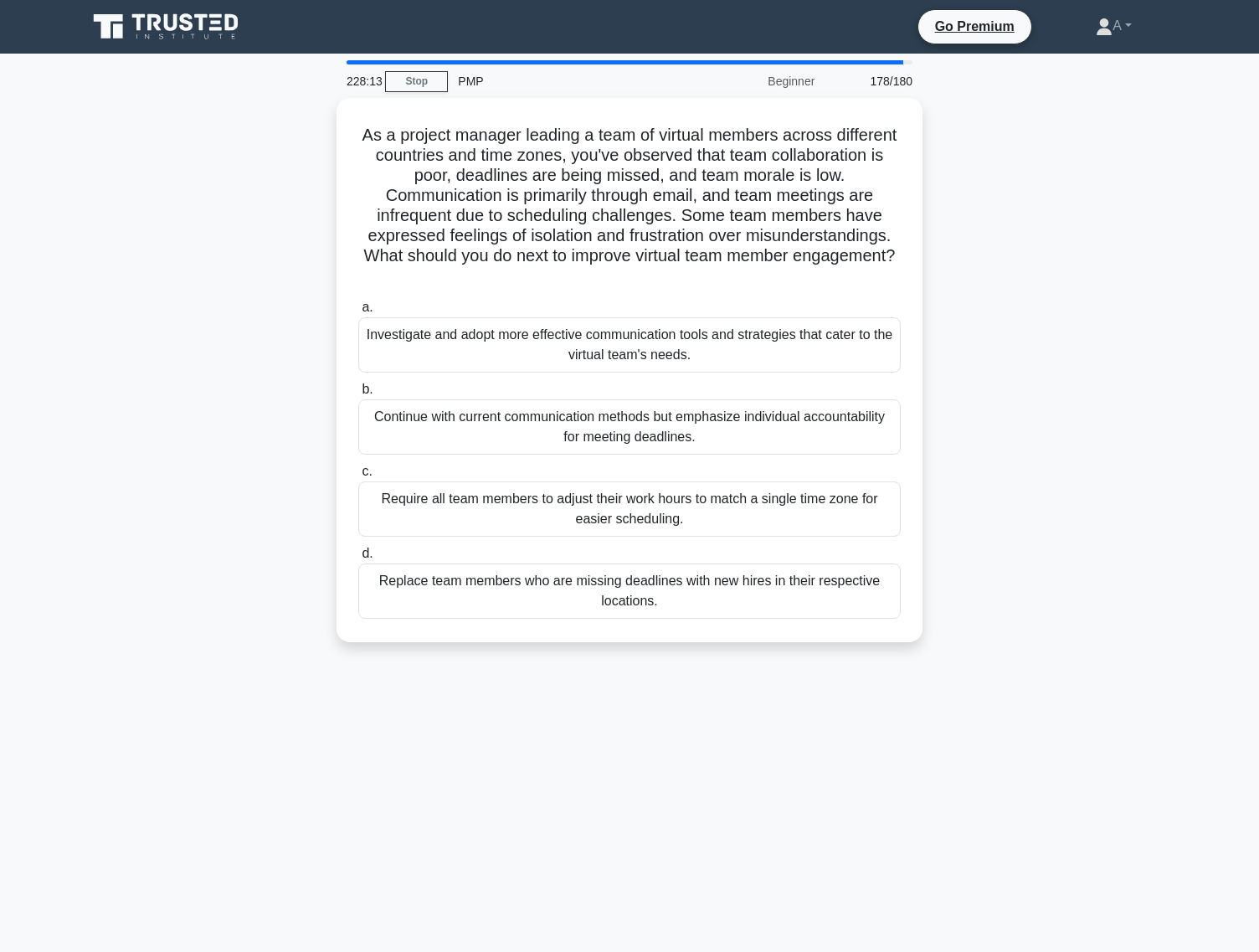
click at [677, 423] on div "Continue with current communication methods but emphasize individual accountabi…" at bounding box center [629, 427] width 542 height 55
click at [358, 395] on input "b. Continue with current communication methods but emphasize individual account…" at bounding box center [358, 390] width 0 height 11
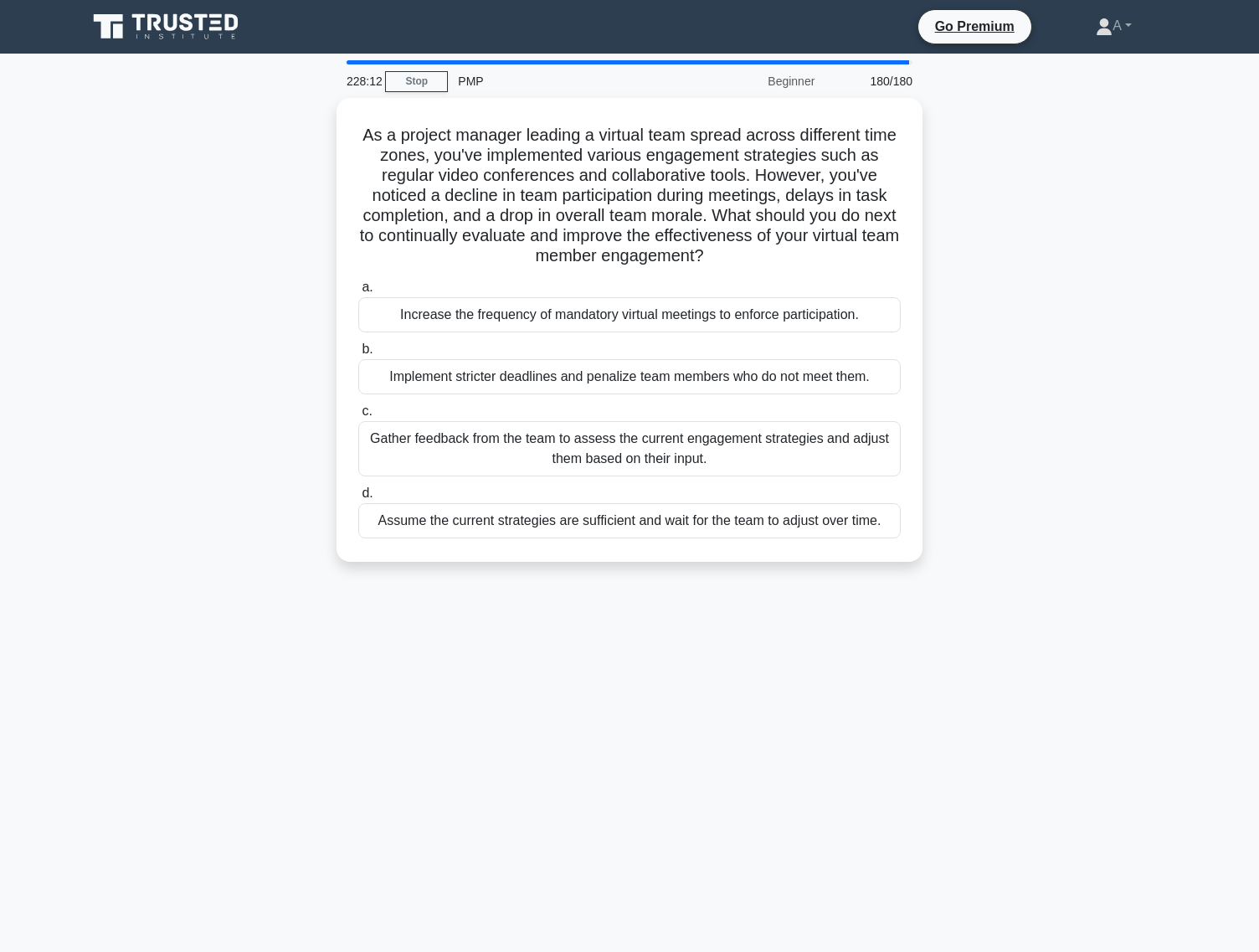
click at [677, 423] on div "Gather feedback from the team to assess the current engagement strategies and a…" at bounding box center [629, 448] width 542 height 55
click at [358, 417] on input "c. Gather feedback from the team to assess the current engagement strategies an…" at bounding box center [358, 411] width 0 height 11
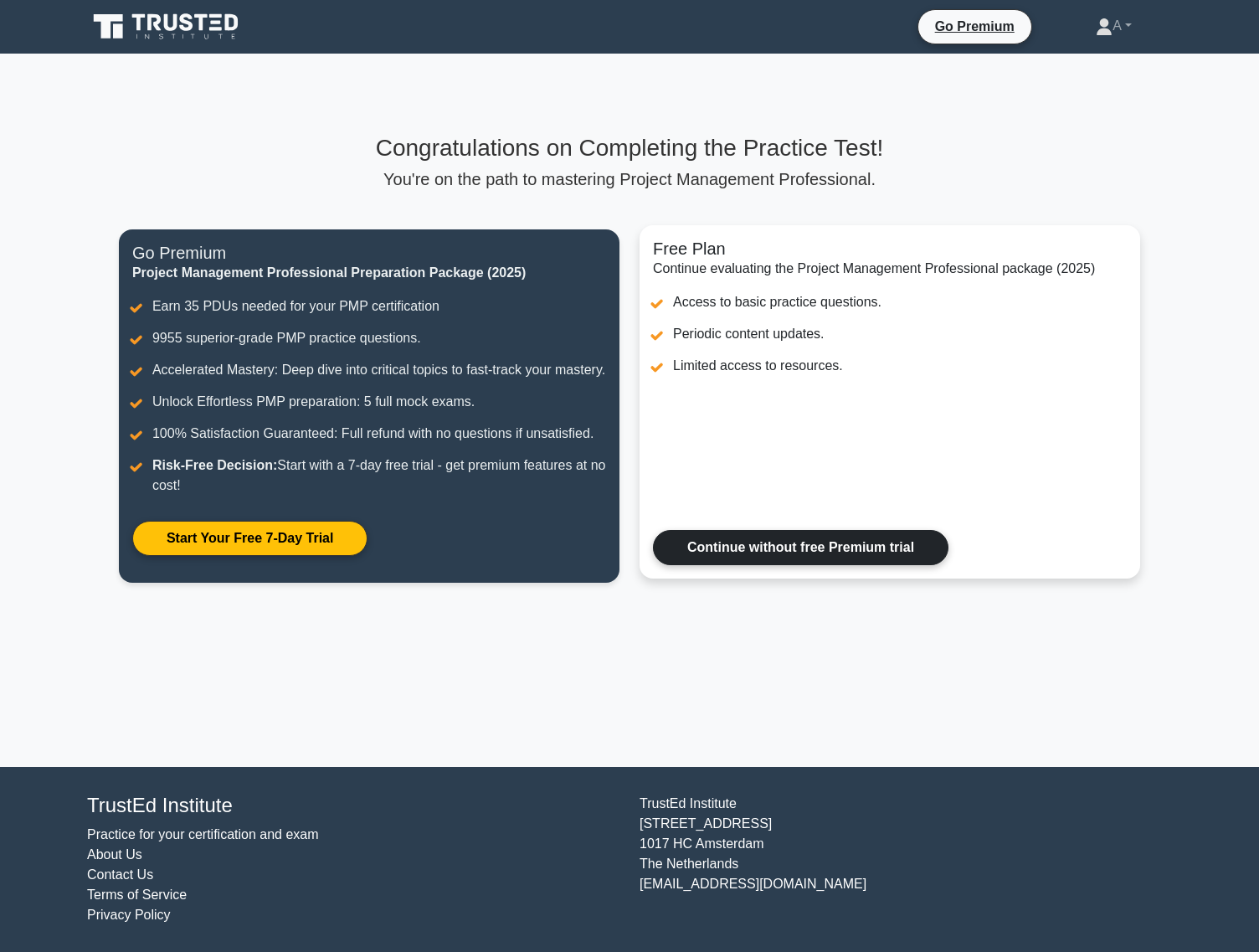
click at [747, 537] on link "Continue without free Premium trial" at bounding box center [800, 547] width 295 height 35
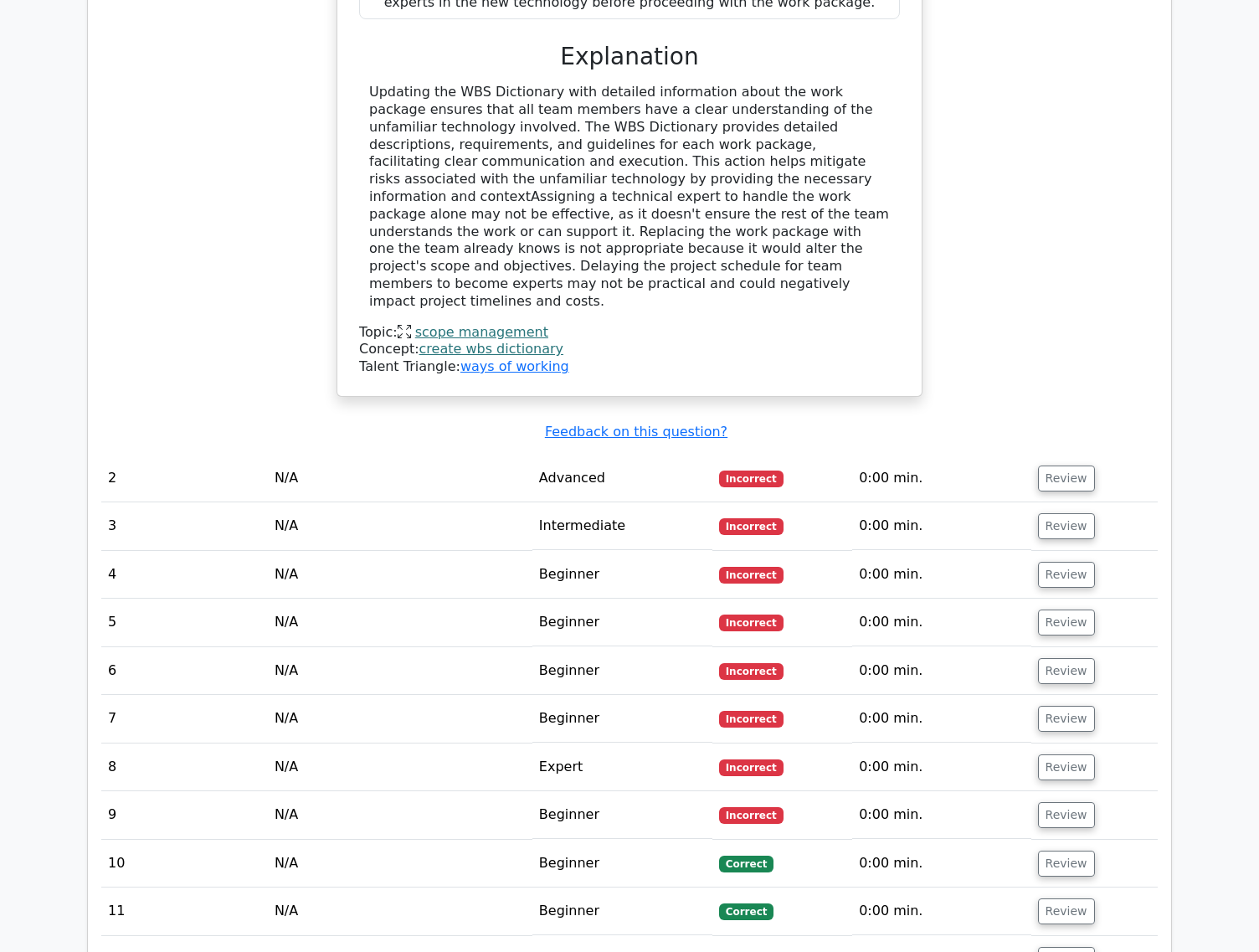
scroll to position [1855, 0]
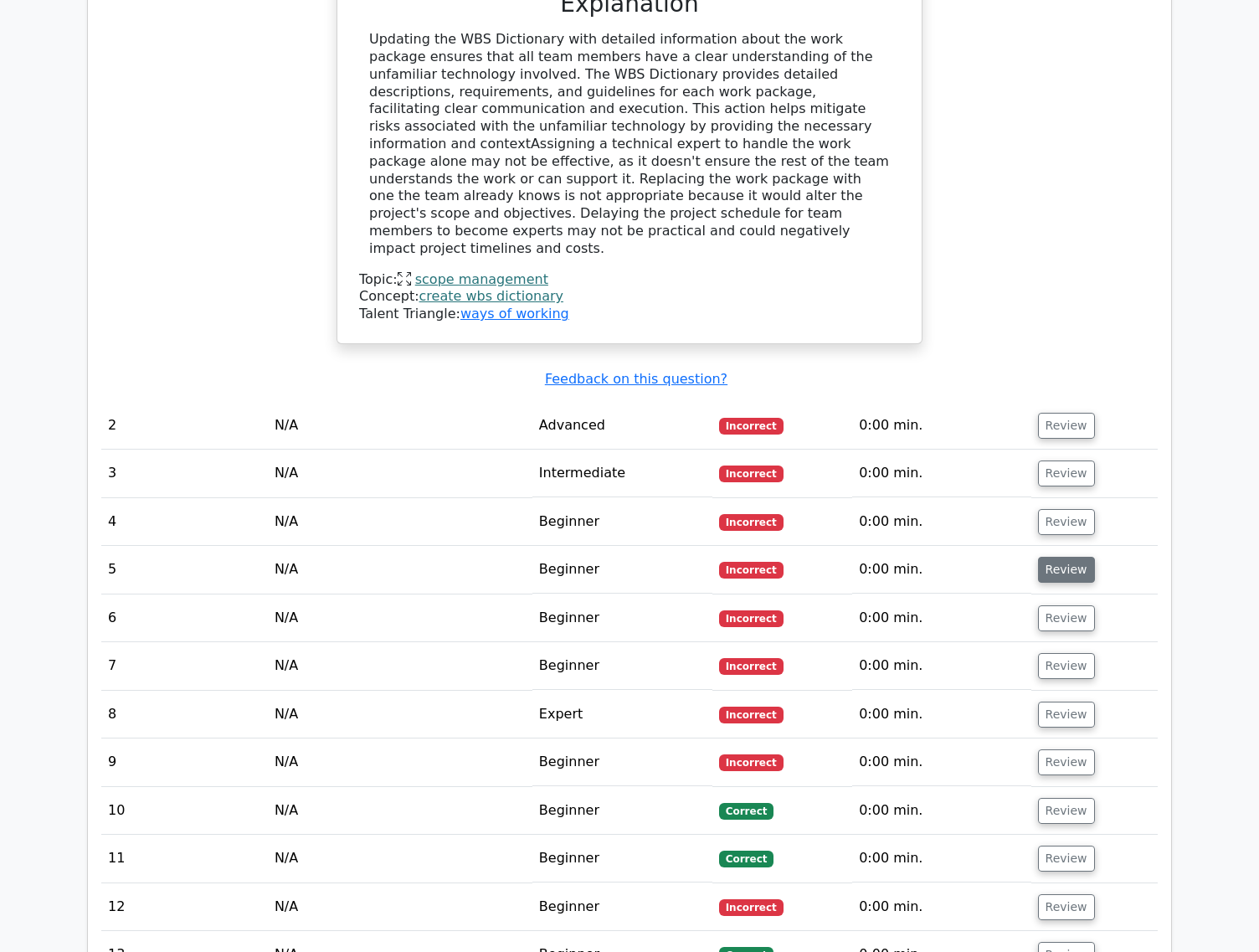
click at [1052, 557] on button "Review" at bounding box center [1066, 570] width 57 height 26
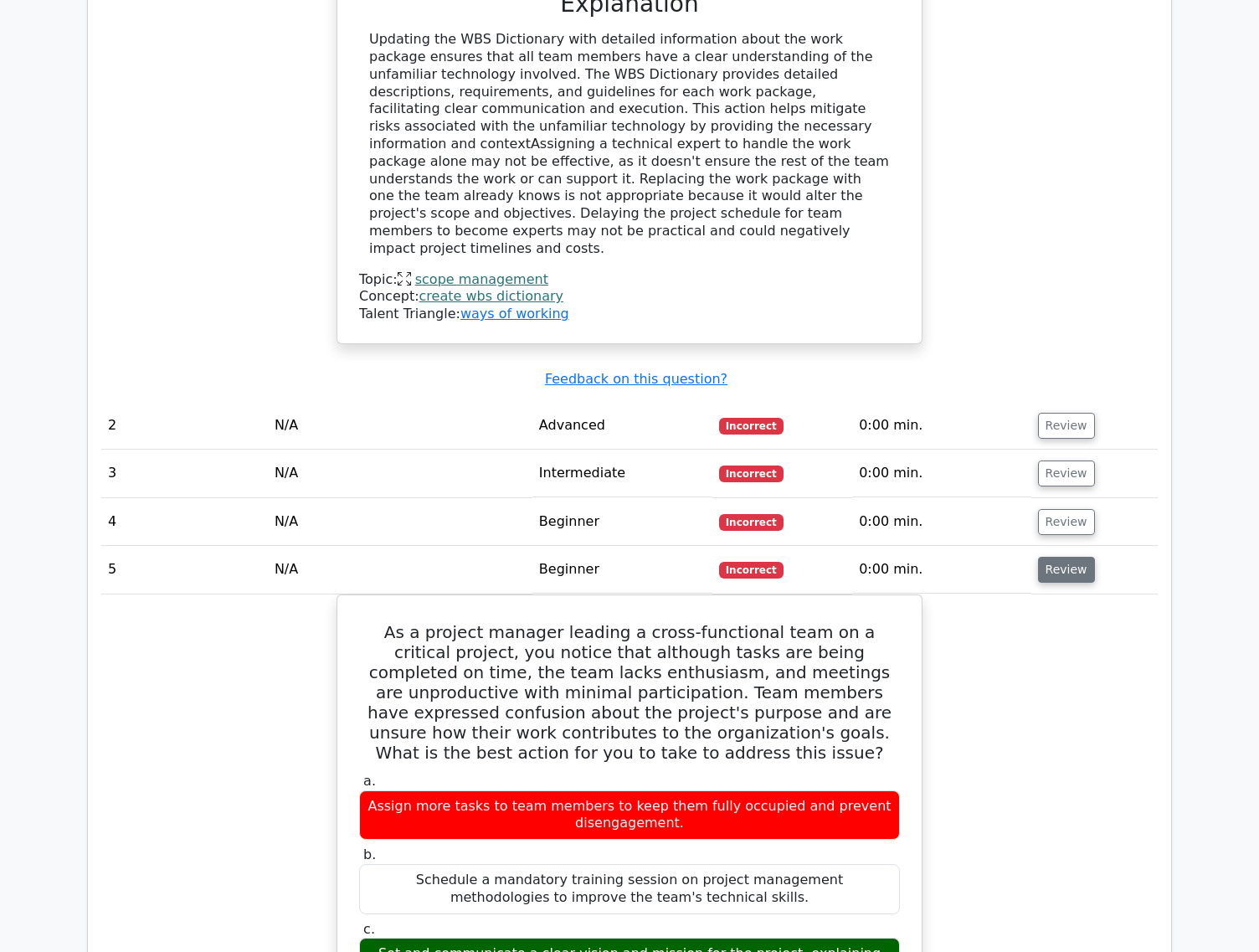
click at [1057, 557] on button "Review" at bounding box center [1066, 570] width 57 height 26
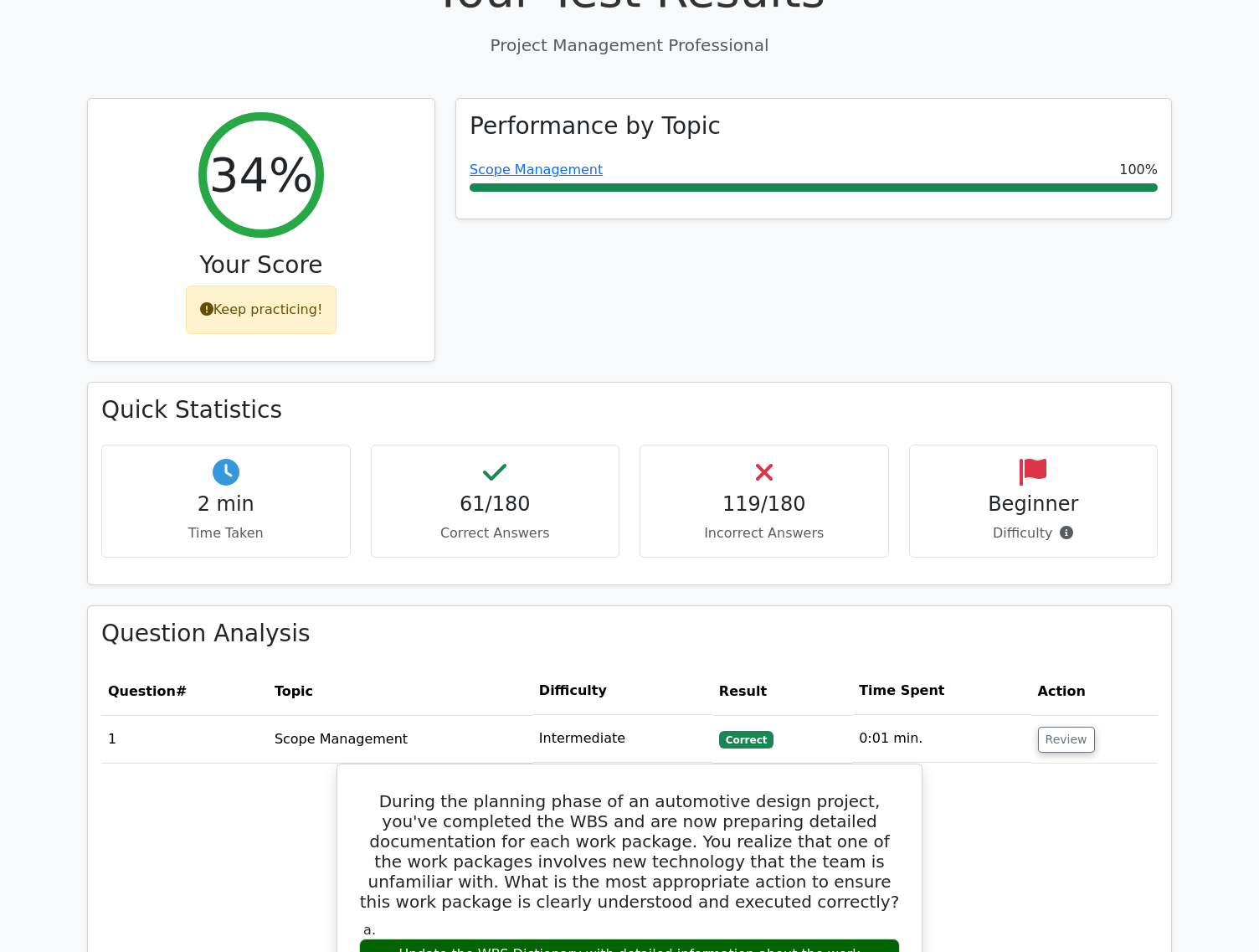
scroll to position [0, 0]
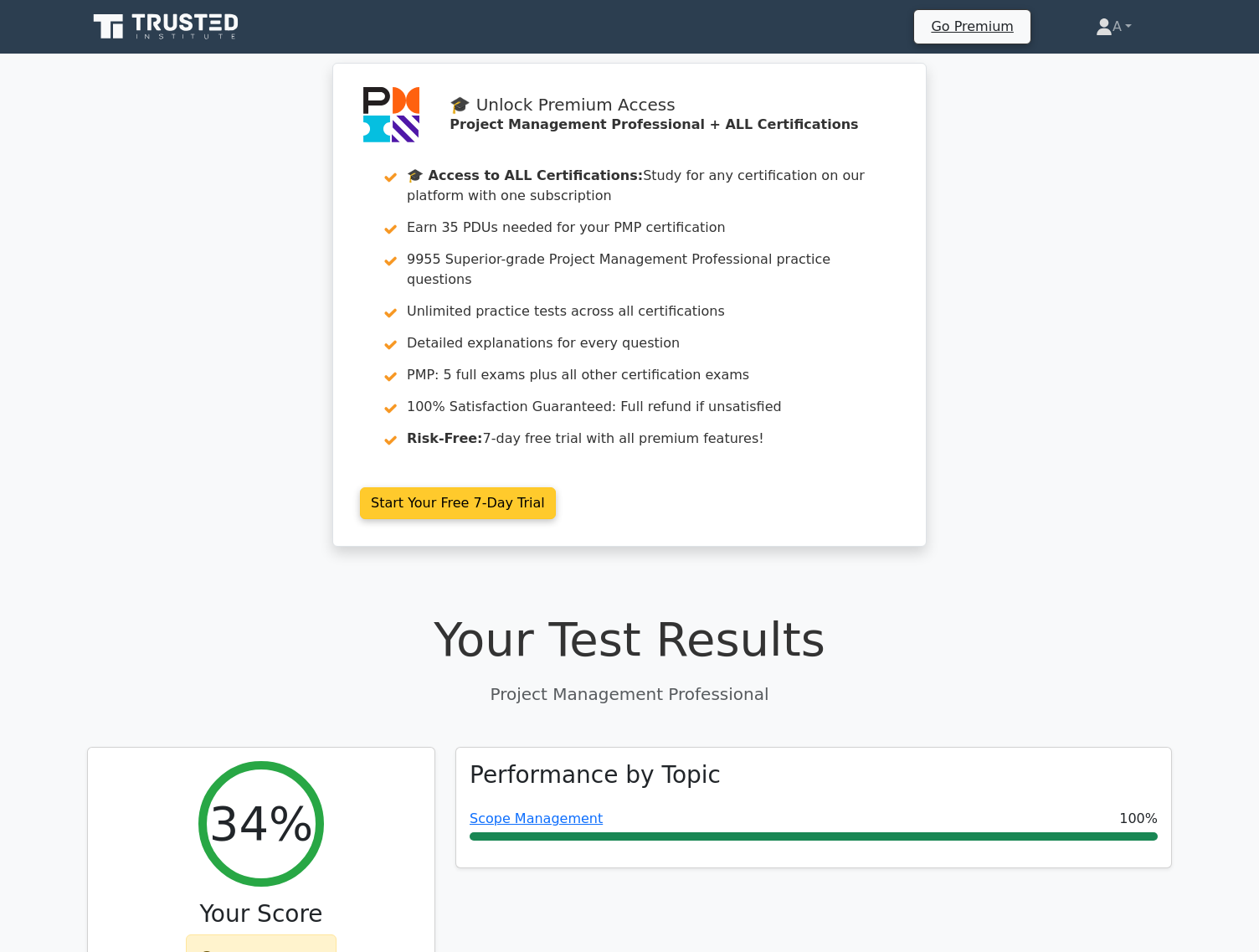
click at [483, 487] on link "Start Your Free 7-Day Trial" at bounding box center [458, 503] width 196 height 32
